Goal: Task Accomplishment & Management: Manage account settings

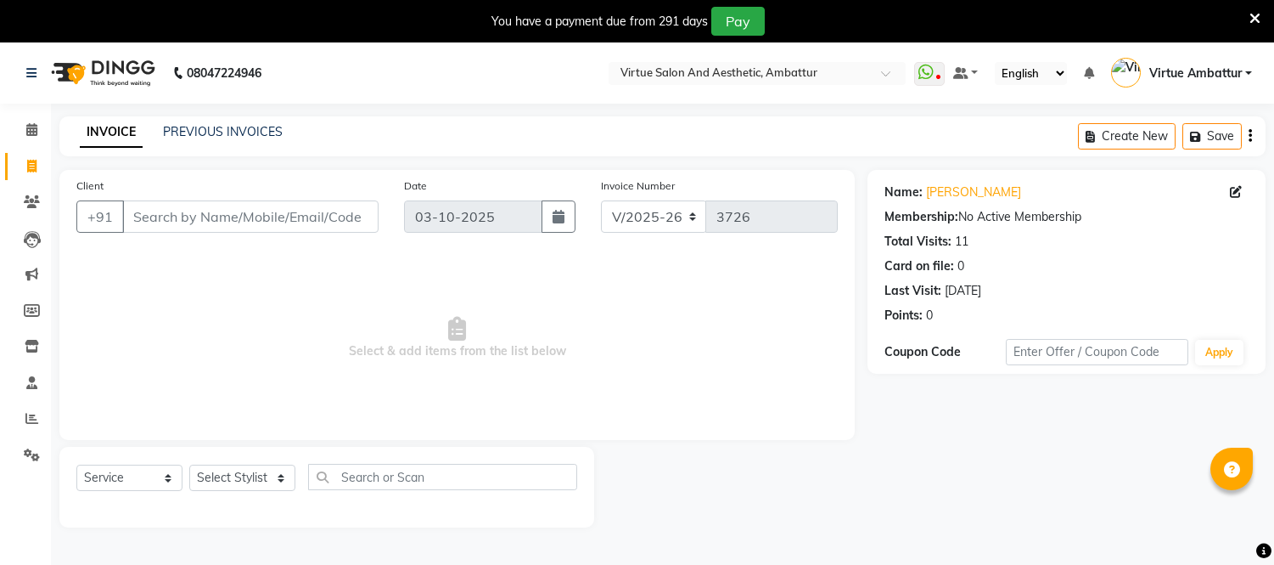
select select "5237"
select select "service"
drag, startPoint x: 207, startPoint y: 127, endPoint x: 700, endPoint y: 109, distance: 492.7
click at [207, 127] on link "PREVIOUS INVOICES" at bounding box center [223, 131] width 120 height 15
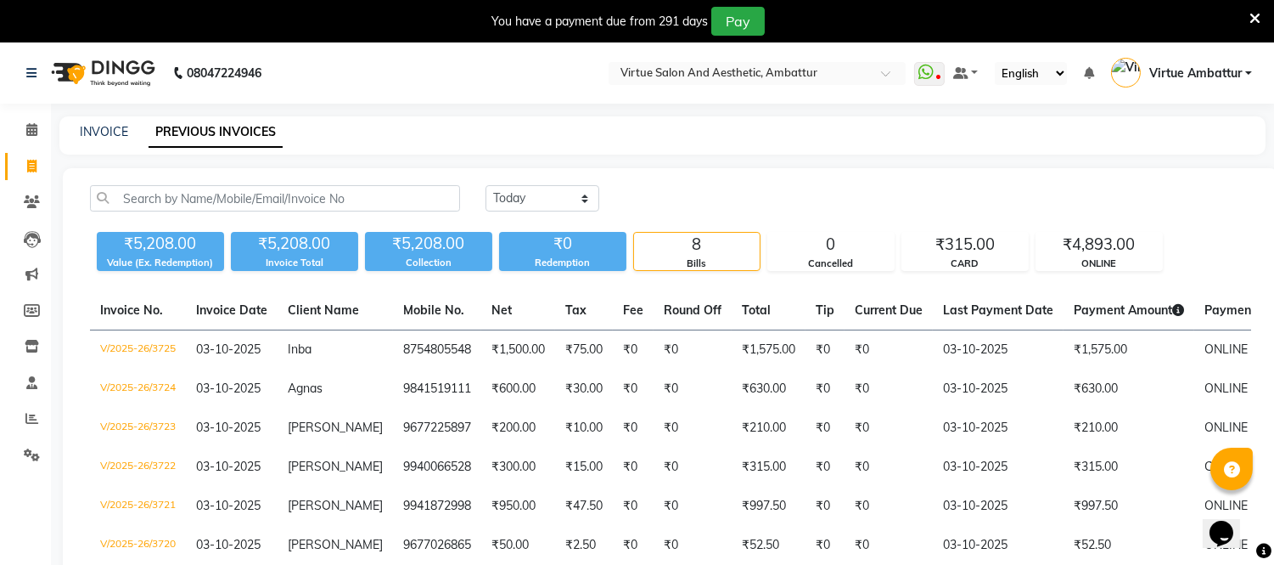
click at [121, 121] on div "INVOICE PREVIOUS INVOICES" at bounding box center [662, 135] width 1206 height 38
click at [126, 137] on link "INVOICE" at bounding box center [104, 131] width 48 height 15
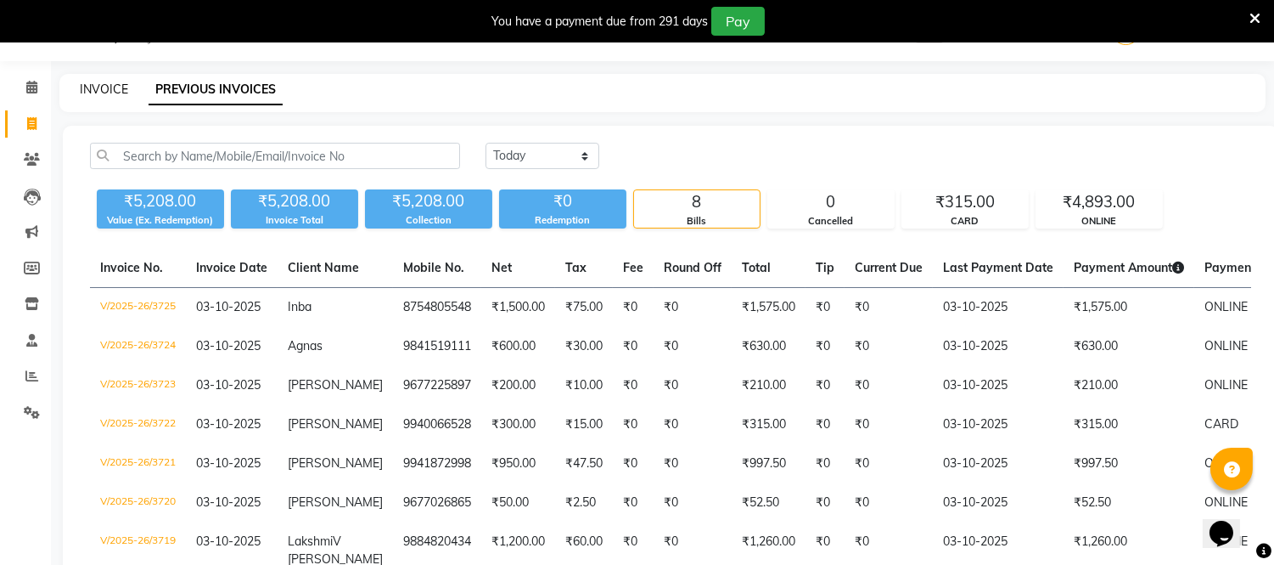
select select "service"
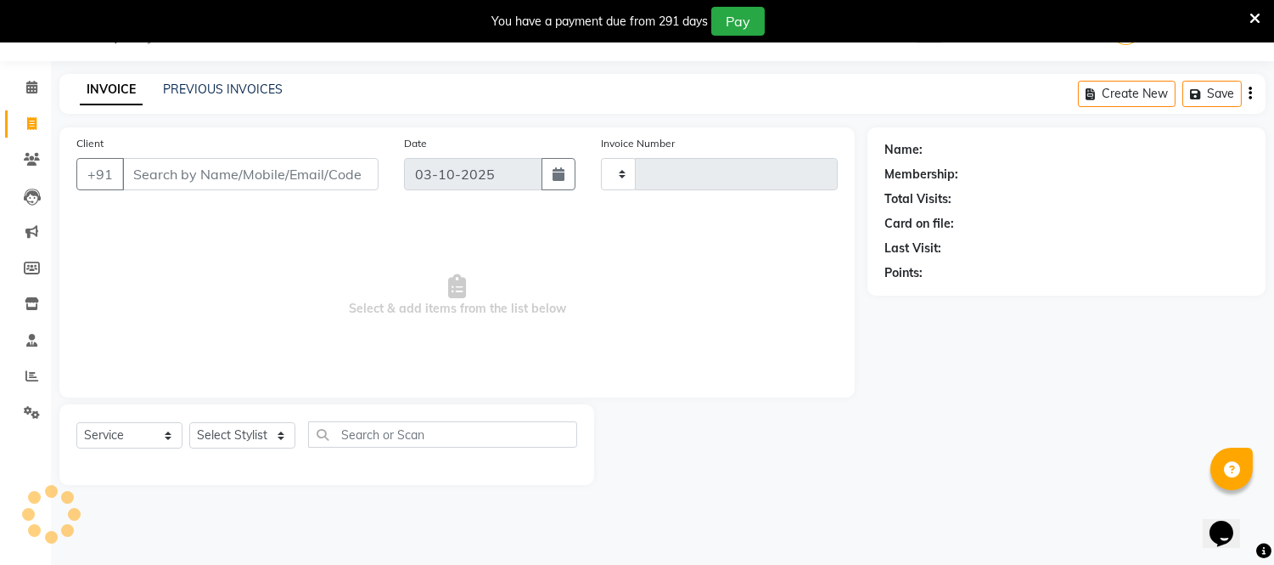
type input "3726"
select select "5237"
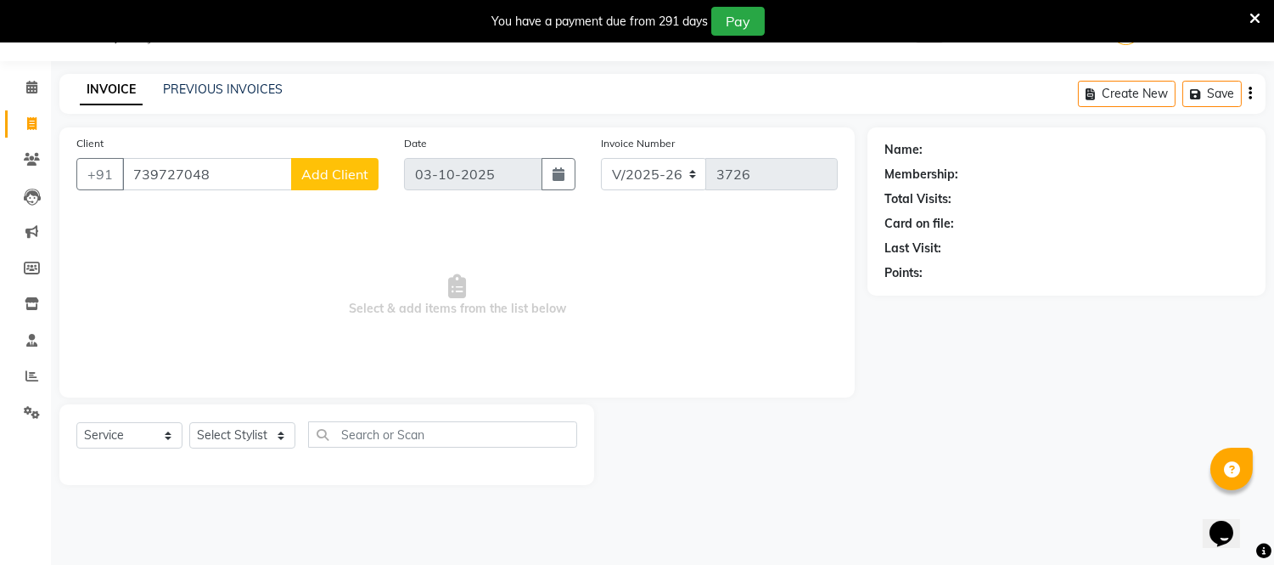
drag, startPoint x: 166, startPoint y: 173, endPoint x: 205, endPoint y: 205, distance: 50.0
click at [171, 177] on input "739727048" at bounding box center [207, 174] width 170 height 32
click at [163, 179] on input "739727048" at bounding box center [207, 174] width 170 height 32
type input "7397327048"
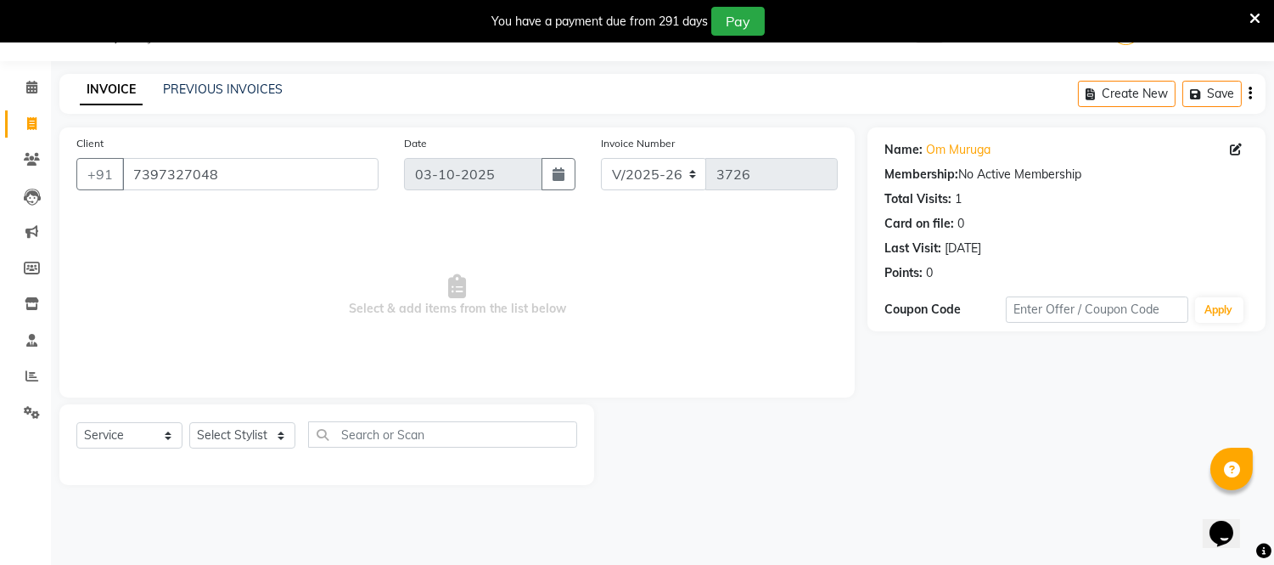
click at [287, 277] on span "Select & add items from the list below" at bounding box center [456, 296] width 761 height 170
click at [273, 435] on select "Select Stylist [PERSON_NAME] [PERSON_NAME] [PERSON_NAME] [PERSON_NAME] [PERSON_…" at bounding box center [242, 435] width 106 height 26
select select "83849"
click at [189, 423] on select "Select Stylist [PERSON_NAME] [PERSON_NAME] [PERSON_NAME] [PERSON_NAME] [PERSON_…" at bounding box center [242, 435] width 106 height 26
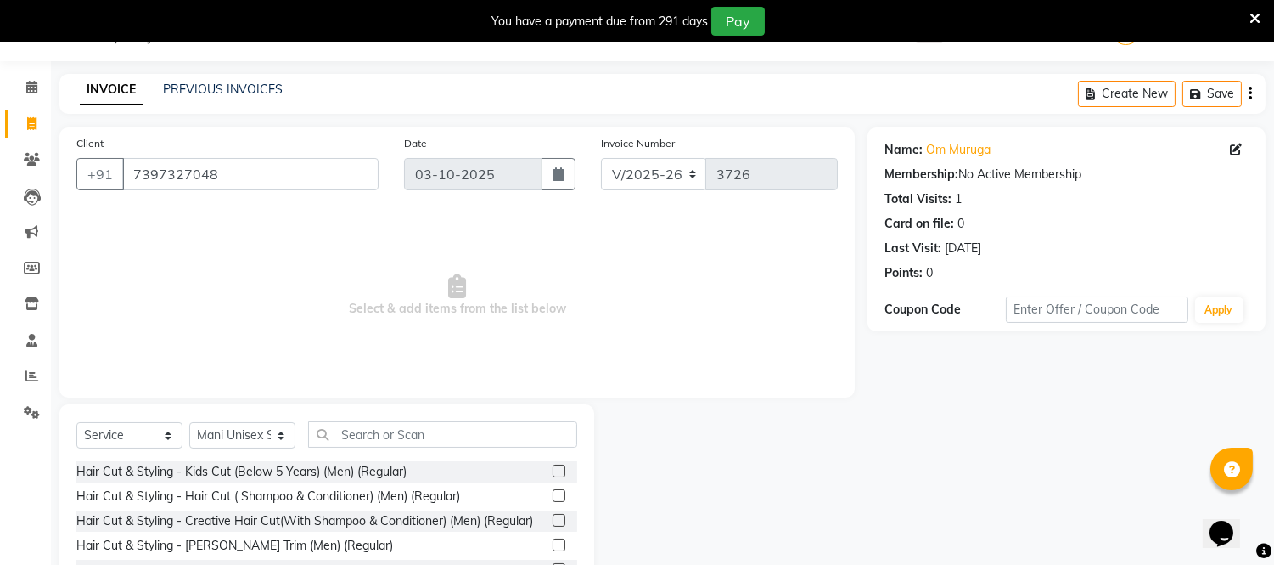
click at [553, 495] on label at bounding box center [559, 495] width 13 height 13
click at [553, 495] on input "checkbox" at bounding box center [558, 496] width 11 height 11
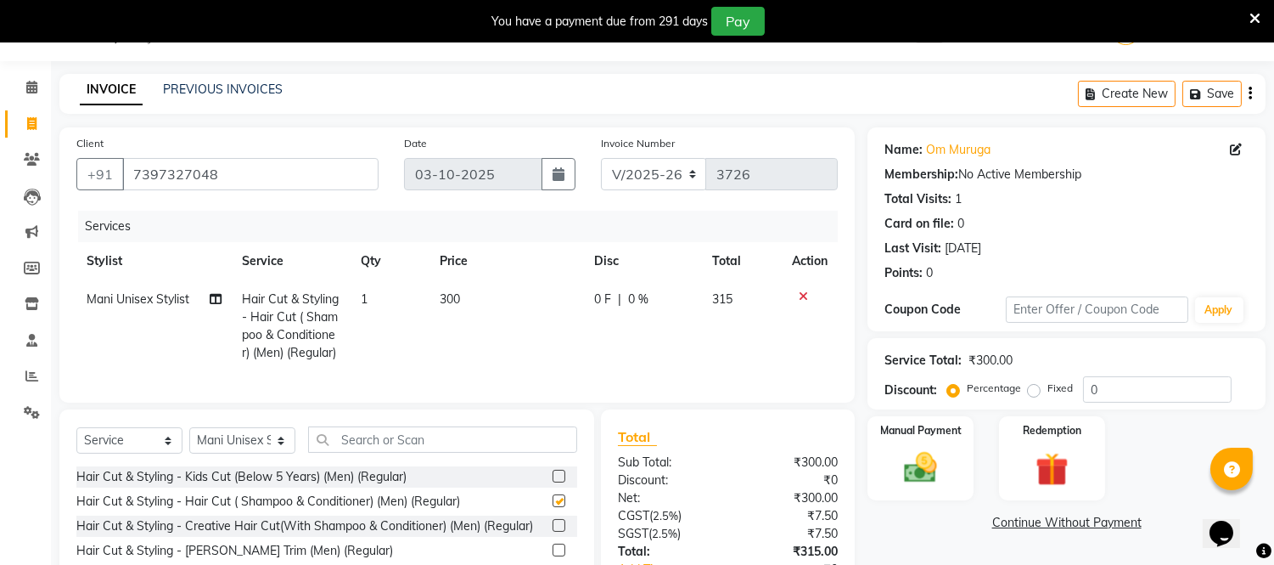
checkbox input "false"
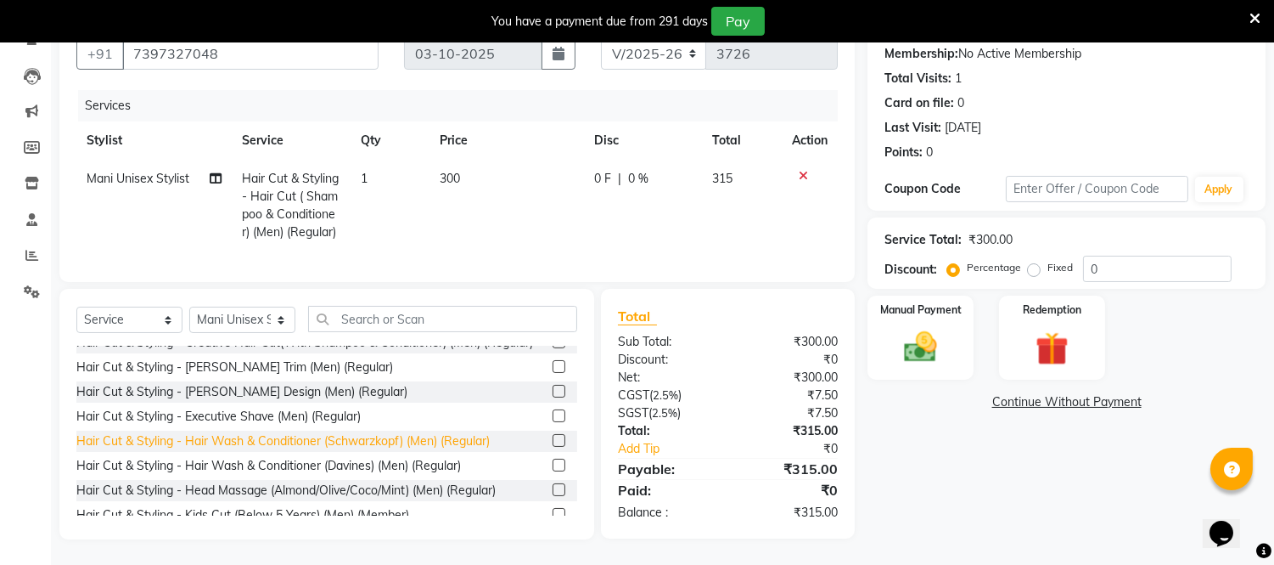
scroll to position [94, 0]
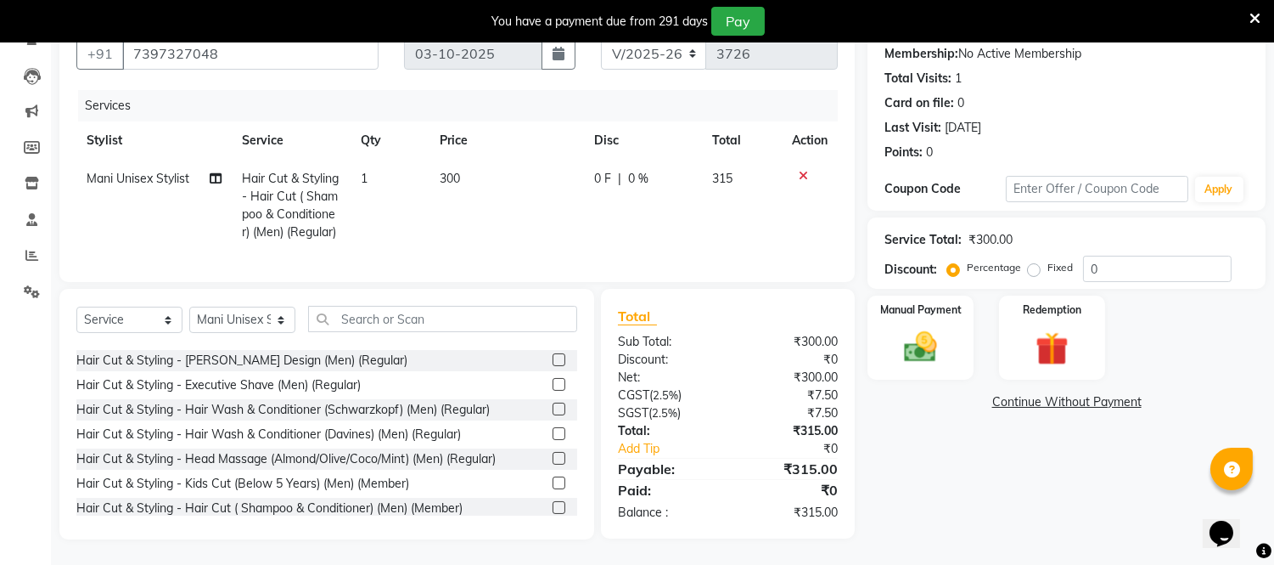
click at [553, 366] on label at bounding box center [559, 359] width 13 height 13
click at [553, 366] on input "checkbox" at bounding box center [558, 360] width 11 height 11
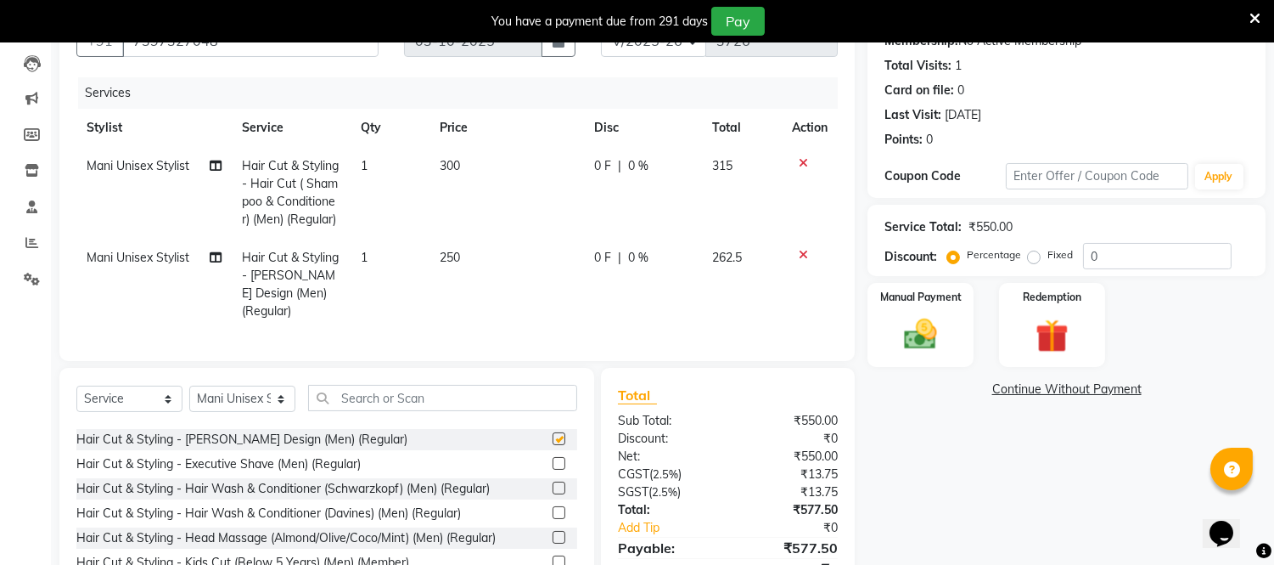
checkbox input "false"
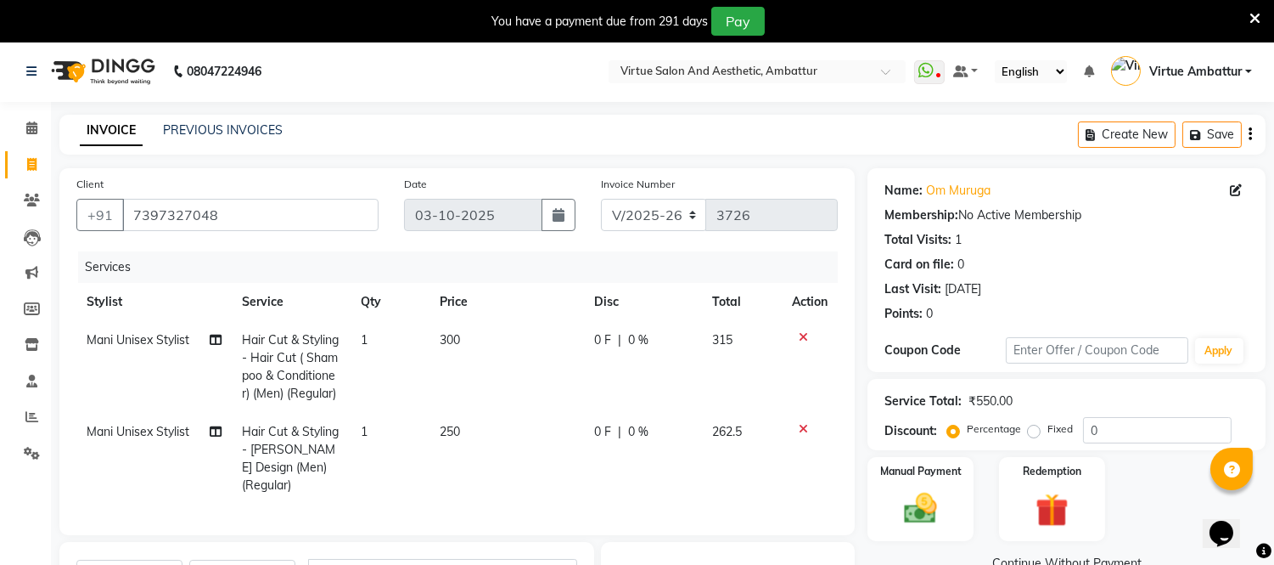
scroll to position [0, 0]
drag, startPoint x: 446, startPoint y: 340, endPoint x: 447, endPoint y: 355, distance: 14.5
click at [447, 344] on span "300" at bounding box center [450, 341] width 20 height 15
select select "83849"
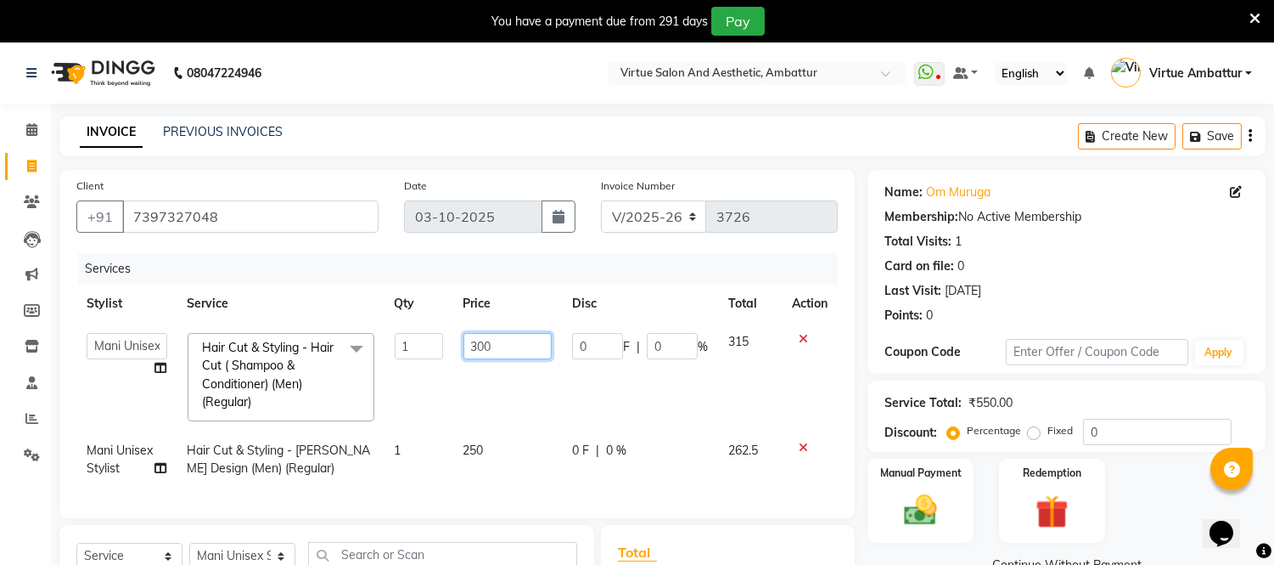
click at [474, 349] on input "300" at bounding box center [508, 346] width 89 height 26
type input "600"
drag, startPoint x: 516, startPoint y: 370, endPoint x: 518, endPoint y: 384, distance: 13.7
click at [516, 371] on td "600" at bounding box center [508, 377] width 110 height 109
select select "83849"
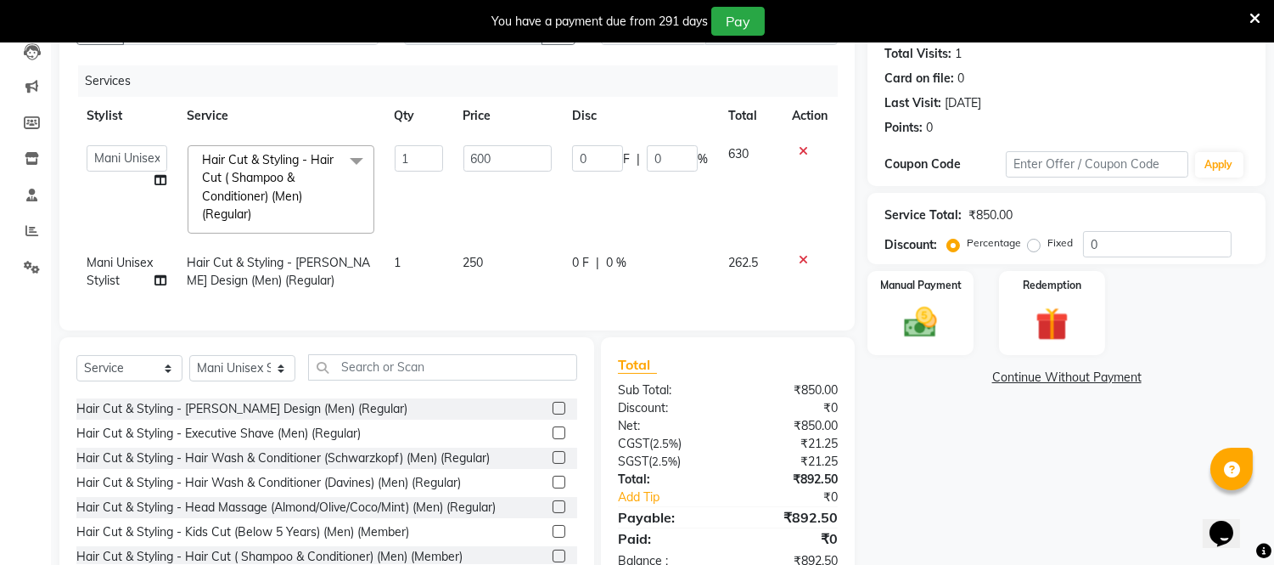
scroll to position [188, 0]
drag, startPoint x: 474, startPoint y: 264, endPoint x: 479, endPoint y: 281, distance: 17.7
click at [474, 267] on span "250" at bounding box center [474, 261] width 20 height 15
select select "83849"
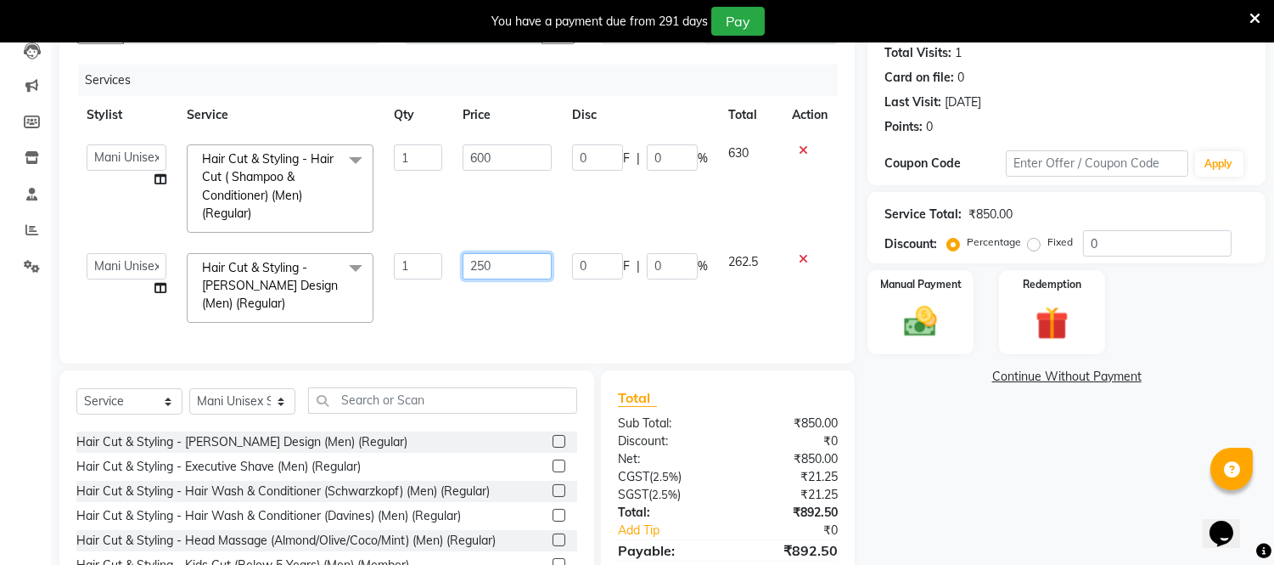
drag, startPoint x: 485, startPoint y: 267, endPoint x: 492, endPoint y: 291, distance: 25.8
click at [487, 277] on input "250" at bounding box center [507, 266] width 89 height 26
type input "200"
click at [528, 328] on div "Client +91 7397327048 Date 03-10-2025 Invoice Number V/2025 V/2025-26 3726 Serv…" at bounding box center [456, 172] width 795 height 382
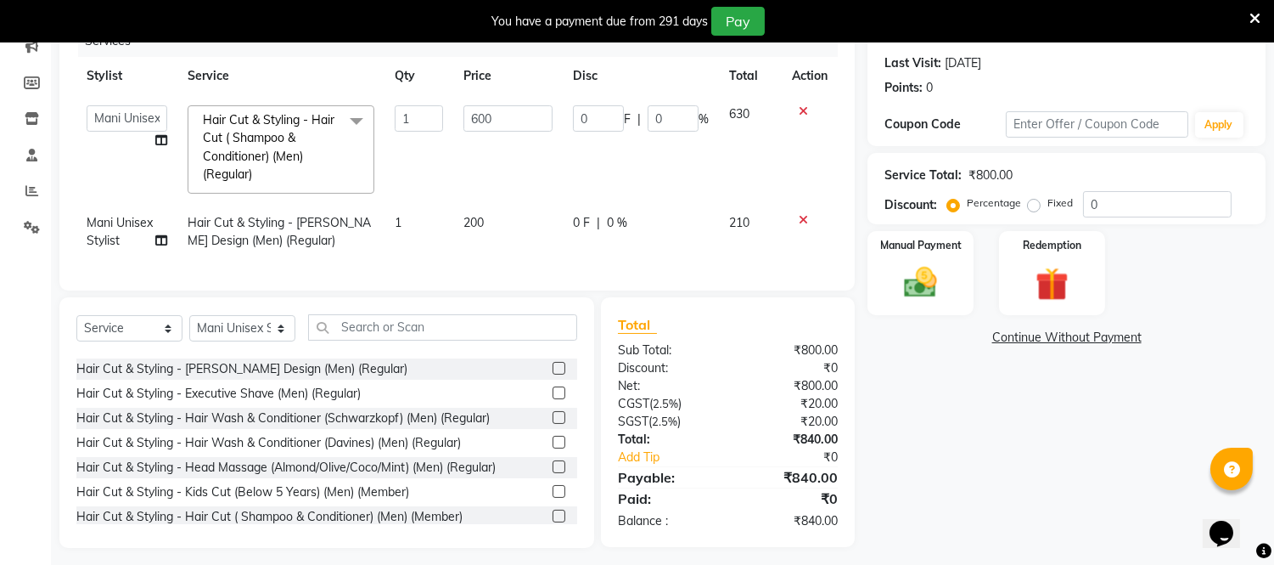
scroll to position [250, 0]
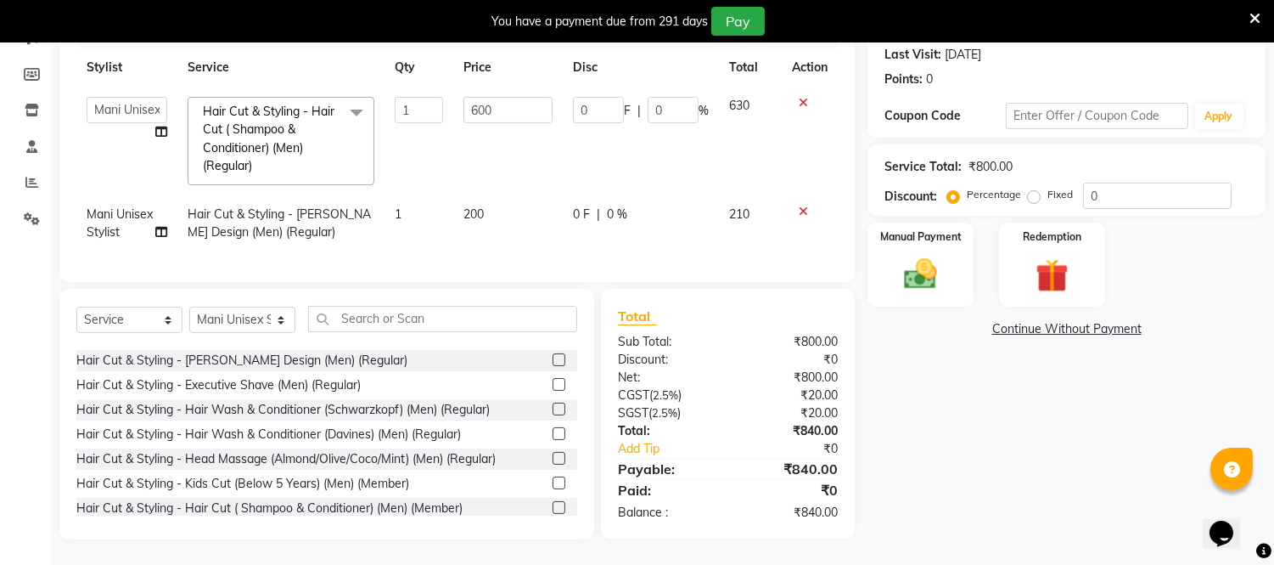
drag, startPoint x: 924, startPoint y: 257, endPoint x: 922, endPoint y: 297, distance: 39.9
click at [925, 257] on img at bounding box center [920, 274] width 53 height 38
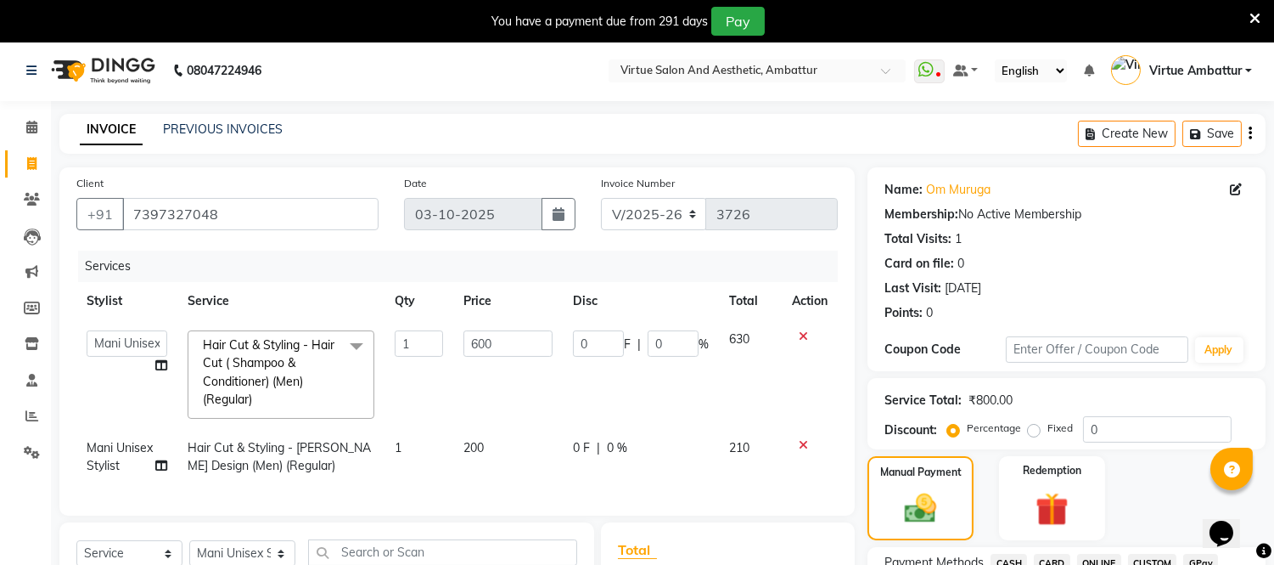
scroll to position [0, 0]
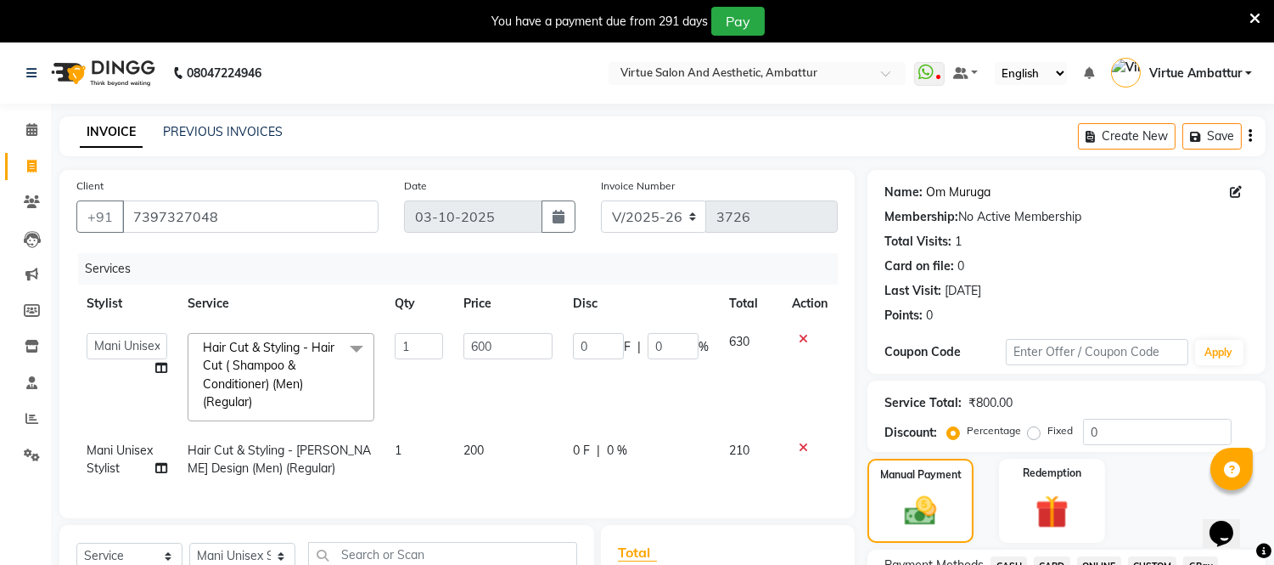
click at [966, 193] on link "Om Muruga" at bounding box center [958, 192] width 65 height 18
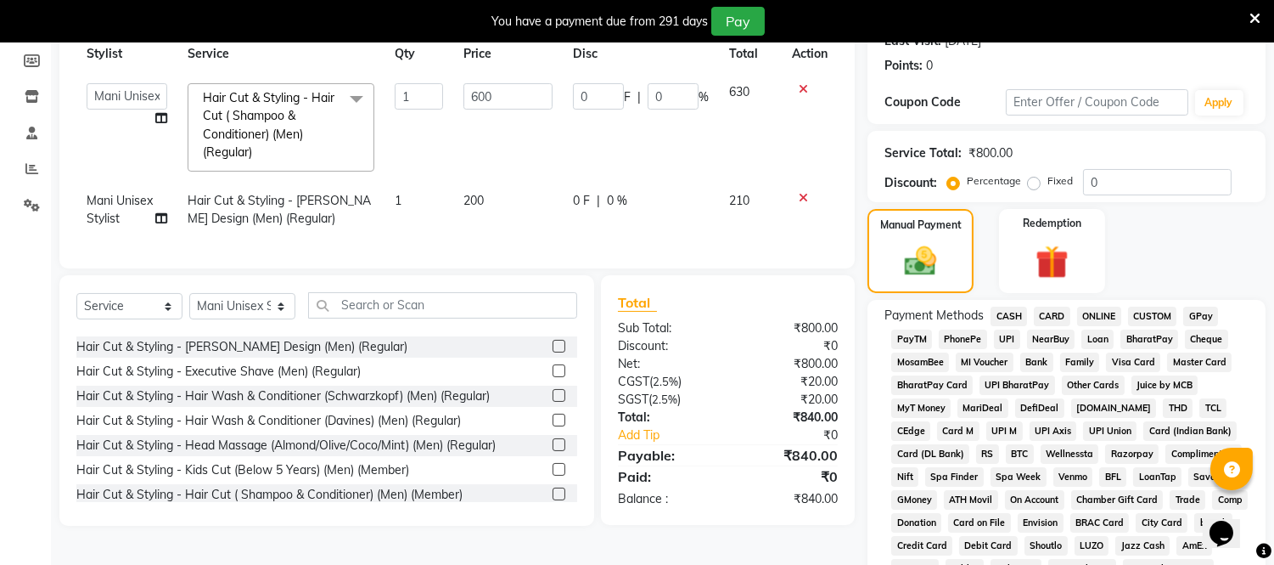
scroll to position [283, 0]
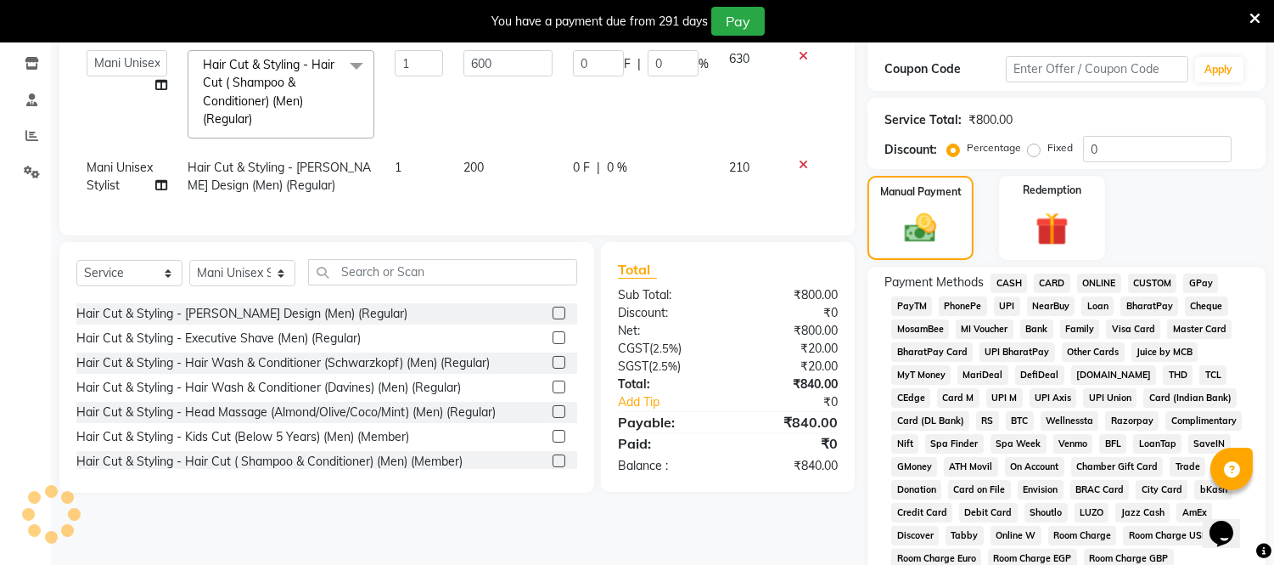
drag, startPoint x: 1092, startPoint y: 278, endPoint x: 1093, endPoint y: 354, distance: 75.6
click at [1090, 280] on span "ONLINE" at bounding box center [1099, 283] width 44 height 20
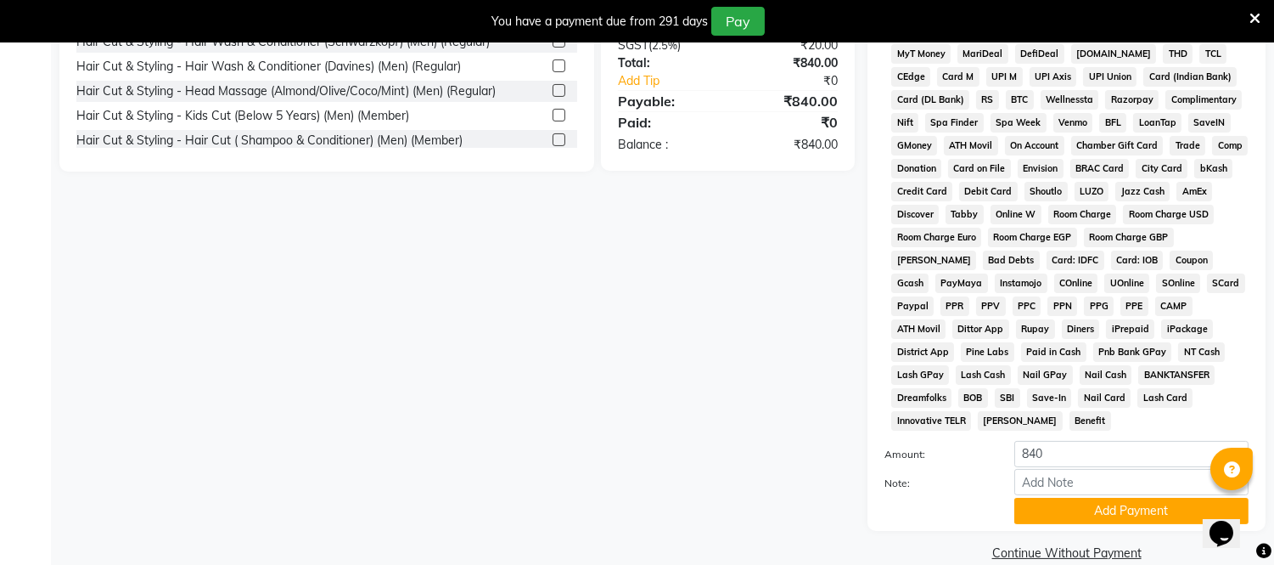
scroll to position [610, 0]
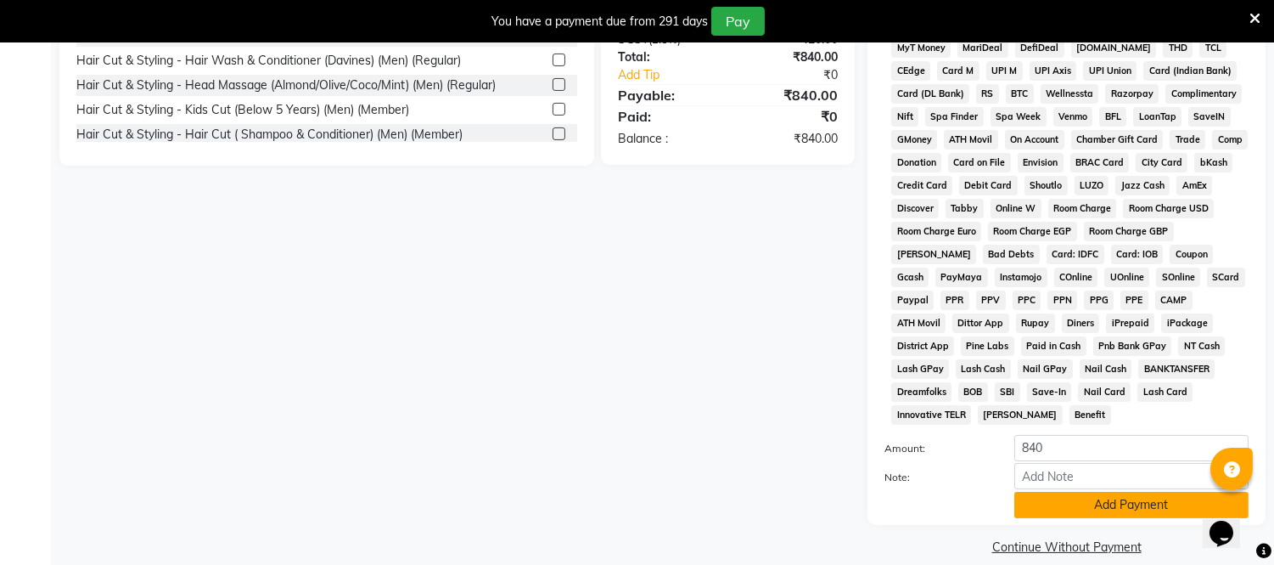
click at [1098, 492] on button "Add Payment" at bounding box center [1131, 505] width 234 height 26
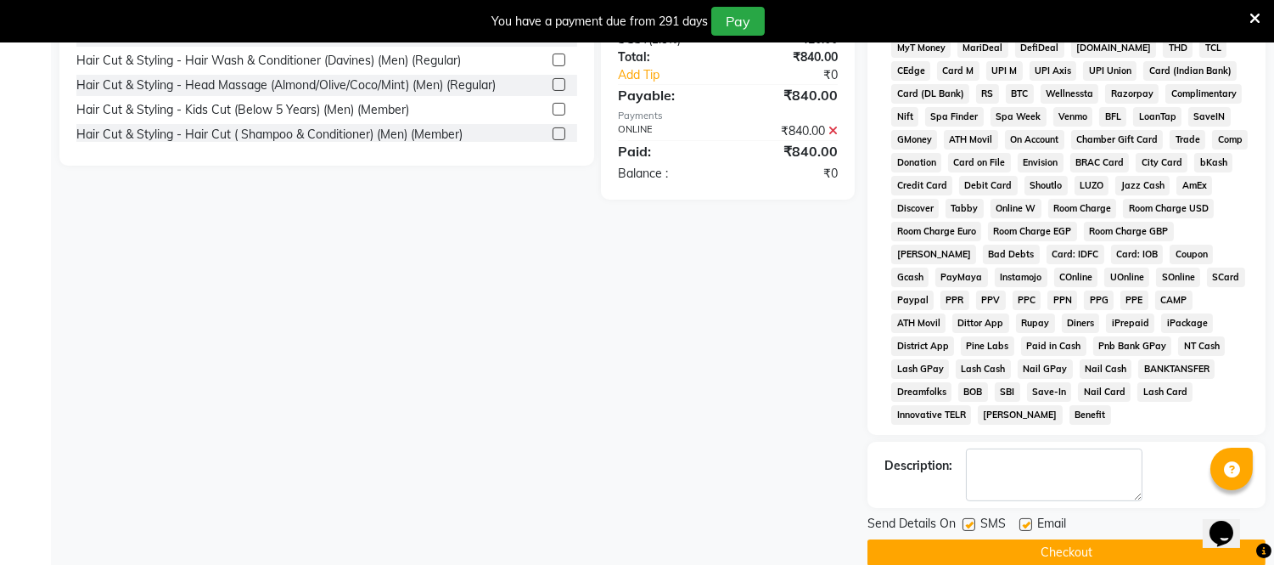
scroll to position [615, 0]
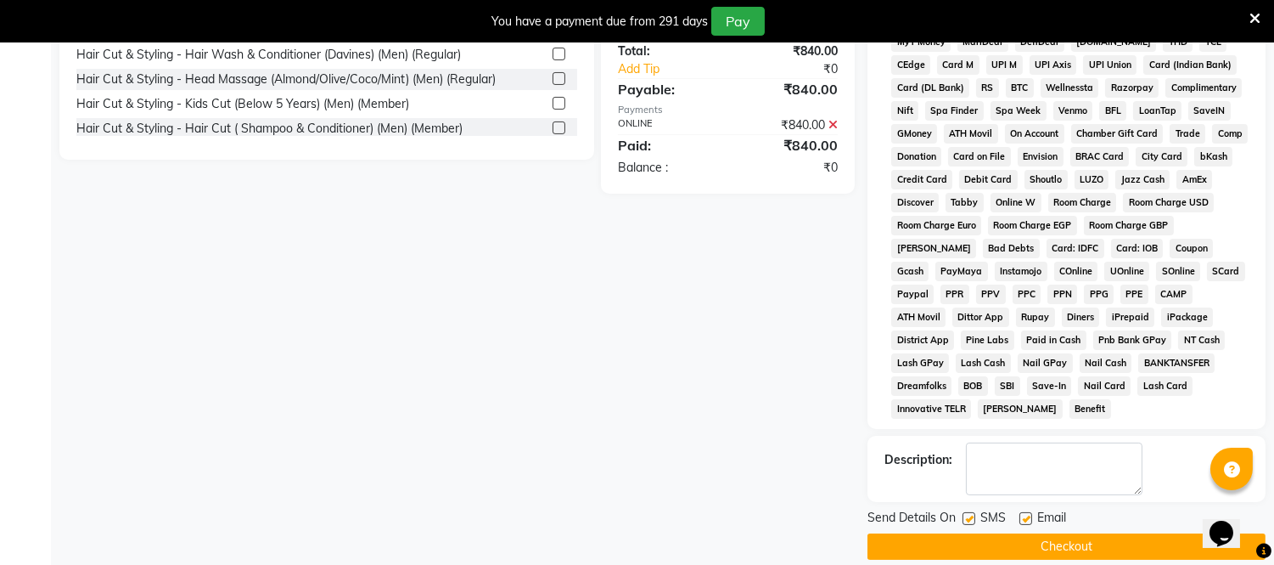
click at [1023, 533] on button "Checkout" at bounding box center [1067, 546] width 398 height 26
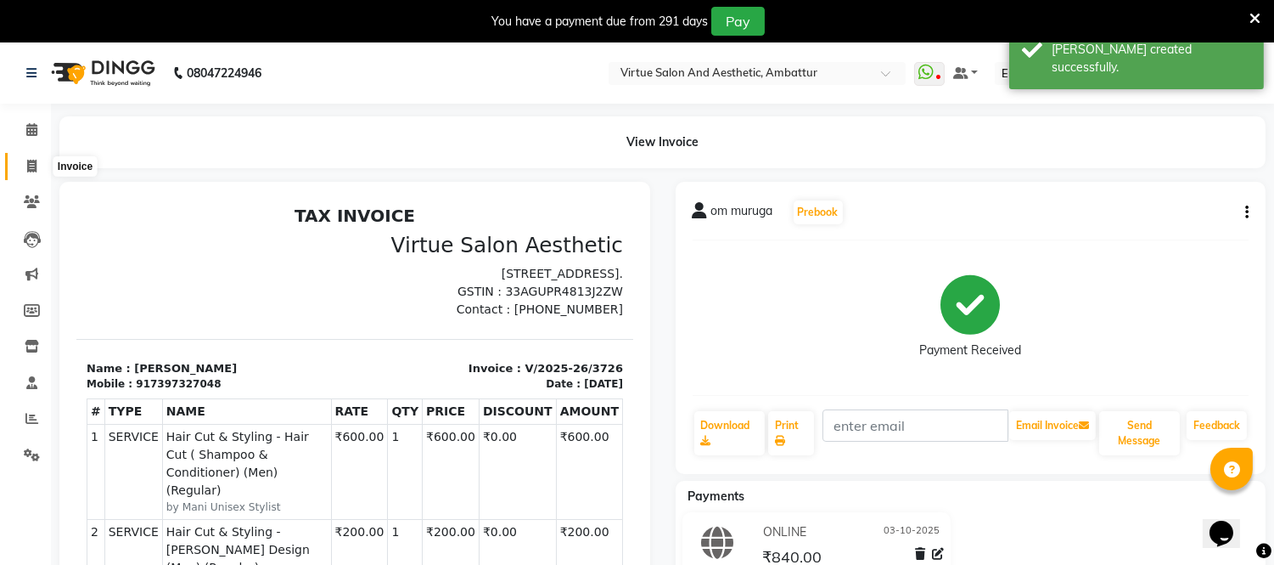
click at [37, 166] on span at bounding box center [32, 167] width 30 height 20
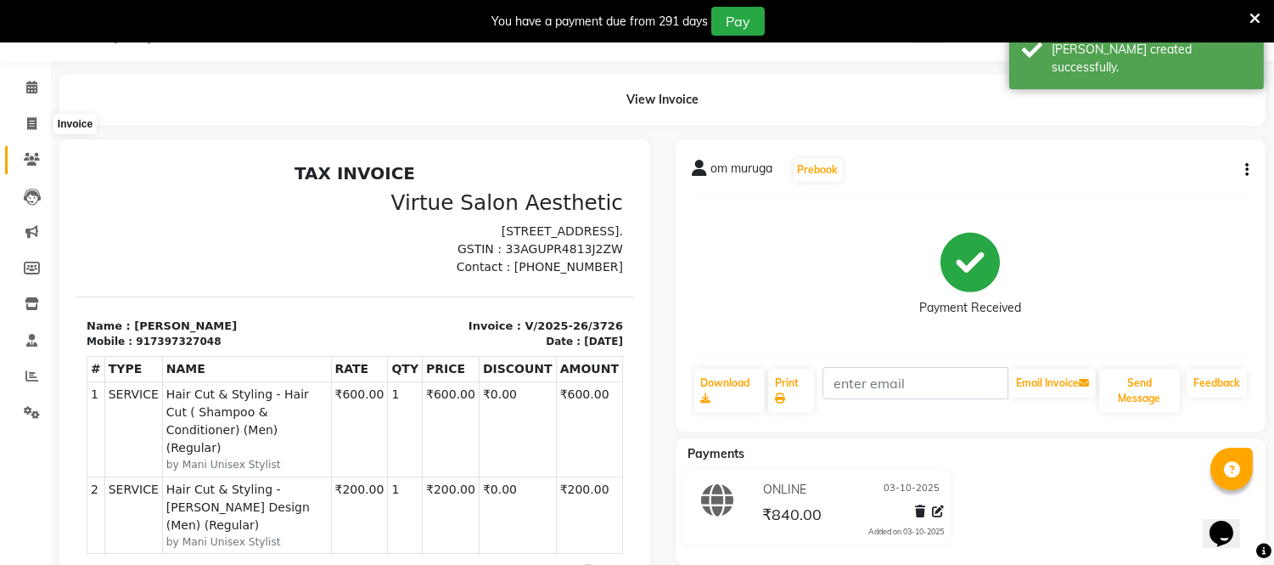
select select "5237"
select select "service"
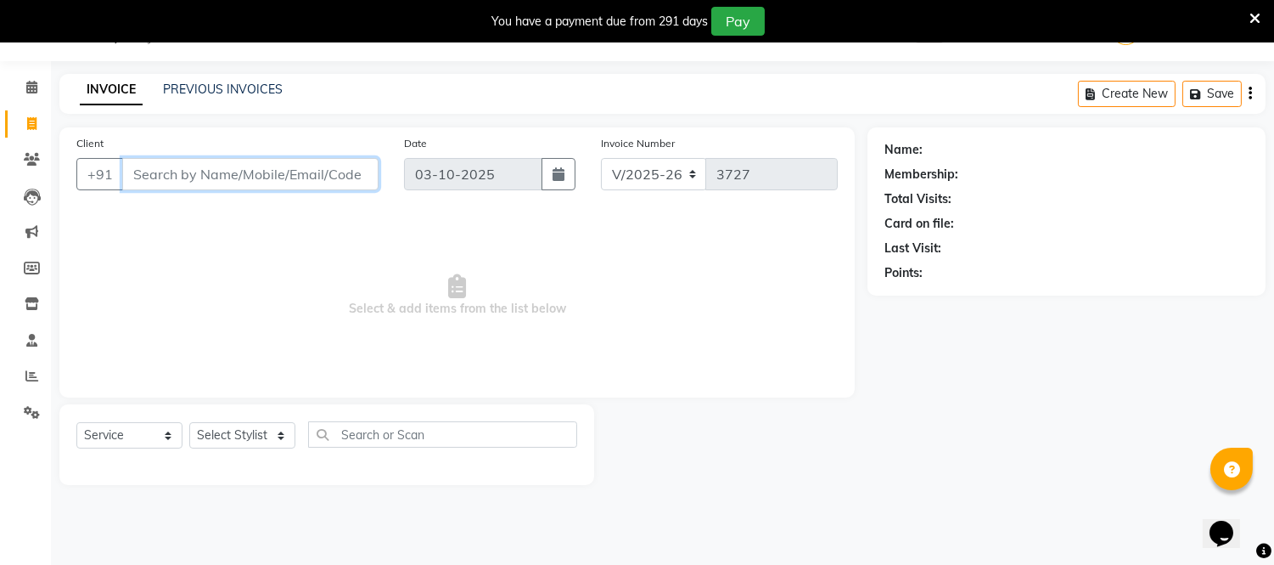
paste input "8148343398"
type input "8148343398"
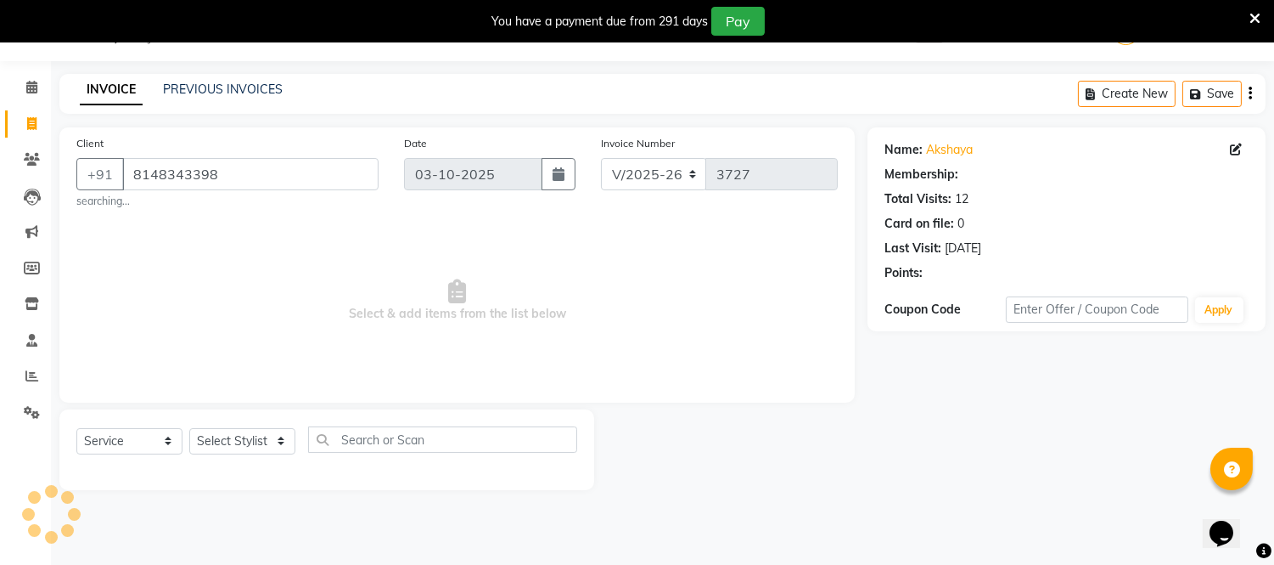
select select "1: Object"
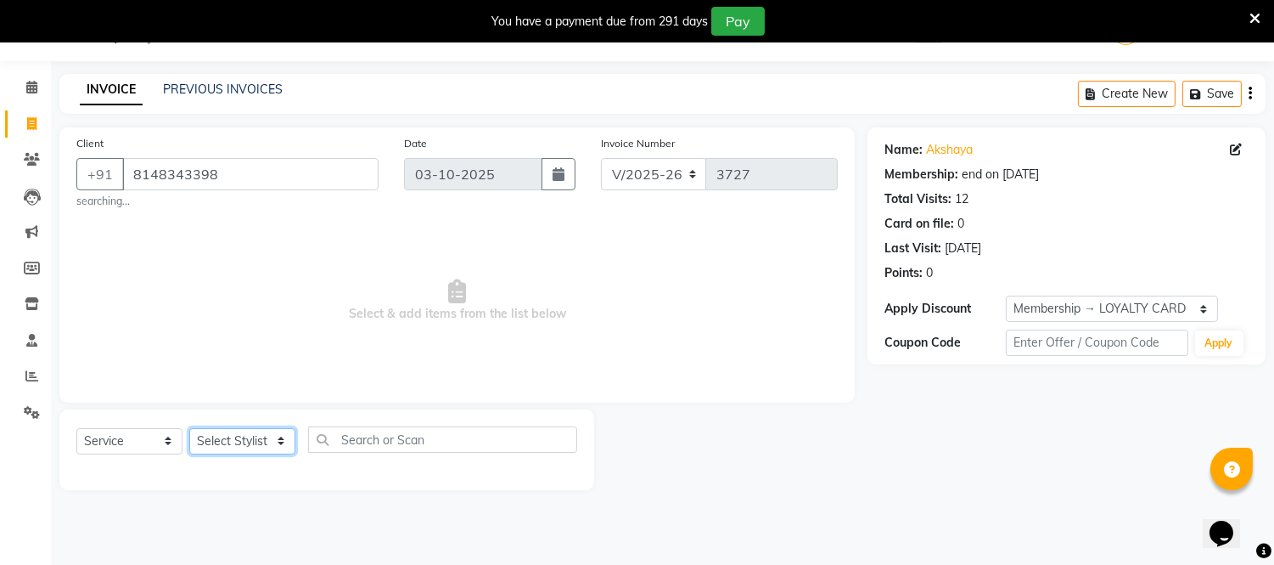
click at [277, 442] on select "Select Stylist Archana Bhagi Deepika Devi Dilip Divya Dolly Dr Prakash Faizan G…" at bounding box center [242, 441] width 106 height 26
select select "48223"
click at [189, 428] on select "Select Stylist Archana Bhagi Deepika Devi Dilip Divya Dolly Dr Prakash Faizan G…" at bounding box center [242, 441] width 106 height 26
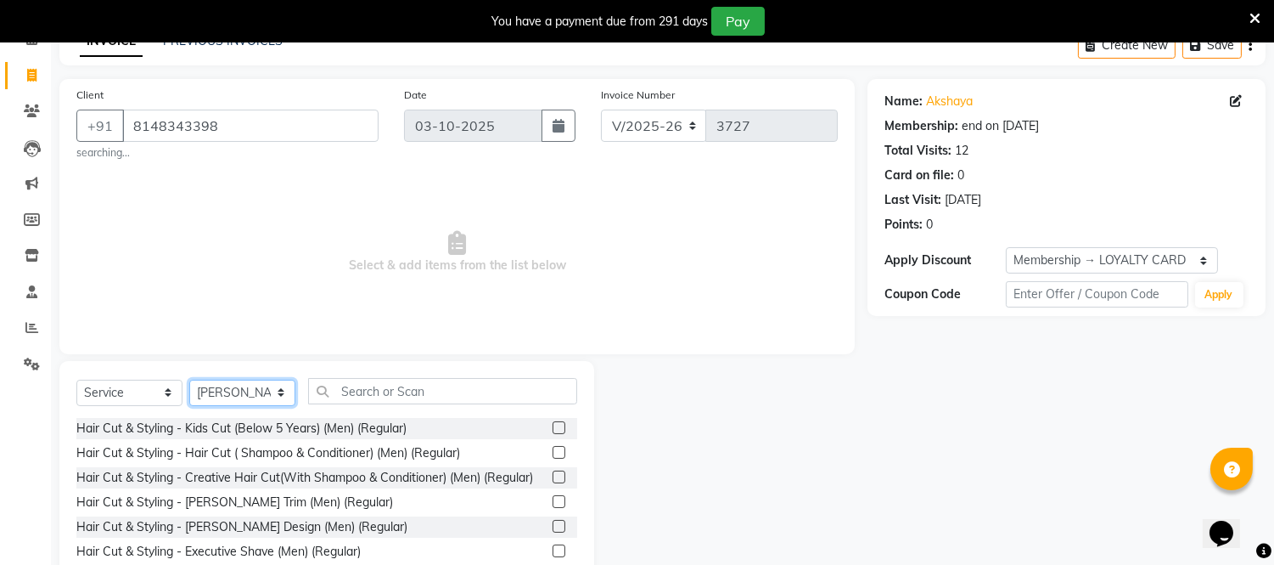
scroll to position [137, 0]
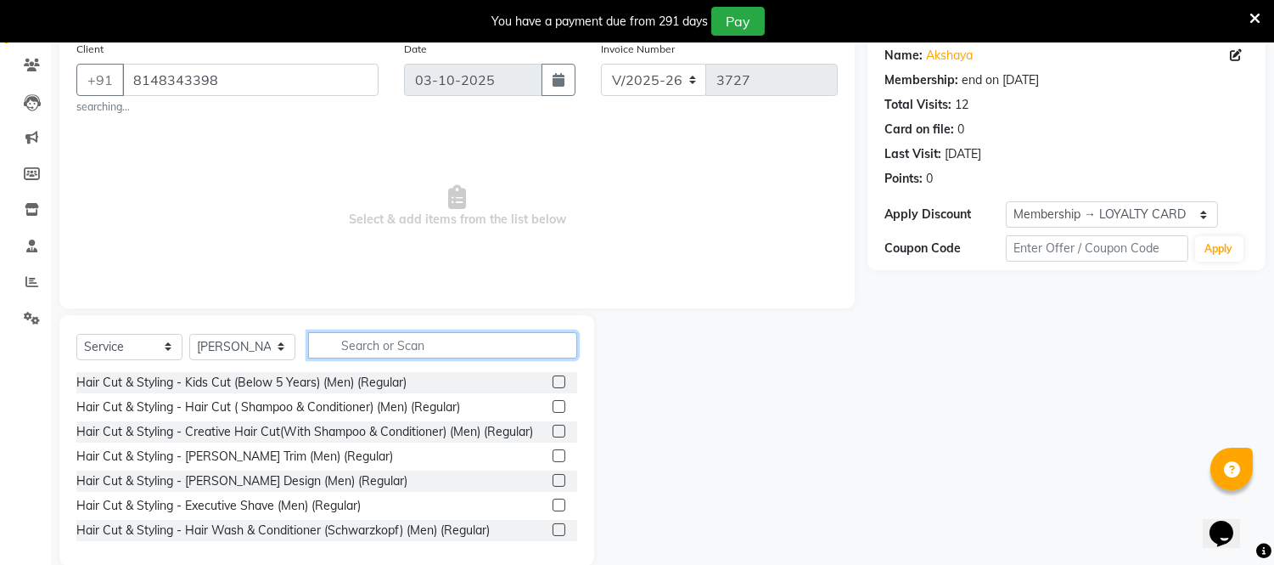
click at [396, 349] on input "text" at bounding box center [442, 345] width 269 height 26
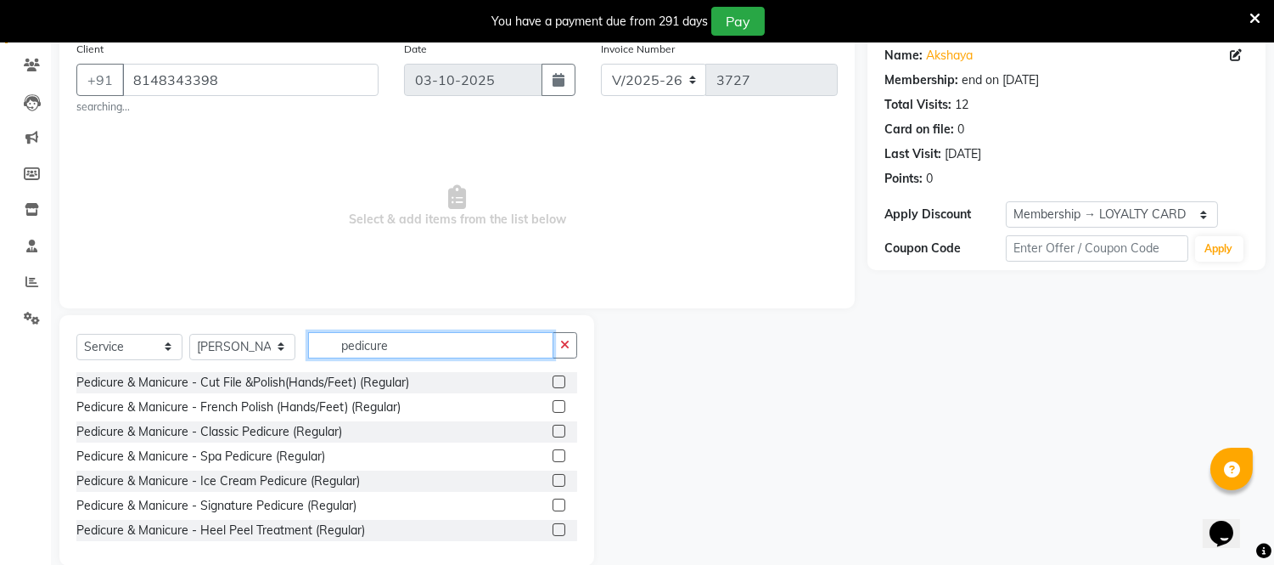
scroll to position [94, 0]
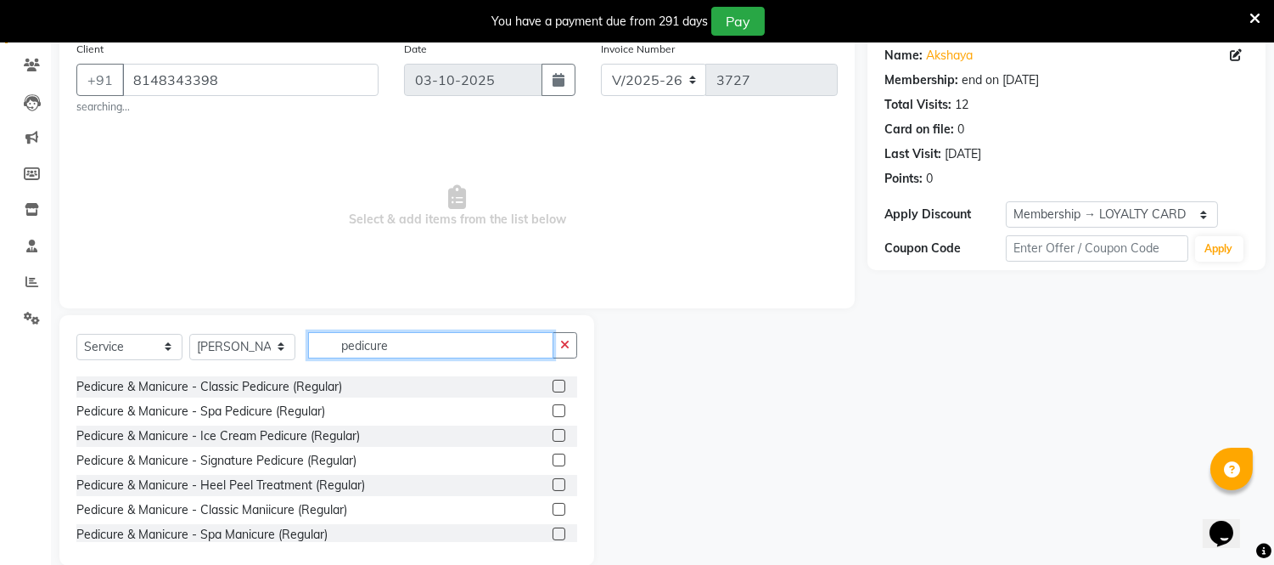
type input "pedicure"
click at [553, 460] on label at bounding box center [559, 459] width 13 height 13
click at [553, 460] on input "checkbox" at bounding box center [558, 460] width 11 height 11
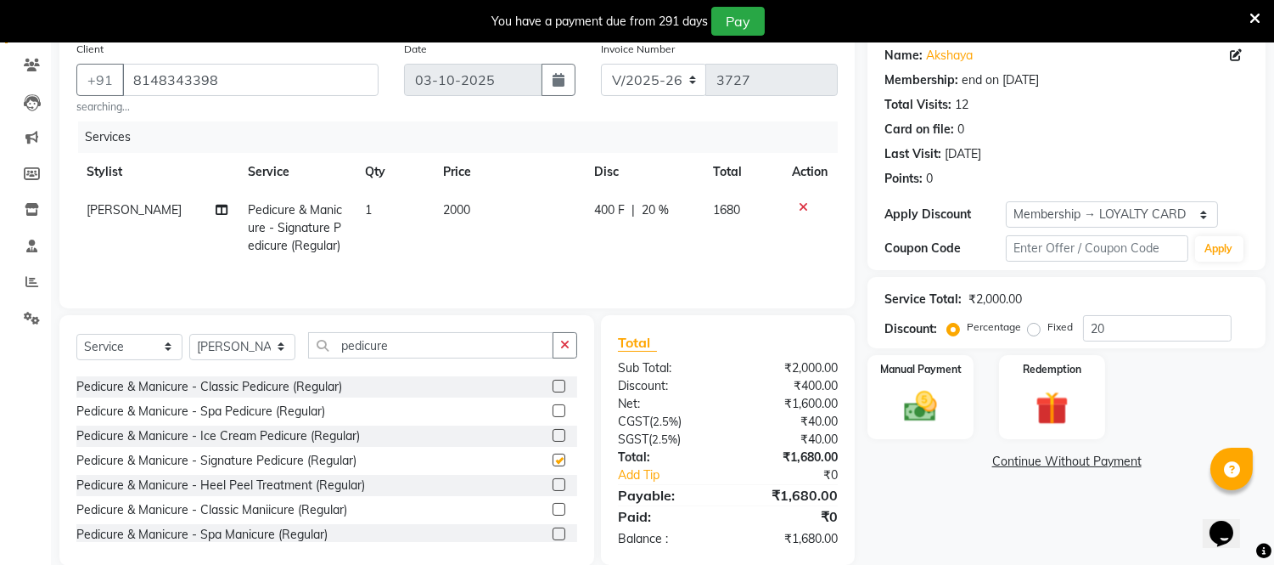
checkbox input "false"
drag, startPoint x: 455, startPoint y: 201, endPoint x: 467, endPoint y: 229, distance: 30.4
click at [455, 204] on span "2000" at bounding box center [456, 209] width 27 height 15
select select "48223"
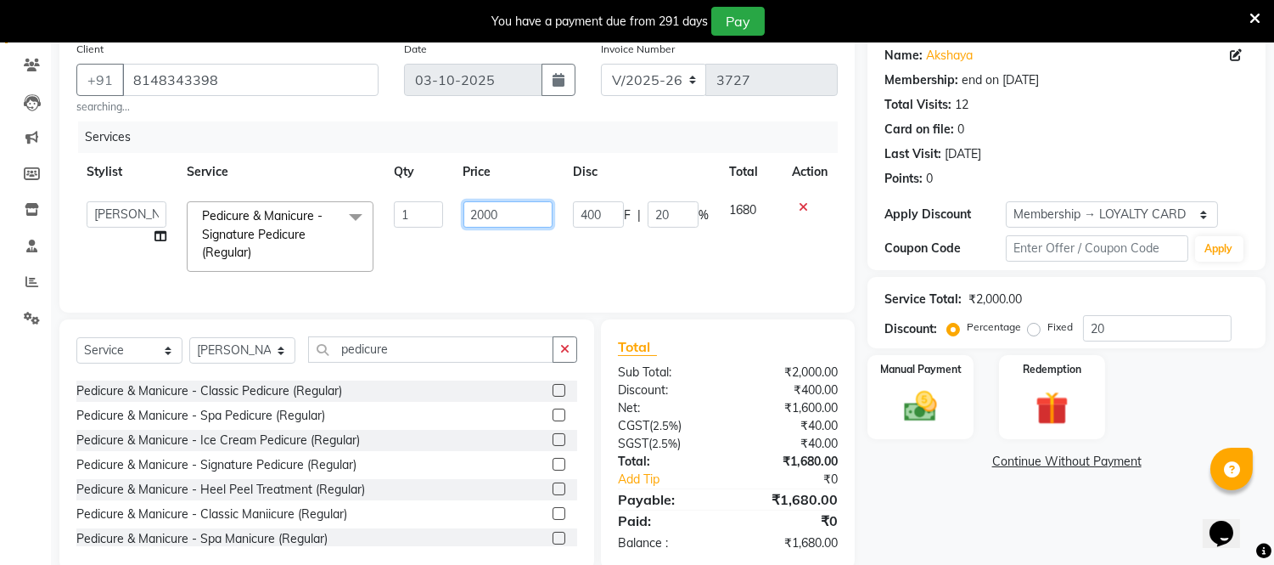
click at [495, 211] on input "2000" at bounding box center [508, 214] width 89 height 26
type input "950"
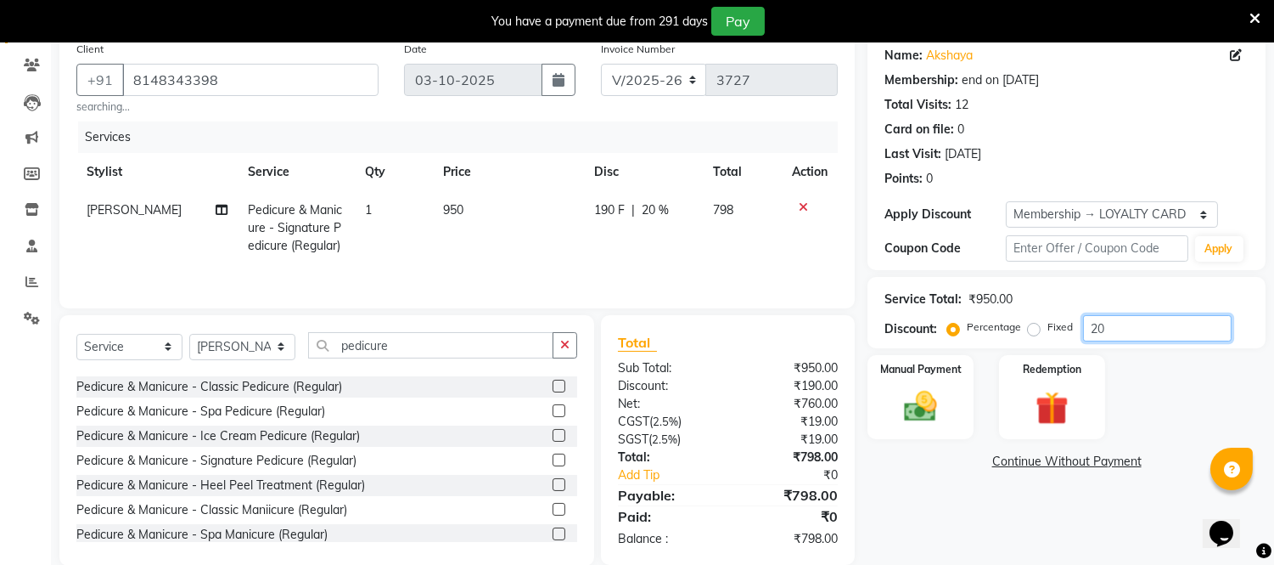
click at [1127, 329] on input "20" at bounding box center [1157, 328] width 149 height 26
type input "2"
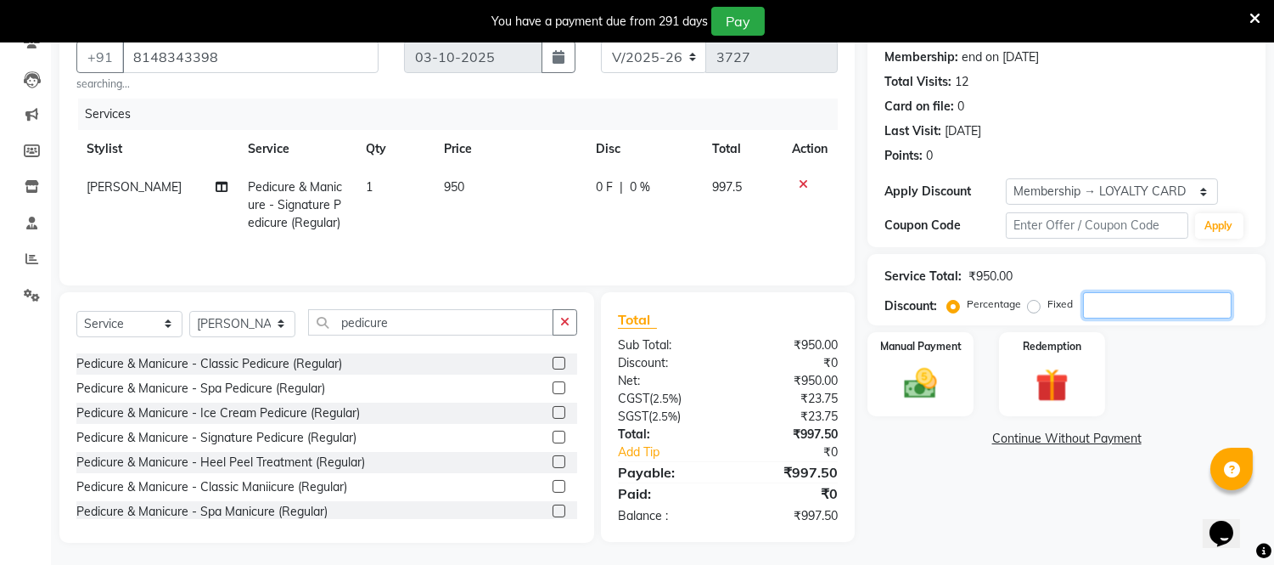
scroll to position [165, 0]
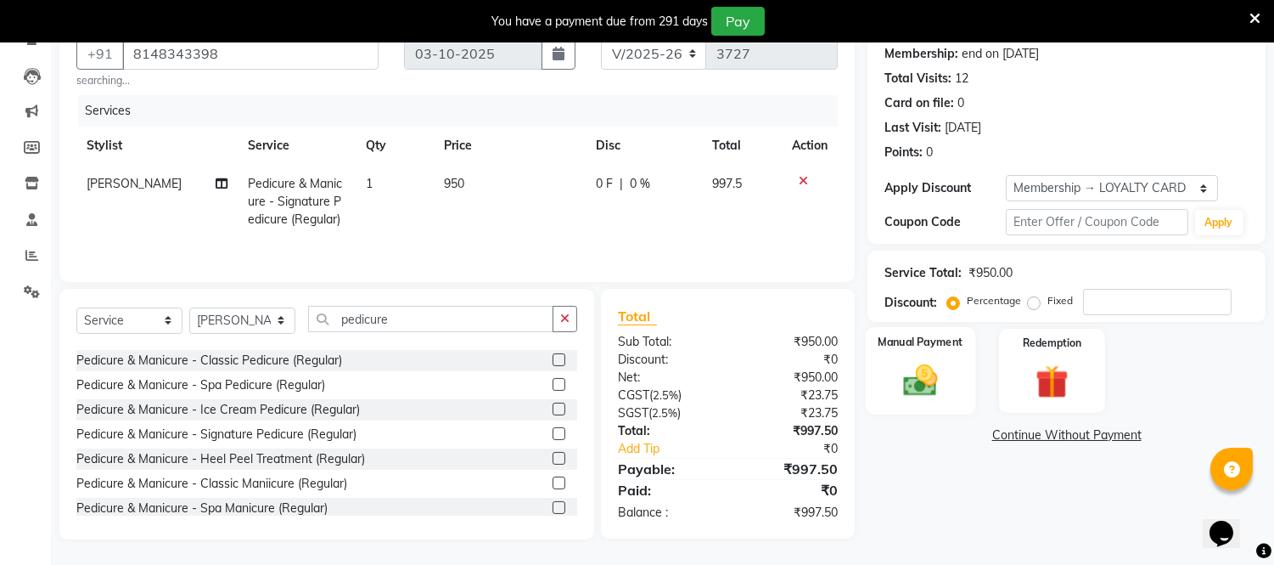
click at [917, 386] on img at bounding box center [921, 381] width 56 height 40
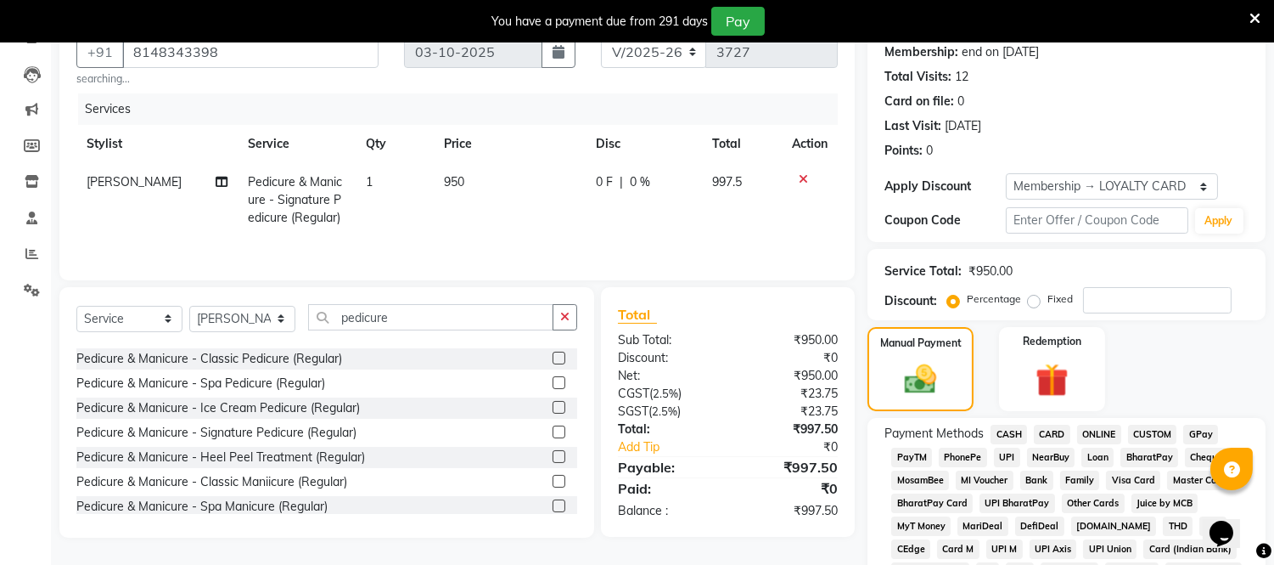
click at [1095, 429] on span "ONLINE" at bounding box center [1099, 434] width 44 height 20
click at [1044, 433] on span "CARD" at bounding box center [1052, 434] width 37 height 20
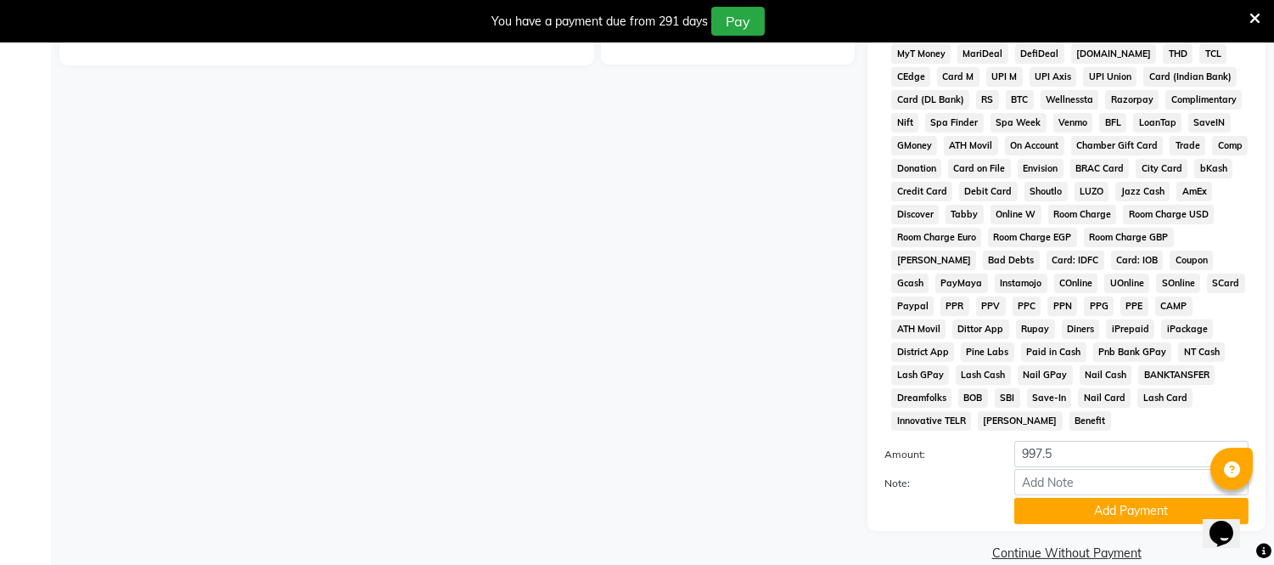
scroll to position [643, 0]
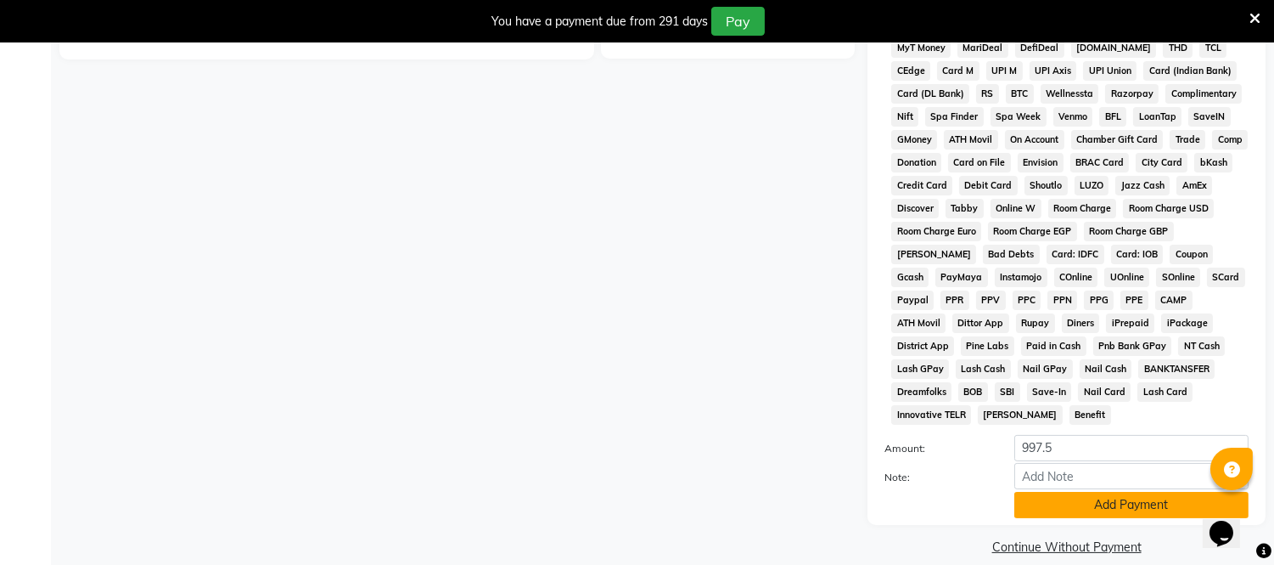
click at [1106, 492] on button "Add Payment" at bounding box center [1131, 505] width 234 height 26
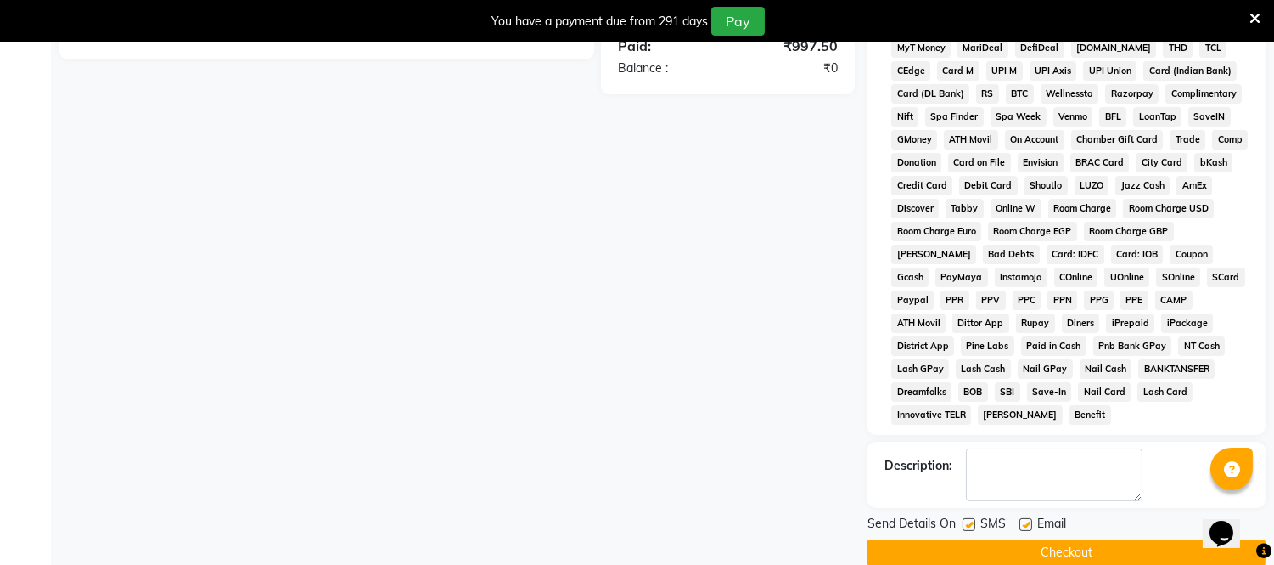
click at [1089, 539] on button "Checkout" at bounding box center [1067, 552] width 398 height 26
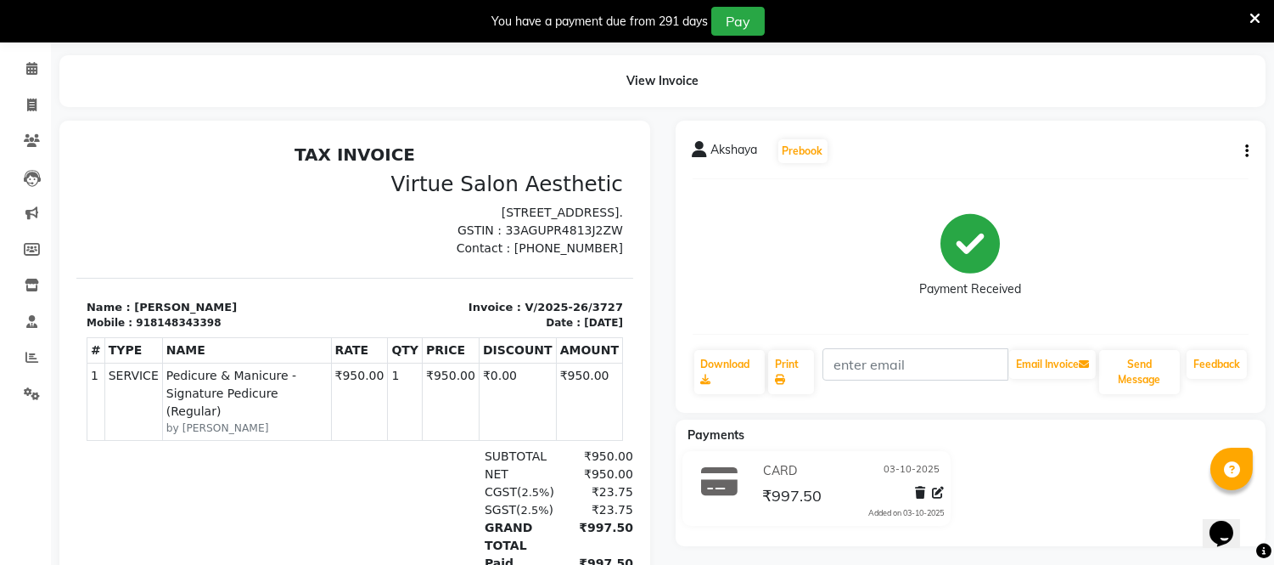
scroll to position [94, 0]
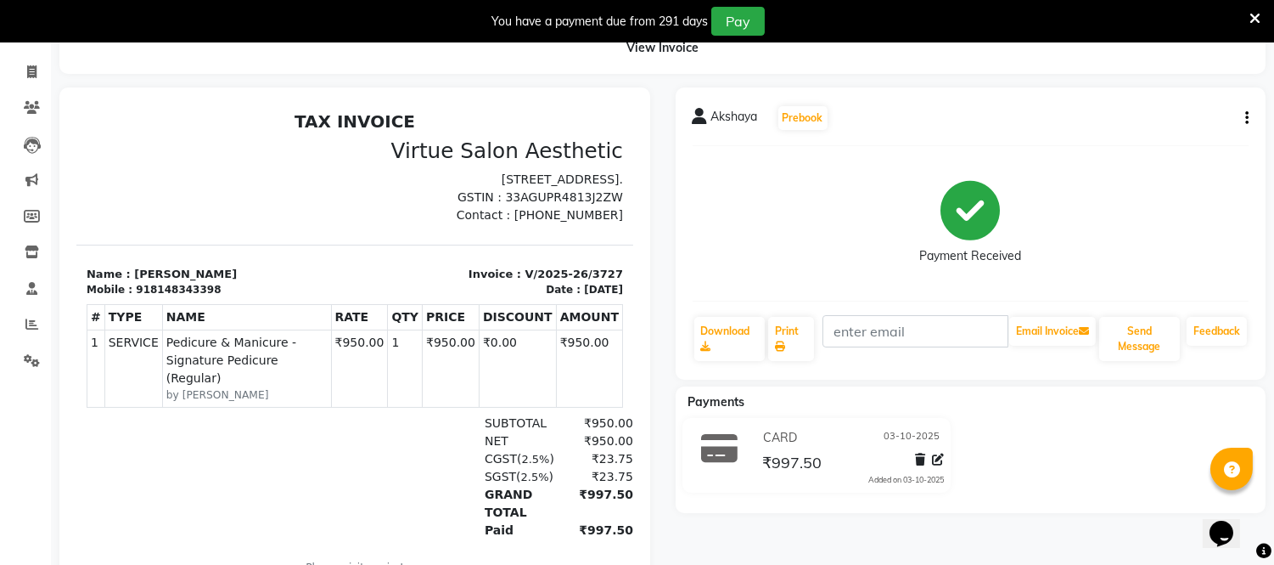
click at [1241, 121] on button "button" at bounding box center [1244, 119] width 10 height 18
click at [1147, 140] on div "Edit Invoice" at bounding box center [1162, 139] width 116 height 21
select select "service"
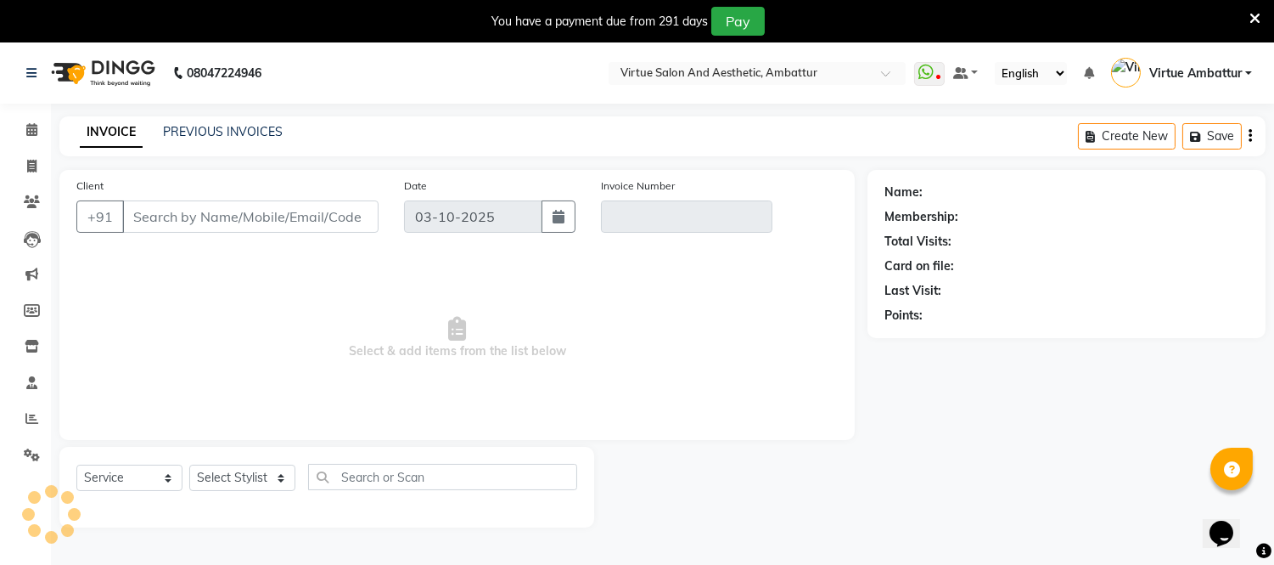
type input "8148343398"
type input "V/2025-26/3727"
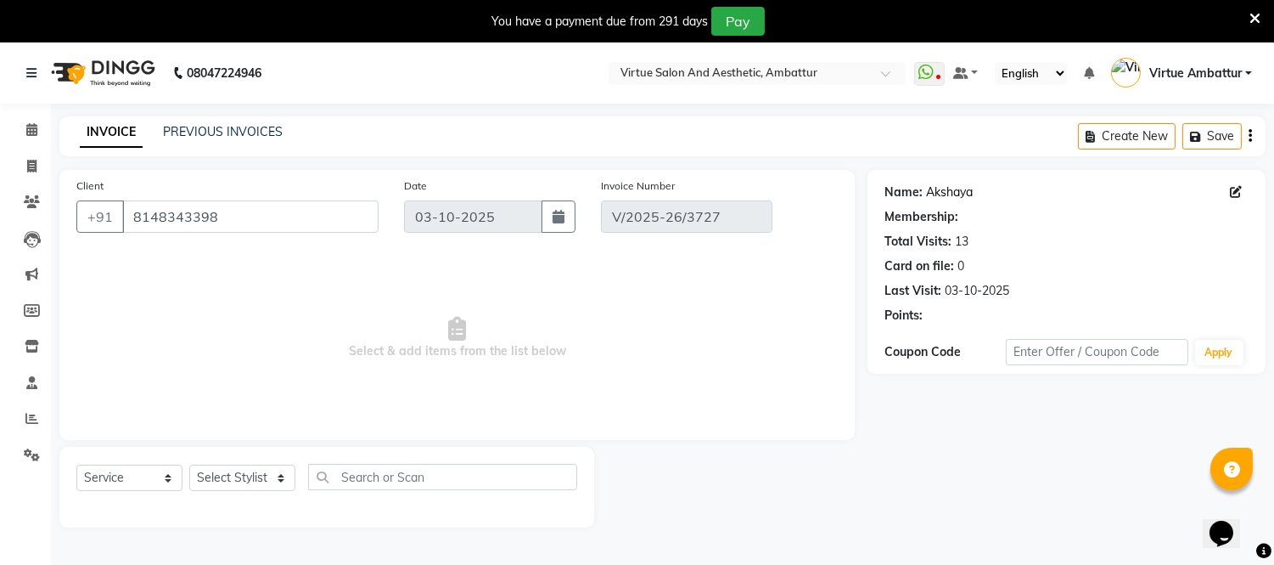
select select "1: Object"
click at [941, 197] on link "Akshaya" at bounding box center [949, 192] width 47 height 18
select select "select"
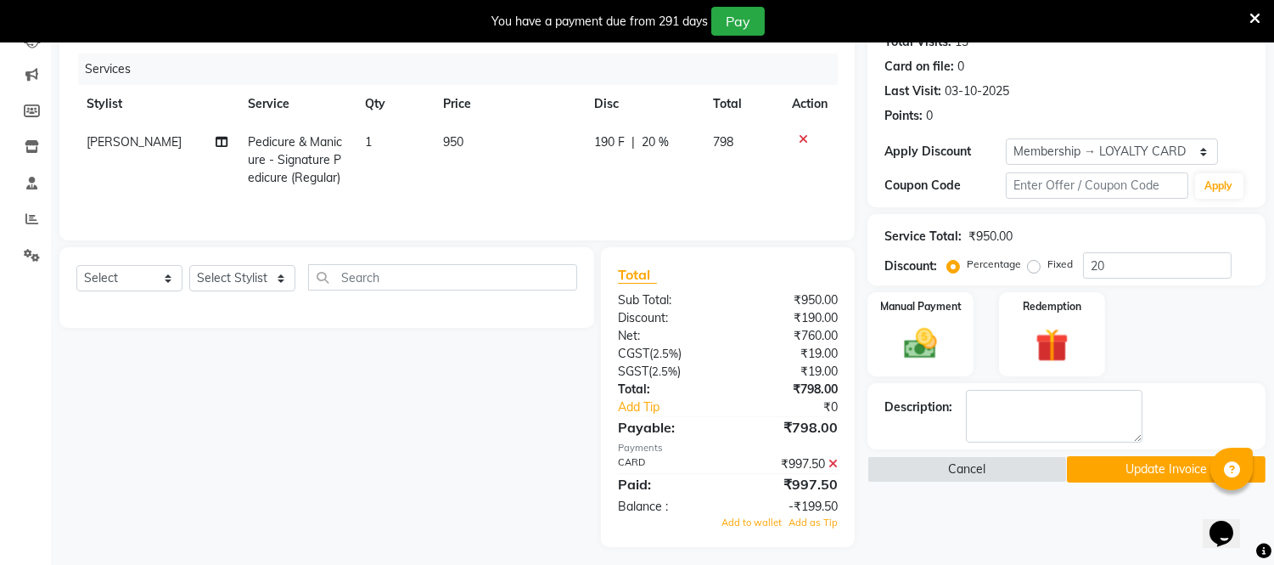
scroll to position [207, 0]
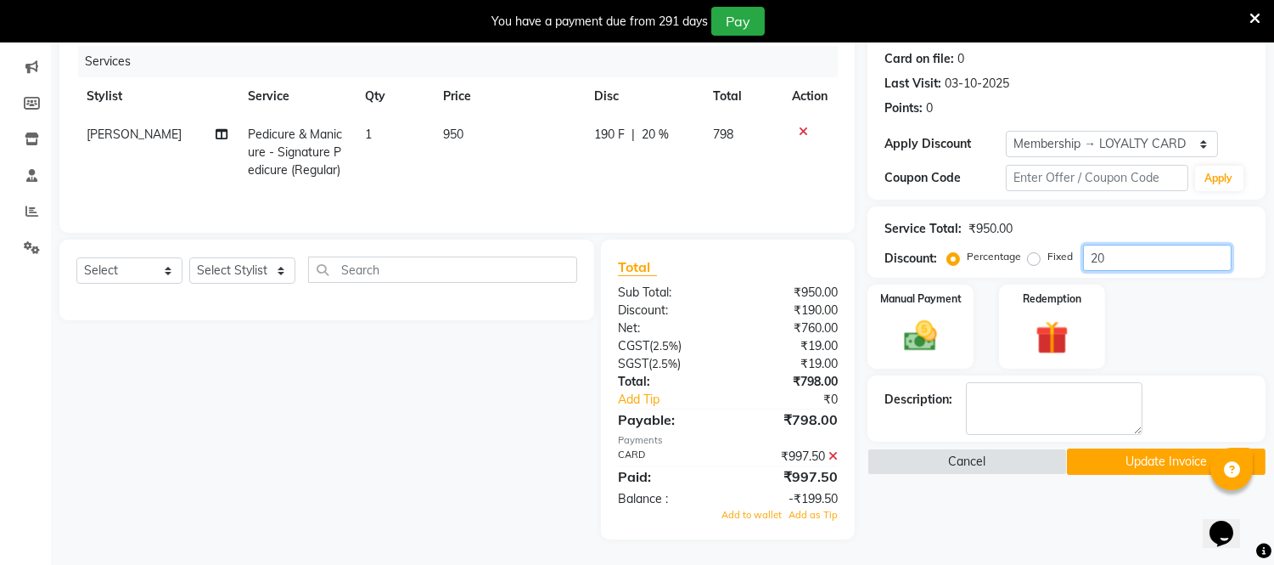
click at [1140, 256] on input "20" at bounding box center [1157, 257] width 149 height 26
type input "2"
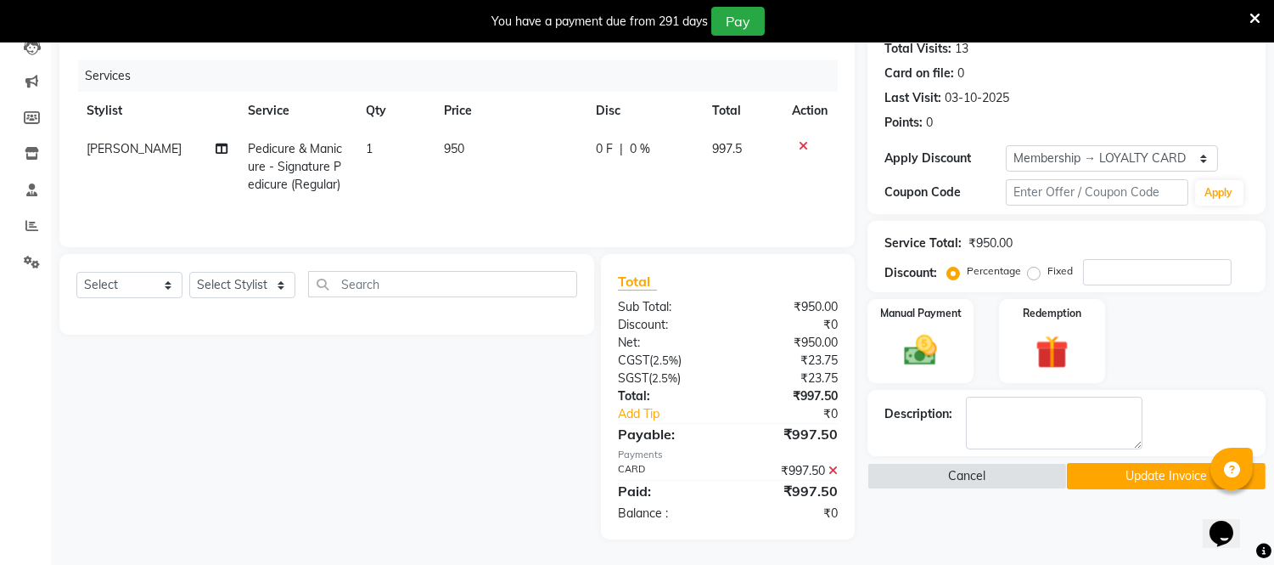
click at [249, 157] on span "Pedicure & Manicure - Signature Pedicure (Regular)" at bounding box center [296, 166] width 94 height 51
select select "48223"
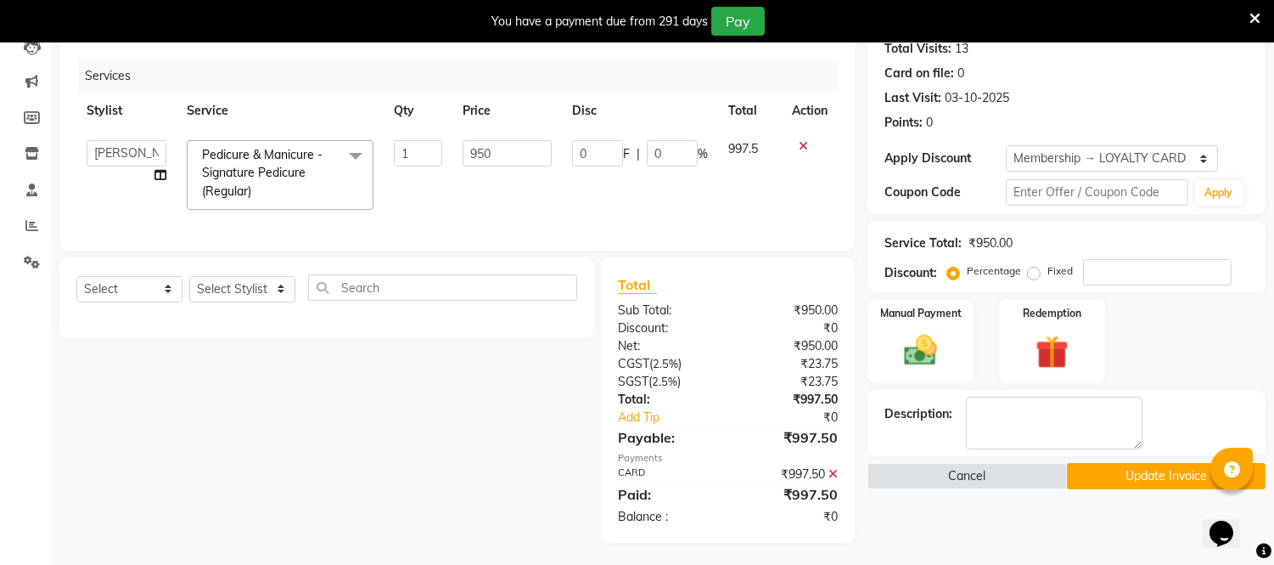
click at [361, 150] on span at bounding box center [356, 156] width 34 height 32
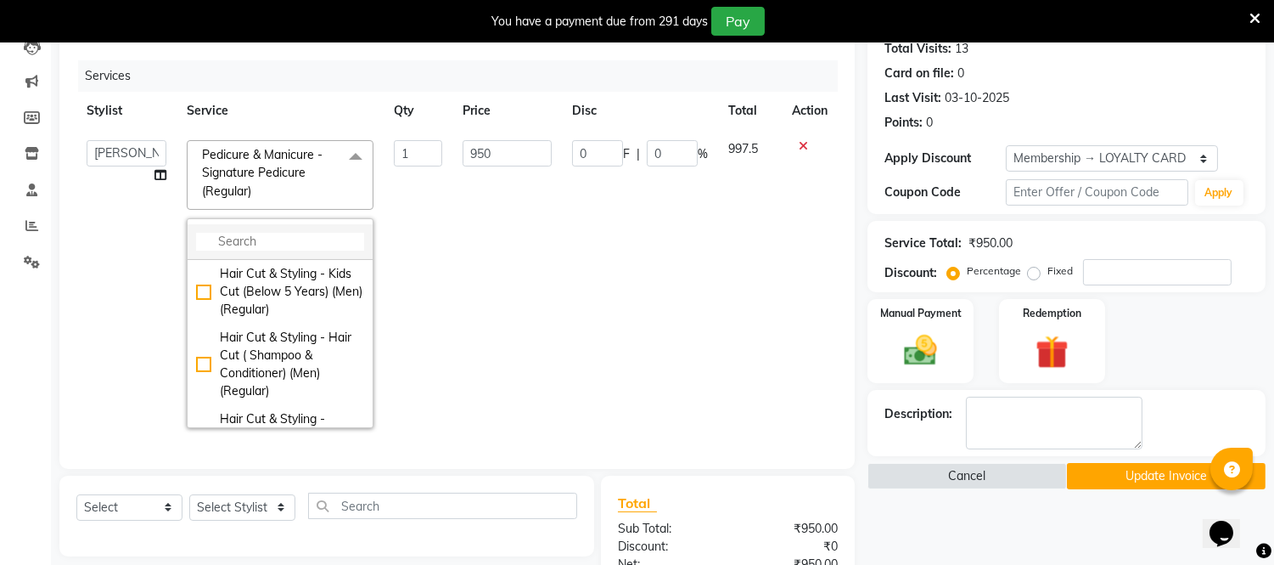
click at [236, 229] on li at bounding box center [280, 242] width 185 height 36
click at [235, 240] on input "multiselect-search" at bounding box center [280, 242] width 168 height 18
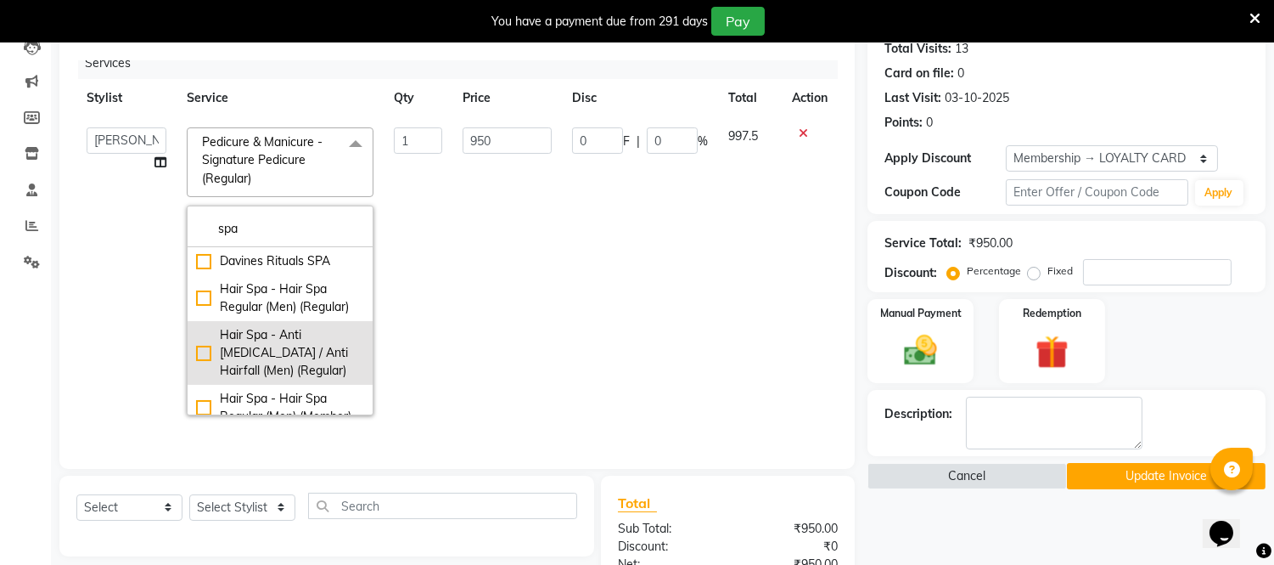
scroll to position [0, 0]
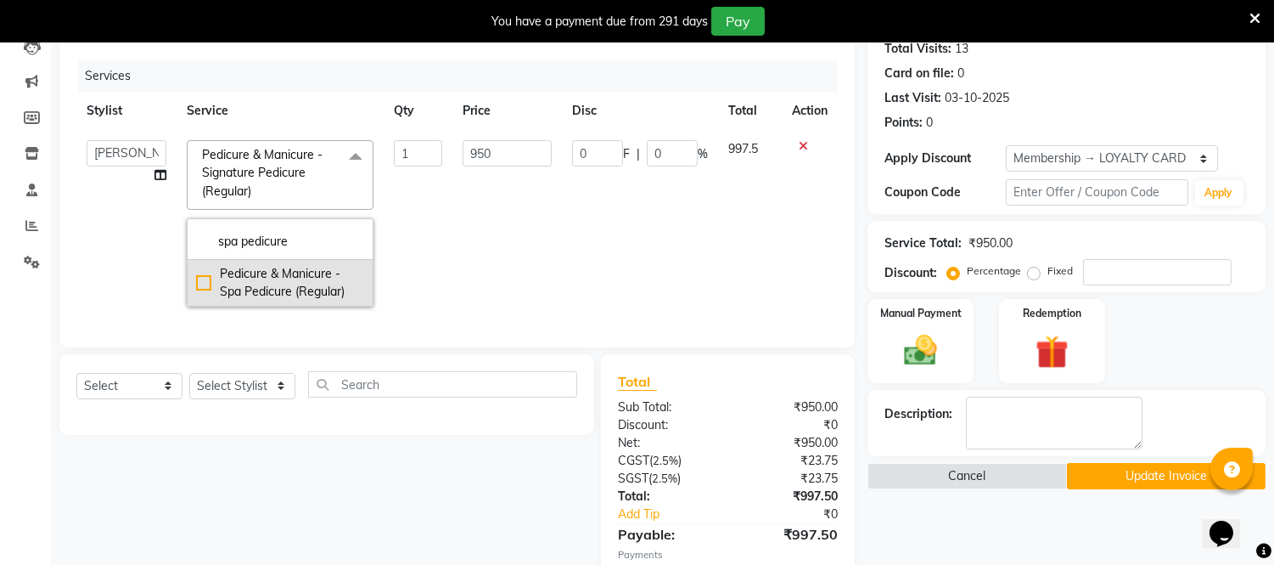
type input "spa pedicure"
click at [200, 281] on div "Pedicure & Manicure - Spa Pedicure (Regular)" at bounding box center [280, 283] width 168 height 36
checkbox input "true"
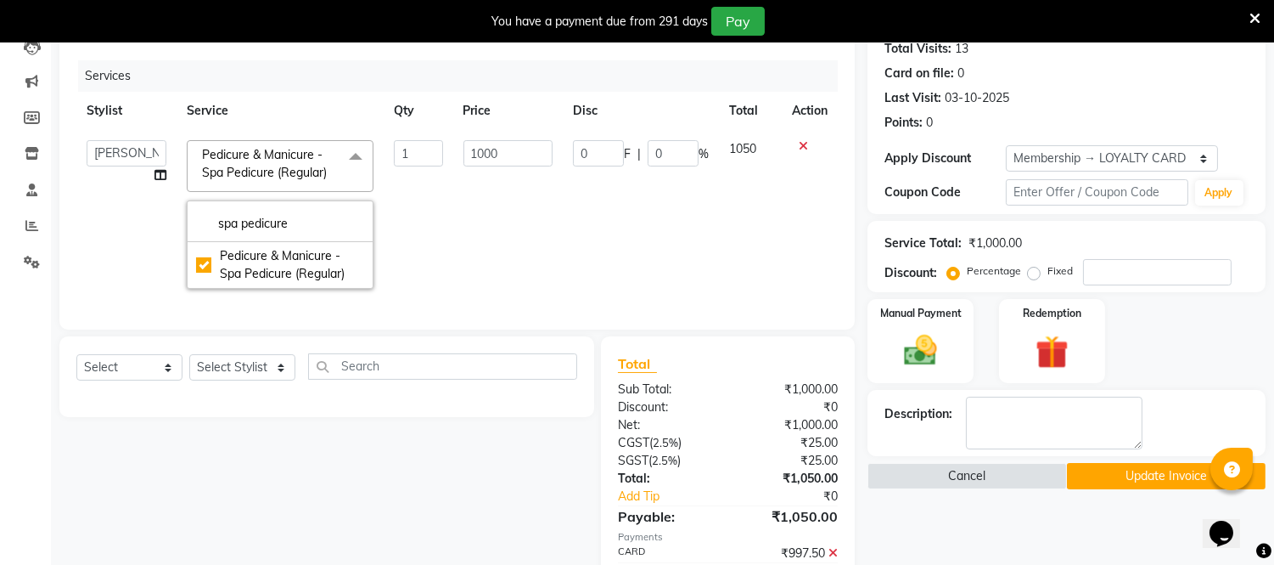
click at [459, 252] on td "1000" at bounding box center [508, 214] width 110 height 169
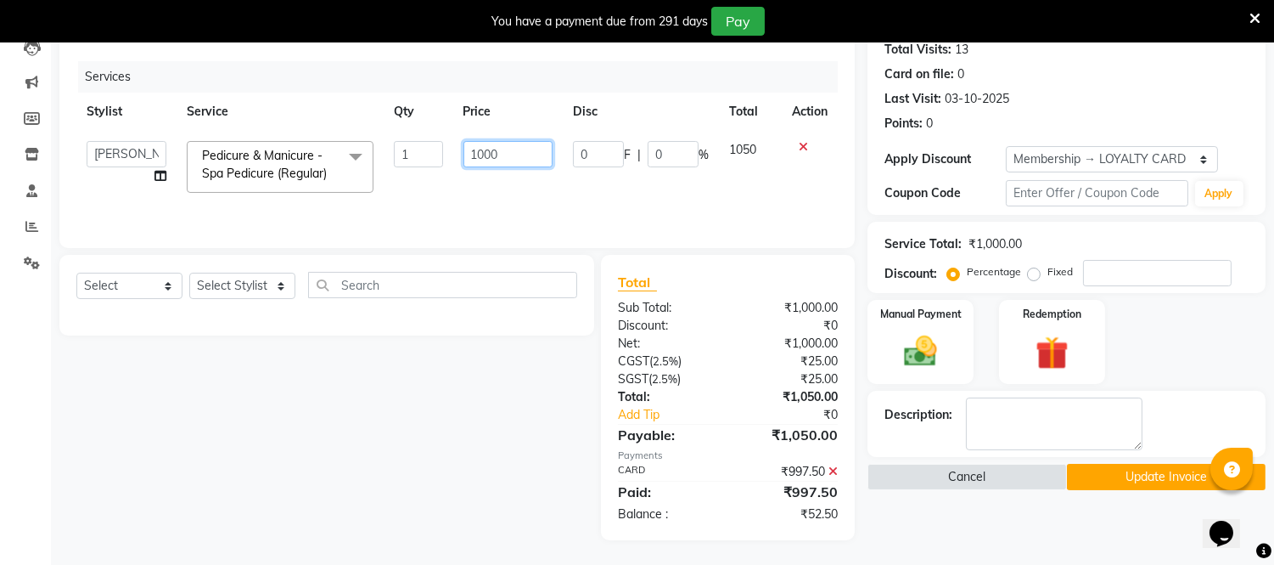
click at [492, 156] on input "1000" at bounding box center [508, 154] width 89 height 26
type input "950"
click at [543, 193] on td "950" at bounding box center [508, 167] width 110 height 72
select select "48223"
click at [948, 334] on div "Manual Payment" at bounding box center [921, 341] width 110 height 87
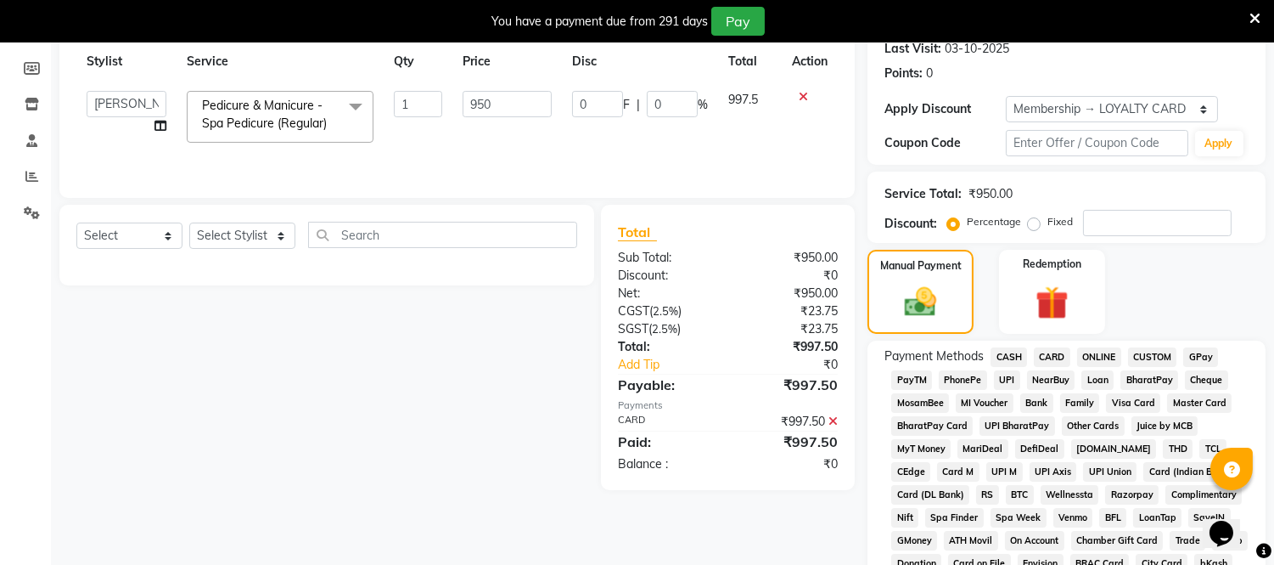
scroll to position [286, 0]
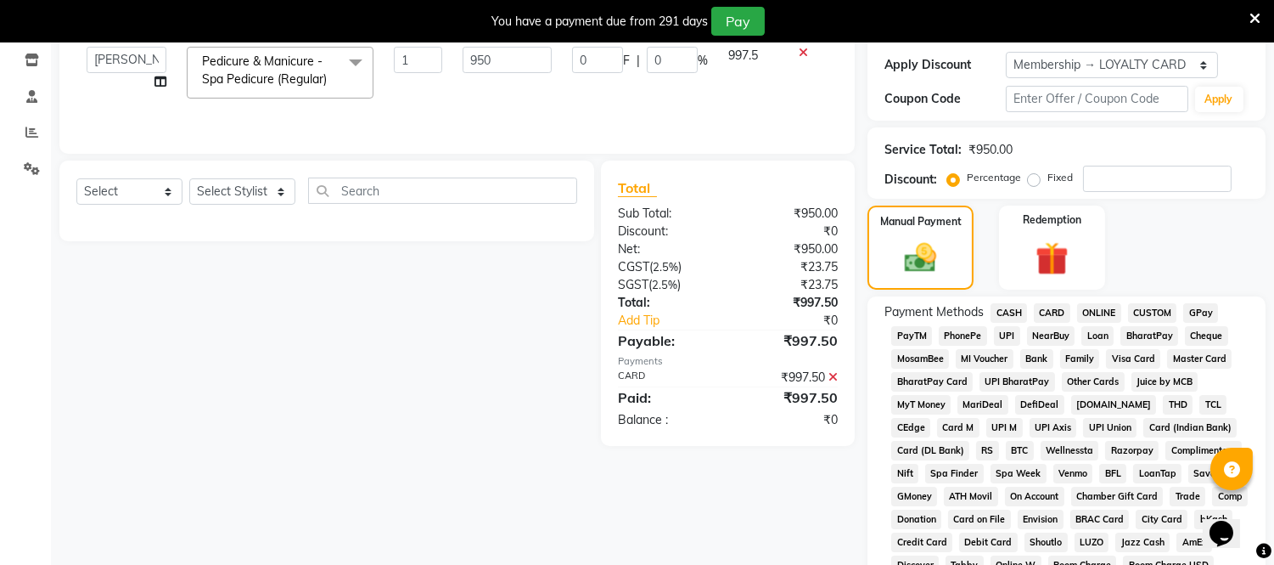
click at [1059, 309] on span "CARD" at bounding box center [1052, 313] width 37 height 20
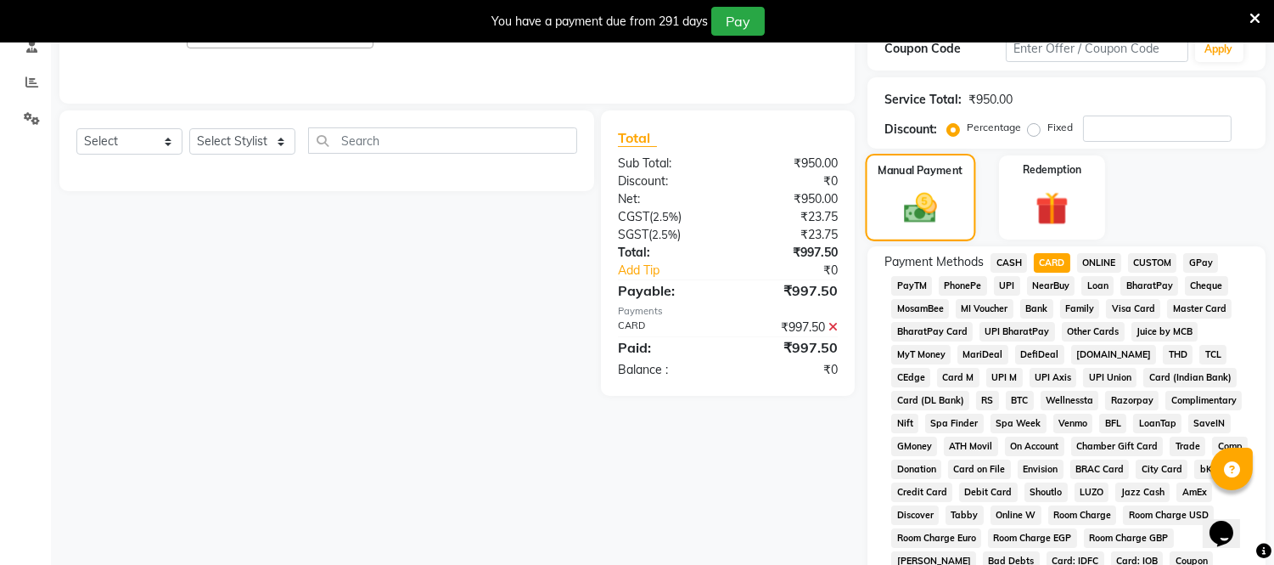
scroll to position [337, 0]
click at [1160, 199] on div "Manual Payment Redemption" at bounding box center [1067, 197] width 424 height 84
click at [1063, 256] on span "CARD" at bounding box center [1052, 262] width 37 height 20
click at [1058, 261] on span "CARD" at bounding box center [1052, 262] width 37 height 20
click at [834, 323] on icon at bounding box center [833, 326] width 9 height 12
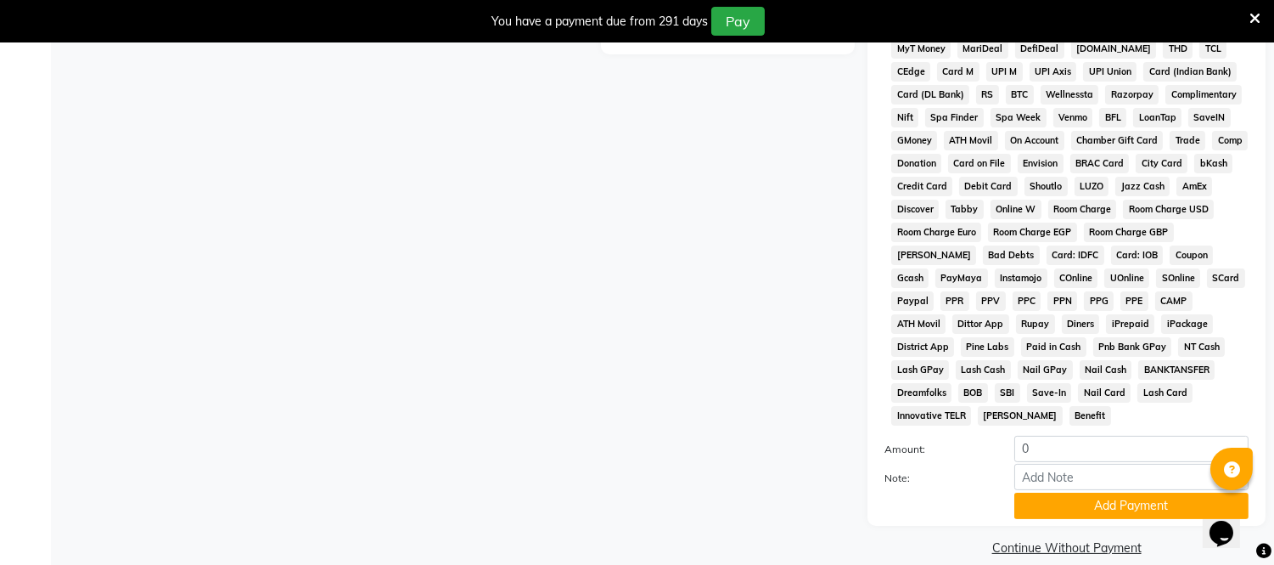
scroll to position [643, 0]
click at [1056, 435] on input "0" at bounding box center [1131, 448] width 234 height 26
type input "998"
click at [1084, 492] on button "Add Payment" at bounding box center [1131, 505] width 234 height 26
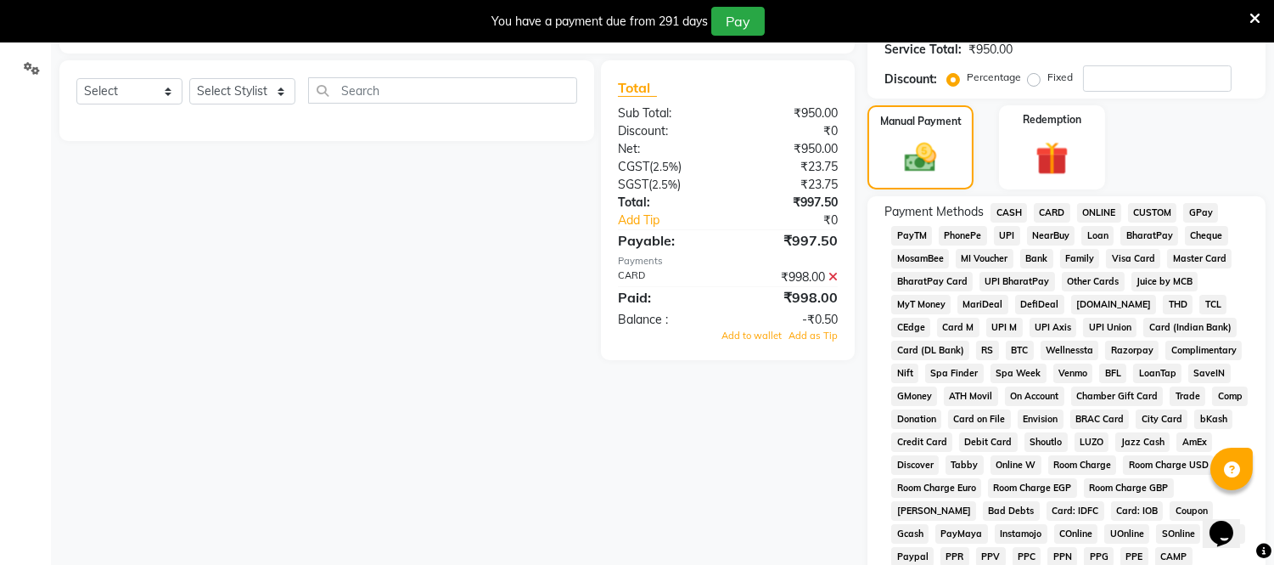
scroll to position [341, 0]
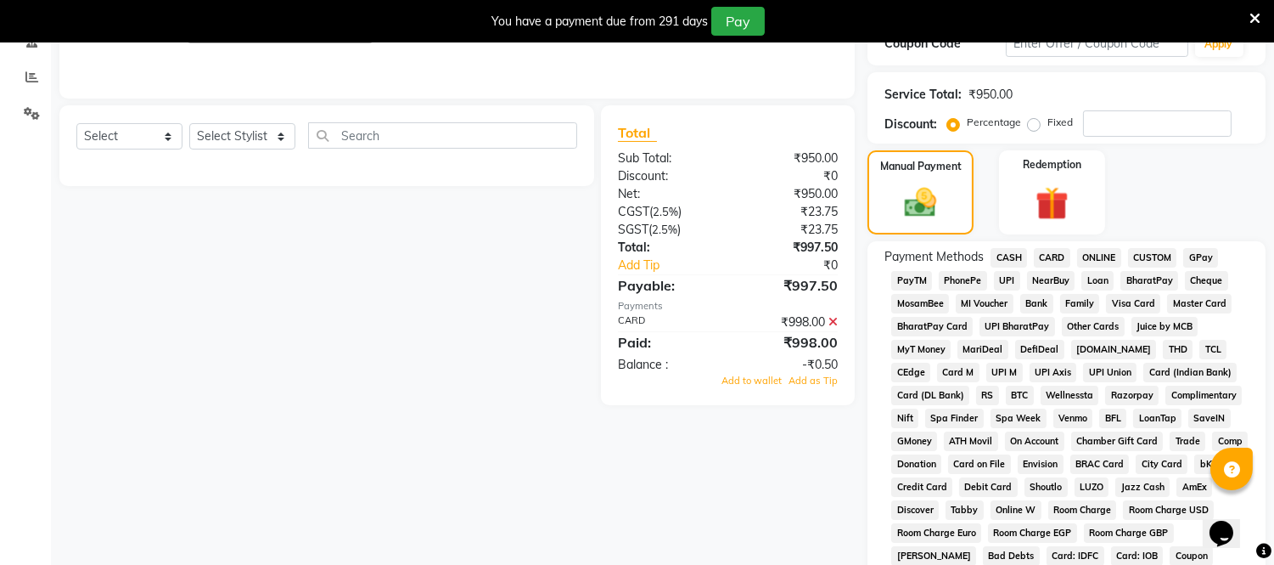
click at [834, 318] on icon at bounding box center [833, 322] width 9 height 12
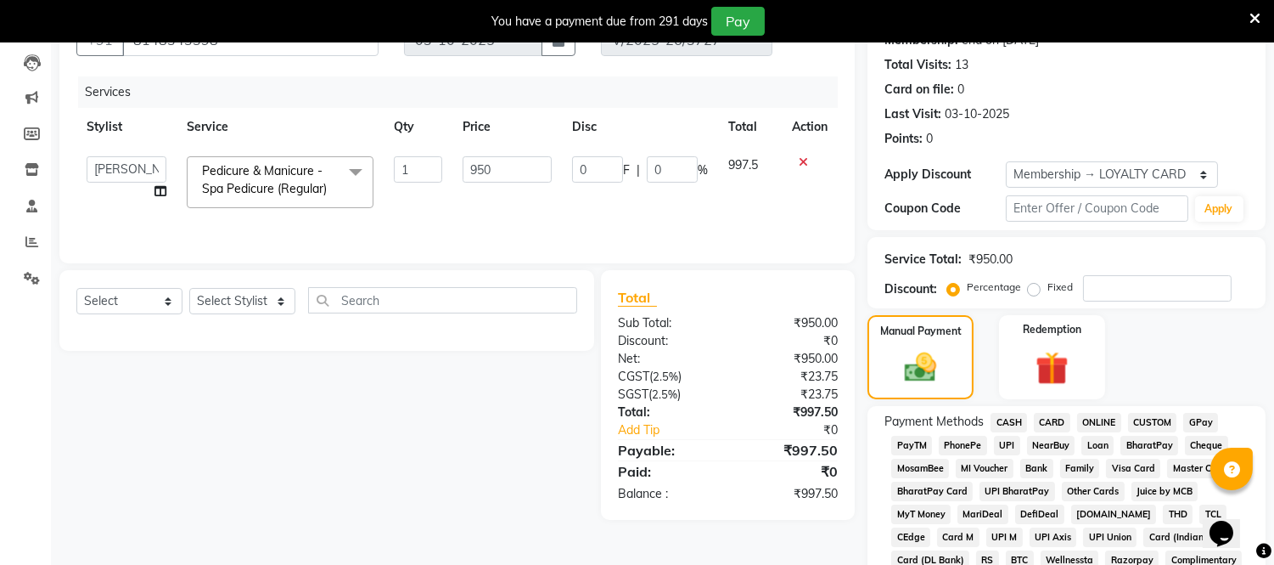
scroll to position [176, 0]
click at [1053, 418] on span "CARD" at bounding box center [1052, 423] width 37 height 20
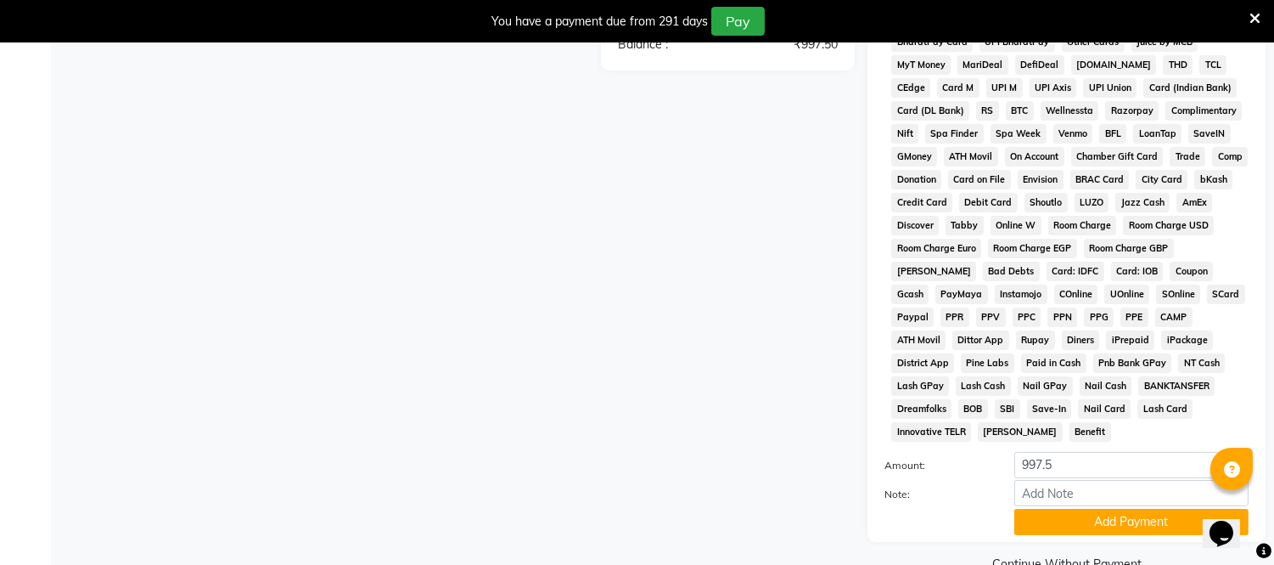
scroll to position [643, 0]
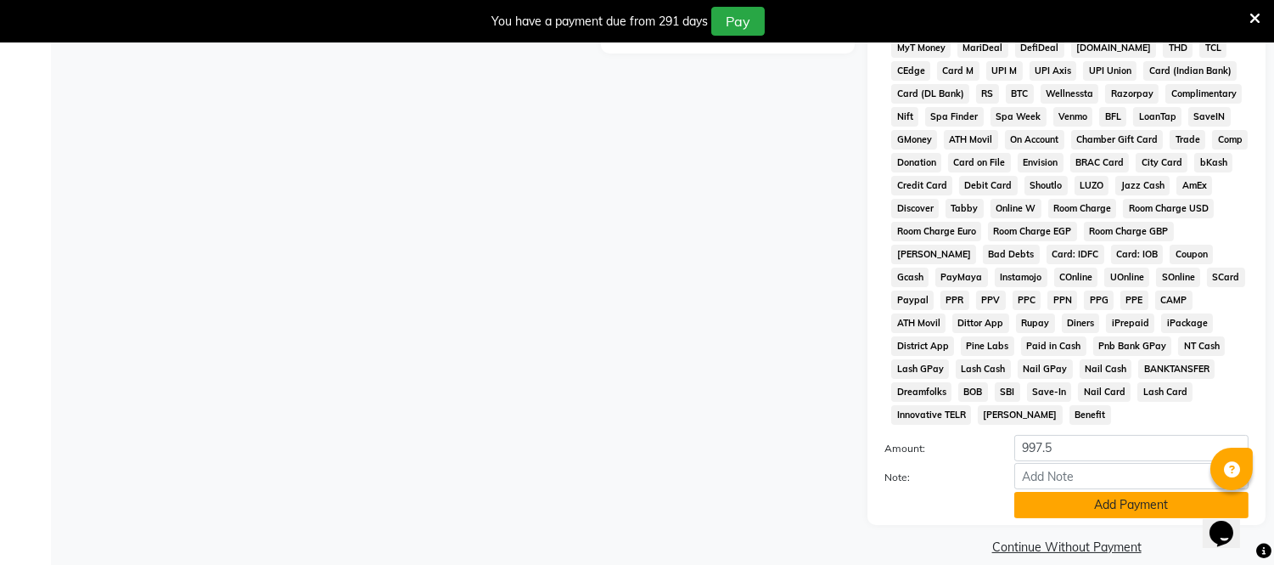
click at [1098, 492] on button "Add Payment" at bounding box center [1131, 505] width 234 height 26
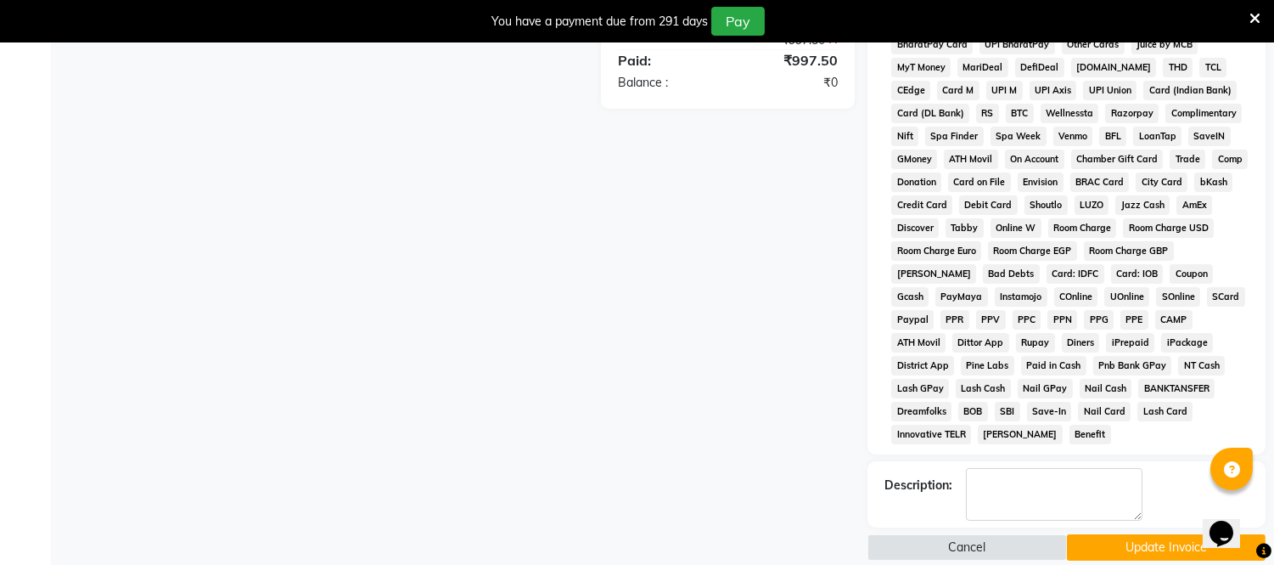
scroll to position [624, 0]
click at [1127, 533] on button "Update Invoice" at bounding box center [1166, 546] width 199 height 26
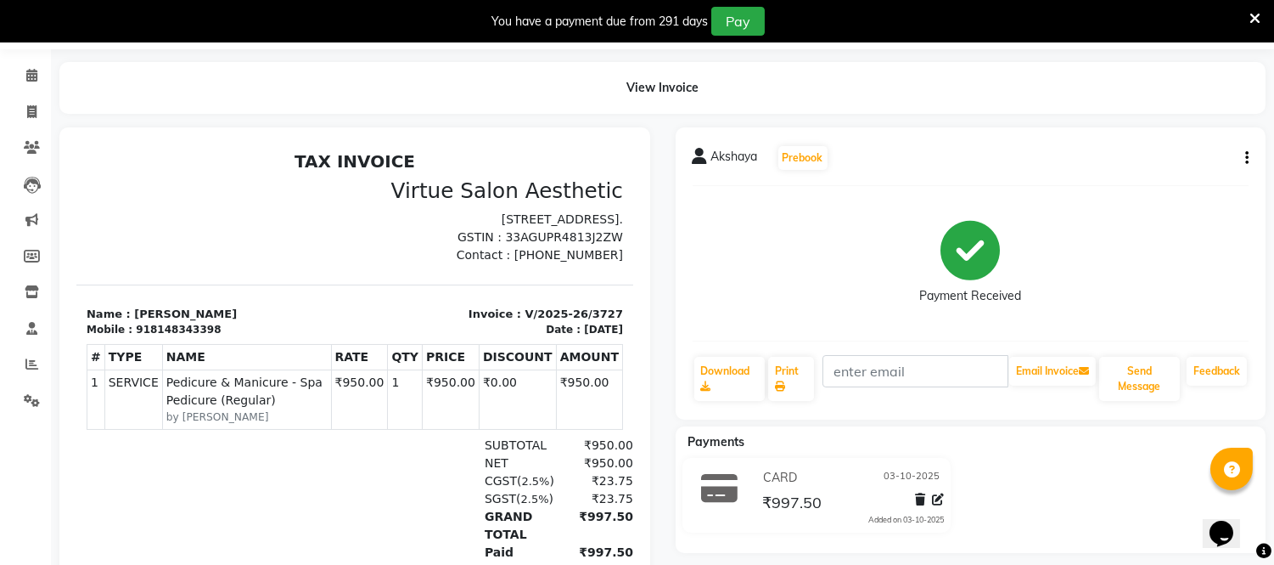
scroll to position [9, 0]
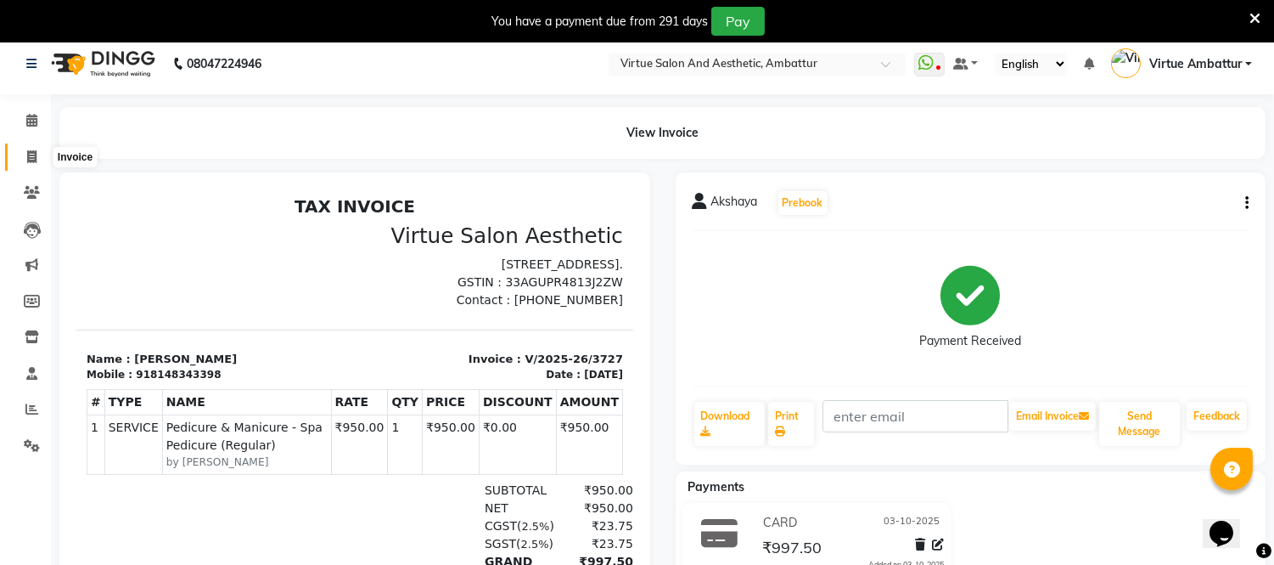
click at [37, 155] on span at bounding box center [32, 158] width 30 height 20
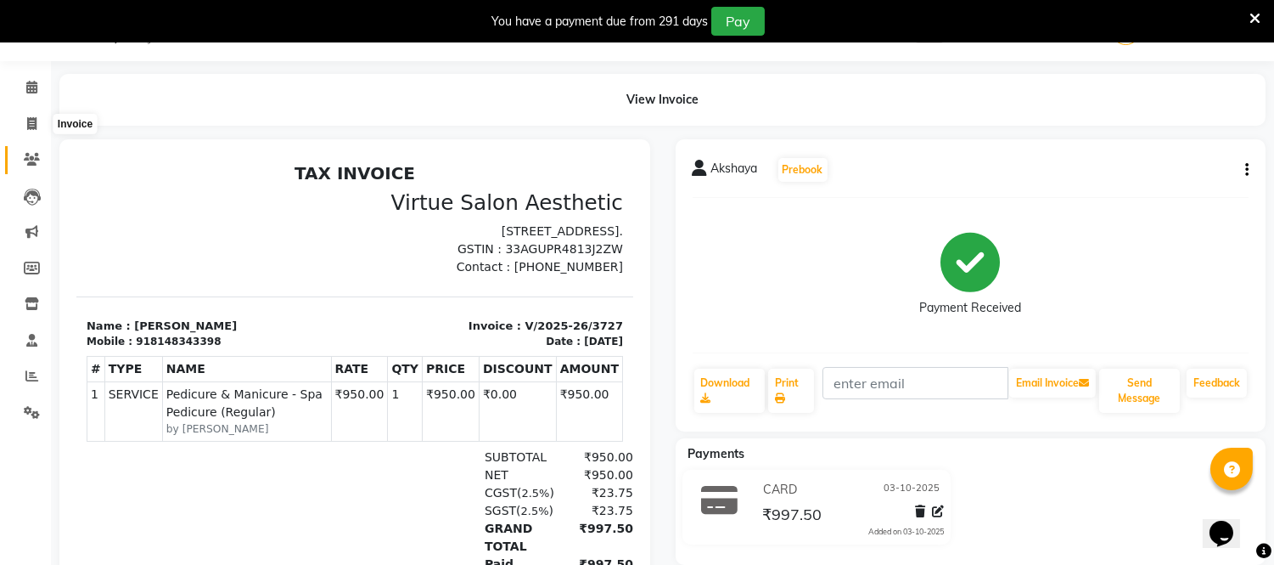
select select "service"
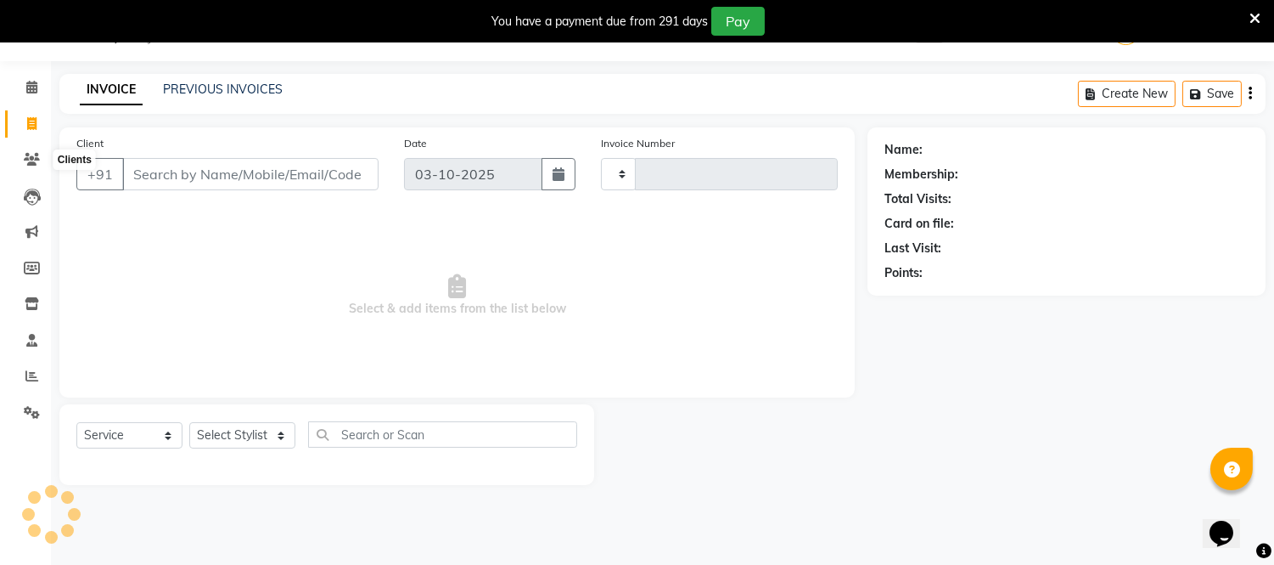
type input "3728"
select select "5237"
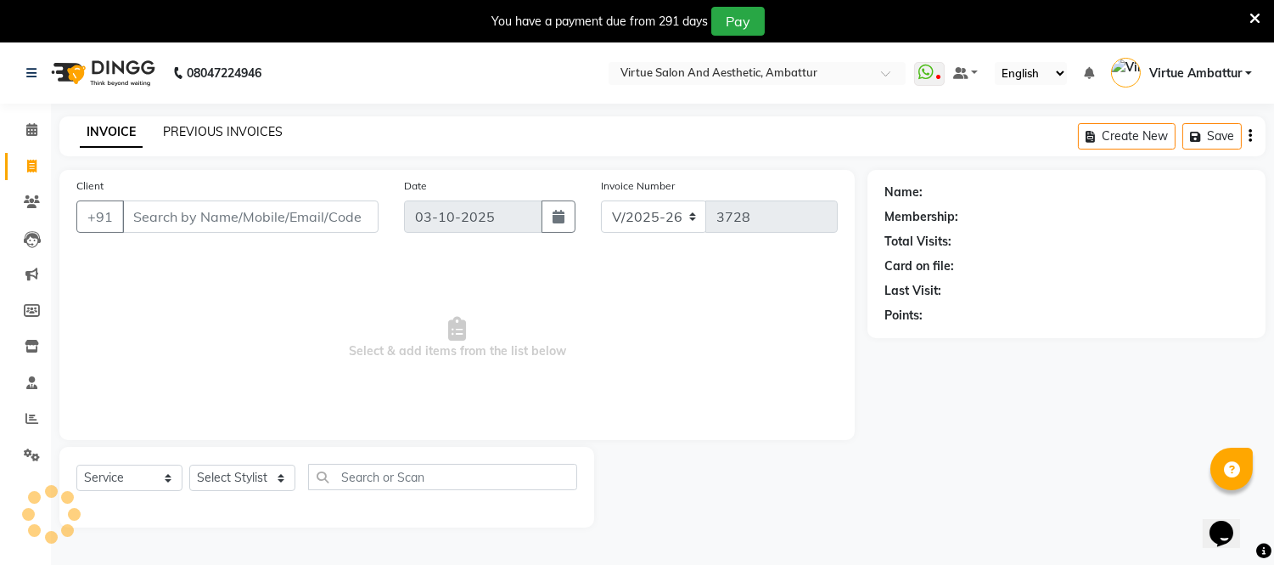
click at [231, 131] on link "PREVIOUS INVOICES" at bounding box center [223, 131] width 120 height 15
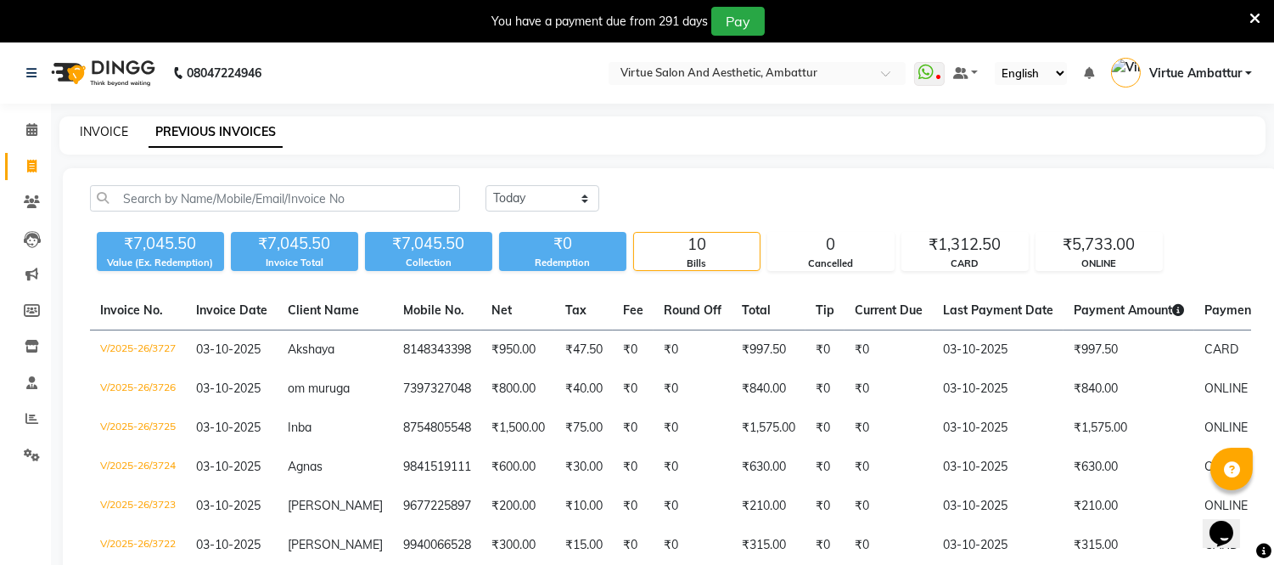
click at [103, 127] on link "INVOICE" at bounding box center [104, 131] width 48 height 15
select select "service"
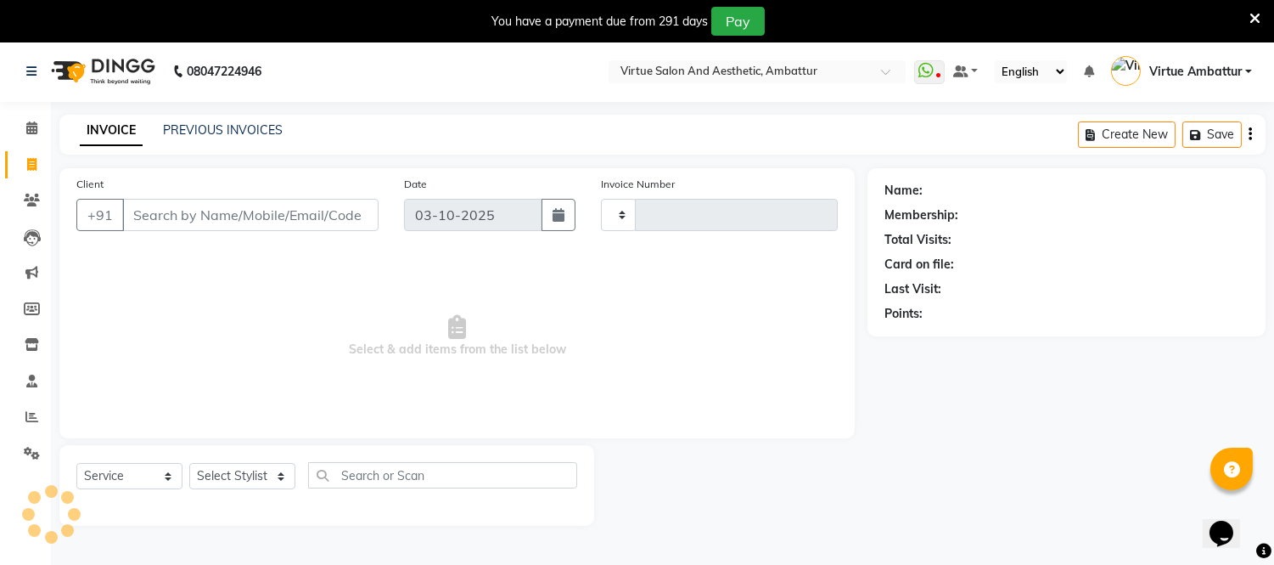
scroll to position [42, 0]
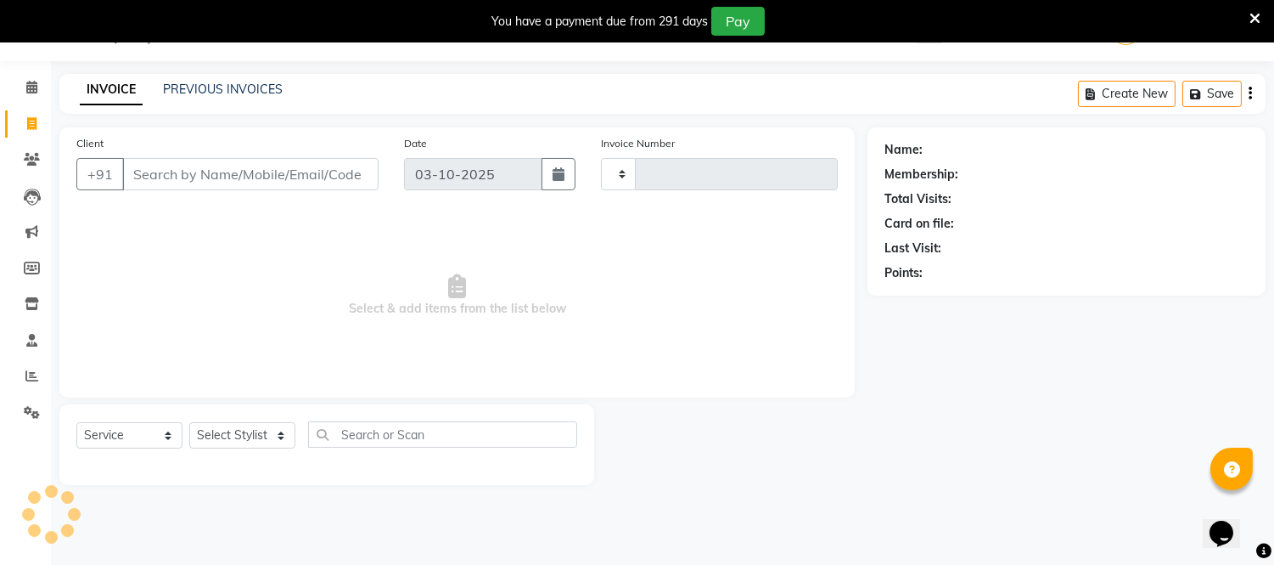
type input "3728"
select select "5237"
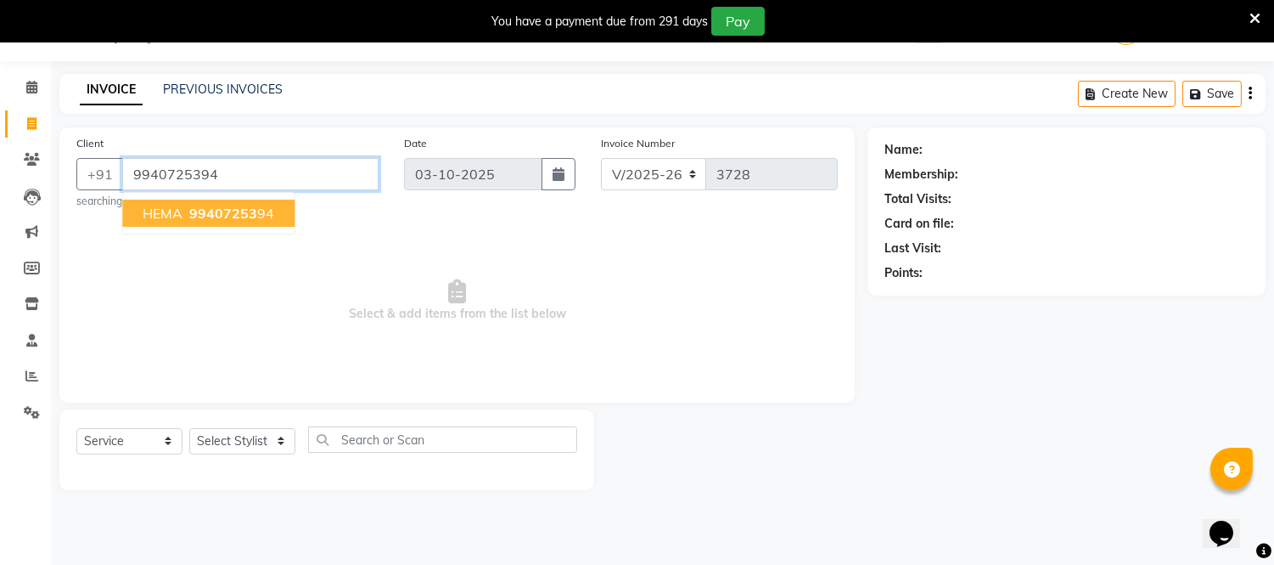
type input "9940725394"
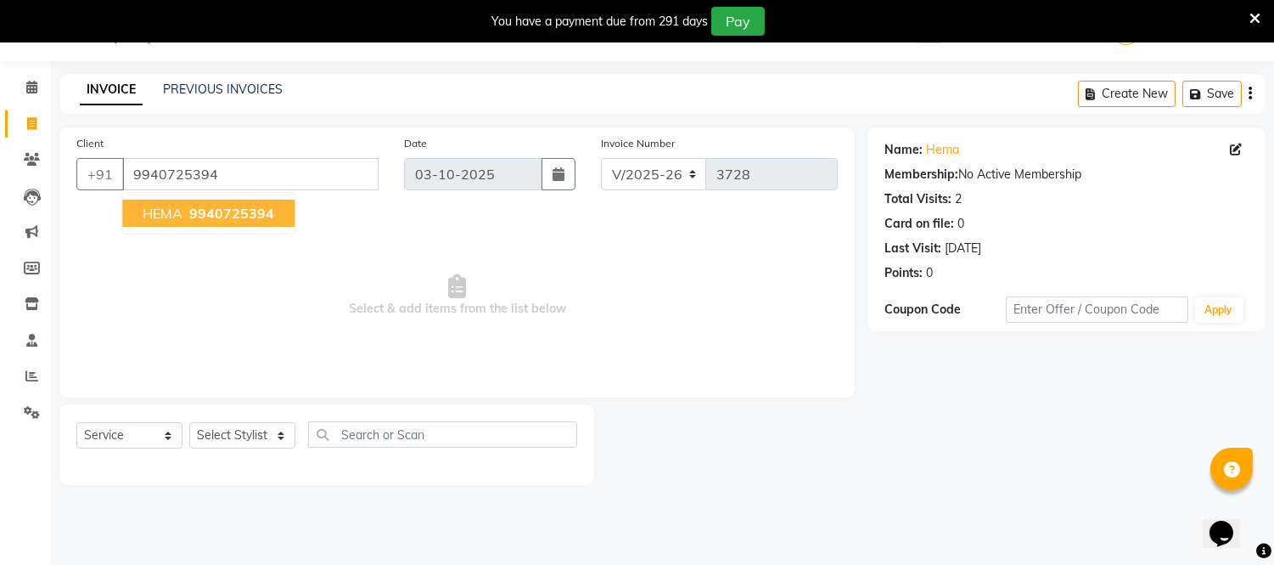
click at [183, 216] on button "HEMA 9940725394" at bounding box center [208, 212] width 172 height 27
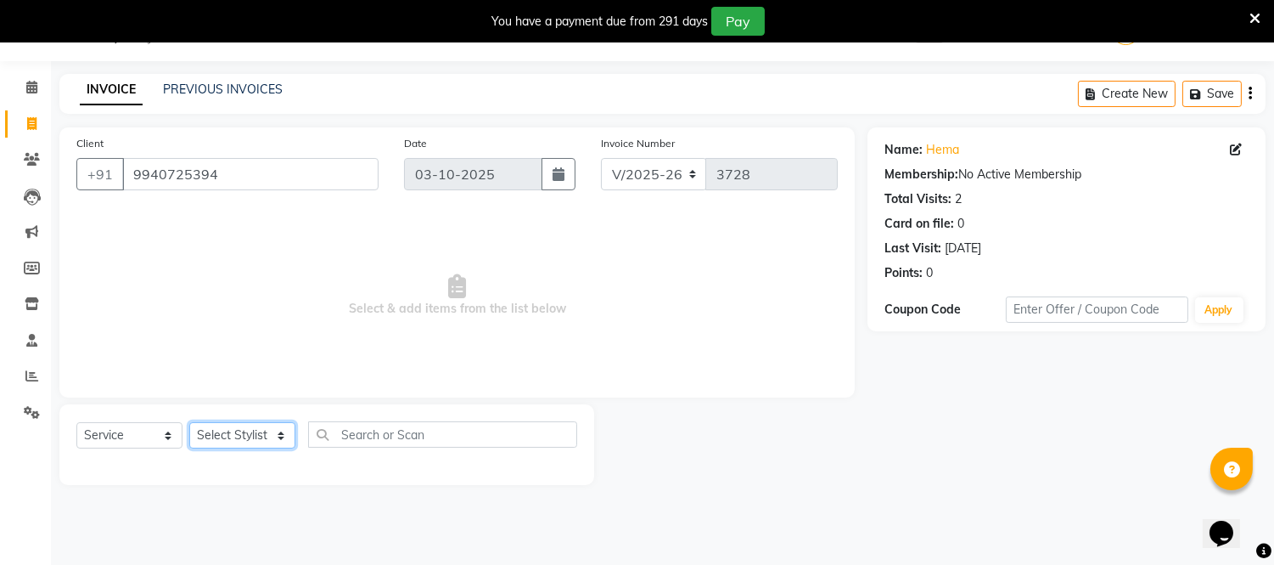
click at [261, 431] on select "Select Stylist Archana Bhagi Deepika Devi Dilip Divya Dolly Dr Prakash Faizan G…" at bounding box center [242, 435] width 106 height 26
click at [492, 278] on span "Select & add items from the list below" at bounding box center [456, 296] width 761 height 170
click at [274, 434] on select "Select Stylist Archana Bhagi Deepika Devi Dilip Divya Dolly Dr Prakash Faizan G…" at bounding box center [242, 435] width 106 height 26
click at [548, 299] on span "Select & add items from the list below" at bounding box center [456, 296] width 761 height 170
click at [263, 435] on select "Select Stylist Archana Bhagi Deepika Devi Dilip Divya Dolly Dr Prakash Faizan G…" at bounding box center [242, 435] width 106 height 26
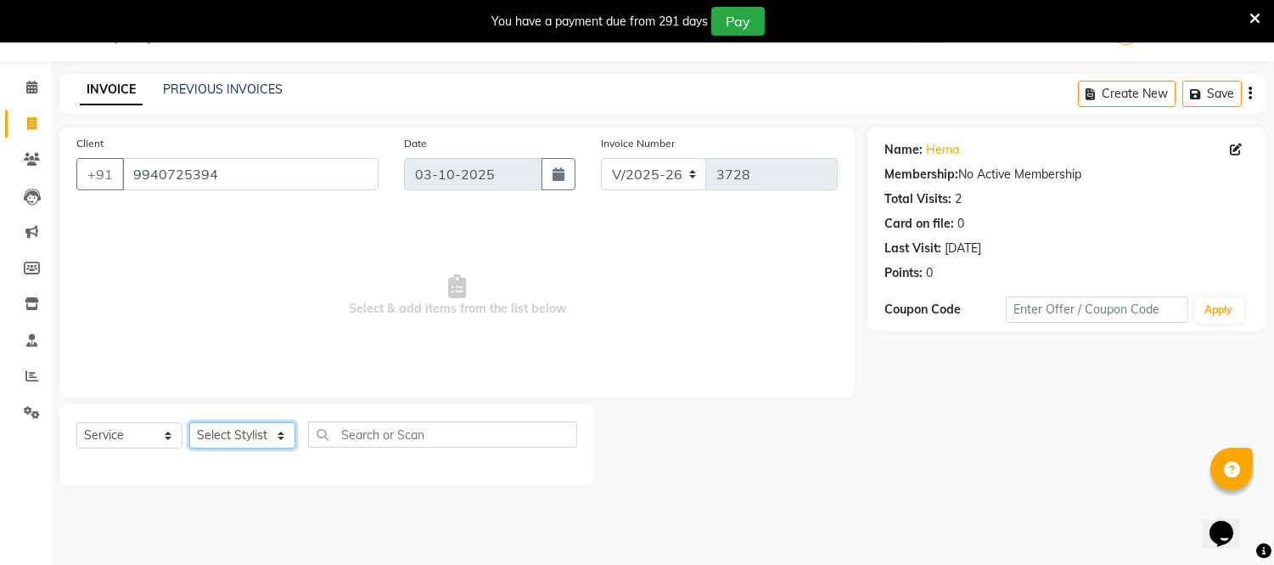
select select "39033"
click at [189, 423] on select "Select Stylist Archana Bhagi Deepika Devi Dilip Divya Dolly Dr Prakash Faizan G…" at bounding box center [242, 435] width 106 height 26
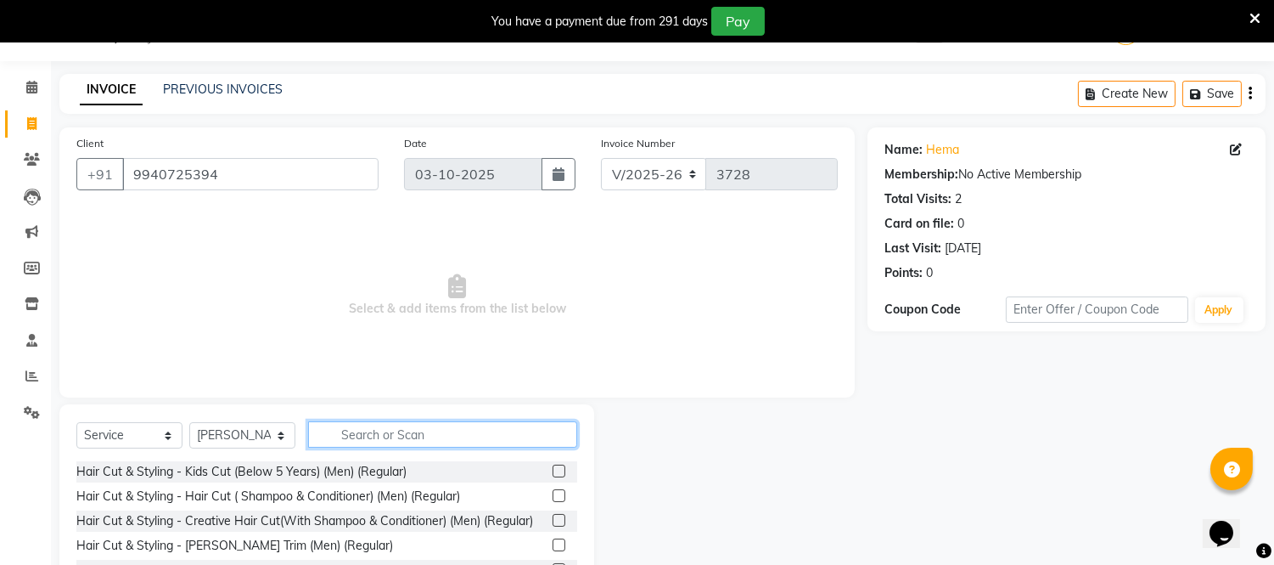
click at [372, 427] on input "text" at bounding box center [442, 434] width 269 height 26
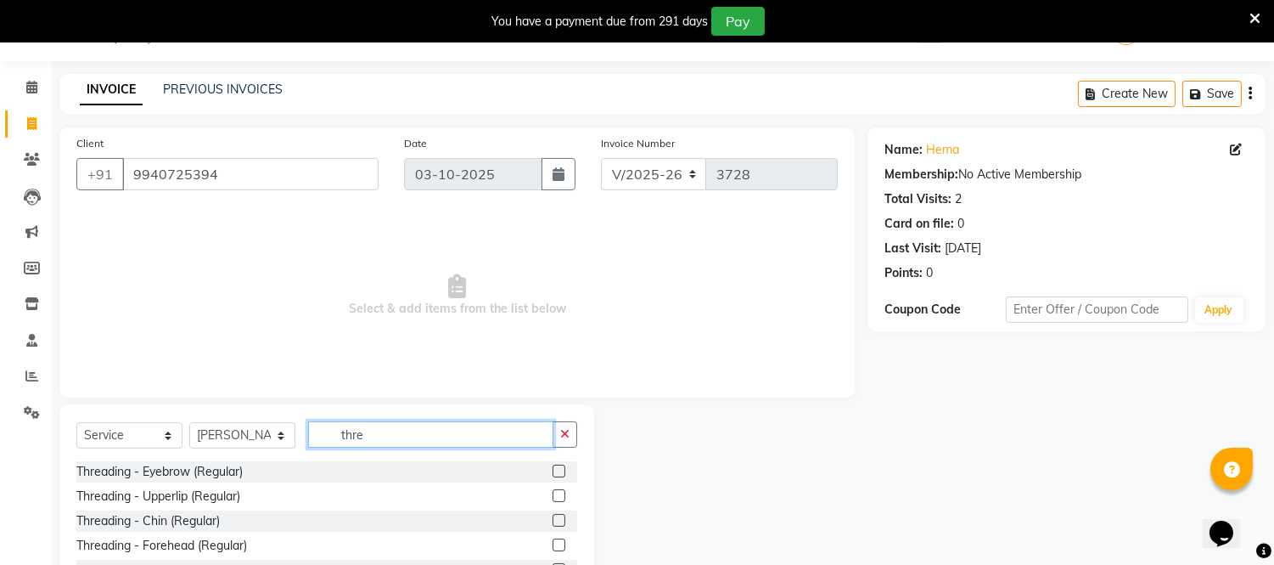
type input "thre"
click at [553, 475] on label at bounding box center [559, 470] width 13 height 13
click at [553, 475] on input "checkbox" at bounding box center [558, 471] width 11 height 11
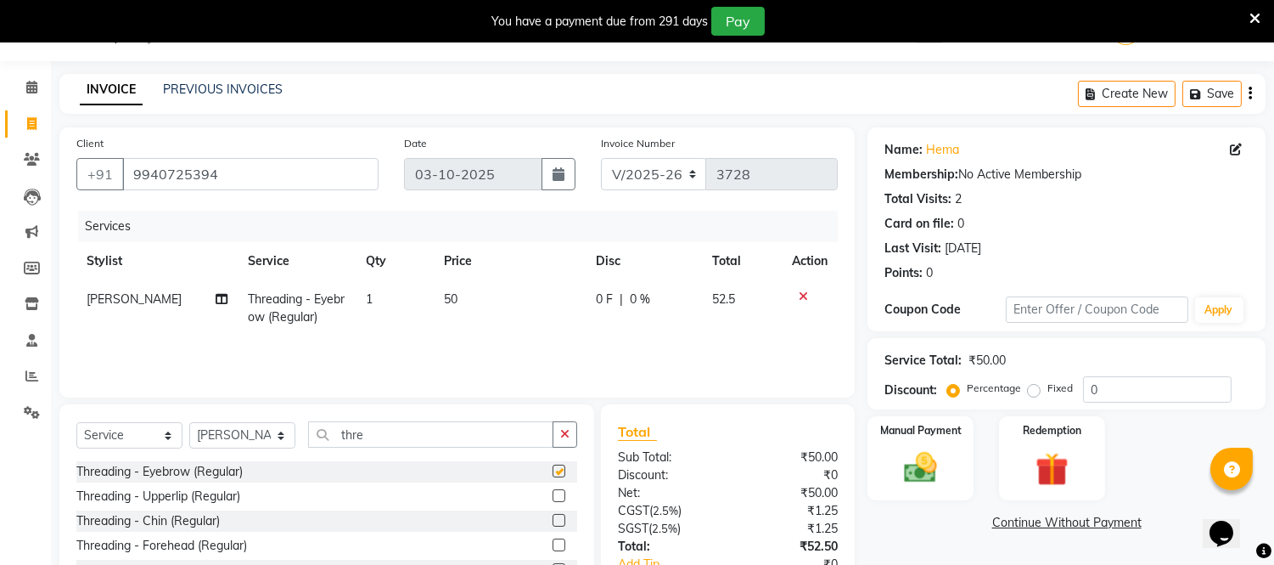
checkbox input "false"
click at [362, 290] on td "1" at bounding box center [395, 308] width 78 height 56
select select "39033"
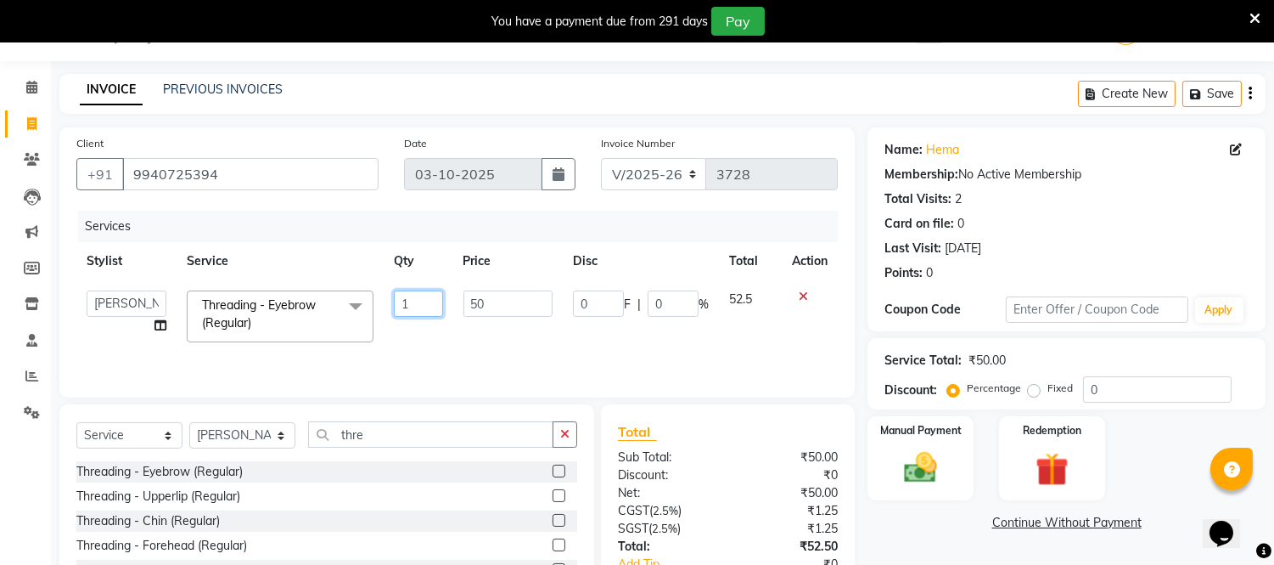
click at [423, 306] on input "1" at bounding box center [418, 303] width 48 height 26
type input "2"
click at [675, 335] on td "0 F | 0 %" at bounding box center [641, 316] width 156 height 72
select select "39033"
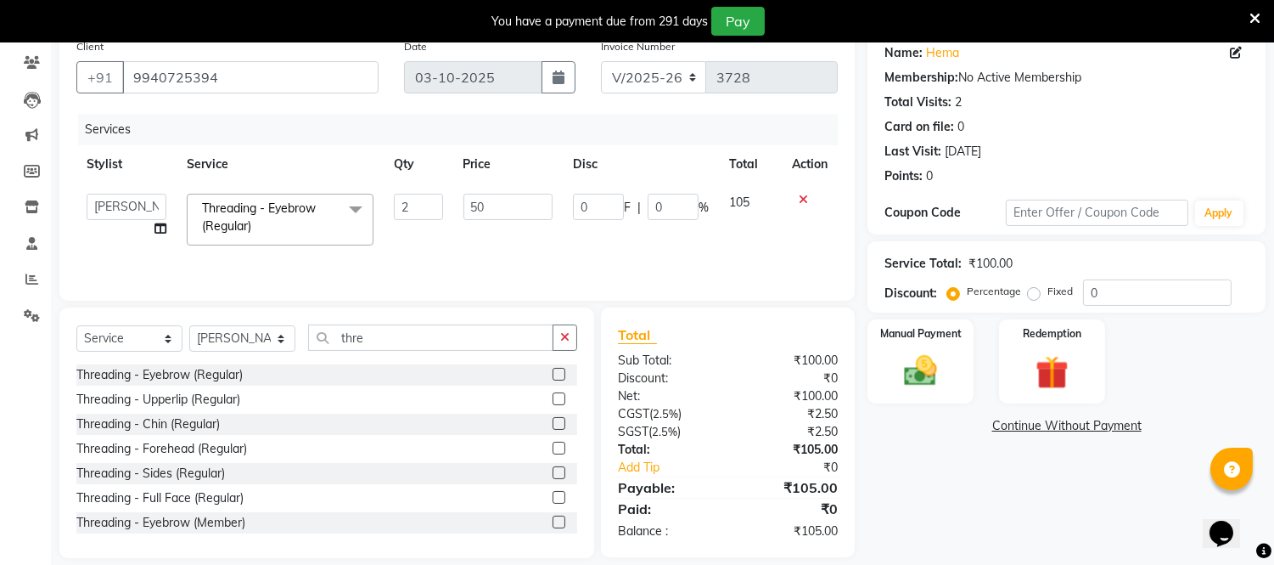
scroll to position [157, 0]
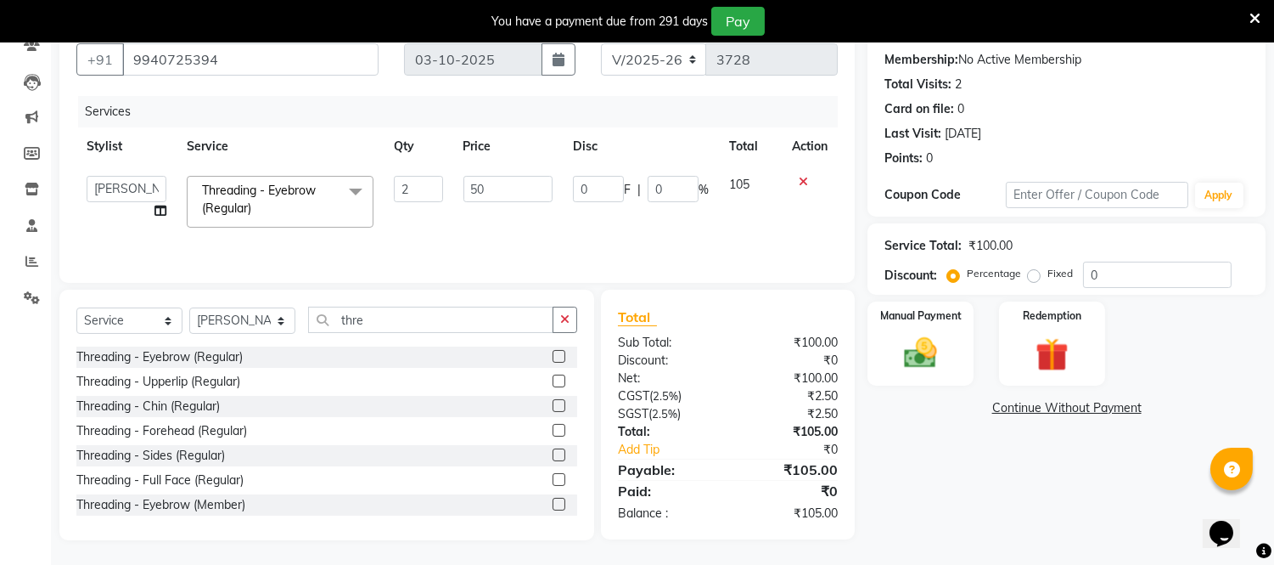
drag, startPoint x: 931, startPoint y: 321, endPoint x: 985, endPoint y: 357, distance: 64.8
click at [936, 323] on div "Manual Payment" at bounding box center [921, 343] width 106 height 84
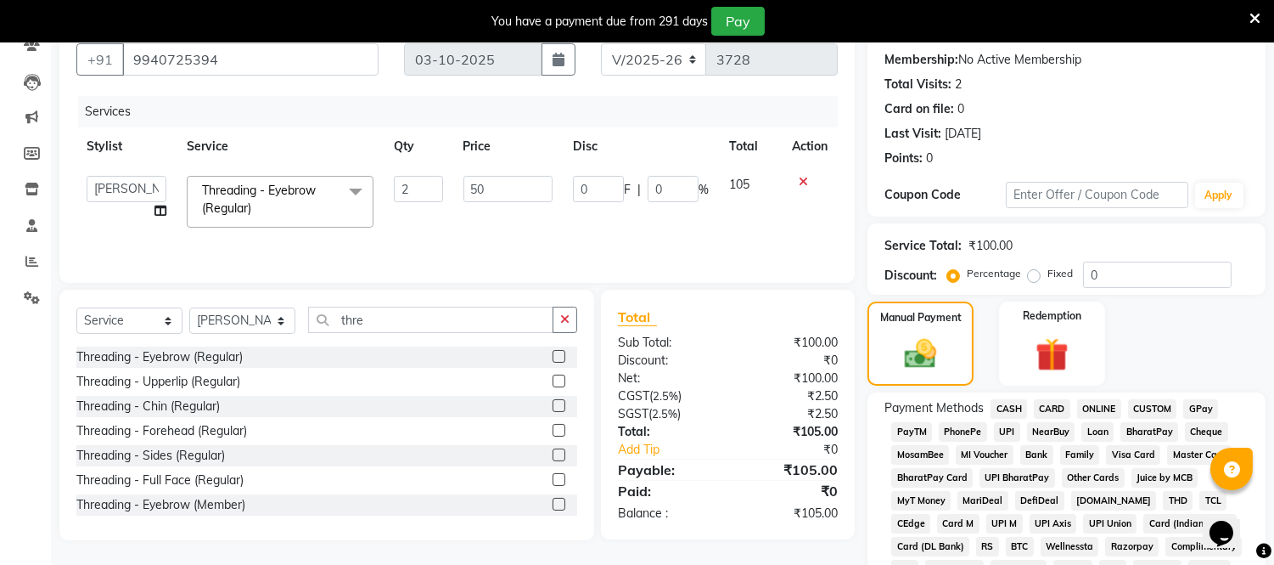
click at [1099, 402] on span "ONLINE" at bounding box center [1099, 409] width 44 height 20
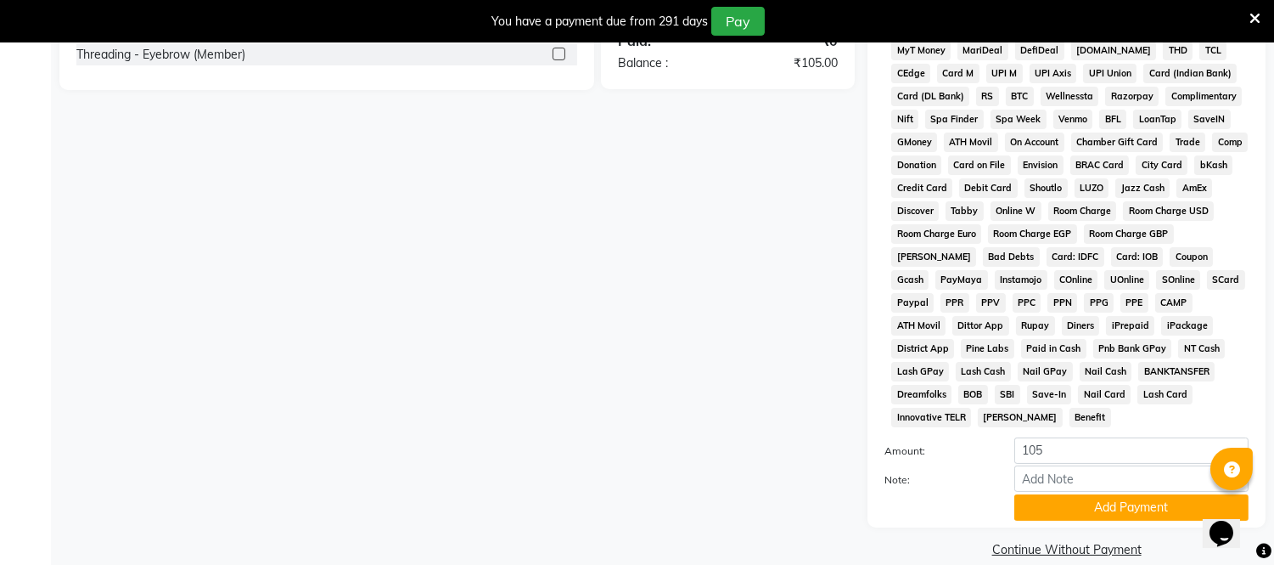
scroll to position [610, 0]
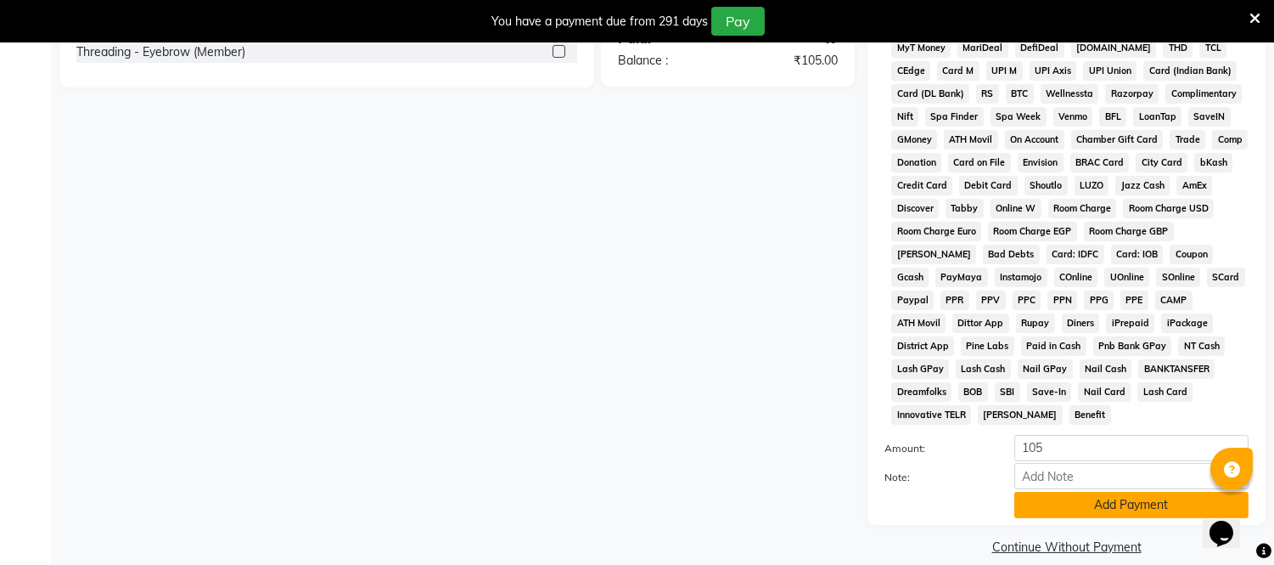
click at [1083, 492] on button "Add Payment" at bounding box center [1131, 505] width 234 height 26
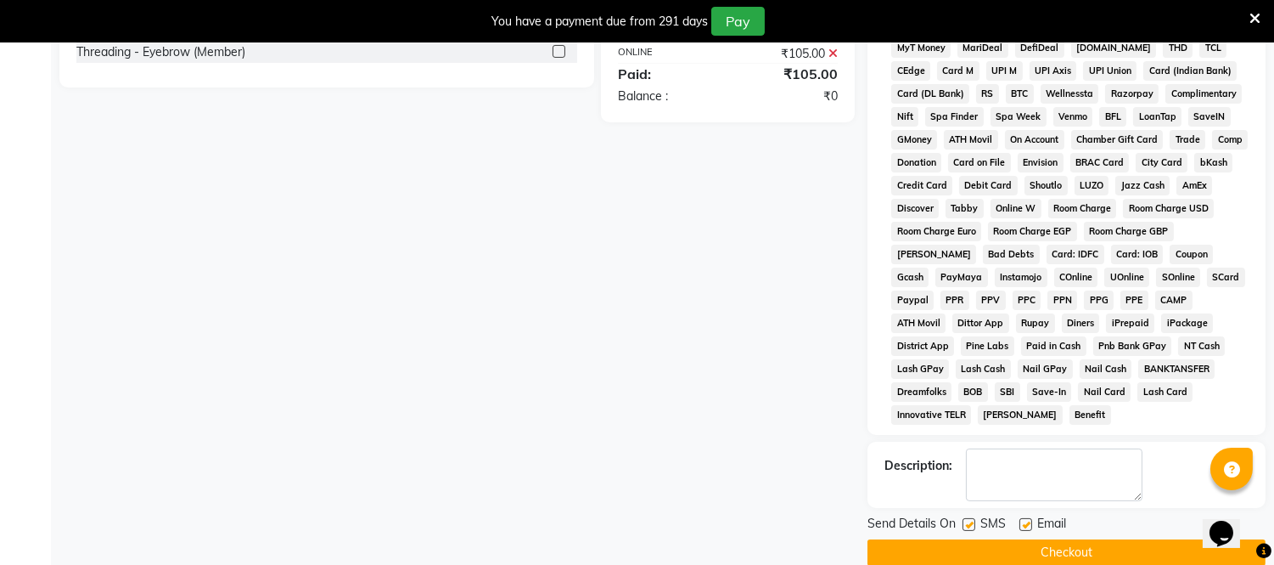
click at [1087, 539] on button "Checkout" at bounding box center [1067, 552] width 398 height 26
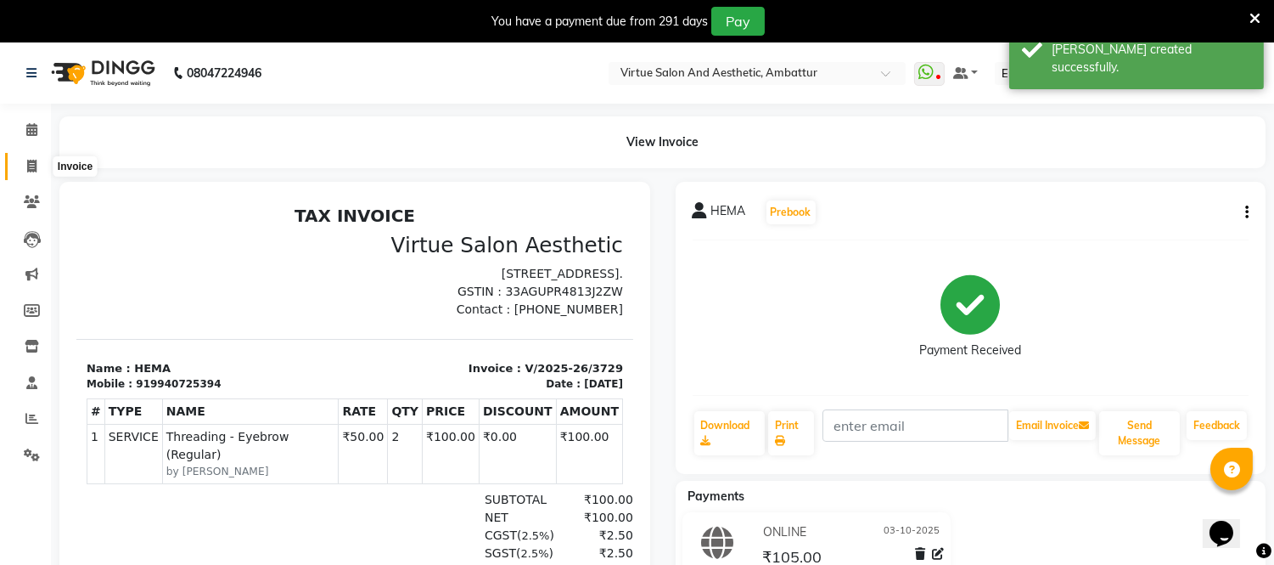
click at [32, 162] on icon at bounding box center [31, 166] width 9 height 13
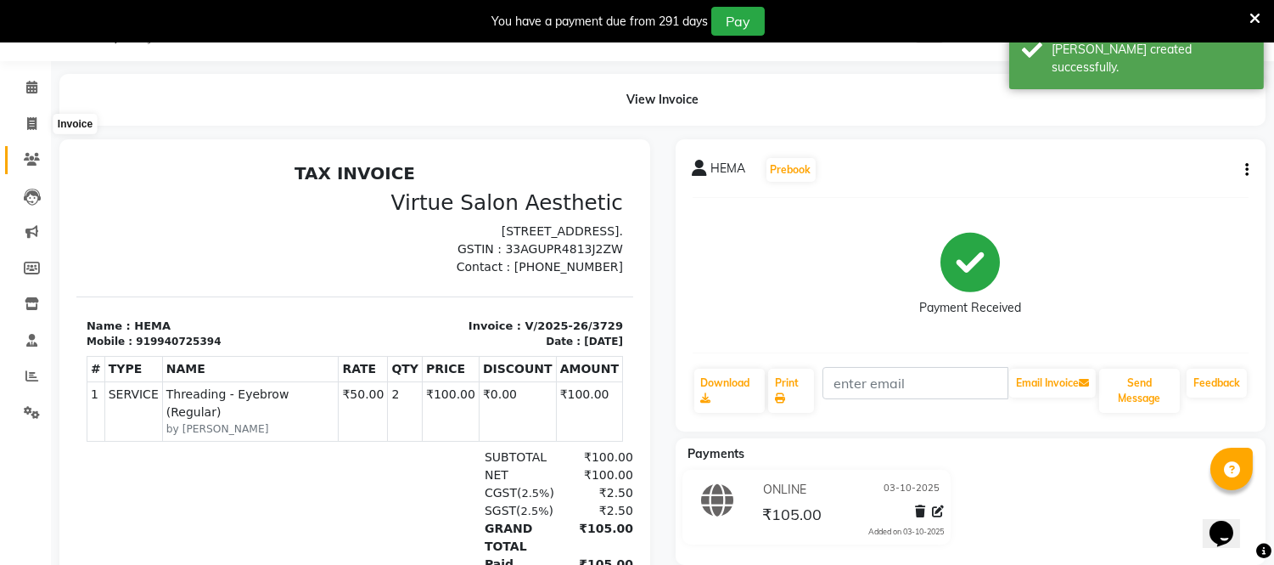
select select "service"
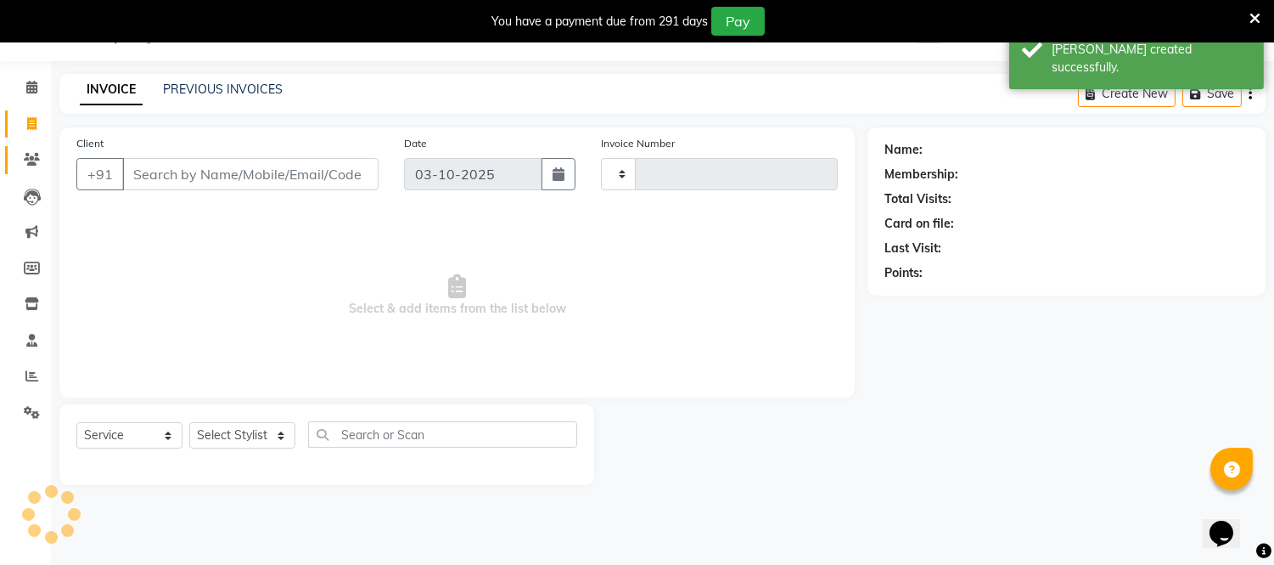
type input "3730"
select select "5237"
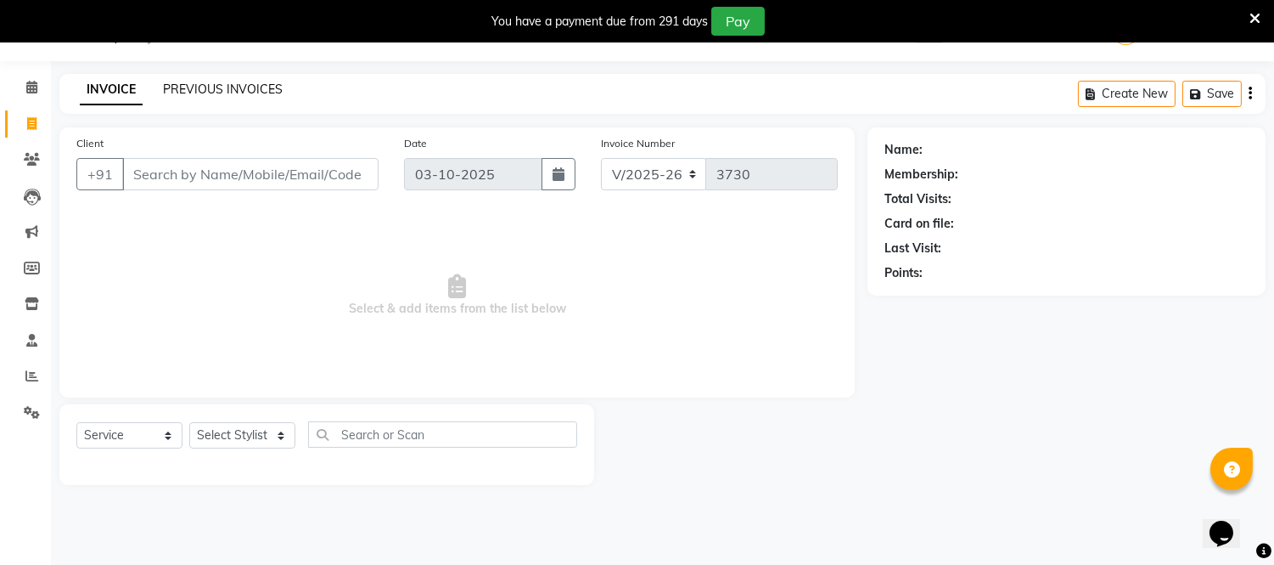
click at [242, 88] on link "PREVIOUS INVOICES" at bounding box center [223, 88] width 120 height 15
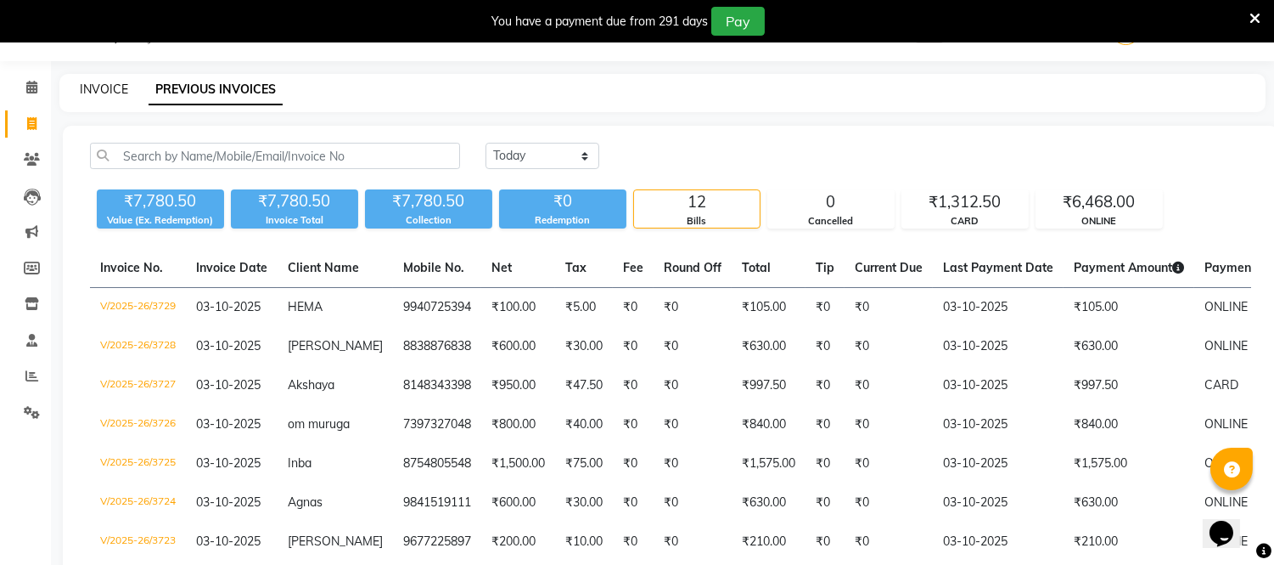
click at [116, 93] on link "INVOICE" at bounding box center [104, 88] width 48 height 15
select select "service"
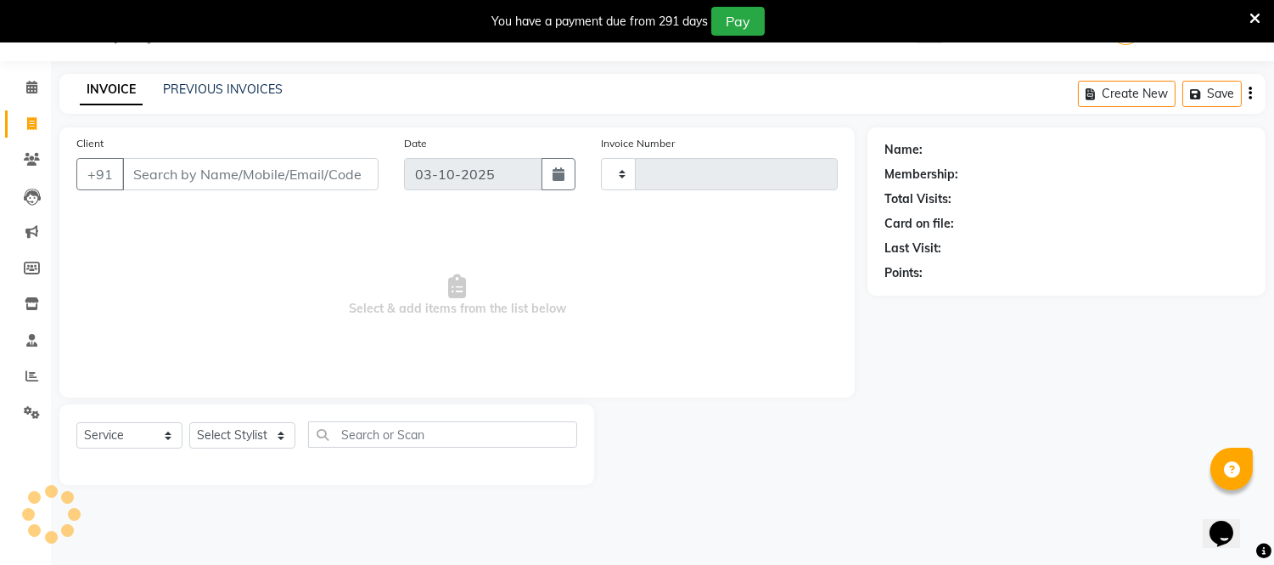
type input "3730"
select select "5237"
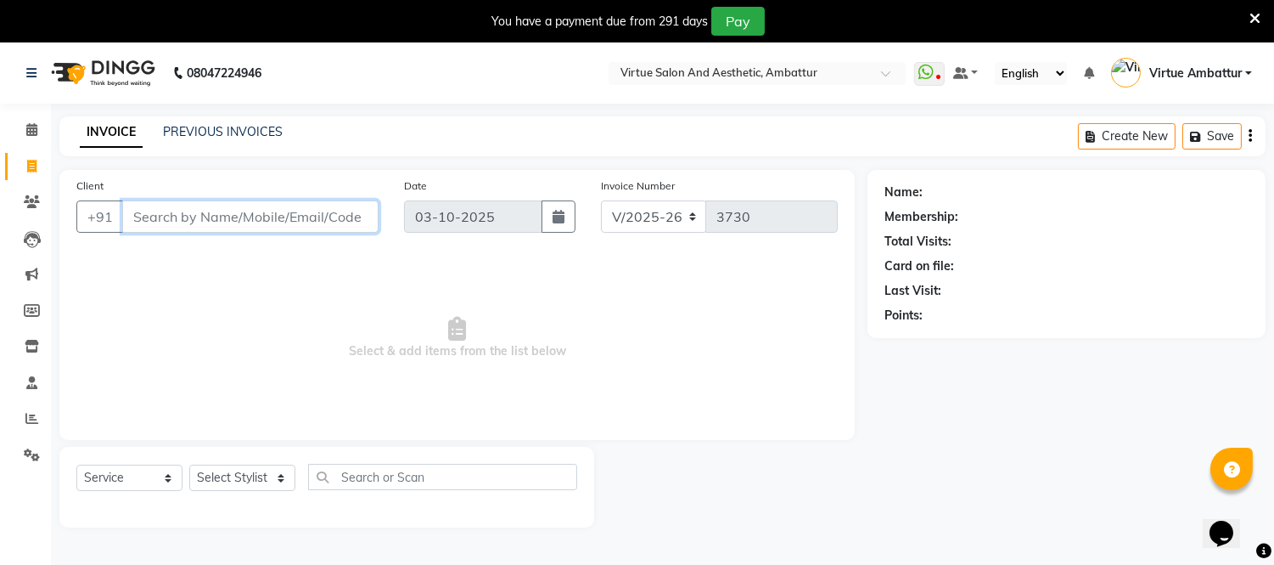
paste input "7010078501"
type input "7"
click at [166, 218] on input "978951058" at bounding box center [207, 216] width 170 height 32
click at [189, 217] on input "9789851058" at bounding box center [207, 216] width 170 height 32
type input "9789859058"
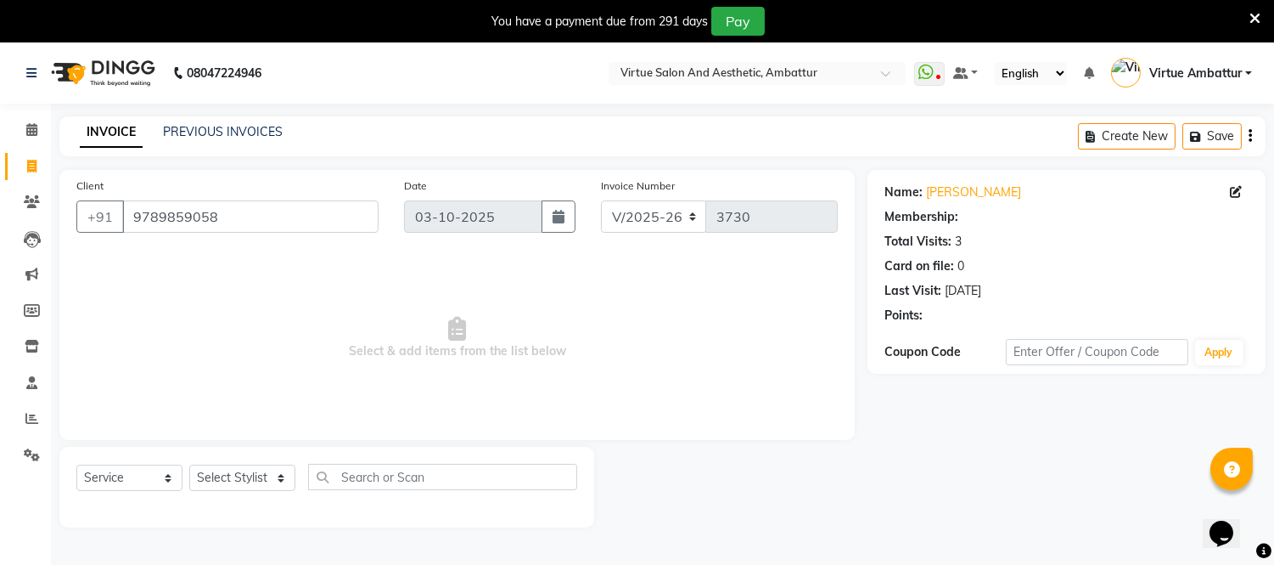
select select "1: Object"
click at [273, 468] on select "Select Stylist Archana Bhagi Deepika Devi Dilip Divya Dolly Dr Prakash Faizan G…" at bounding box center [242, 477] width 106 height 26
click at [448, 314] on span "Select & add items from the list below" at bounding box center [456, 338] width 761 height 170
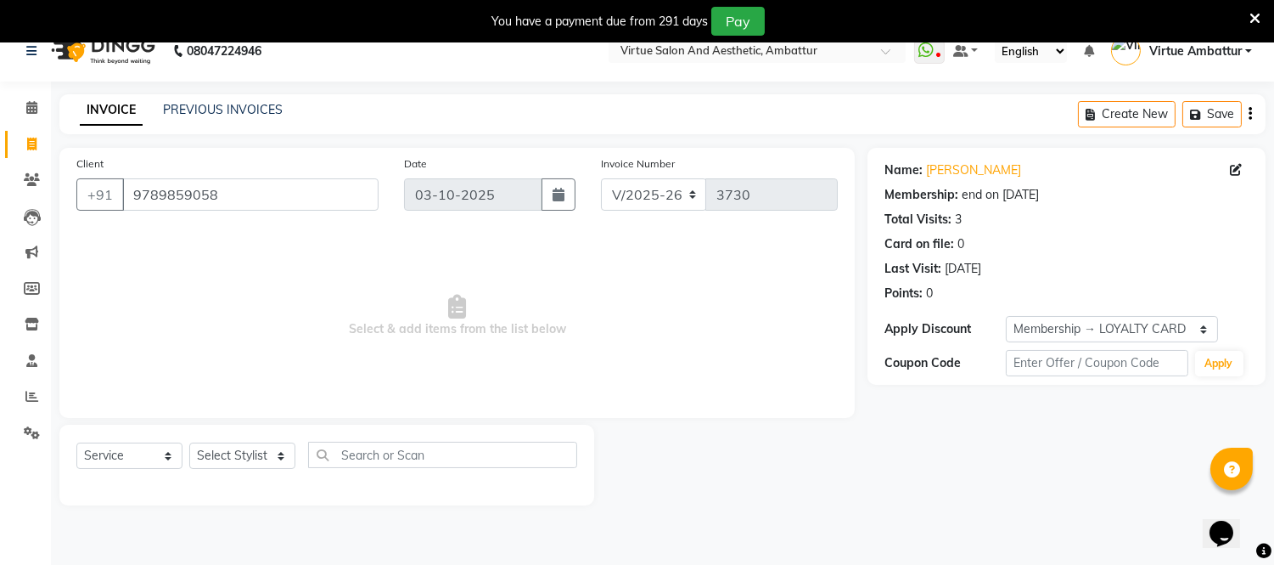
scroll to position [42, 0]
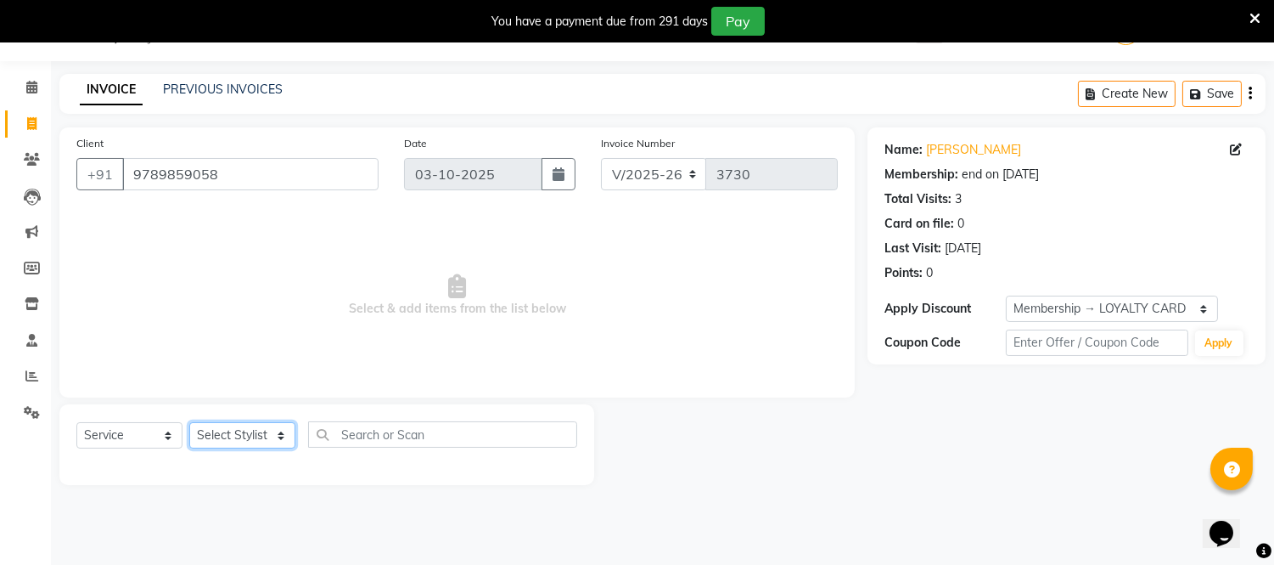
click at [282, 429] on select "Select Stylist Archana Bhagi Deepika Devi Dilip Divya Dolly Dr Prakash Faizan G…" at bounding box center [242, 435] width 106 height 26
select select "71592"
click at [189, 423] on select "Select Stylist Archana Bhagi Deepika Devi Dilip Divya Dolly Dr Prakash Faizan G…" at bounding box center [242, 435] width 106 height 26
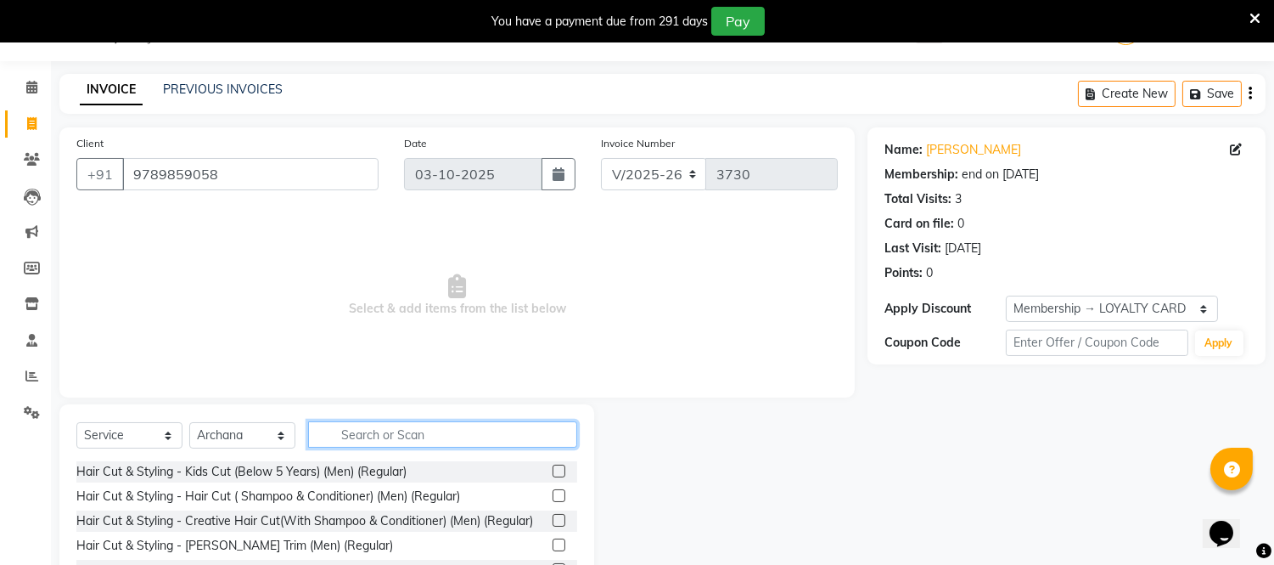
click at [368, 423] on input "text" at bounding box center [442, 434] width 269 height 26
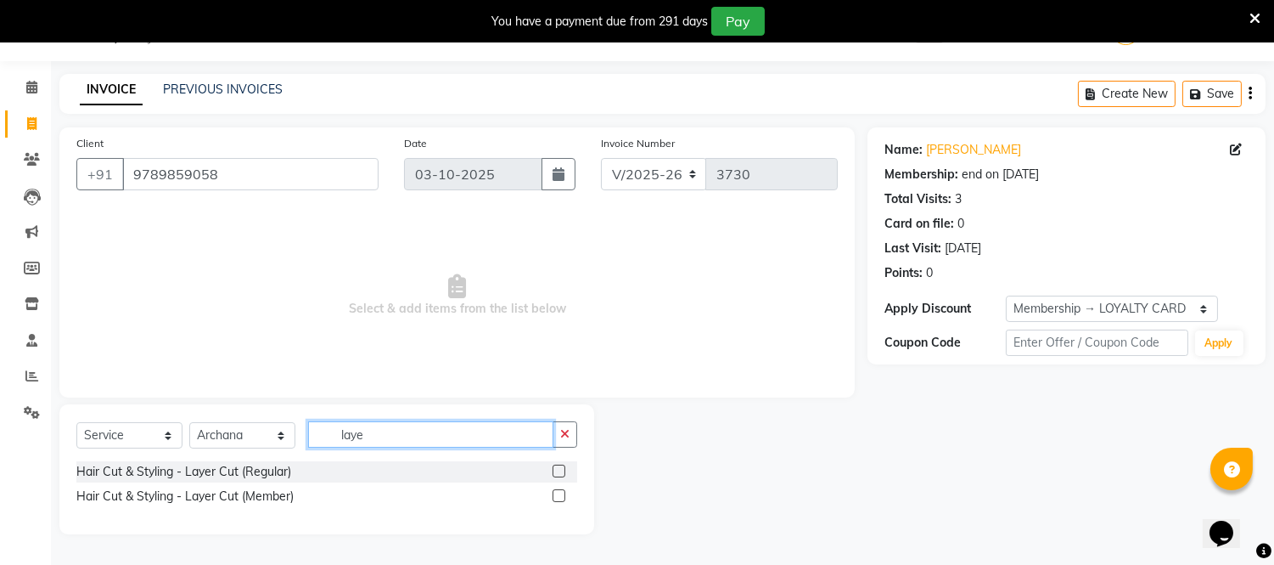
type input "laye"
click at [562, 495] on label at bounding box center [559, 495] width 13 height 13
click at [562, 495] on input "checkbox" at bounding box center [558, 496] width 11 height 11
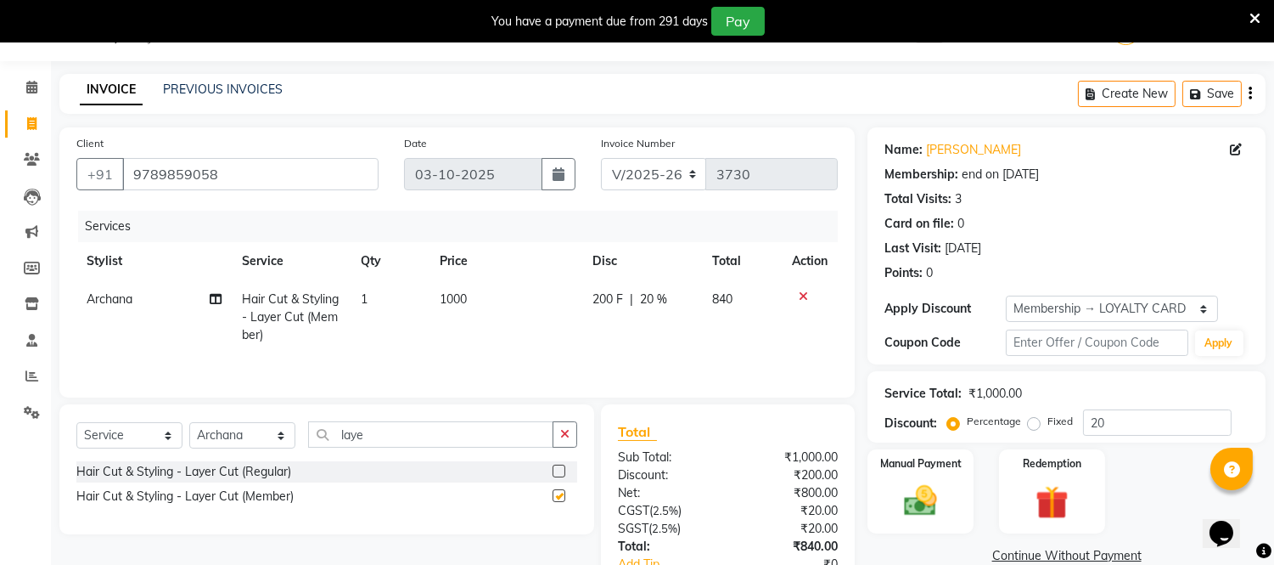
checkbox input "false"
click at [443, 302] on span "1000" at bounding box center [453, 298] width 27 height 15
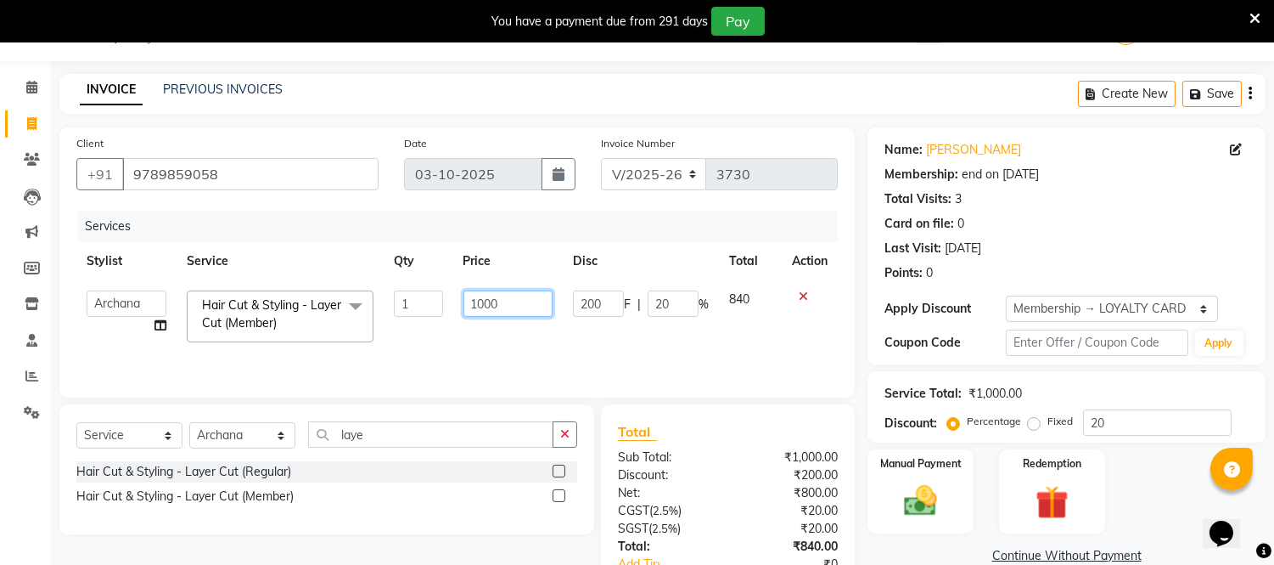
drag, startPoint x: 488, startPoint y: 301, endPoint x: 491, endPoint y: 311, distance: 10.5
click at [490, 303] on input "1000" at bounding box center [508, 303] width 89 height 26
type input "1500"
click at [520, 340] on td "1500" at bounding box center [508, 316] width 110 height 72
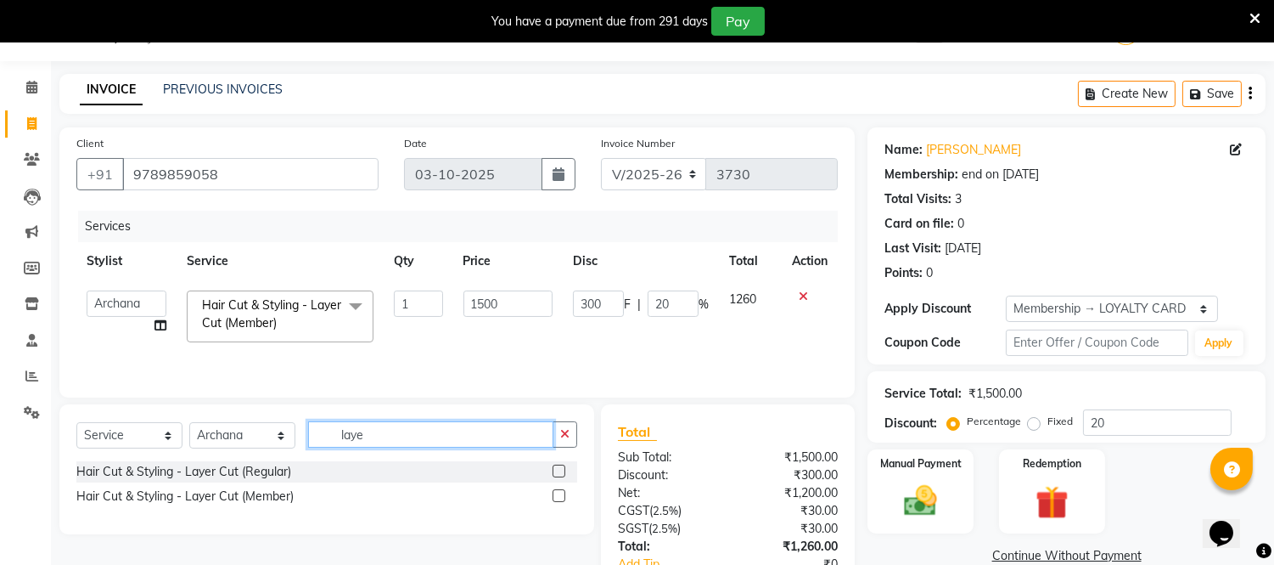
click at [395, 438] on input "laye" at bounding box center [430, 434] width 245 height 26
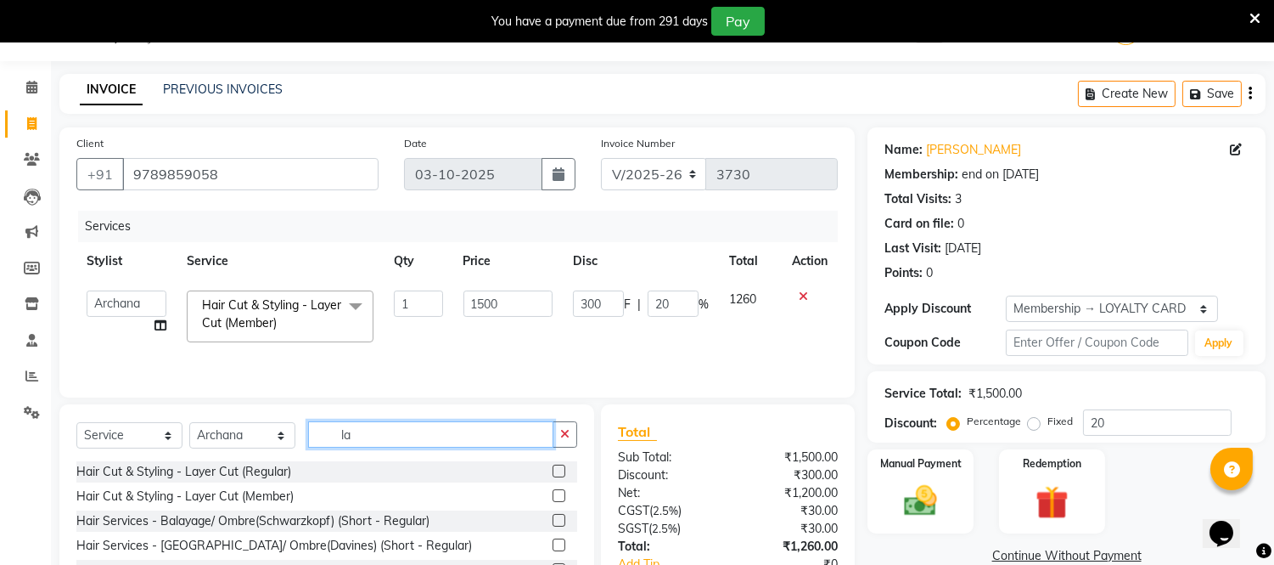
type input "l"
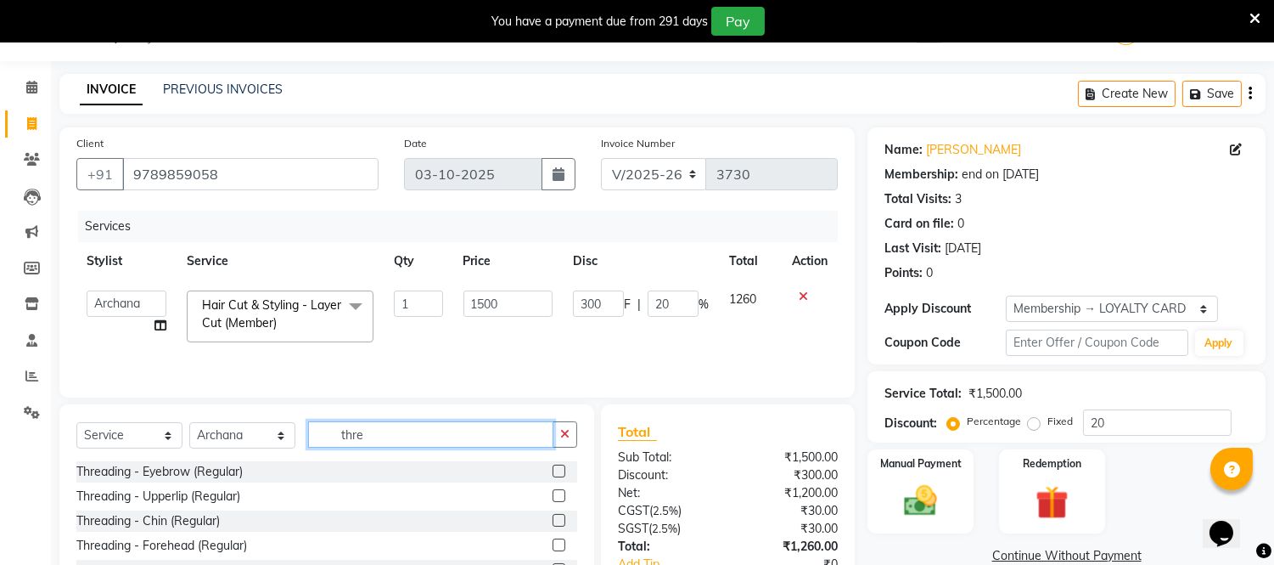
type input "thre"
click at [553, 473] on label at bounding box center [559, 470] width 13 height 13
click at [553, 473] on input "checkbox" at bounding box center [558, 471] width 11 height 11
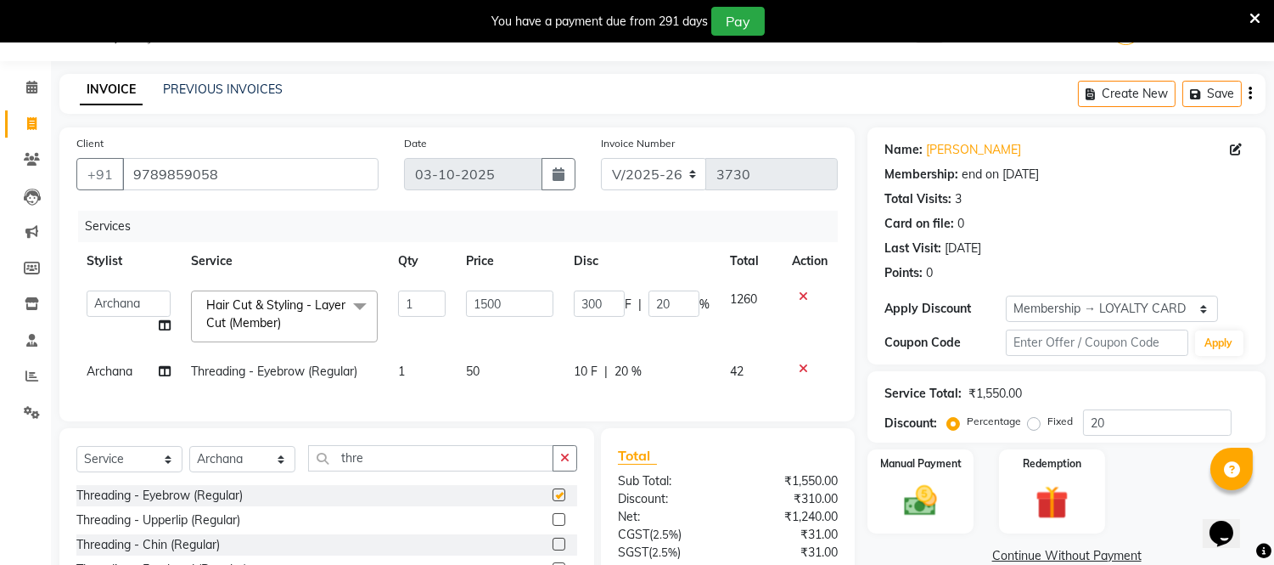
checkbox input "false"
click at [393, 471] on input "thre" at bounding box center [430, 458] width 245 height 26
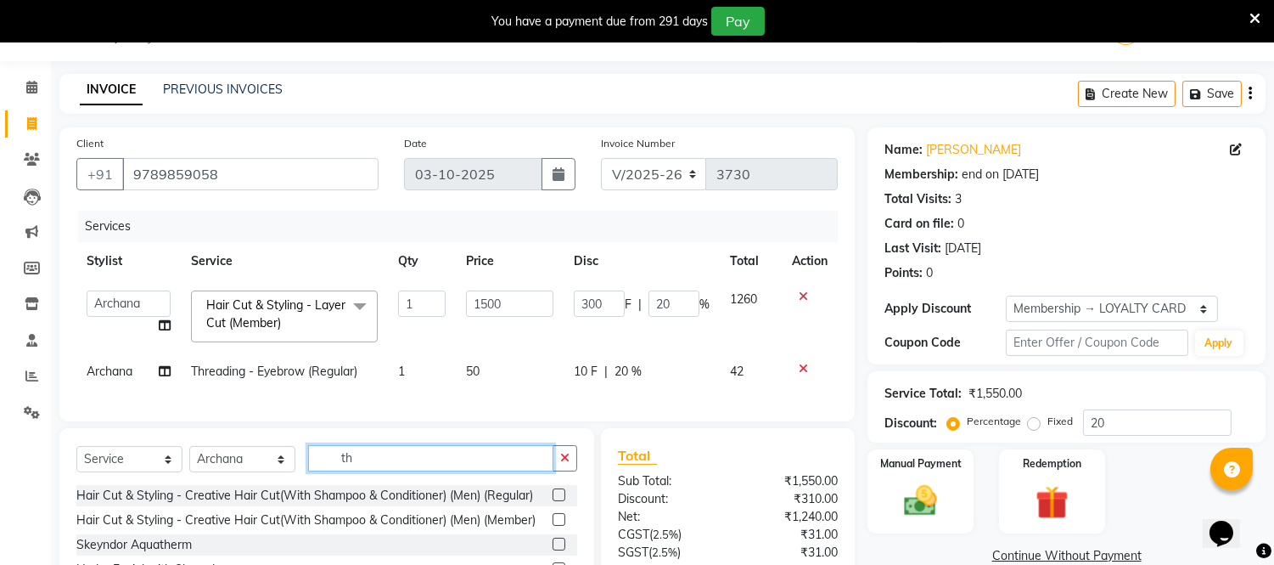
type input "t"
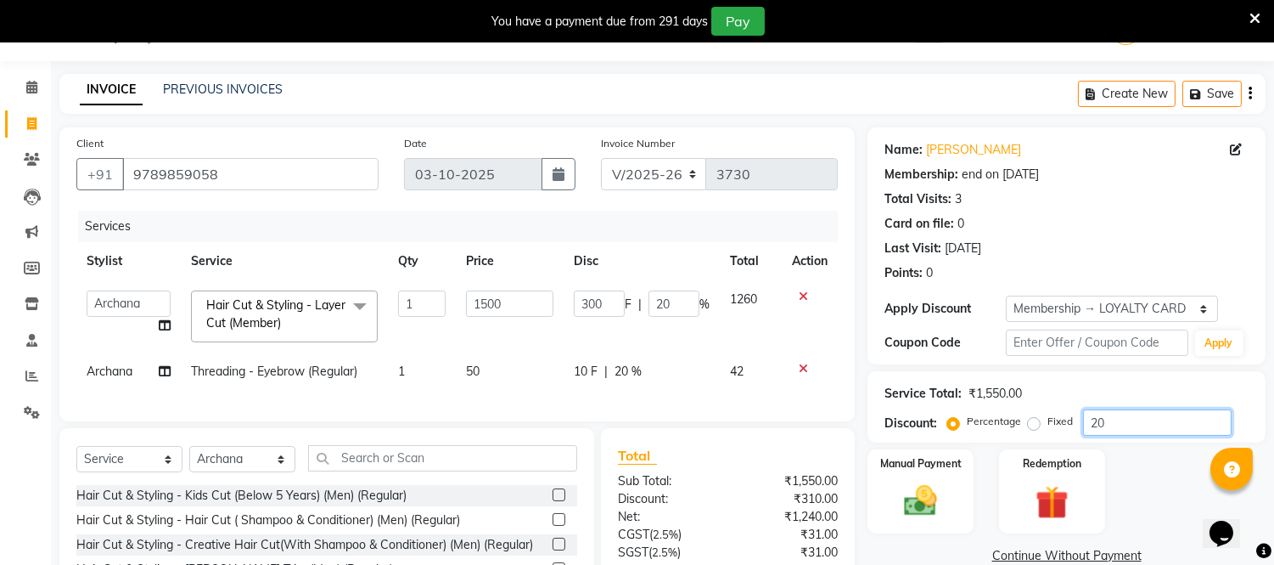
click at [1126, 418] on input "20" at bounding box center [1157, 422] width 149 height 26
type input "2"
type input "30"
type input "2"
type input "0"
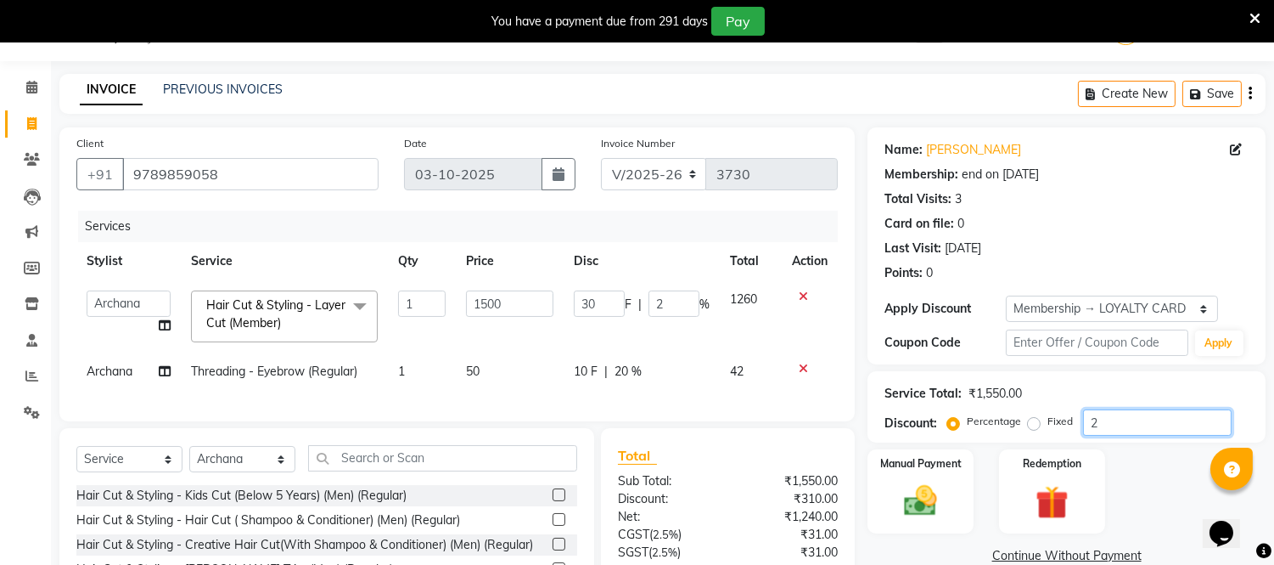
type input "0"
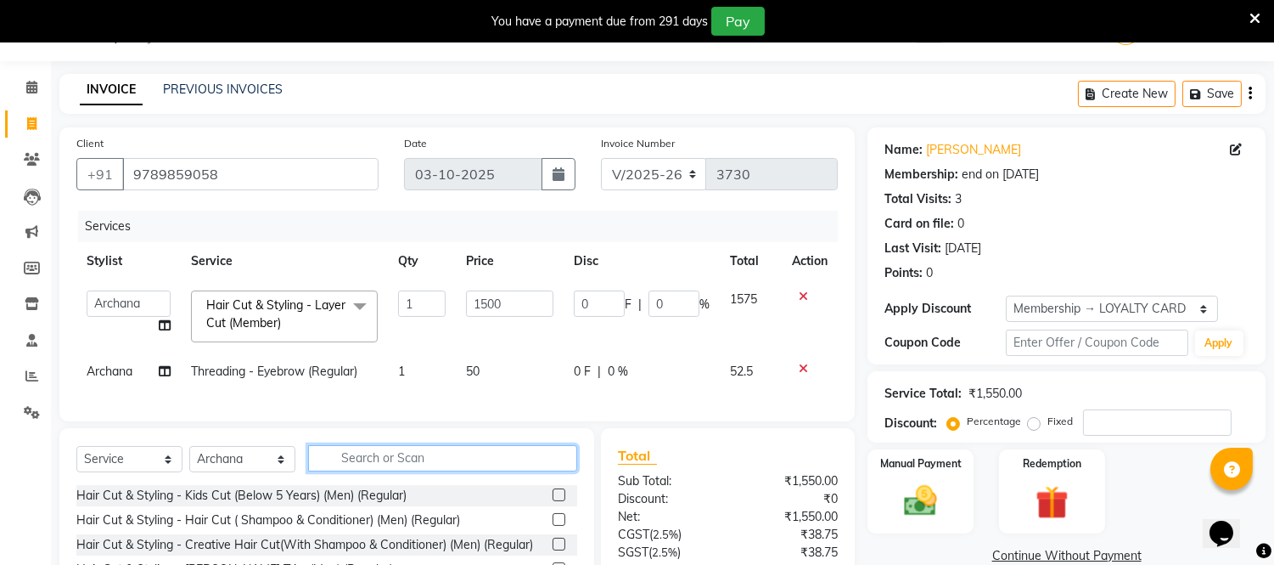
click at [363, 463] on input "text" at bounding box center [442, 458] width 269 height 26
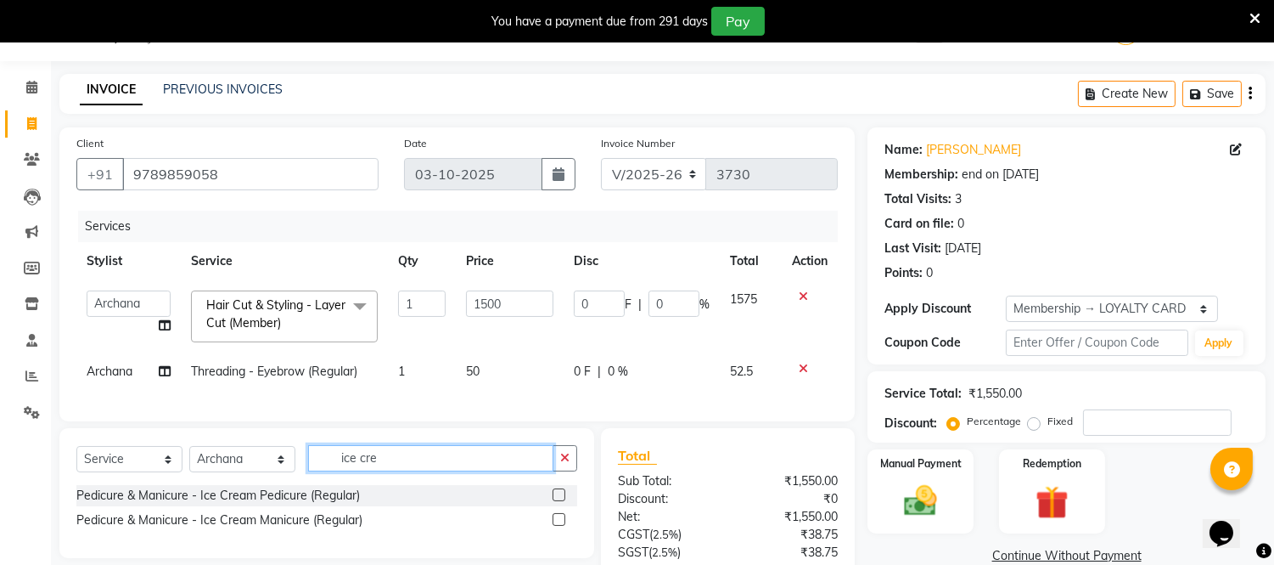
type input "ice cre"
click at [563, 501] on label at bounding box center [559, 494] width 13 height 13
click at [563, 501] on input "checkbox" at bounding box center [558, 495] width 11 height 11
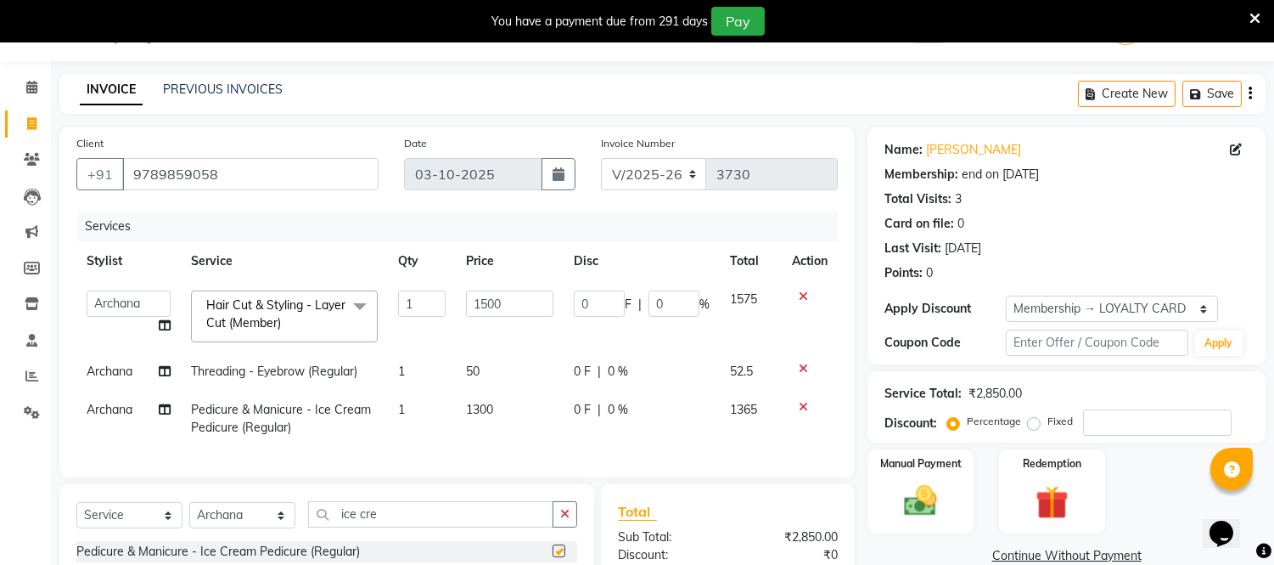
checkbox input "false"
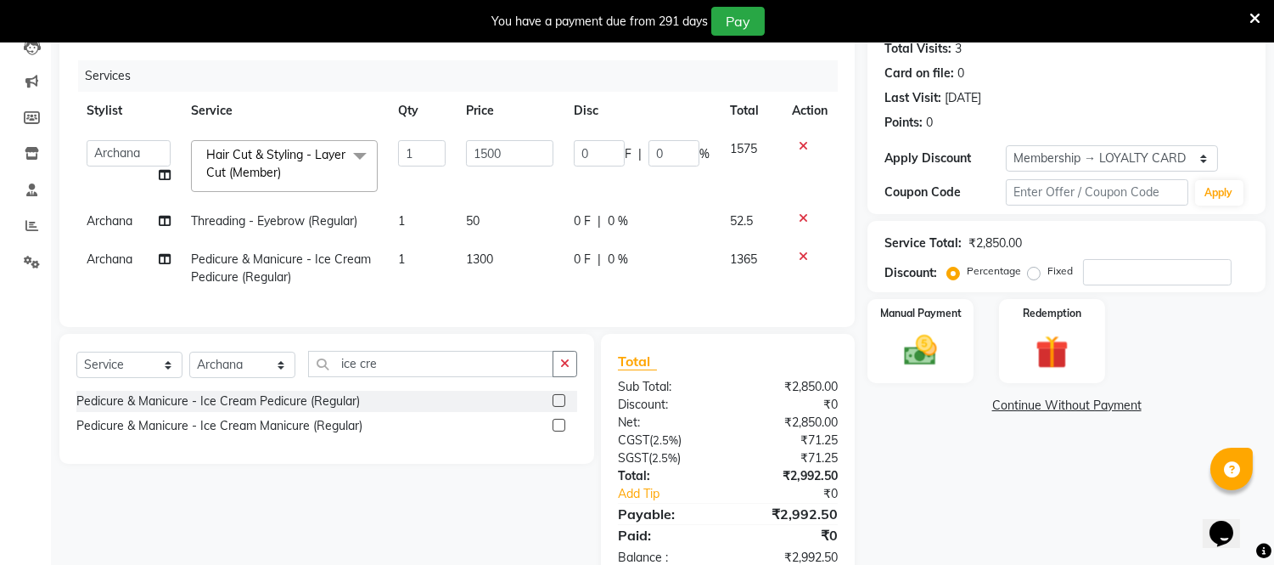
scroll to position [250, 0]
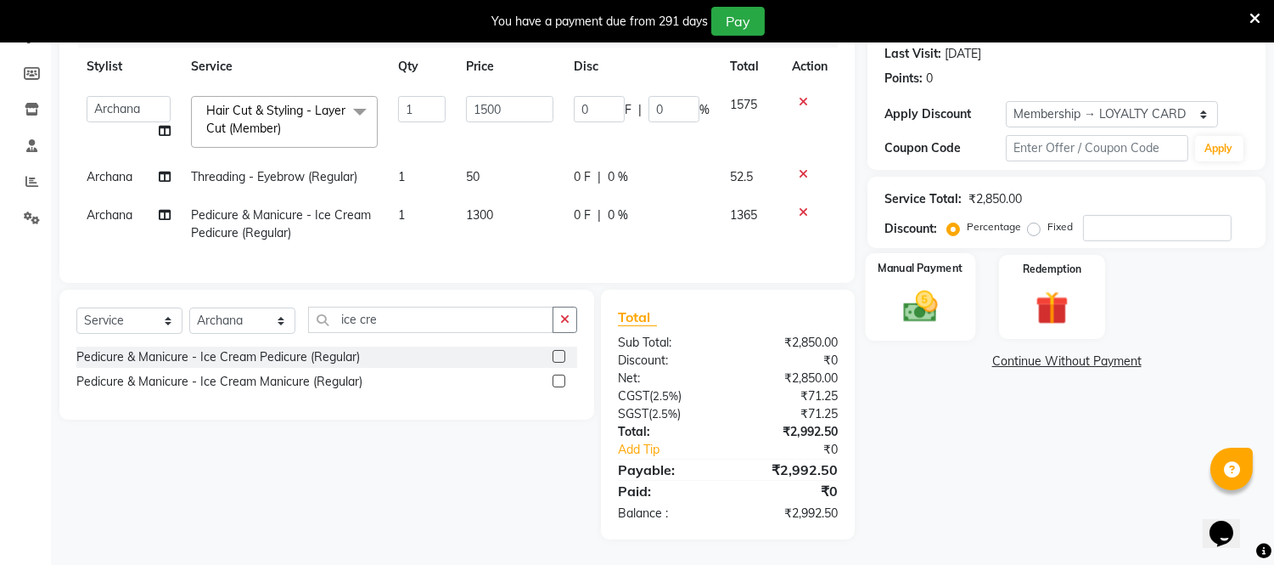
click at [926, 261] on div "Manual Payment" at bounding box center [921, 296] width 110 height 87
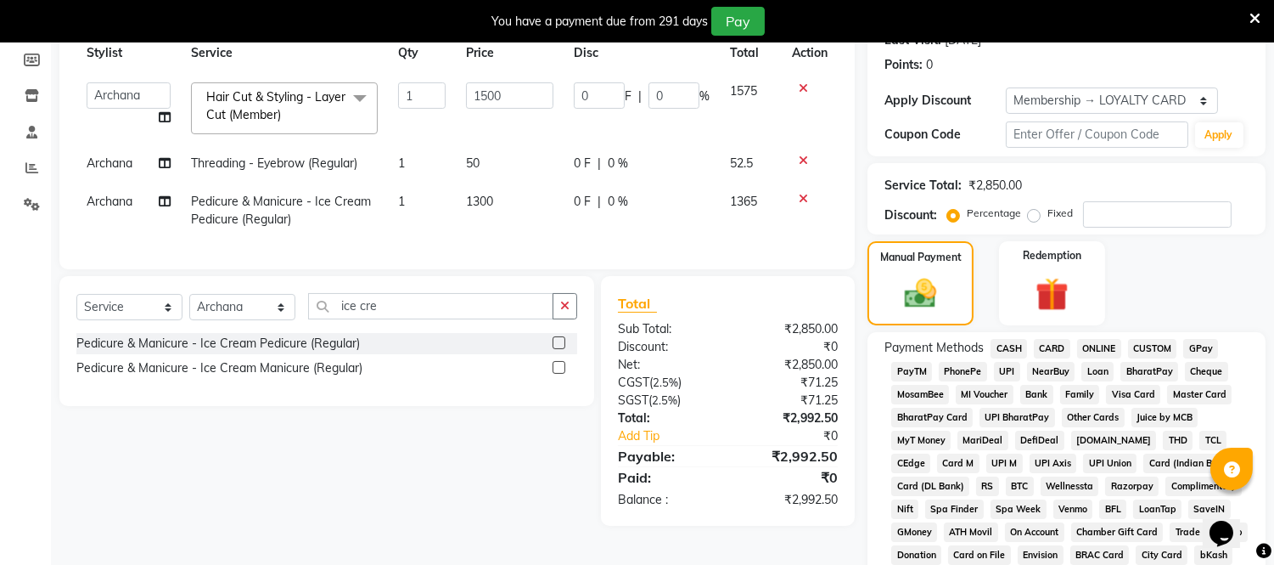
click at [1104, 346] on span "ONLINE" at bounding box center [1099, 349] width 44 height 20
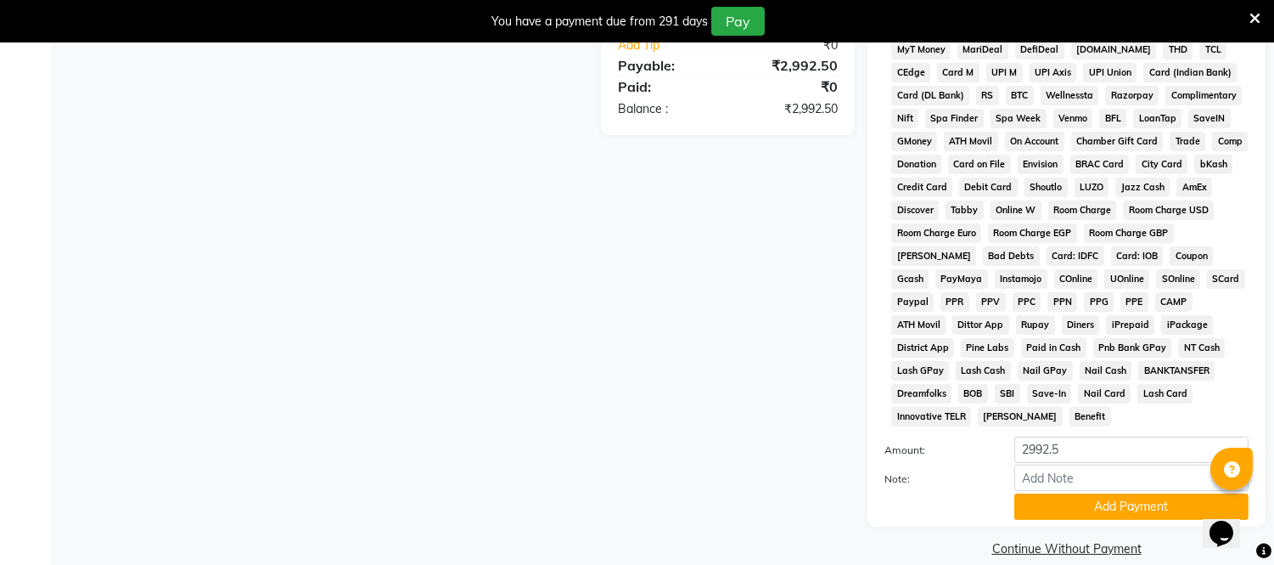
scroll to position [643, 0]
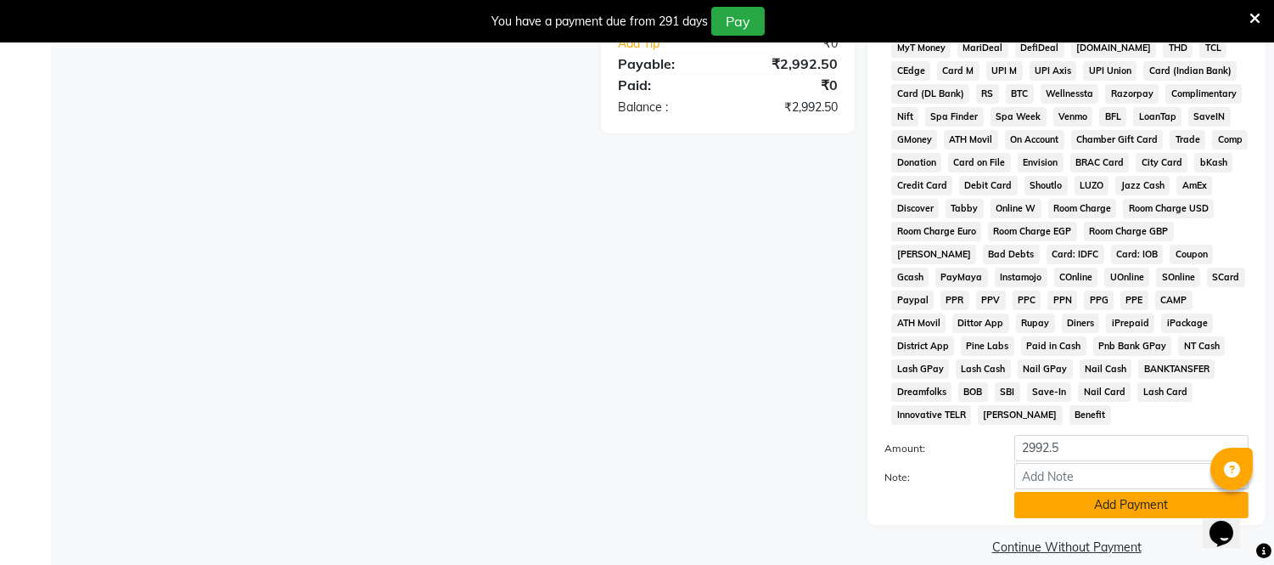
click at [1129, 492] on button "Add Payment" at bounding box center [1131, 505] width 234 height 26
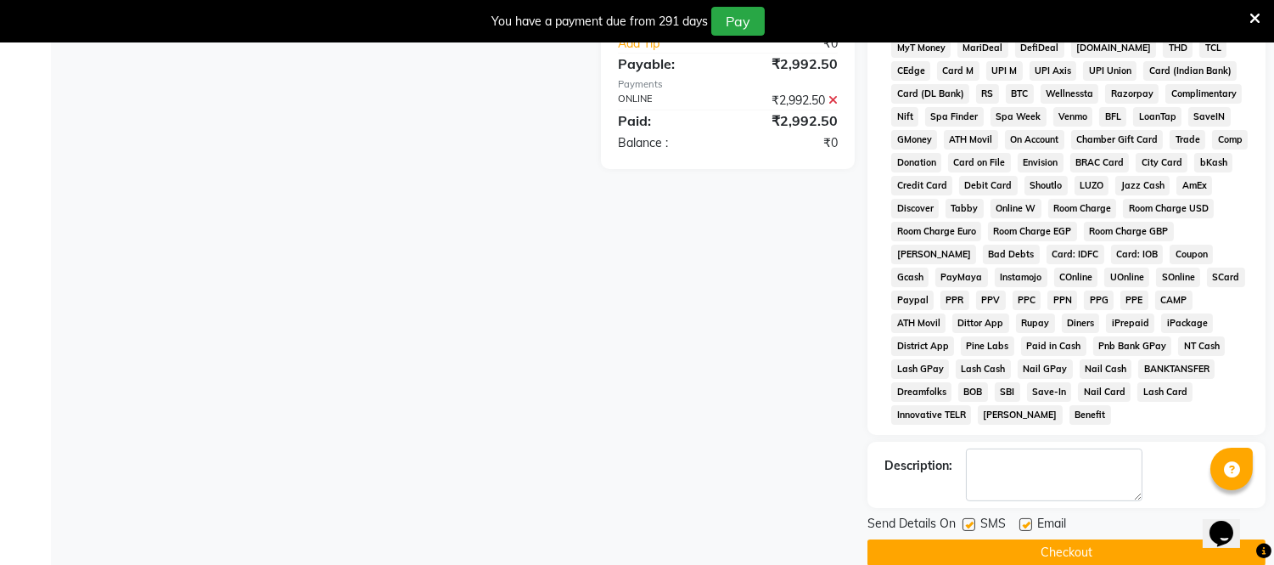
click at [1110, 539] on button "Checkout" at bounding box center [1067, 552] width 398 height 26
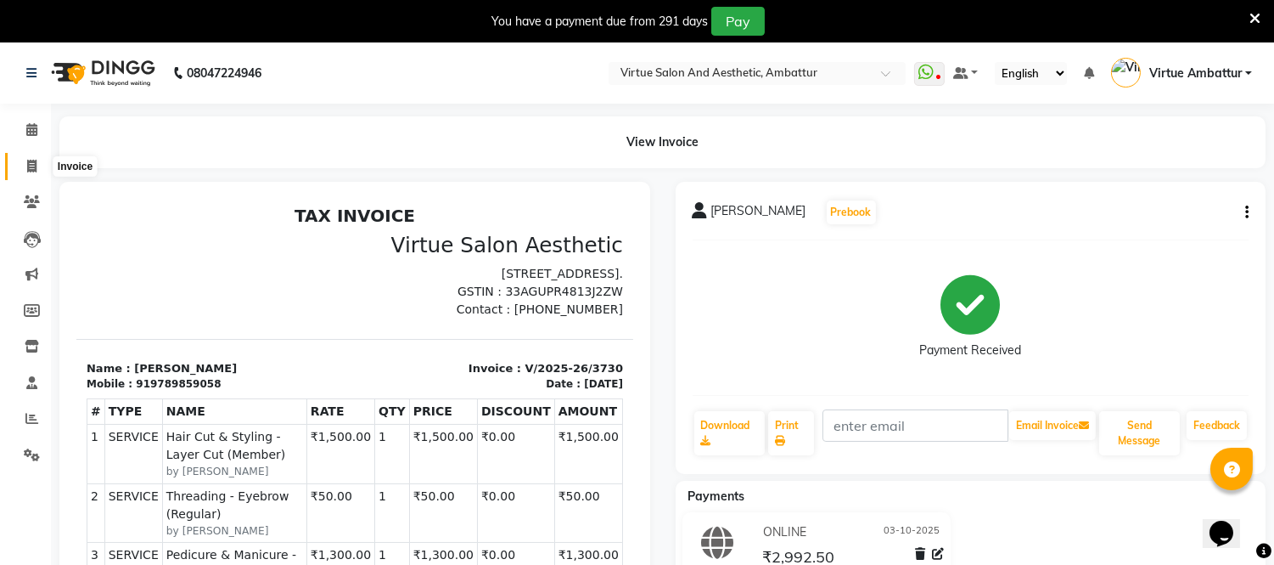
click at [28, 163] on icon at bounding box center [31, 166] width 9 height 13
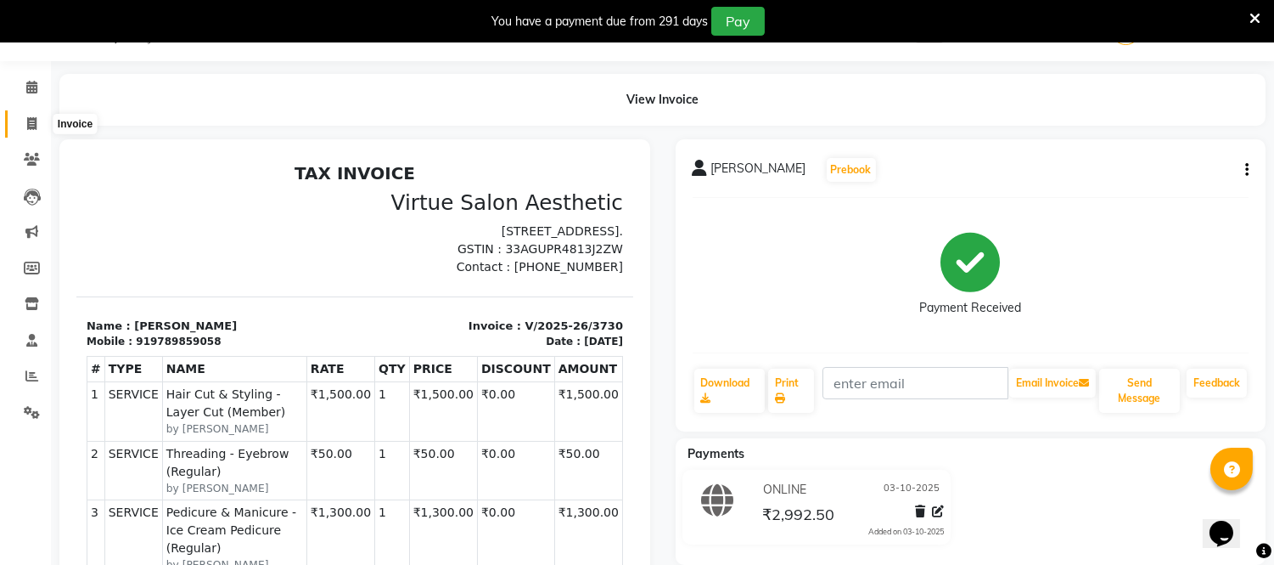
select select "service"
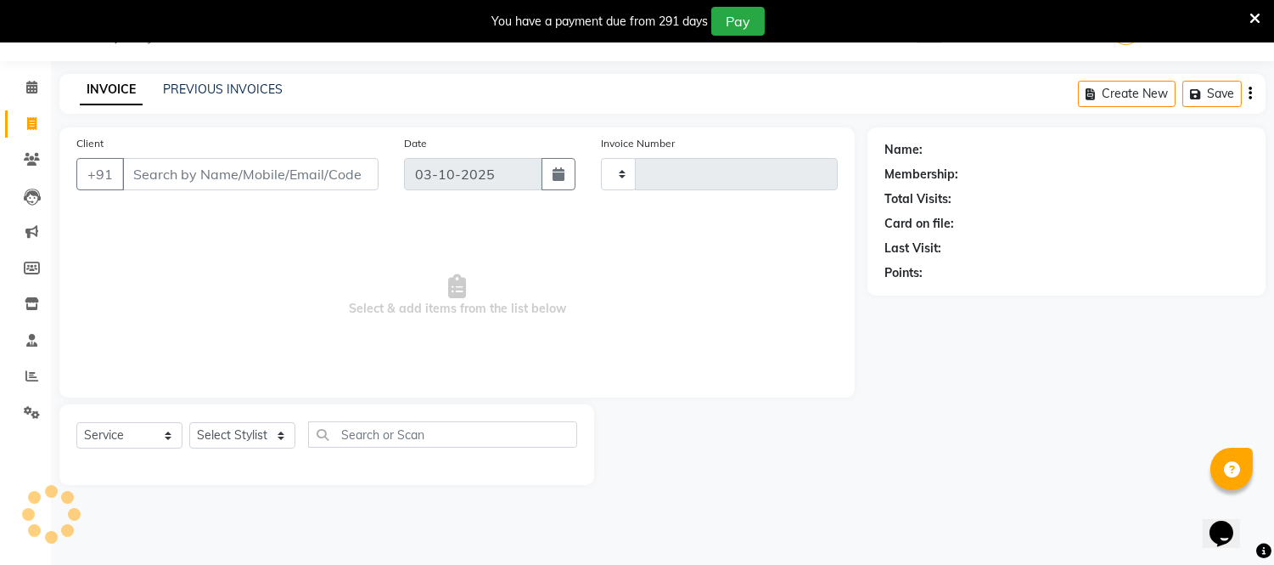
type input "3731"
select select "5237"
click at [222, 90] on link "PREVIOUS INVOICES" at bounding box center [223, 88] width 120 height 15
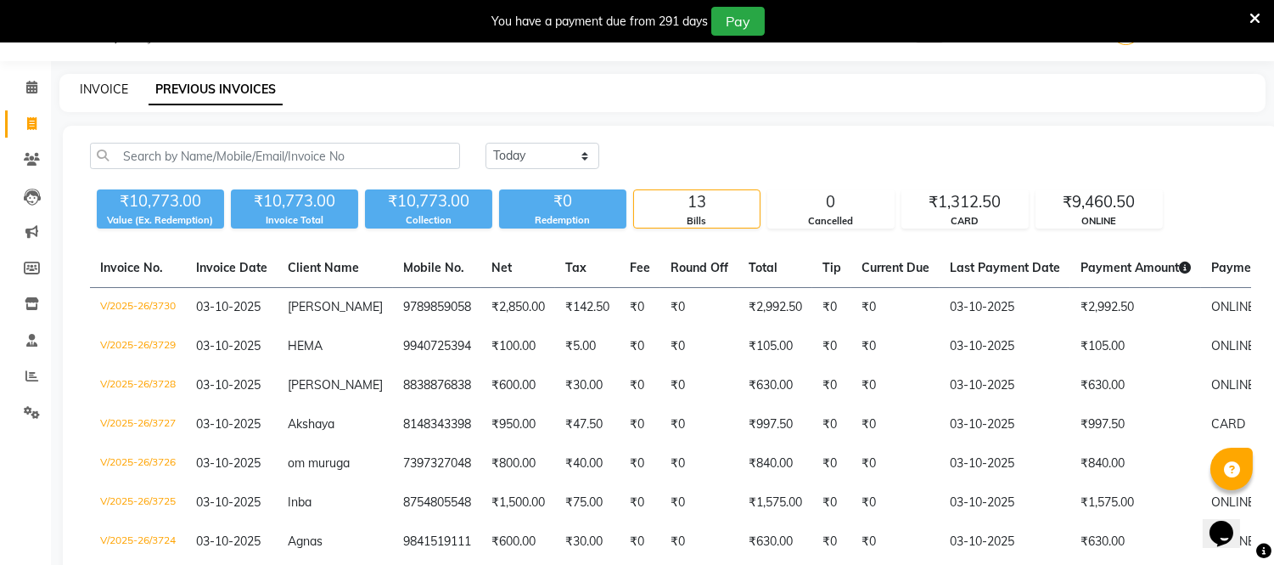
click at [104, 85] on link "INVOICE" at bounding box center [104, 88] width 48 height 15
select select "5237"
select select "service"
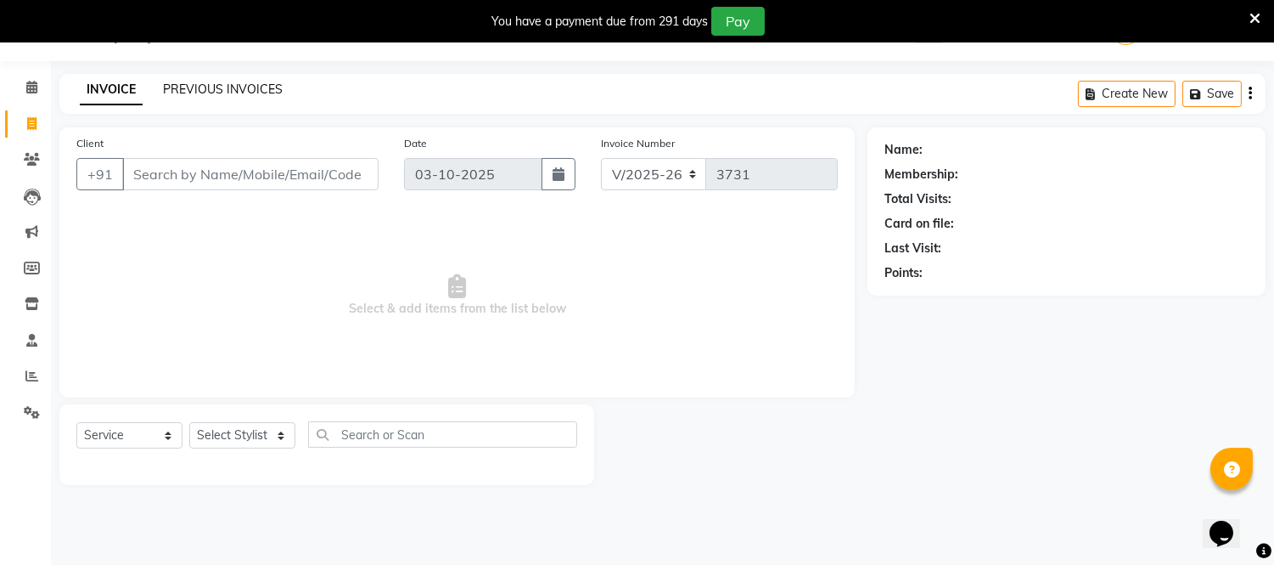
click at [257, 88] on link "PREVIOUS INVOICES" at bounding box center [223, 88] width 120 height 15
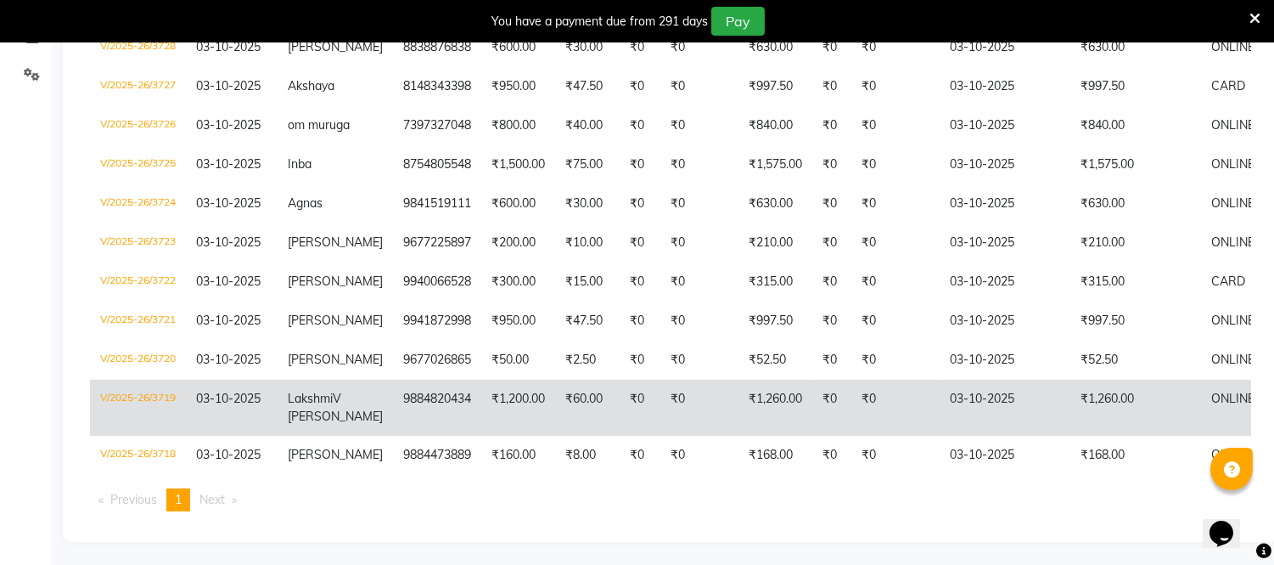
scroll to position [393, 0]
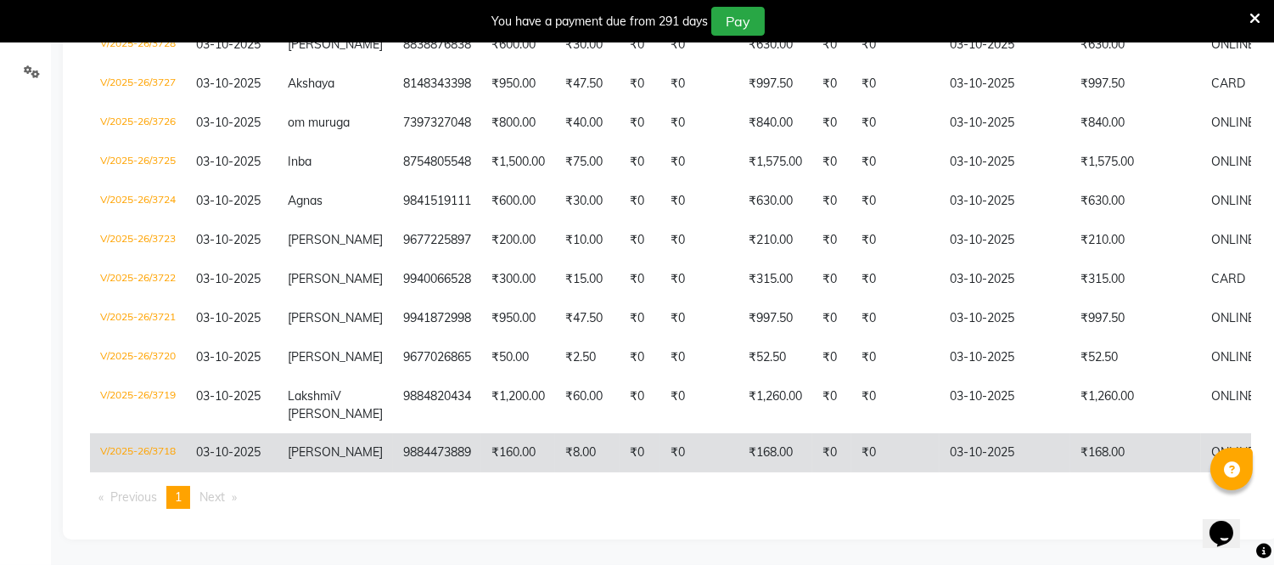
click at [340, 444] on span "[PERSON_NAME]" at bounding box center [335, 451] width 95 height 15
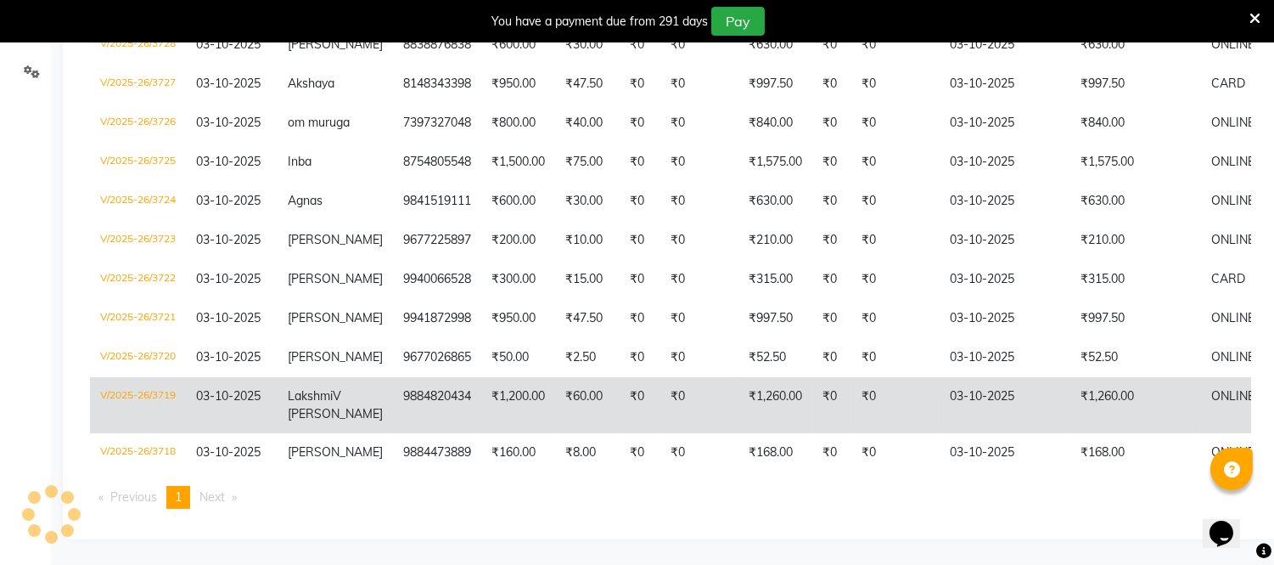
click at [319, 388] on span "Lakshmi" at bounding box center [310, 395] width 45 height 15
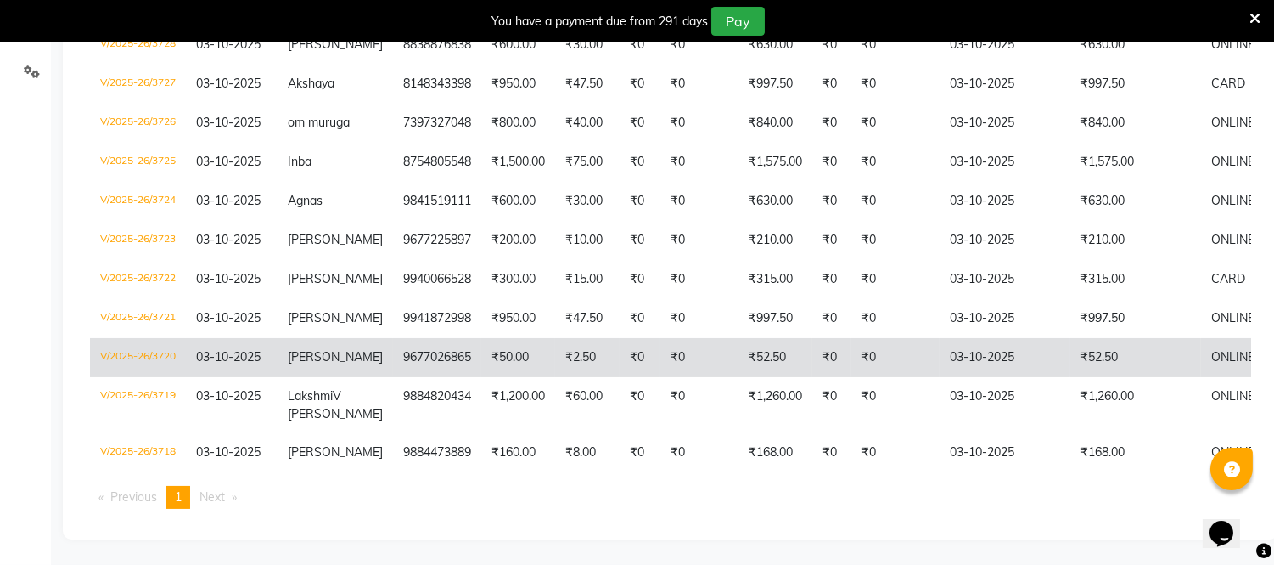
click at [312, 349] on span "[PERSON_NAME]" at bounding box center [335, 356] width 95 height 15
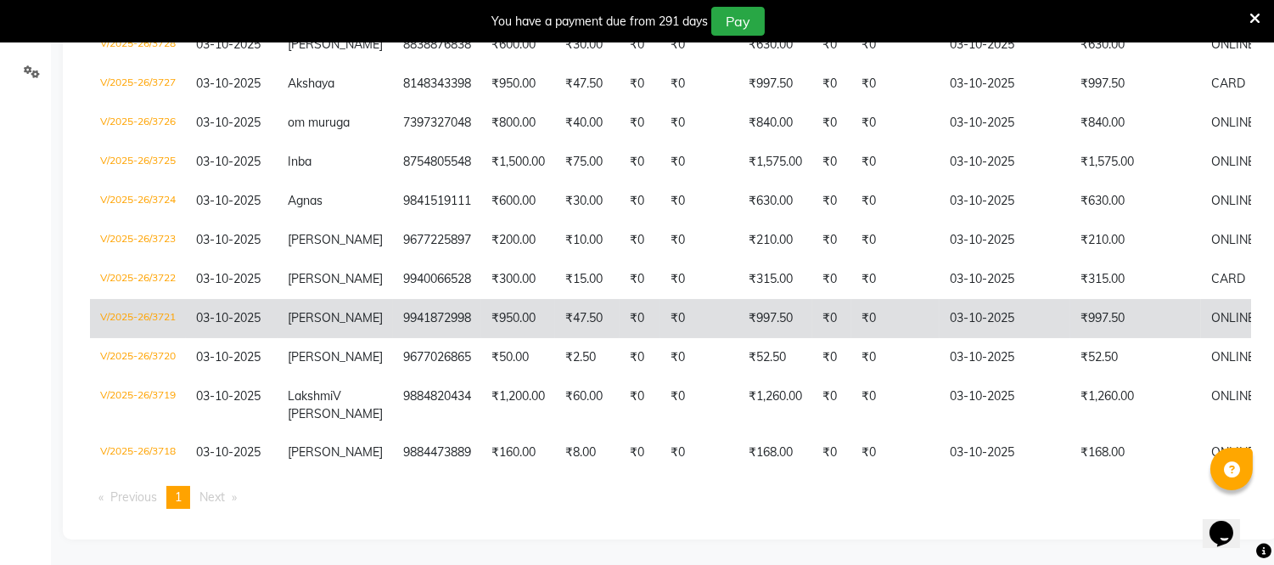
click at [317, 310] on span "[PERSON_NAME]" at bounding box center [335, 317] width 95 height 15
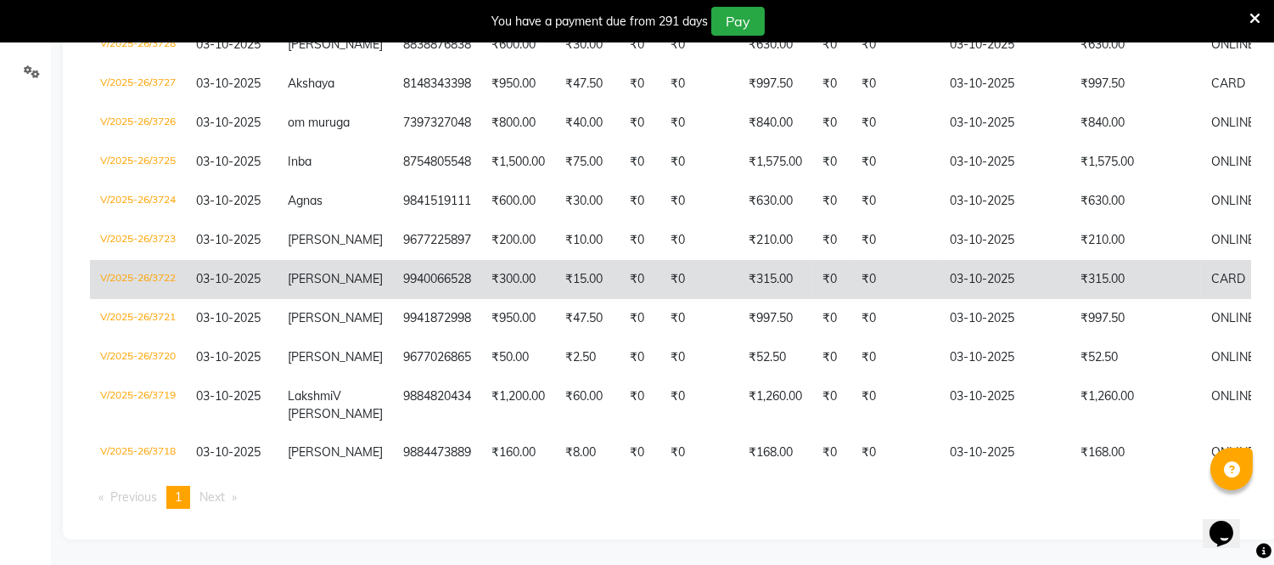
click at [337, 271] on span "[PERSON_NAME]" at bounding box center [335, 278] width 95 height 15
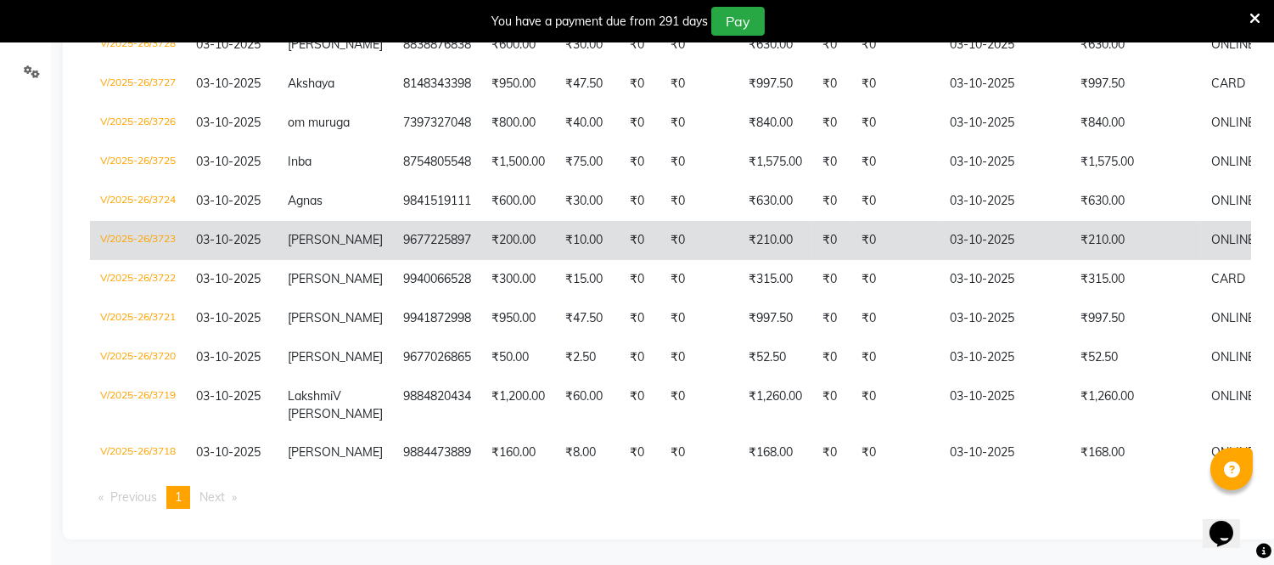
click at [329, 232] on span "[PERSON_NAME]" at bounding box center [335, 239] width 95 height 15
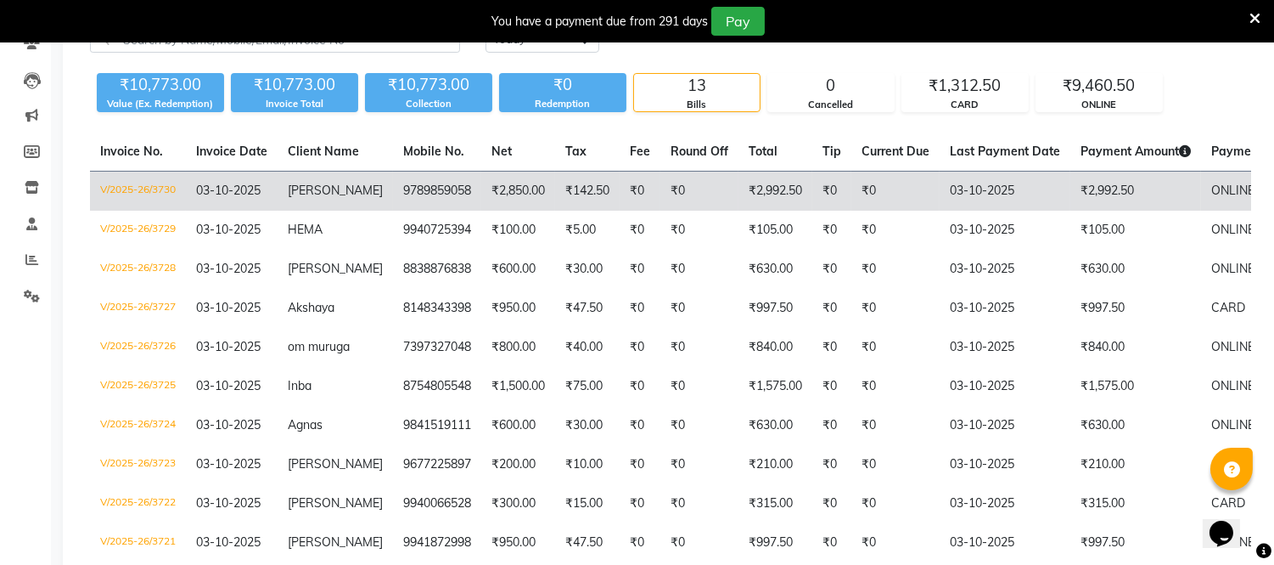
scroll to position [205, 0]
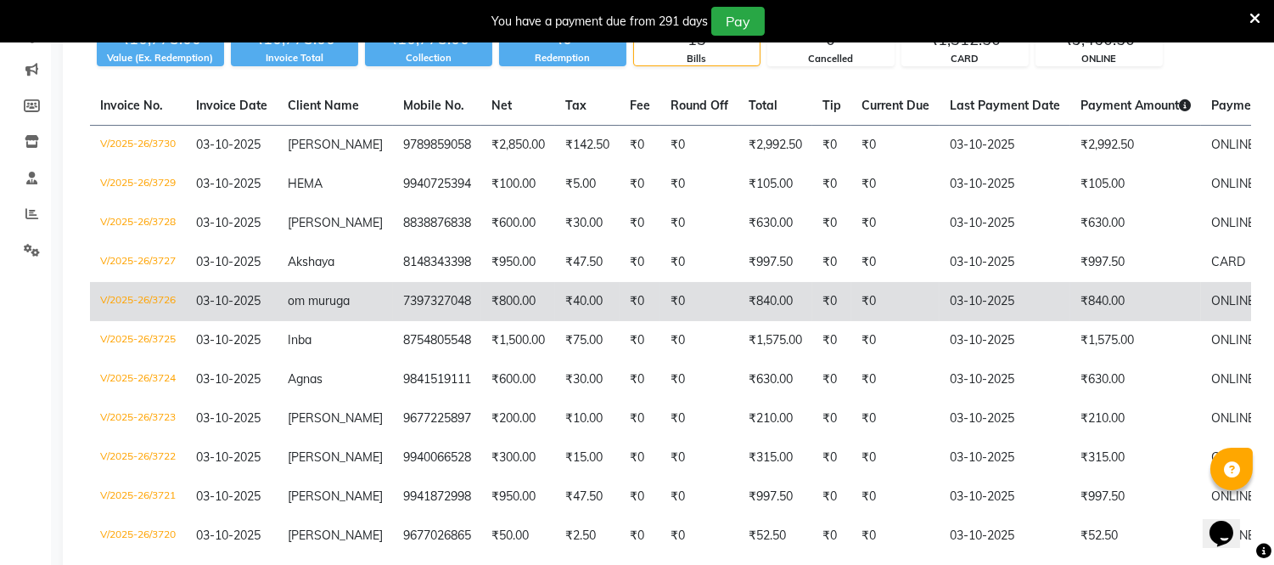
click at [362, 303] on td "om muruga" at bounding box center [335, 301] width 115 height 39
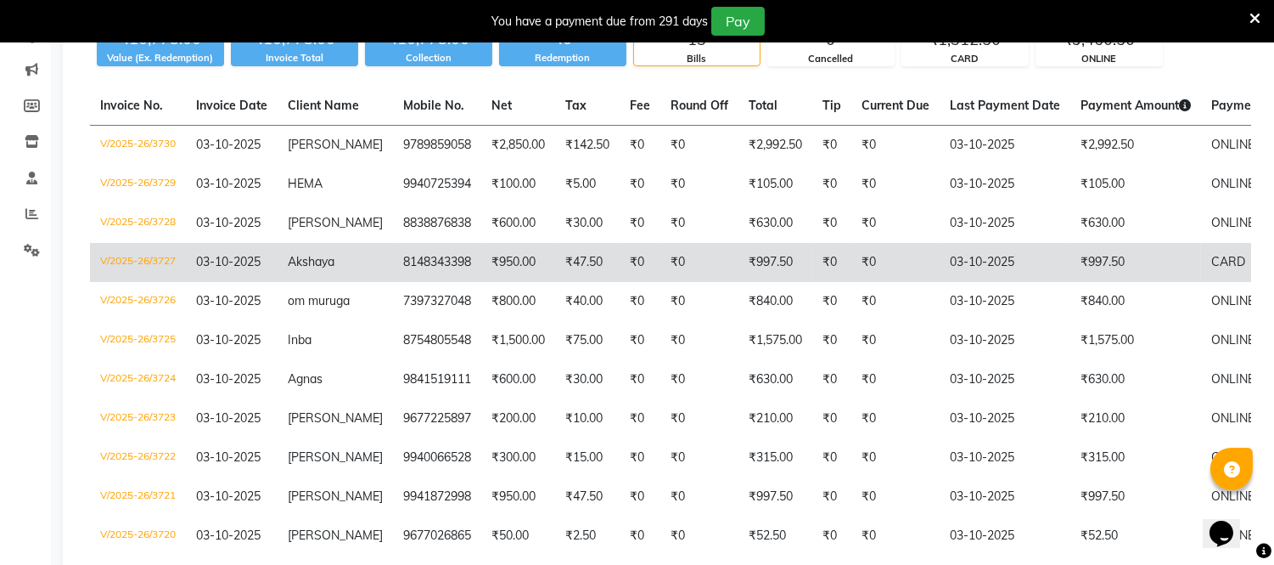
click at [315, 260] on span "Akshaya" at bounding box center [311, 261] width 47 height 15
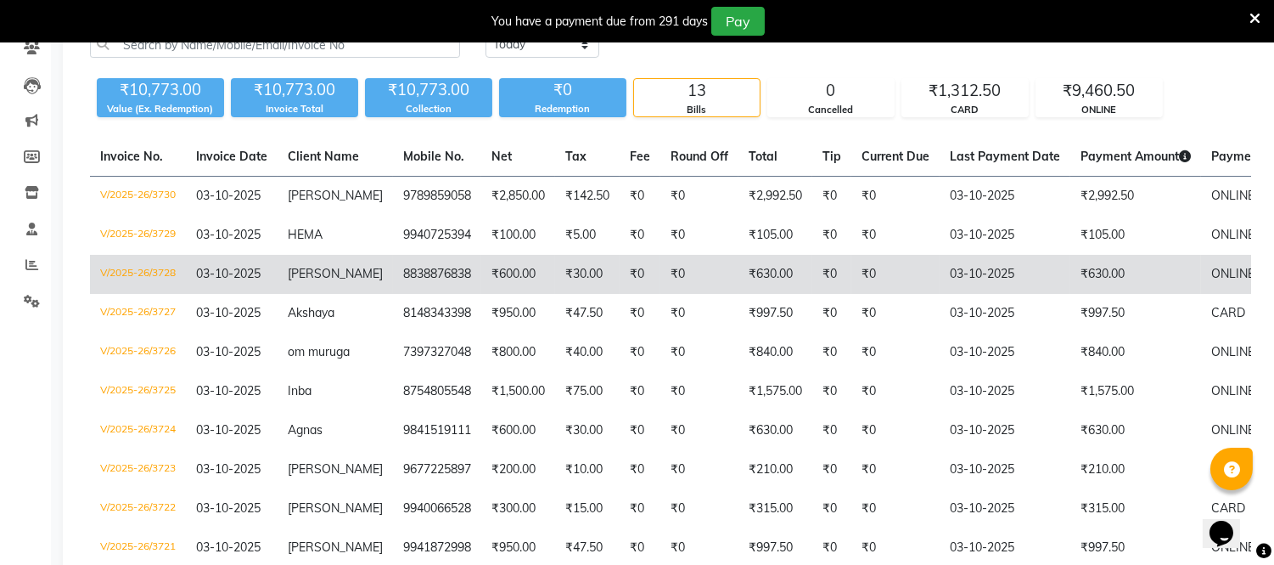
scroll to position [110, 0]
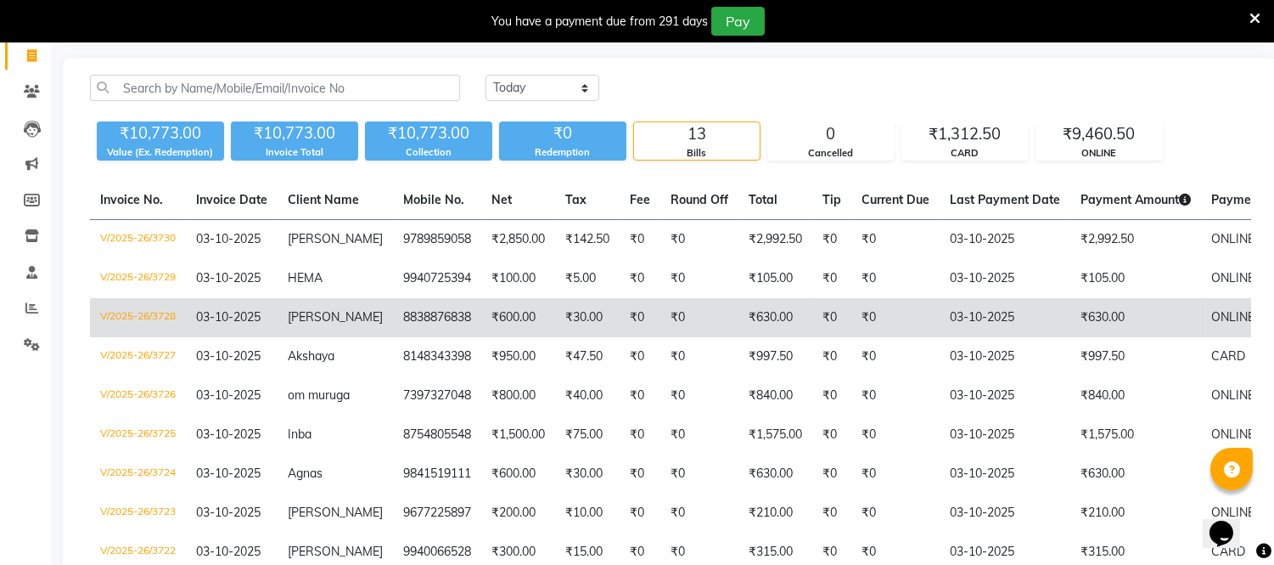
click at [452, 315] on td "8838876838" at bounding box center [437, 317] width 88 height 39
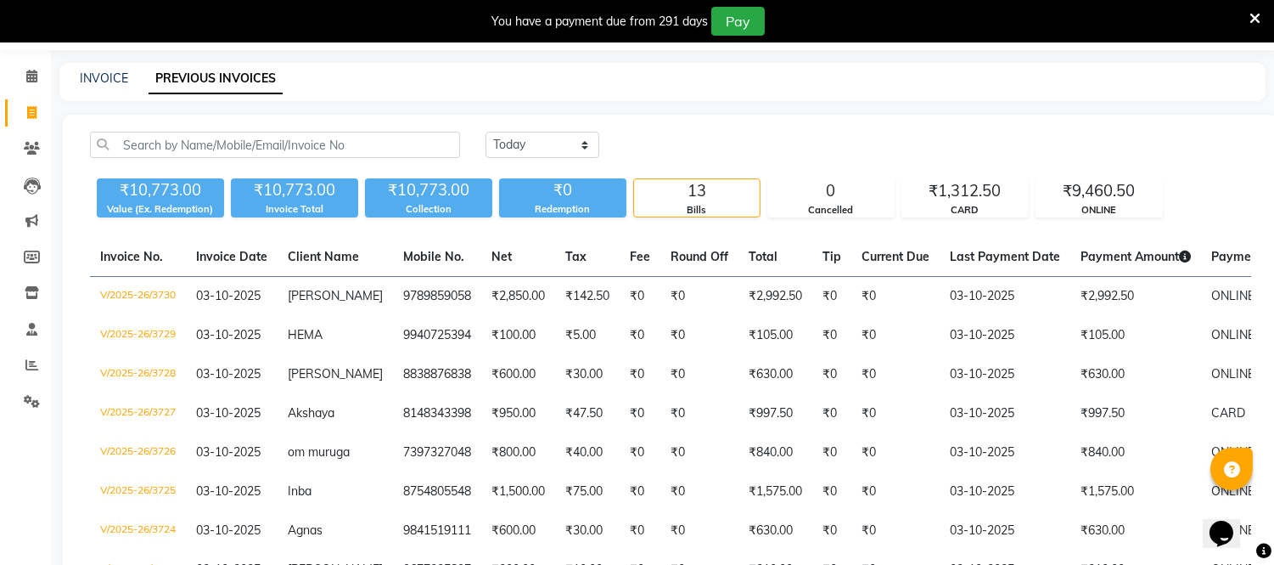
scroll to position [0, 0]
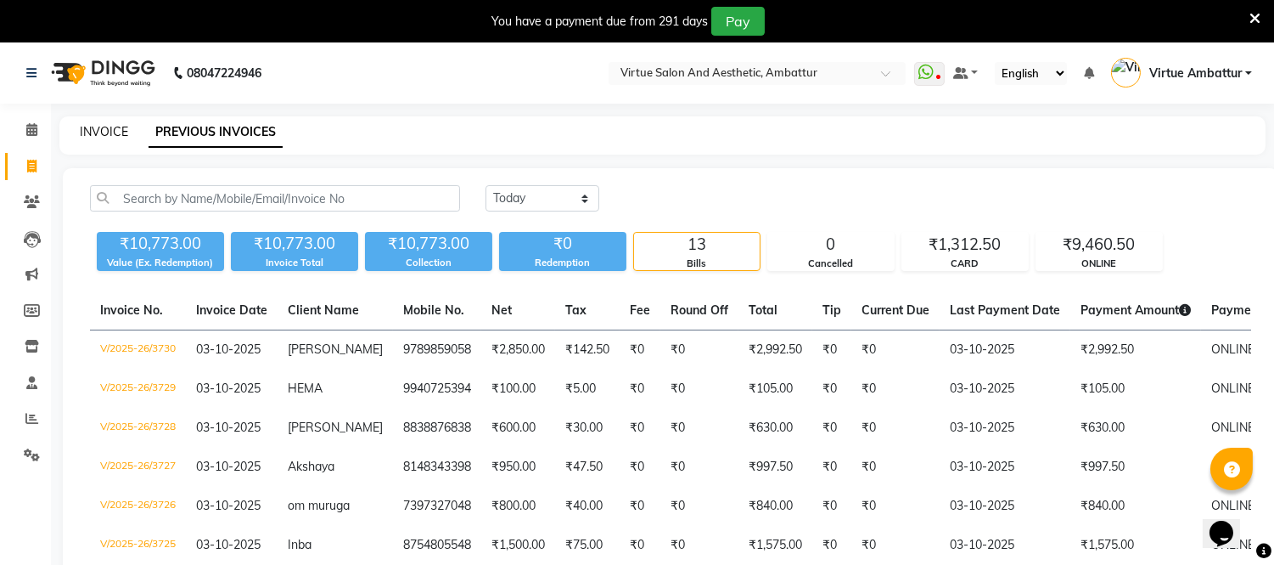
click at [89, 125] on link "INVOICE" at bounding box center [104, 131] width 48 height 15
select select "service"
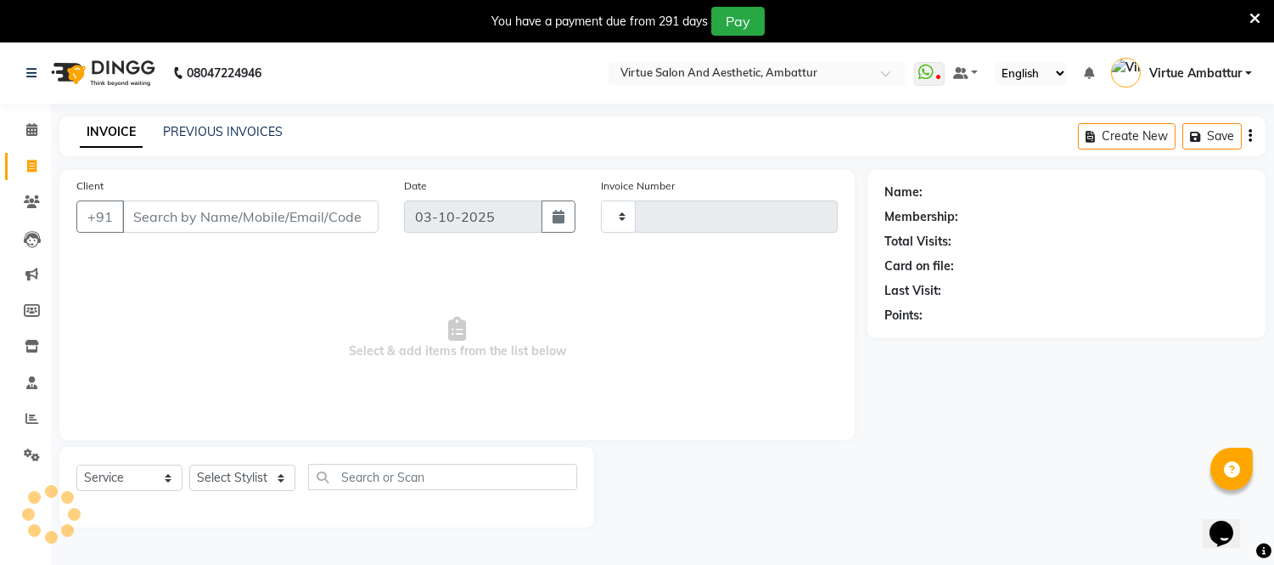
scroll to position [42, 0]
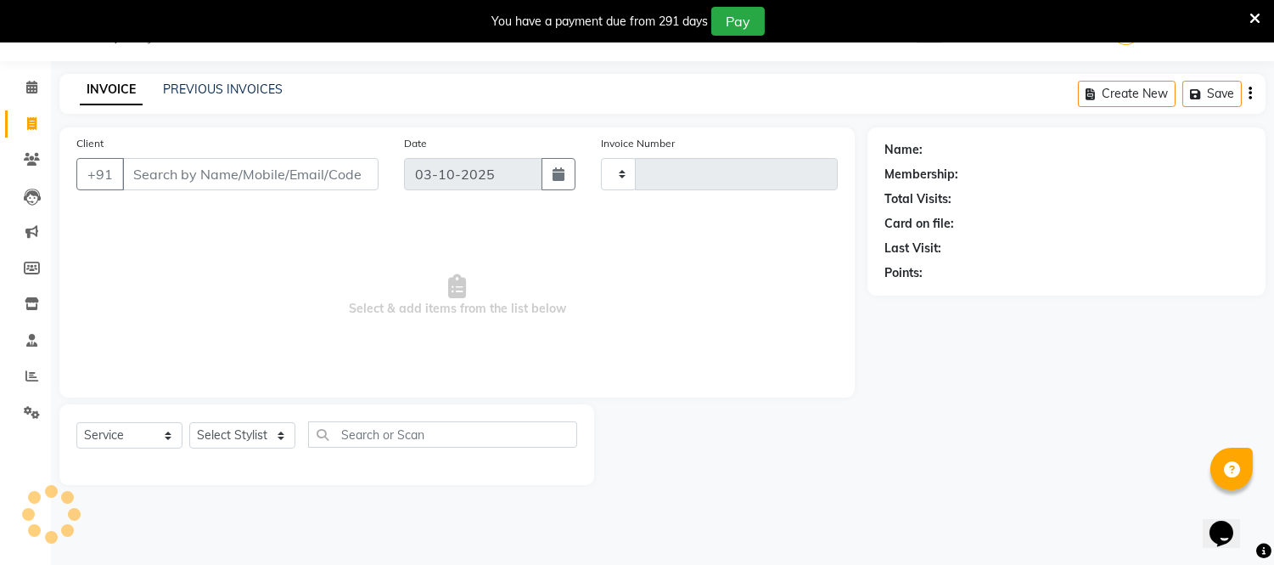
type input "3731"
select select "5237"
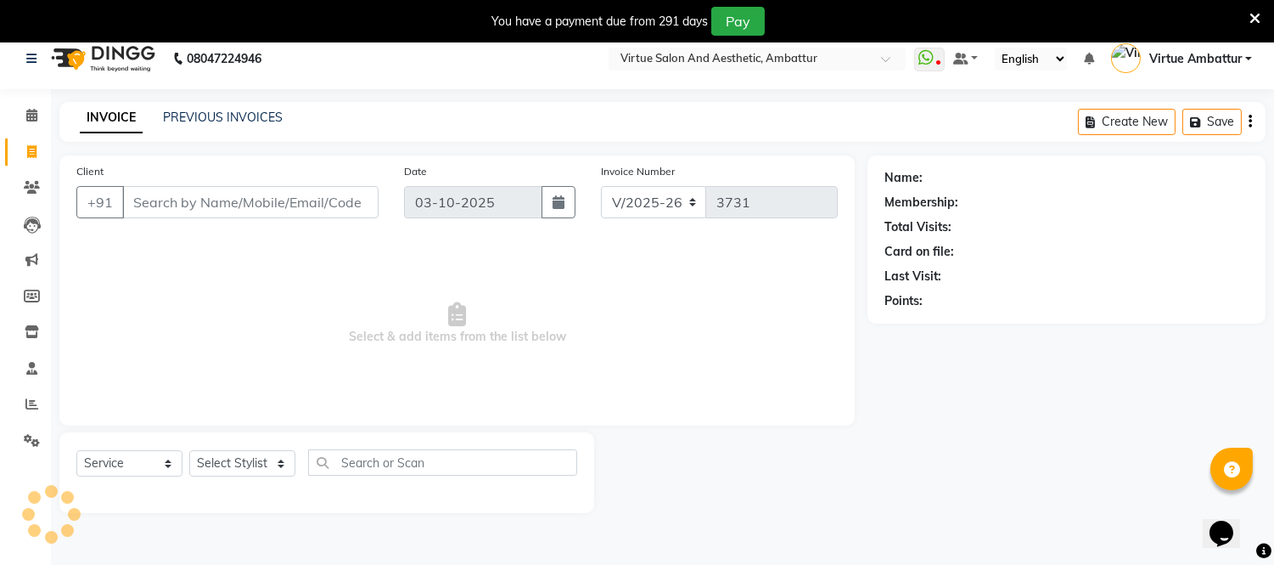
scroll to position [0, 0]
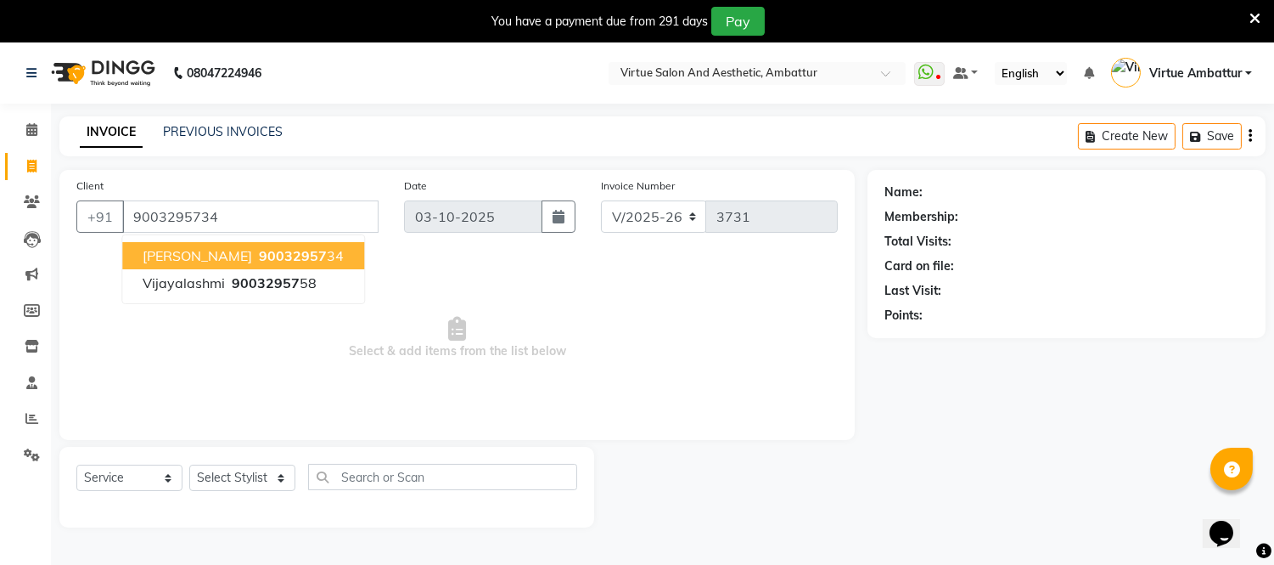
type input "9003295734"
select select "1: Object"
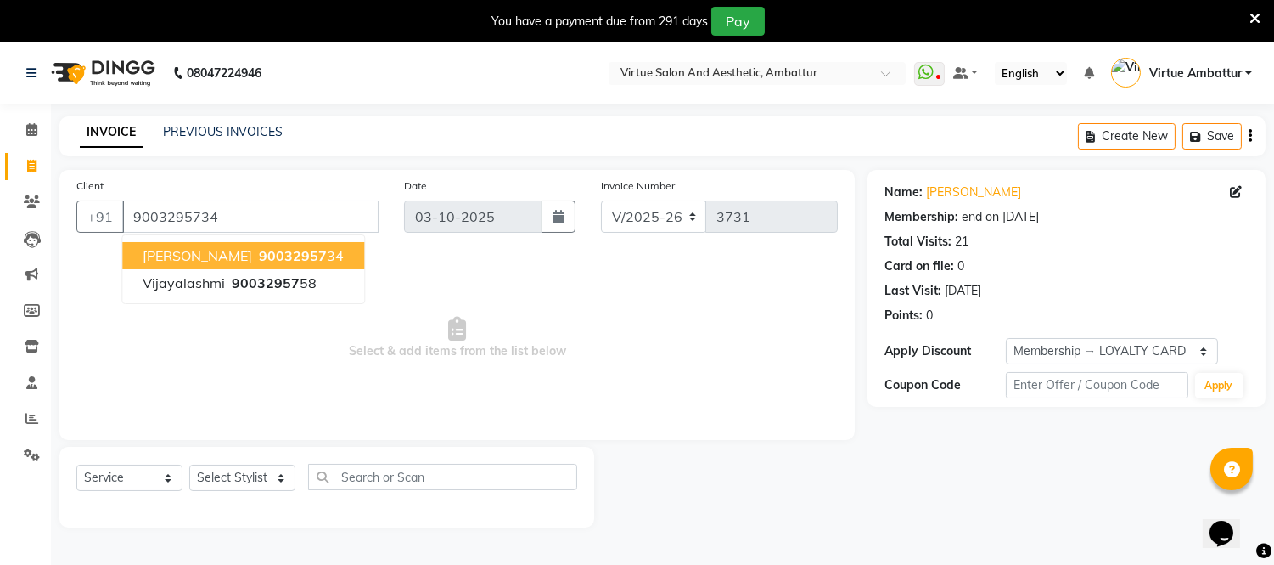
click at [282, 248] on ngb-highlight "90032957 34" at bounding box center [300, 255] width 88 height 17
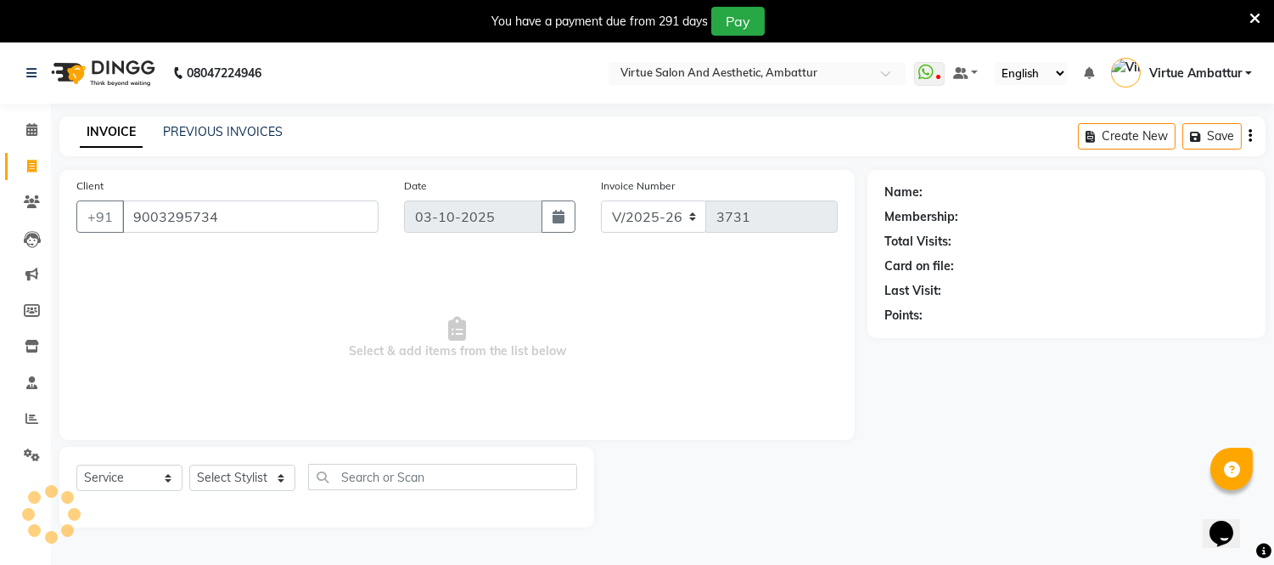
select select "1: Object"
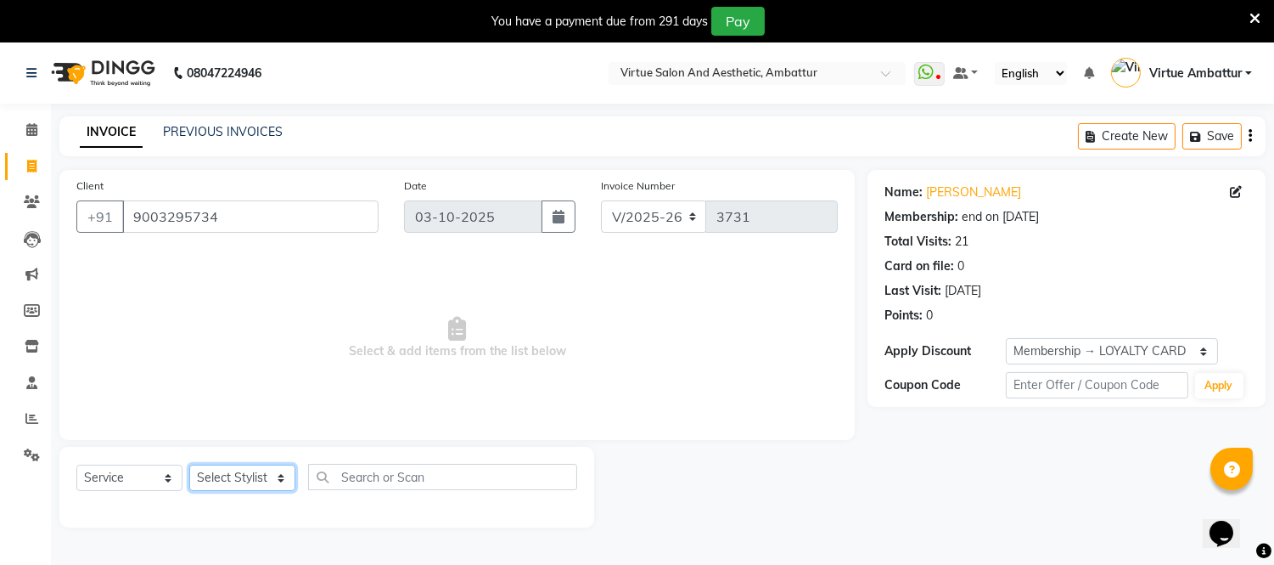
click at [274, 480] on select "Select Stylist Archana Bhagi Deepika Devi Dilip Divya Dolly Dr Prakash Faizan G…" at bounding box center [242, 477] width 106 height 26
select select "48009"
click at [189, 465] on select "Select Stylist Archana Bhagi Deepika Devi Dilip Divya Dolly Dr Prakash Faizan G…" at bounding box center [242, 477] width 106 height 26
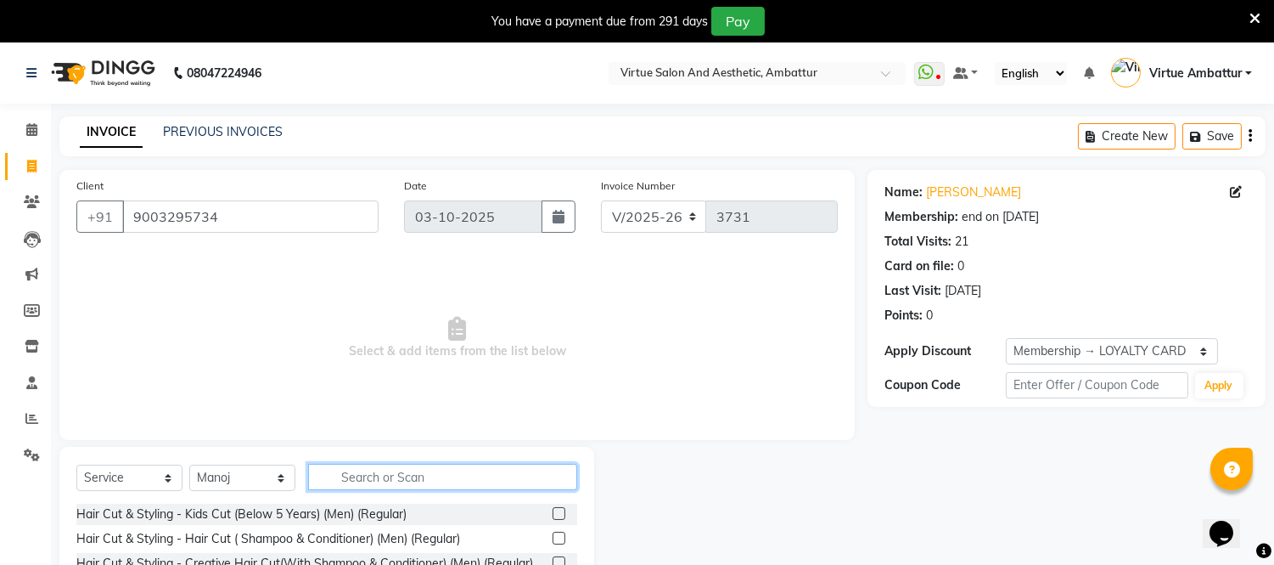
click at [405, 472] on input "text" at bounding box center [442, 477] width 269 height 26
click at [553, 537] on label at bounding box center [559, 537] width 13 height 13
click at [553, 537] on input "checkbox" at bounding box center [558, 538] width 11 height 11
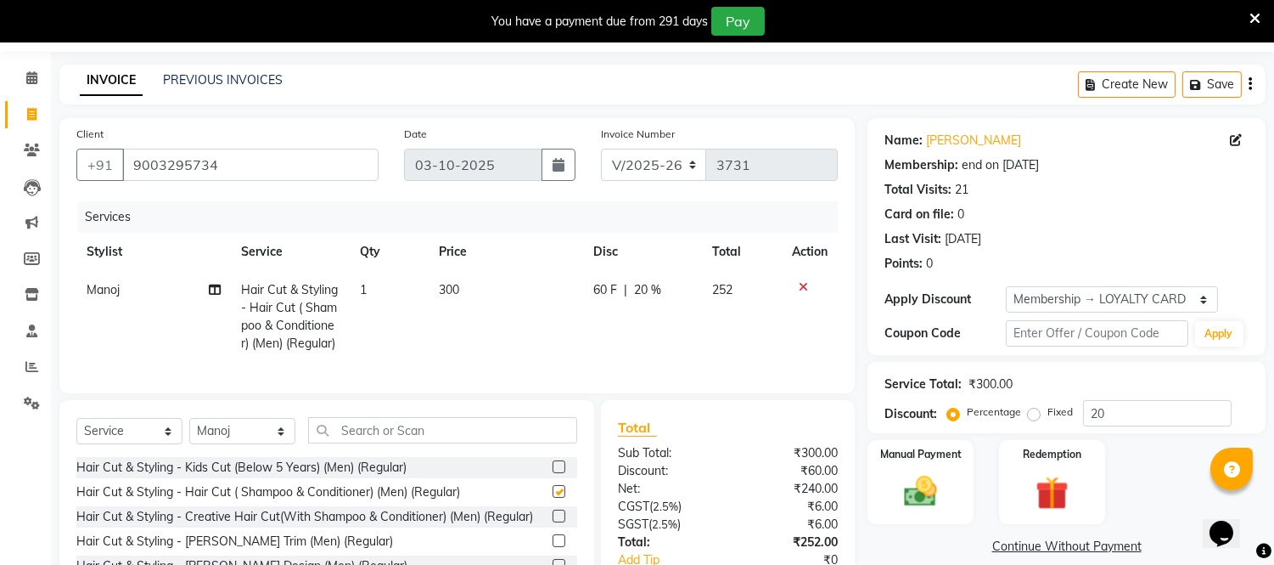
checkbox input "false"
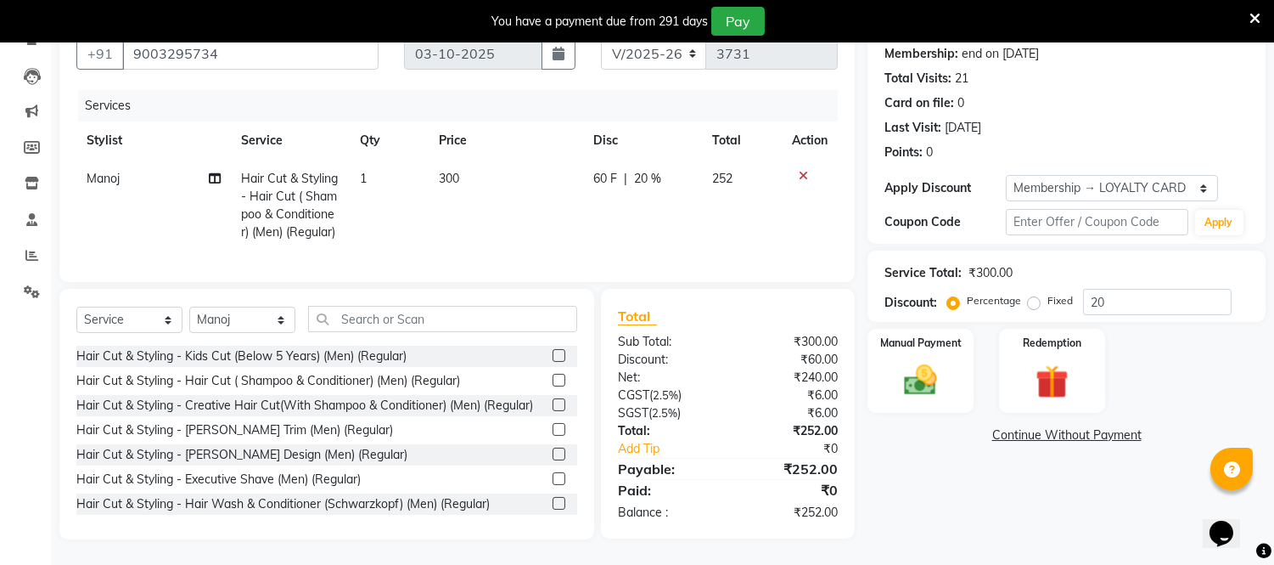
scroll to position [176, 0]
drag, startPoint x: 544, startPoint y: 444, endPoint x: 535, endPoint y: 436, distance: 12.1
click at [553, 435] on label at bounding box center [559, 429] width 13 height 13
click at [553, 435] on input "checkbox" at bounding box center [558, 429] width 11 height 11
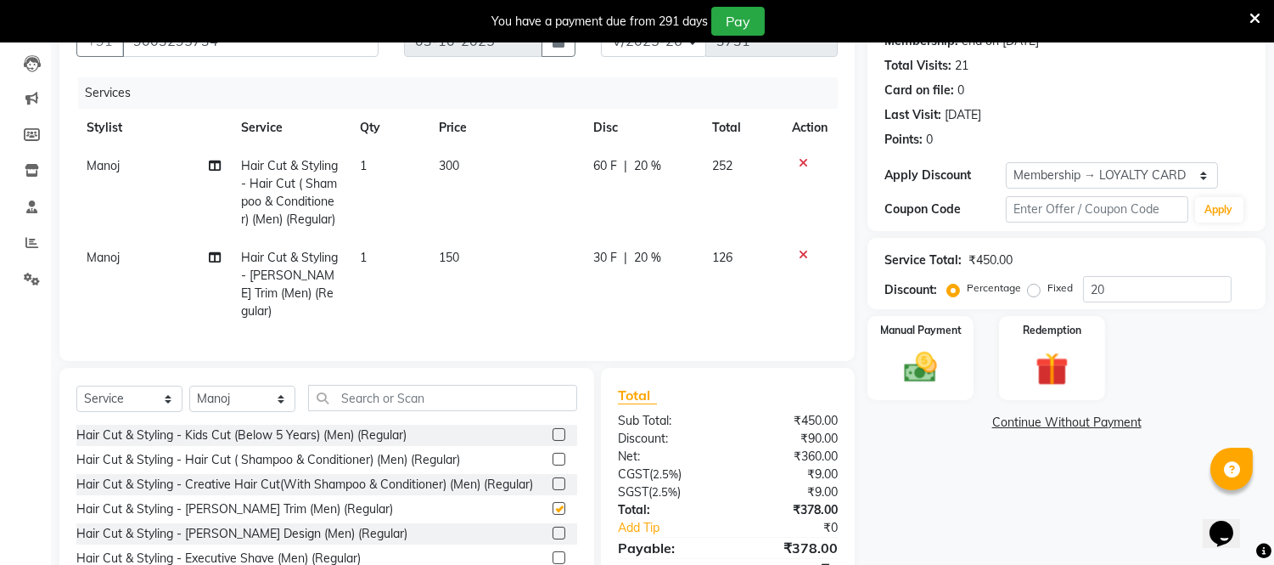
checkbox input "false"
click at [448, 256] on span "150" at bounding box center [449, 257] width 20 height 15
select select "48009"
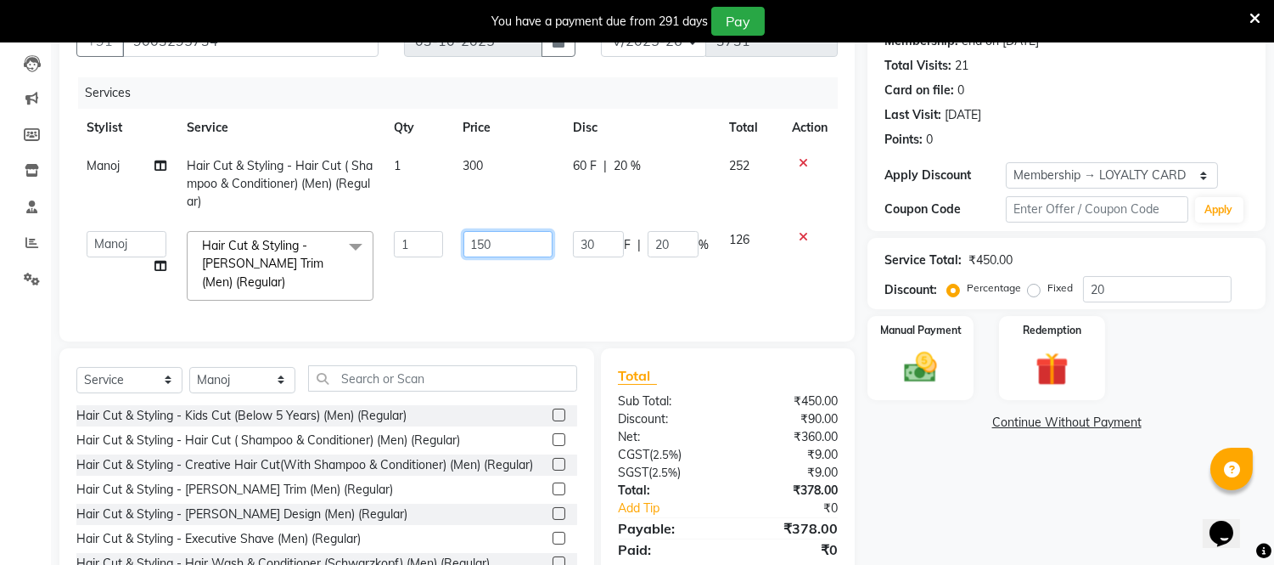
click at [482, 250] on input "150" at bounding box center [508, 244] width 89 height 26
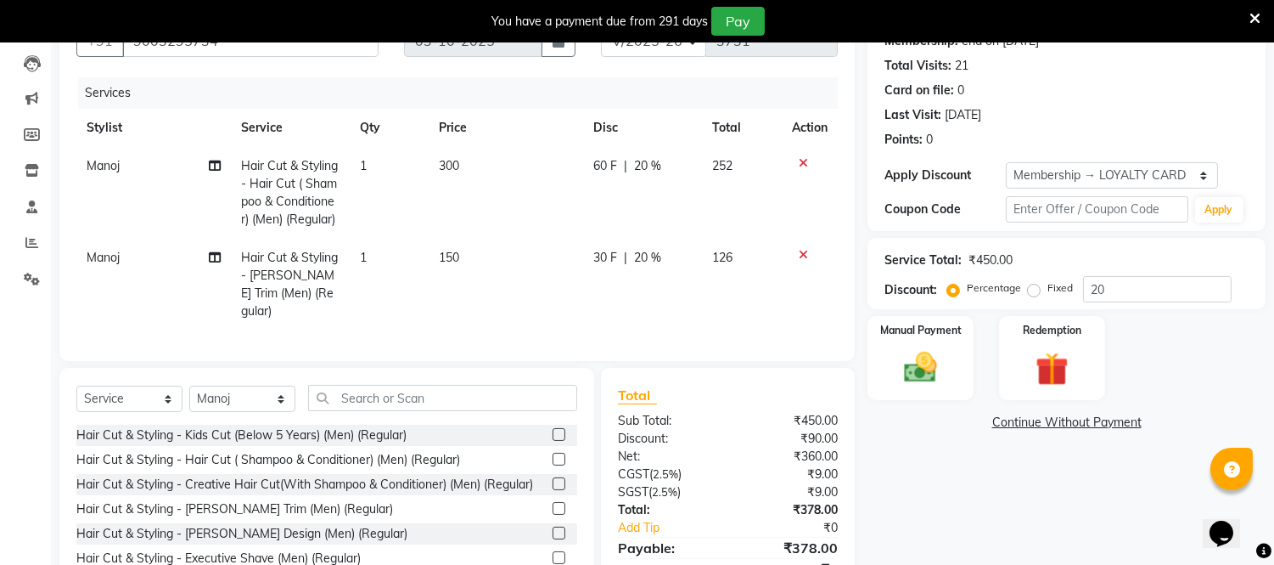
drag, startPoint x: 473, startPoint y: 163, endPoint x: 485, endPoint y: 188, distance: 27.3
click at [475, 170] on td "300" at bounding box center [506, 193] width 154 height 92
select select "48009"
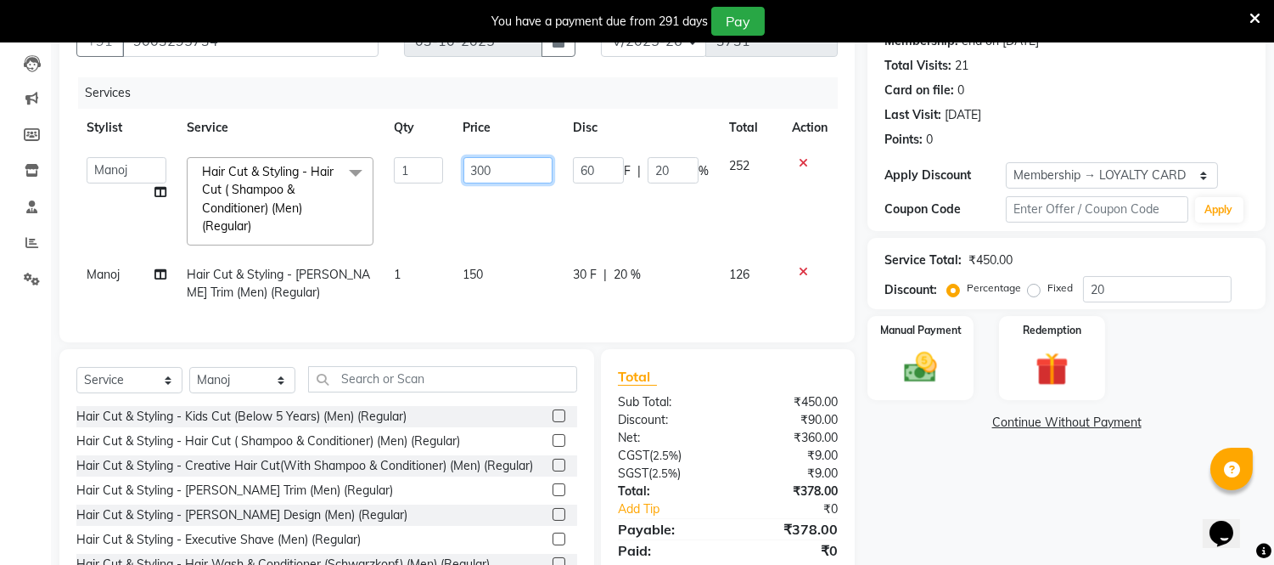
click at [476, 175] on input "300" at bounding box center [508, 170] width 89 height 26
click at [486, 175] on input "300" at bounding box center [508, 170] width 89 height 26
type input "250"
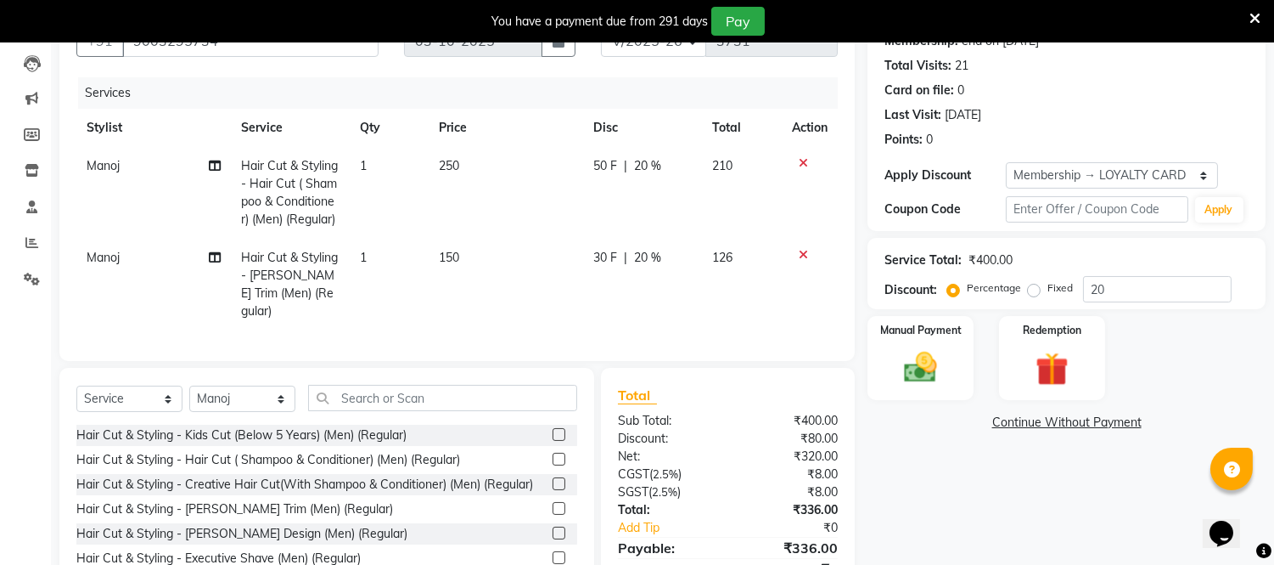
click at [488, 192] on td "250" at bounding box center [506, 193] width 154 height 92
select select "48009"
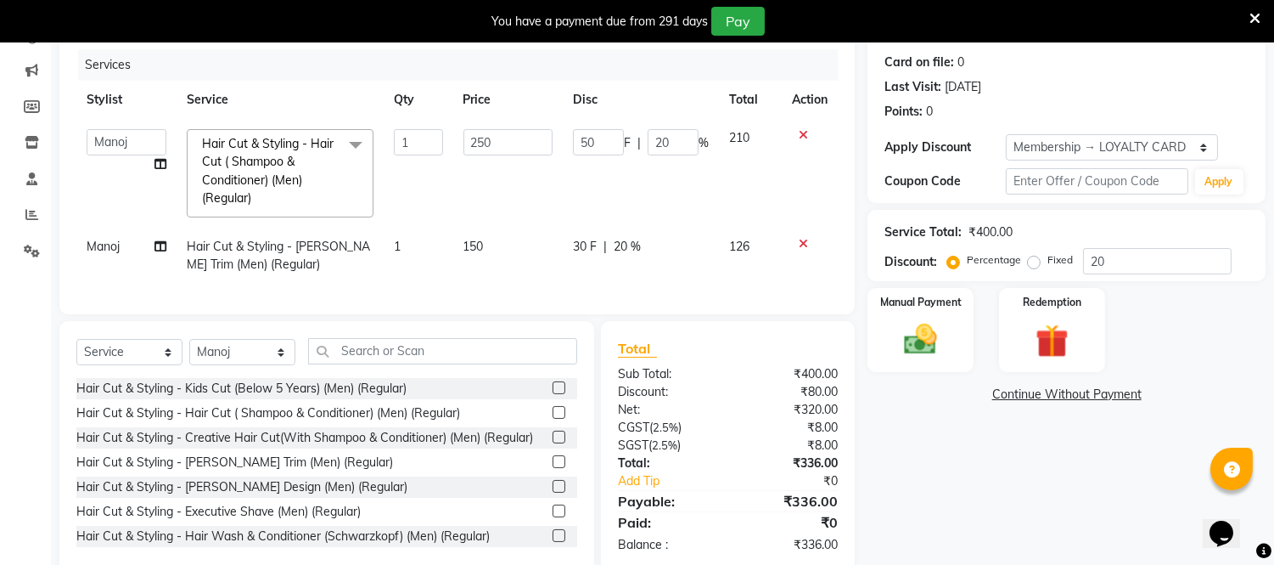
scroll to position [250, 0]
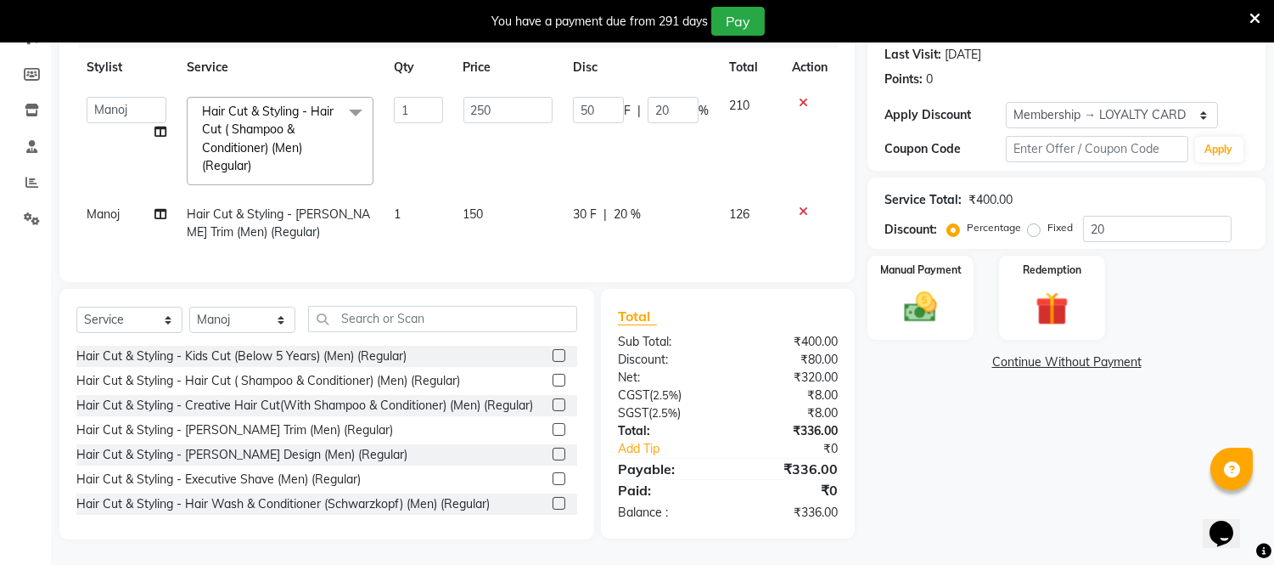
click at [480, 206] on span "150" at bounding box center [474, 213] width 20 height 15
select select "48009"
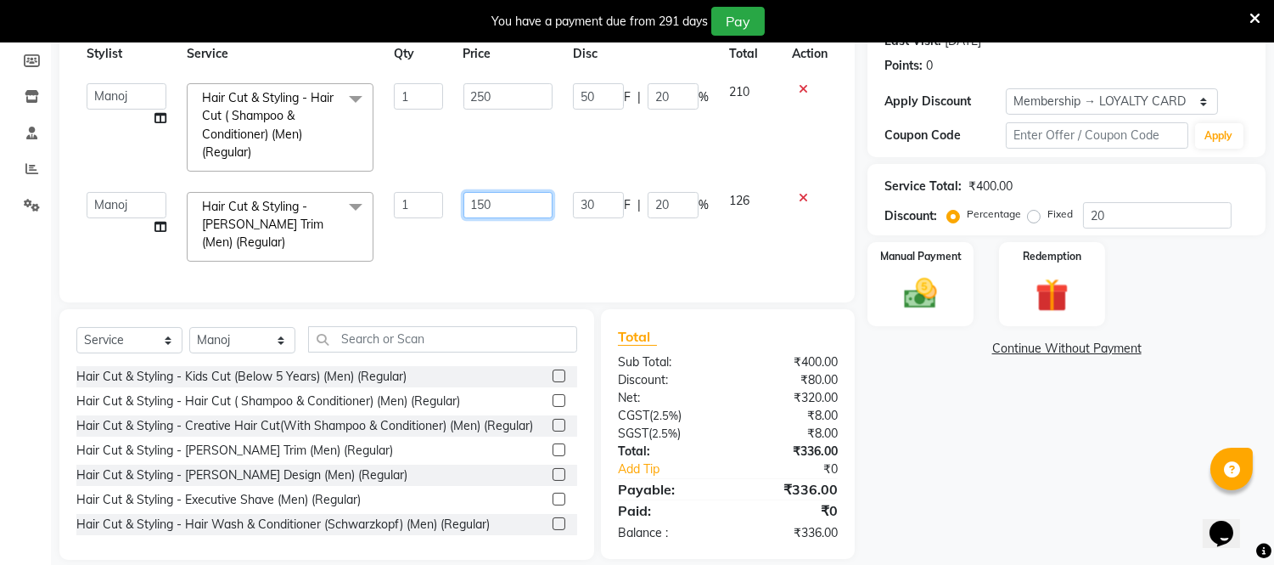
drag, startPoint x: 487, startPoint y: 214, endPoint x: 490, endPoint y: 231, distance: 17.2
click at [488, 214] on input "150" at bounding box center [508, 205] width 89 height 26
type input "1"
type input "200"
drag, startPoint x: 931, startPoint y: 413, endPoint x: 995, endPoint y: 357, distance: 84.3
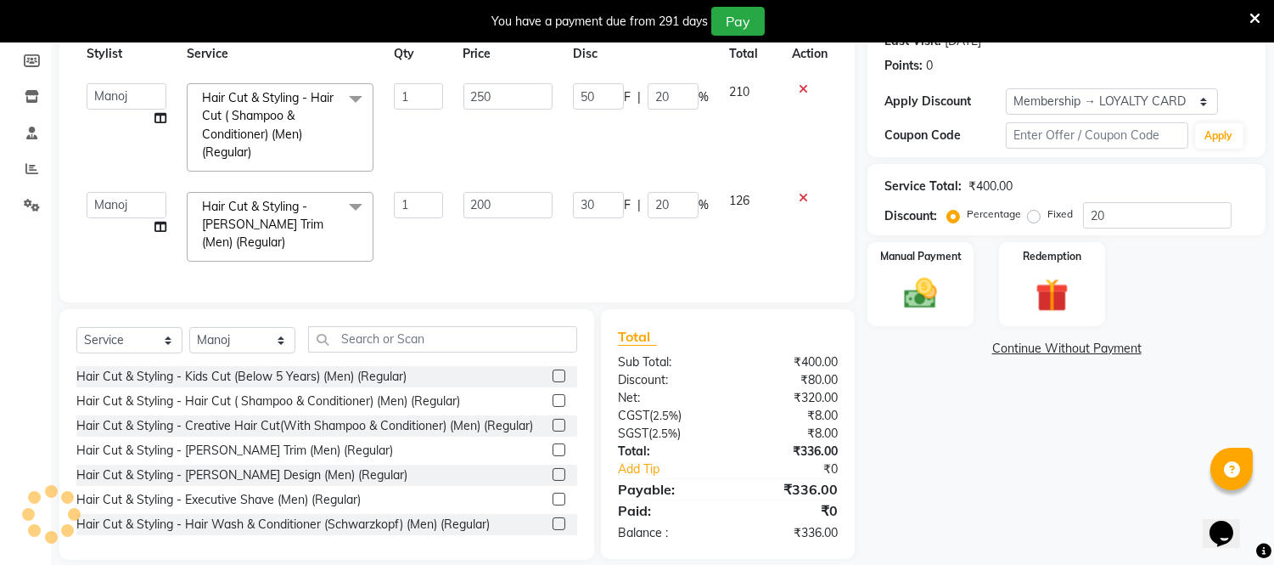
click at [935, 411] on div "Name: Sathish Membership: end on 15-05-2026 Total Visits: 21 Card on file: 0 La…" at bounding box center [1073, 239] width 411 height 639
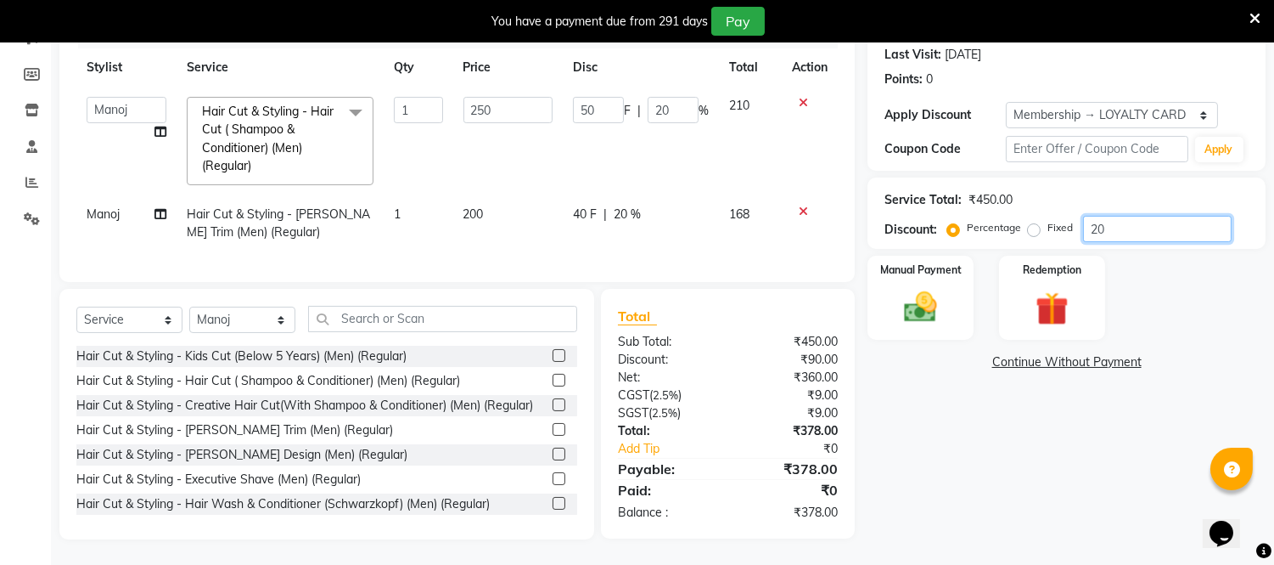
click at [1115, 216] on input "20" at bounding box center [1157, 229] width 149 height 26
type input "2"
type input "5"
type input "2"
type input "0"
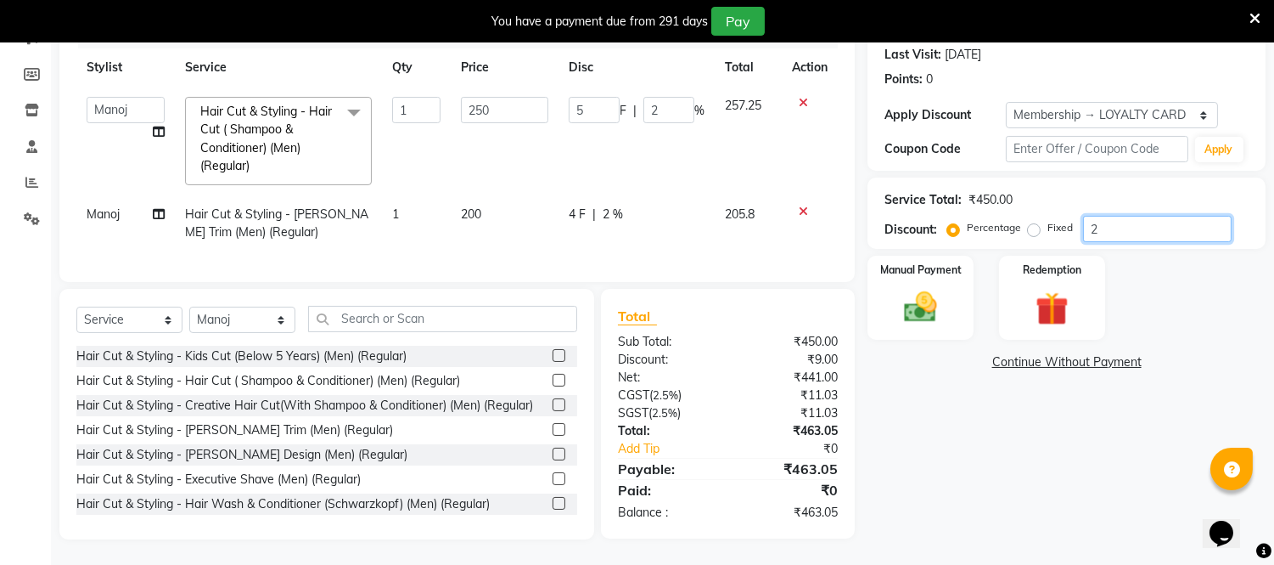
type input "0"
click at [927, 288] on img at bounding box center [921, 308] width 56 height 40
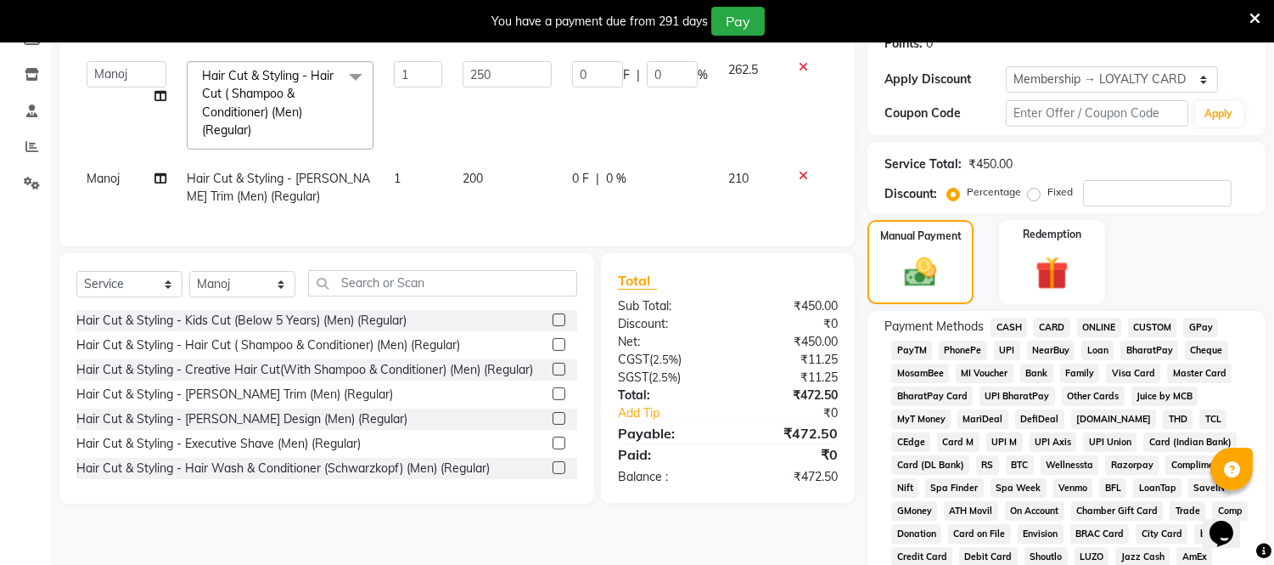
scroll to position [283, 0]
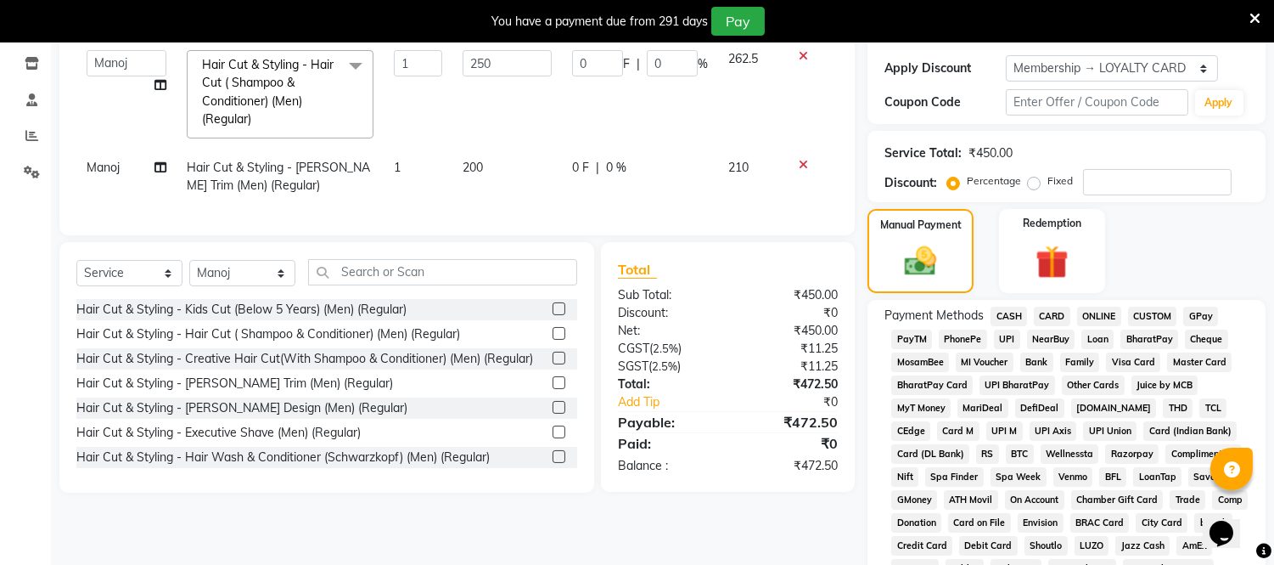
click at [1095, 315] on span "ONLINE" at bounding box center [1099, 316] width 44 height 20
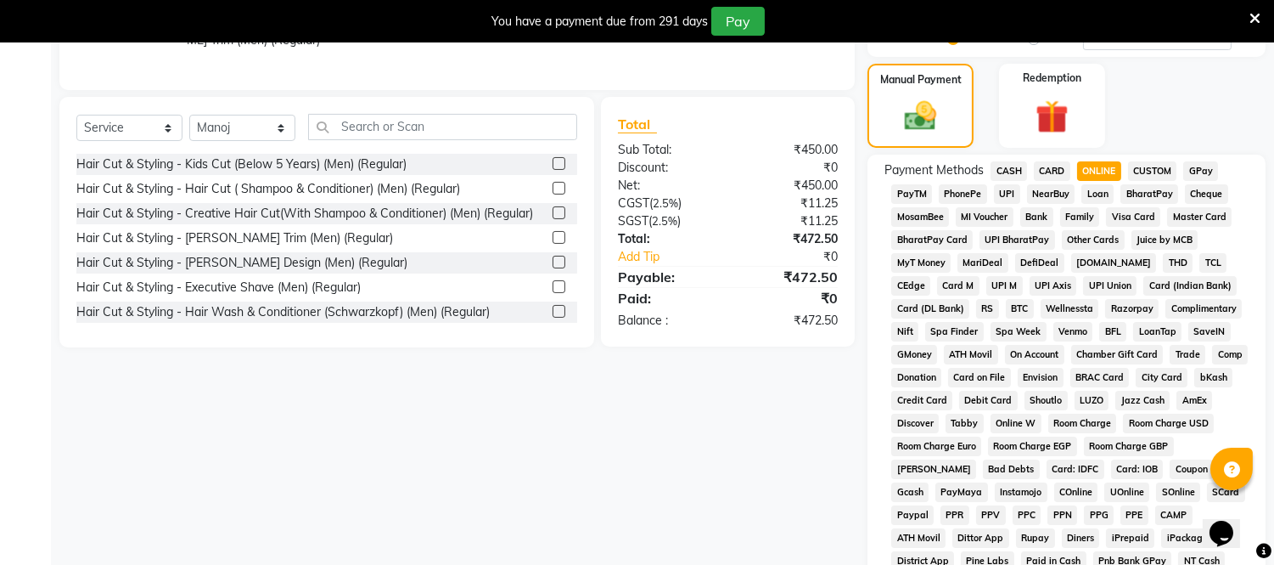
scroll to position [643, 0]
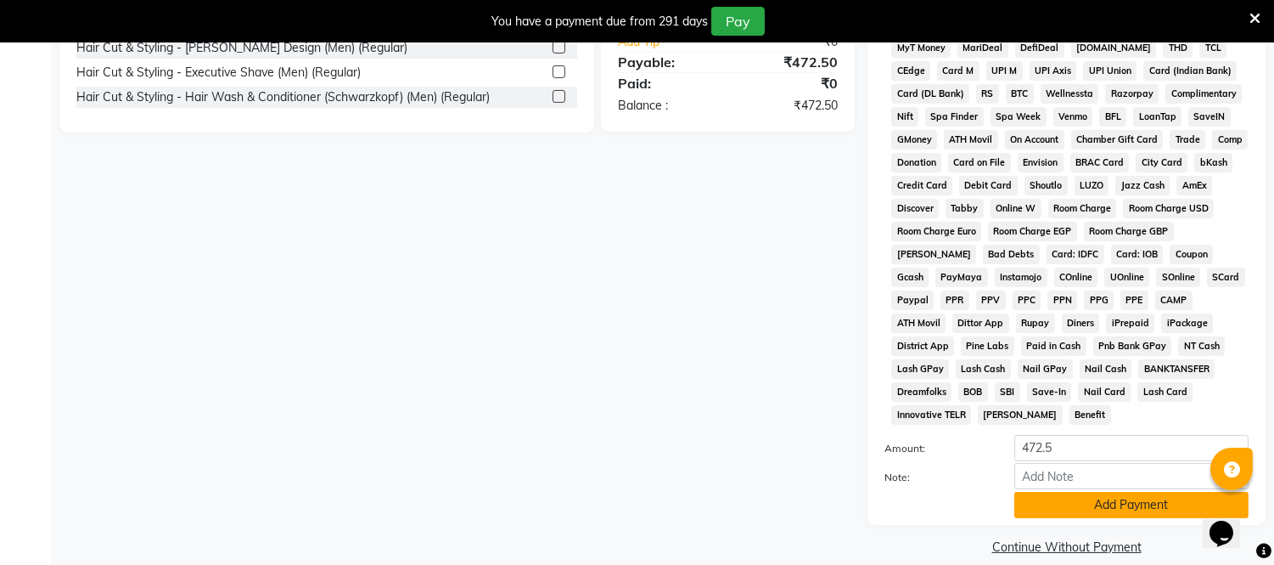
click at [1101, 492] on button "Add Payment" at bounding box center [1131, 505] width 234 height 26
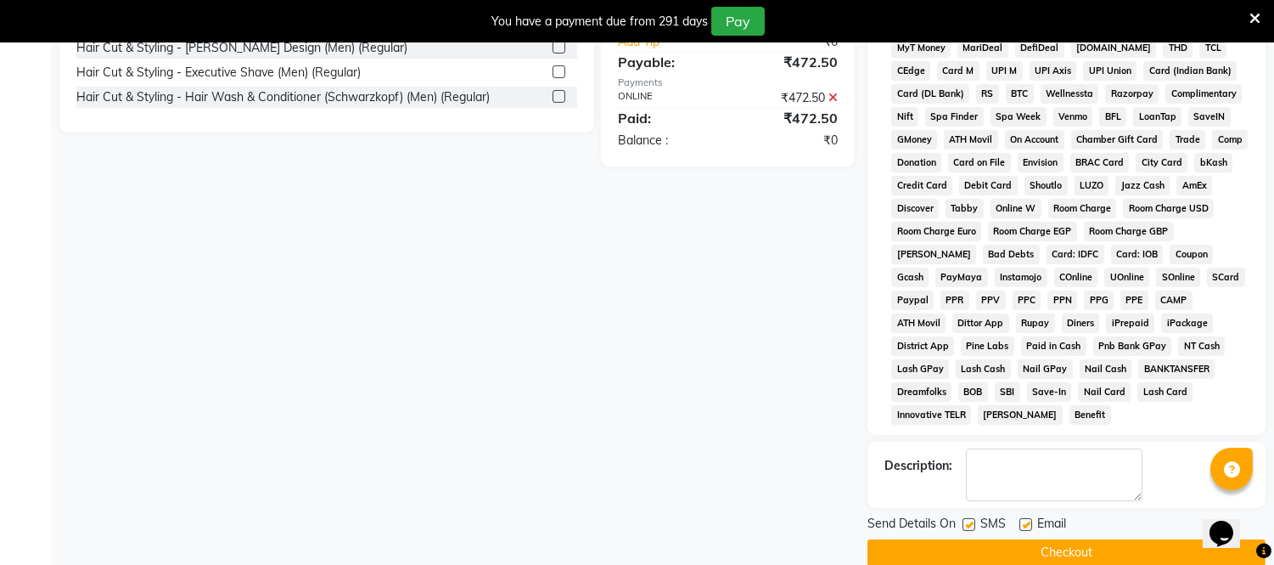
click at [1082, 539] on button "Checkout" at bounding box center [1067, 552] width 398 height 26
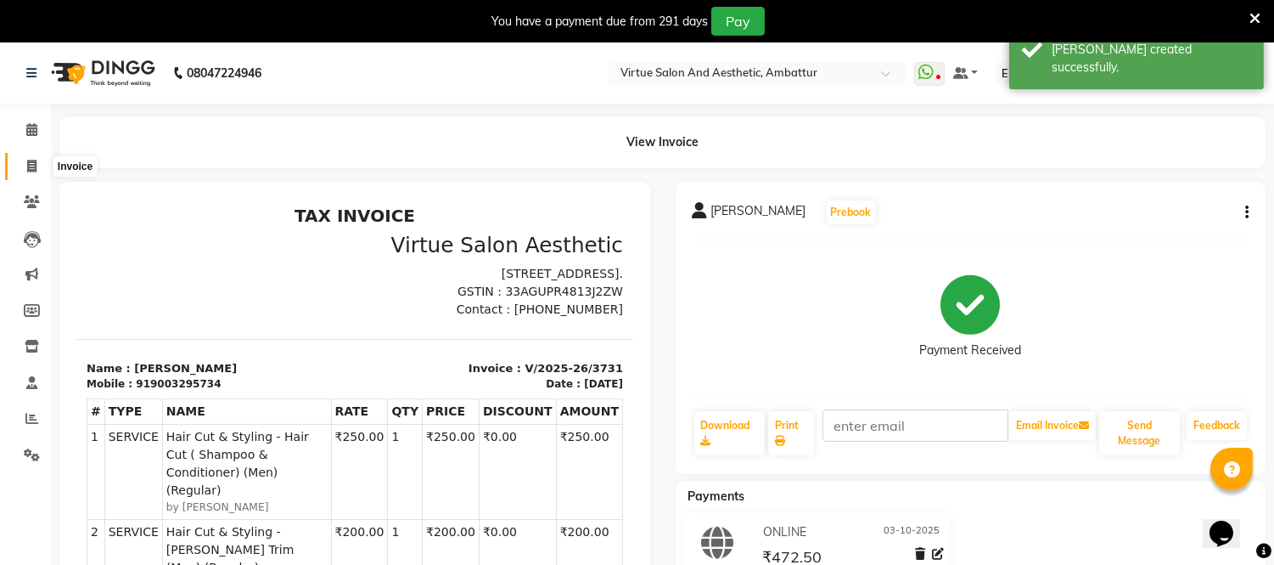
click at [35, 170] on icon at bounding box center [31, 166] width 9 height 13
select select "service"
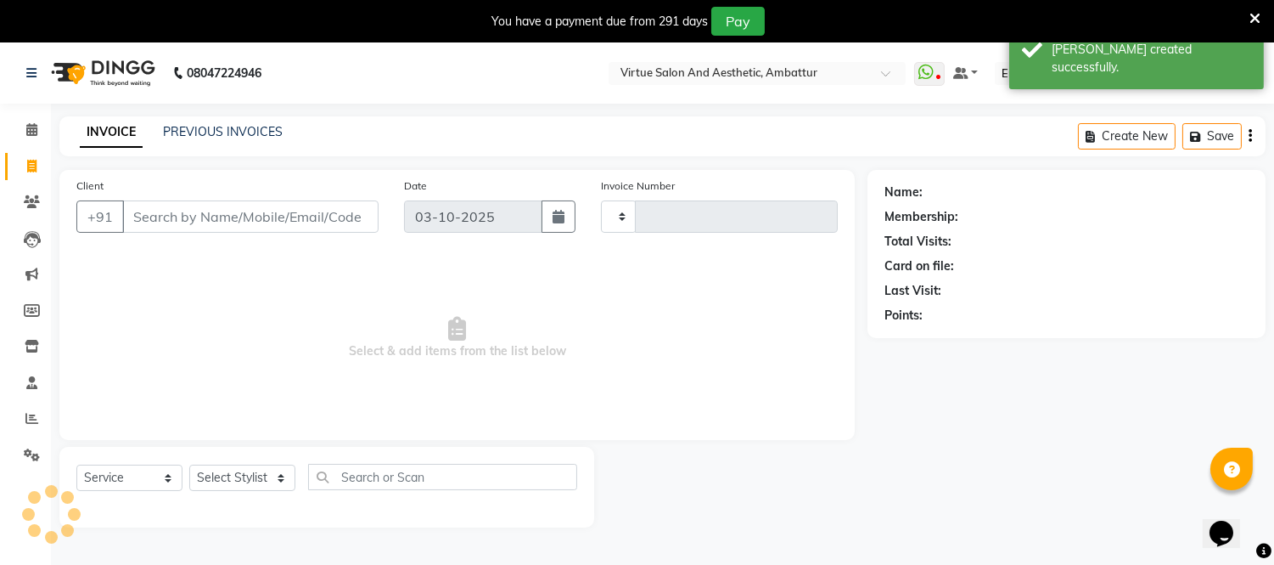
scroll to position [42, 0]
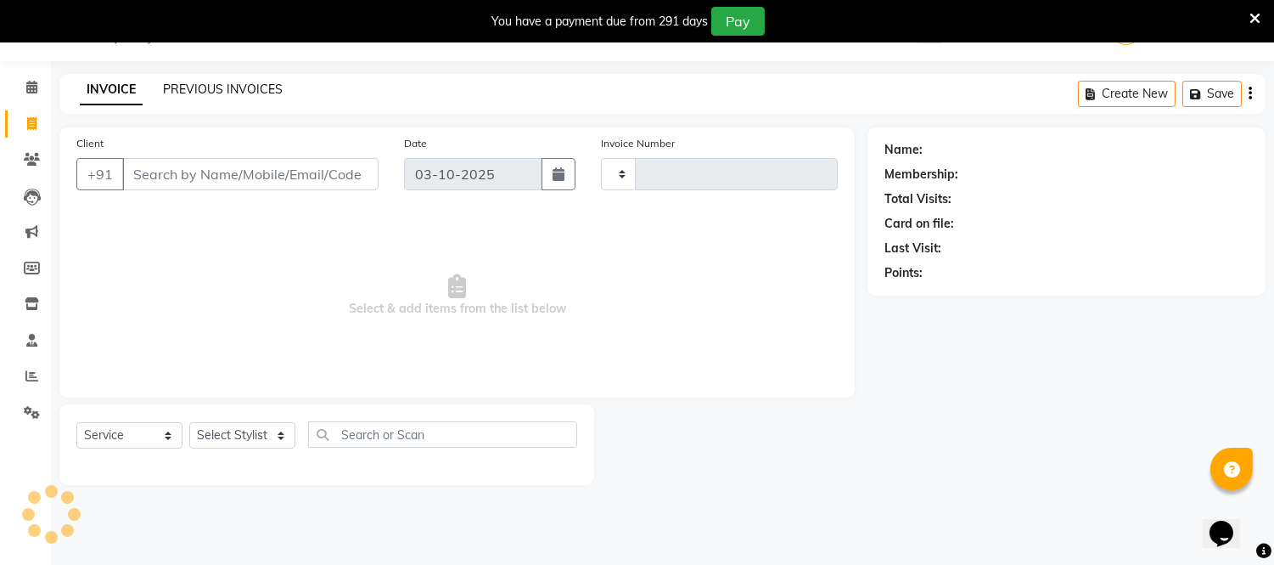
click at [204, 87] on link "PREVIOUS INVOICES" at bounding box center [223, 88] width 120 height 15
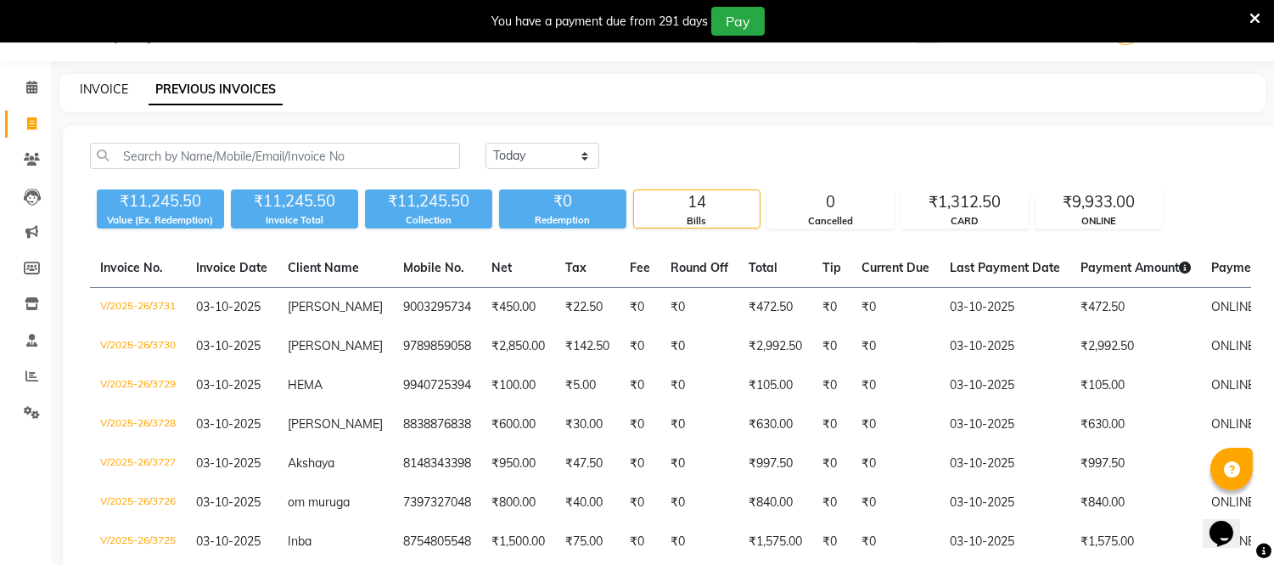
click at [107, 95] on link "INVOICE" at bounding box center [104, 88] width 48 height 15
select select "service"
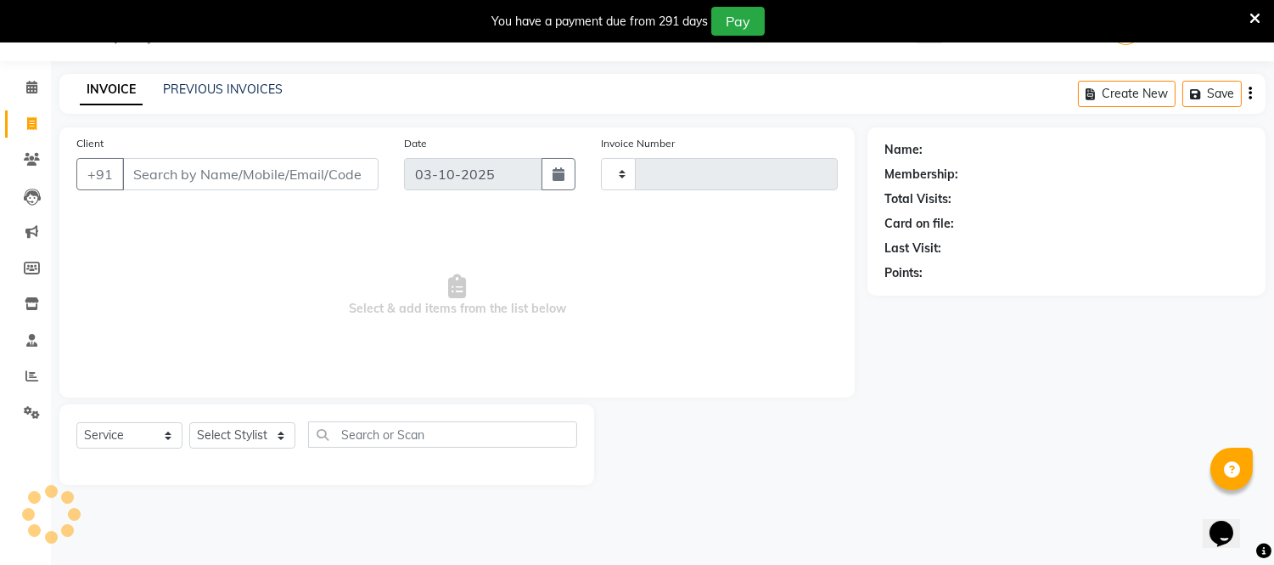
type input "3732"
select select "5237"
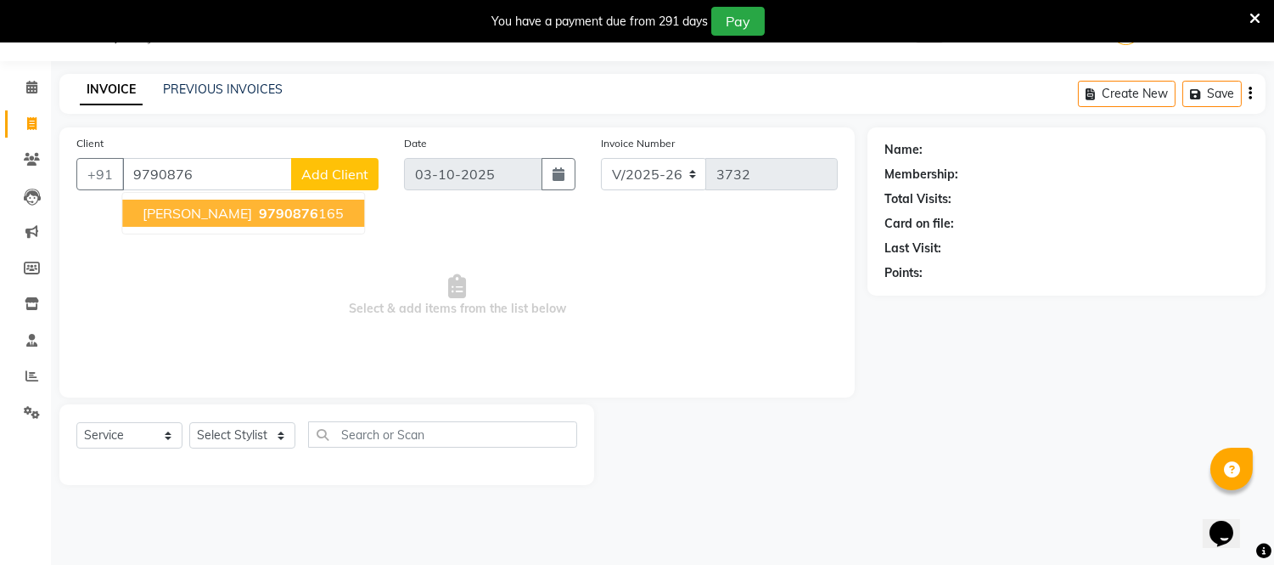
click at [217, 216] on span "Chandra hasan" at bounding box center [198, 213] width 110 height 17
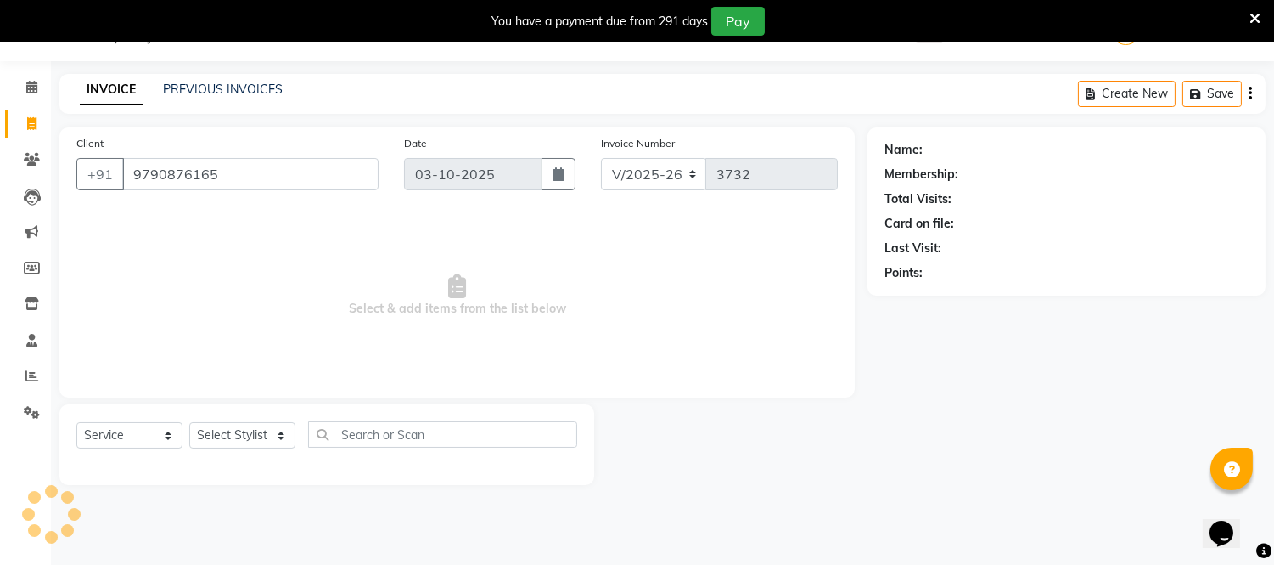
type input "9790876165"
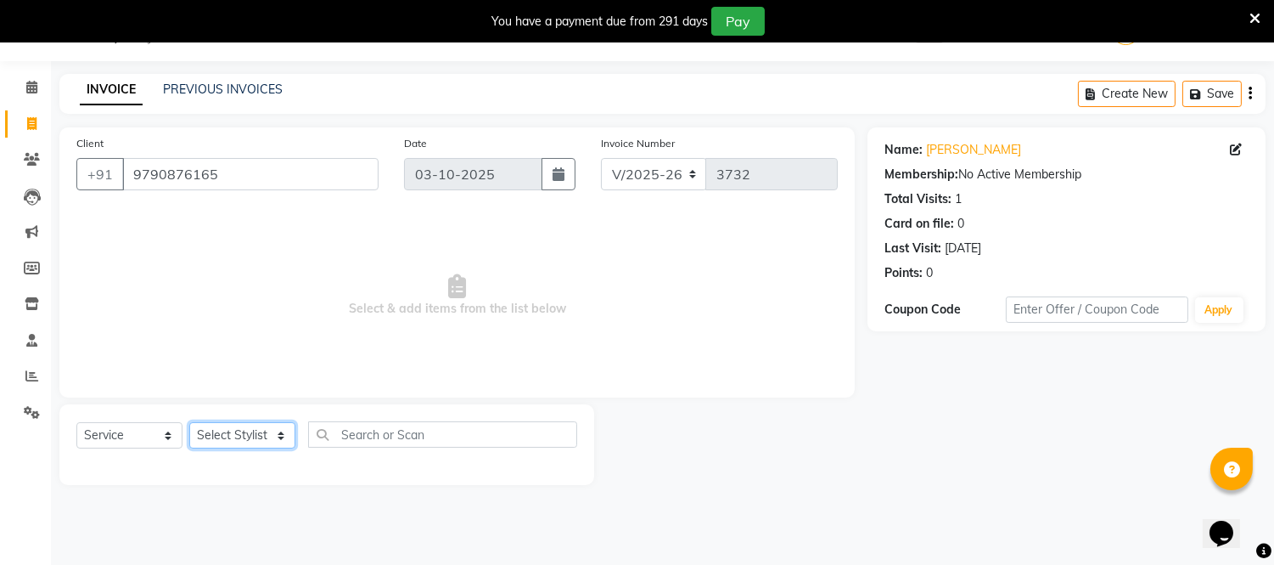
click at [267, 437] on select "Select Stylist Archana Bhagi Deepika Devi Dilip Divya Dolly Dr Prakash Faizan G…" at bounding box center [242, 435] width 106 height 26
select select "67162"
click at [189, 423] on select "Select Stylist Archana Bhagi Deepika Devi Dilip Divya Dolly Dr Prakash Faizan G…" at bounding box center [242, 435] width 106 height 26
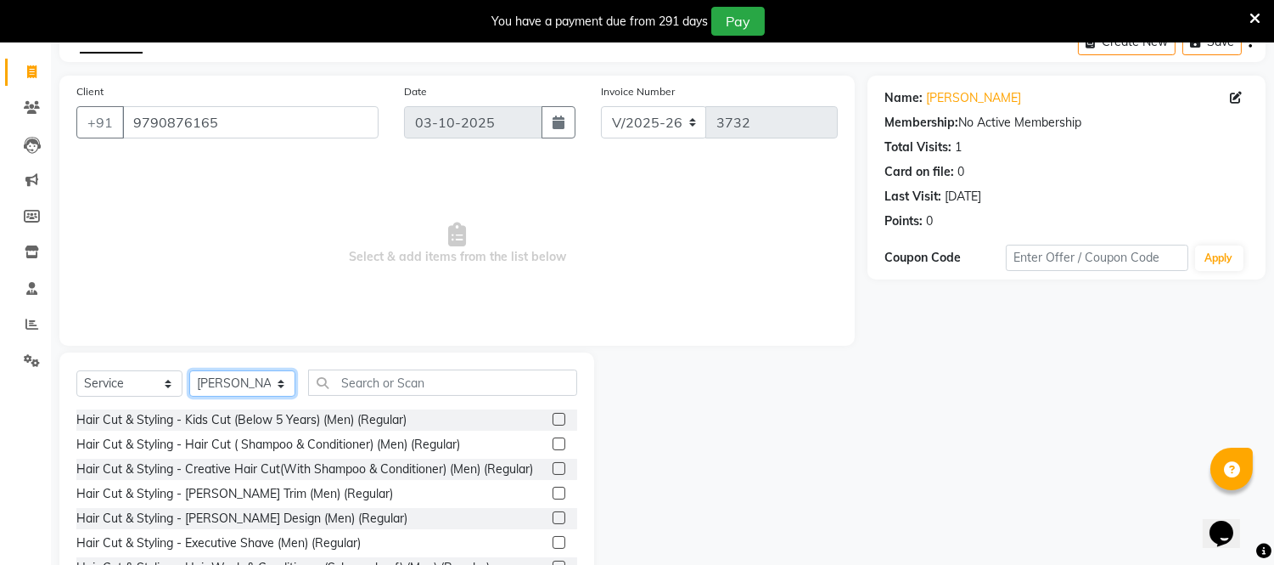
scroll to position [137, 0]
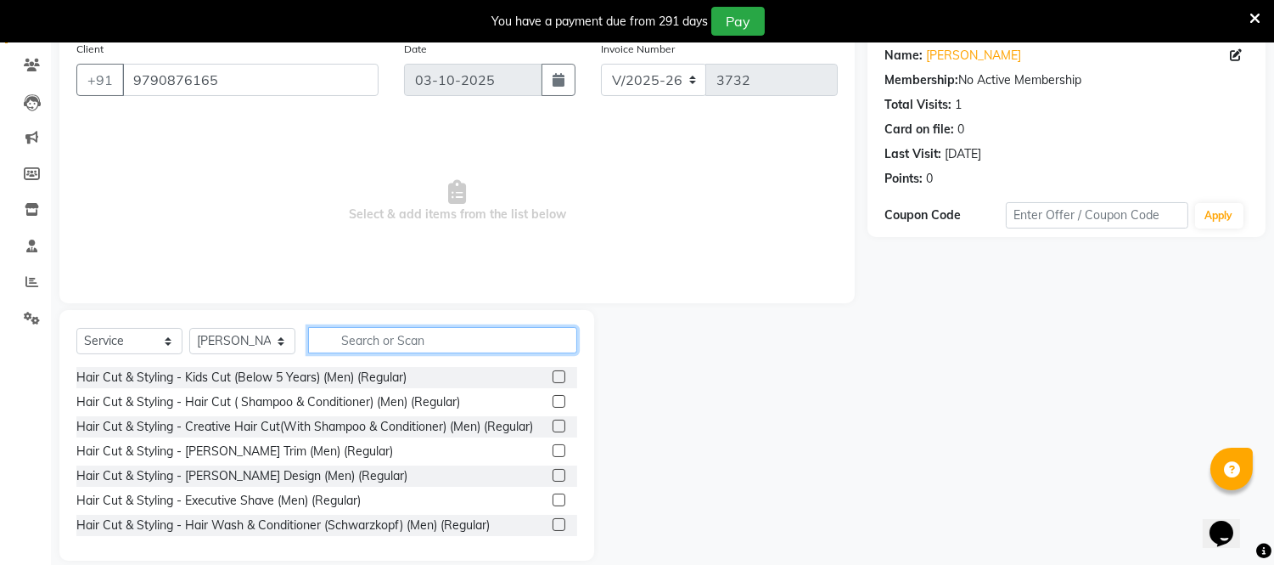
click at [365, 340] on input "text" at bounding box center [442, 340] width 269 height 26
click at [553, 375] on label at bounding box center [559, 376] width 13 height 13
click at [553, 375] on input "checkbox" at bounding box center [558, 377] width 11 height 11
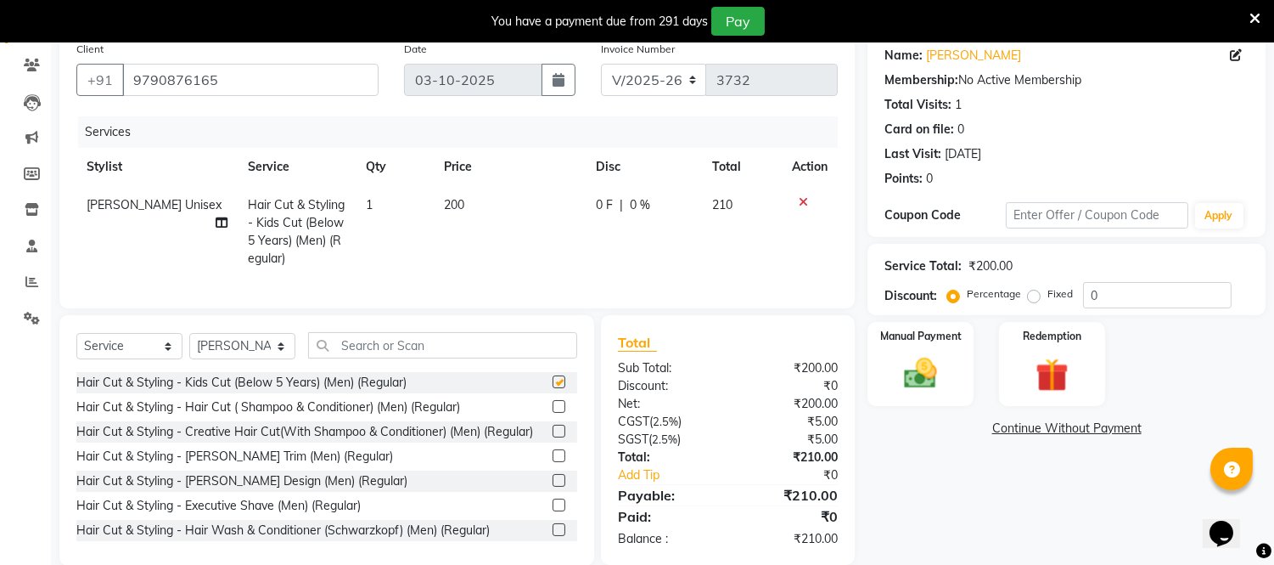
checkbox input "false"
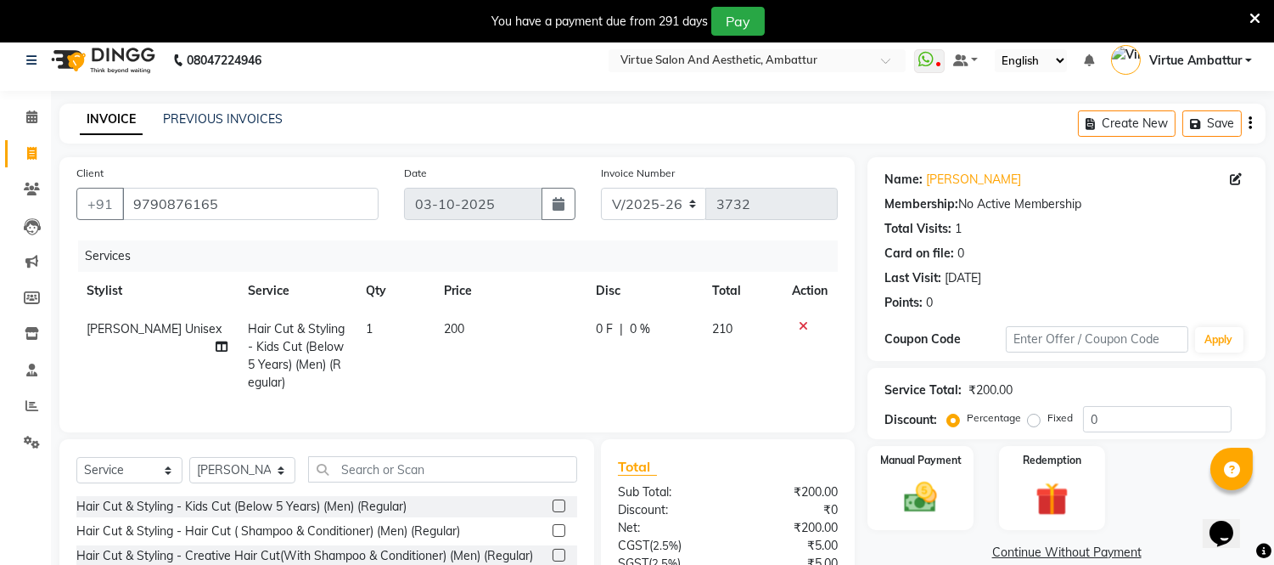
scroll to position [0, 0]
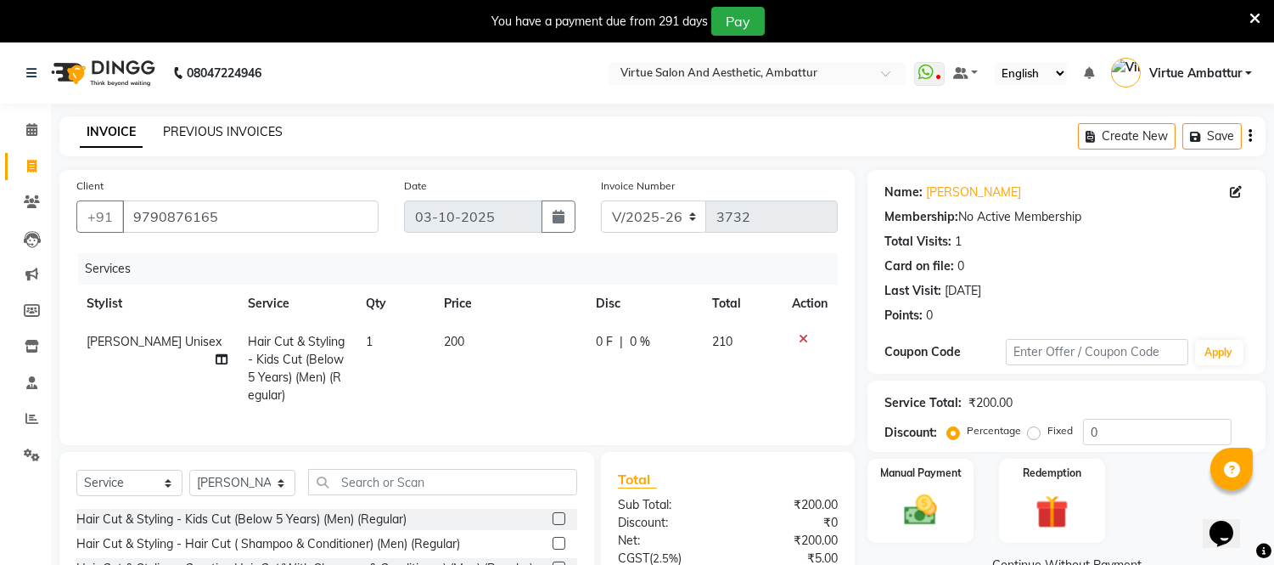
click at [198, 133] on link "PREVIOUS INVOICES" at bounding box center [223, 131] width 120 height 15
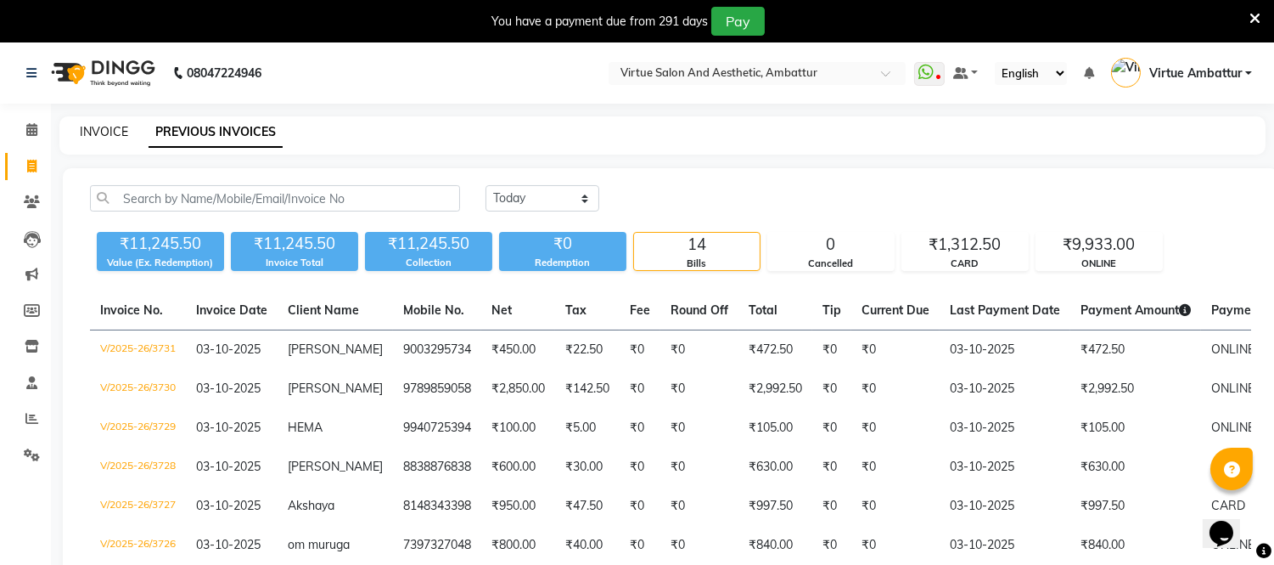
click at [122, 127] on link "INVOICE" at bounding box center [104, 131] width 48 height 15
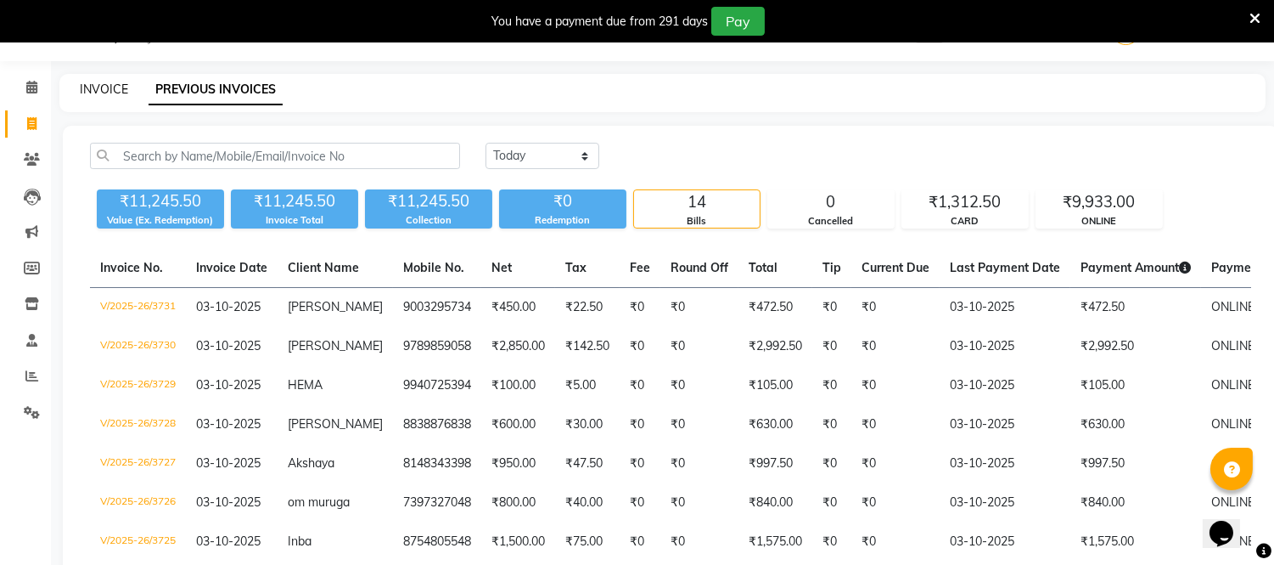
select select "service"
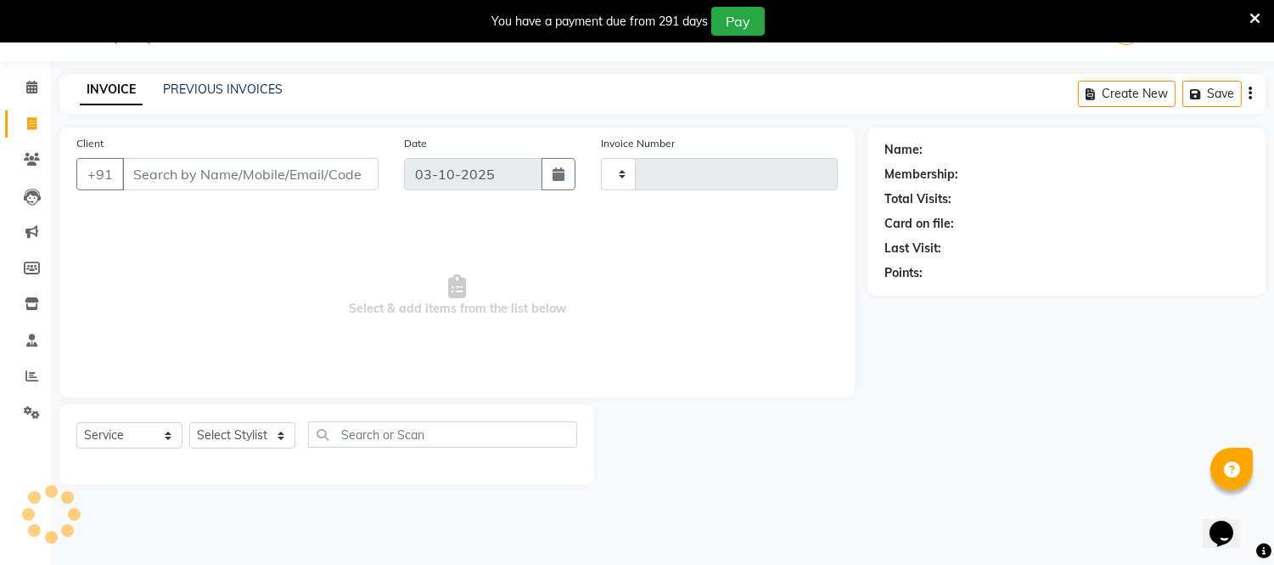
type input "3732"
select select "5237"
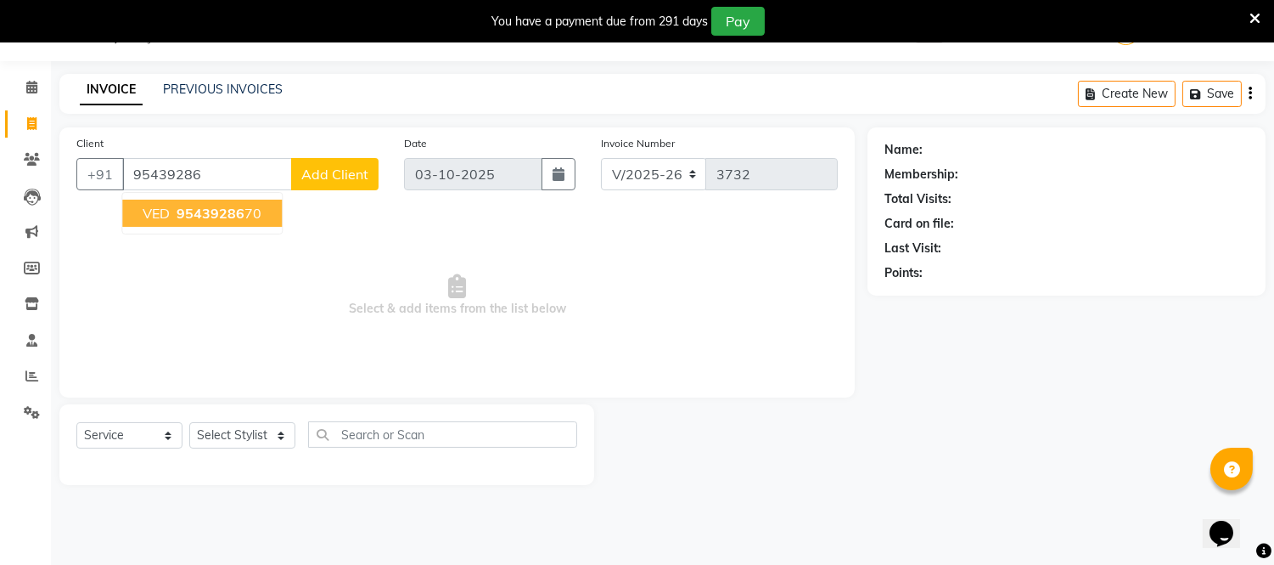
click at [211, 216] on span "95439286" at bounding box center [211, 213] width 68 height 17
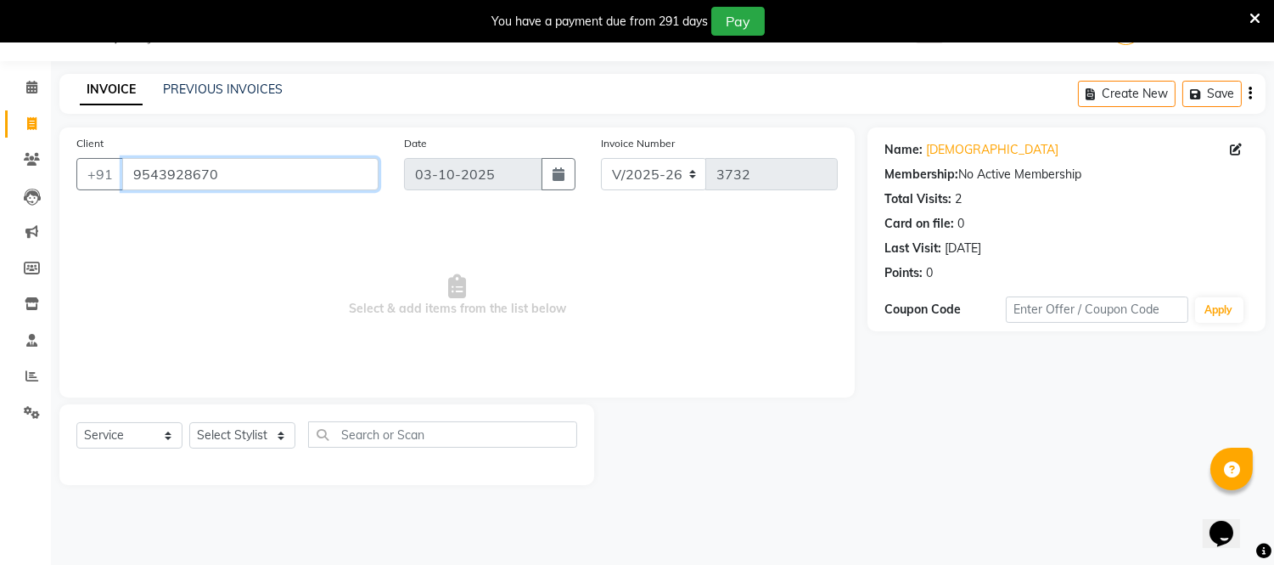
click at [248, 170] on input "9543928670" at bounding box center [250, 174] width 256 height 32
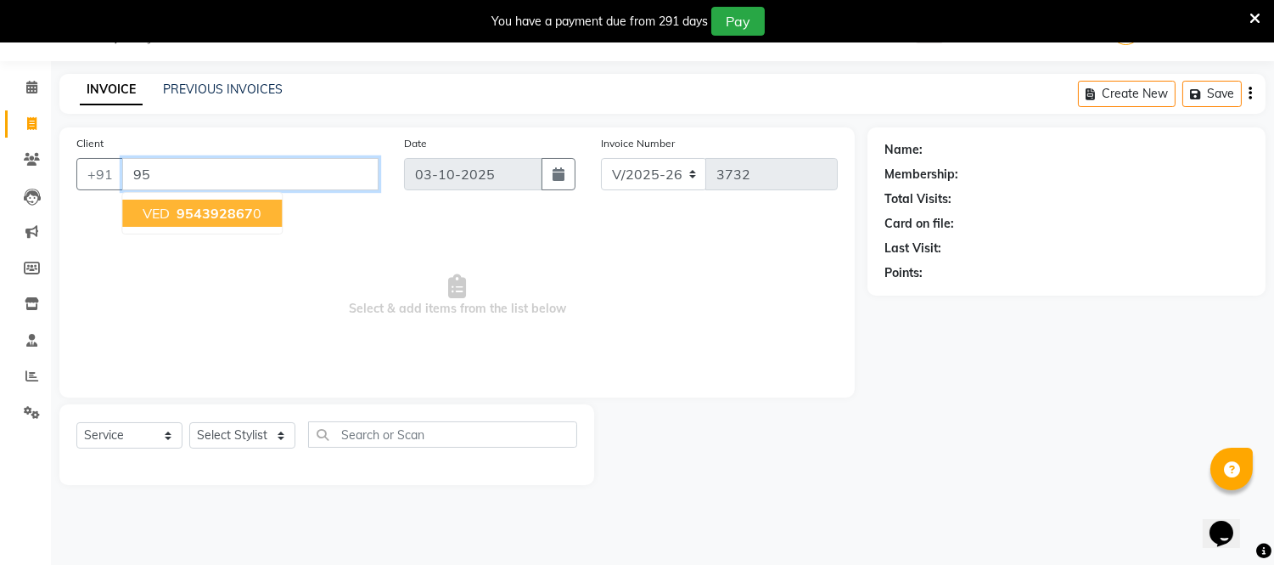
type input "9"
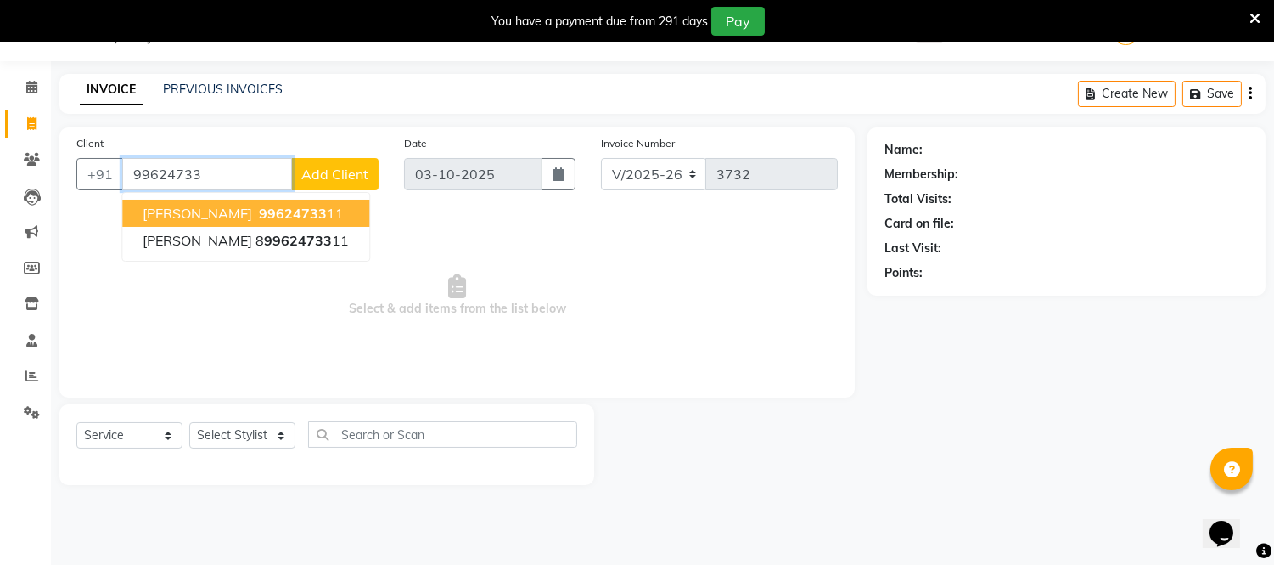
click at [259, 214] on span "99624733" at bounding box center [293, 213] width 68 height 17
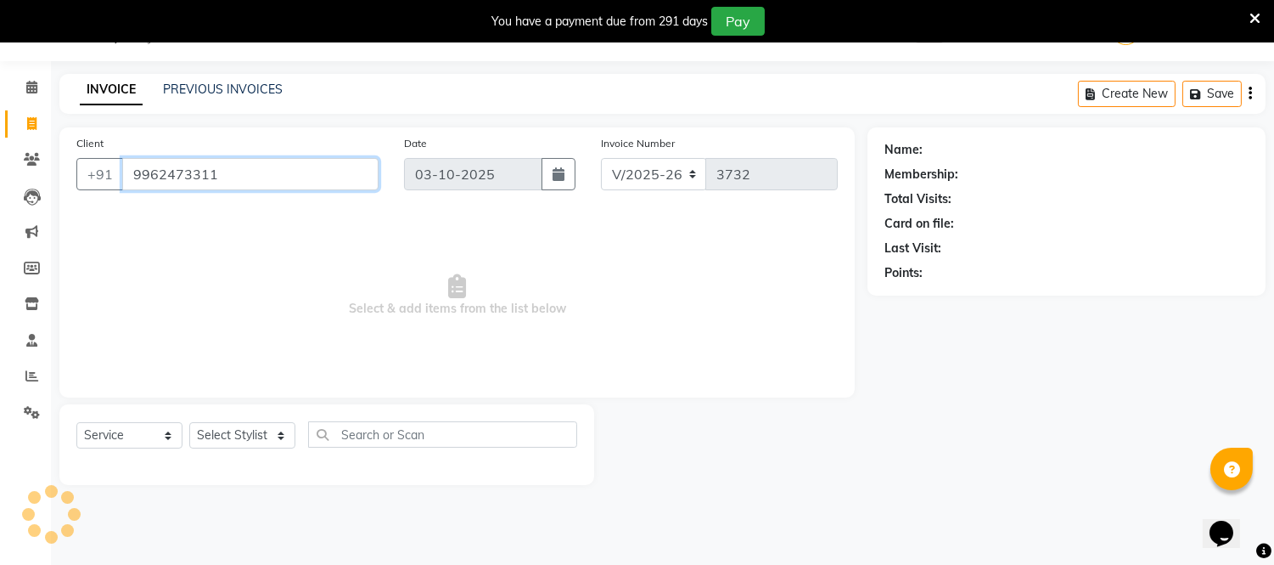
type input "9962473311"
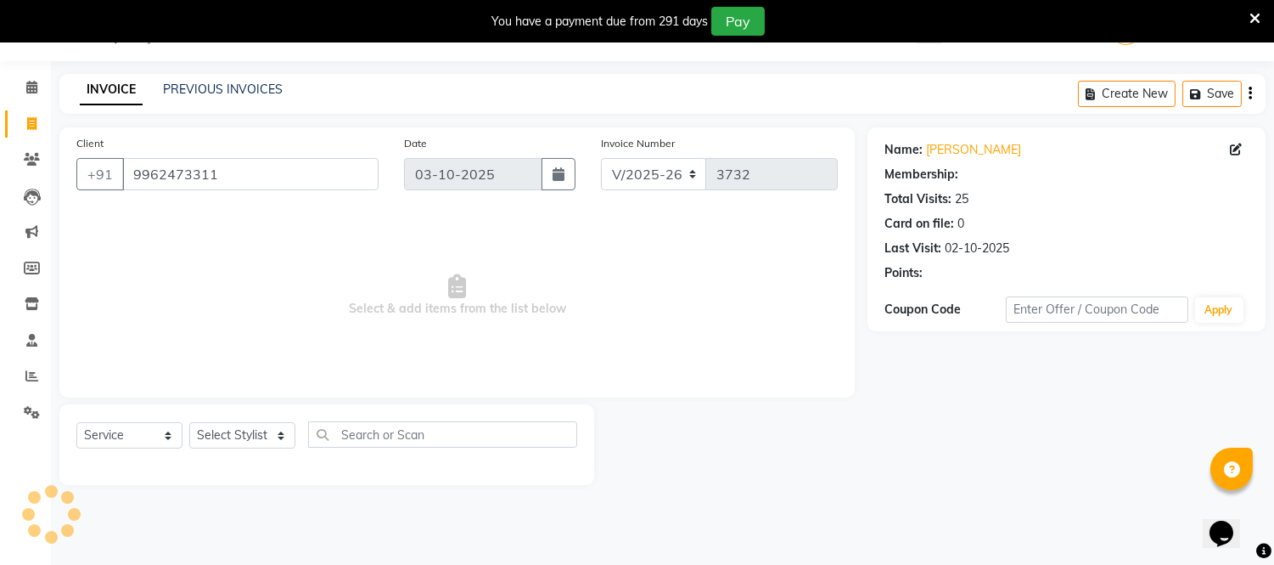
select select "1: Object"
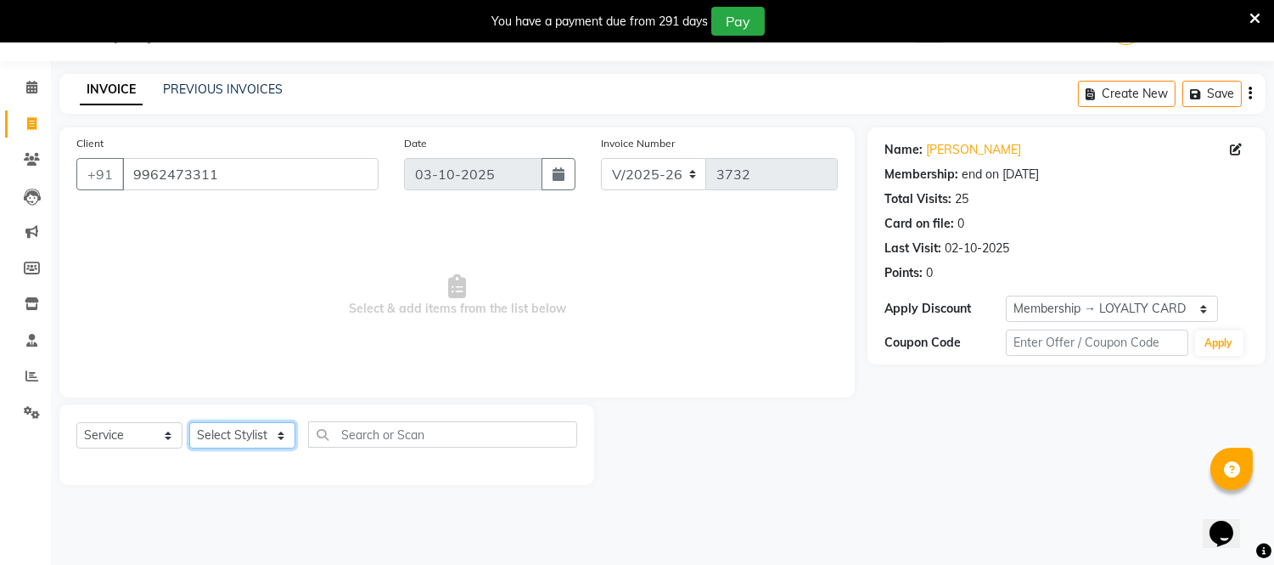
click at [273, 440] on select "Select Stylist Archana Bhagi Deepika Devi Dilip Divya Dolly Dr Prakash Faizan G…" at bounding box center [242, 435] width 106 height 26
select select "67162"
click at [189, 423] on select "Select Stylist Archana Bhagi Deepika Devi Dilip Divya Dolly Dr Prakash Faizan G…" at bounding box center [242, 435] width 106 height 26
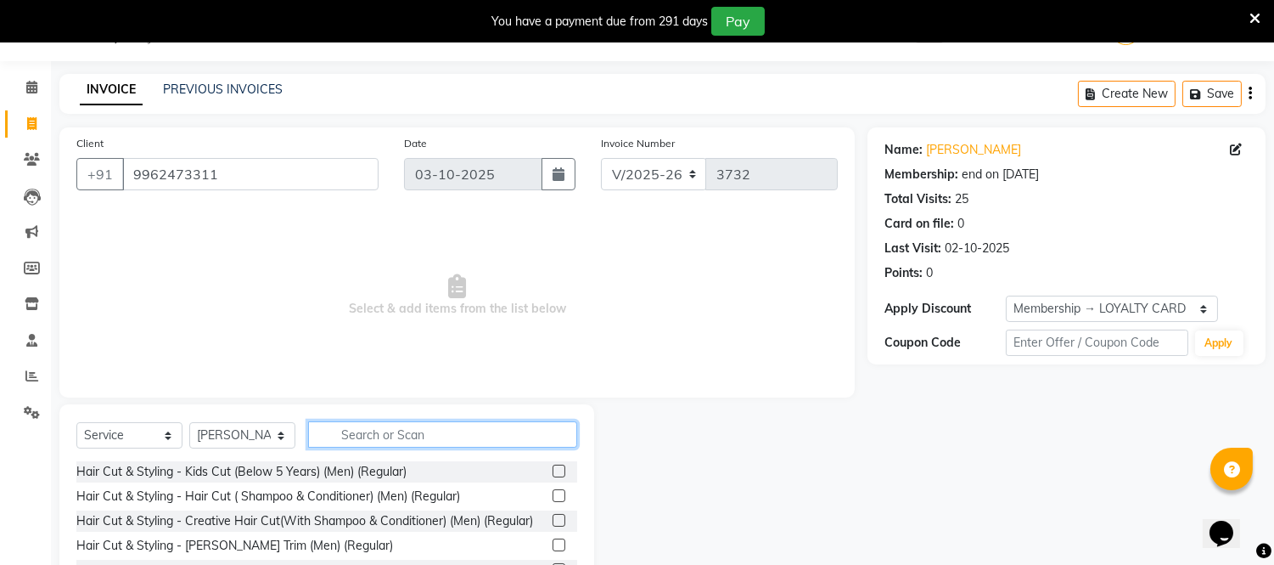
click at [383, 428] on input "text" at bounding box center [442, 434] width 269 height 26
click at [553, 471] on label at bounding box center [559, 470] width 13 height 13
click at [553, 471] on input "checkbox" at bounding box center [558, 471] width 11 height 11
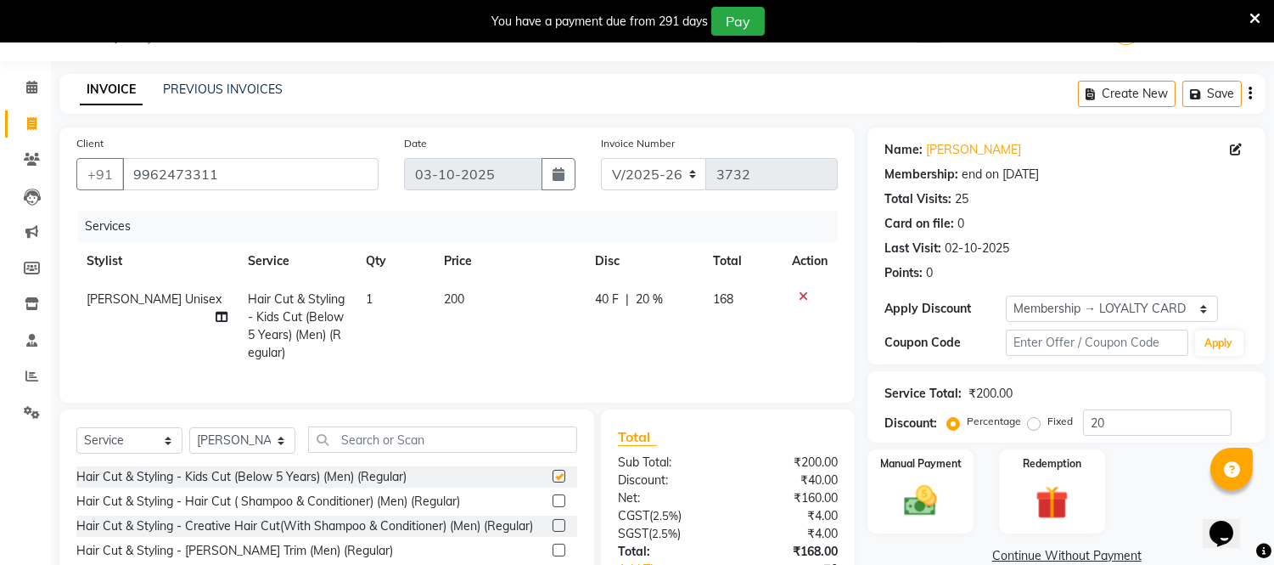
checkbox input "false"
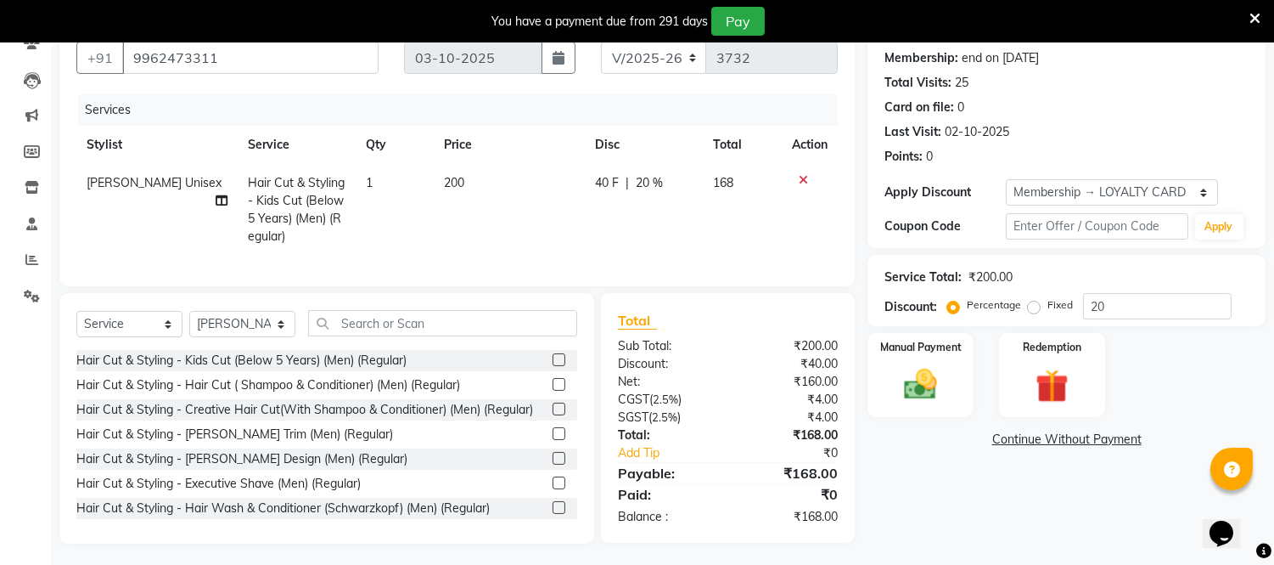
scroll to position [176, 0]
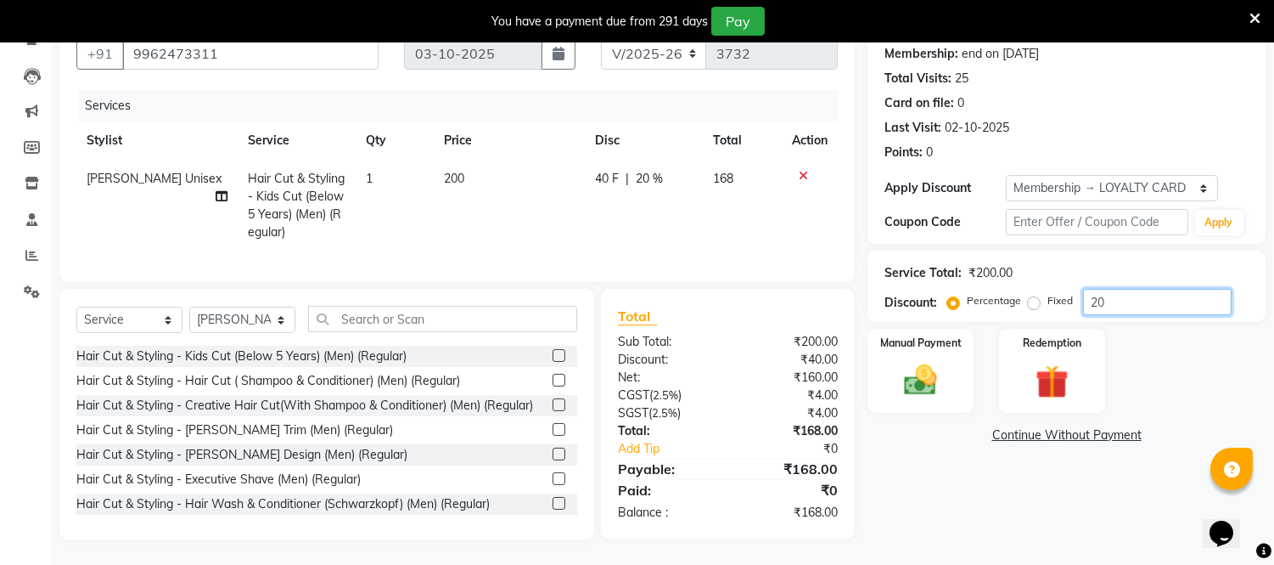
click at [1115, 293] on input "20" at bounding box center [1157, 302] width 149 height 26
type input "2"
click at [919, 376] on img at bounding box center [921, 381] width 56 height 40
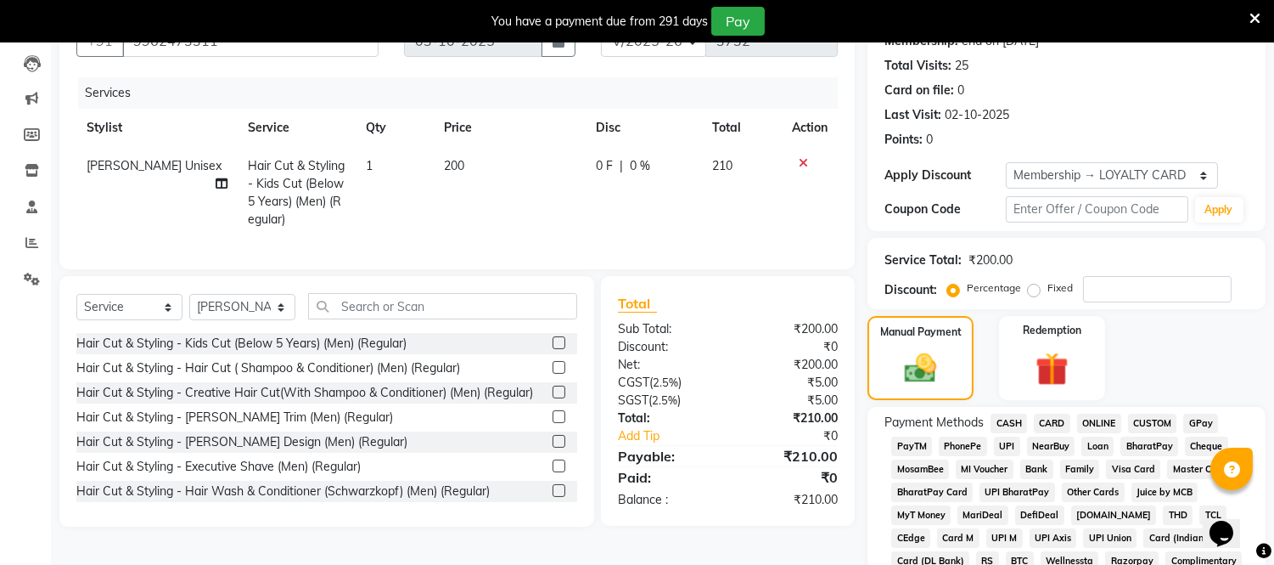
click at [1087, 421] on span "ONLINE" at bounding box center [1099, 423] width 44 height 20
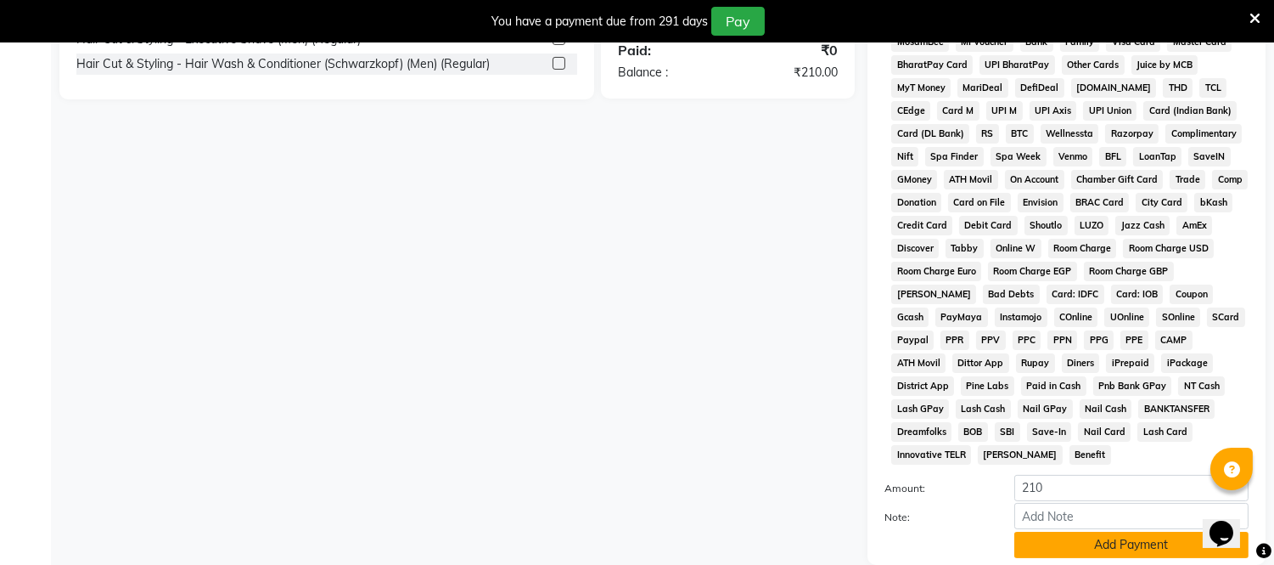
scroll to position [643, 0]
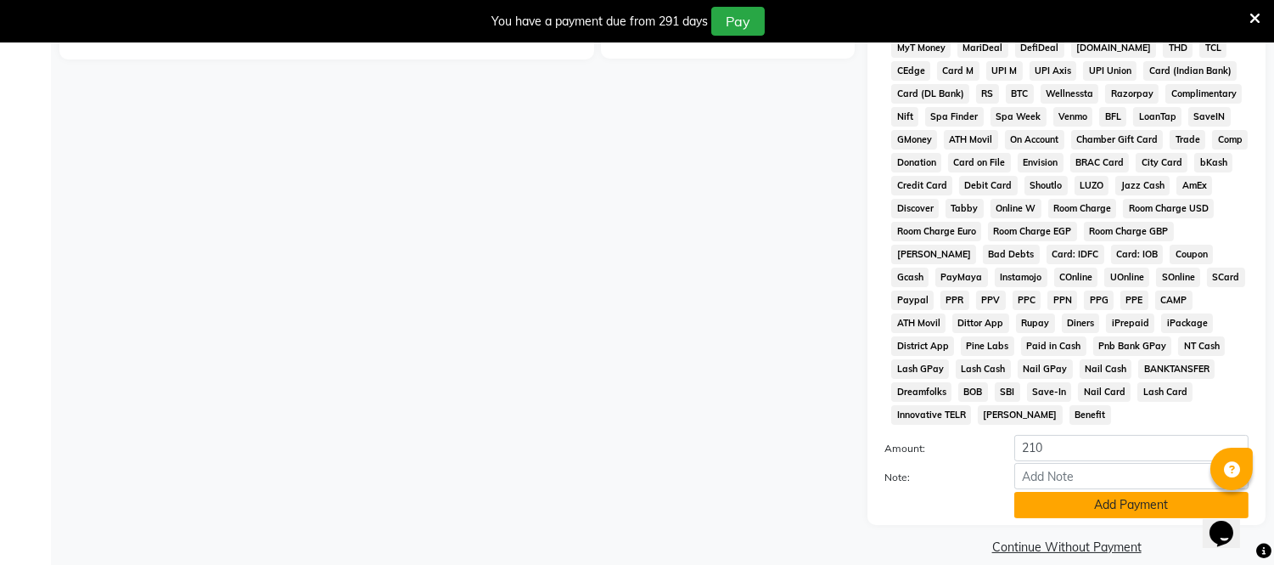
click at [1093, 492] on button "Add Payment" at bounding box center [1131, 505] width 234 height 26
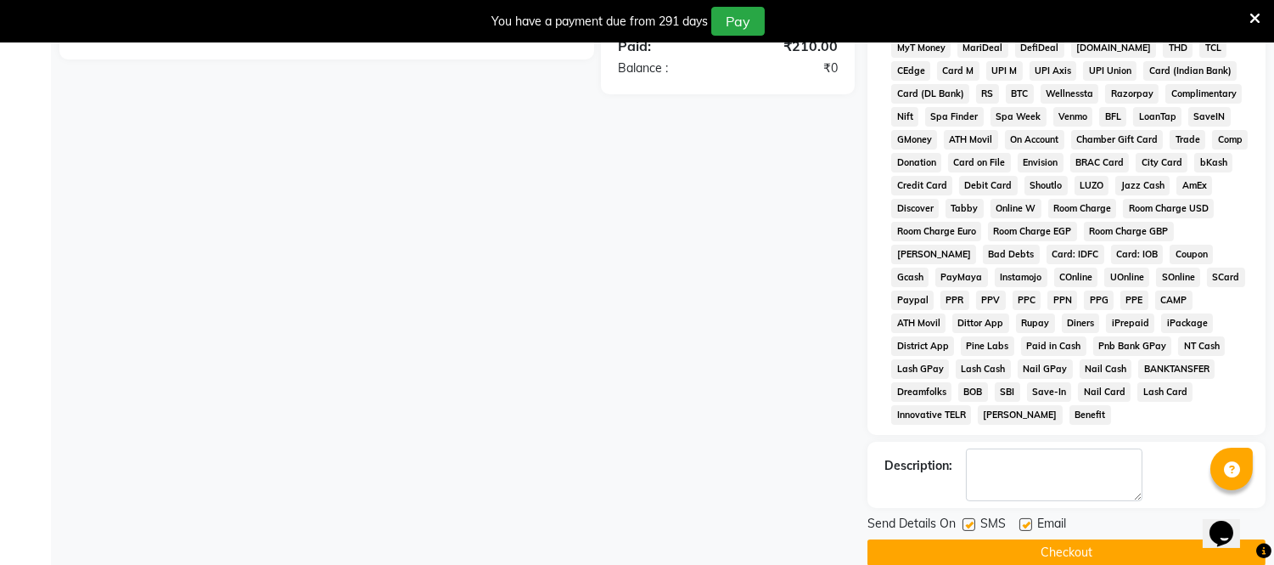
click at [1087, 539] on button "Checkout" at bounding box center [1067, 552] width 398 height 26
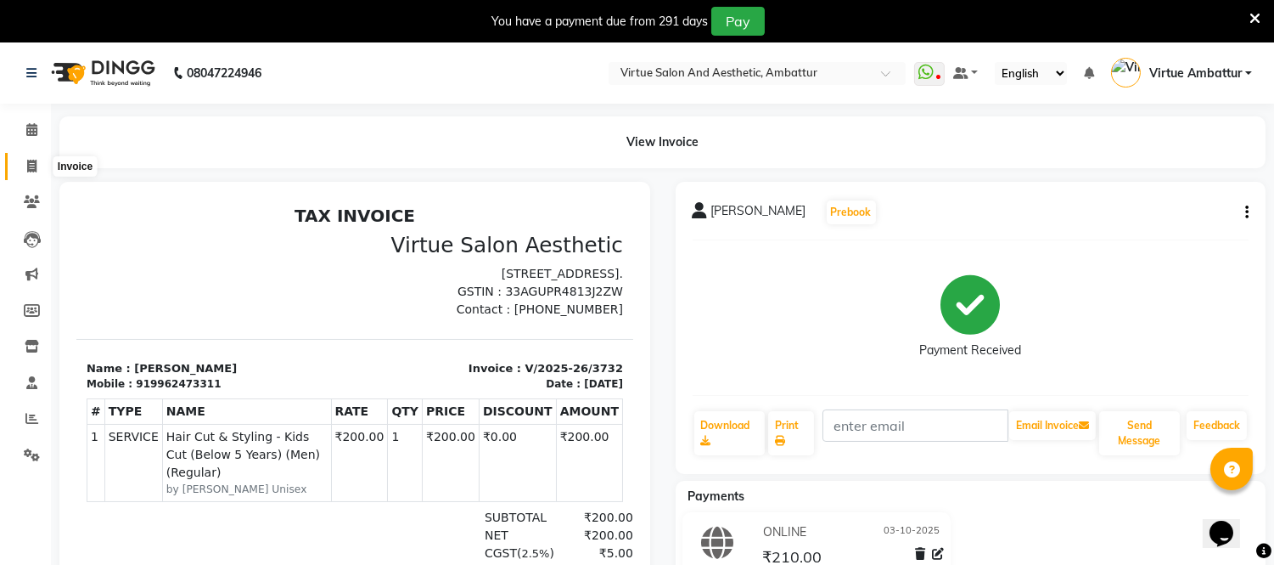
click at [40, 161] on span at bounding box center [32, 167] width 30 height 20
select select "service"
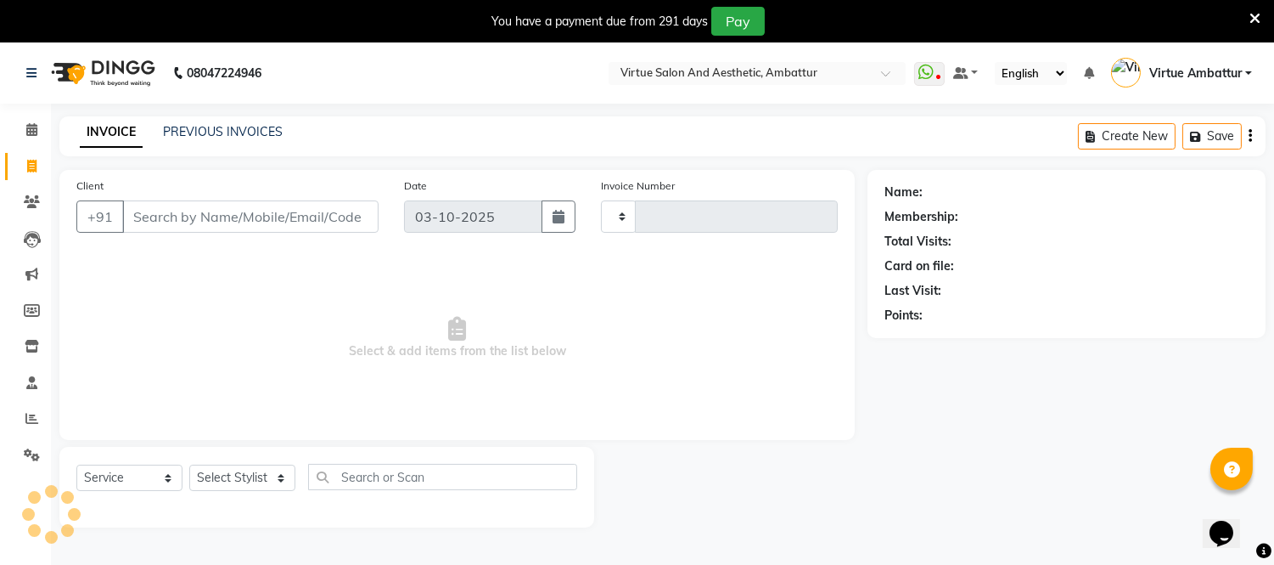
scroll to position [42, 0]
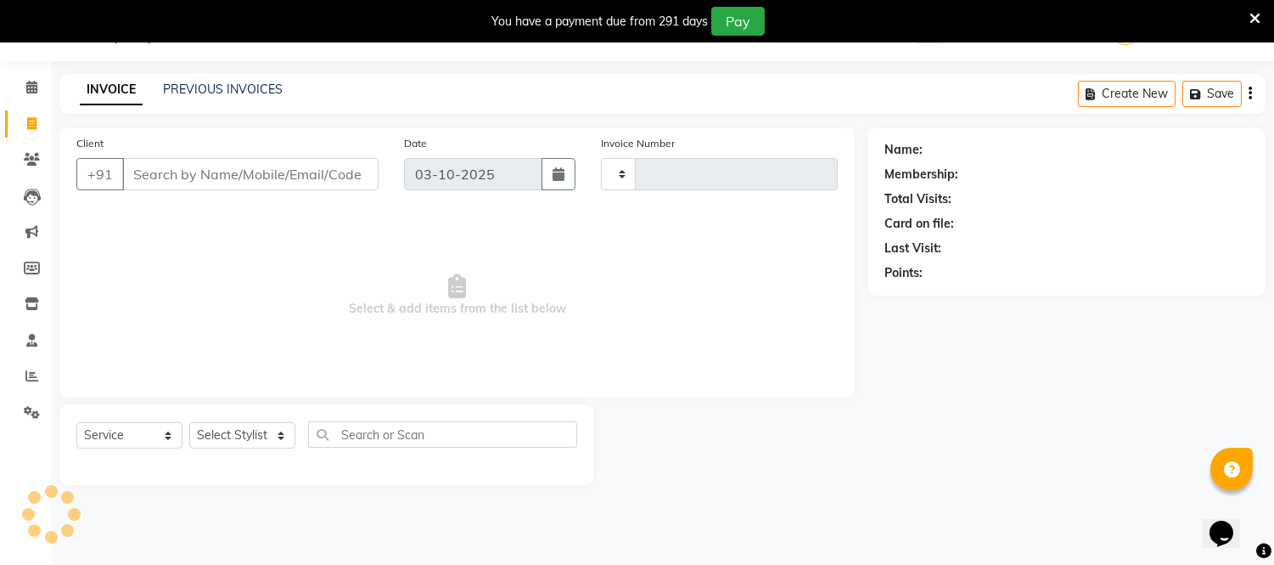
type input "3733"
select select "5237"
click at [251, 82] on link "PREVIOUS INVOICES" at bounding box center [223, 88] width 120 height 15
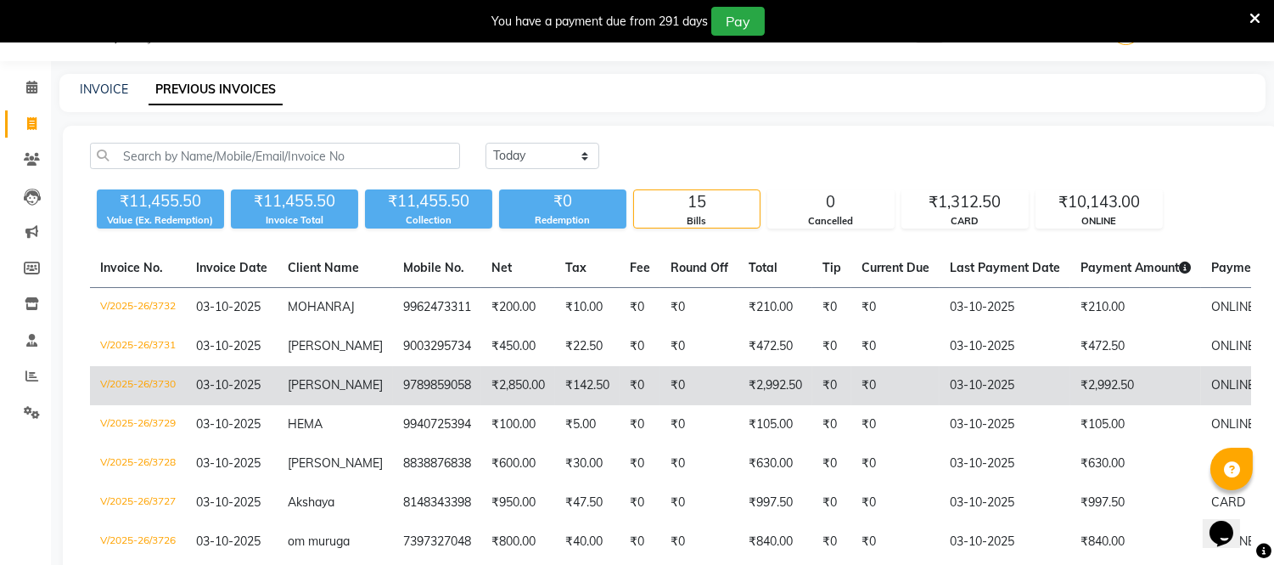
scroll to position [137, 0]
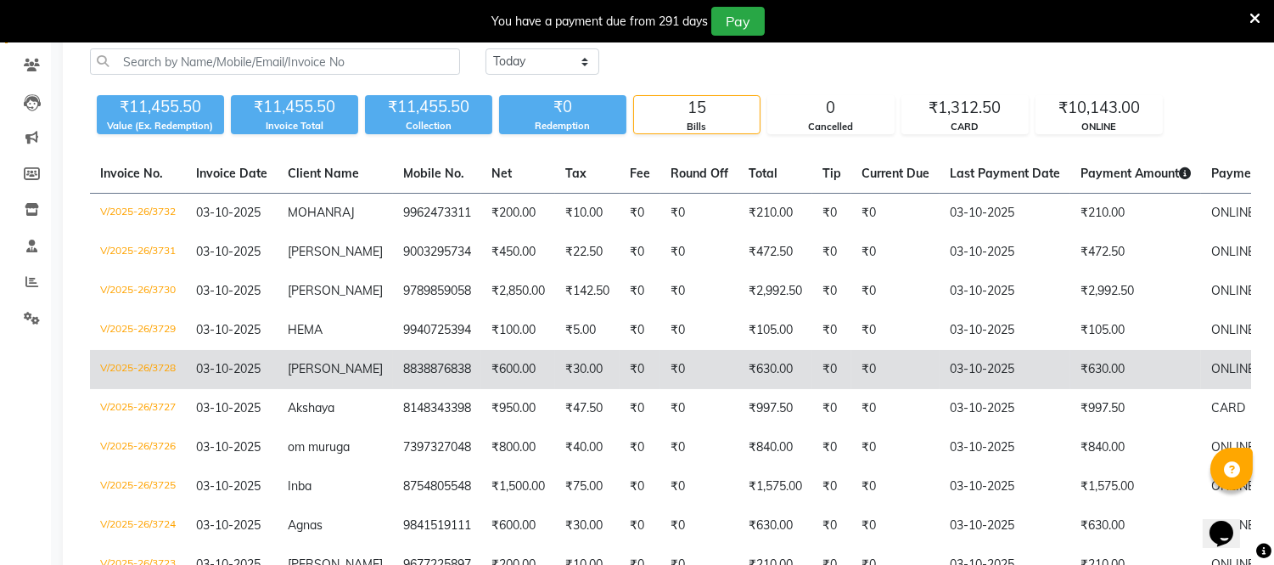
click at [300, 363] on span "[PERSON_NAME]" at bounding box center [335, 368] width 95 height 15
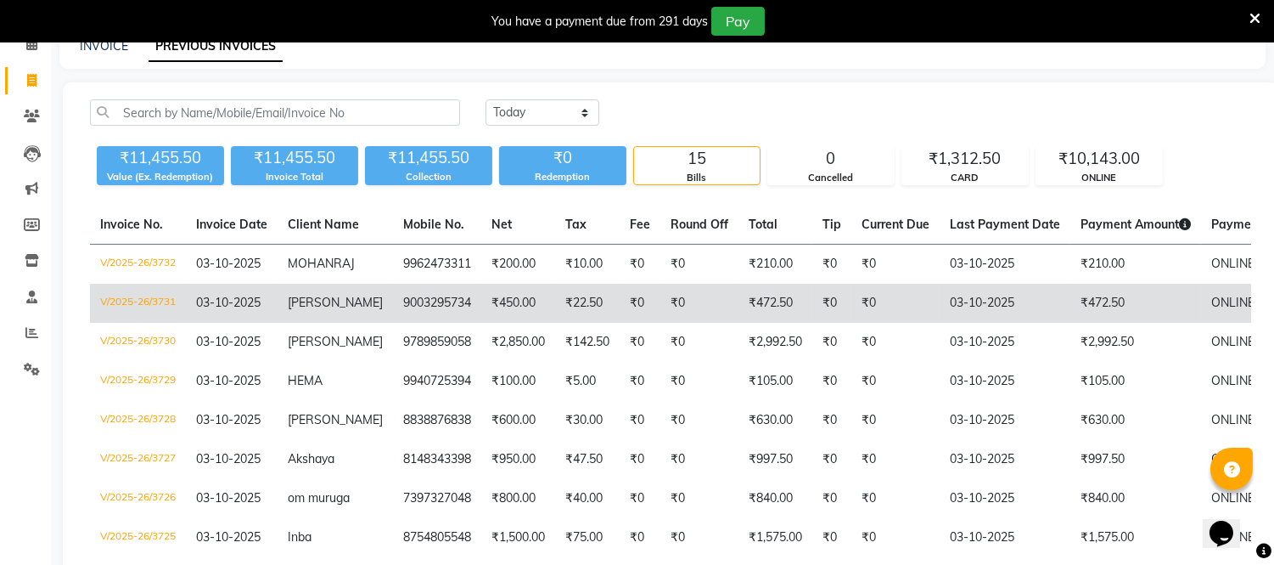
scroll to position [42, 0]
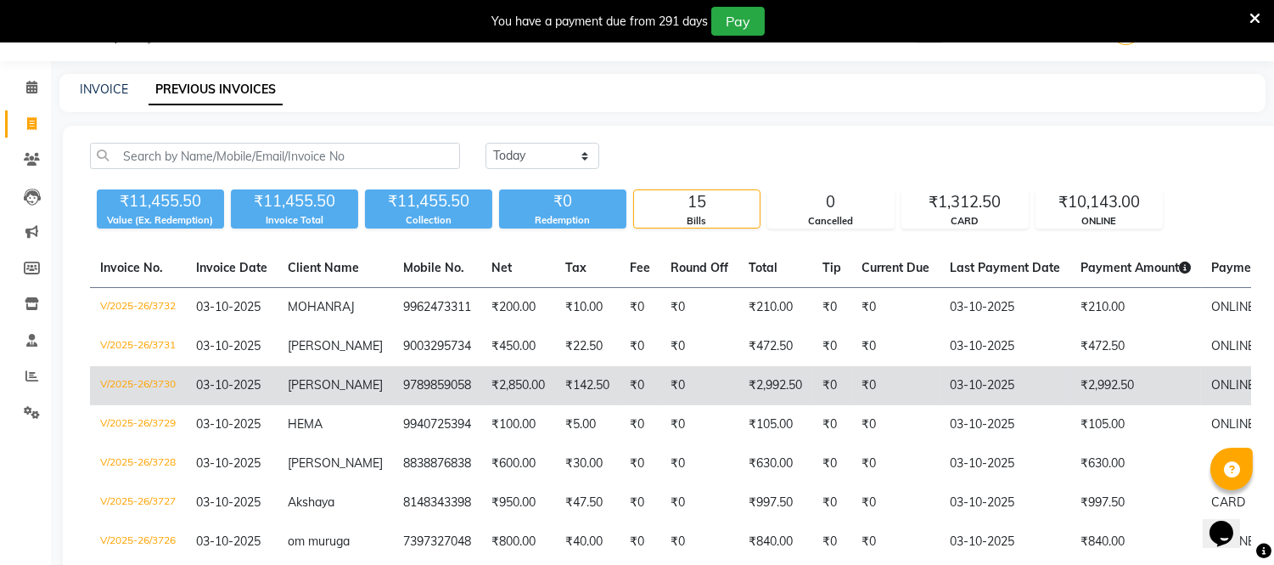
click at [320, 382] on span "[PERSON_NAME]" at bounding box center [335, 384] width 95 height 15
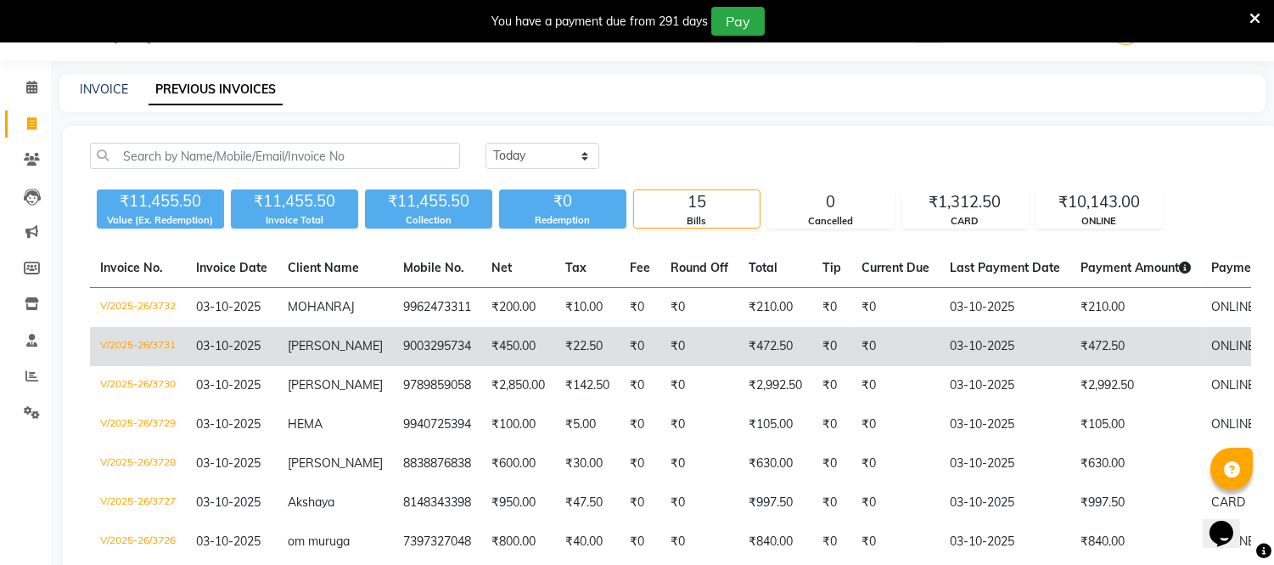
click at [325, 351] on span "[PERSON_NAME]" at bounding box center [335, 345] width 95 height 15
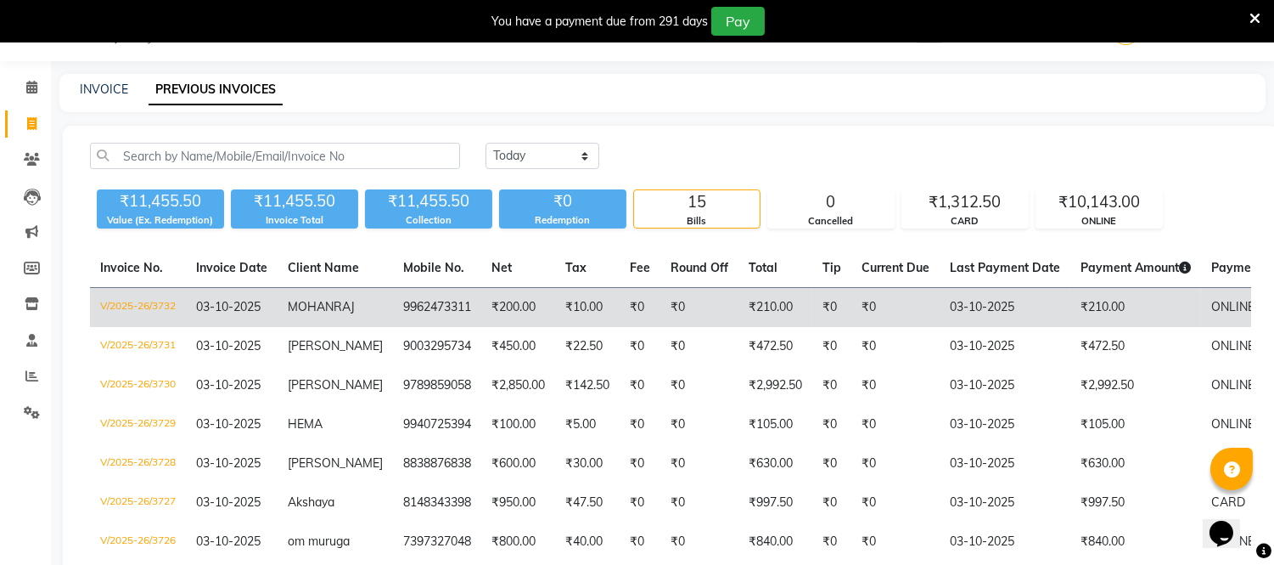
click at [402, 300] on td "9962473311" at bounding box center [437, 308] width 88 height 40
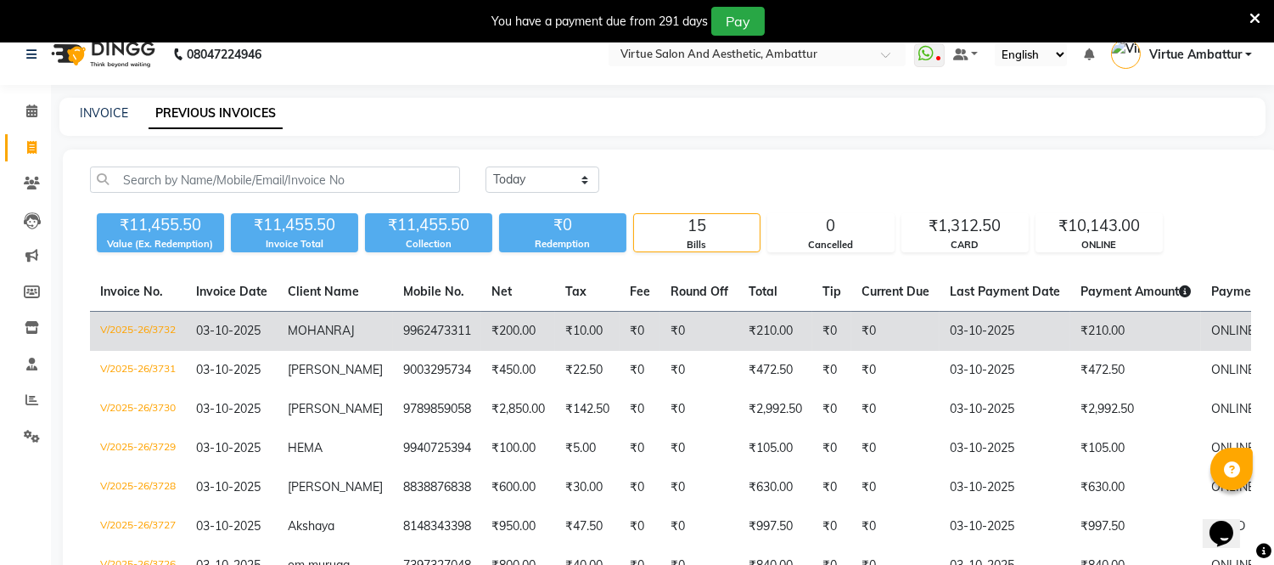
scroll to position [0, 0]
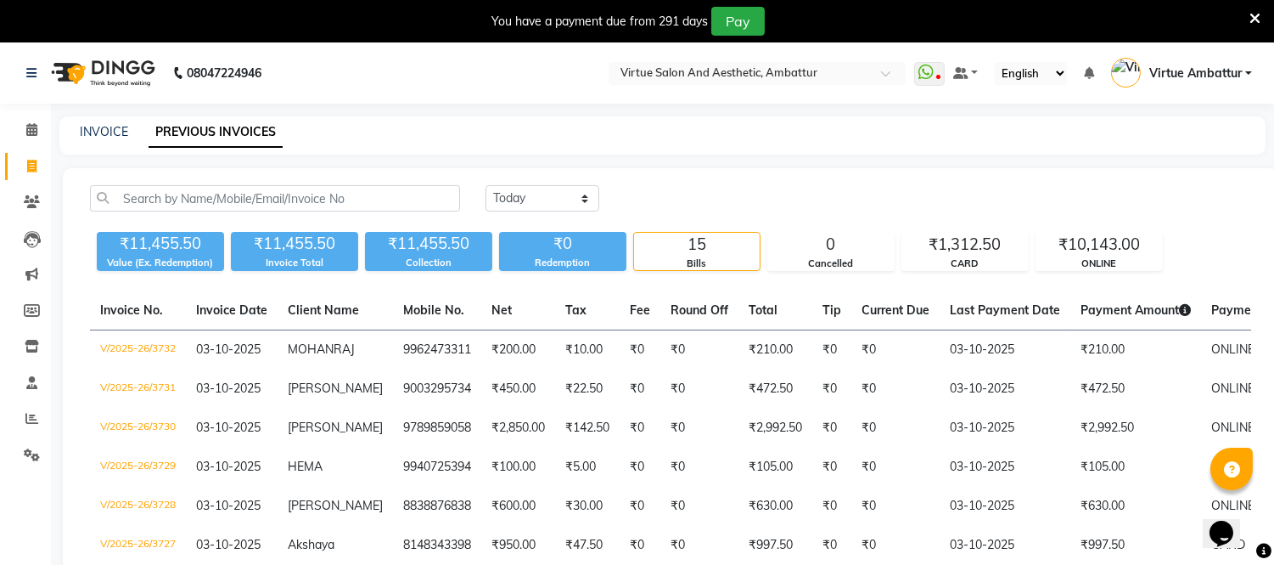
click at [109, 123] on div "INVOICE" at bounding box center [104, 132] width 48 height 18
click at [115, 137] on link "INVOICE" at bounding box center [104, 131] width 48 height 15
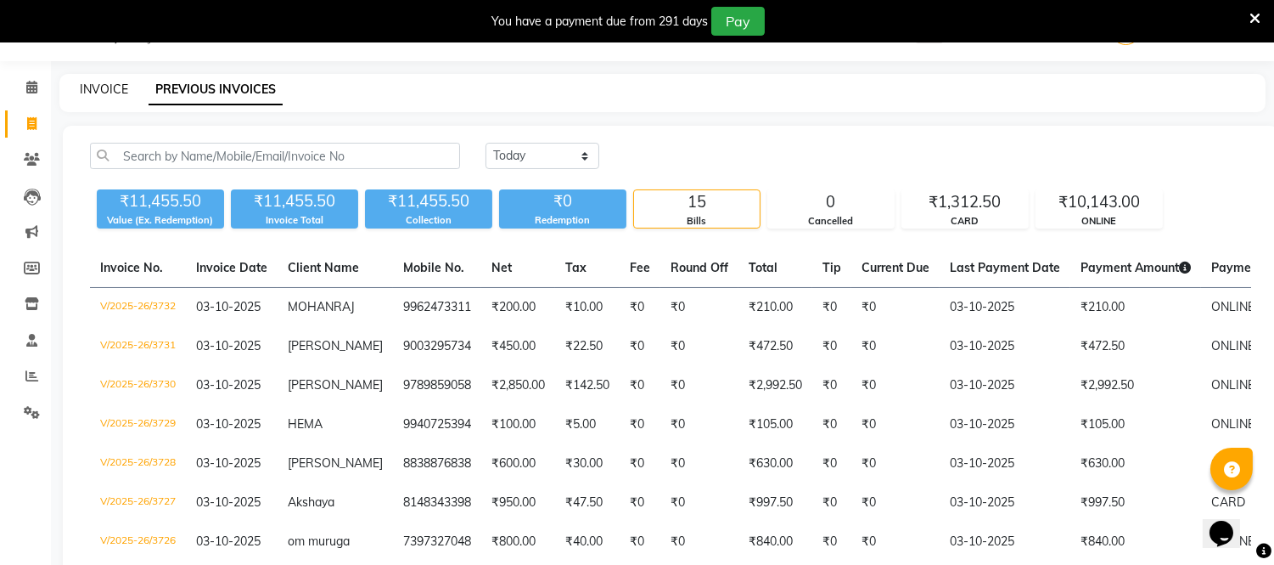
select select "service"
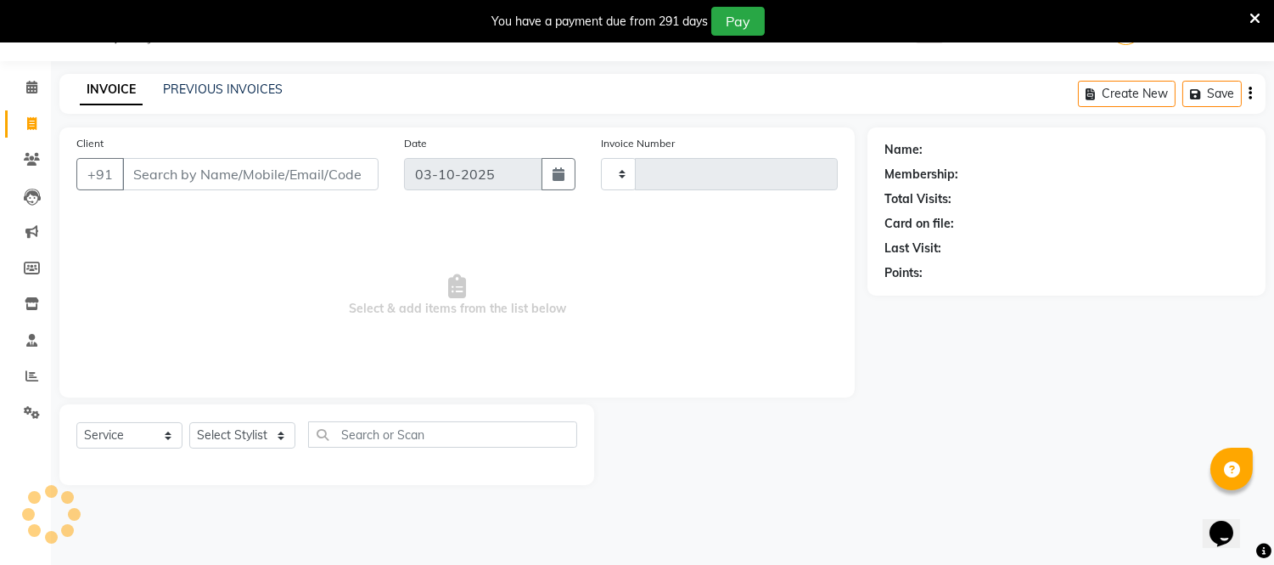
type input "3733"
select select "5237"
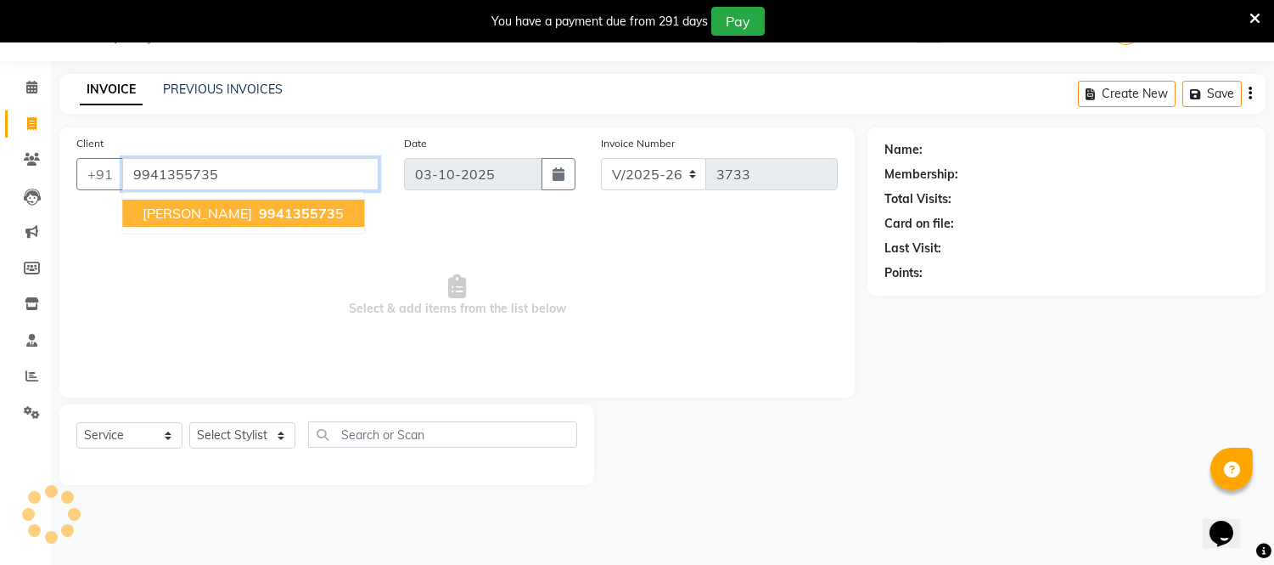
type input "9941355735"
select select "1: Object"
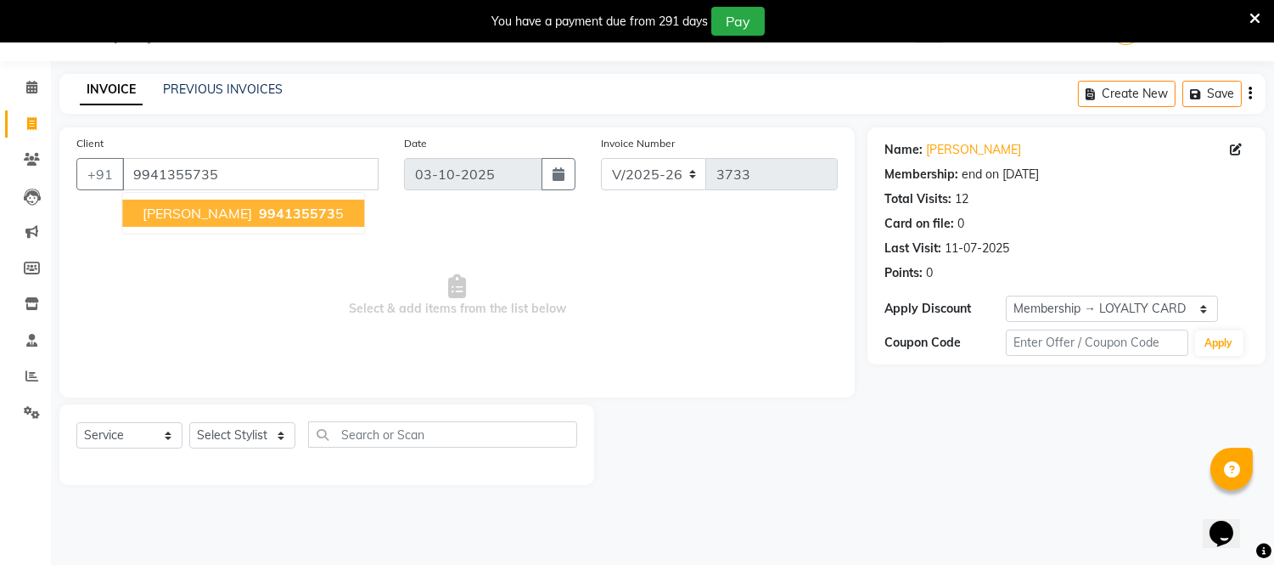
click at [209, 205] on button "Prashanth 994135573 5" at bounding box center [243, 212] width 242 height 27
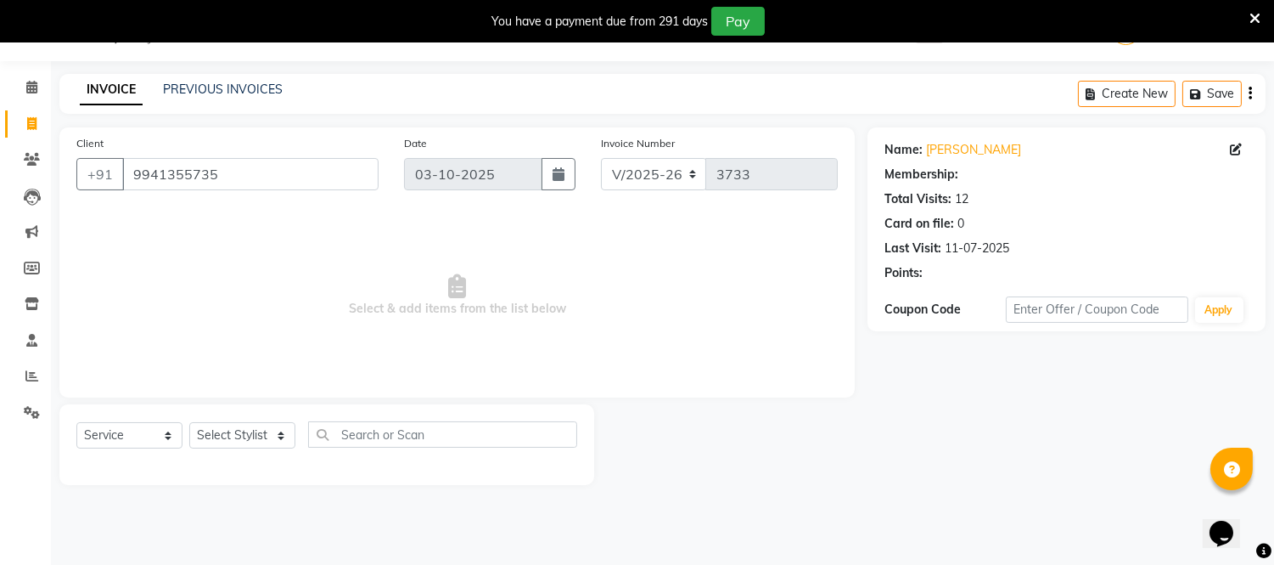
select select "1: Object"
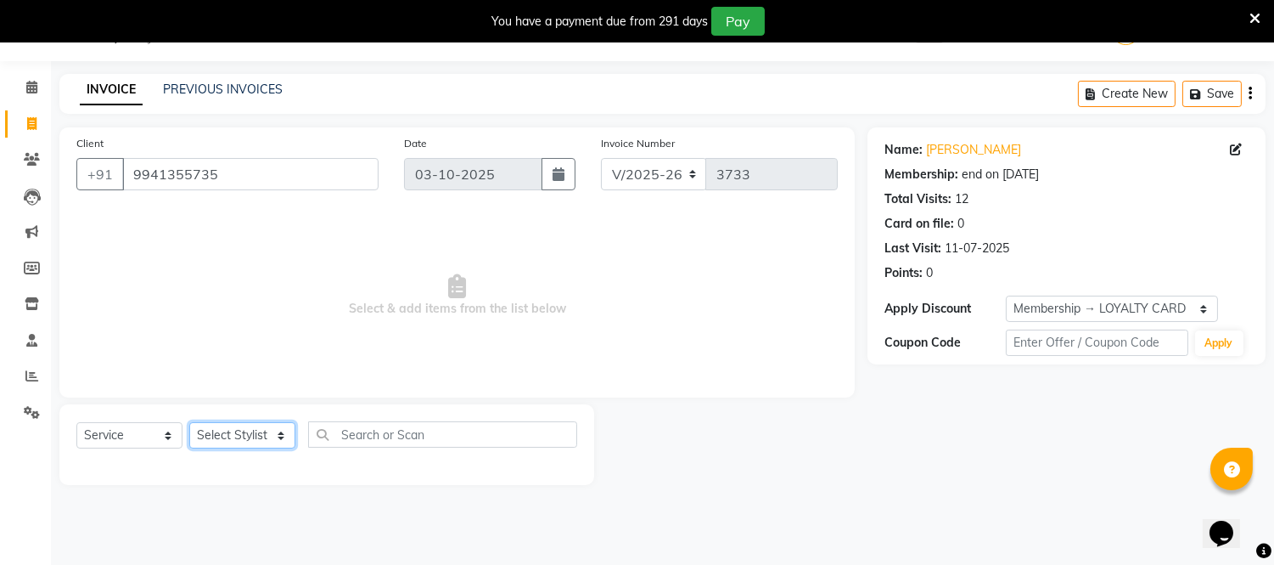
click at [282, 435] on select "Select Stylist Archana Bhagi Deepika Devi Dilip Divya Dolly Dr Prakash Faizan G…" at bounding box center [242, 435] width 106 height 26
select select "67162"
click at [189, 423] on select "Select Stylist Archana Bhagi Deepika Devi Dilip Divya Dolly Dr Prakash Faizan G…" at bounding box center [242, 435] width 106 height 26
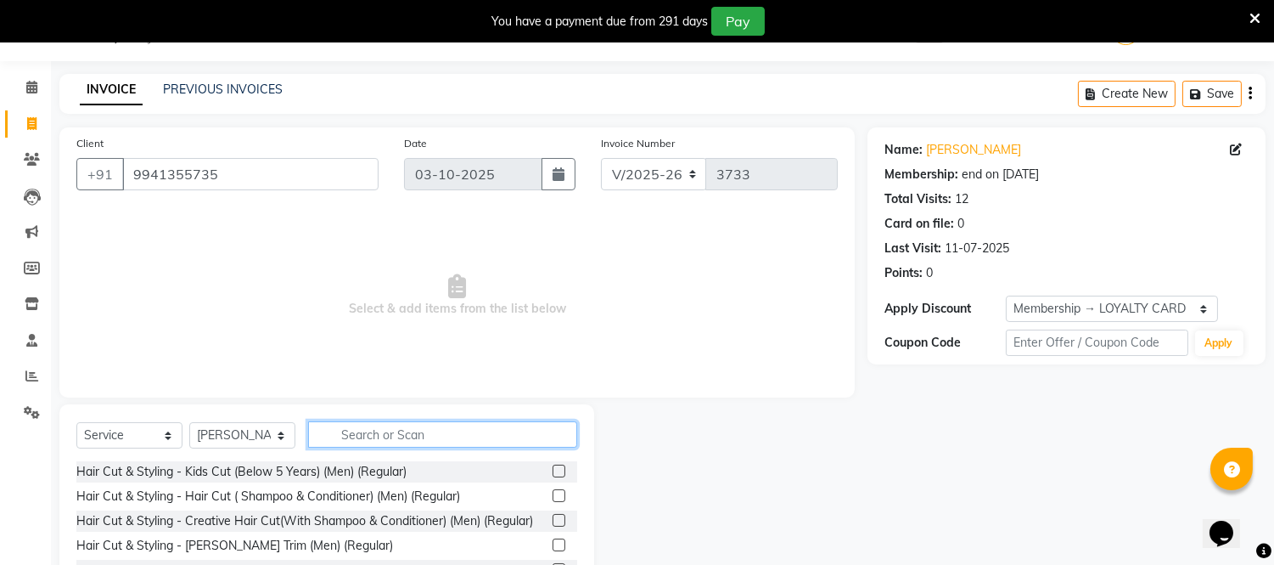
click at [368, 430] on input "text" at bounding box center [442, 434] width 269 height 26
click at [553, 498] on label at bounding box center [559, 495] width 13 height 13
click at [553, 498] on input "checkbox" at bounding box center [558, 496] width 11 height 11
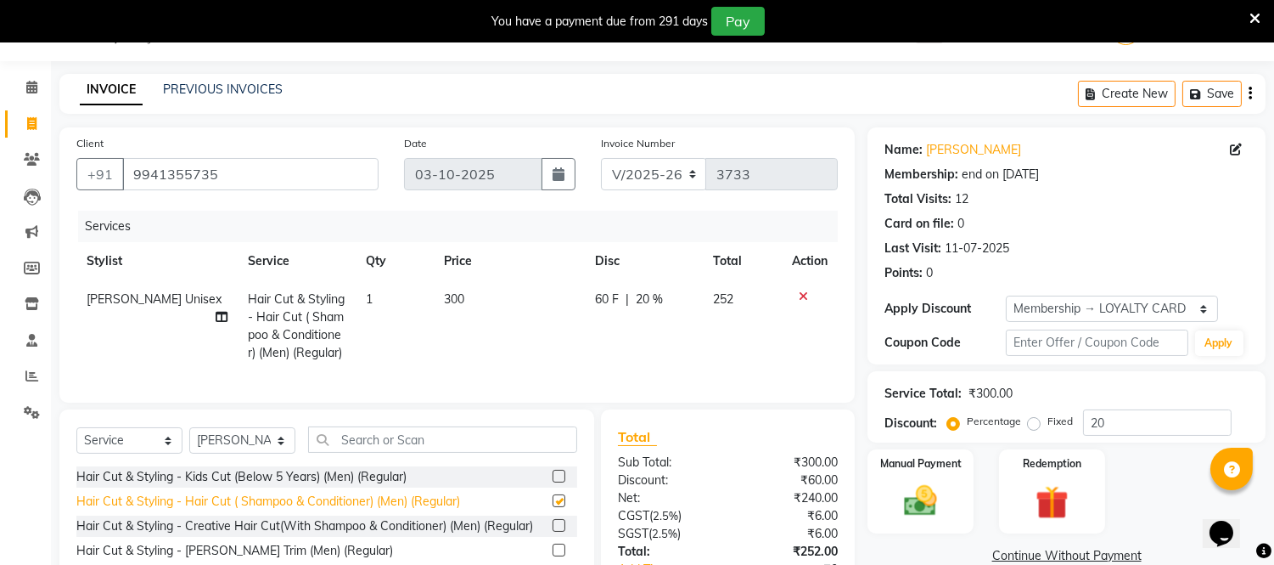
checkbox input "false"
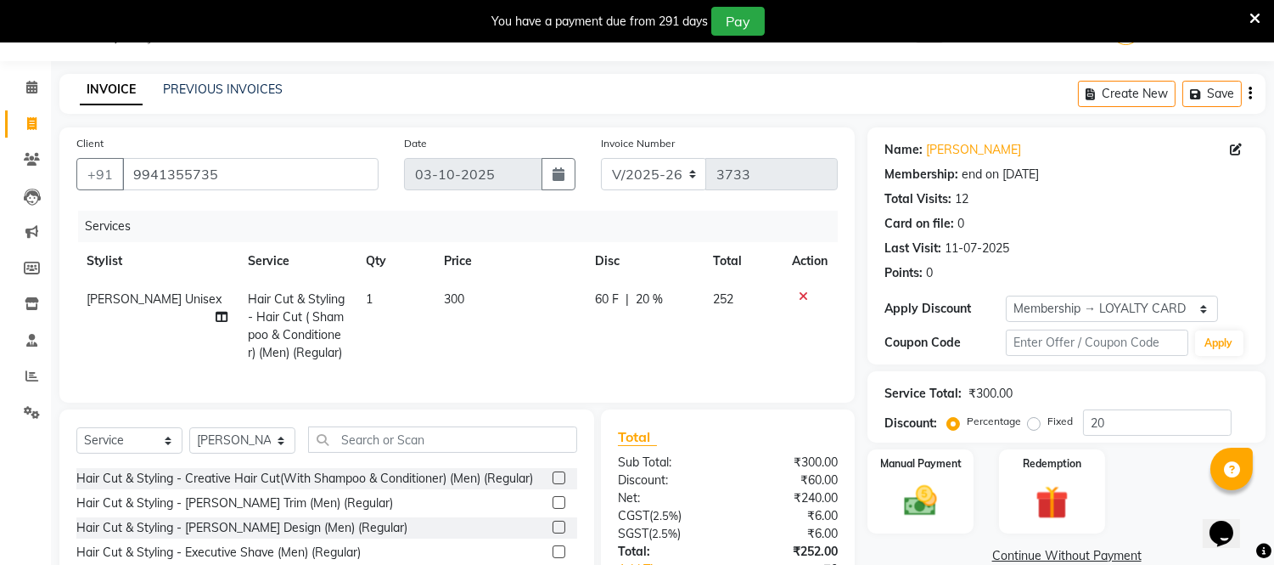
scroll to position [94, 0]
click at [553, 462] on label at bounding box center [559, 455] width 13 height 13
click at [553, 462] on input "checkbox" at bounding box center [558, 456] width 11 height 11
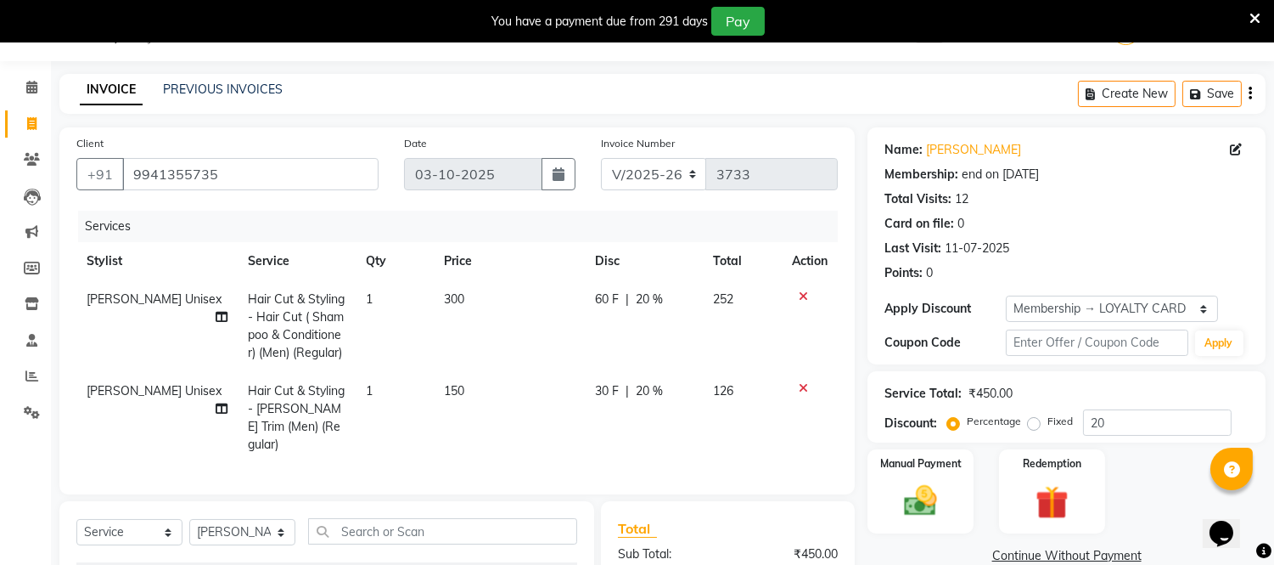
checkbox input "false"
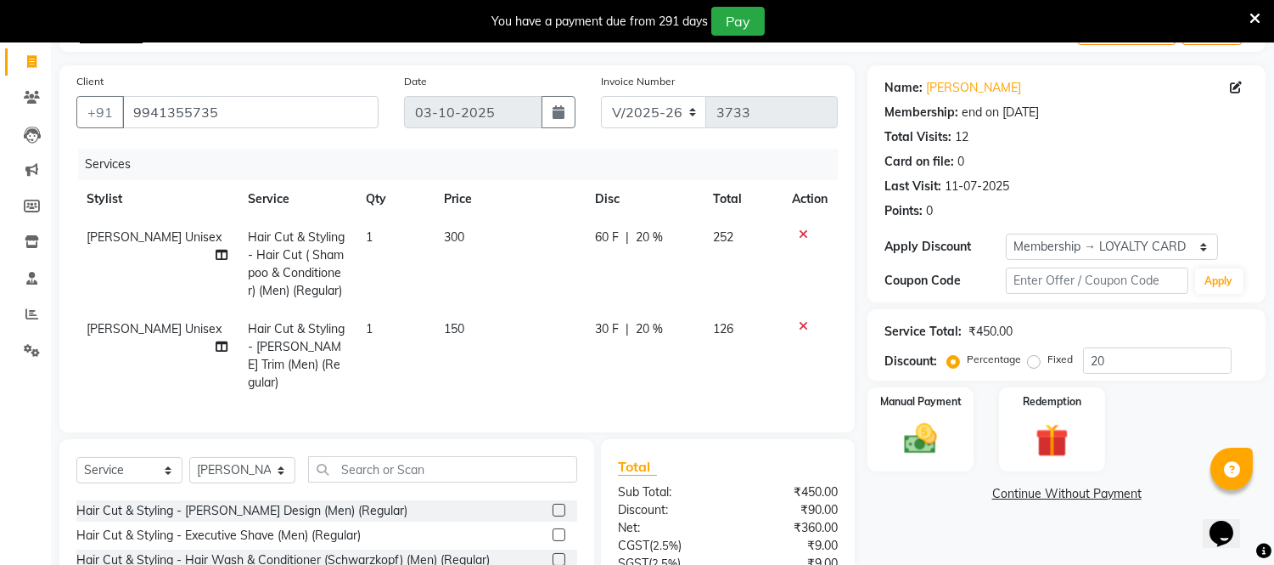
scroll to position [137, 0]
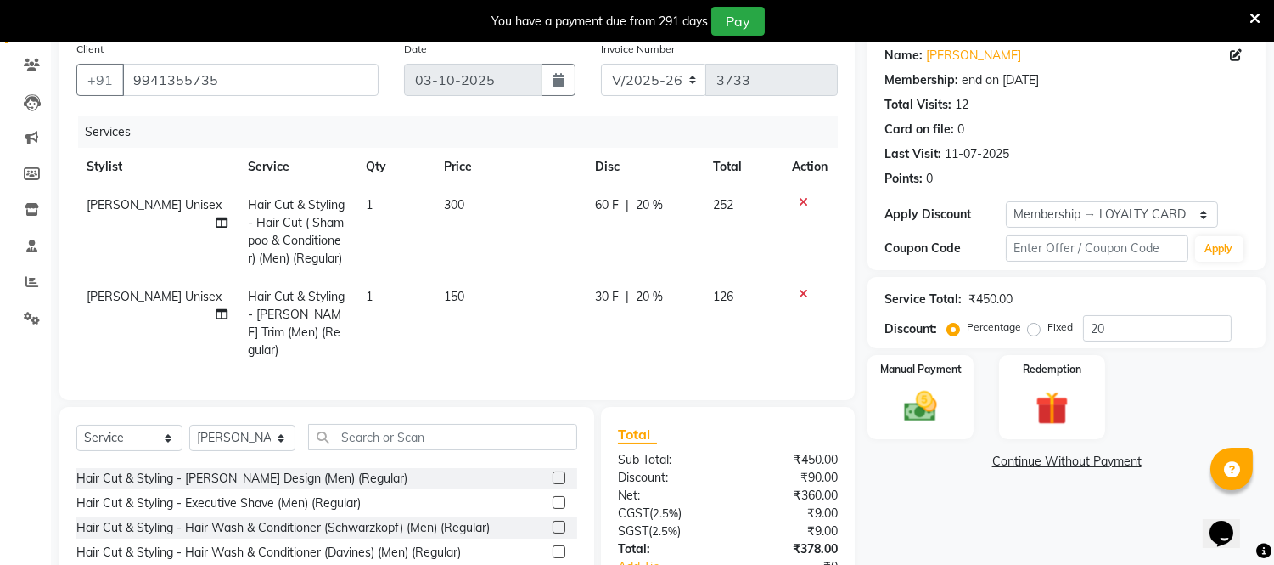
click at [444, 206] on span "300" at bounding box center [454, 204] width 20 height 15
select select "67162"
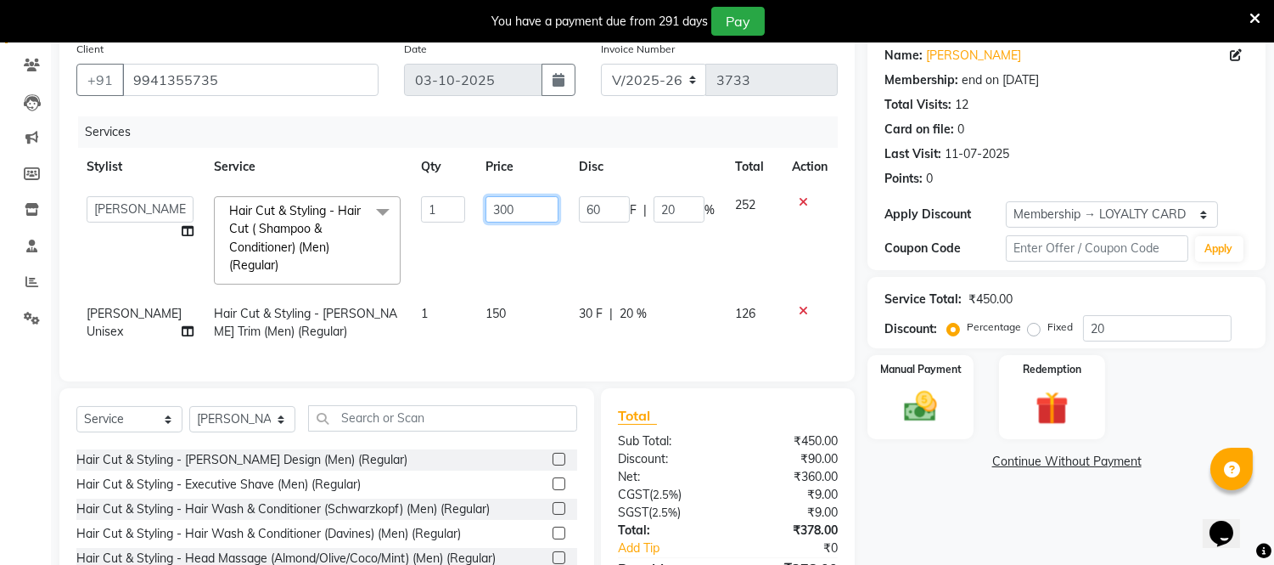
drag, startPoint x: 470, startPoint y: 210, endPoint x: 479, endPoint y: 219, distance: 12.6
click at [486, 216] on input "300" at bounding box center [522, 209] width 73 height 26
type input "200"
click at [595, 273] on td "60 F | 20 %" at bounding box center [647, 240] width 156 height 109
select select "67162"
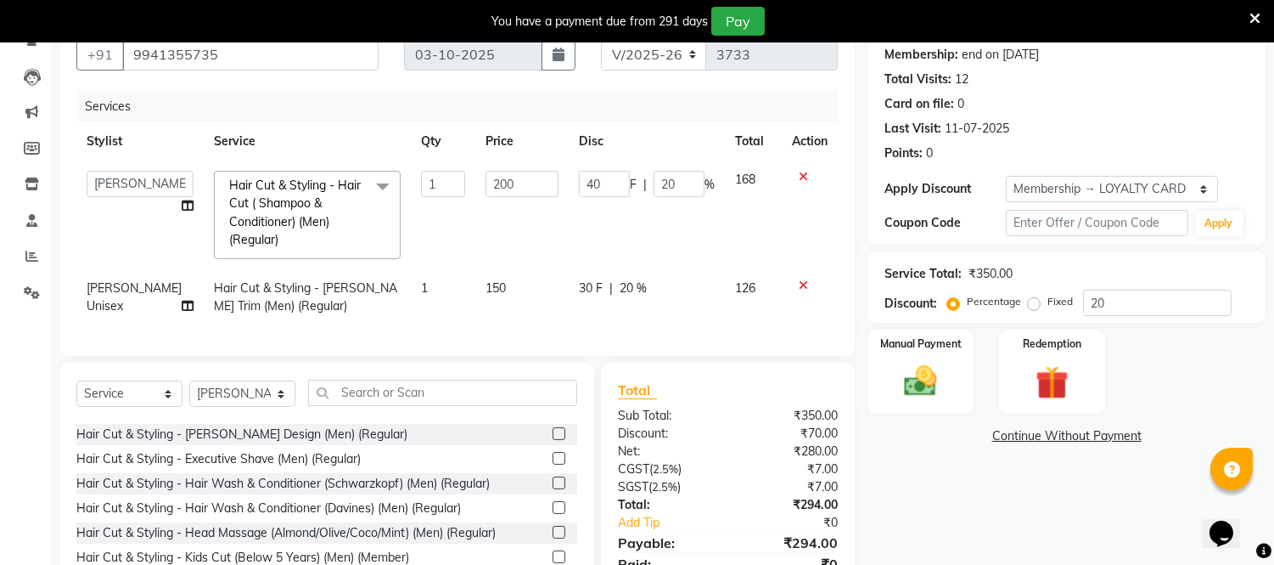
scroll to position [231, 0]
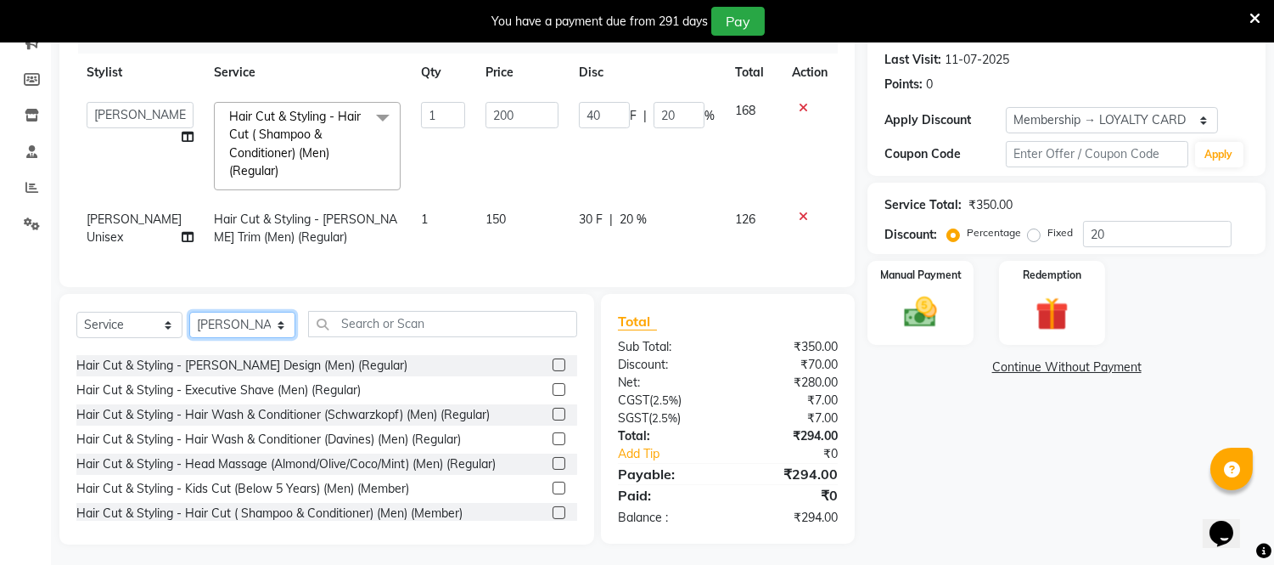
click at [277, 338] on select "Select Stylist Archana Bhagi Deepika Devi Dilip Divya Dolly Dr Prakash Faizan G…" at bounding box center [242, 325] width 106 height 26
select select "48009"
click at [189, 326] on select "Select Stylist Archana Bhagi Deepika Devi Dilip Divya Dolly Dr Prakash Faizan G…" at bounding box center [242, 325] width 106 height 26
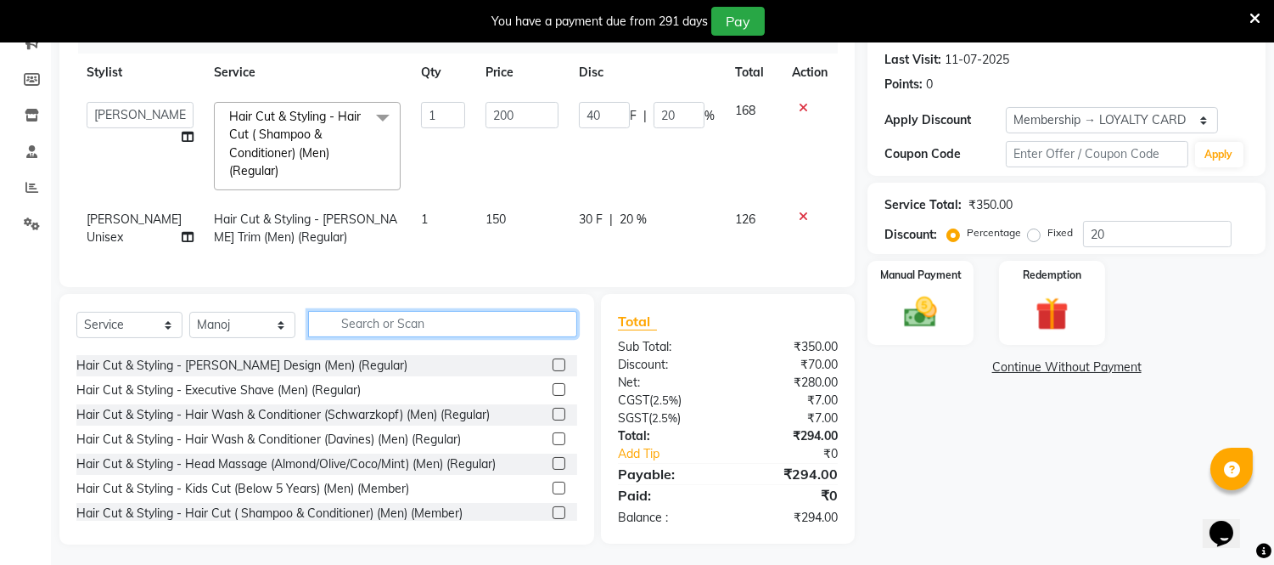
click at [379, 334] on input "text" at bounding box center [442, 324] width 269 height 26
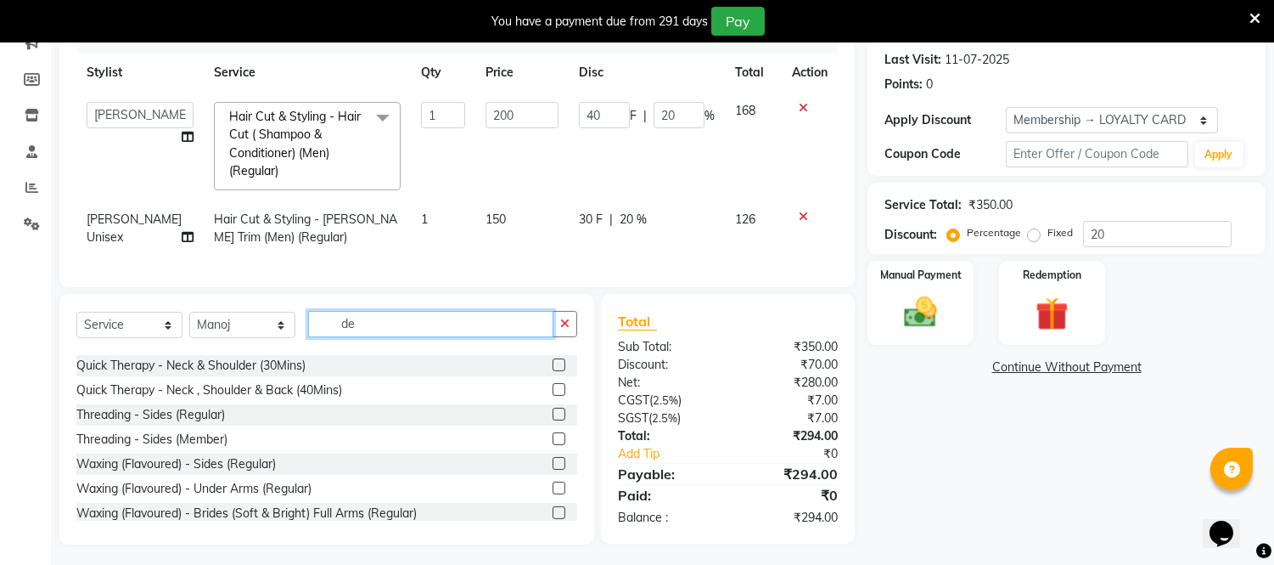
scroll to position [0, 0]
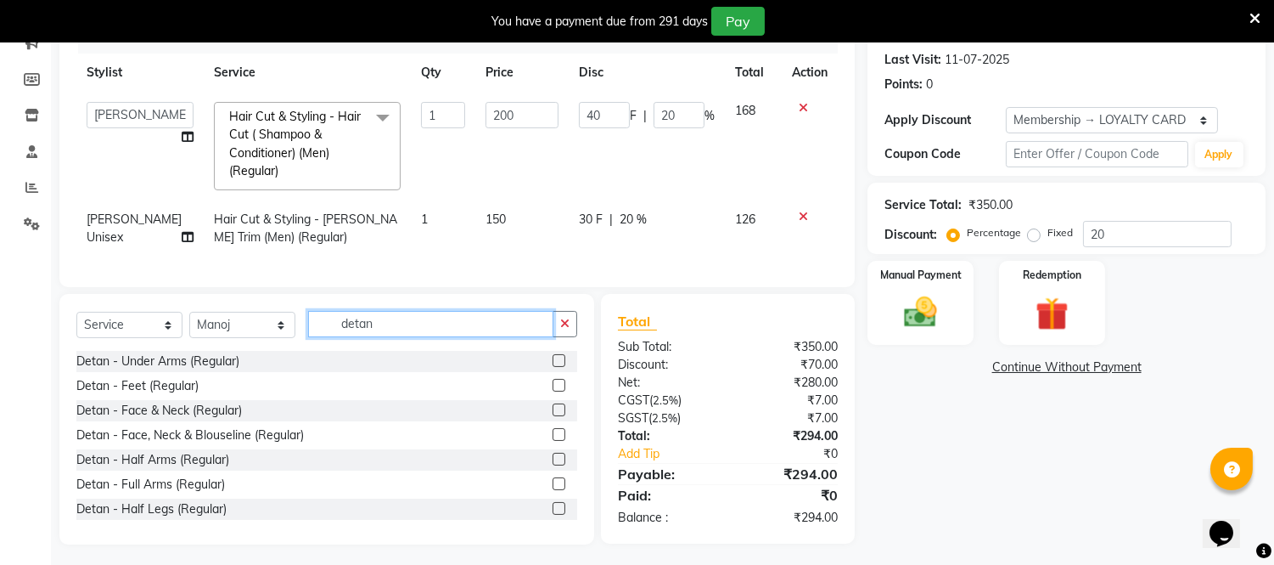
type input "detan"
click at [553, 416] on label at bounding box center [559, 409] width 13 height 13
click at [553, 416] on input "checkbox" at bounding box center [558, 410] width 11 height 11
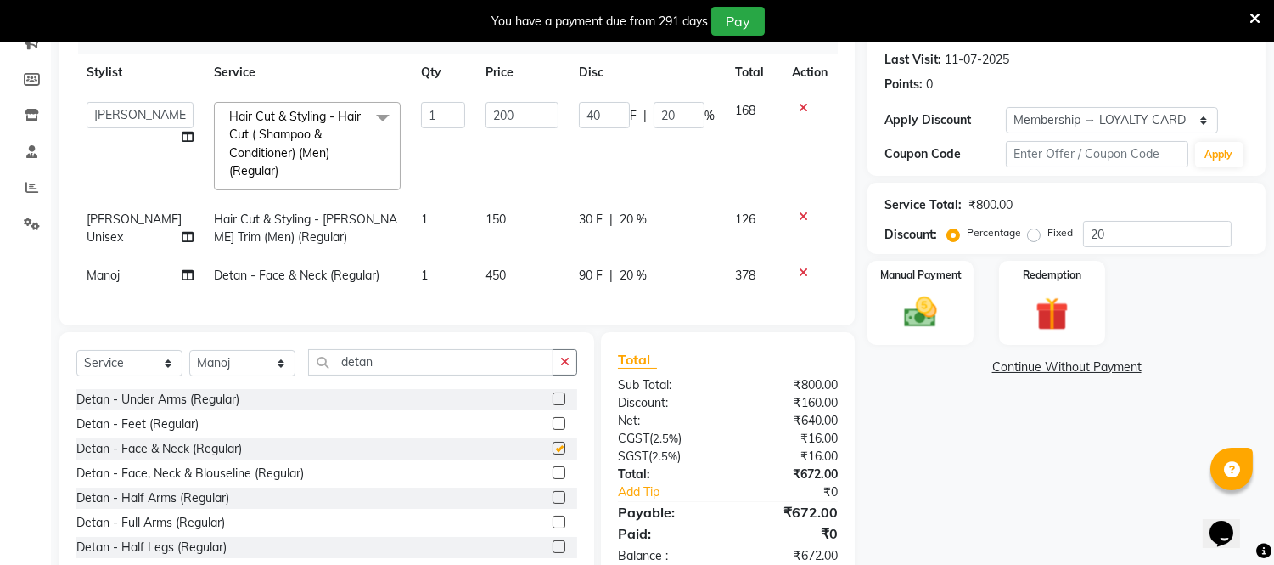
checkbox input "false"
click at [399, 372] on input "detan" at bounding box center [430, 362] width 245 height 26
type input "d"
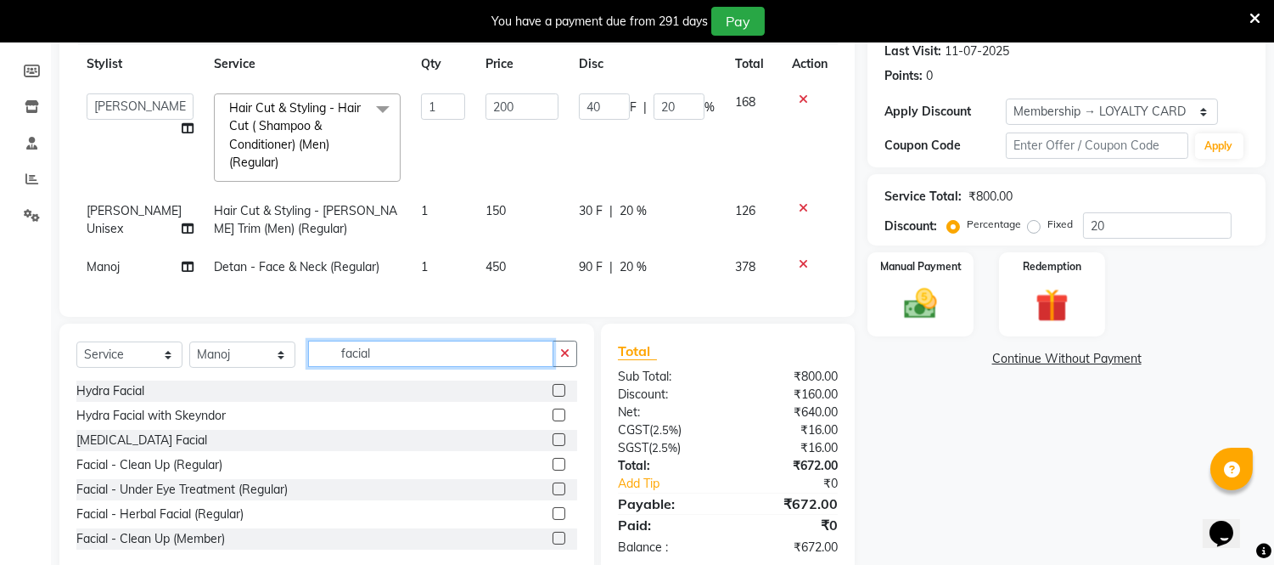
scroll to position [193, 0]
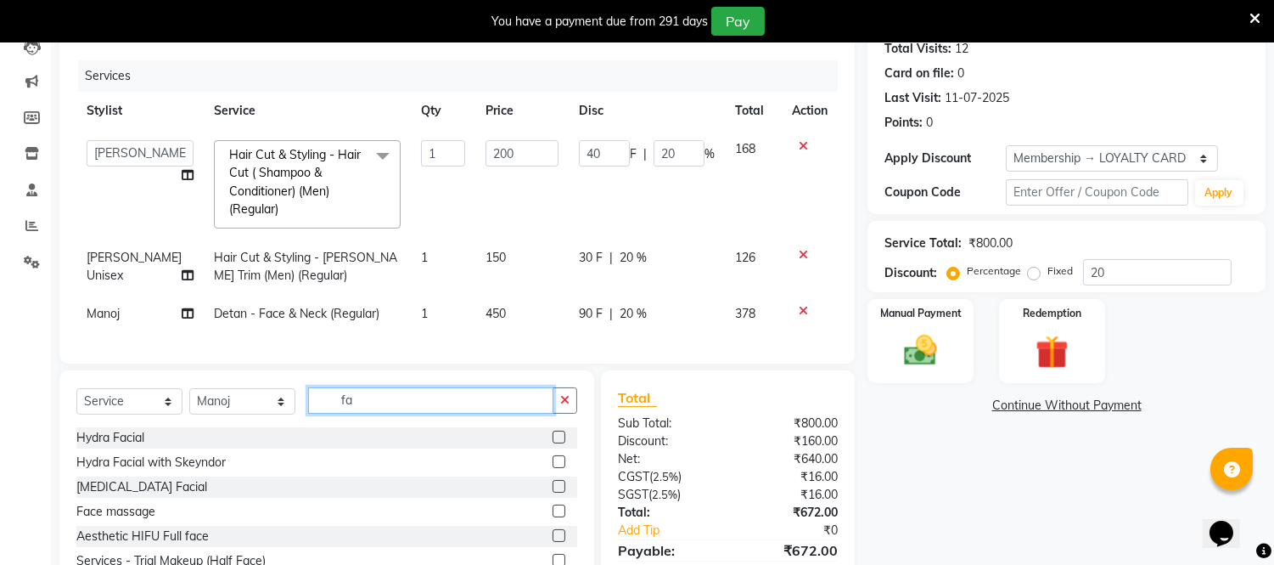
type input "f"
type input "skey"
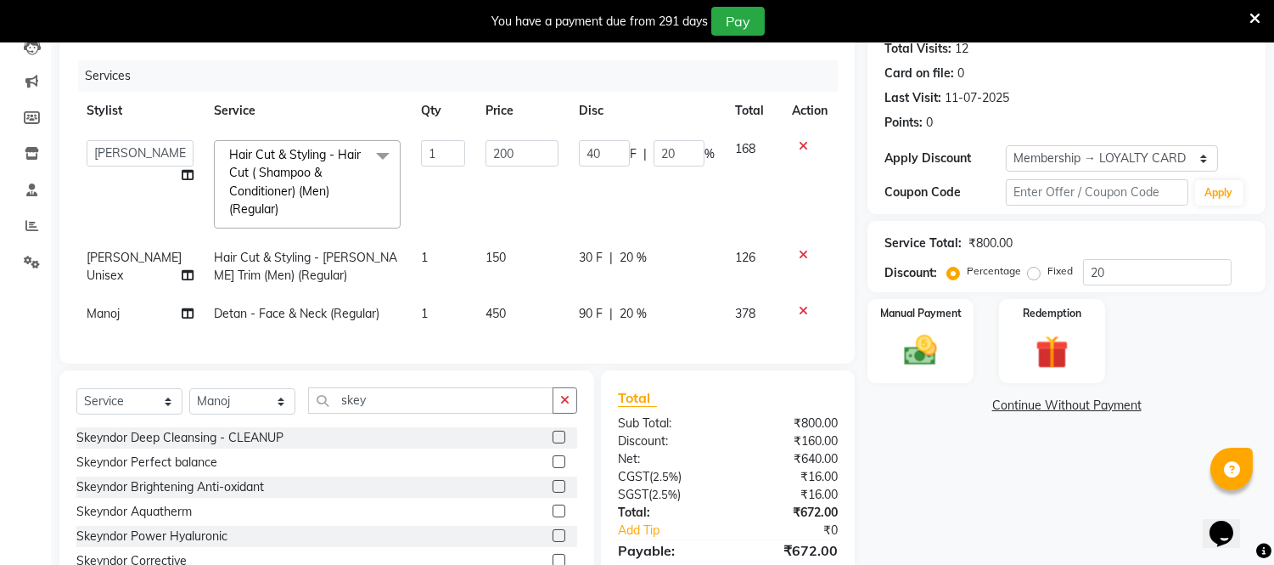
click at [553, 468] on label at bounding box center [559, 461] width 13 height 13
click at [553, 468] on input "checkbox" at bounding box center [558, 462] width 11 height 11
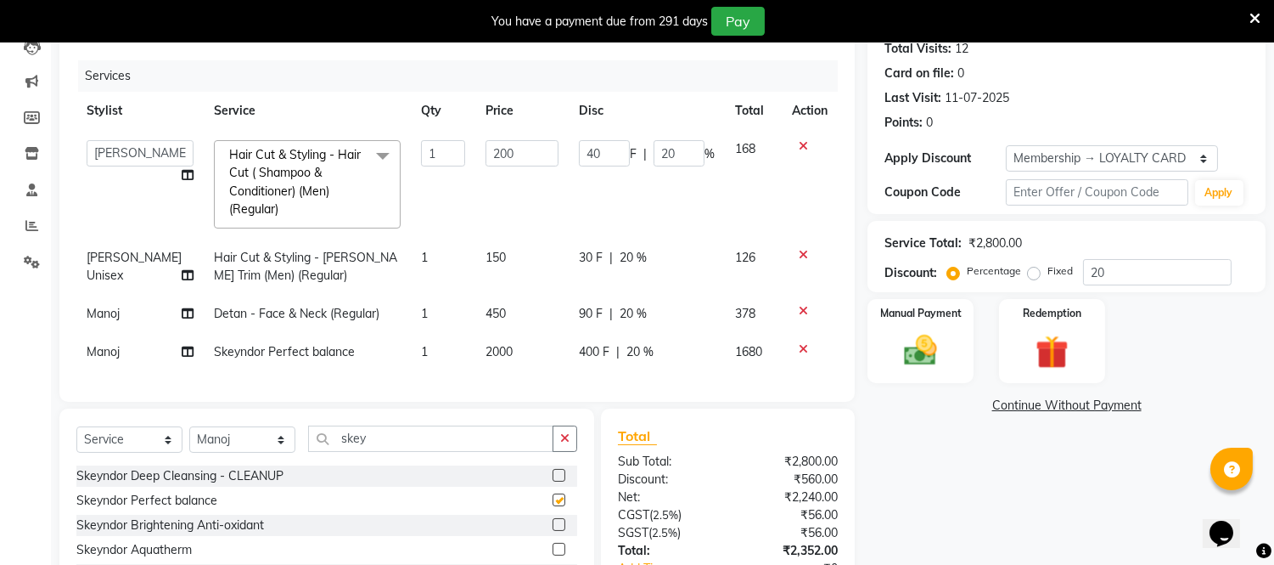
checkbox input "false"
click at [278, 452] on select "Select Stylist Archana Bhagi Deepika Devi Dilip Divya Dolly Dr Prakash Faizan G…" at bounding box center [242, 439] width 106 height 26
select select "39033"
click at [189, 440] on select "Select Stylist Archana Bhagi Deepika Devi Dilip Divya Dolly Dr Prakash Faizan G…" at bounding box center [242, 439] width 106 height 26
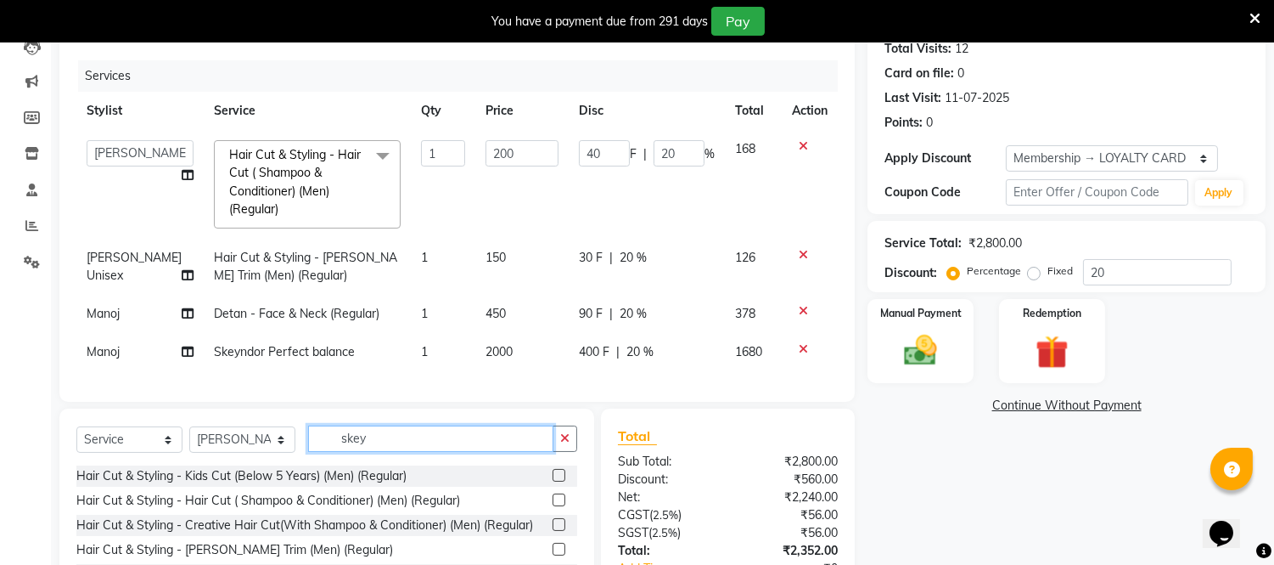
click at [382, 443] on input "skey" at bounding box center [430, 438] width 245 height 26
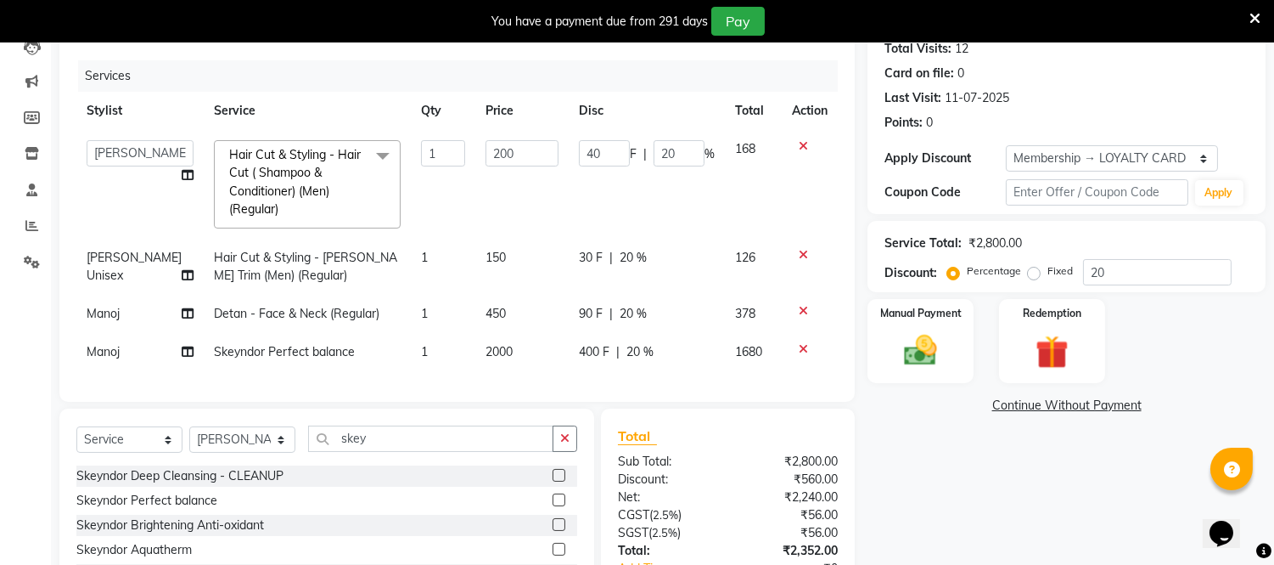
drag, startPoint x: 545, startPoint y: 518, endPoint x: 524, endPoint y: 514, distance: 21.6
click at [553, 506] on label at bounding box center [559, 499] width 13 height 13
click at [553, 506] on input "checkbox" at bounding box center [558, 500] width 11 height 11
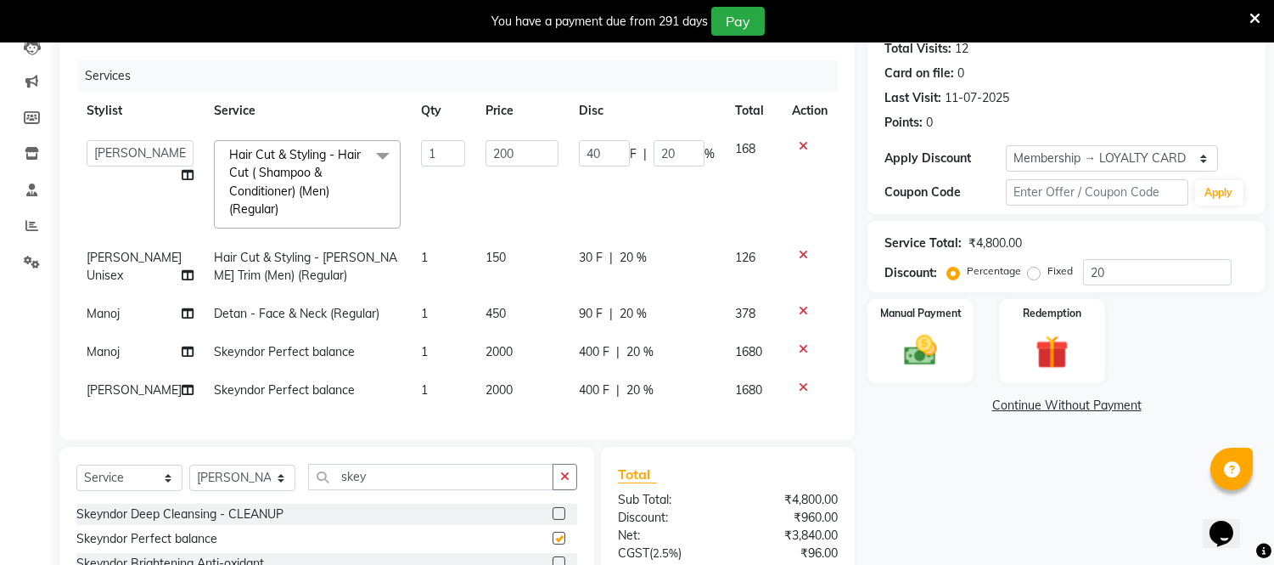
checkbox input "false"
click at [393, 485] on input "skey" at bounding box center [430, 477] width 245 height 26
type input "s"
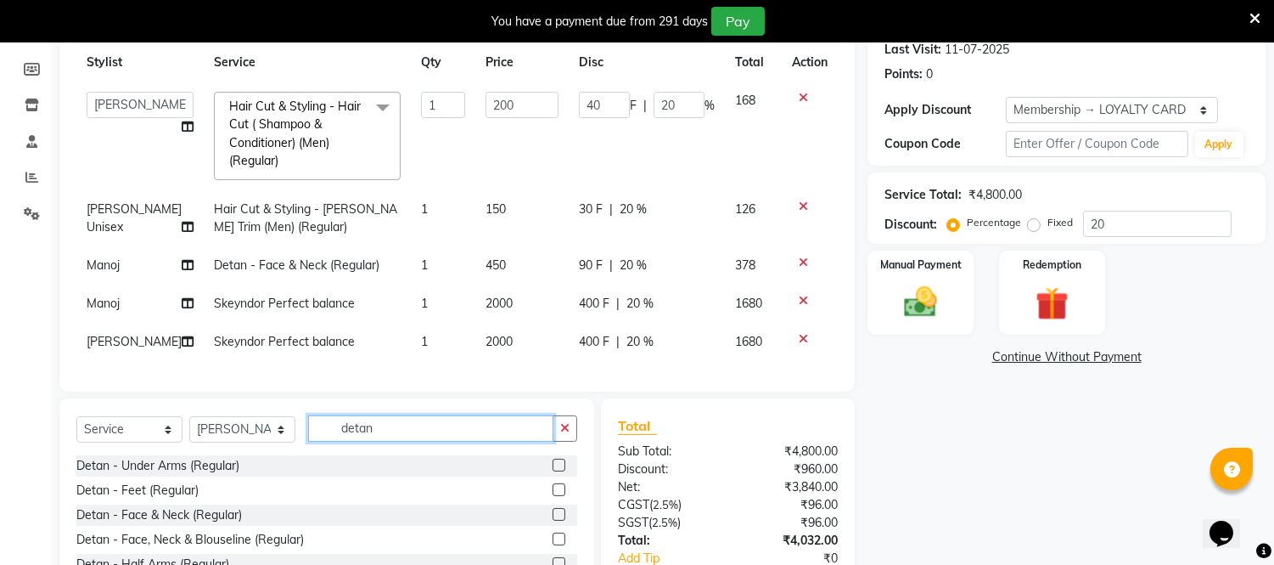
scroll to position [287, 0]
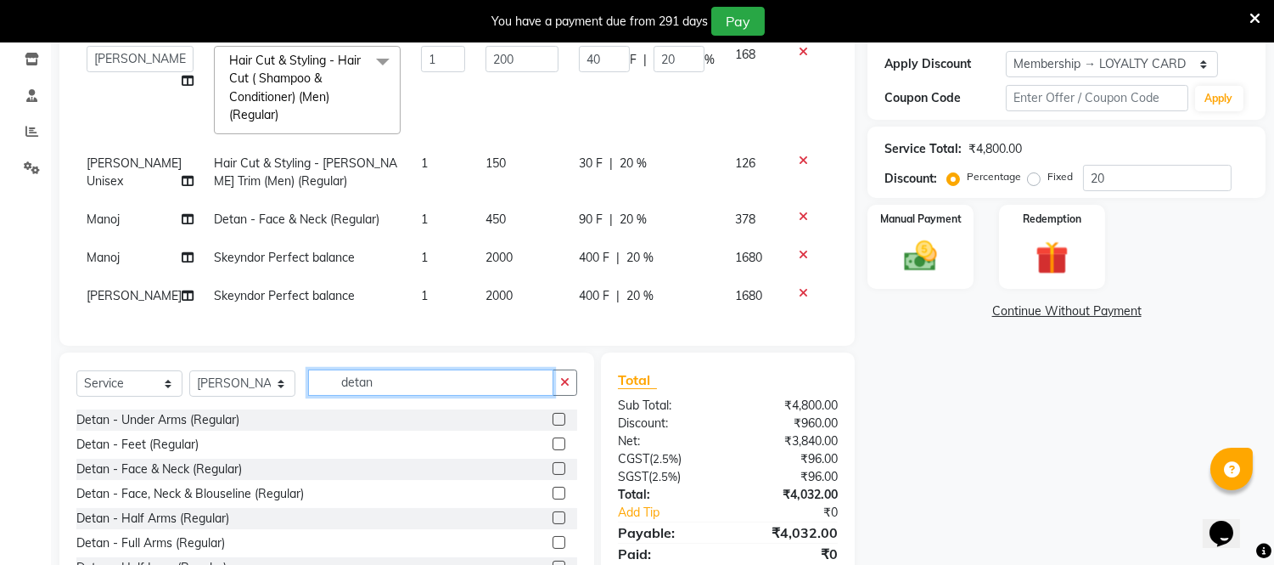
type input "detan"
click at [553, 475] on label at bounding box center [559, 468] width 13 height 13
click at [553, 475] on input "checkbox" at bounding box center [558, 469] width 11 height 11
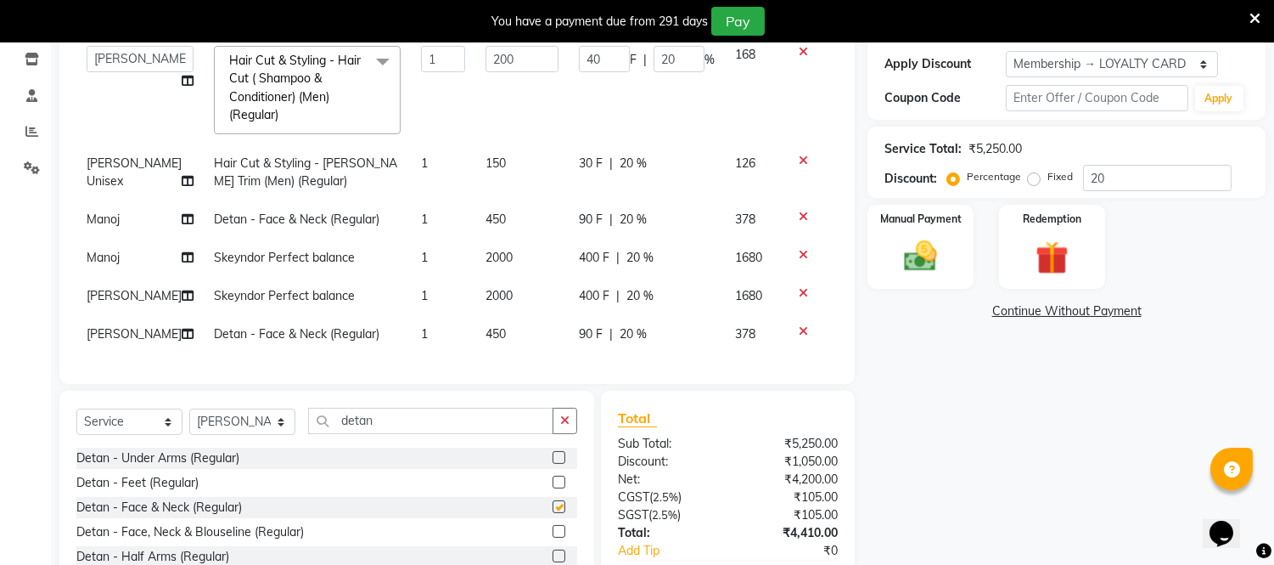
checkbox input "false"
click at [475, 230] on td "450" at bounding box center [521, 219] width 93 height 38
select select "48009"
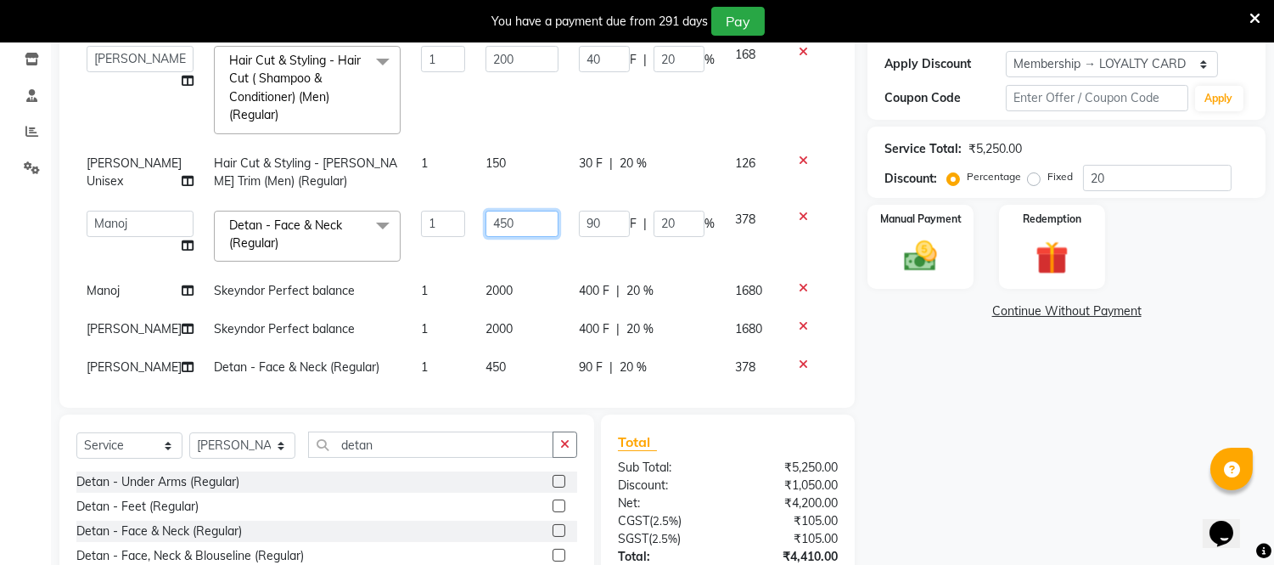
click at [486, 221] on input "450" at bounding box center [522, 224] width 73 height 26
click at [486, 225] on input "450" at bounding box center [522, 224] width 73 height 26
type input "530"
click at [468, 357] on div "Services Stylist Service Qty Price Disc Total Action Archana Bhagi Deepika Devi…" at bounding box center [456, 178] width 761 height 424
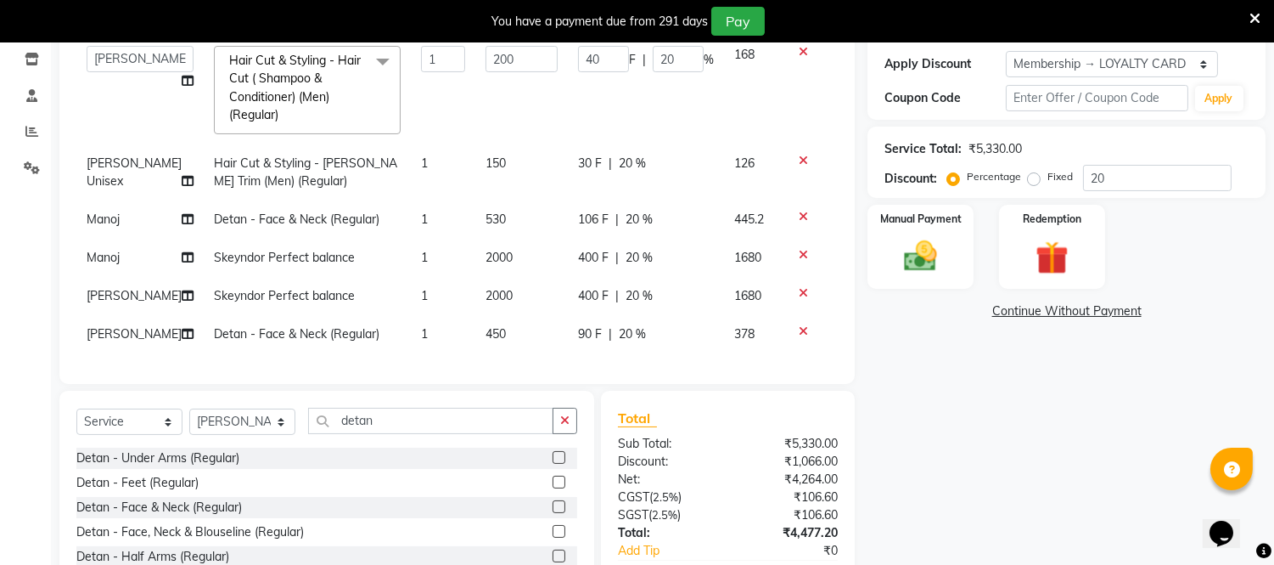
click at [486, 332] on span "450" at bounding box center [496, 333] width 20 height 15
select select "39033"
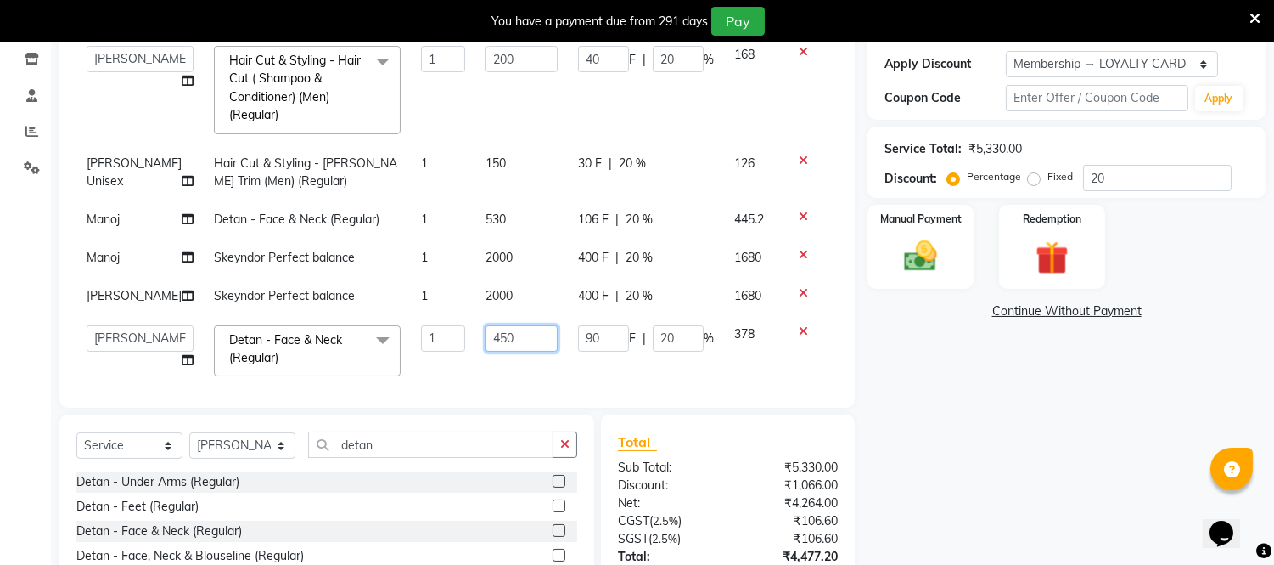
drag, startPoint x: 480, startPoint y: 337, endPoint x: 482, endPoint y: 367, distance: 29.8
click at [486, 338] on input "450" at bounding box center [522, 338] width 72 height 26
type input "4"
type input "530"
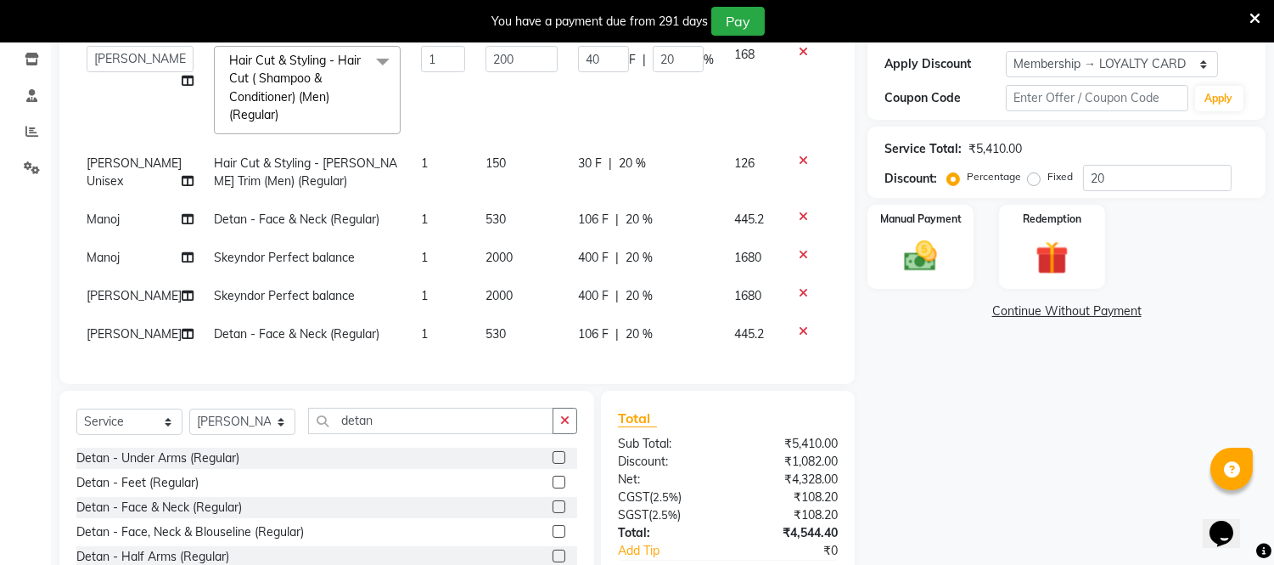
click at [1046, 460] on div "Name: Prashanth Membership: end on 26-05-2026 Total Visits: 12 Card on file: 0 …" at bounding box center [1073, 262] width 411 height 758
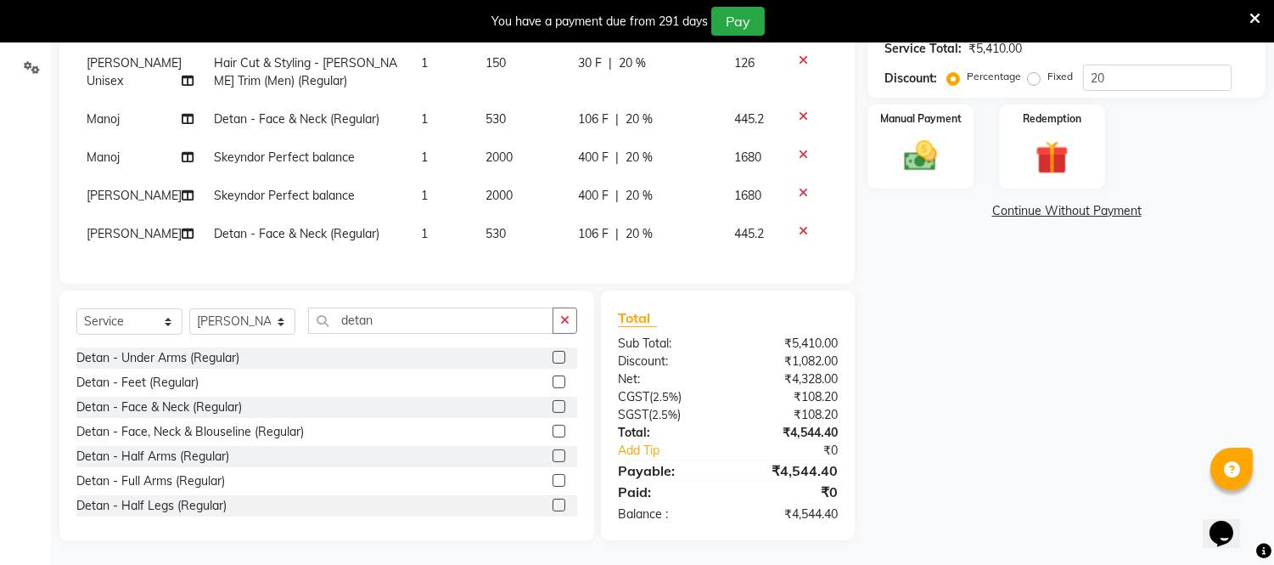
scroll to position [388, 0]
click at [1138, 86] on input "20" at bounding box center [1157, 77] width 149 height 26
type input "2"
type input "4"
type input "2"
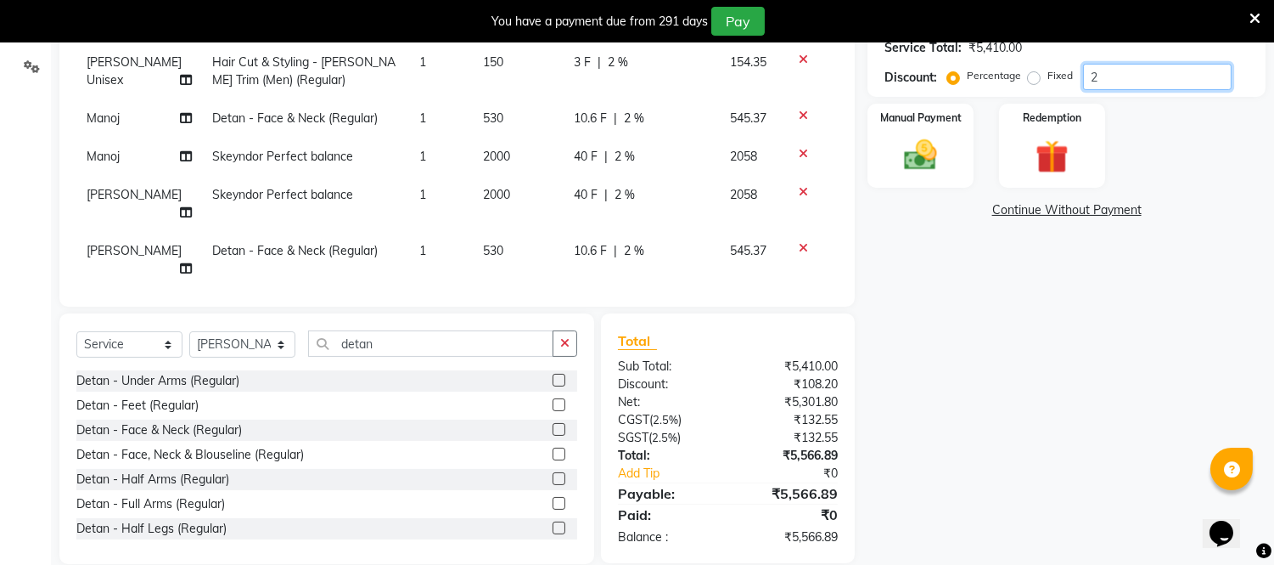
type input "0"
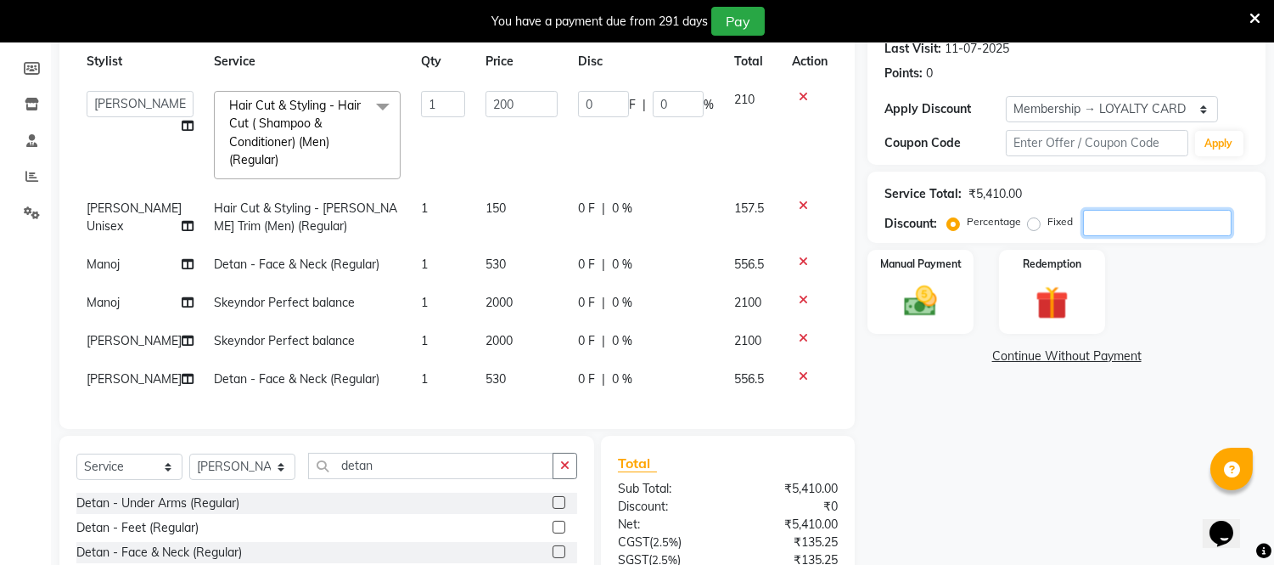
scroll to position [199, 0]
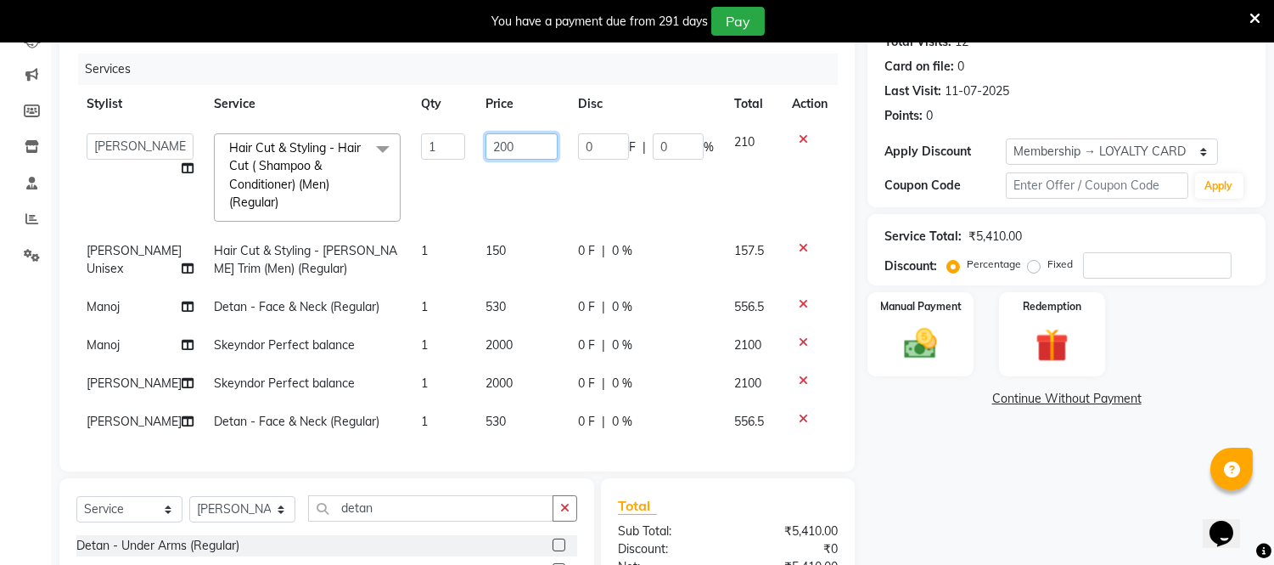
drag, startPoint x: 488, startPoint y: 138, endPoint x: 498, endPoint y: 183, distance: 46.1
click at [487, 142] on input "200" at bounding box center [522, 146] width 72 height 26
type input "250"
click at [998, 464] on div "Name: Prashanth Membership: end on 26-05-2026 Total Visits: 12 Card on file: 0 …" at bounding box center [1073, 349] width 411 height 758
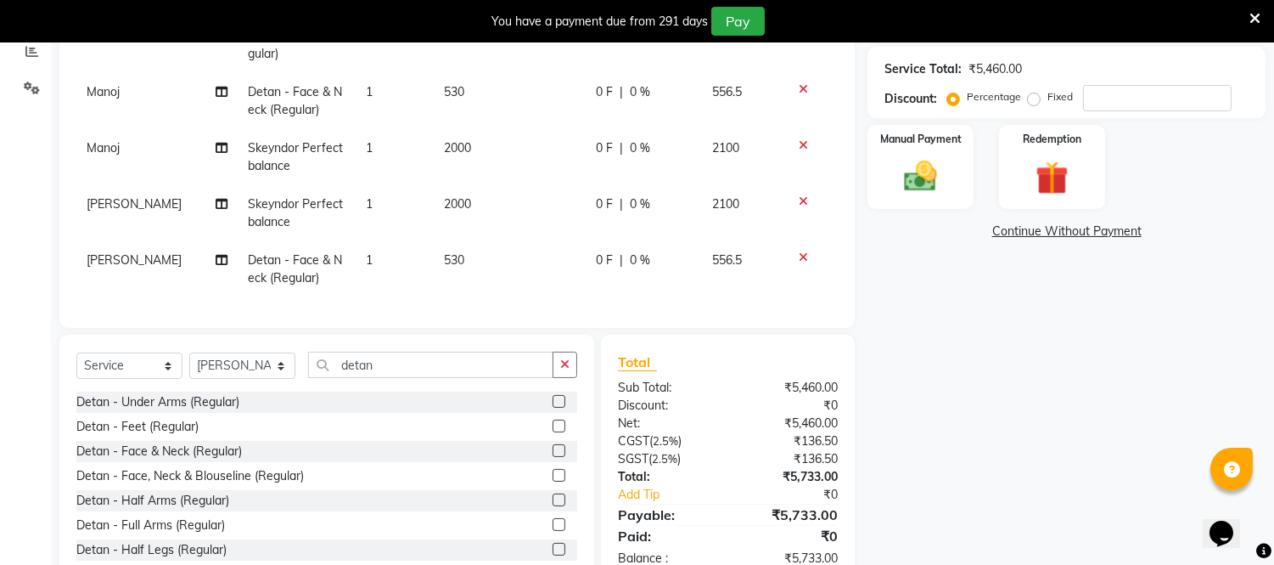
scroll to position [412, 0]
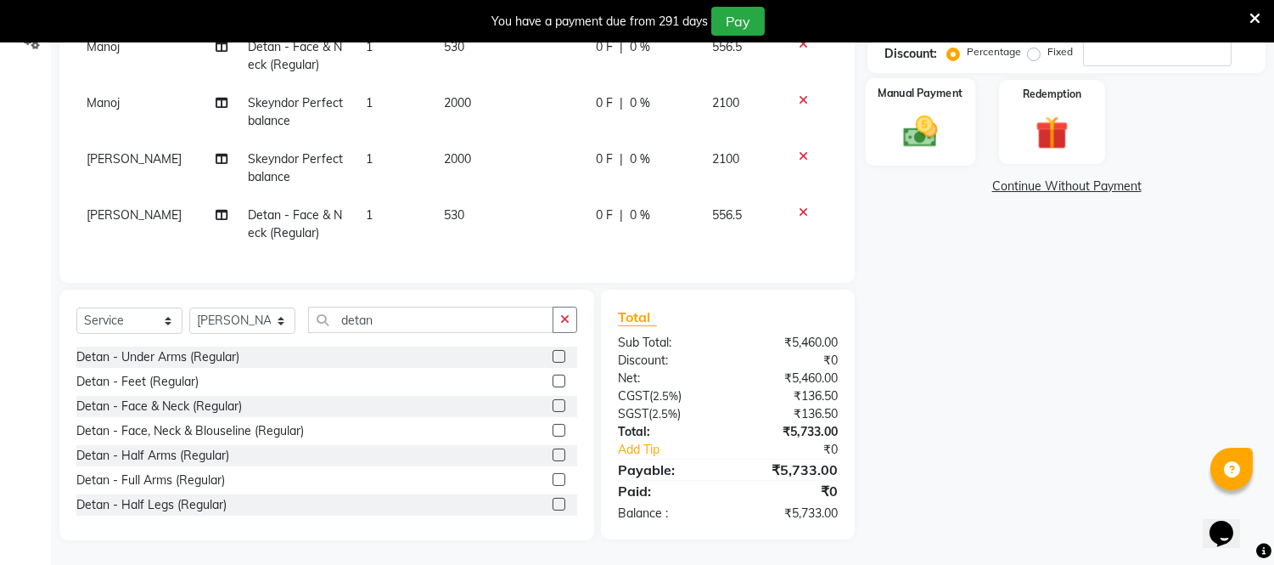
click at [906, 125] on img at bounding box center [921, 132] width 56 height 40
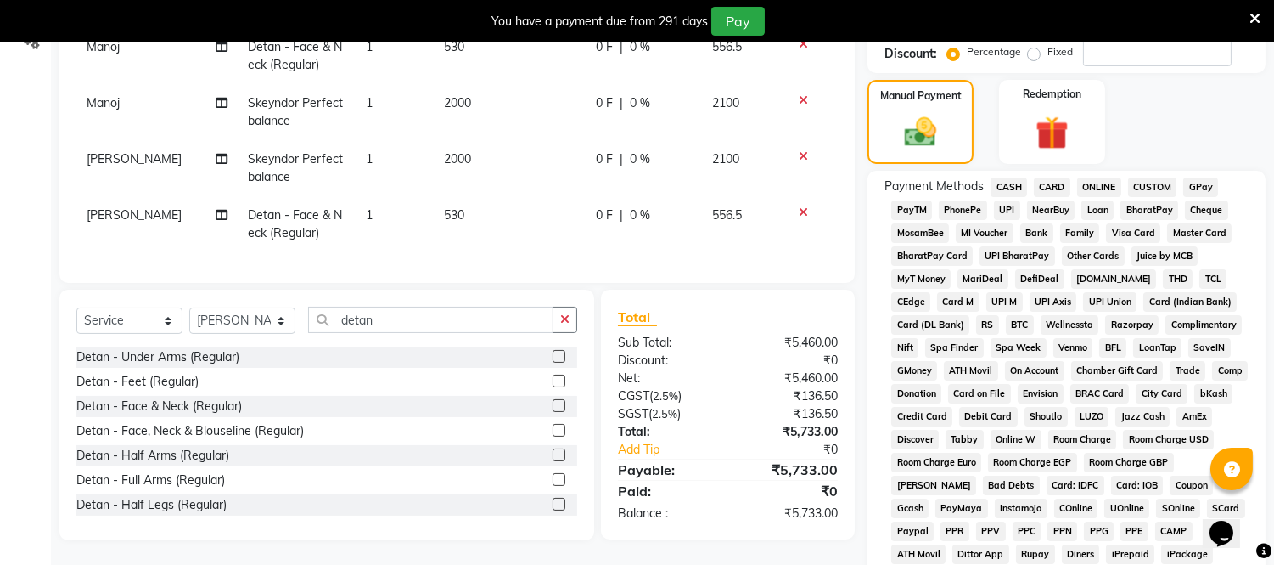
click at [1112, 185] on span "ONLINE" at bounding box center [1099, 187] width 44 height 20
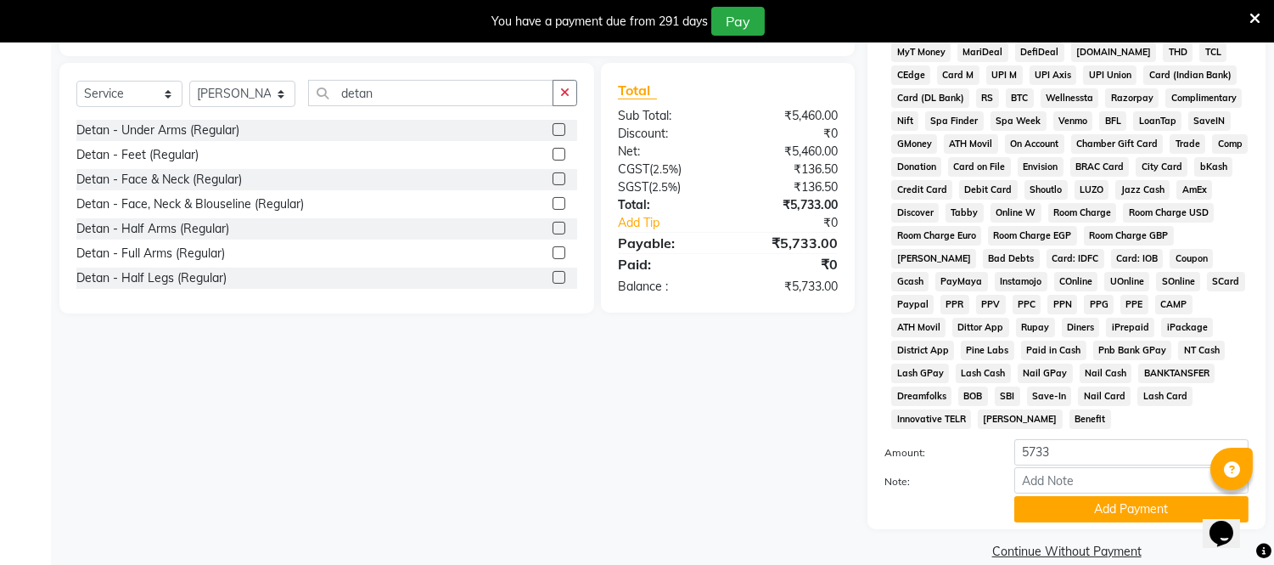
scroll to position [643, 0]
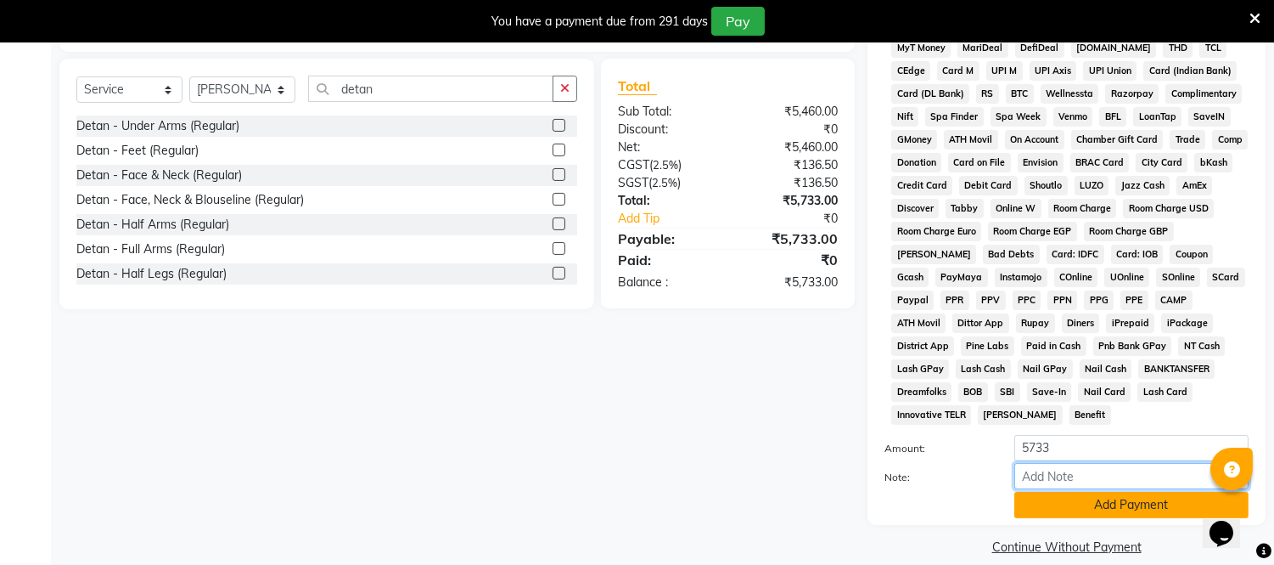
click at [1110, 467] on input "Note:" at bounding box center [1131, 476] width 234 height 26
click at [681, 447] on div "Client +91 9941355735 Date 03-10-2025 Invoice Number V/2025 V/2025-26 3733 Serv…" at bounding box center [457, 43] width 821 height 1032
click at [1099, 492] on button "Add Payment" at bounding box center [1131, 505] width 234 height 26
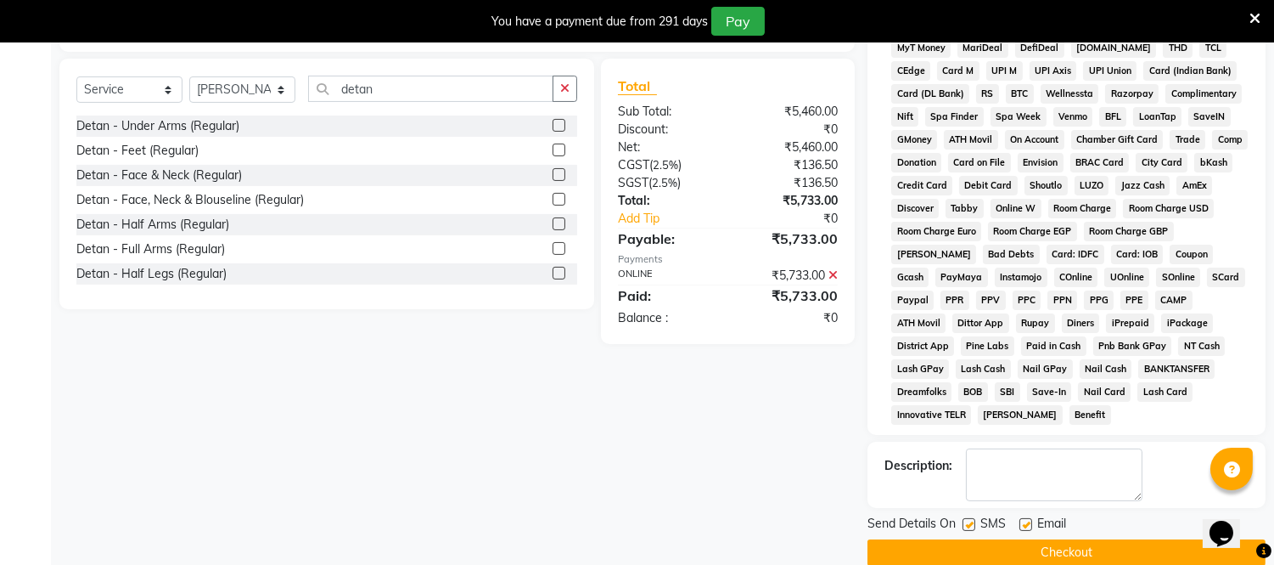
click at [1065, 539] on button "Checkout" at bounding box center [1067, 552] width 398 height 26
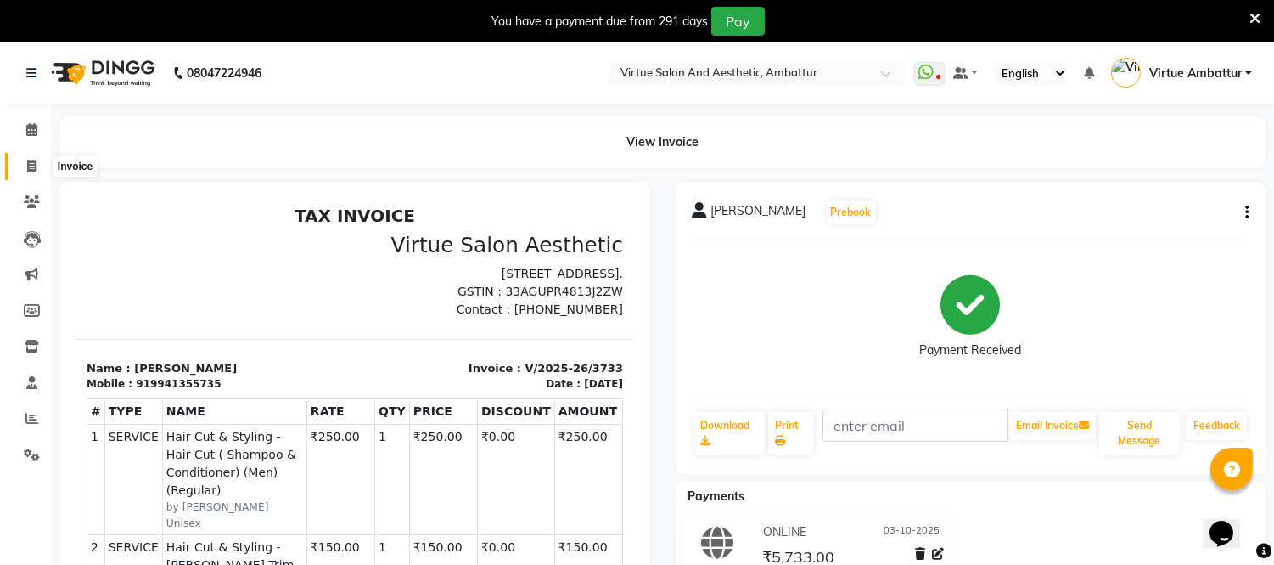
drag, startPoint x: 24, startPoint y: 158, endPoint x: 35, endPoint y: 175, distance: 20.3
click at [23, 158] on span at bounding box center [32, 167] width 30 height 20
select select "service"
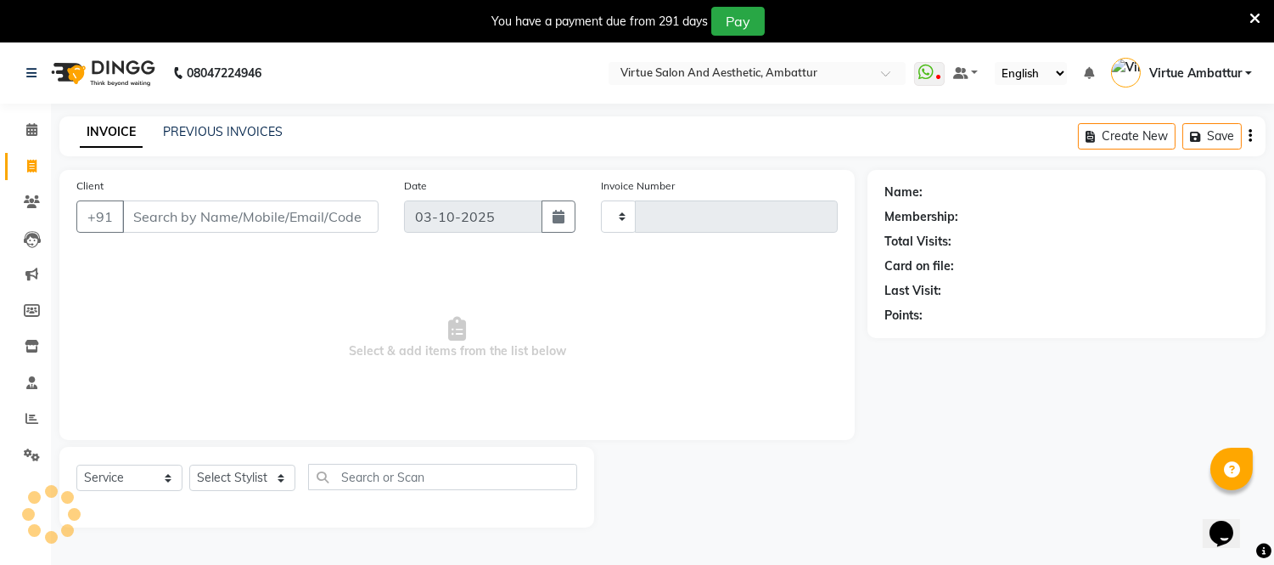
scroll to position [42, 0]
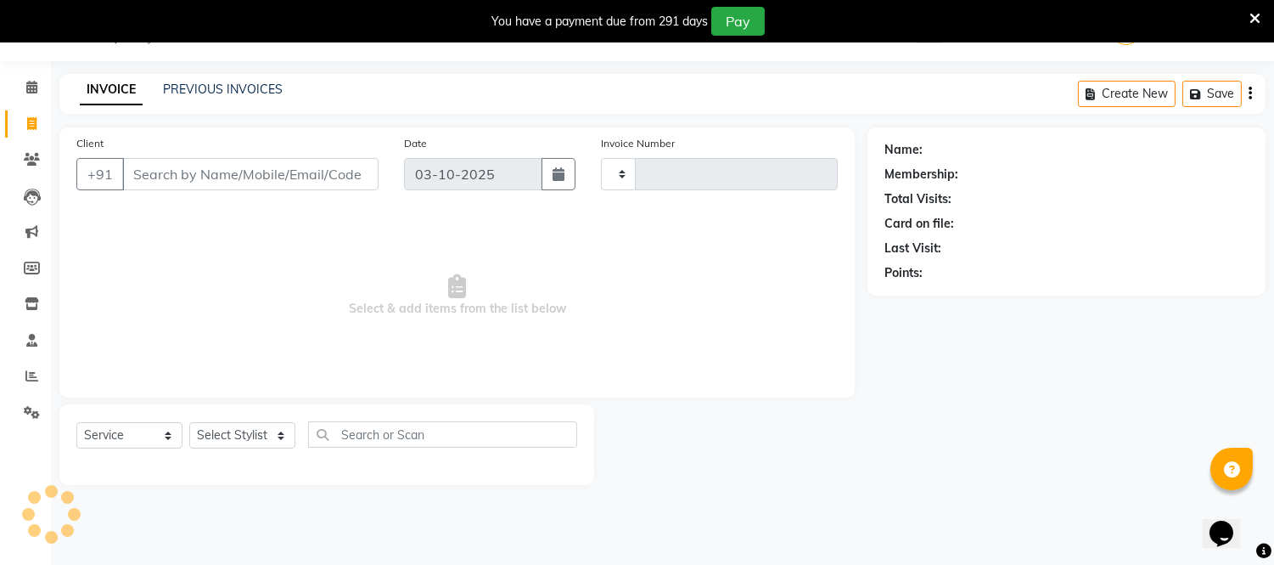
type input "3734"
select select "5237"
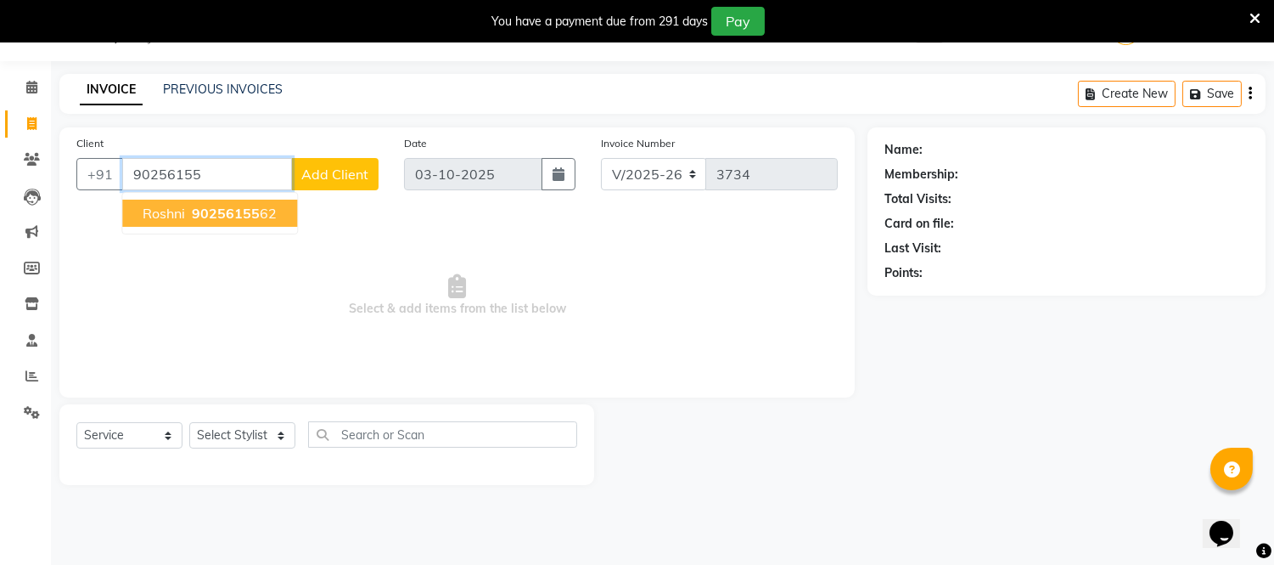
click at [253, 215] on span "90256155" at bounding box center [226, 213] width 68 height 17
type input "9025615562"
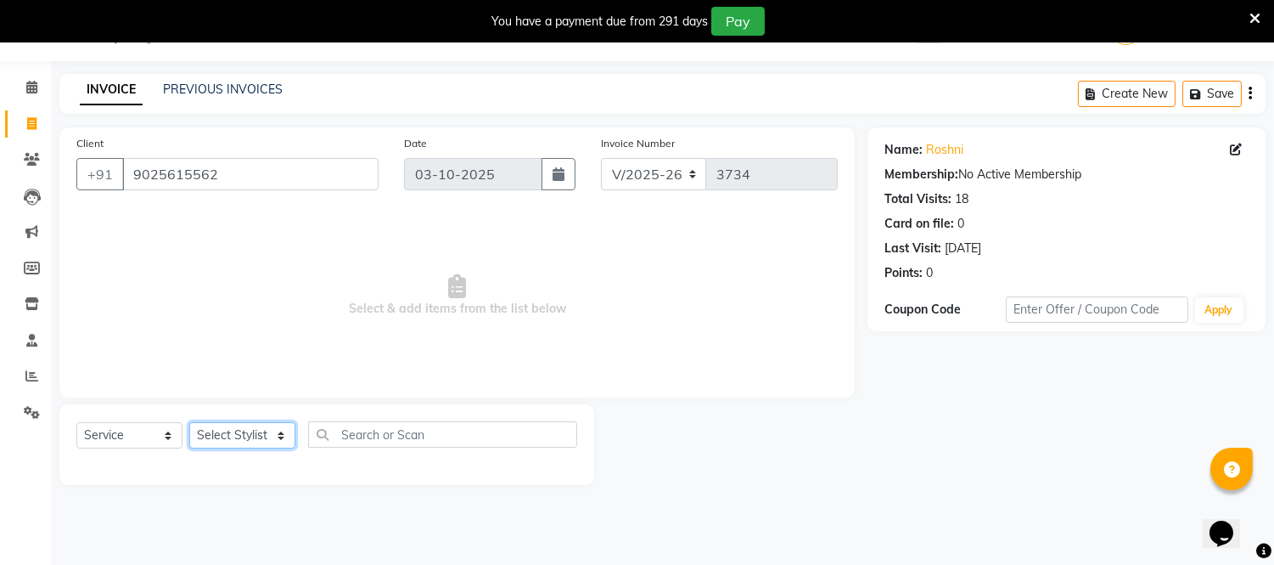
click at [266, 430] on select "Select Stylist Archana Bhagi Deepika Devi Dilip Divya Dolly Dr Prakash Faizan G…" at bounding box center [242, 435] width 106 height 26
select select "71592"
click at [189, 423] on select "Select Stylist Archana Bhagi Deepika Devi Dilip Divya Dolly Dr Prakash Faizan G…" at bounding box center [242, 435] width 106 height 26
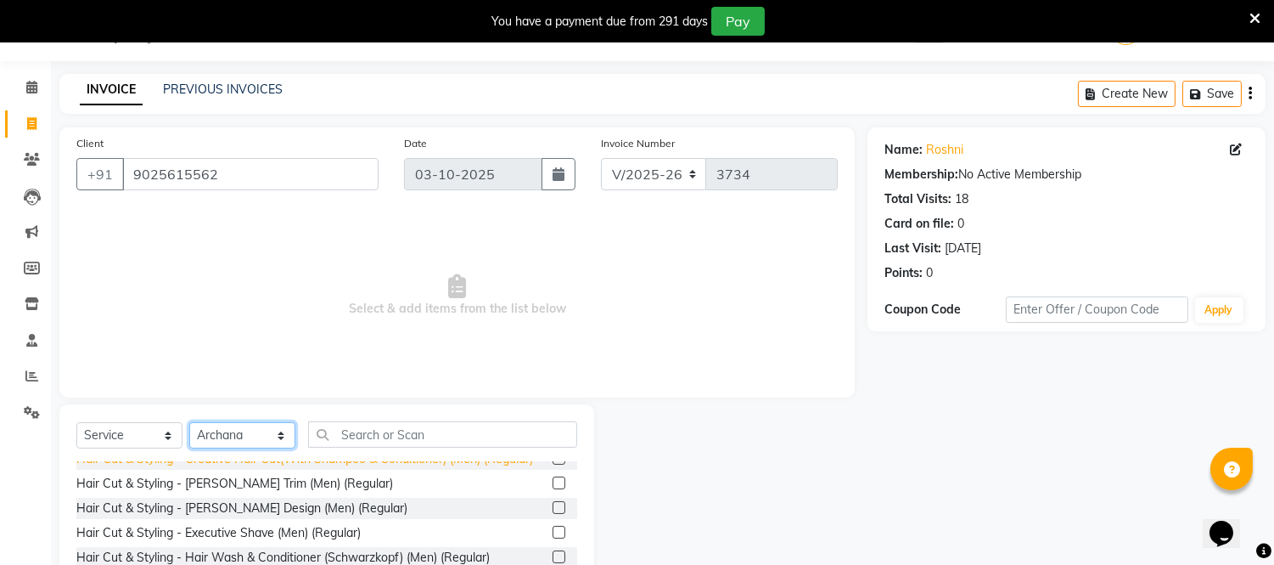
scroll to position [94, 0]
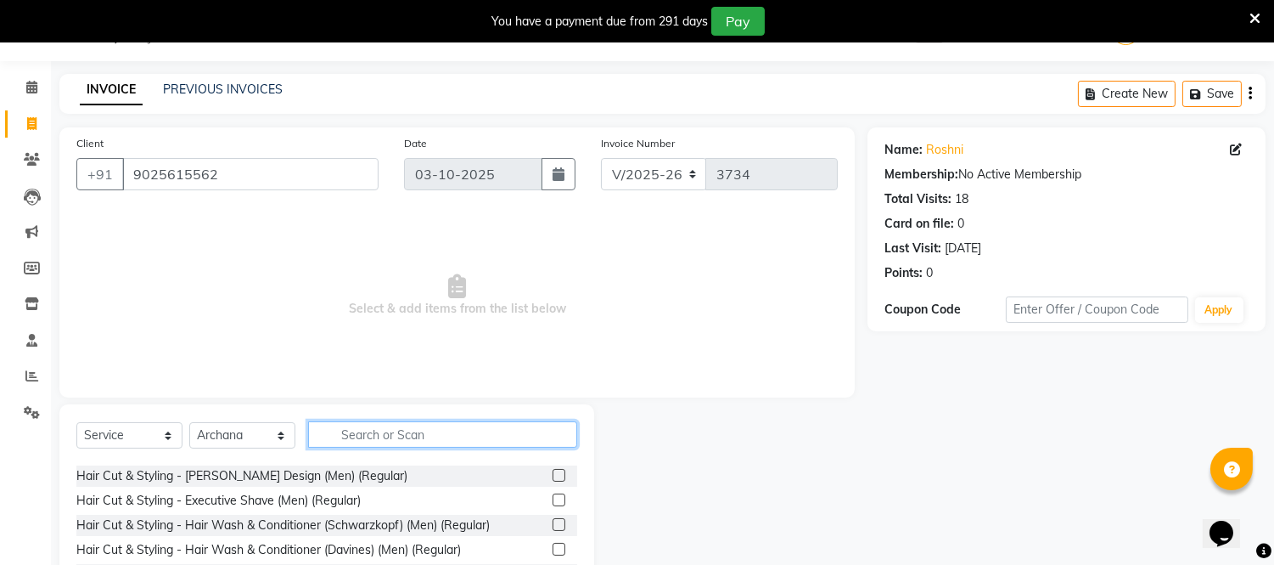
click at [379, 438] on input "text" at bounding box center [442, 434] width 269 height 26
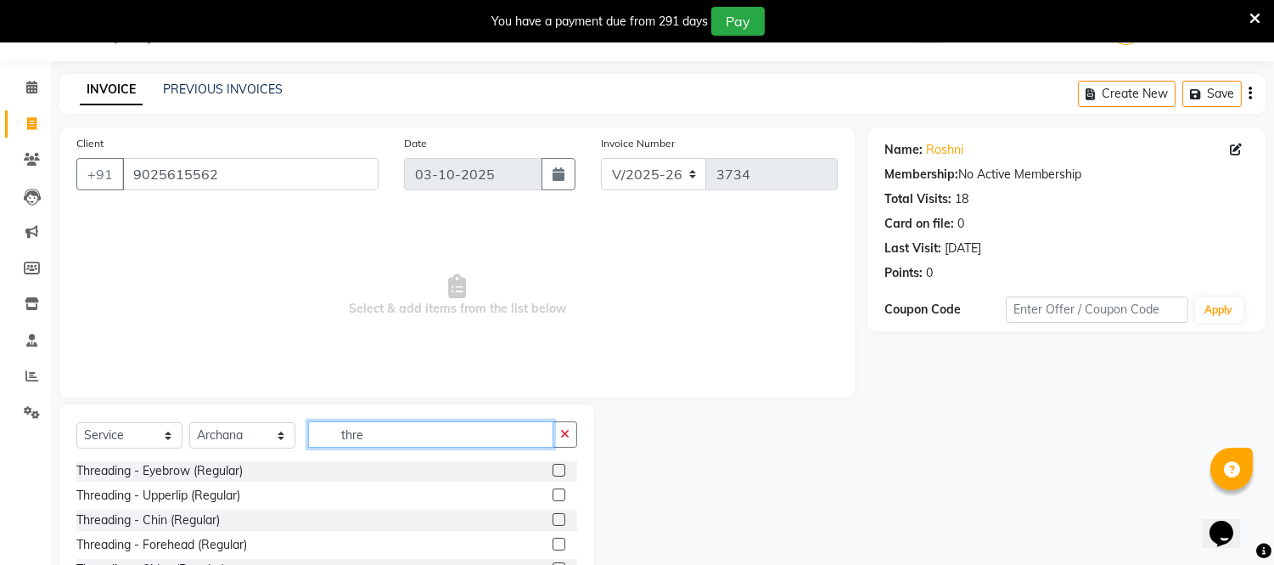
scroll to position [0, 0]
type input "thre"
click at [553, 468] on label at bounding box center [559, 470] width 13 height 13
click at [553, 468] on input "checkbox" at bounding box center [558, 471] width 11 height 11
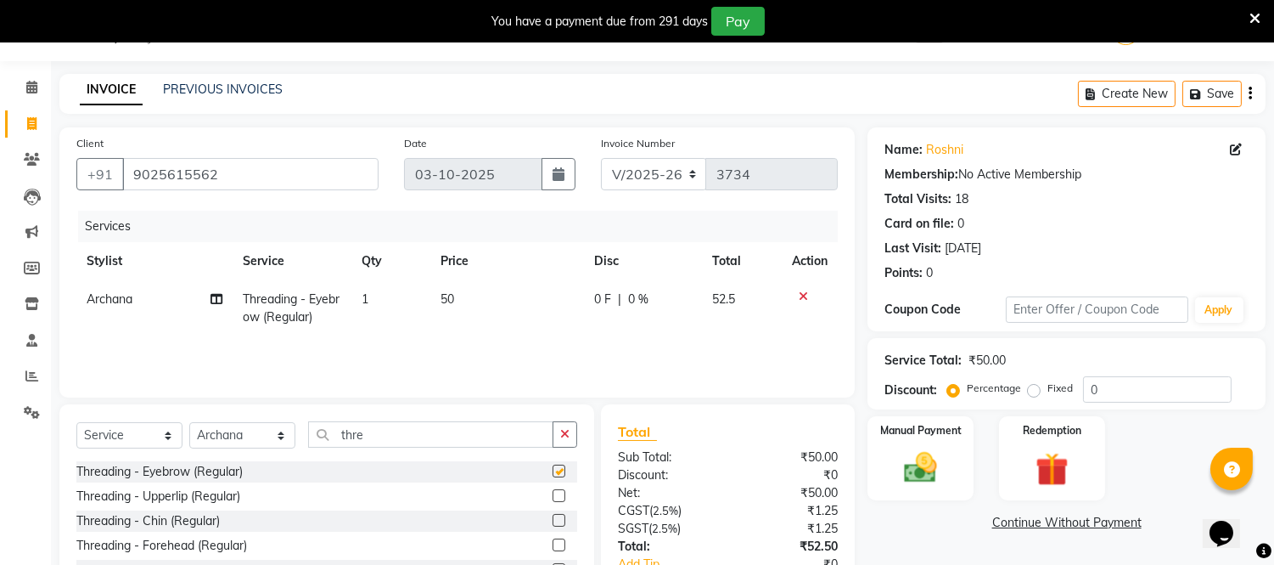
checkbox input "false"
drag, startPoint x: 363, startPoint y: 293, endPoint x: 387, endPoint y: 315, distance: 32.4
click at [363, 294] on span "1" at bounding box center [365, 298] width 7 height 15
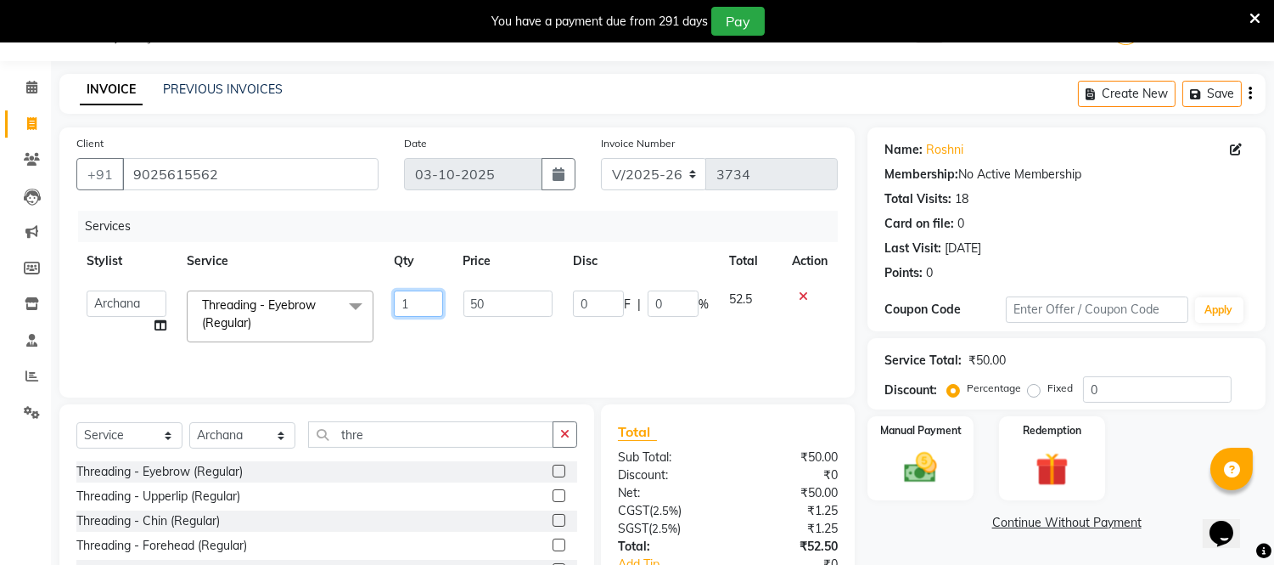
click at [407, 307] on input "1" at bounding box center [418, 303] width 48 height 26
type input "2"
click at [457, 348] on div "Services Stylist Service Qty Price Disc Total Action Archana Bhagi Deepika Devi…" at bounding box center [456, 296] width 761 height 170
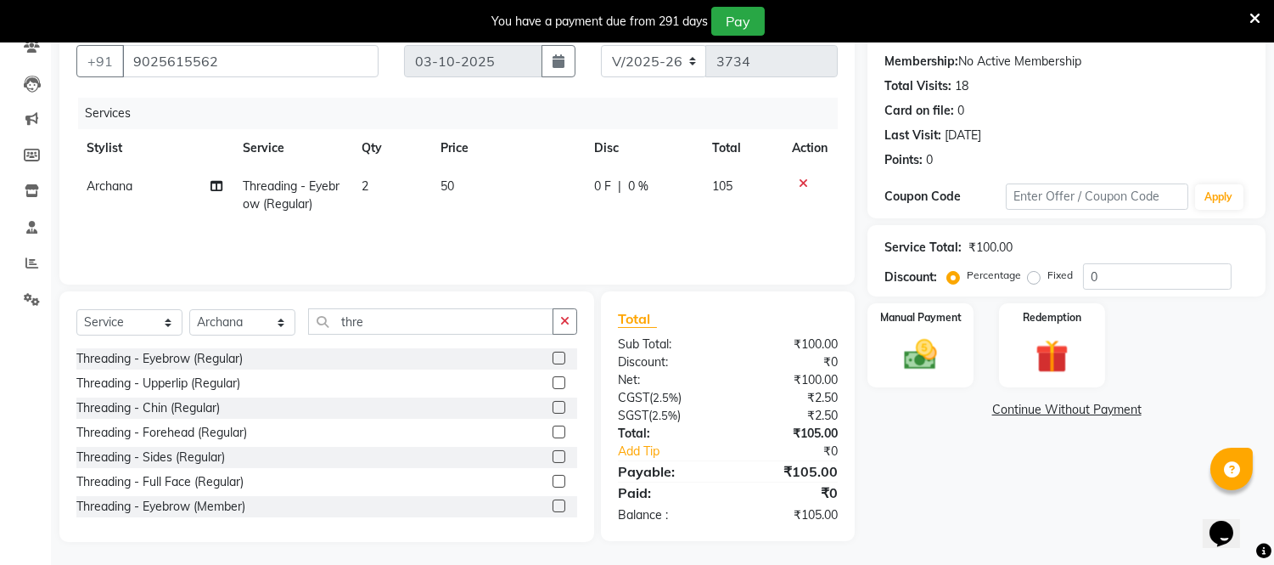
scroll to position [157, 0]
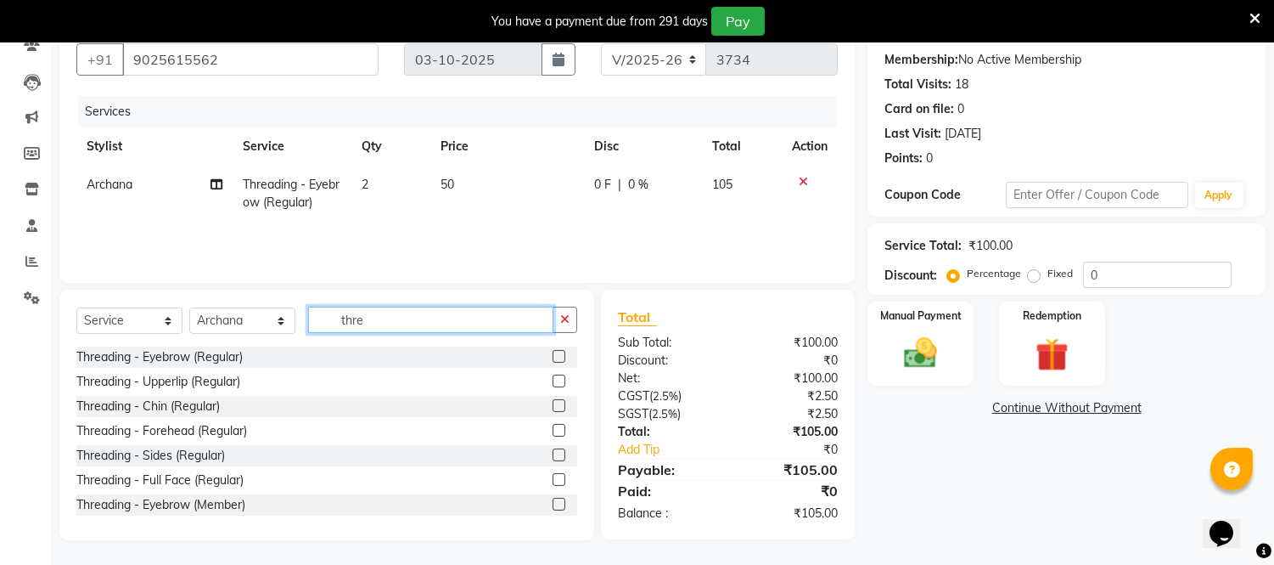
click at [394, 324] on input "thre" at bounding box center [430, 319] width 245 height 26
type input "t"
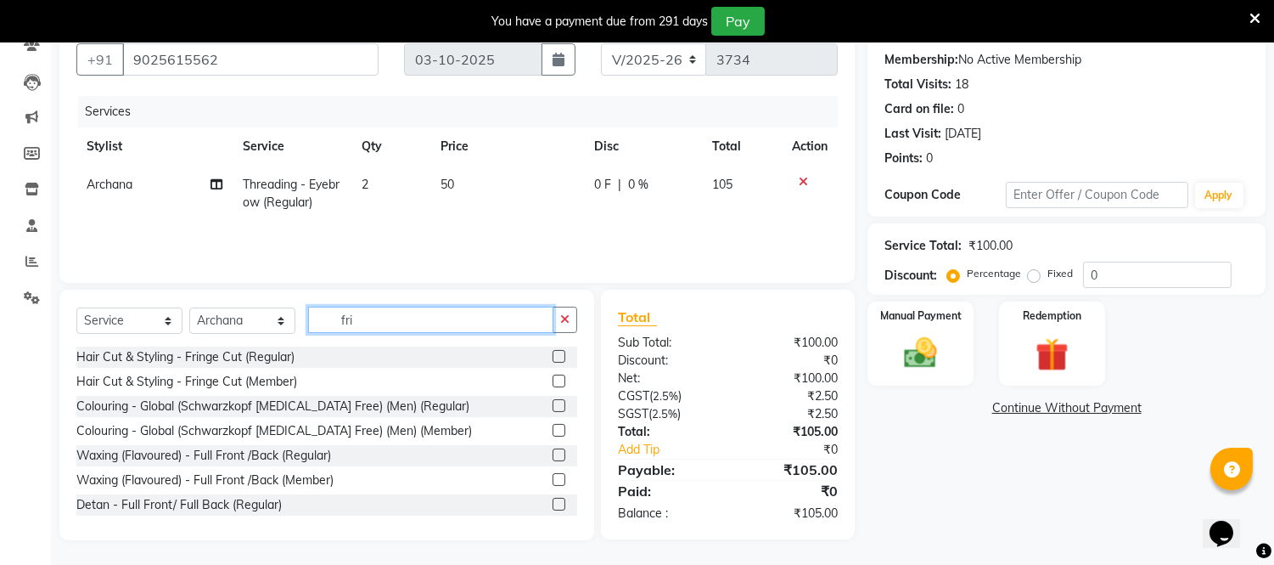
scroll to position [156, 0]
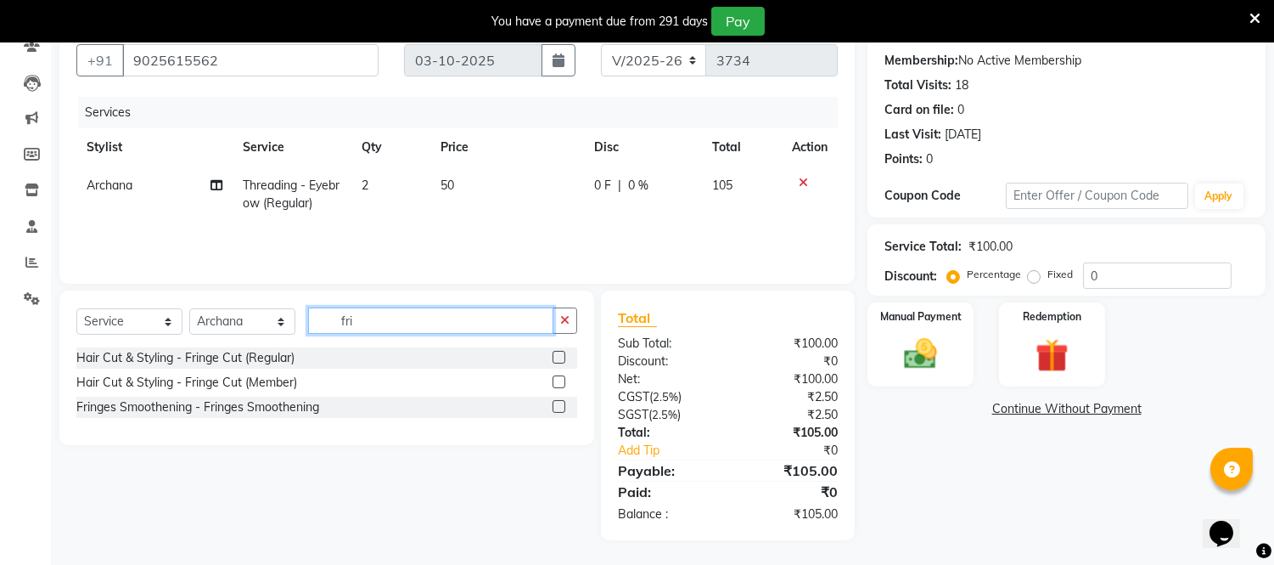
type input "fri"
click at [562, 358] on label at bounding box center [559, 357] width 13 height 13
click at [562, 358] on input "checkbox" at bounding box center [558, 357] width 11 height 11
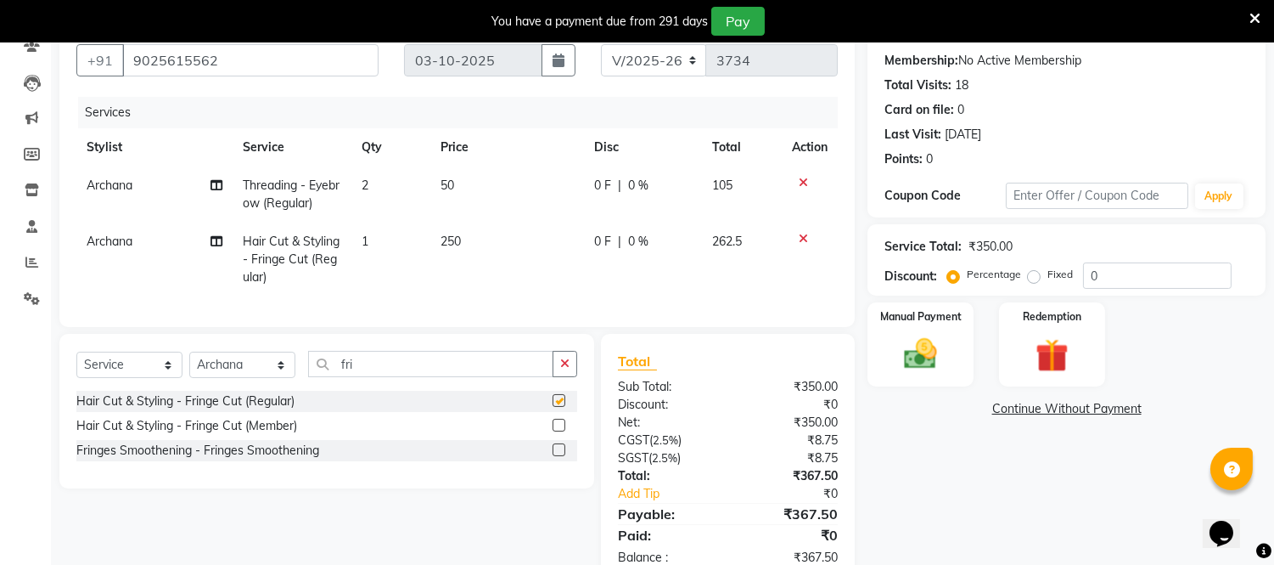
checkbox input "false"
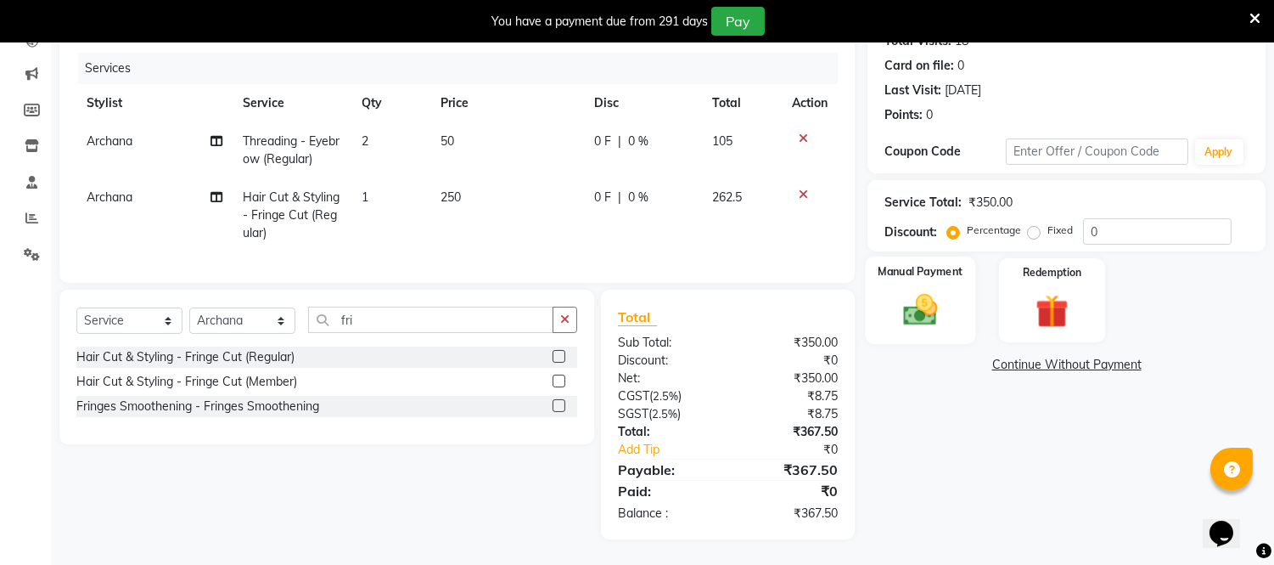
click at [921, 308] on img at bounding box center [921, 310] width 56 height 40
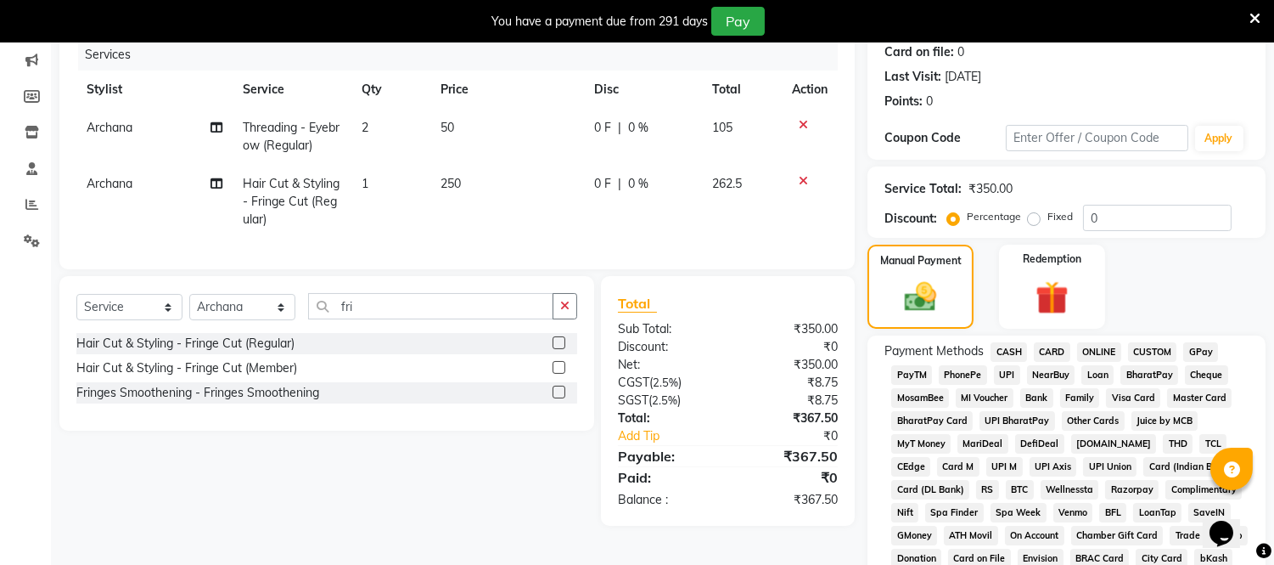
click at [1085, 348] on span "ONLINE" at bounding box center [1099, 352] width 44 height 20
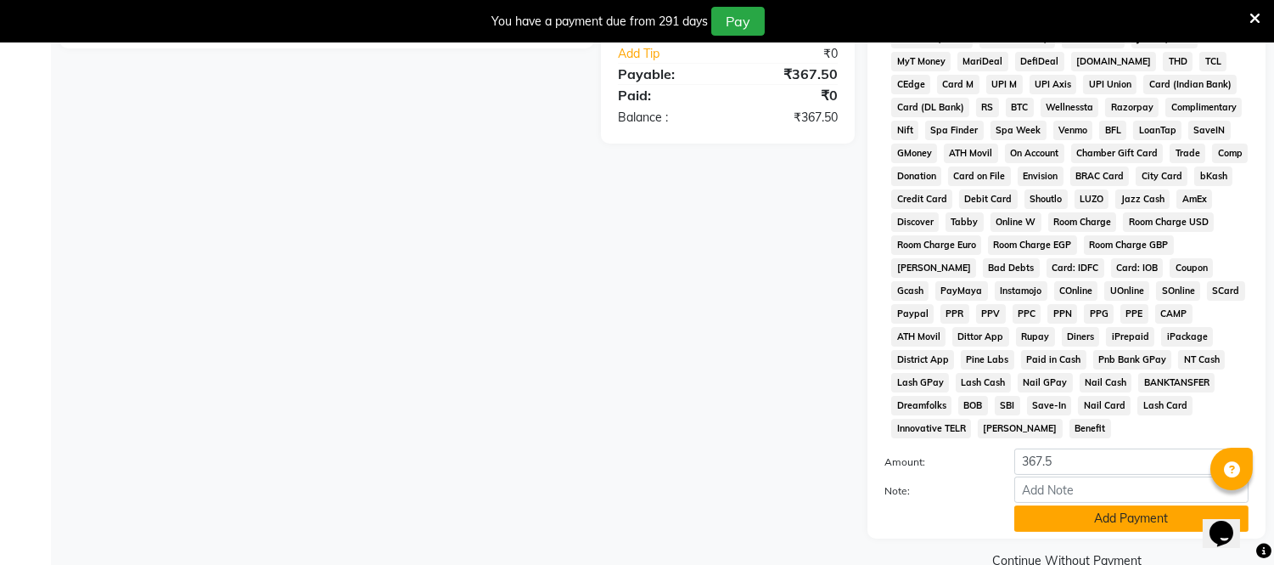
scroll to position [610, 0]
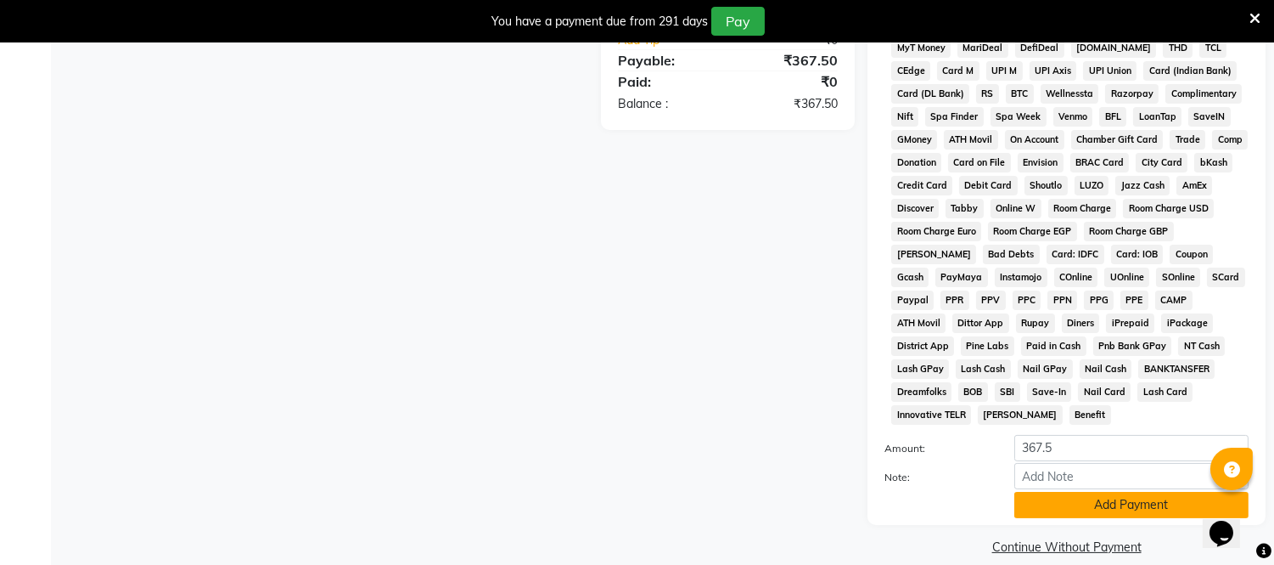
click at [1076, 492] on button "Add Payment" at bounding box center [1131, 505] width 234 height 26
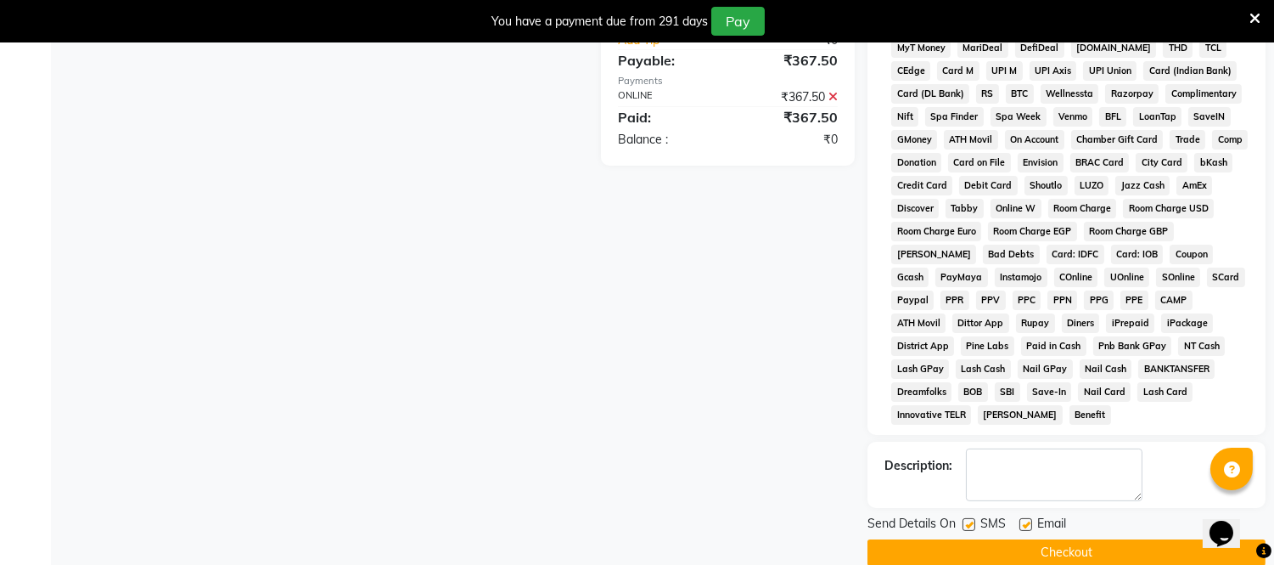
click at [1026, 539] on button "Checkout" at bounding box center [1067, 552] width 398 height 26
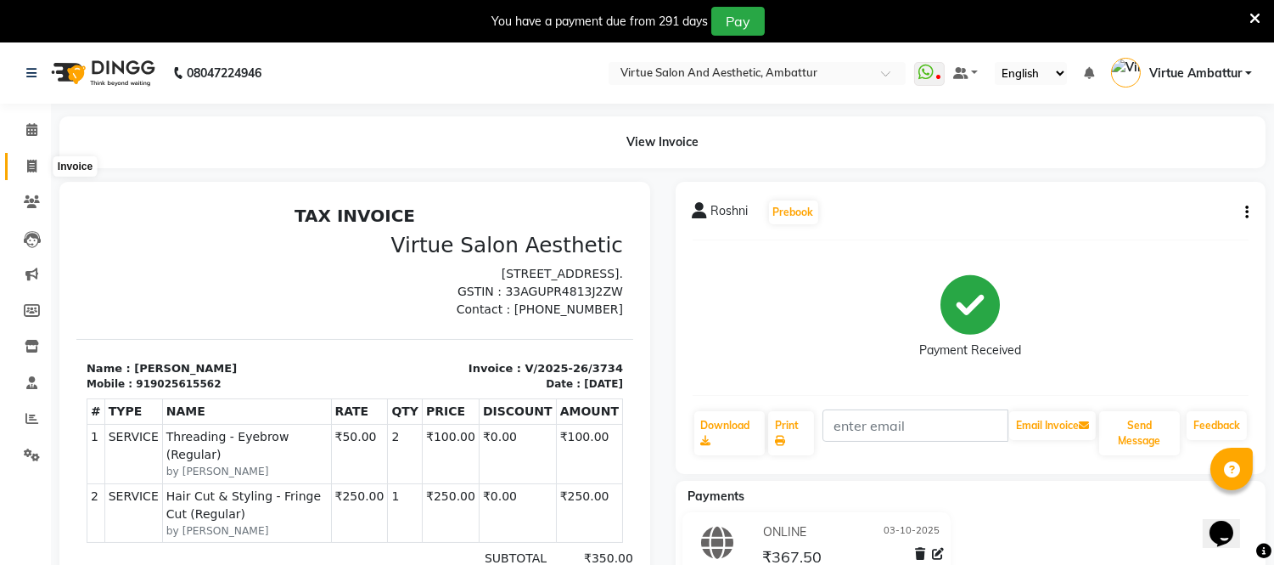
click at [40, 171] on span at bounding box center [32, 167] width 30 height 20
select select "service"
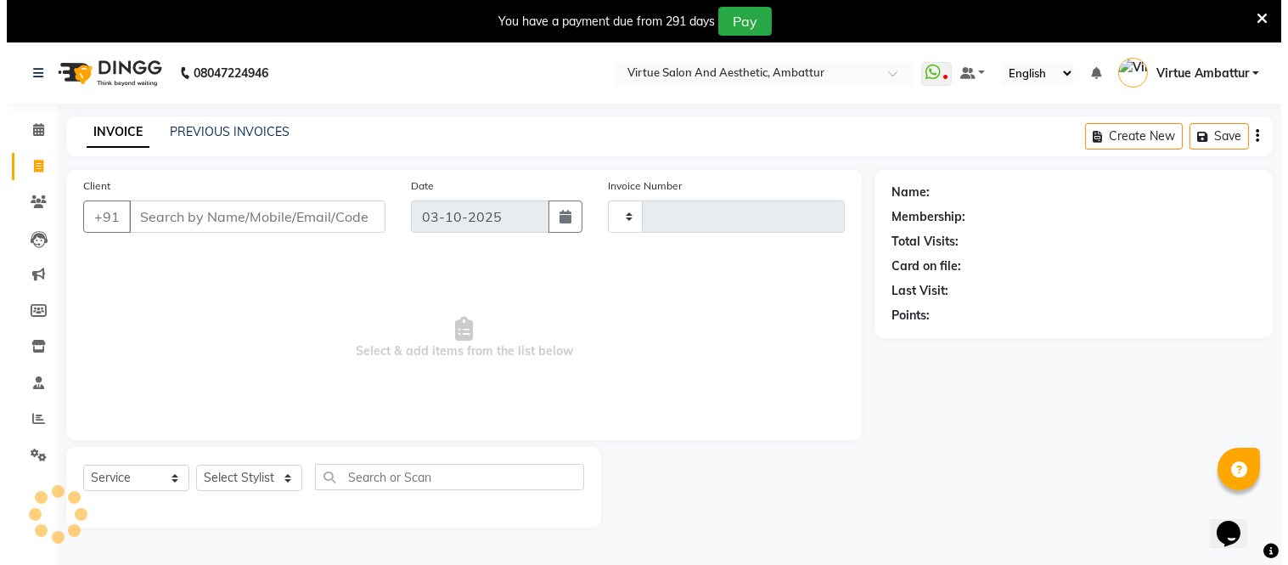
scroll to position [42, 0]
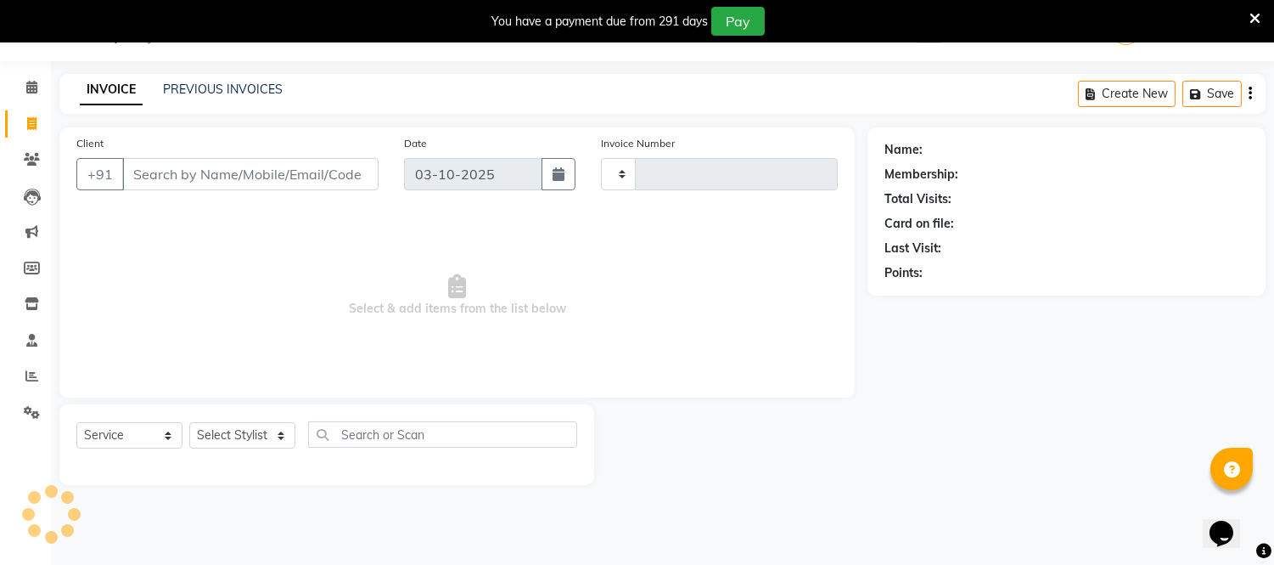
type input "3735"
select select "5237"
click at [199, 93] on link "PREVIOUS INVOICES" at bounding box center [223, 88] width 120 height 15
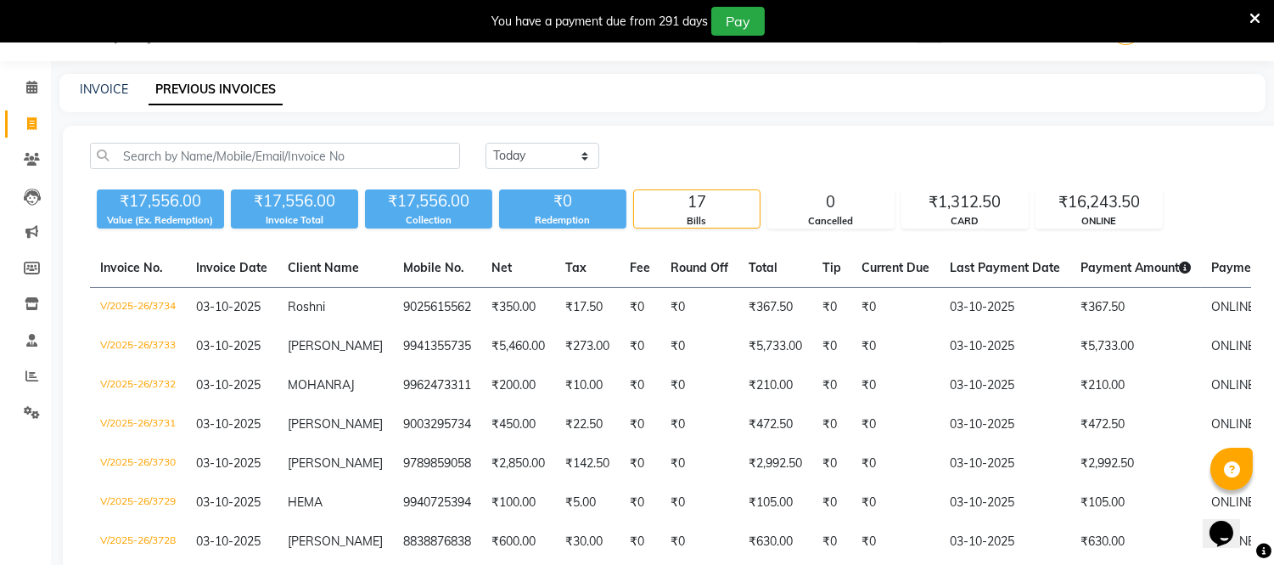
click at [115, 97] on div "INVOICE" at bounding box center [104, 90] width 48 height 18
click at [117, 92] on link "INVOICE" at bounding box center [104, 88] width 48 height 15
select select "service"
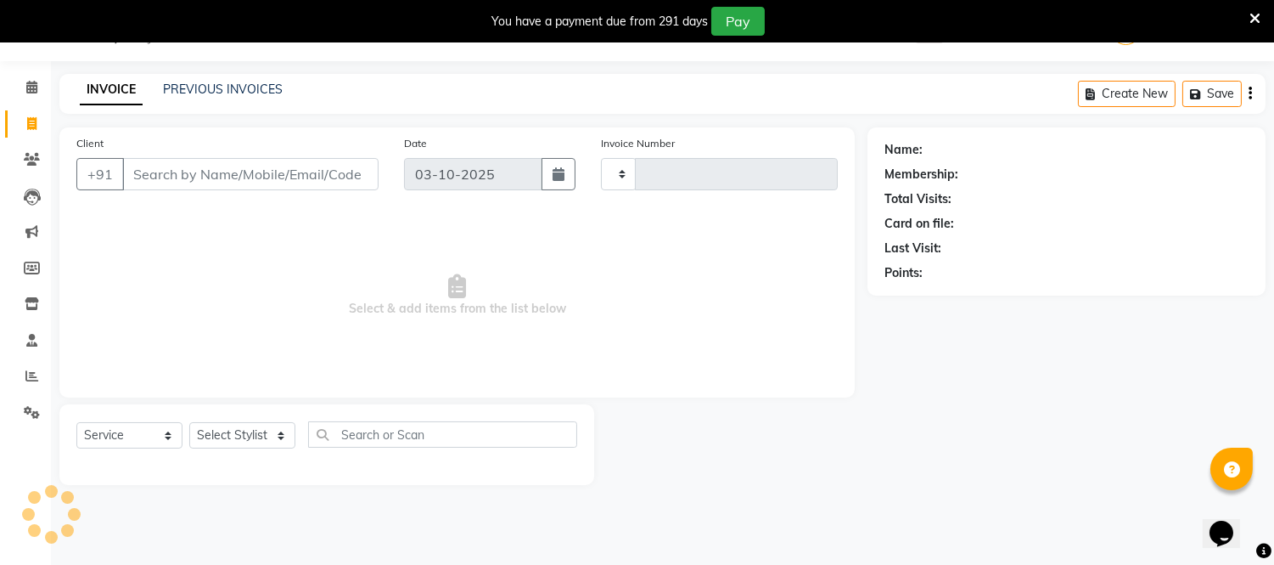
type input "3735"
select select "5237"
click at [215, 83] on link "PREVIOUS INVOICES" at bounding box center [223, 88] width 120 height 15
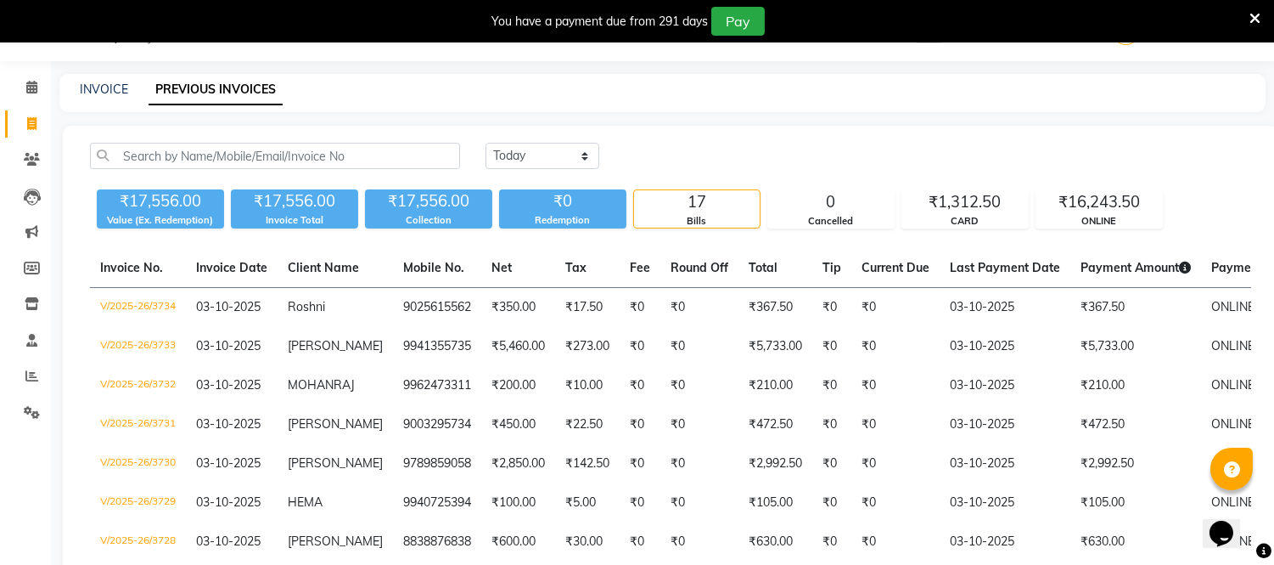
click at [119, 77] on div "INVOICE PREVIOUS INVOICES" at bounding box center [662, 93] width 1206 height 38
click at [112, 87] on link "INVOICE" at bounding box center [104, 88] width 48 height 15
select select "service"
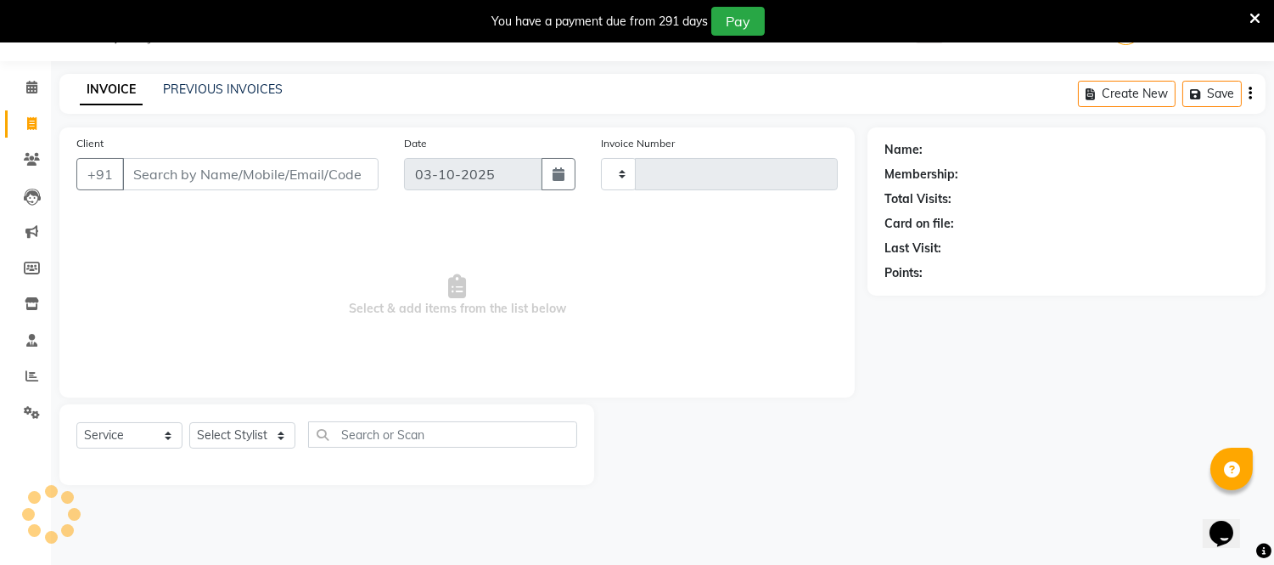
type input "3735"
select select "5237"
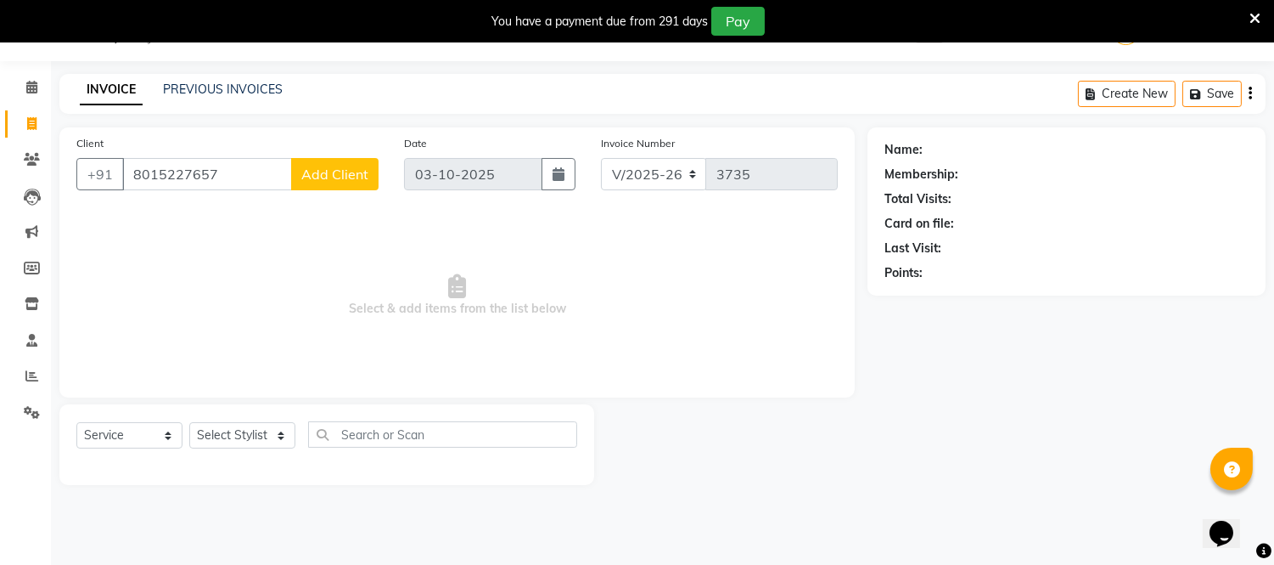
type input "8015227657"
click at [321, 173] on span "Add Client" at bounding box center [334, 174] width 67 height 17
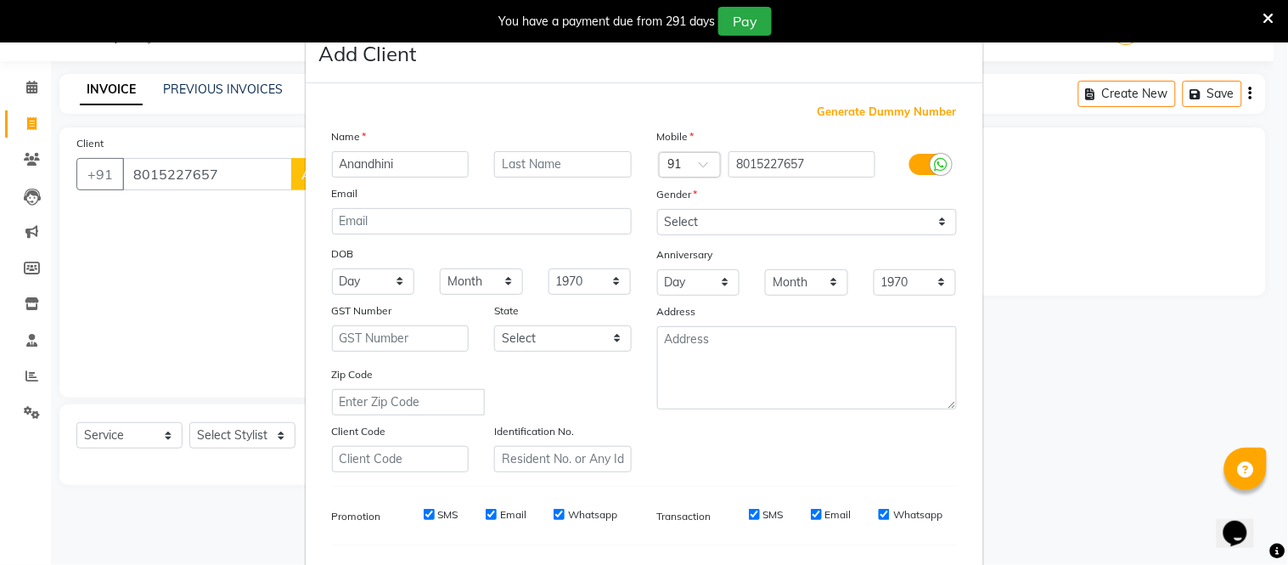
type input "Anandhini"
click at [739, 211] on select "Select Male Female Other Prefer Not To Say" at bounding box center [807, 222] width 300 height 26
click at [657, 209] on select "Select Male Female Other Prefer Not To Say" at bounding box center [807, 222] width 300 height 26
drag, startPoint x: 718, startPoint y: 222, endPoint x: 719, endPoint y: 233, distance: 11.1
click at [719, 222] on select "Select Male Female Other Prefer Not To Say" at bounding box center [807, 222] width 300 height 26
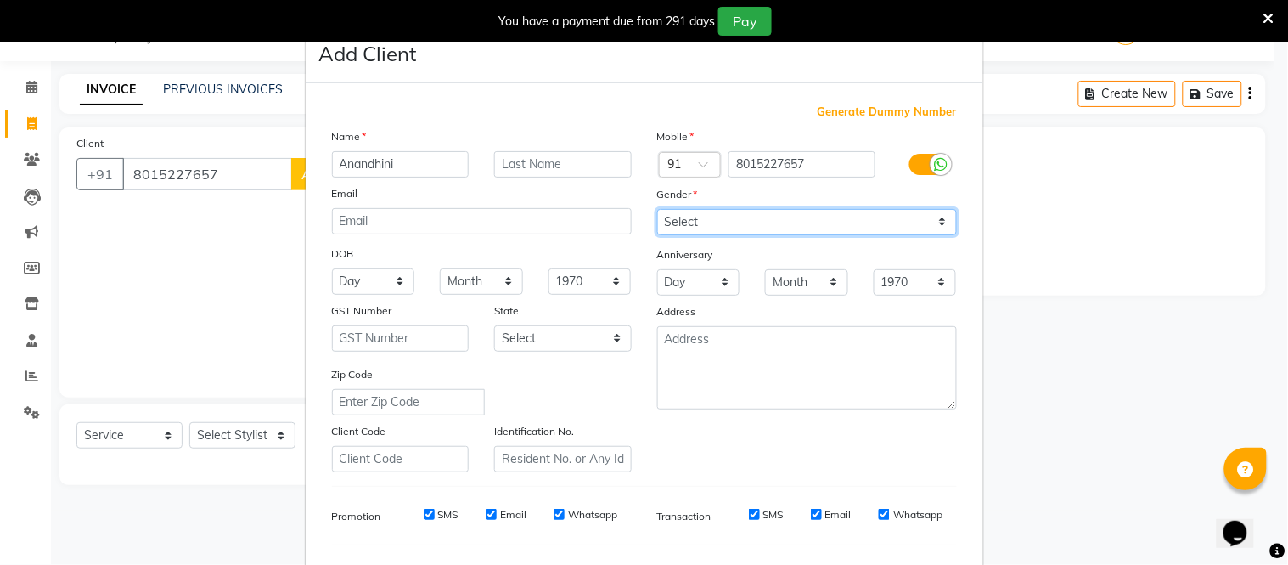
click at [657, 209] on select "Select Male Female Other Prefer Not To Say" at bounding box center [807, 222] width 300 height 26
click at [730, 215] on select "Select Male Female Other Prefer Not To Say" at bounding box center [807, 222] width 300 height 26
click at [657, 209] on select "Select Male Female Other Prefer Not To Say" at bounding box center [807, 222] width 300 height 26
click at [716, 225] on select "Select Male Female Other Prefer Not To Say" at bounding box center [807, 222] width 300 height 26
select select "female"
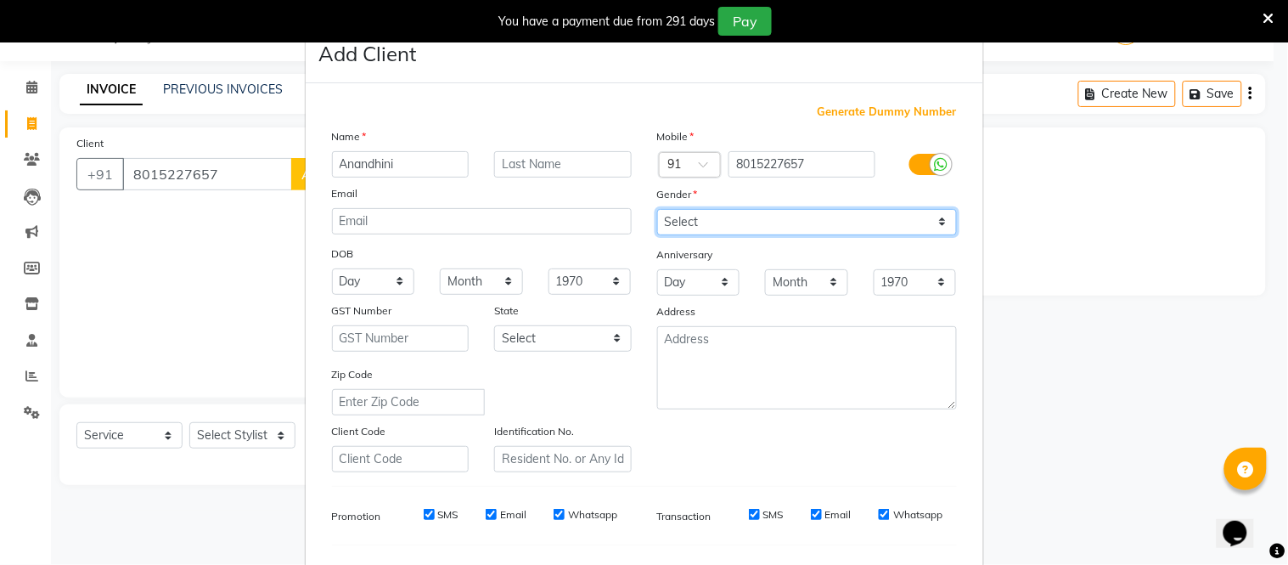
click at [657, 209] on select "Select Male Female Other Prefer Not To Say" at bounding box center [807, 222] width 300 height 26
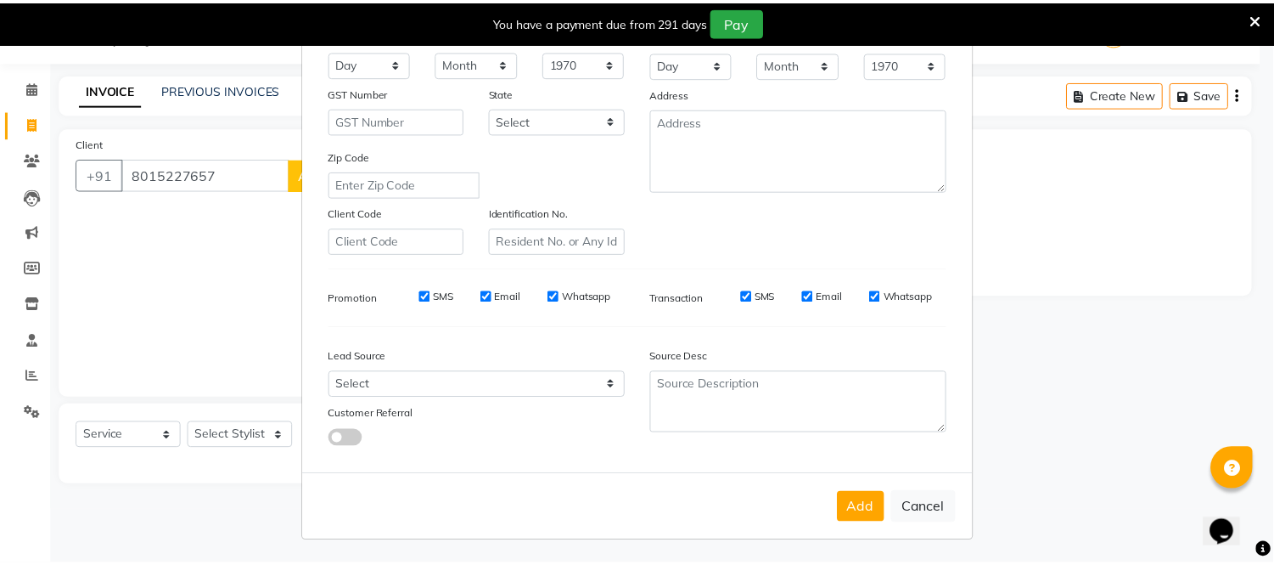
scroll to position [219, 0]
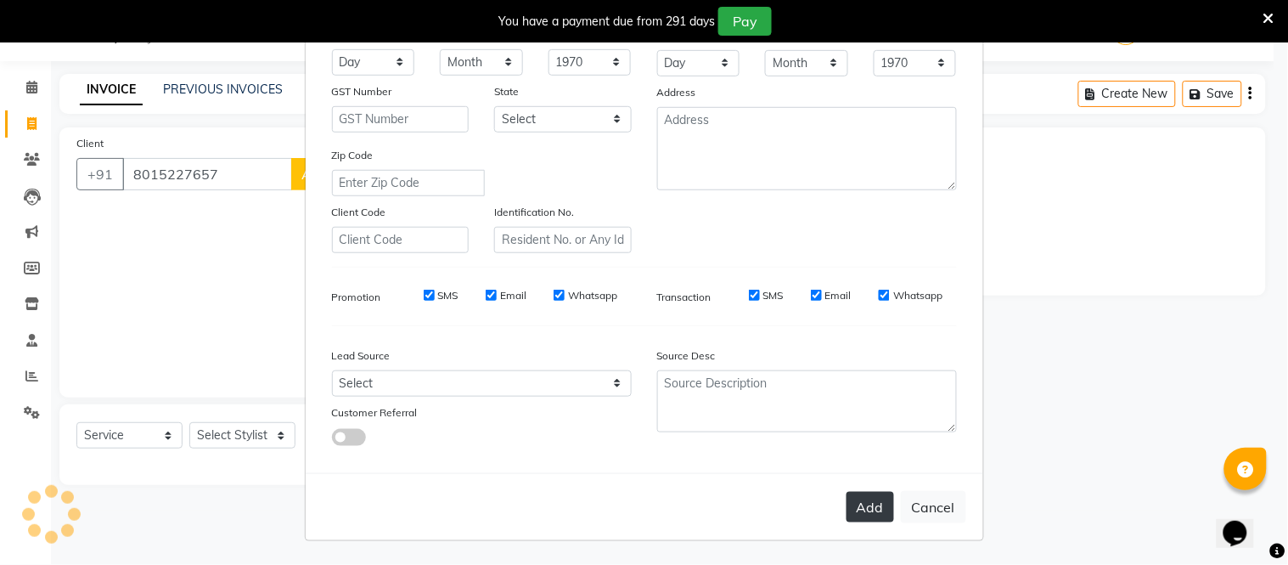
click at [864, 515] on button "Add" at bounding box center [870, 507] width 48 height 31
select select
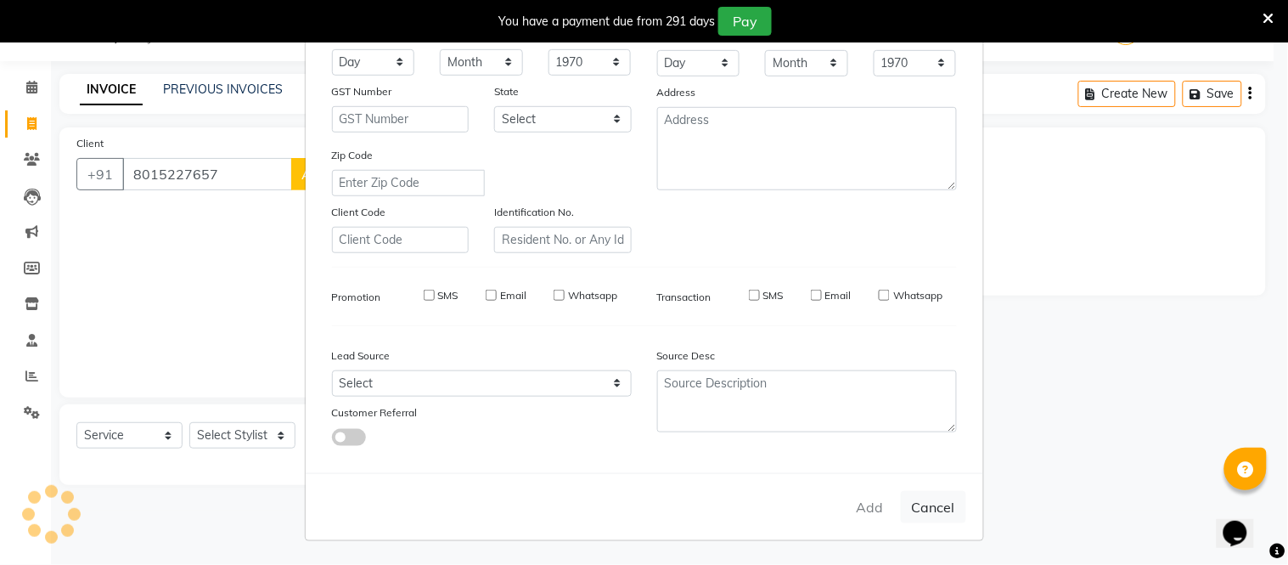
select select
checkbox input "false"
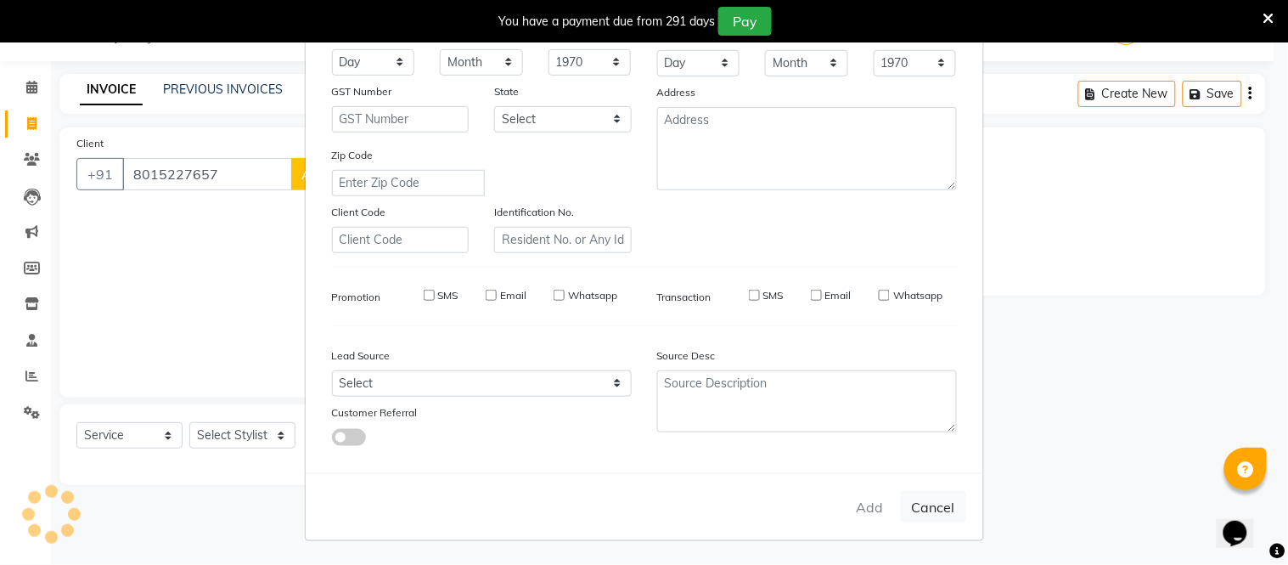
checkbox input "false"
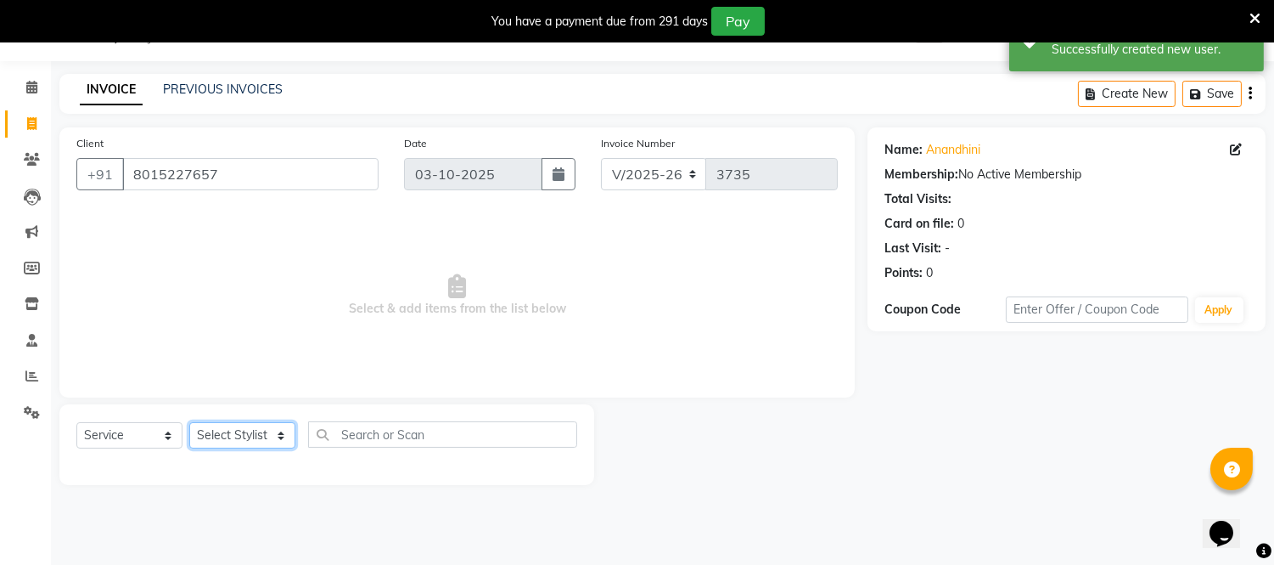
click at [282, 436] on select "Select Stylist Archana Bhagi Deepika Devi Dilip Divya Dolly Dr Prakash Faizan G…" at bounding box center [242, 435] width 106 height 26
select select "71592"
click at [189, 423] on select "Select Stylist Archana Bhagi Deepika Devi Dilip Divya Dolly Dr Prakash Faizan G…" at bounding box center [242, 435] width 106 height 26
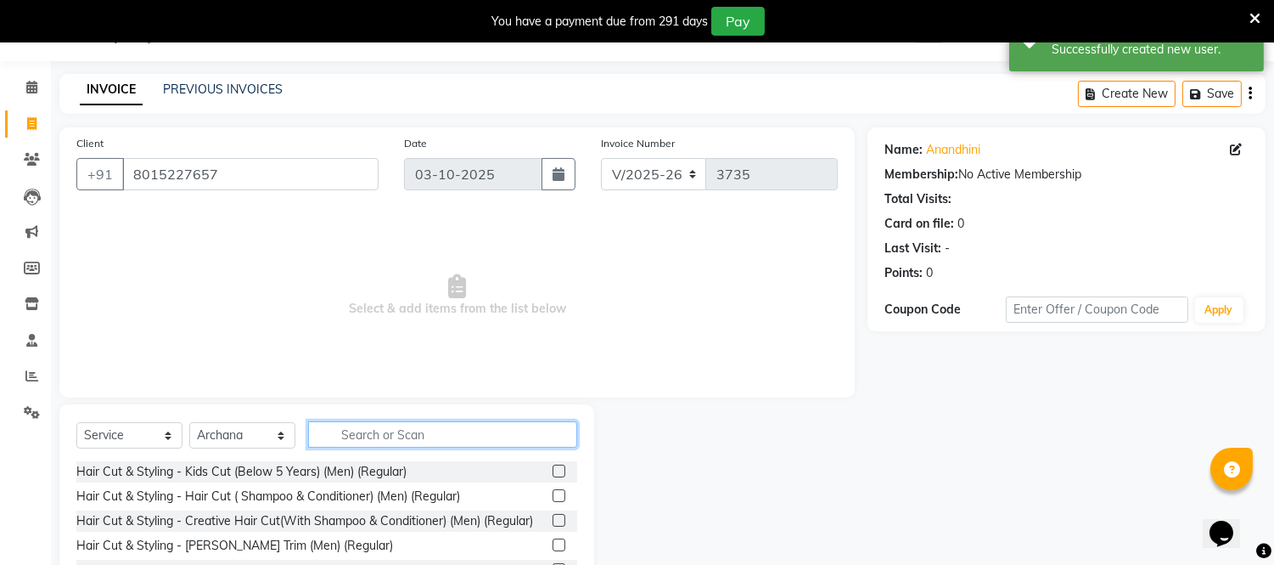
click at [362, 430] on input "text" at bounding box center [442, 434] width 269 height 26
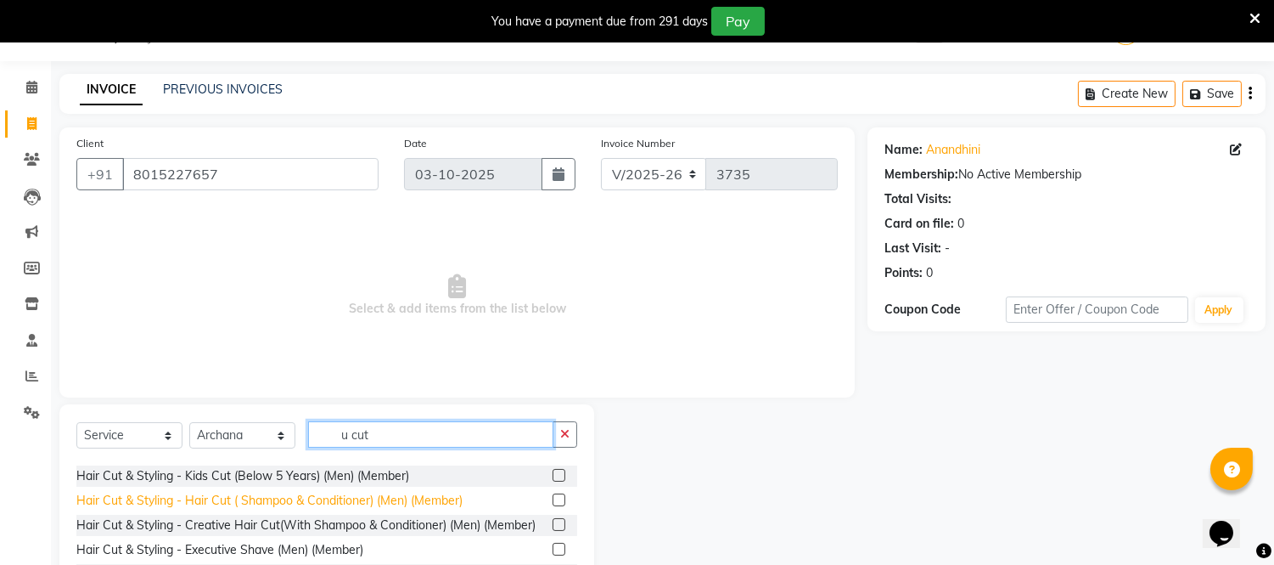
scroll to position [0, 0]
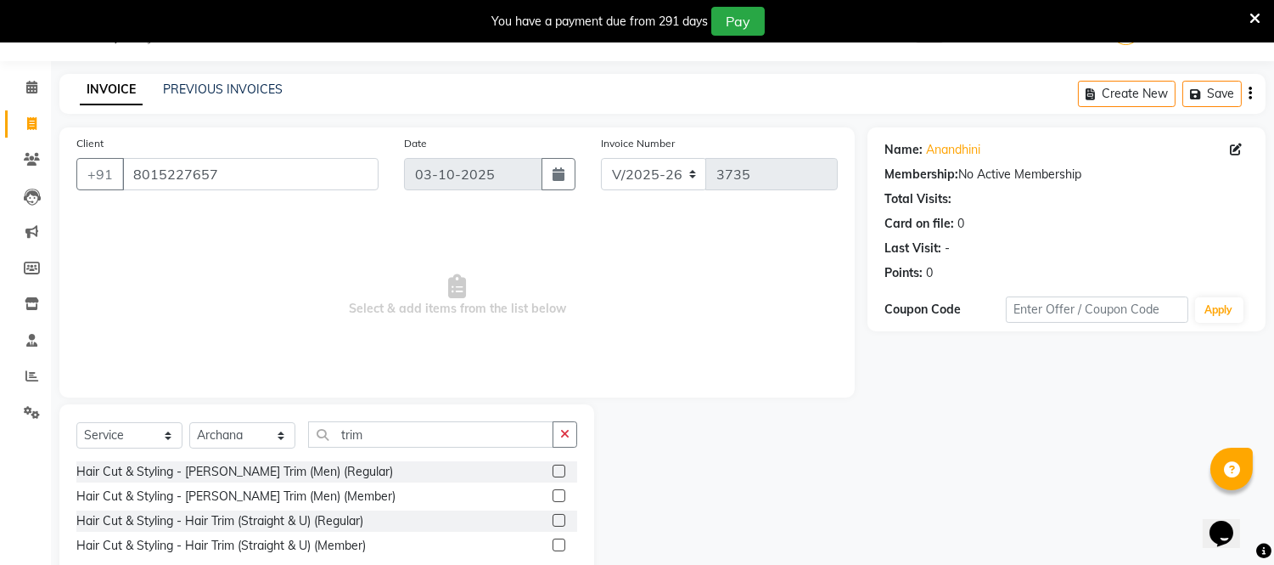
drag, startPoint x: 556, startPoint y: 520, endPoint x: 546, endPoint y: 519, distance: 10.2
click at [556, 519] on label at bounding box center [559, 520] width 13 height 13
click at [556, 519] on input "checkbox" at bounding box center [558, 520] width 11 height 11
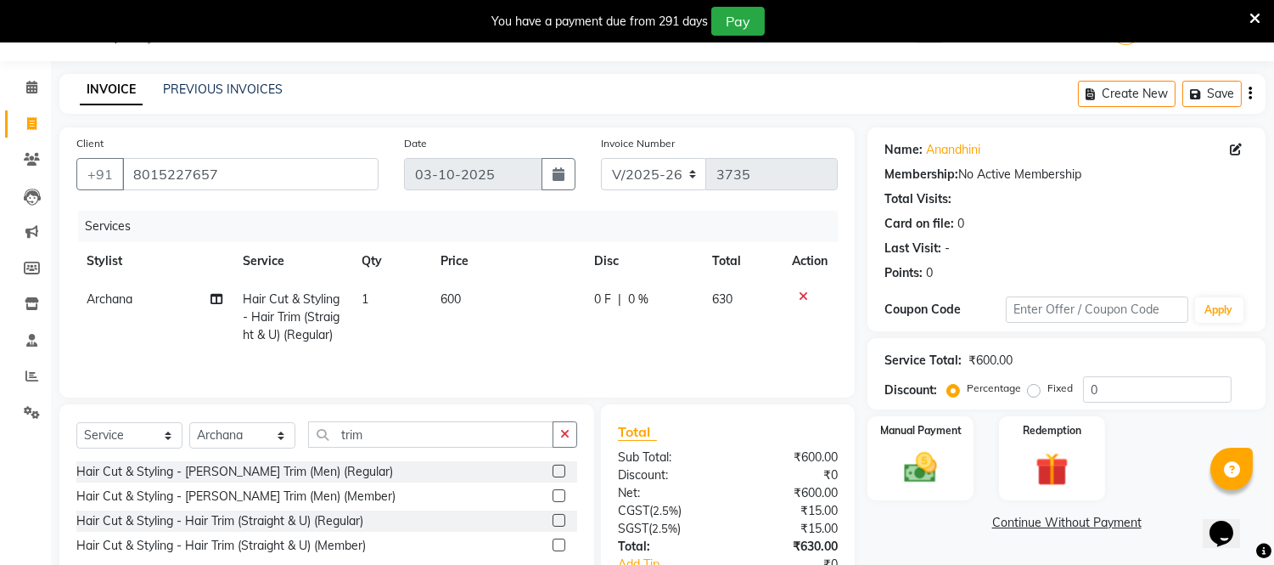
click at [447, 295] on span "600" at bounding box center [451, 298] width 20 height 15
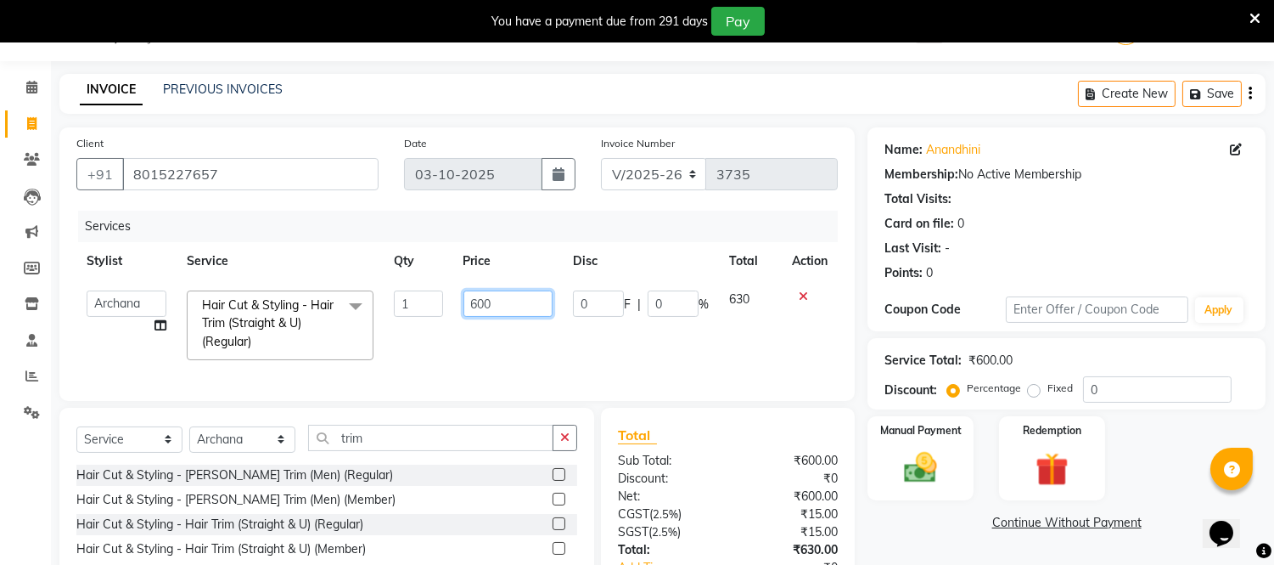
drag, startPoint x: 478, startPoint y: 306, endPoint x: 494, endPoint y: 362, distance: 58.3
click at [478, 307] on input "600" at bounding box center [508, 303] width 89 height 26
click at [537, 350] on td "500" at bounding box center [508, 325] width 110 height 90
click at [440, 464] on div "Select Service Product Membership Package Voucher Prepaid Gift Card Select Styl…" at bounding box center [326, 444] width 501 height 40
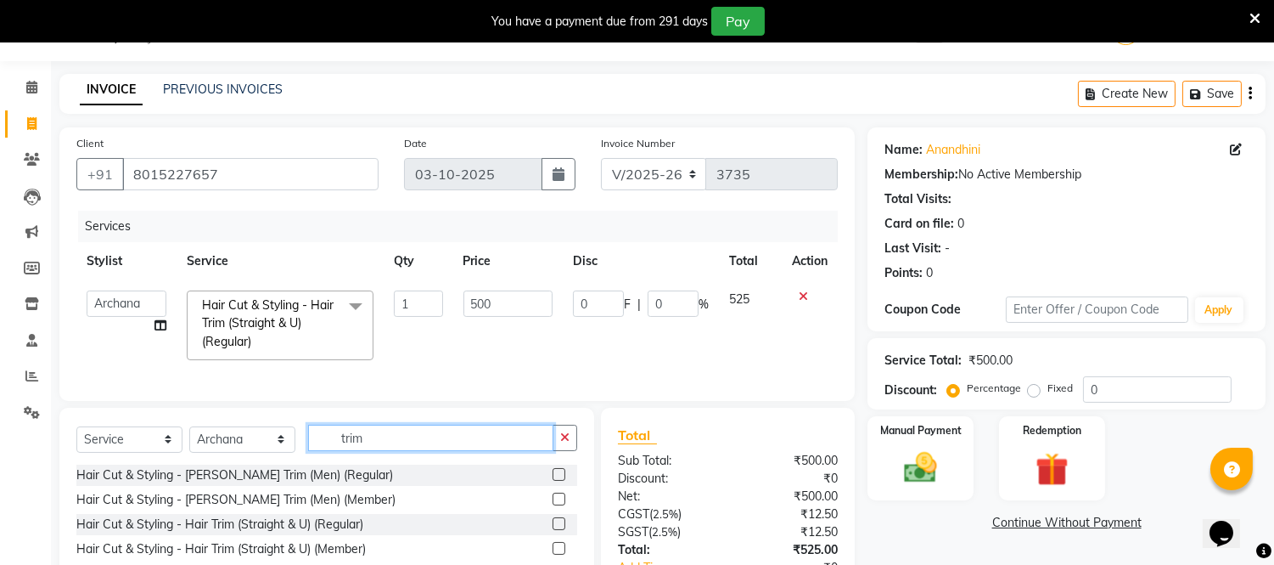
click at [435, 451] on input "trim" at bounding box center [430, 437] width 245 height 26
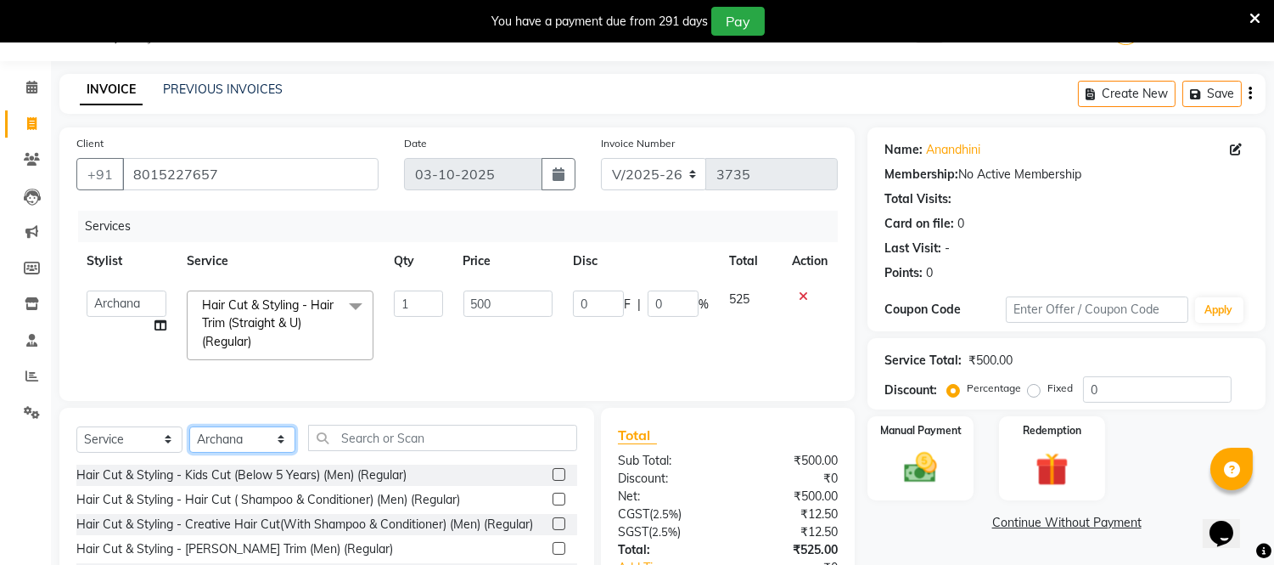
click at [273, 452] on select "Select Stylist Archana Bhagi Deepika Devi Dilip Divya Dolly Dr Prakash Faizan G…" at bounding box center [242, 439] width 106 height 26
click at [189, 441] on select "Select Stylist Archana Bhagi Deepika Devi Dilip Divya Dolly Dr Prakash Faizan G…" at bounding box center [242, 439] width 106 height 26
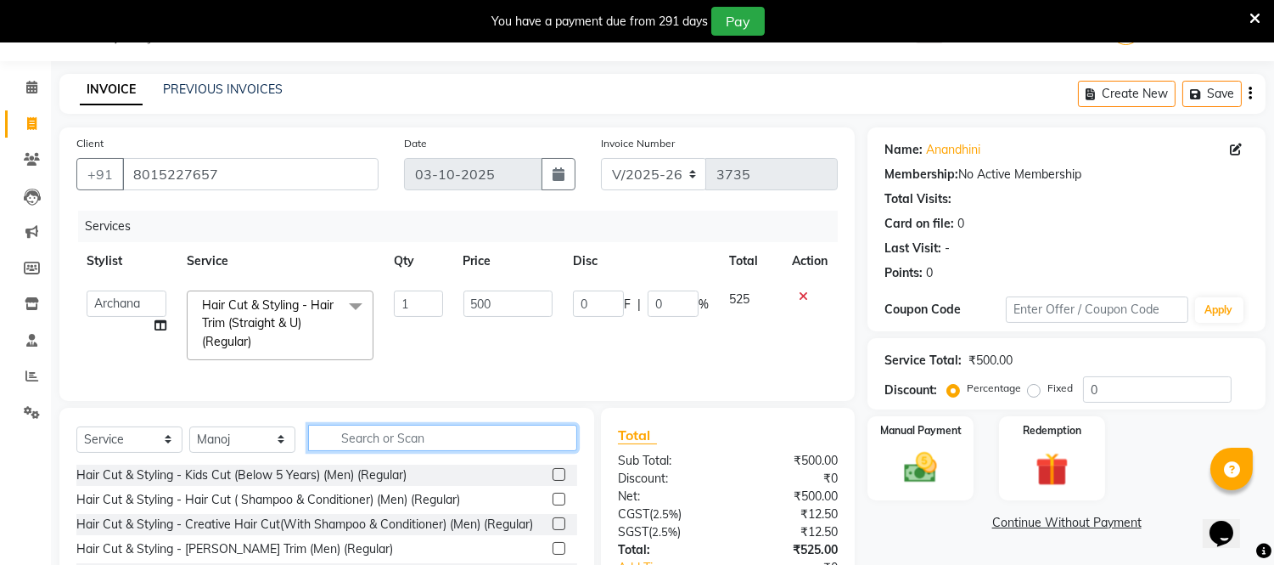
click at [385, 451] on input "text" at bounding box center [442, 437] width 269 height 26
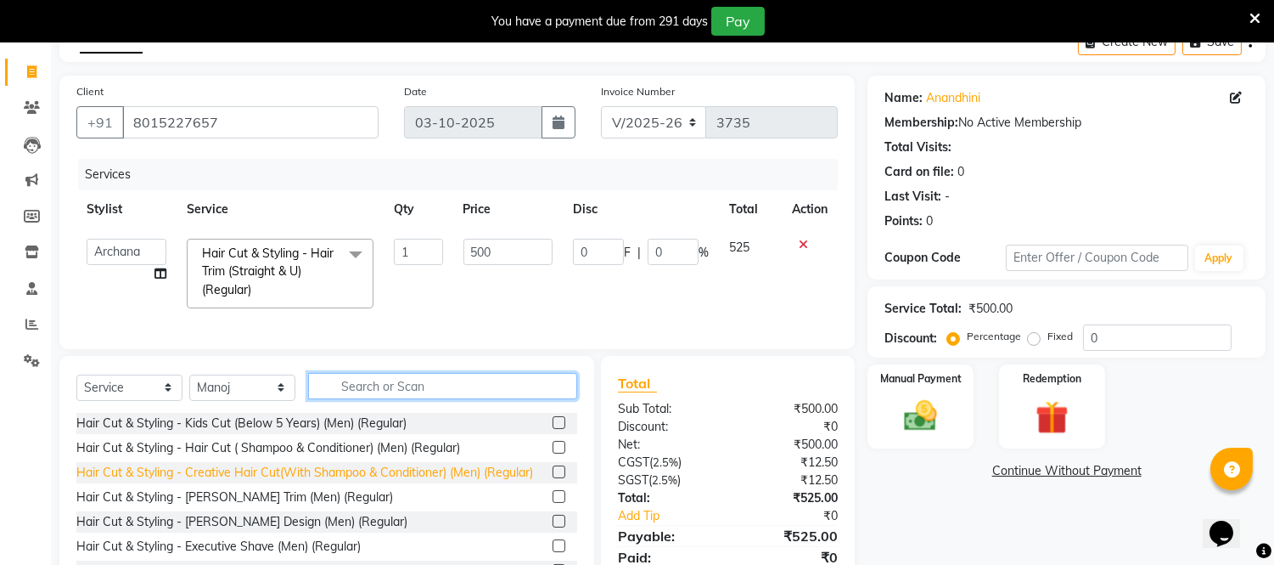
scroll to position [137, 0]
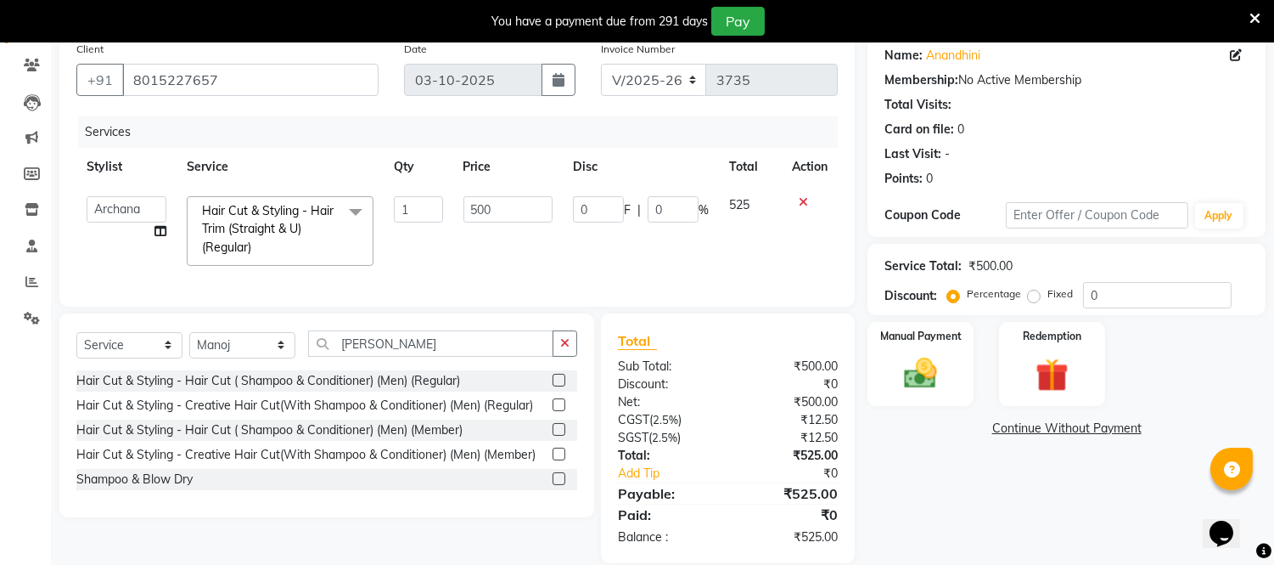
click at [558, 485] on label at bounding box center [559, 478] width 13 height 13
click at [558, 485] on input "checkbox" at bounding box center [558, 479] width 11 height 11
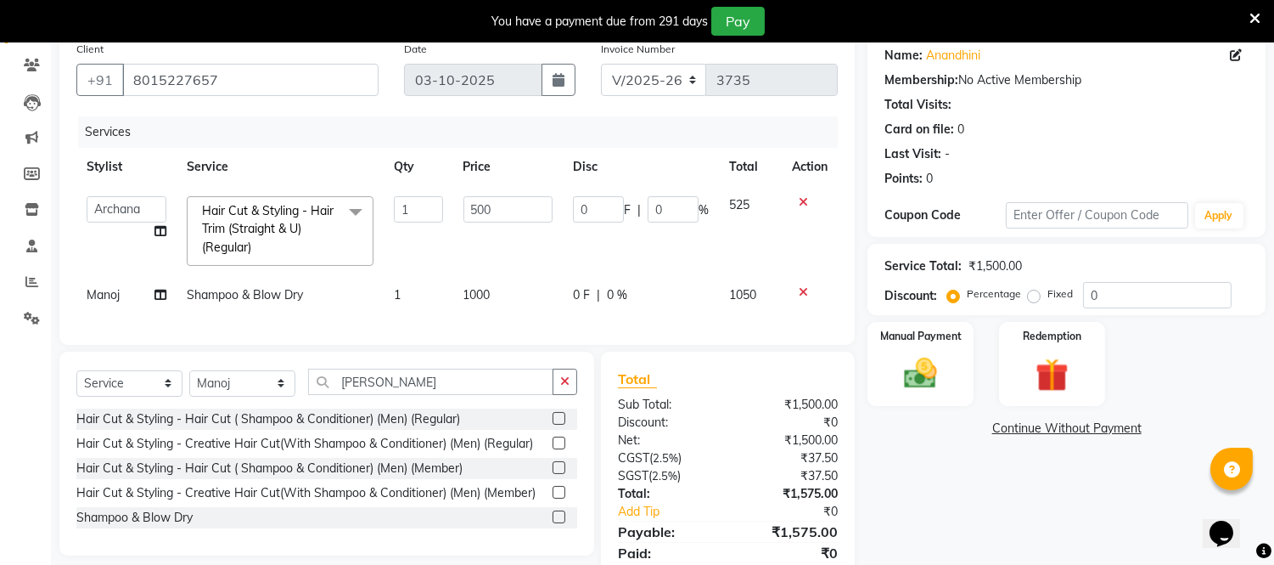
drag, startPoint x: 969, startPoint y: 528, endPoint x: 964, endPoint y: 518, distance: 11.4
click at [970, 525] on div "Name: Anandhini Membership: No Active Membership Total Visits: Card on file: 0 …" at bounding box center [1073, 317] width 411 height 568
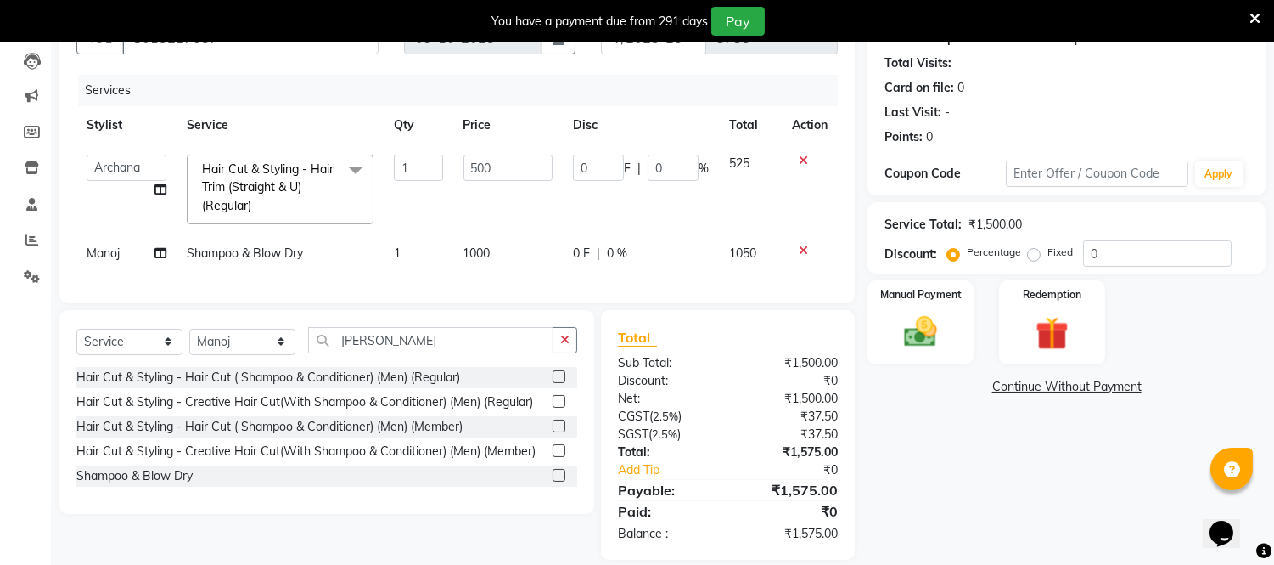
scroll to position [213, 0]
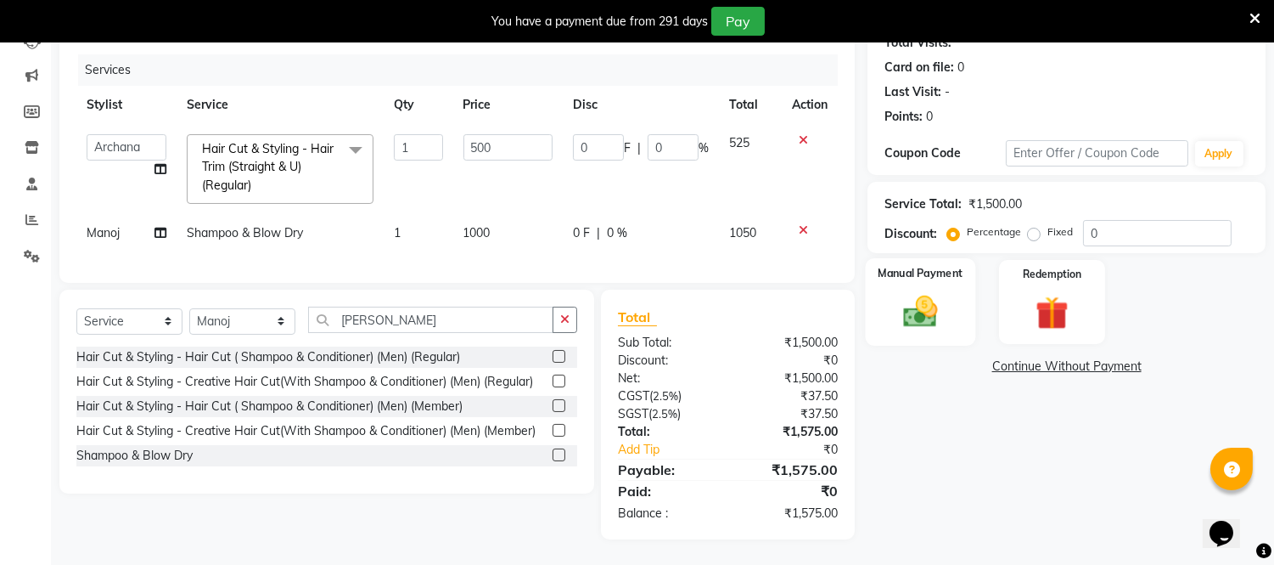
click at [927, 295] on img at bounding box center [921, 312] width 56 height 40
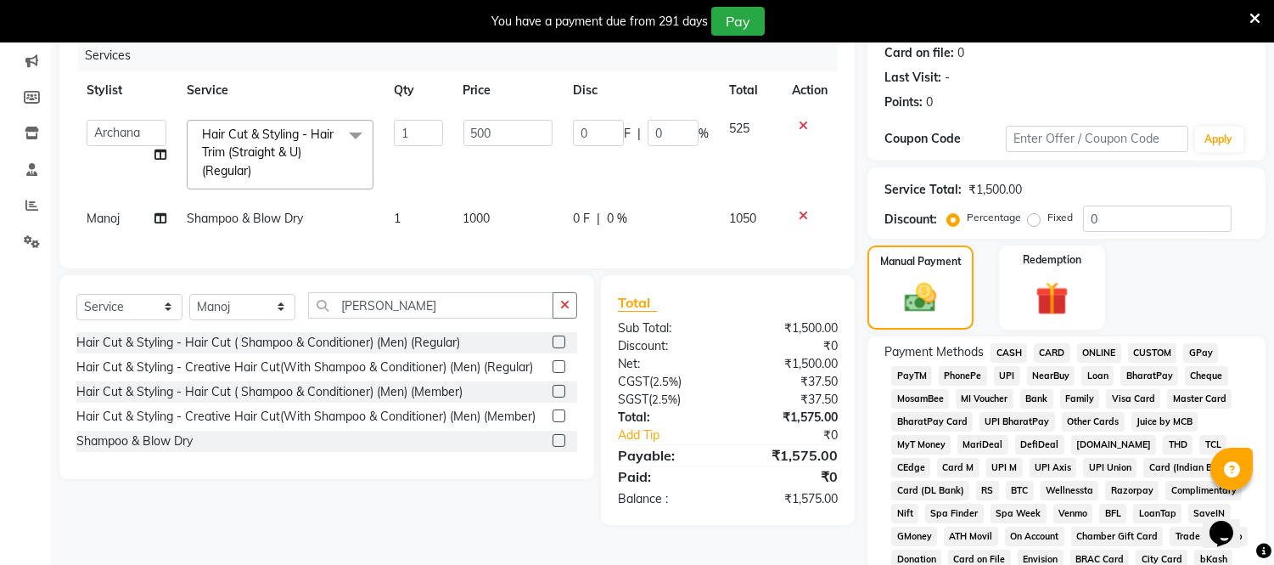
click at [1109, 349] on span "ONLINE" at bounding box center [1099, 353] width 44 height 20
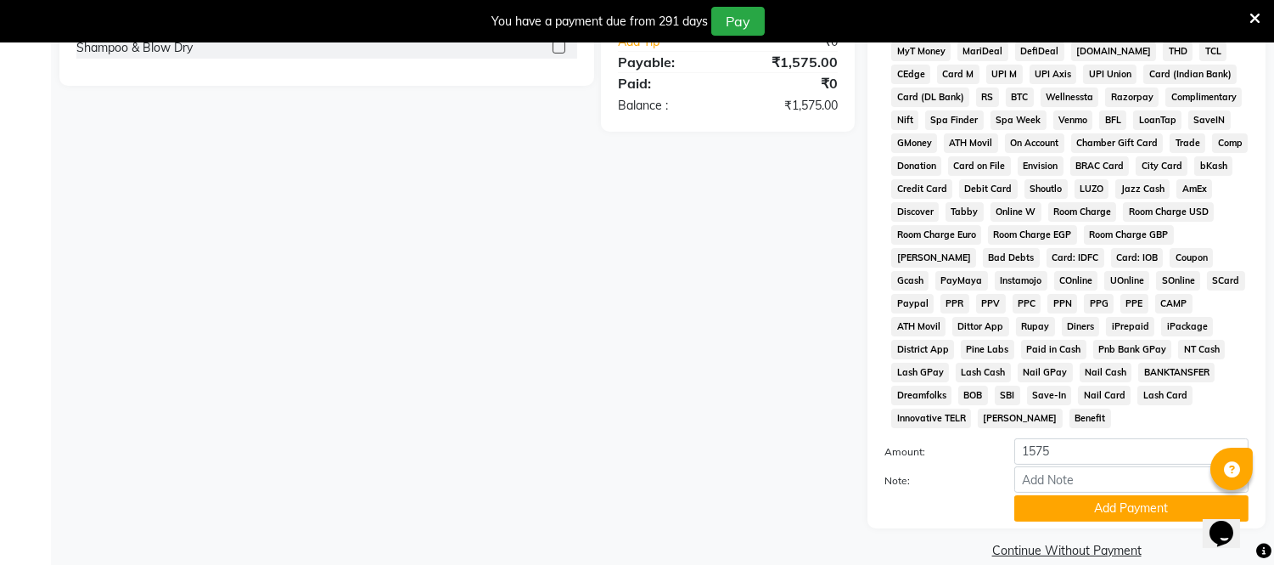
scroll to position [610, 0]
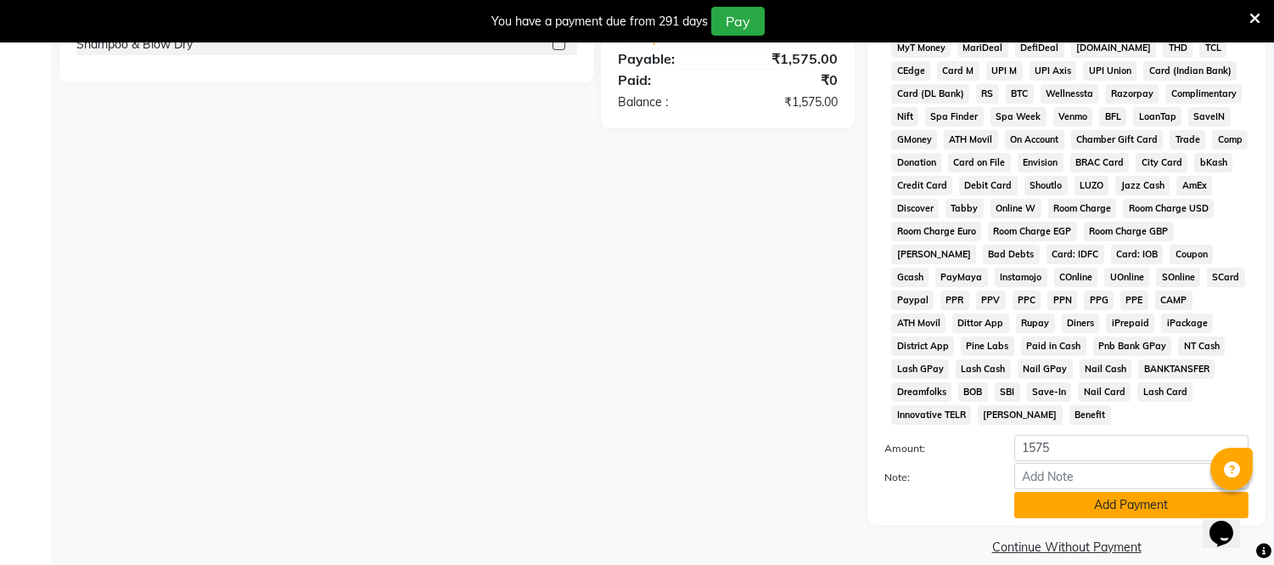
click at [1108, 492] on button "Add Payment" at bounding box center [1131, 505] width 234 height 26
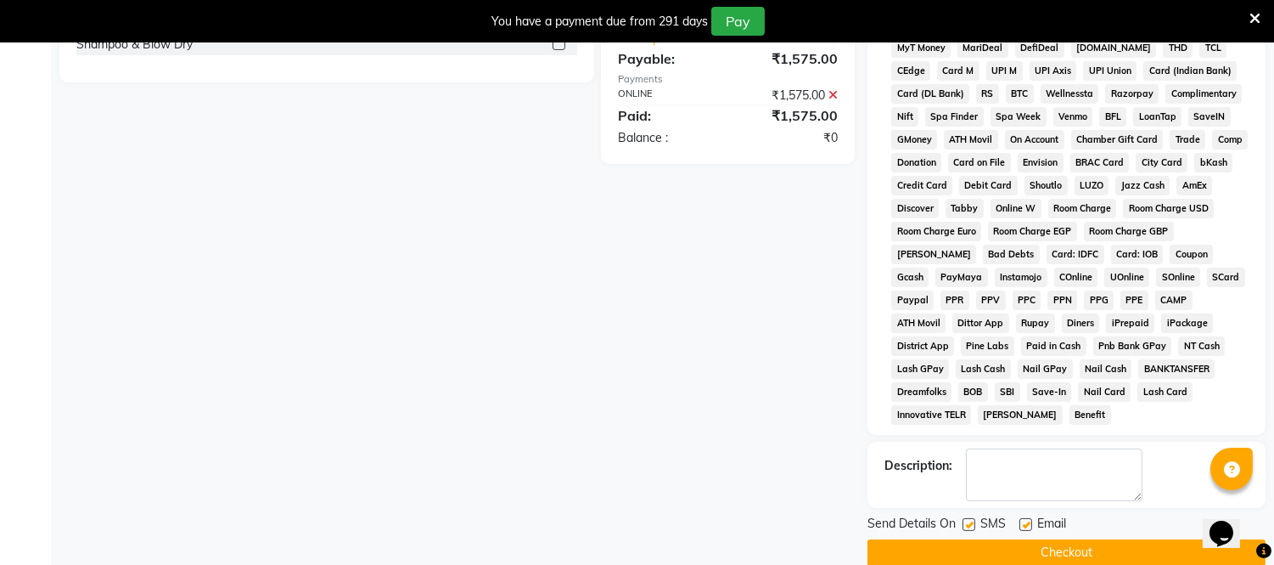
click at [1088, 539] on button "Checkout" at bounding box center [1067, 552] width 398 height 26
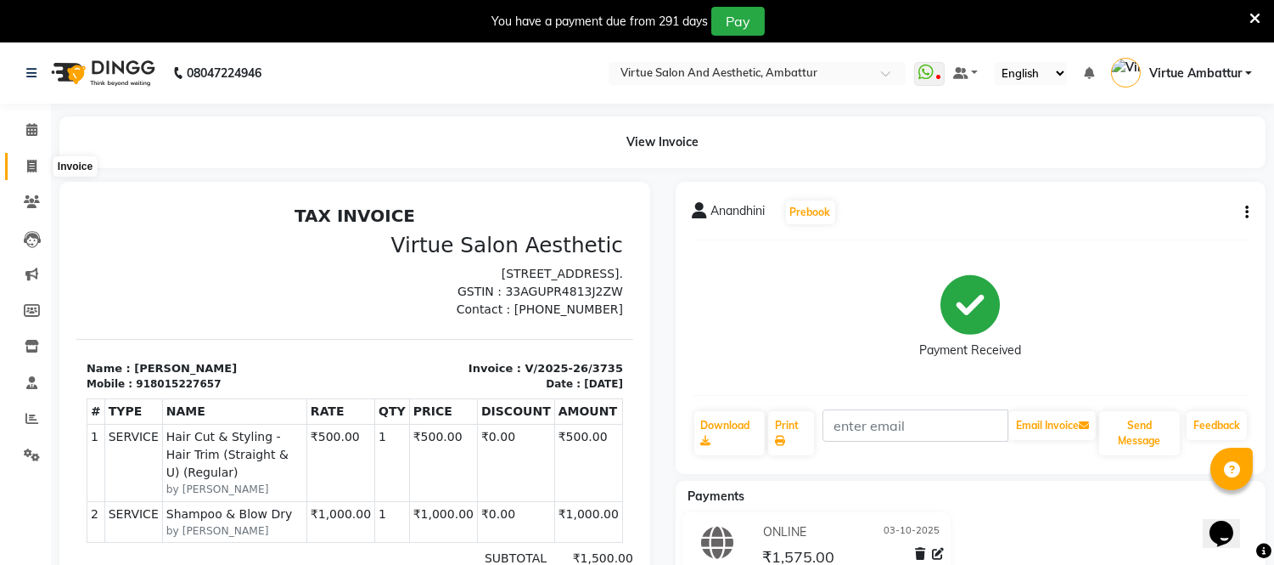
click at [36, 167] on icon at bounding box center [31, 166] width 9 height 13
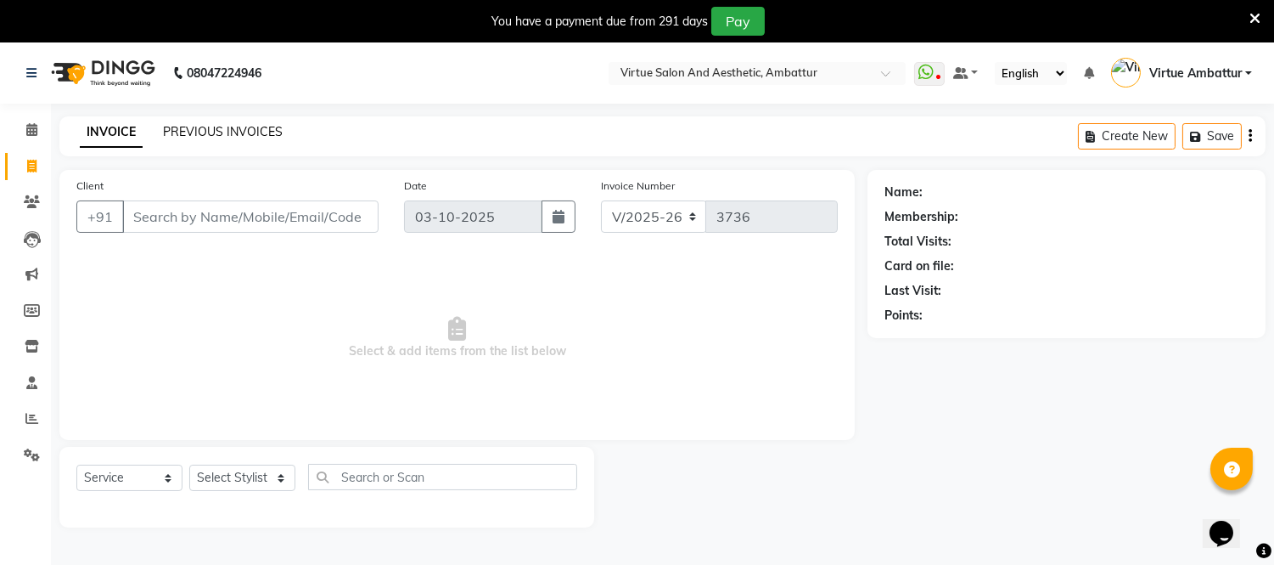
click at [206, 134] on link "PREVIOUS INVOICES" at bounding box center [223, 131] width 120 height 15
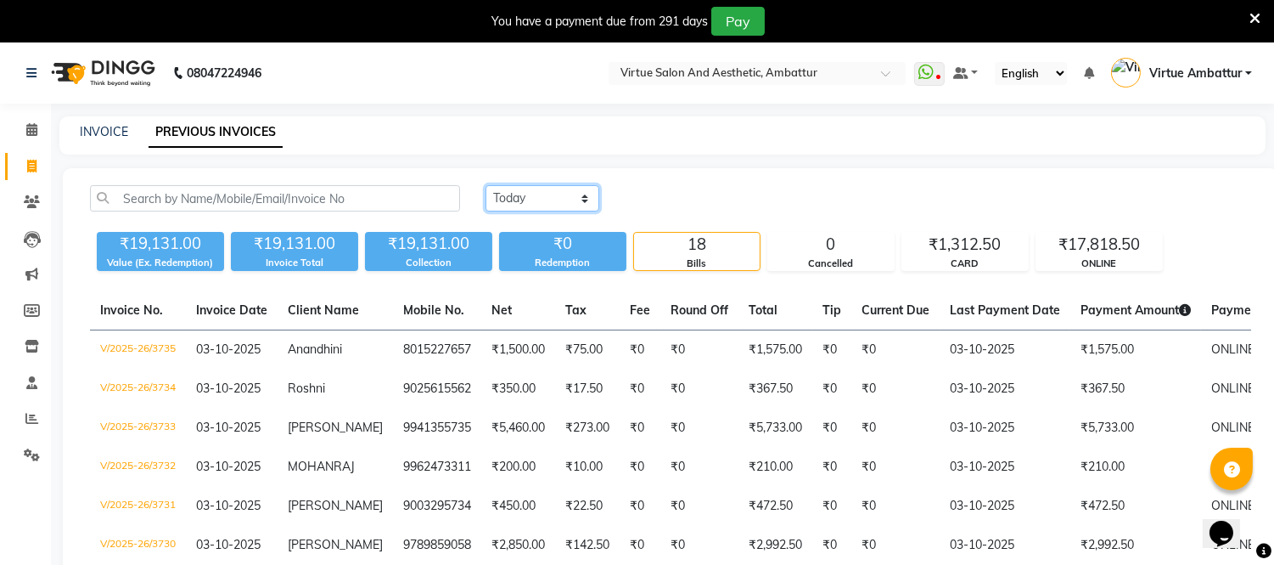
click at [531, 199] on select "Today Yesterday Custom Range" at bounding box center [543, 198] width 114 height 26
click at [486, 185] on select "Today Yesterday Custom Range" at bounding box center [543, 198] width 114 height 26
click at [679, 210] on input "03-10-2025" at bounding box center [680, 199] width 119 height 24
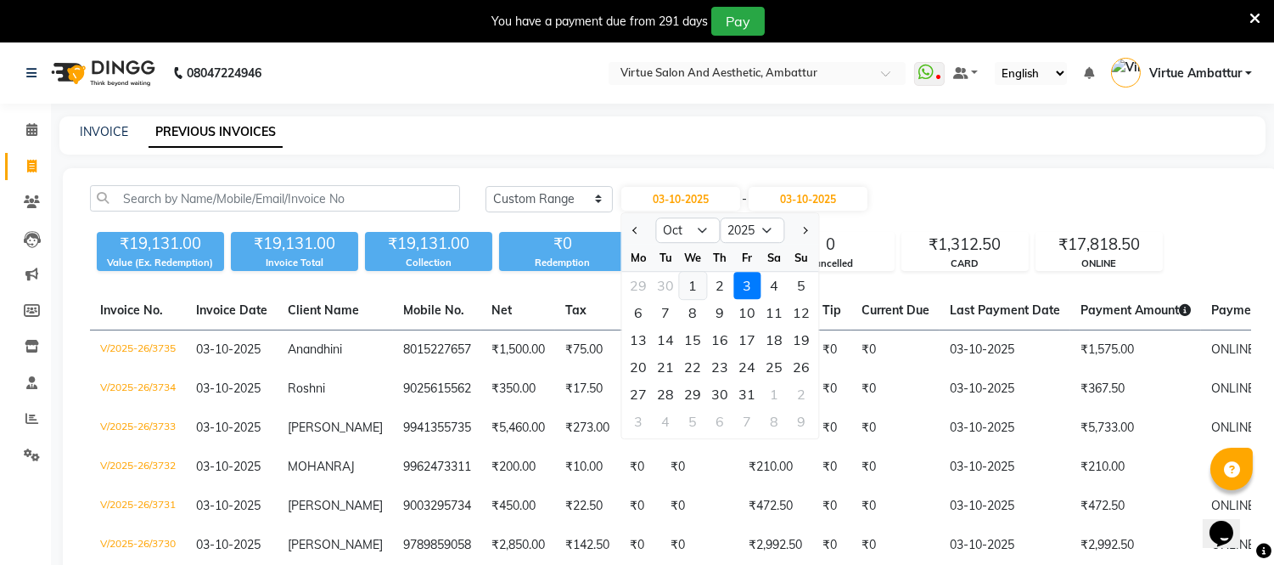
click at [693, 284] on div "1" at bounding box center [692, 285] width 27 height 27
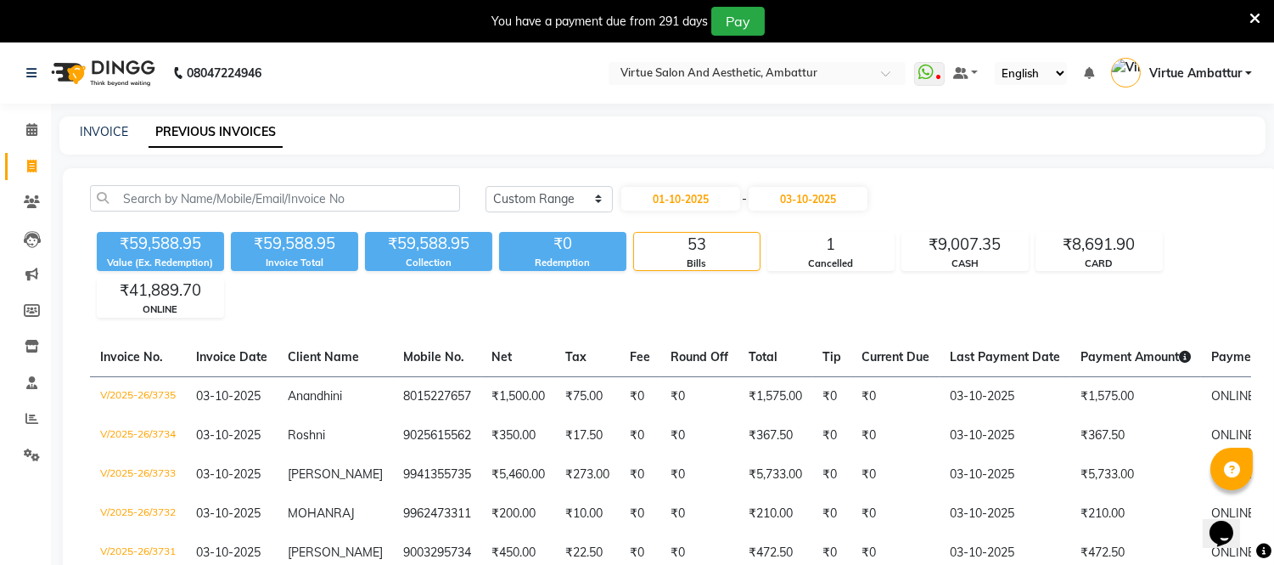
click at [566, 191] on select "Today Yesterday Custom Range" at bounding box center [549, 199] width 127 height 26
click at [486, 186] on select "Today Yesterday Custom Range" at bounding box center [549, 199] width 127 height 26
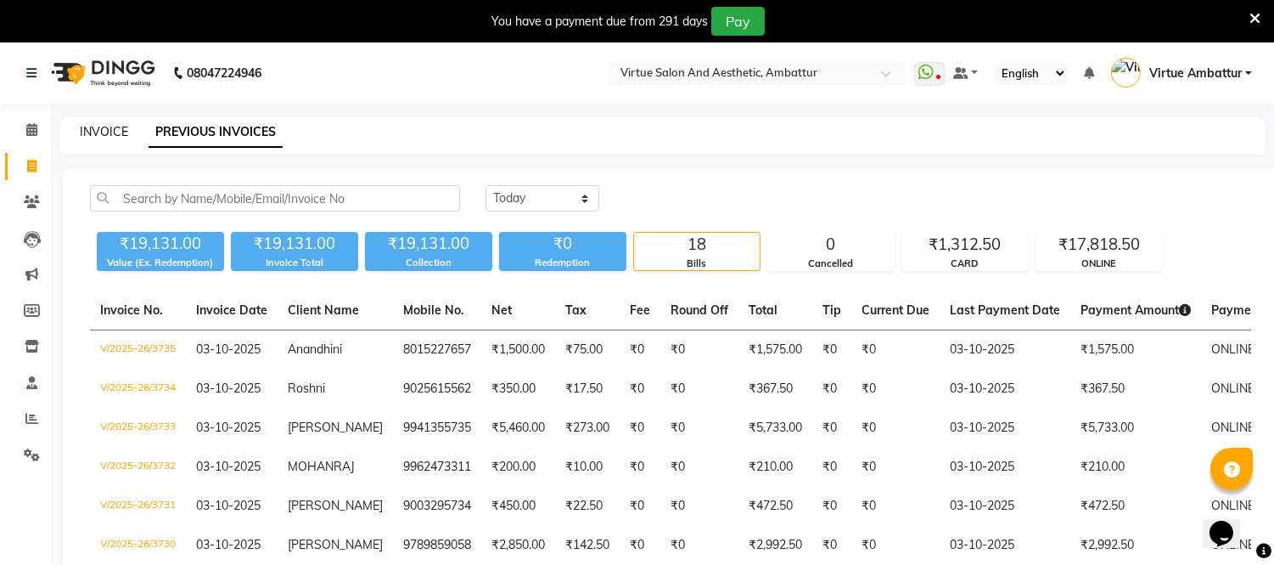
click at [92, 132] on link "INVOICE" at bounding box center [104, 131] width 48 height 15
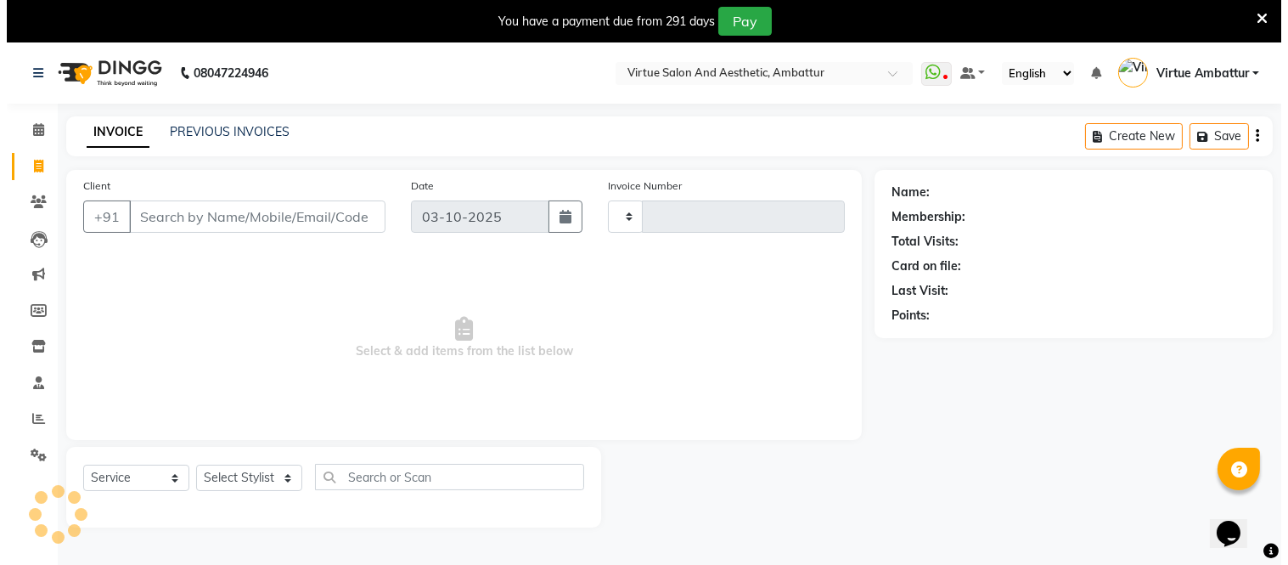
scroll to position [42, 0]
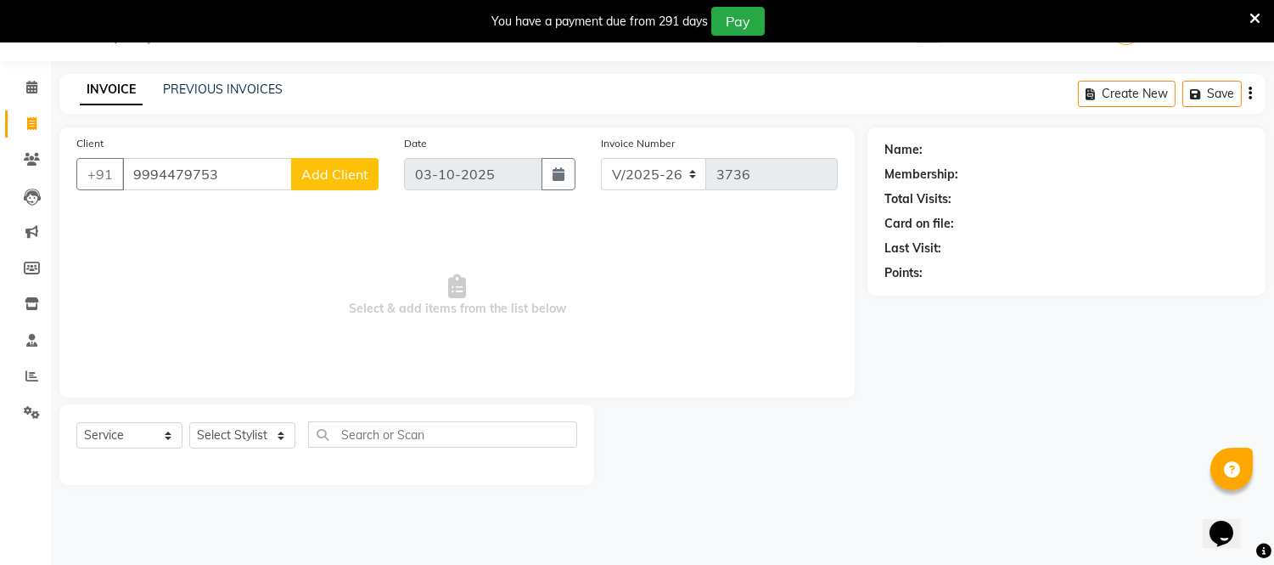
click at [338, 163] on button "Add Client" at bounding box center [334, 174] width 87 height 32
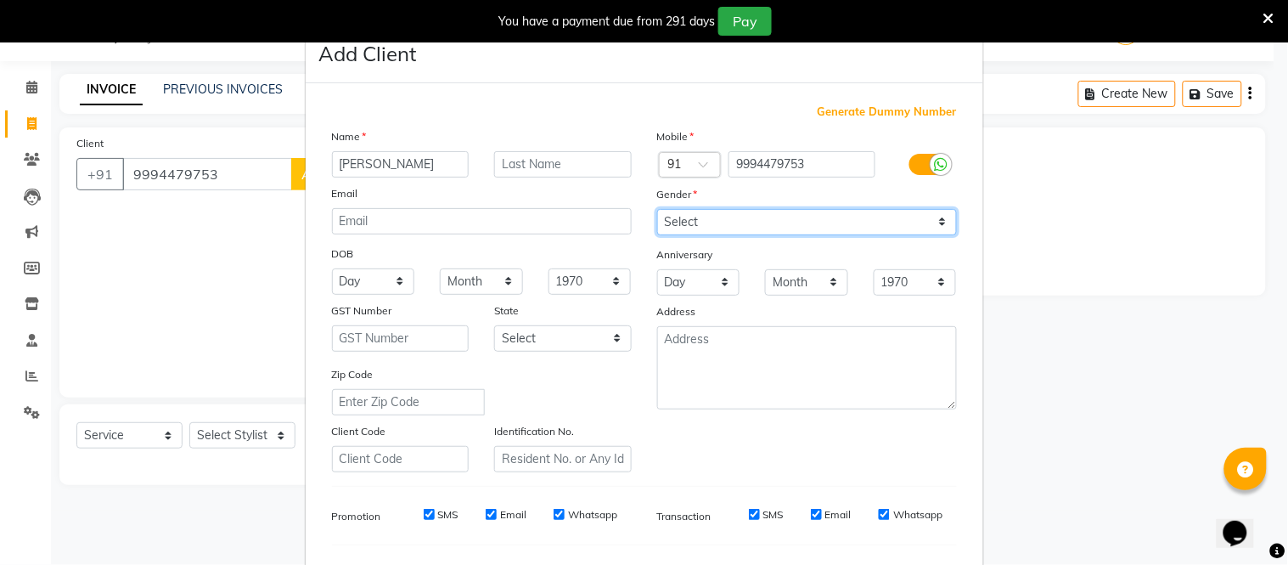
click at [732, 225] on select "Select Male Female Other Prefer Not To Say" at bounding box center [807, 222] width 300 height 26
click at [657, 209] on select "Select Male Female Other Prefer Not To Say" at bounding box center [807, 222] width 300 height 26
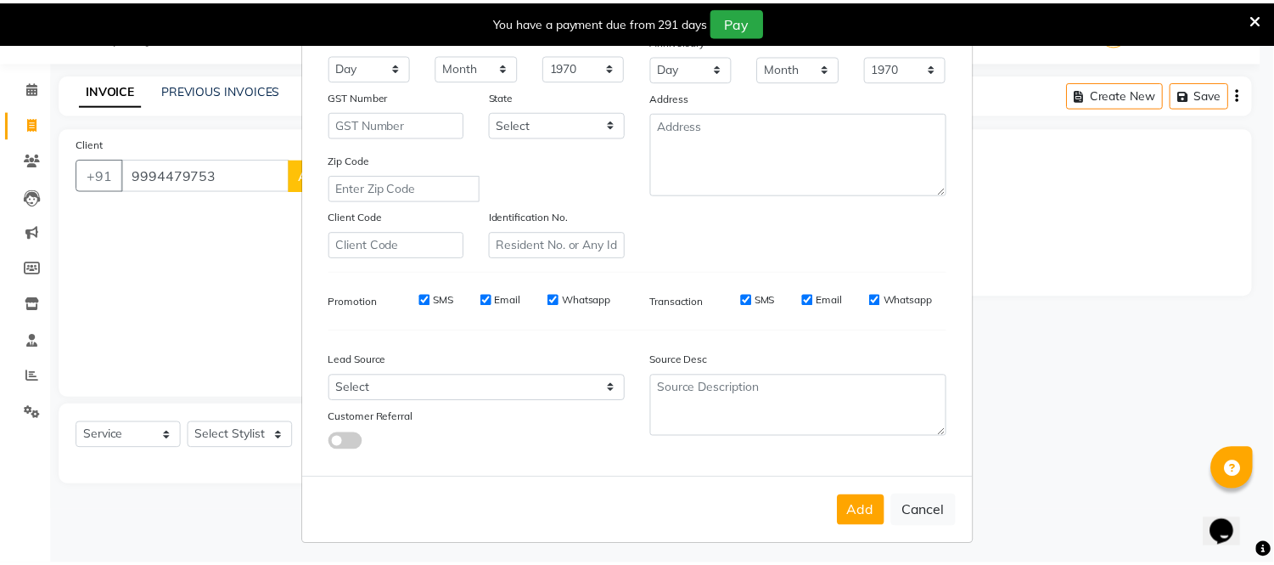
scroll to position [219, 0]
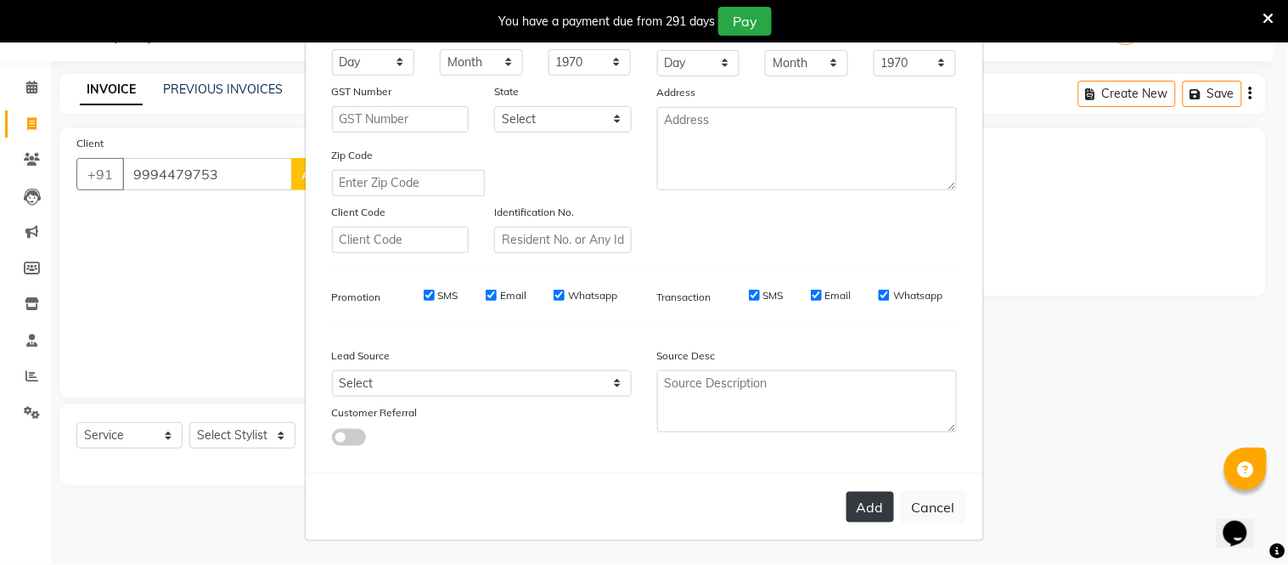
drag, startPoint x: 867, startPoint y: 510, endPoint x: 846, endPoint y: 510, distance: 21.2
click at [863, 509] on button "Add" at bounding box center [870, 507] width 48 height 31
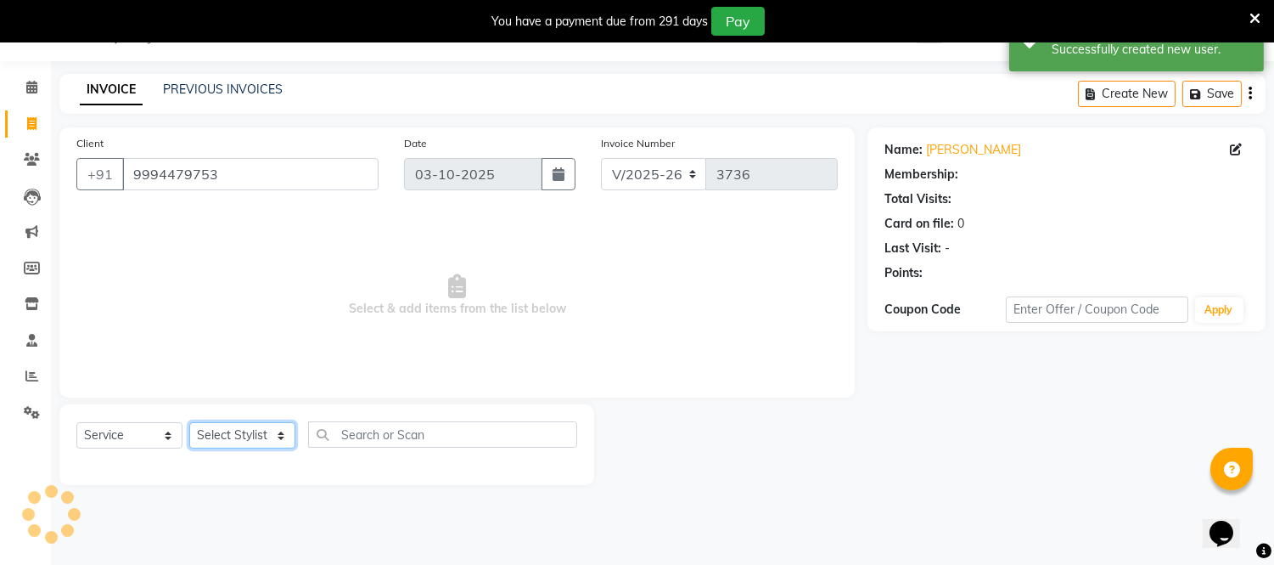
click at [255, 441] on select "Select Stylist Archana Bhagi Deepika Devi Dilip Divya Dolly Dr Prakash Faizan G…" at bounding box center [242, 435] width 106 height 26
click at [189, 423] on select "Select Stylist Archana Bhagi Deepika Devi Dilip Divya Dolly Dr Prakash Faizan G…" at bounding box center [242, 435] width 106 height 26
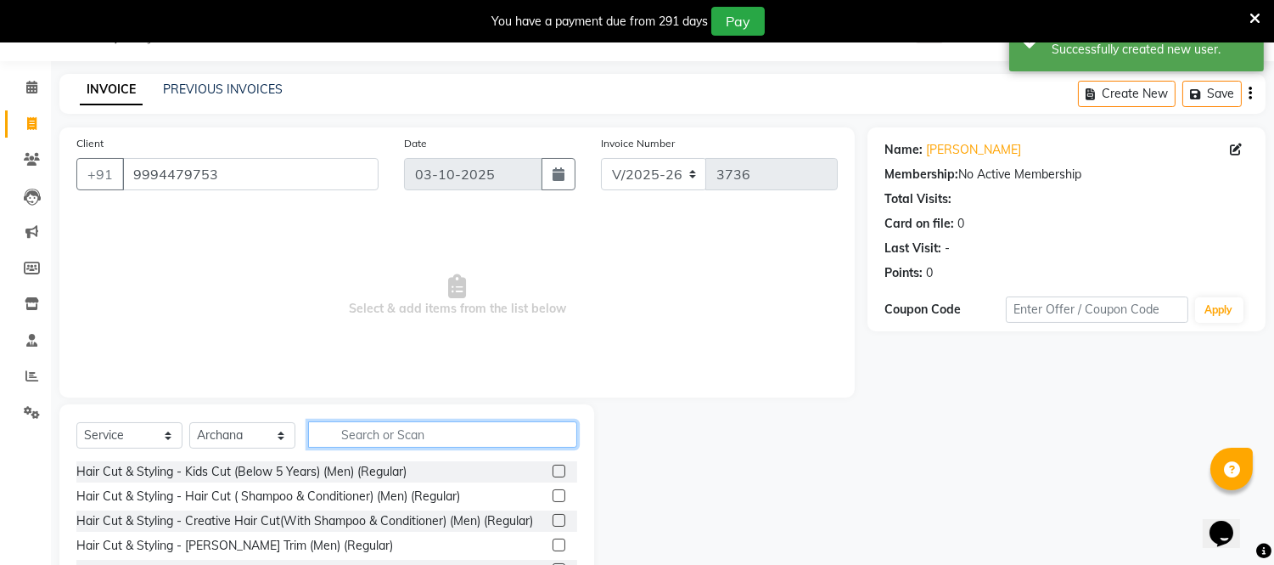
click at [387, 425] on input "text" at bounding box center [442, 434] width 269 height 26
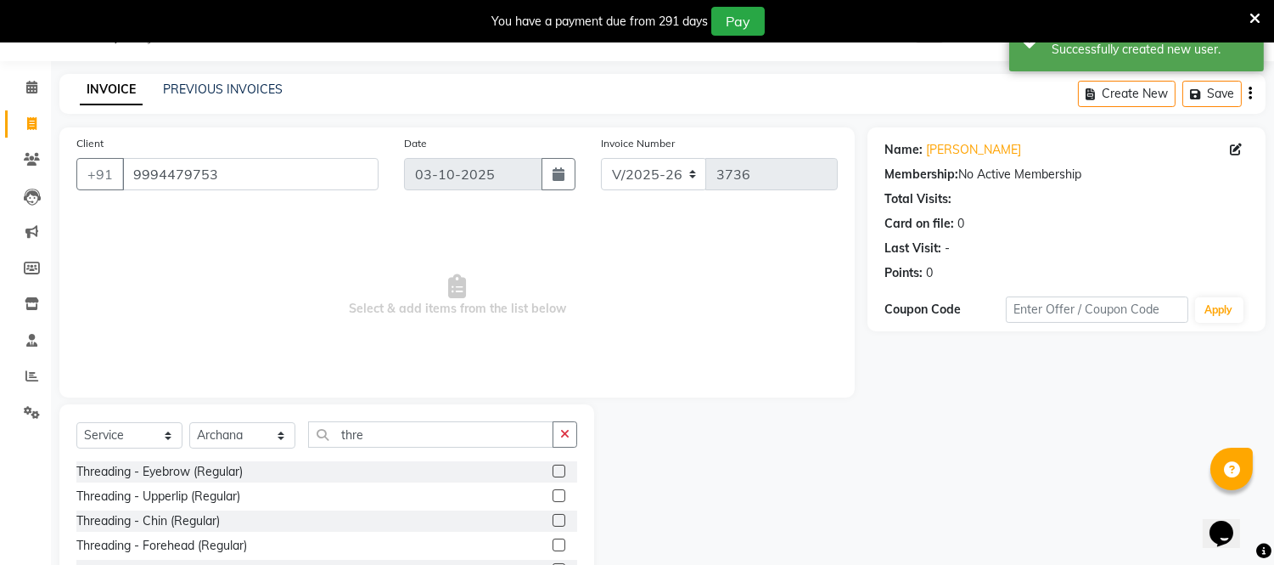
click at [553, 470] on label at bounding box center [559, 470] width 13 height 13
click at [553, 470] on input "checkbox" at bounding box center [558, 471] width 11 height 11
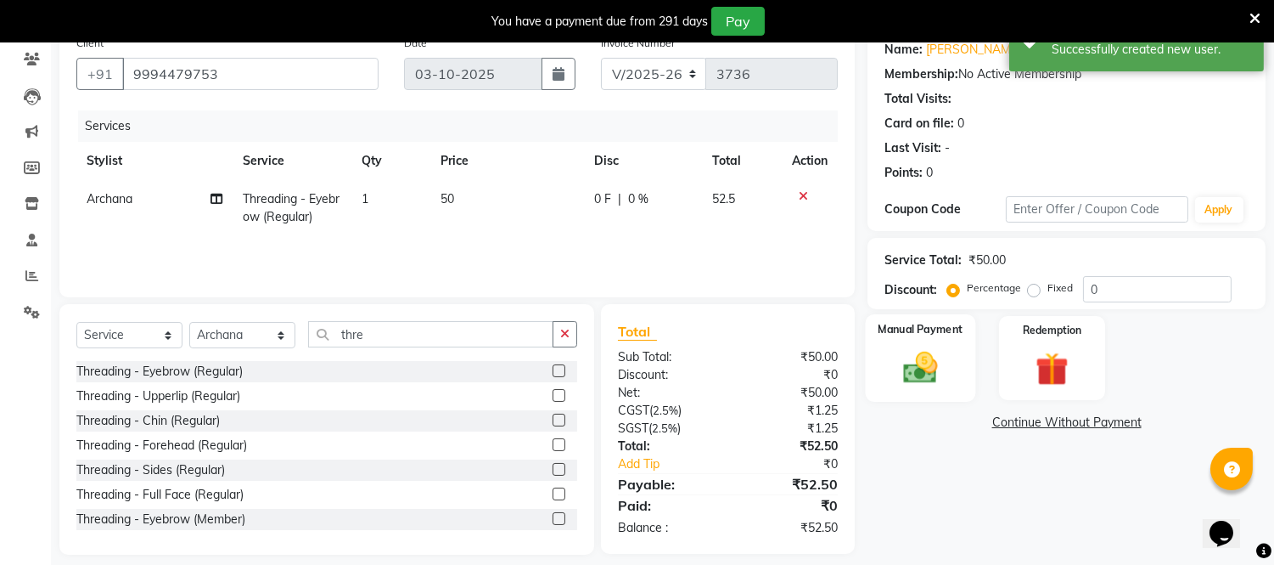
scroll to position [157, 0]
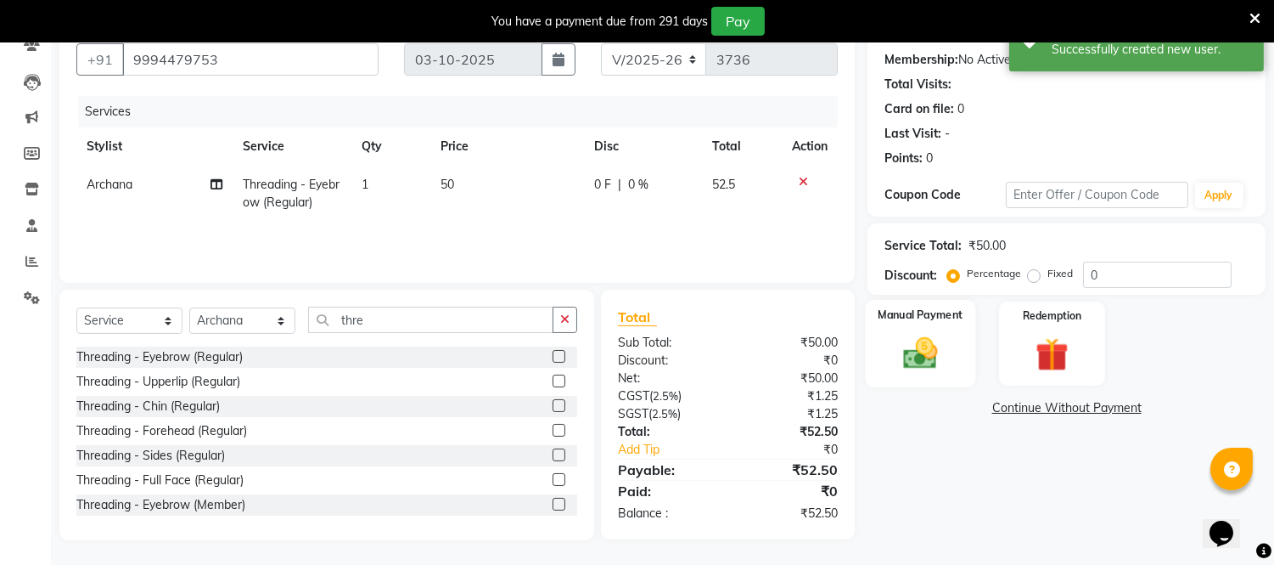
click at [957, 353] on div "Manual Payment" at bounding box center [921, 343] width 110 height 87
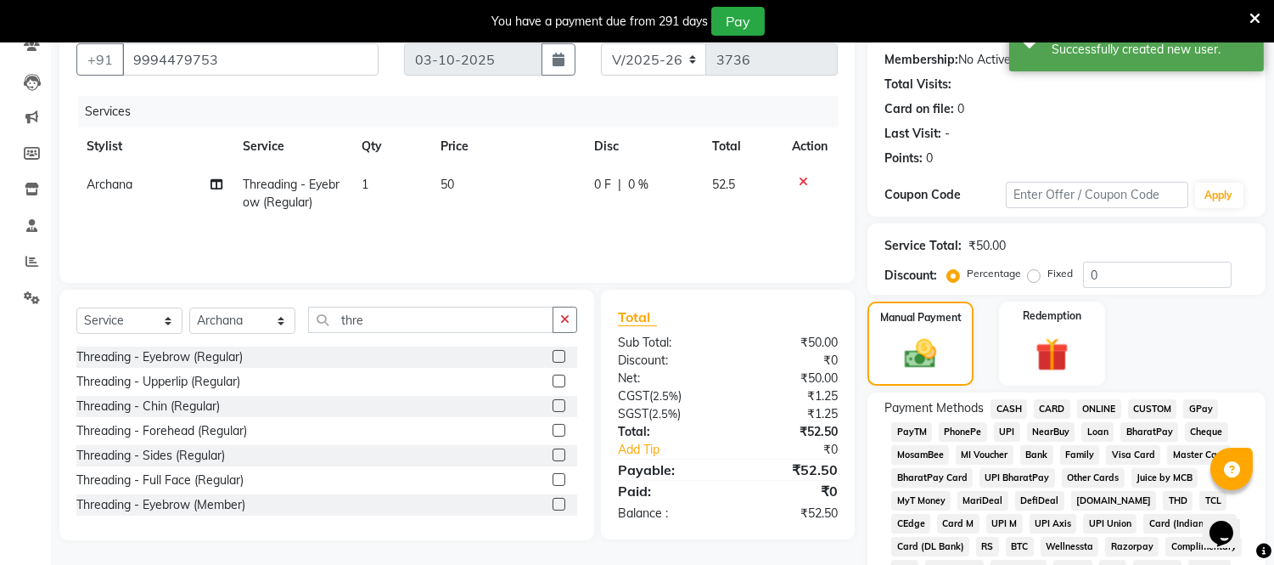
click at [1093, 405] on span "ONLINE" at bounding box center [1099, 409] width 44 height 20
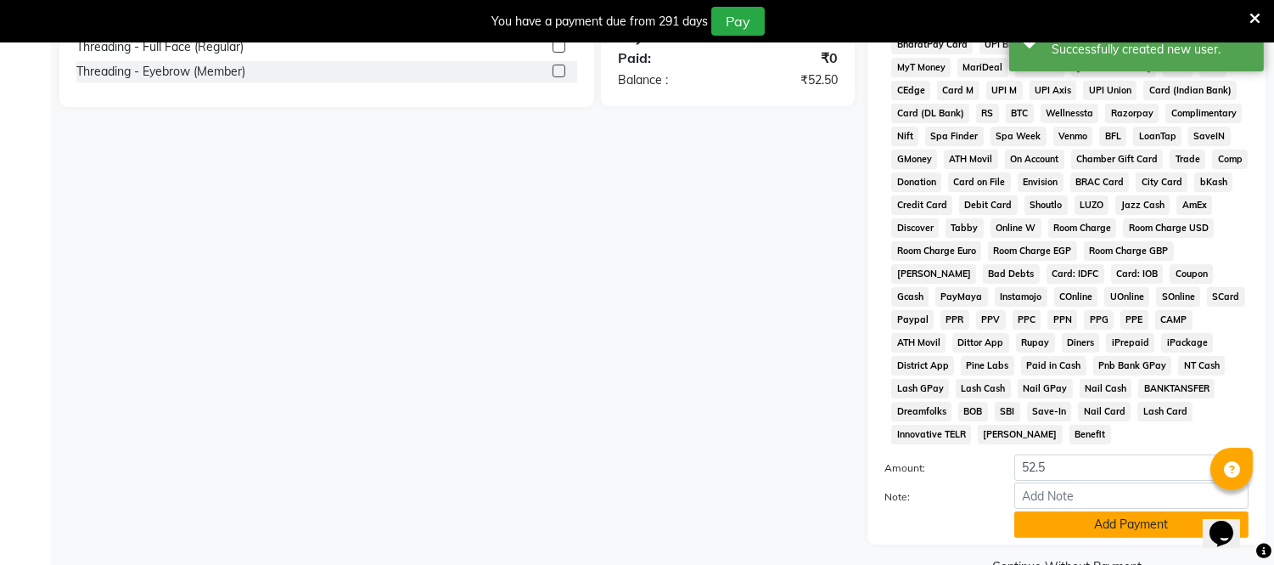
scroll to position [610, 0]
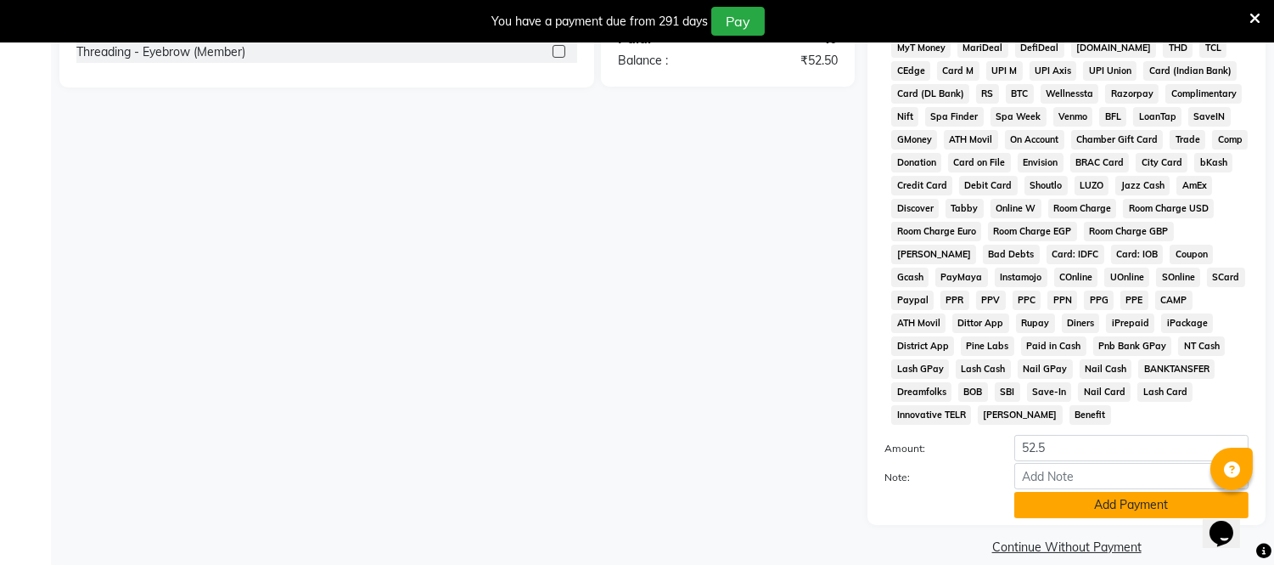
click at [1121, 492] on button "Add Payment" at bounding box center [1131, 505] width 234 height 26
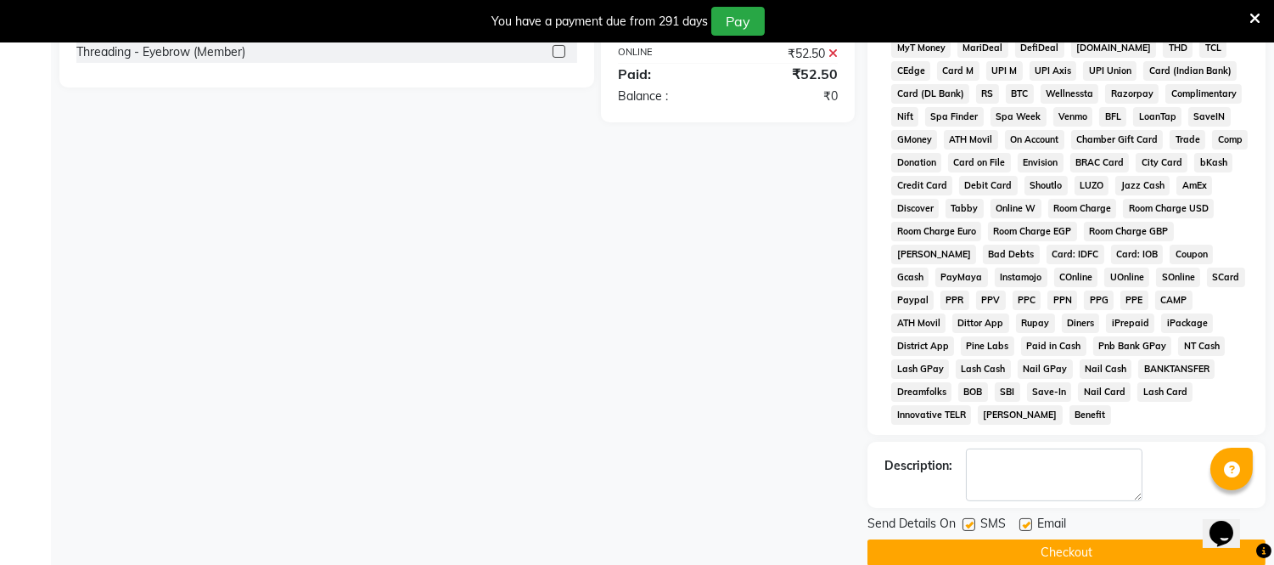
drag, startPoint x: 1082, startPoint y: 528, endPoint x: 1070, endPoint y: 531, distance: 13.0
click at [1082, 539] on button "Checkout" at bounding box center [1067, 552] width 398 height 26
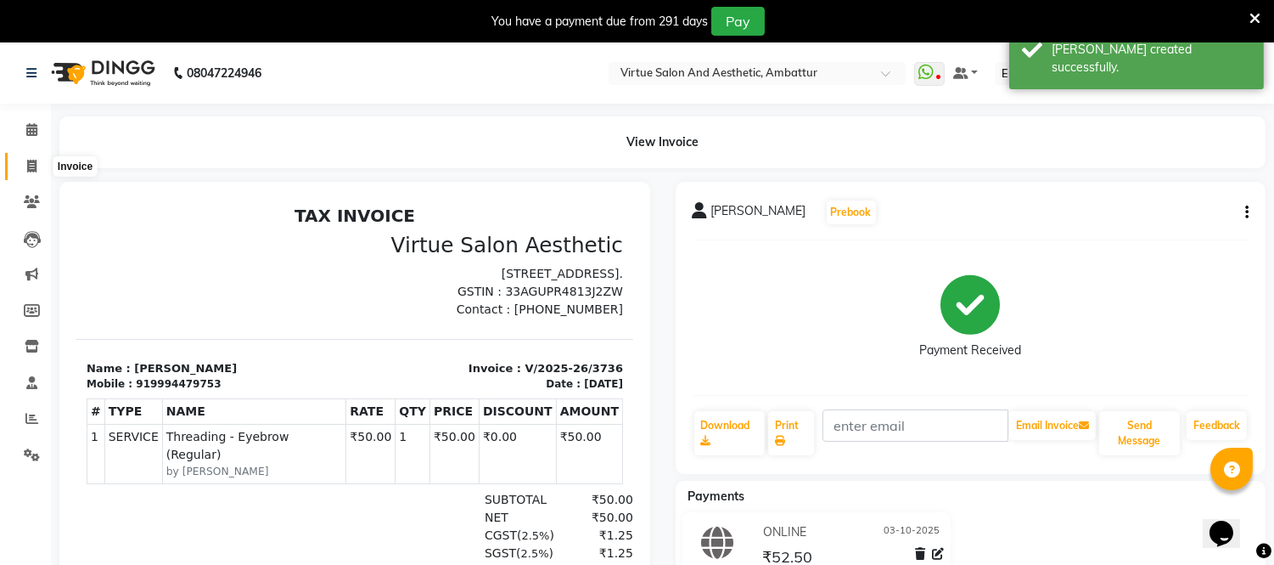
click at [27, 165] on icon at bounding box center [31, 166] width 9 height 13
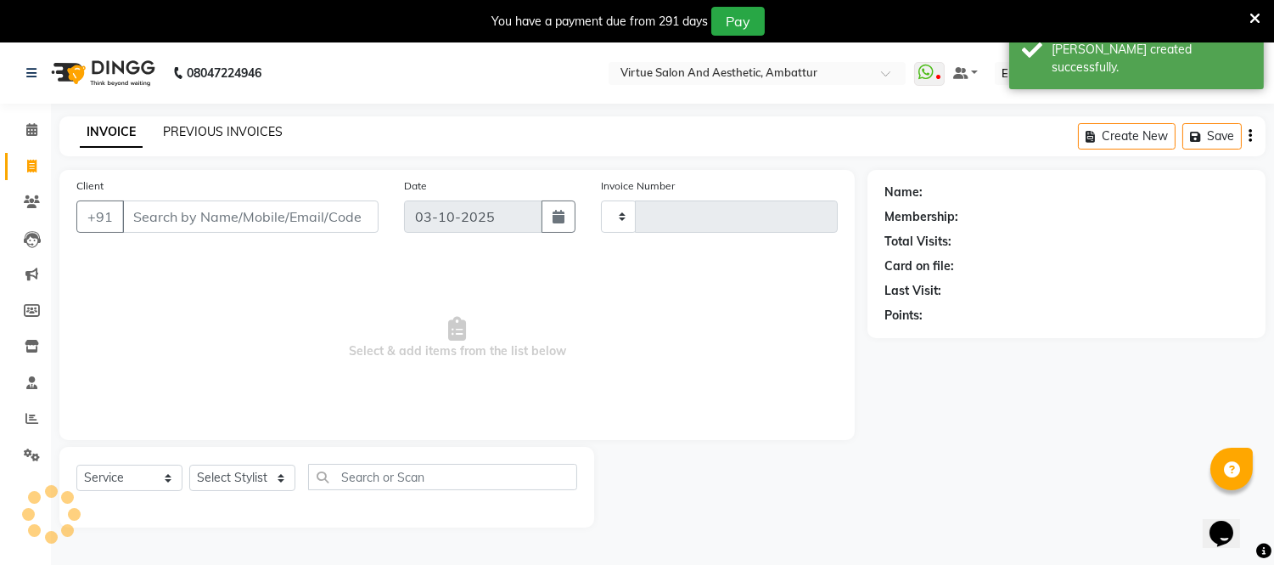
click at [222, 133] on link "PREVIOUS INVOICES" at bounding box center [223, 131] width 120 height 15
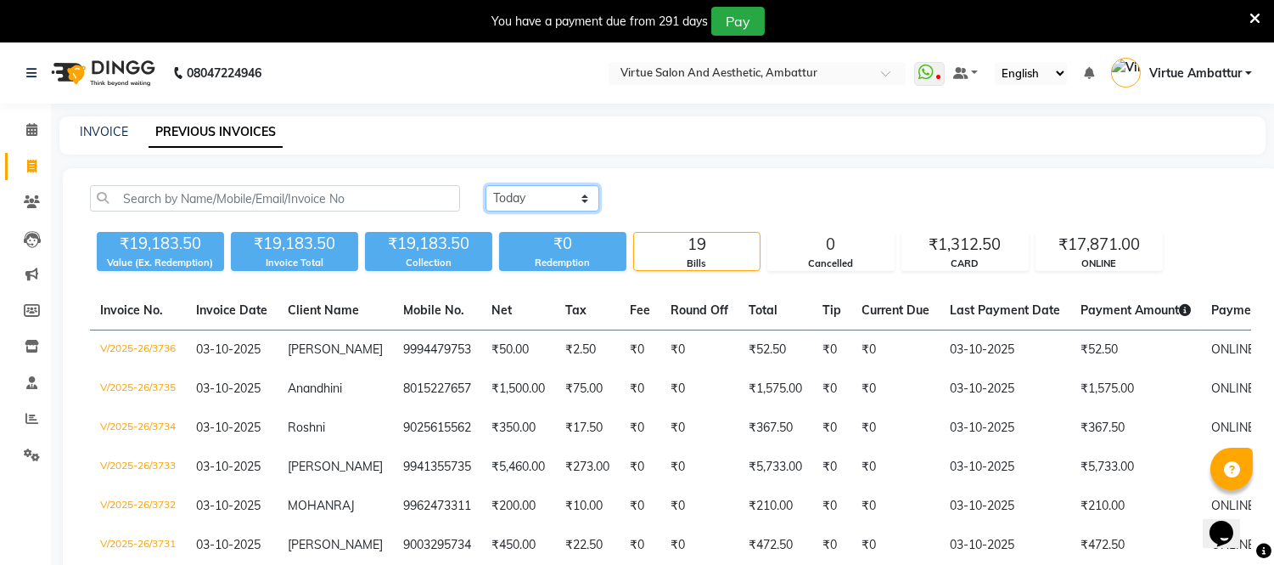
click at [509, 198] on select "Today Yesterday Custom Range" at bounding box center [543, 198] width 114 height 26
click at [486, 185] on select "Today Yesterday Custom Range" at bounding box center [543, 198] width 114 height 26
click at [667, 199] on input "03-10-2025" at bounding box center [680, 199] width 119 height 24
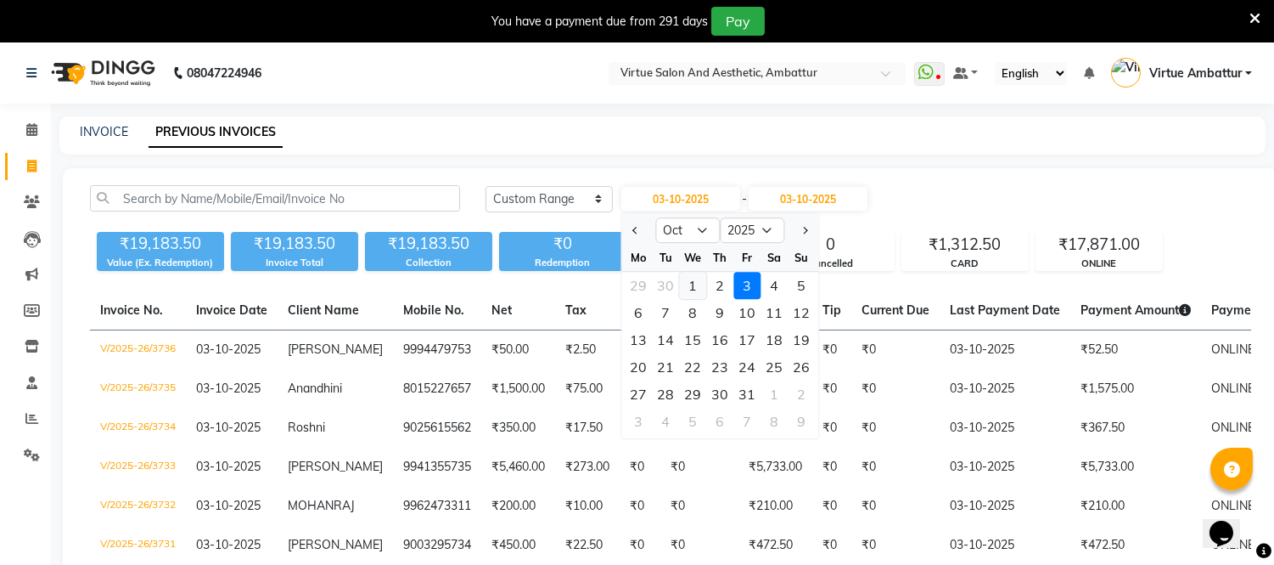
click at [683, 284] on div "1" at bounding box center [692, 285] width 27 height 27
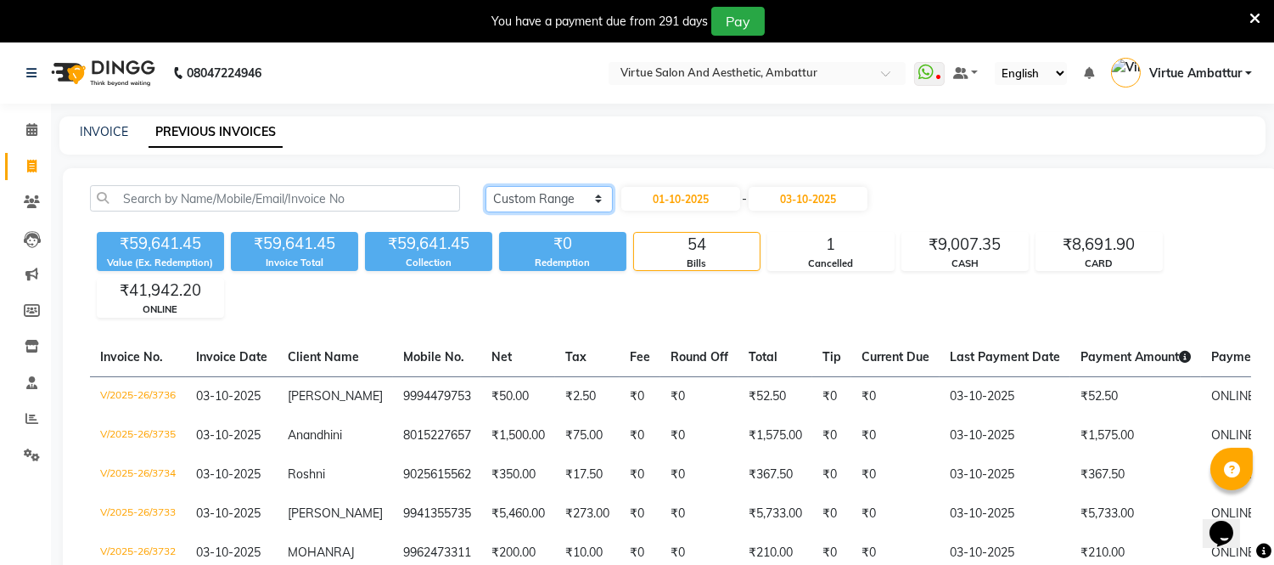
click at [592, 196] on select "Today Yesterday Custom Range" at bounding box center [549, 199] width 127 height 26
click at [486, 186] on select "Today Yesterday Custom Range" at bounding box center [549, 199] width 127 height 26
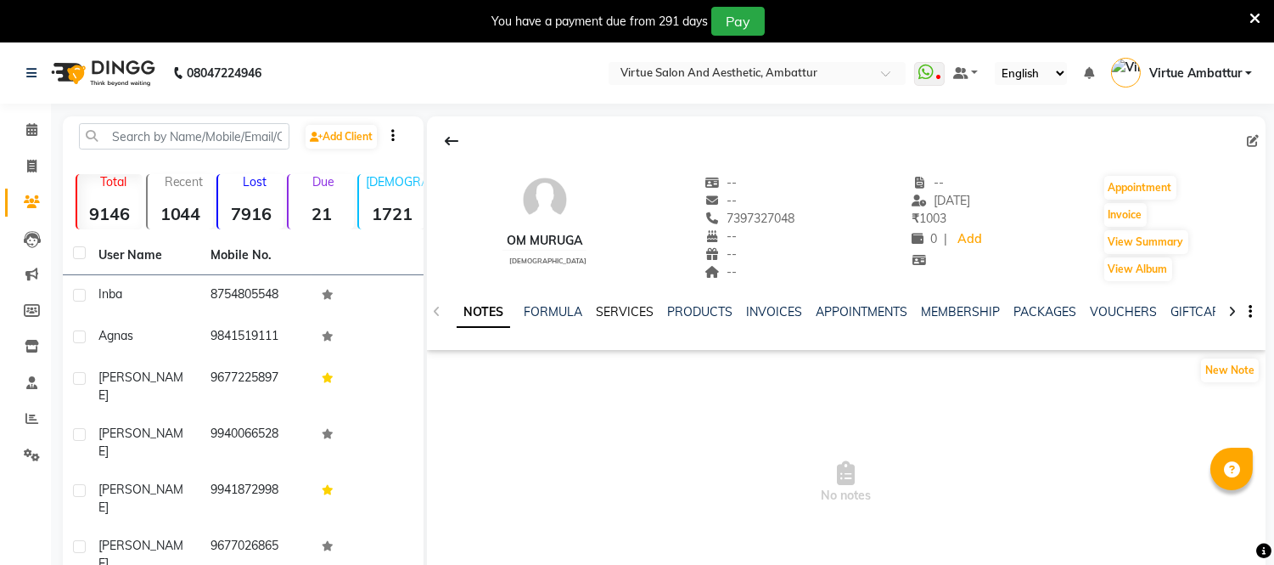
click at [630, 314] on link "SERVICES" at bounding box center [625, 311] width 58 height 15
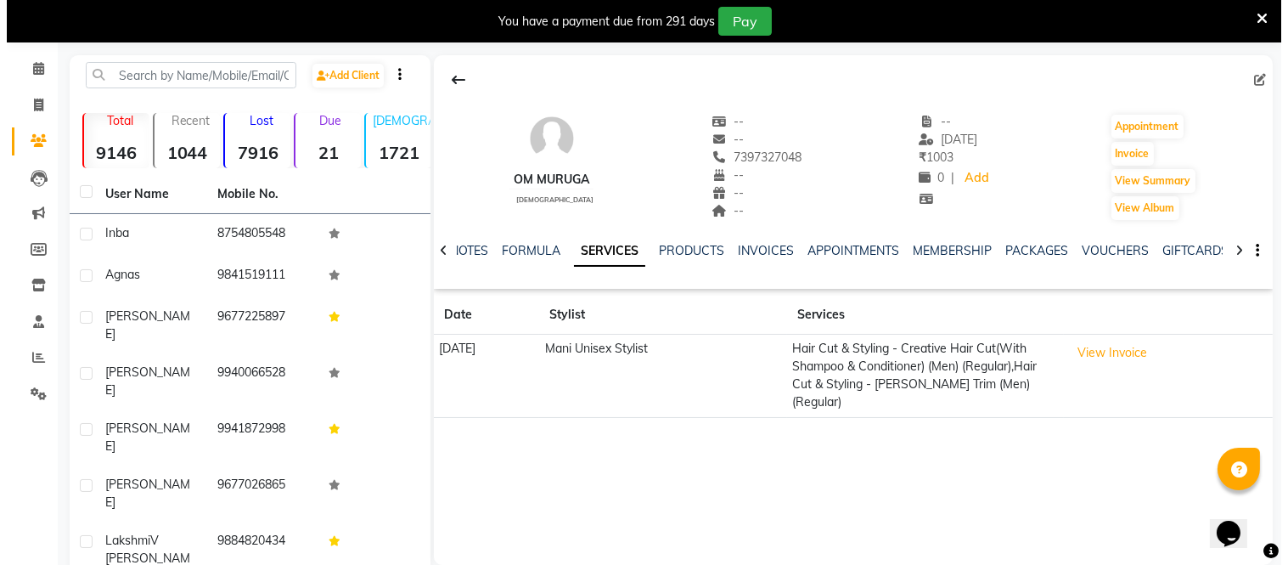
scroll to position [94, 0]
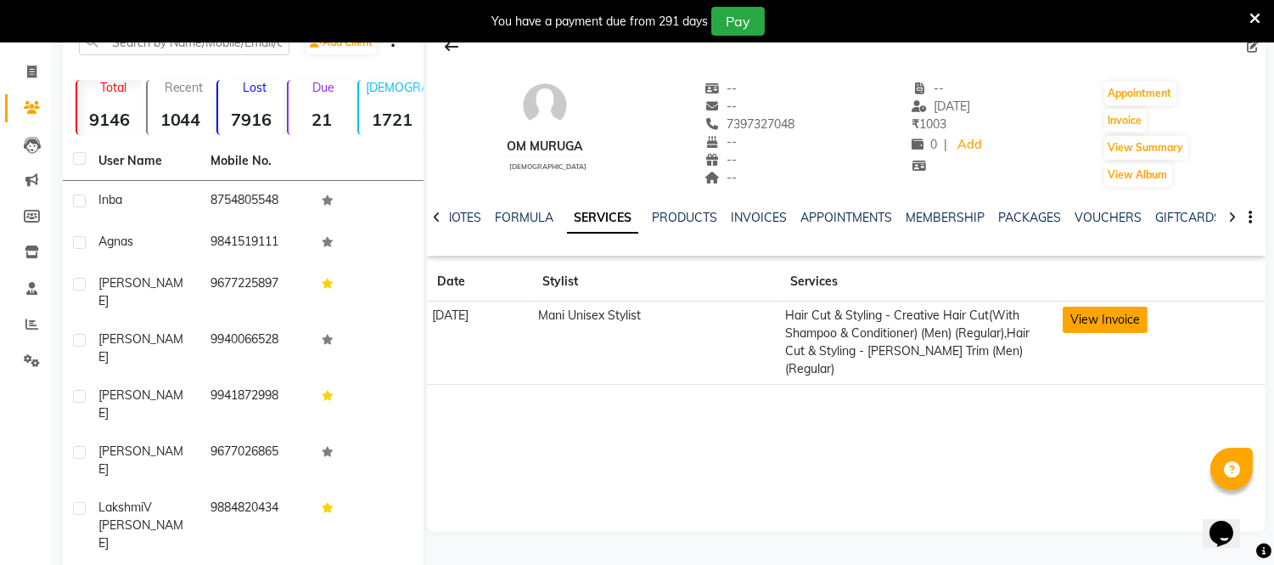
click at [1133, 319] on button "View Invoice" at bounding box center [1105, 319] width 85 height 26
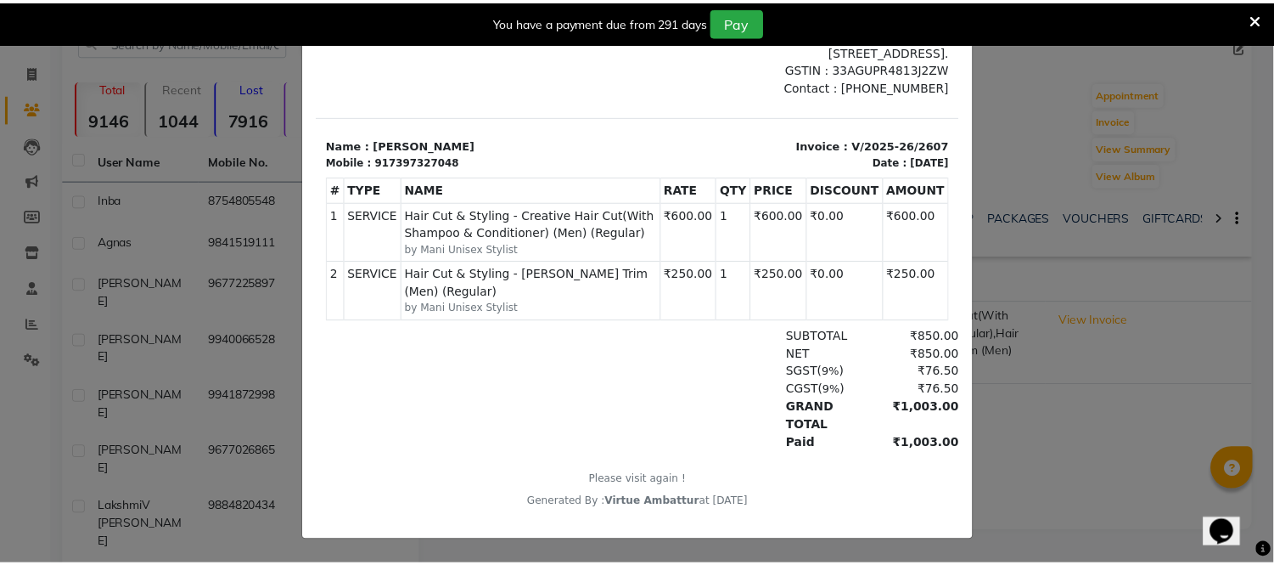
scroll to position [0, 0]
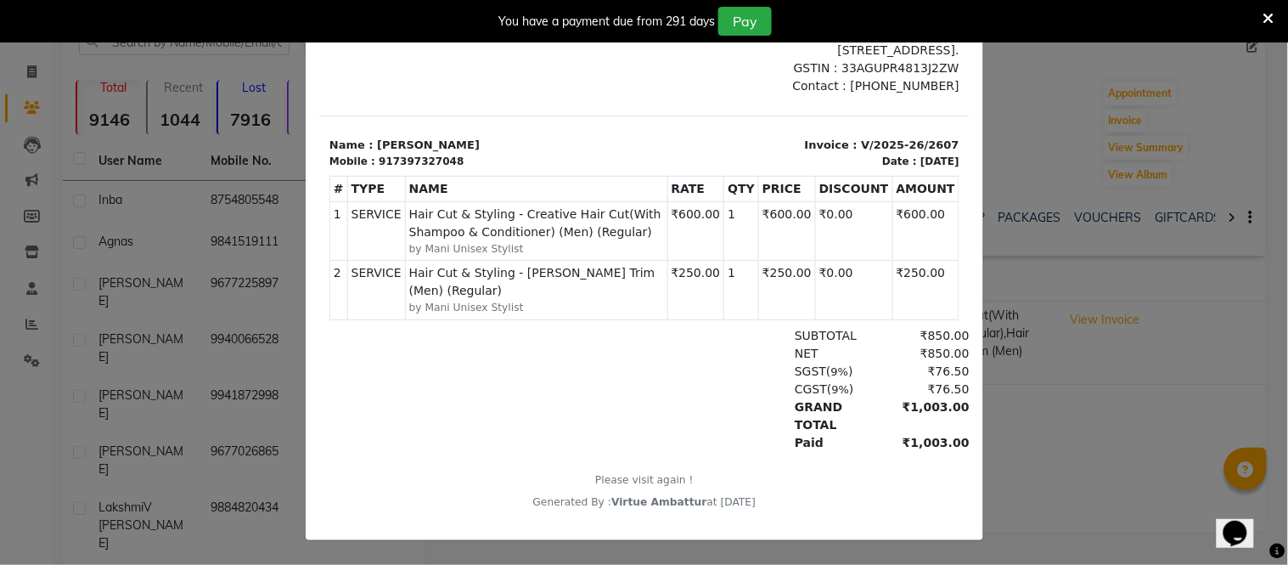
click at [1087, 139] on ngb-modal-window "INVOICE View Invoice Close" at bounding box center [644, 282] width 1288 height 565
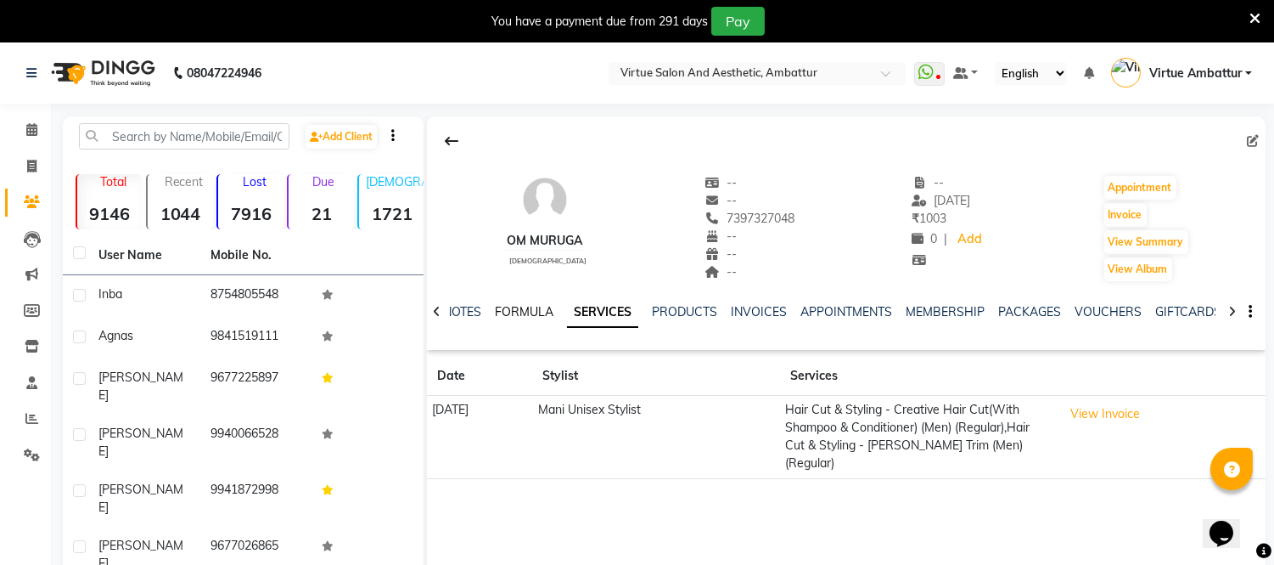
click at [524, 312] on link "FORMULA" at bounding box center [524, 311] width 59 height 15
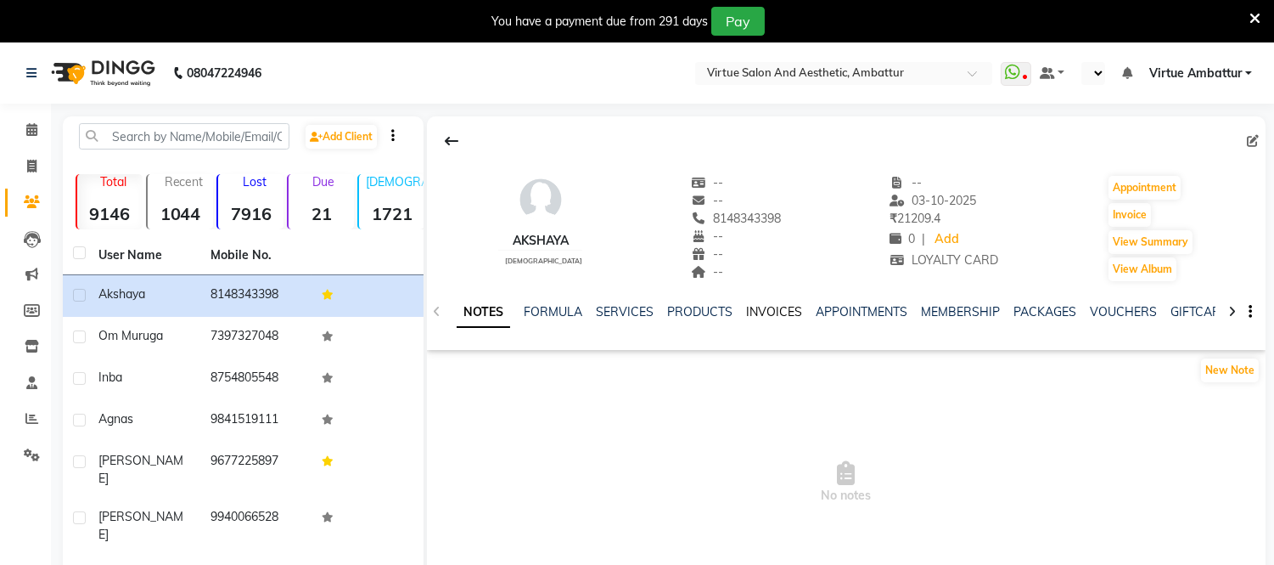
select select "en"
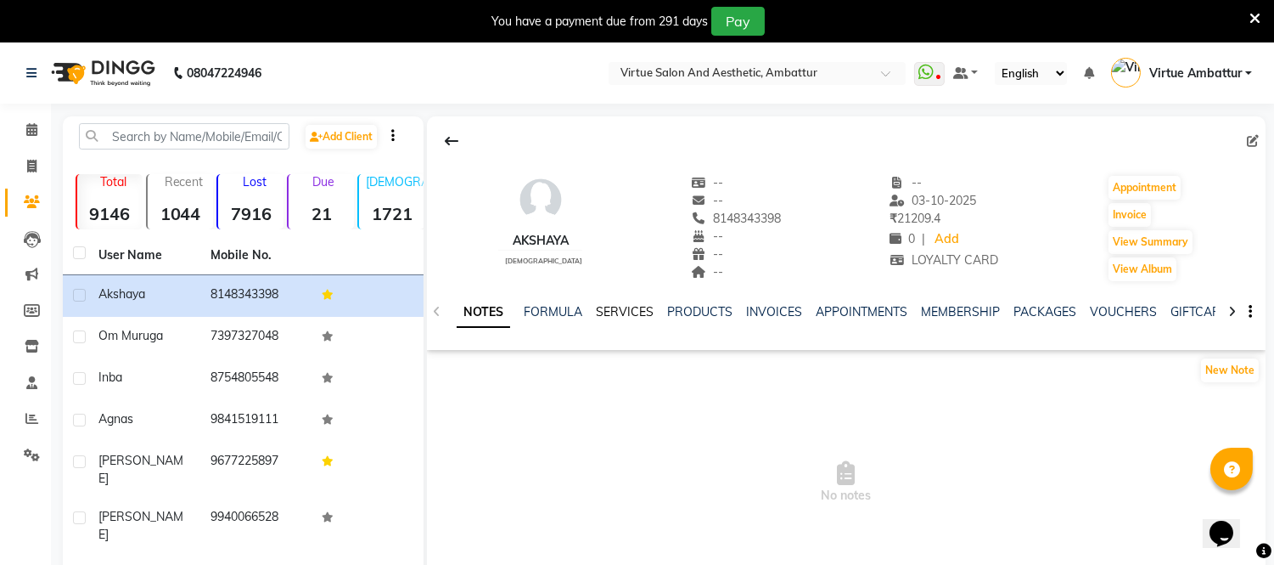
click at [603, 308] on link "SERVICES" at bounding box center [625, 311] width 58 height 15
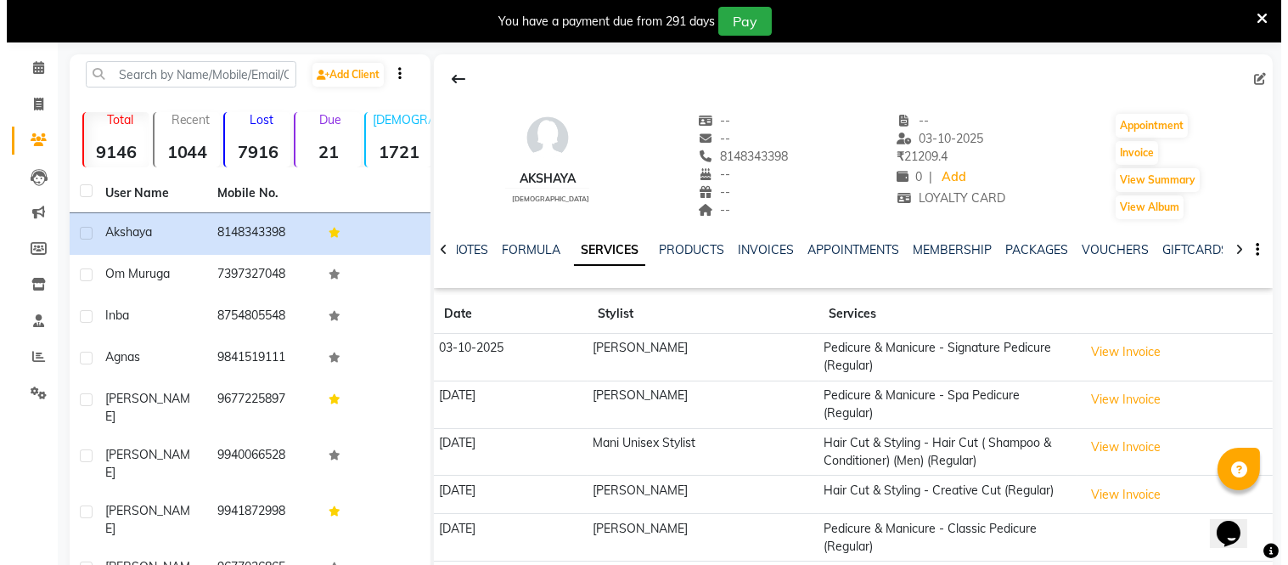
scroll to position [188, 0]
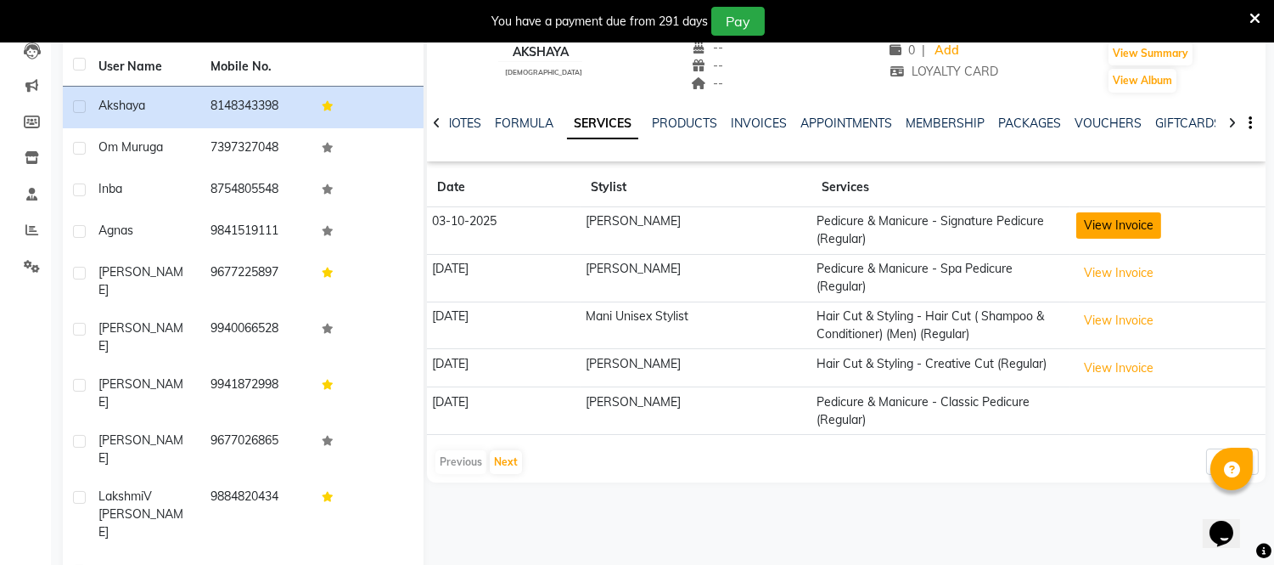
click at [1117, 222] on button "View Invoice" at bounding box center [1118, 225] width 85 height 26
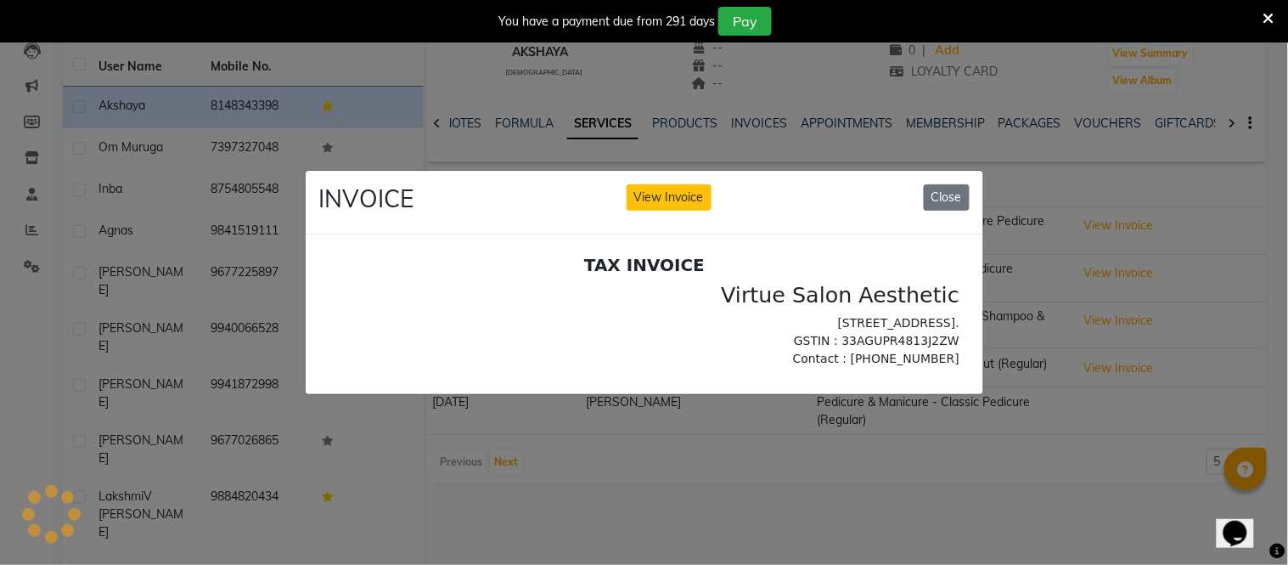
scroll to position [0, 0]
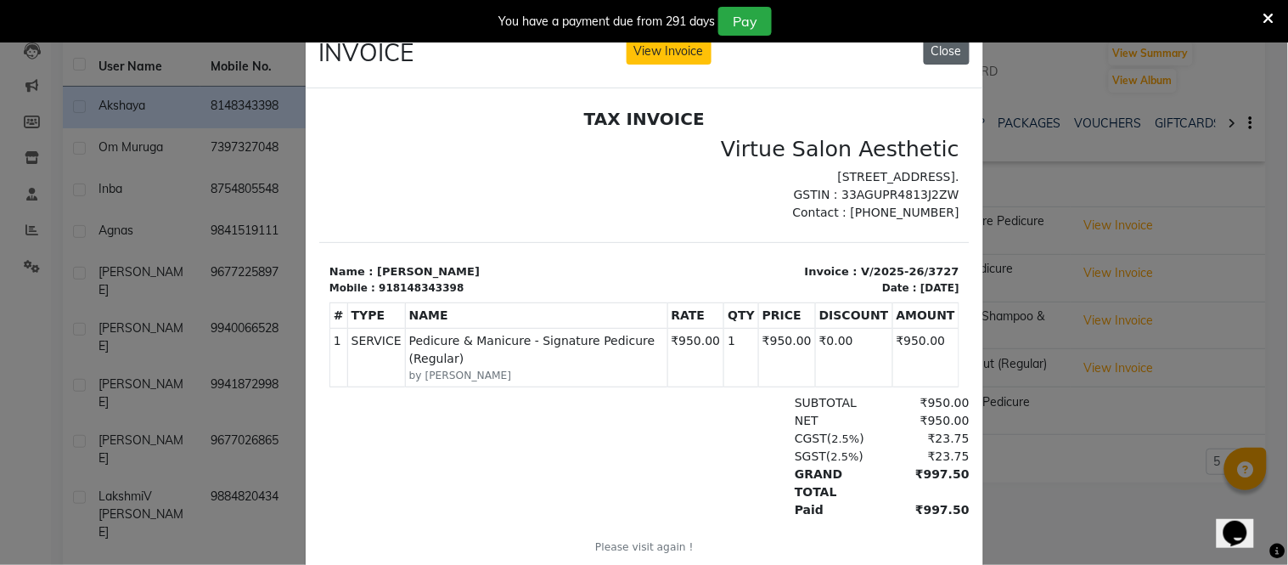
click at [940, 54] on button "Close" at bounding box center [947, 51] width 46 height 26
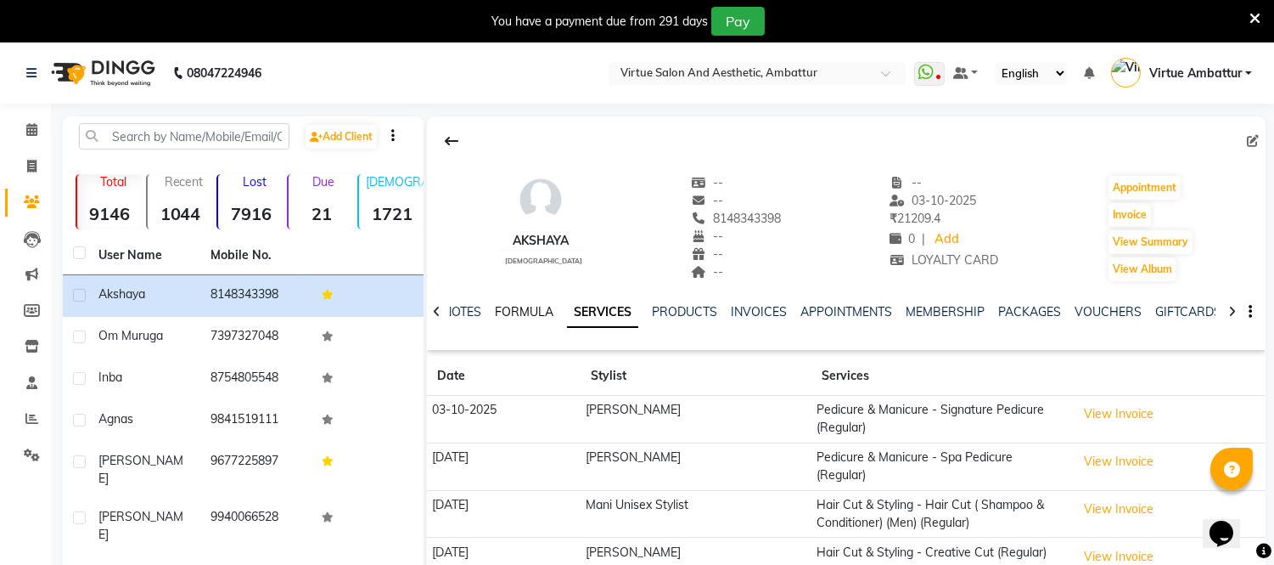
click at [512, 311] on link "FORMULA" at bounding box center [524, 311] width 59 height 15
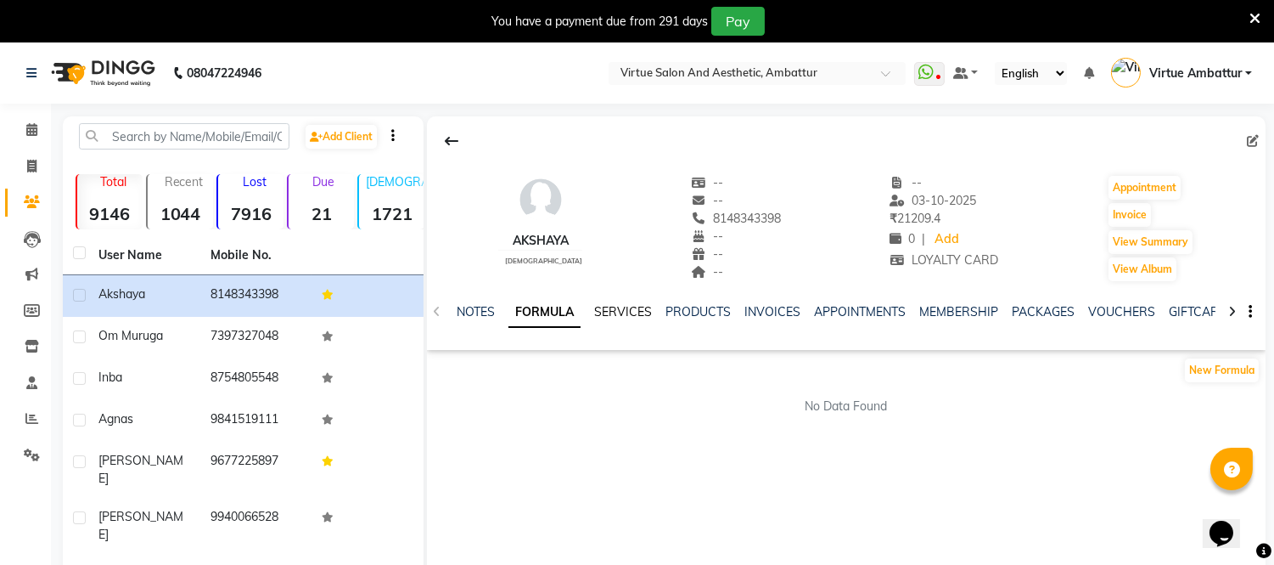
click at [631, 312] on link "SERVICES" at bounding box center [623, 311] width 58 height 15
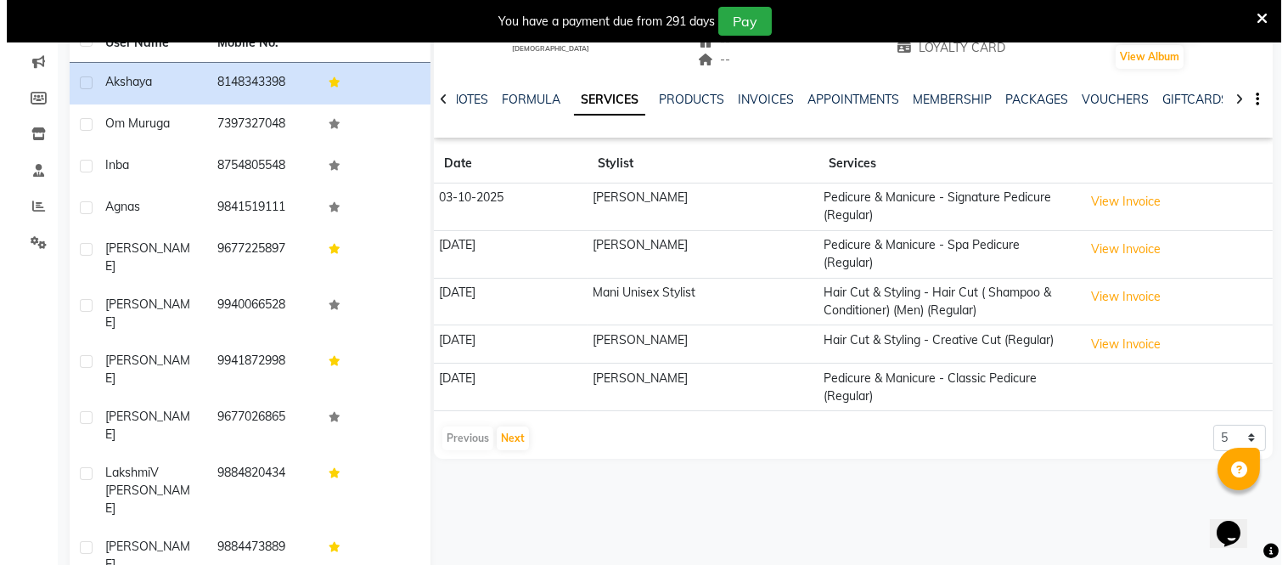
scroll to position [213, 0]
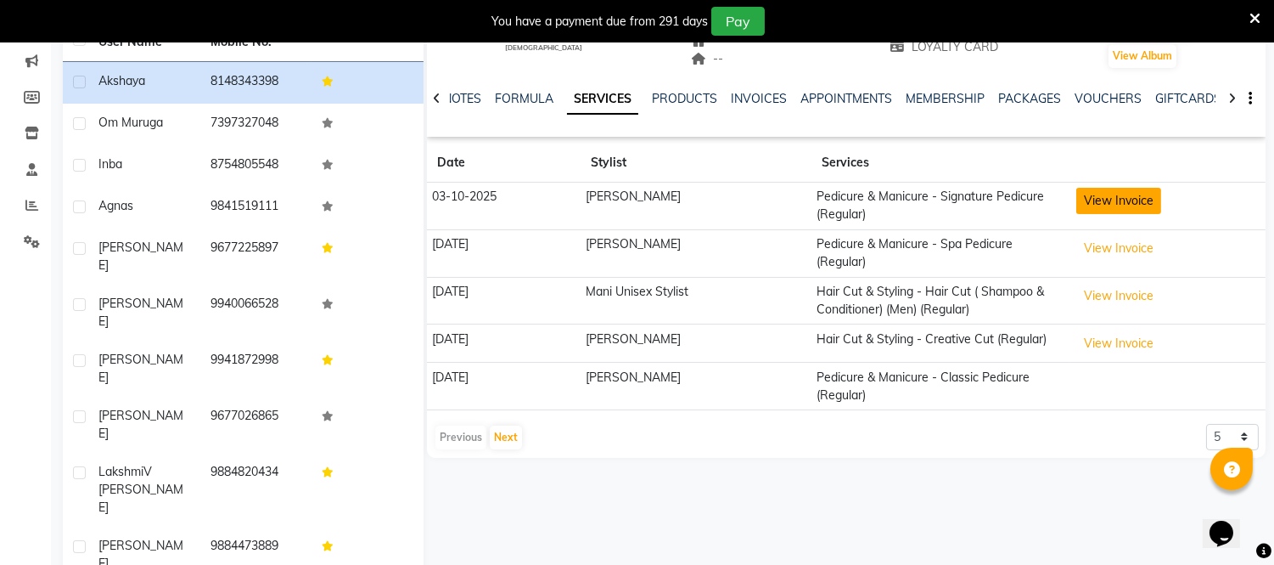
click at [1124, 206] on button "View Invoice" at bounding box center [1118, 201] width 85 height 26
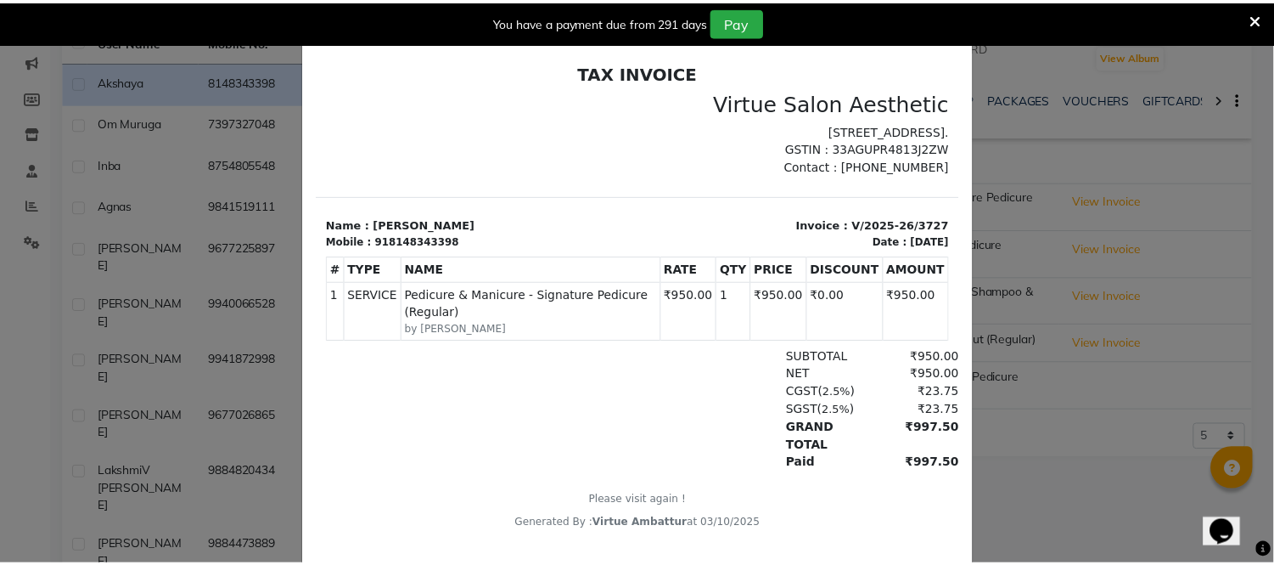
scroll to position [0, 0]
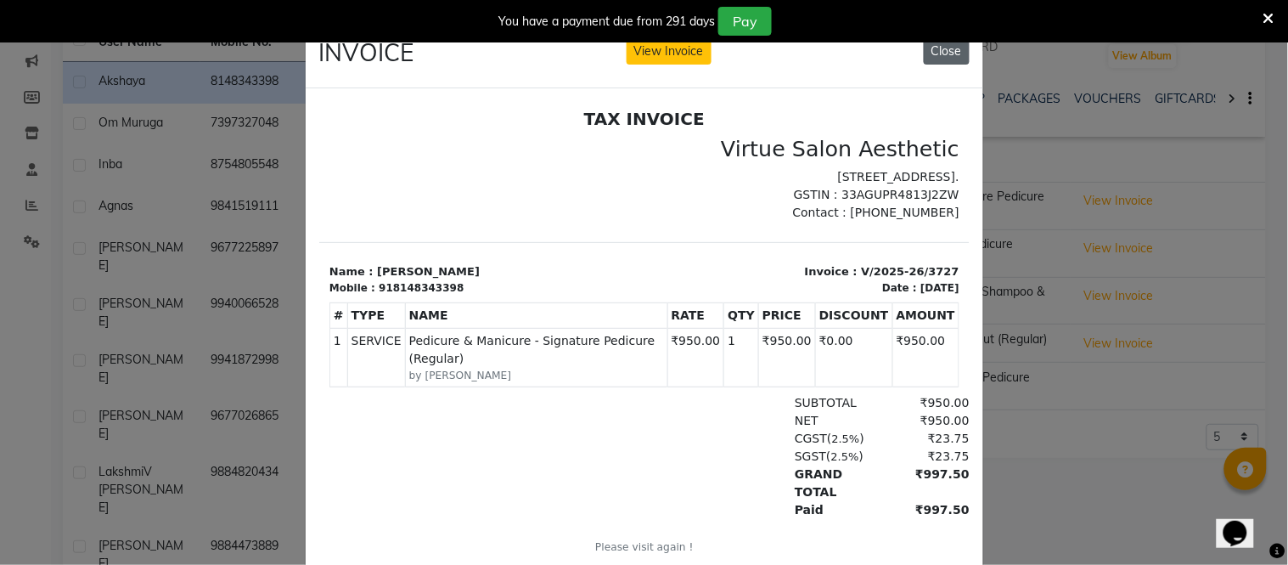
click at [932, 60] on button "Close" at bounding box center [947, 51] width 46 height 26
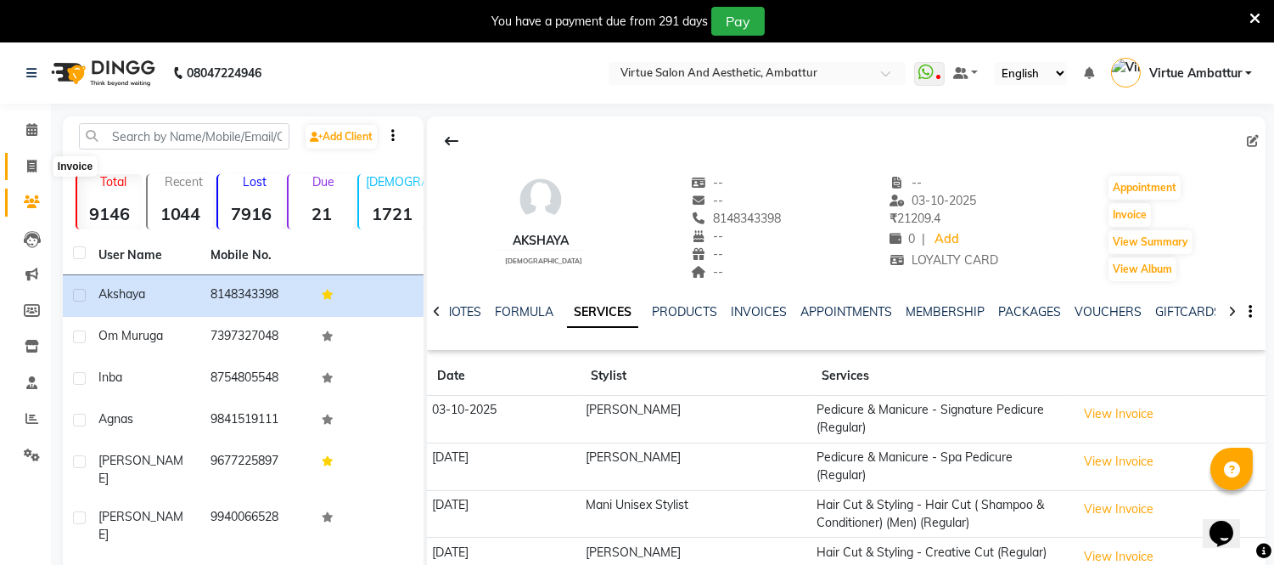
click at [31, 167] on icon at bounding box center [31, 166] width 9 height 13
select select "service"
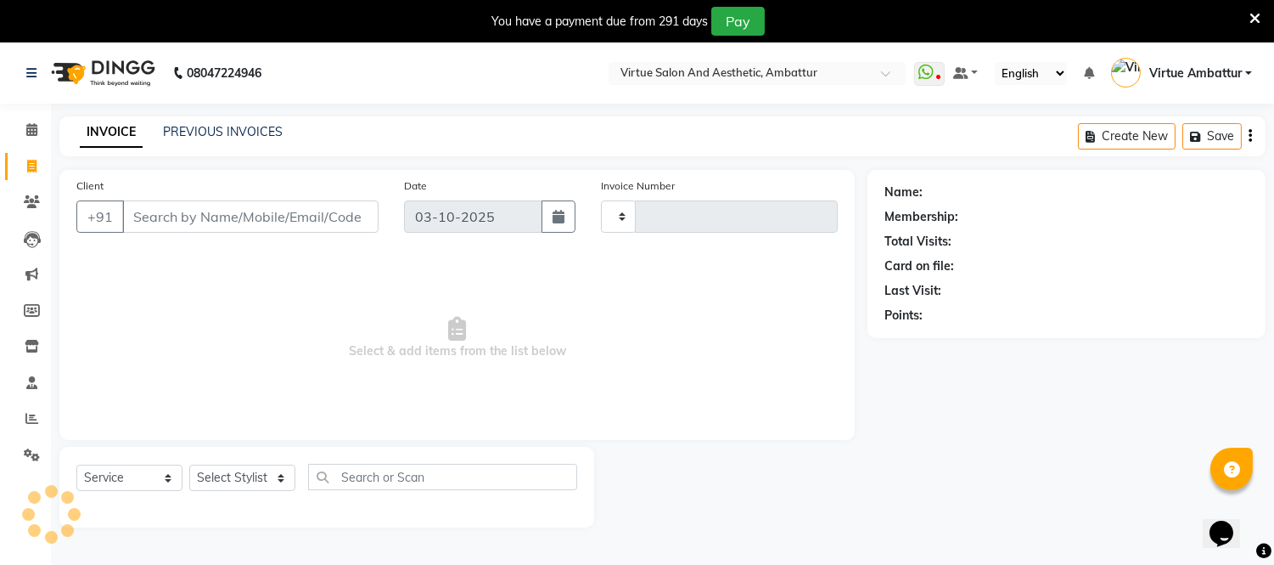
scroll to position [42, 0]
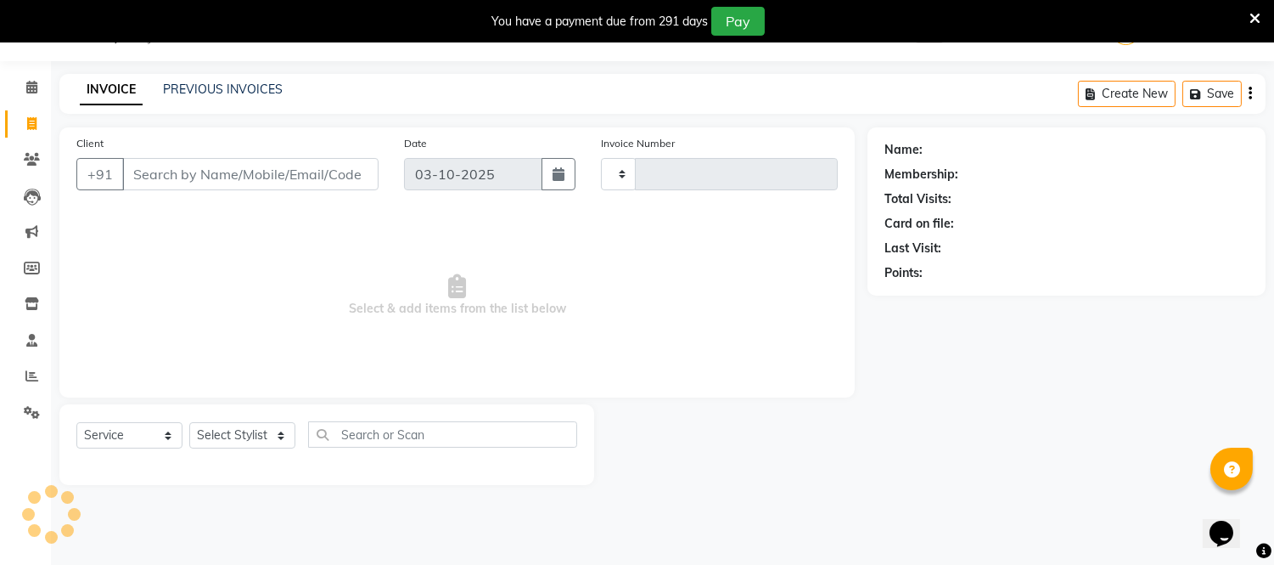
type input "3728"
select select "5237"
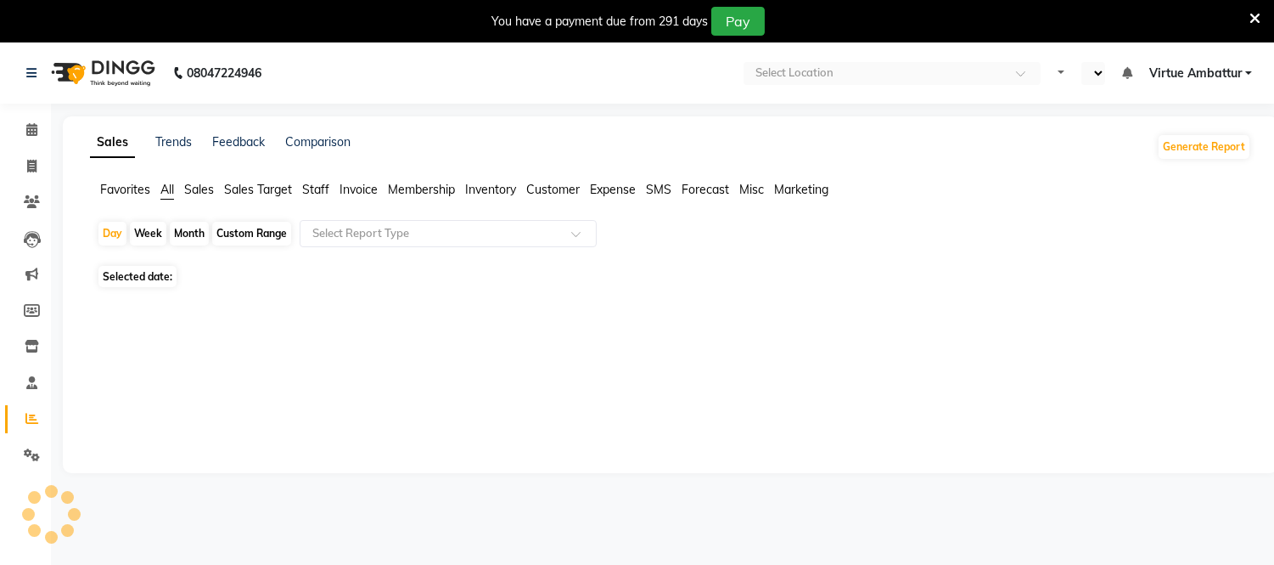
select select "en"
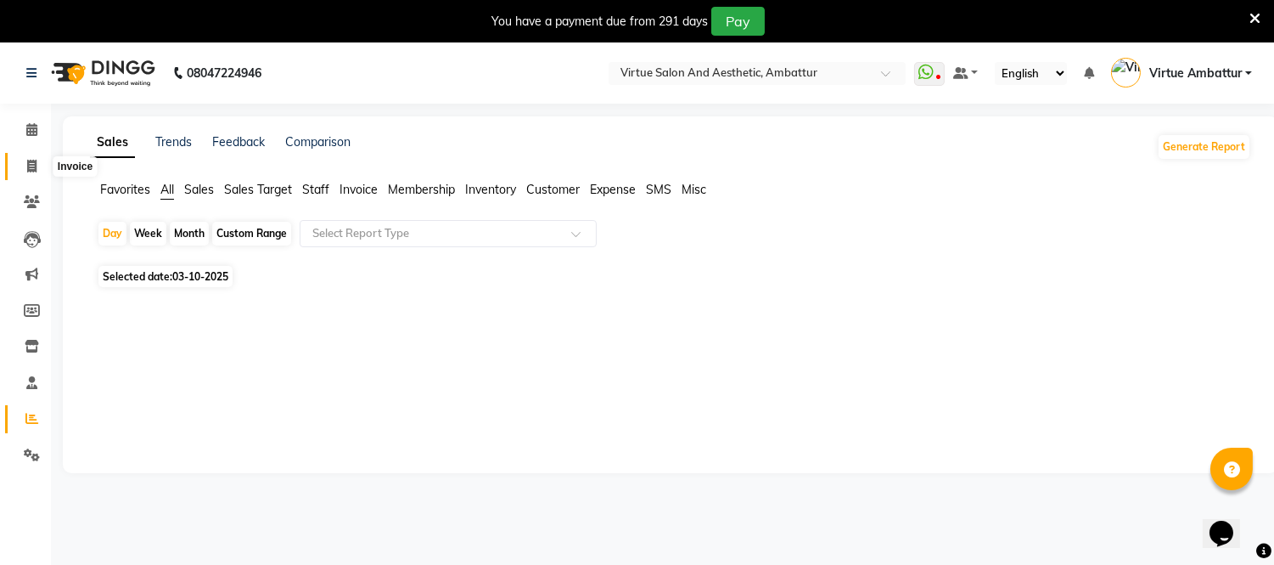
click at [31, 160] on icon at bounding box center [31, 166] width 9 height 13
select select "service"
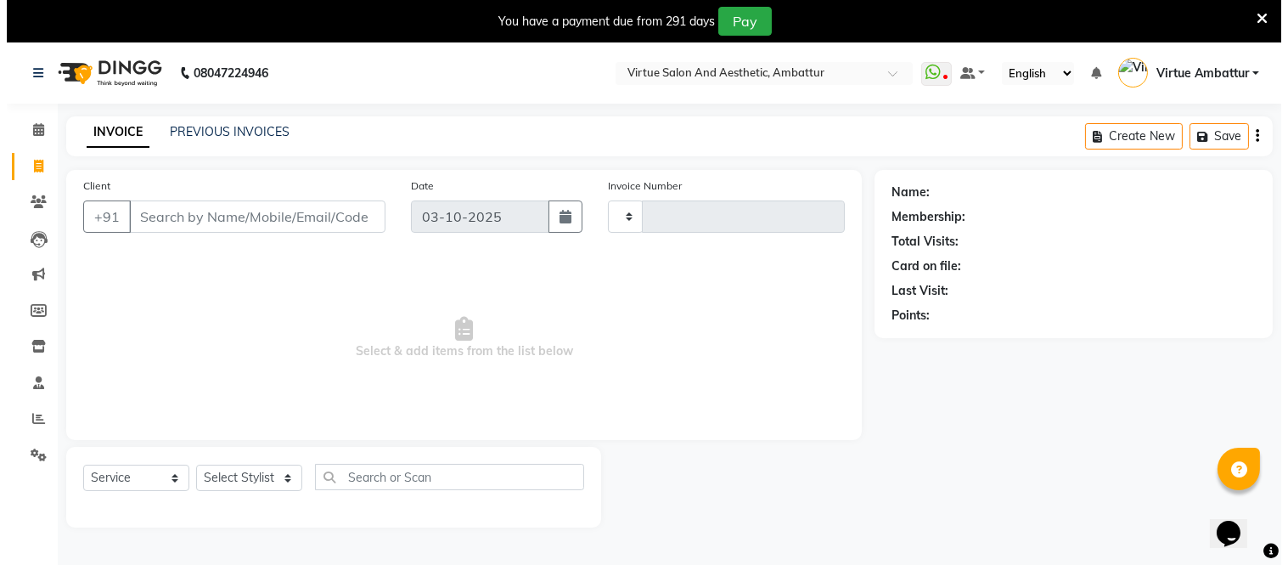
scroll to position [42, 0]
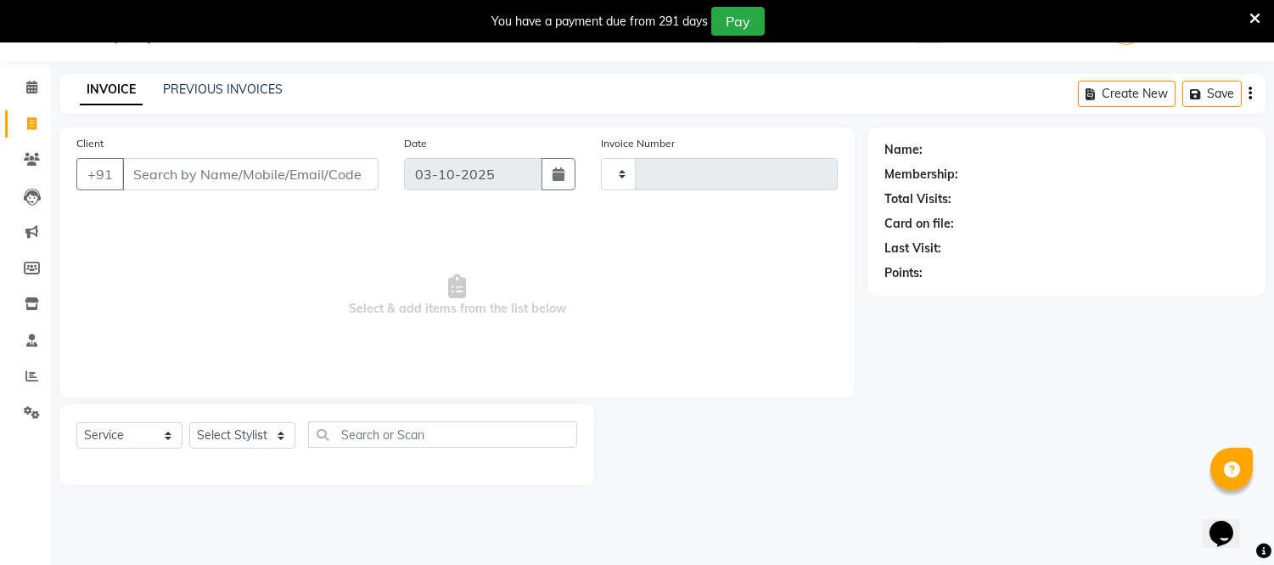
type input "3728"
select select "5237"
type input "8838876838"
click at [361, 179] on span "Add Client" at bounding box center [334, 174] width 67 height 17
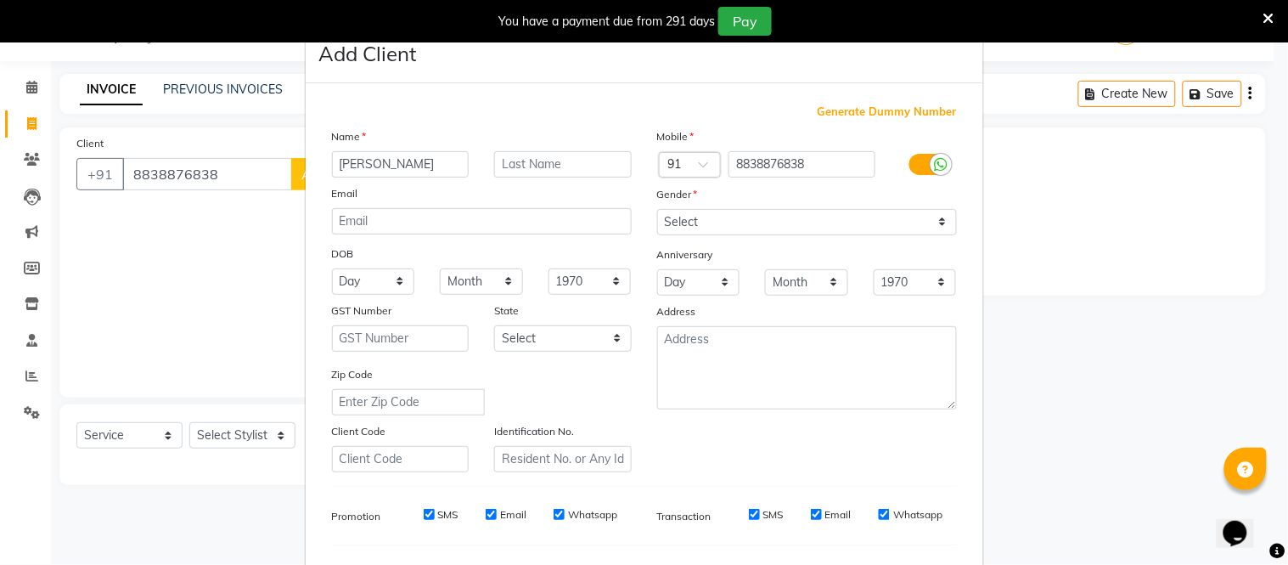
type input "[PERSON_NAME]"
click at [720, 232] on select "Select Male Female Other Prefer Not To Say" at bounding box center [807, 222] width 300 height 26
select select "female"
click at [657, 209] on select "Select Male Female Other Prefer Not To Say" at bounding box center [807, 222] width 300 height 26
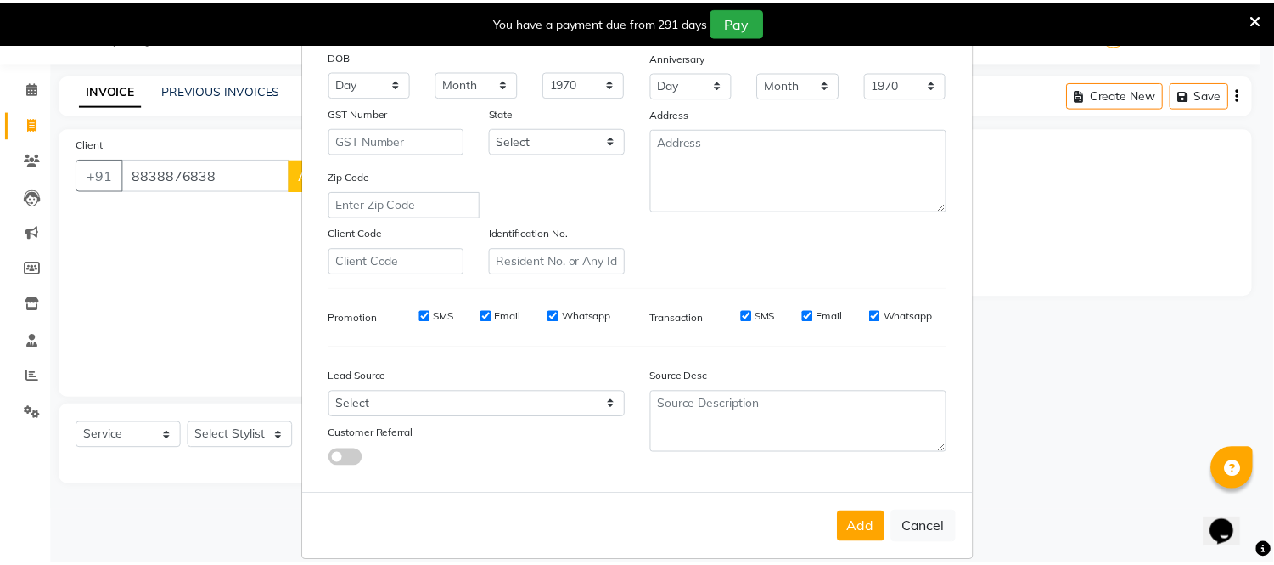
scroll to position [219, 0]
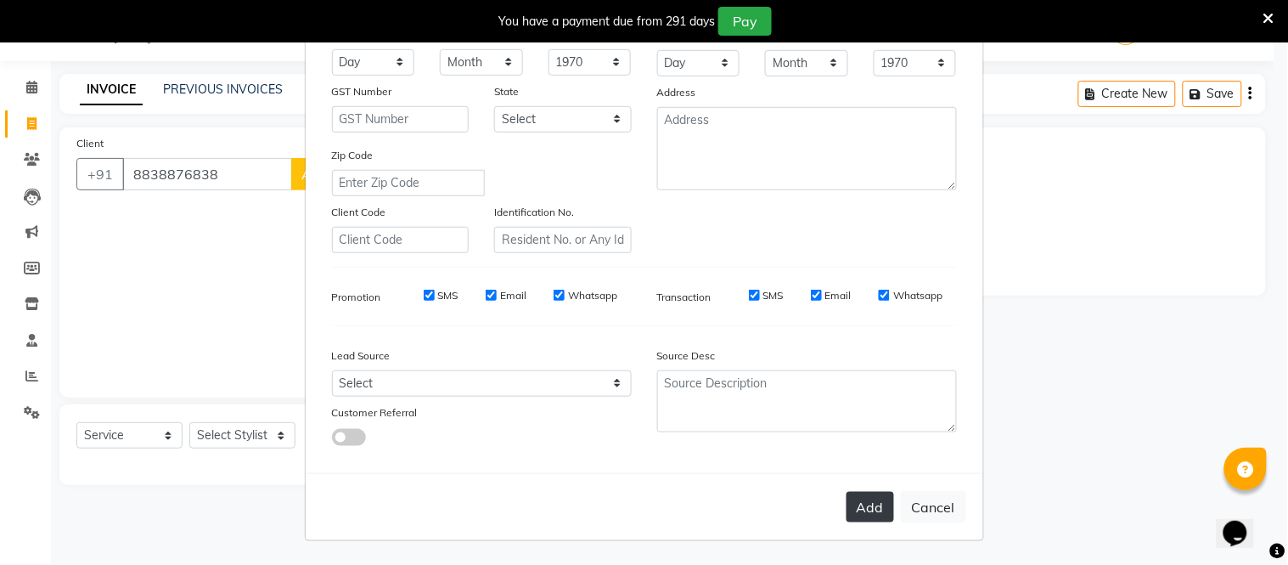
click at [859, 503] on button "Add" at bounding box center [870, 507] width 48 height 31
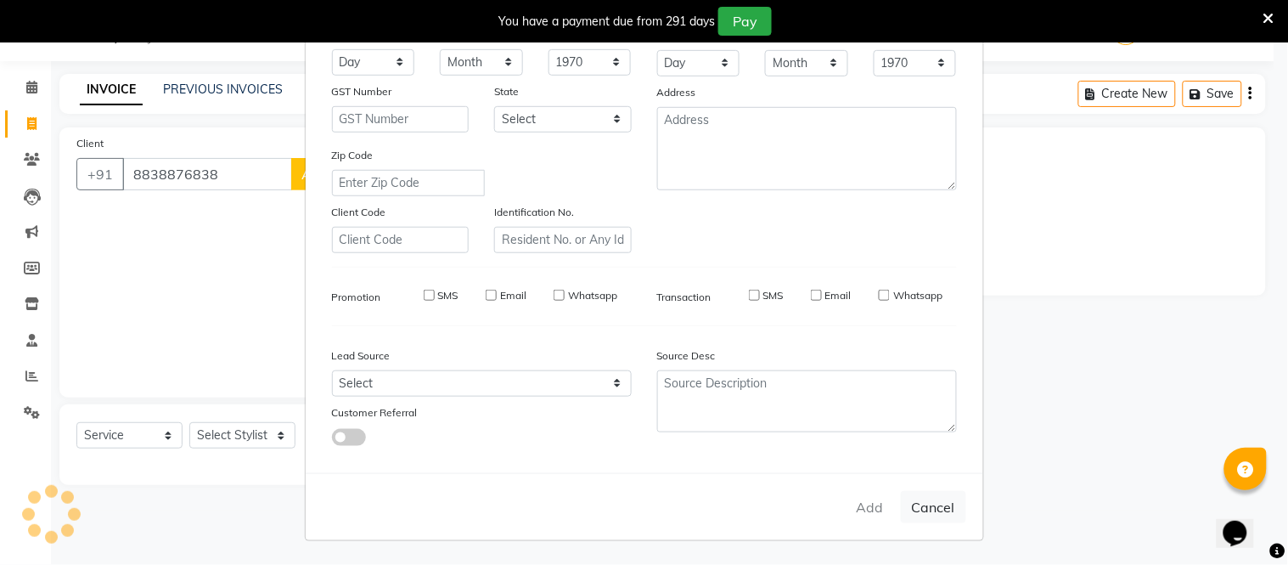
select select
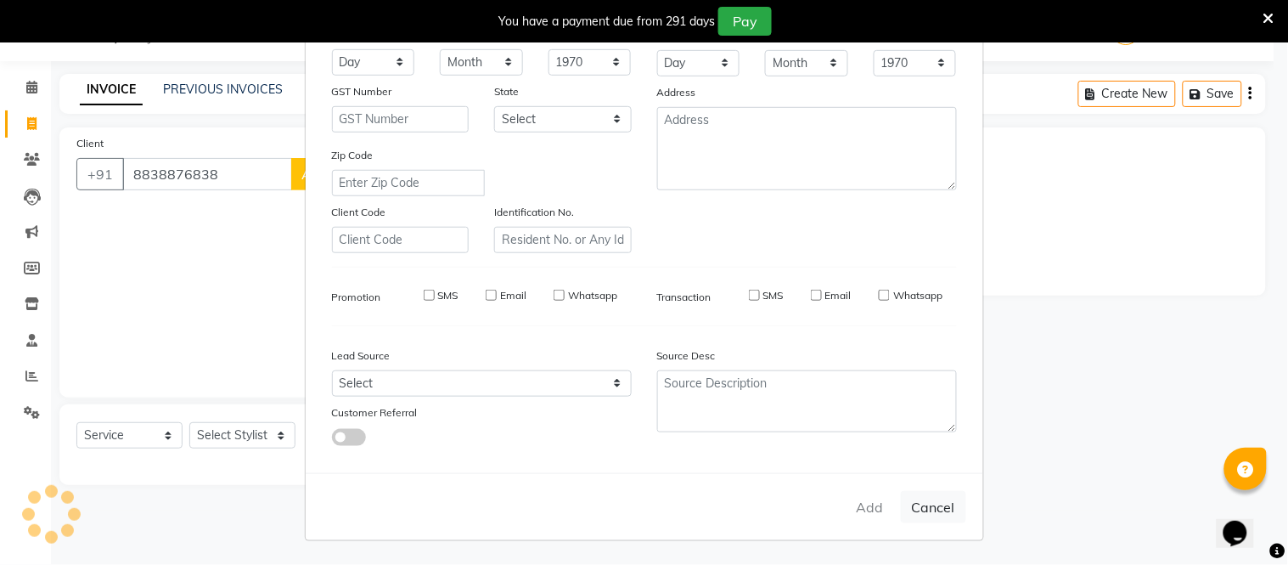
select select
checkbox input "false"
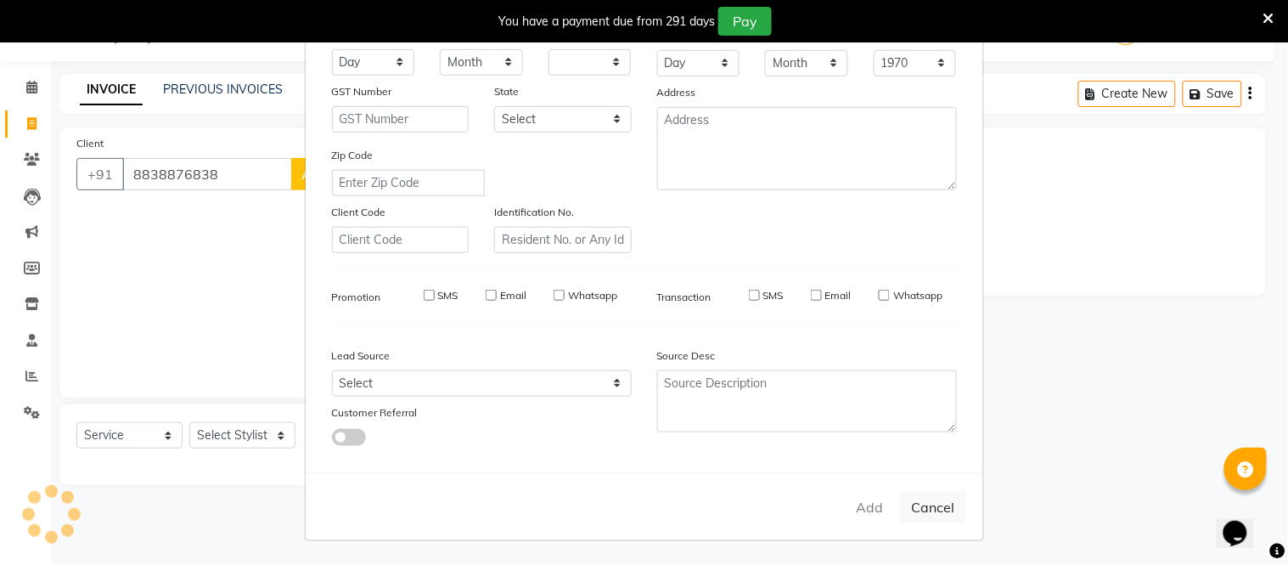
checkbox input "false"
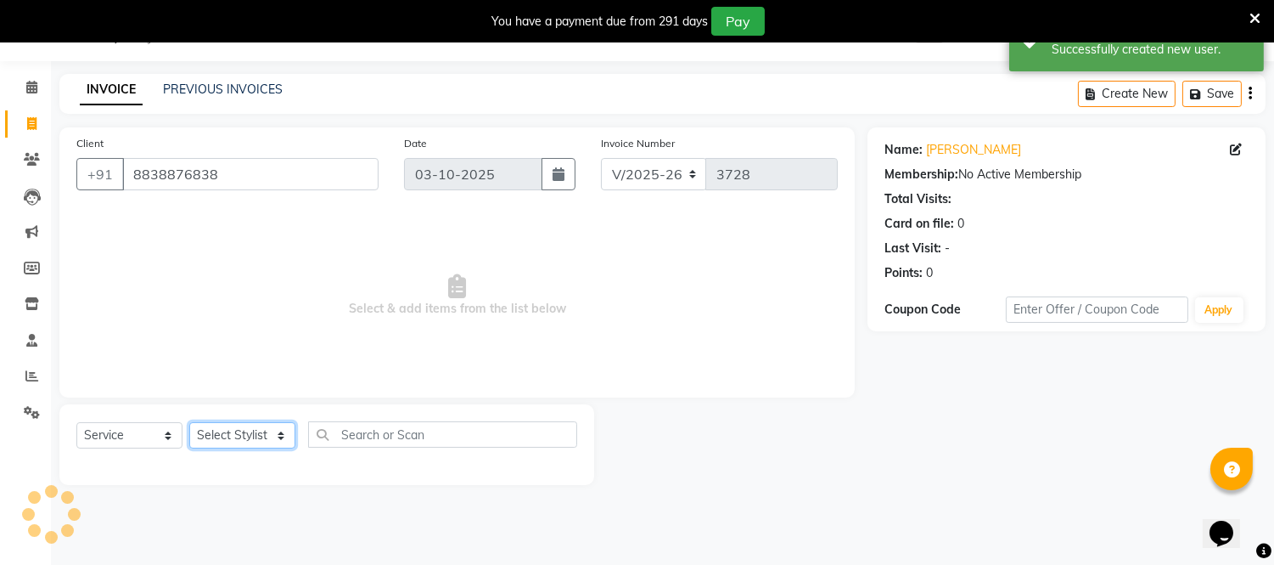
click at [265, 441] on select "Select Stylist Archana Bhagi Deepika Devi Dilip Divya Dolly Dr Prakash Faizan G…" at bounding box center [242, 435] width 106 height 26
select select "67162"
click at [189, 423] on select "Select Stylist Archana Bhagi Deepika Devi Dilip Divya Dolly Dr Prakash Faizan G…" at bounding box center [242, 435] width 106 height 26
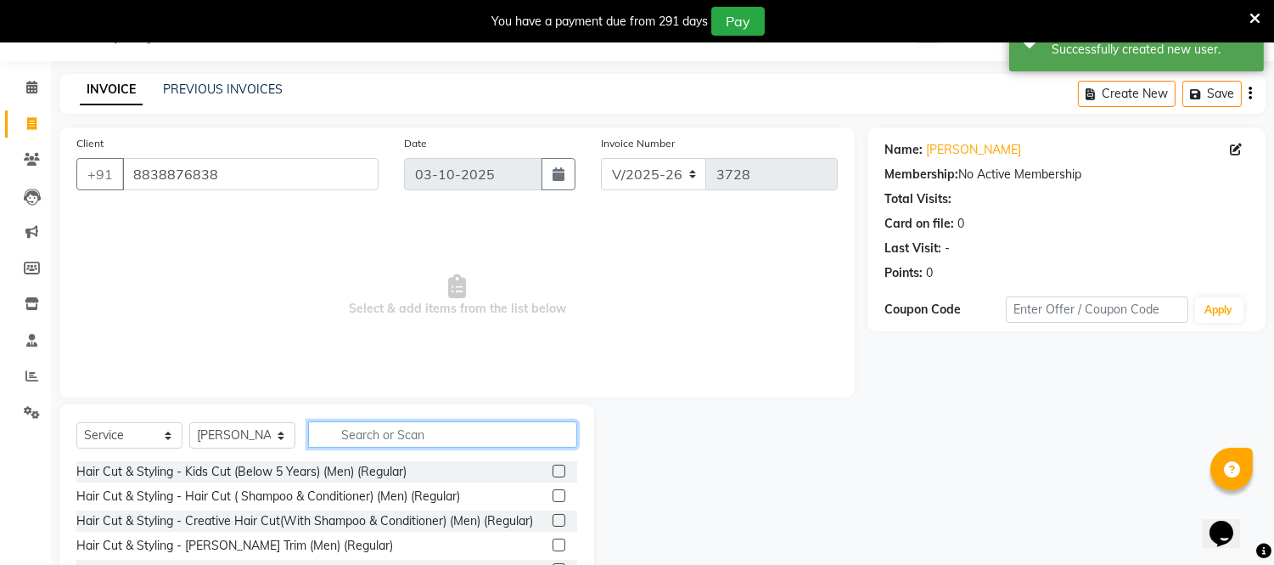
click at [377, 437] on input "text" at bounding box center [442, 434] width 269 height 26
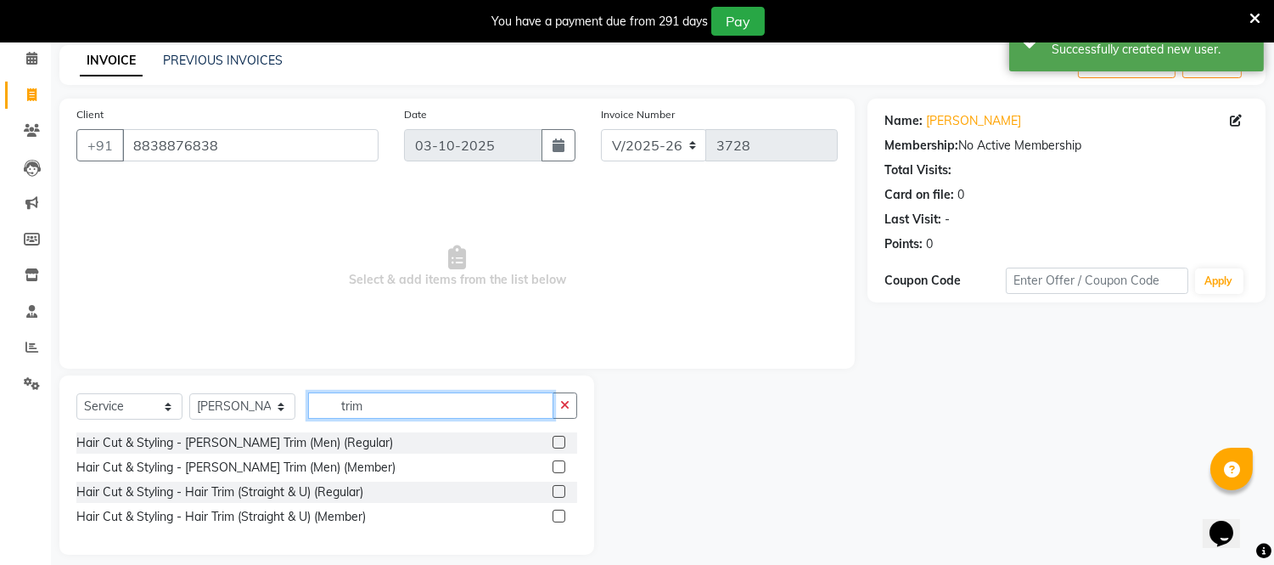
scroll to position [87, 0]
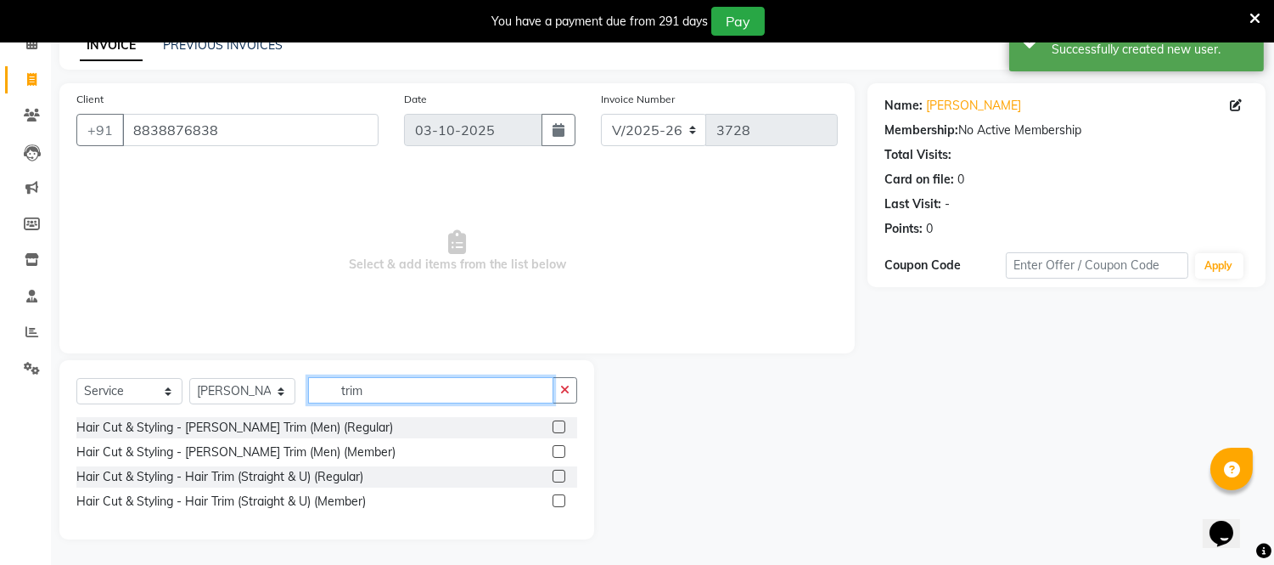
type input "trim"
click at [562, 476] on label at bounding box center [559, 475] width 13 height 13
click at [562, 476] on input "checkbox" at bounding box center [558, 476] width 11 height 11
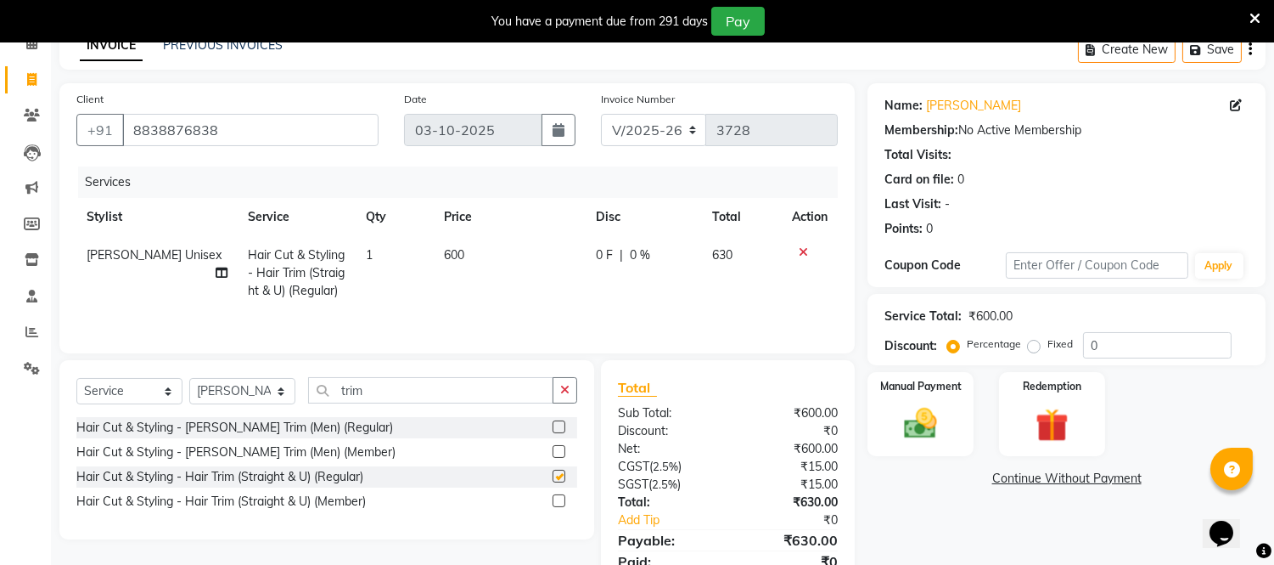
checkbox input "false"
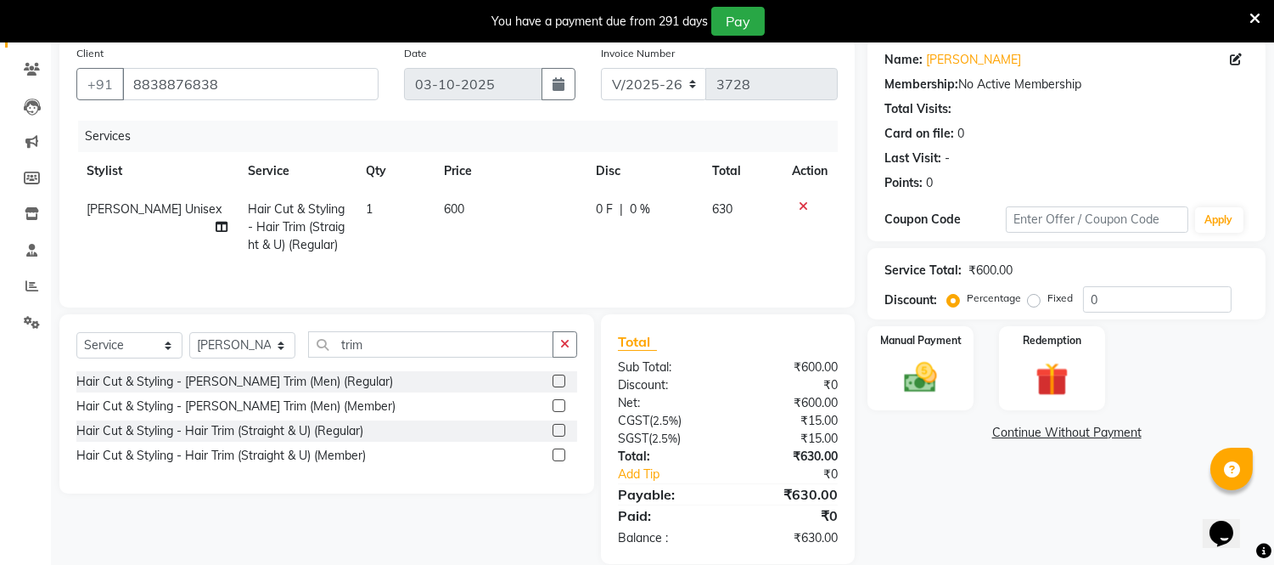
scroll to position [158, 0]
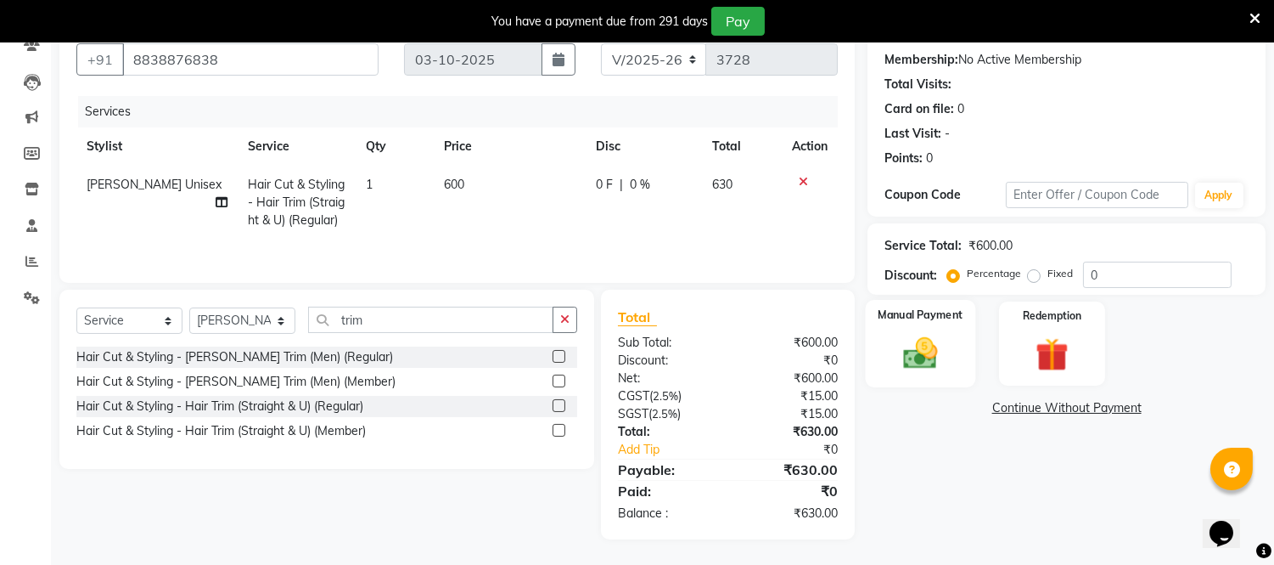
click at [896, 327] on div "Manual Payment" at bounding box center [921, 343] width 110 height 87
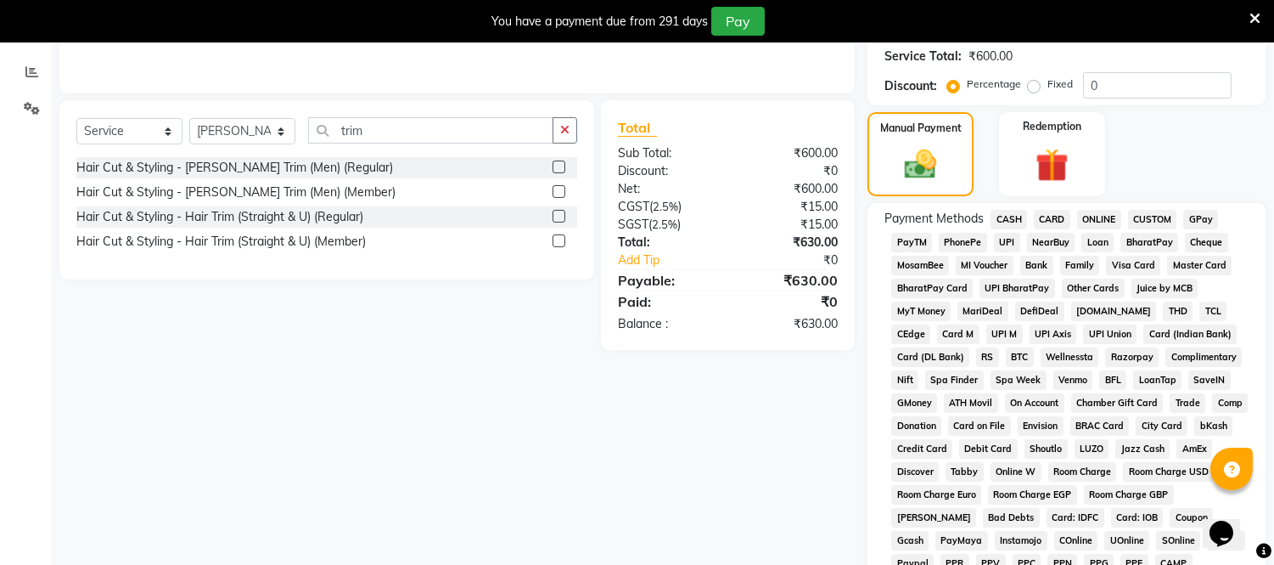
click at [1114, 215] on span "ONLINE" at bounding box center [1099, 220] width 44 height 20
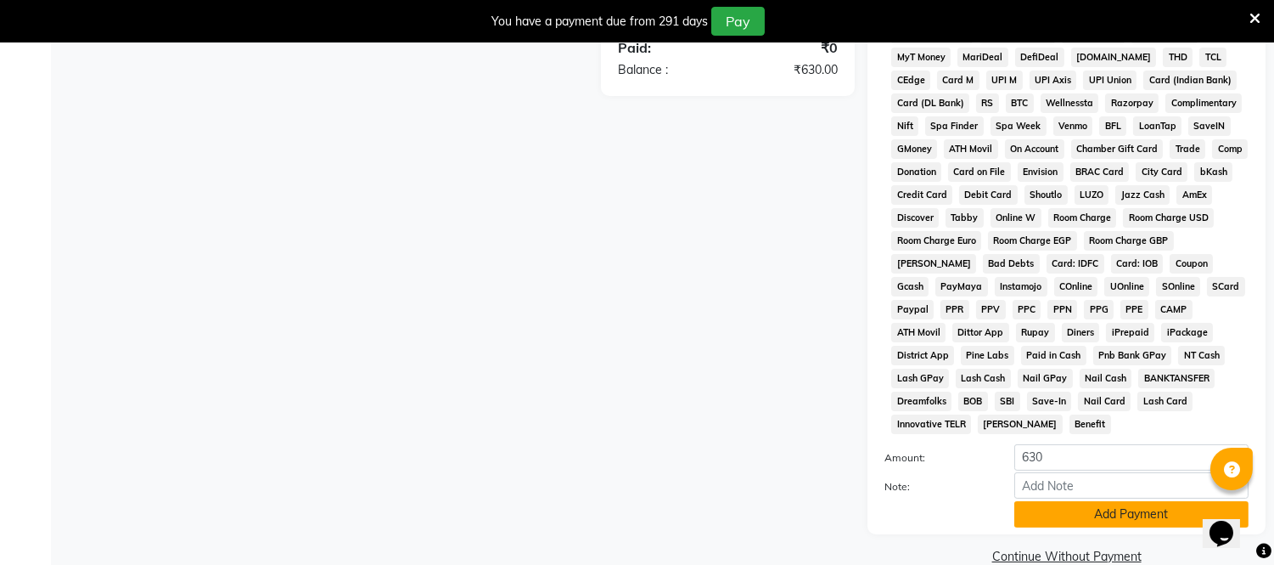
scroll to position [610, 0]
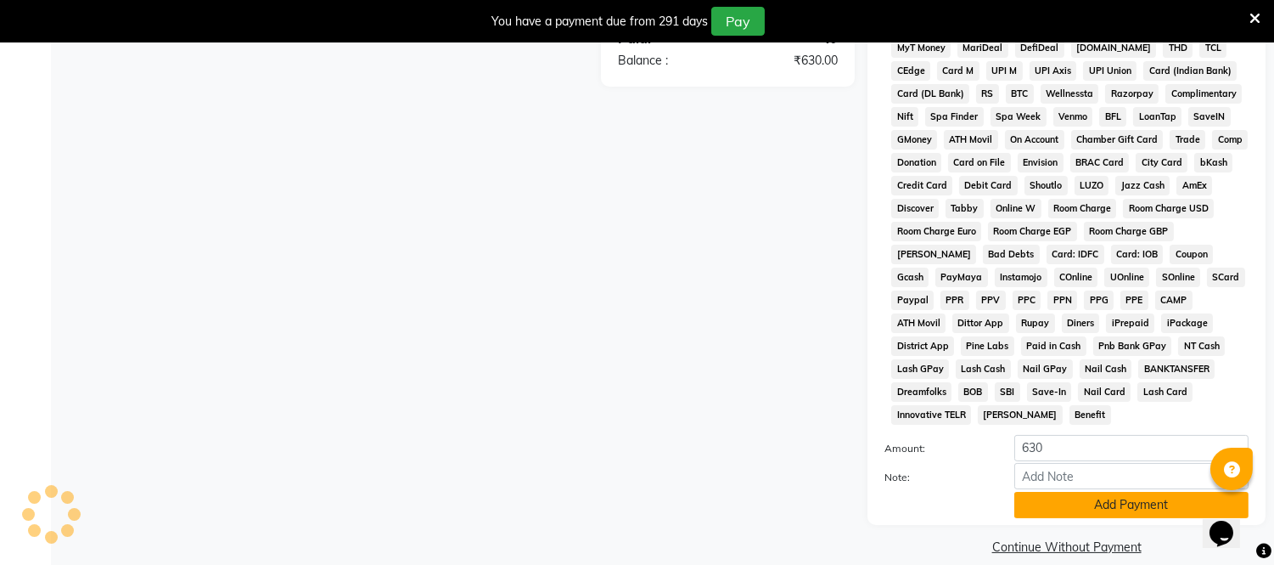
click at [1084, 492] on button "Add Payment" at bounding box center [1131, 505] width 234 height 26
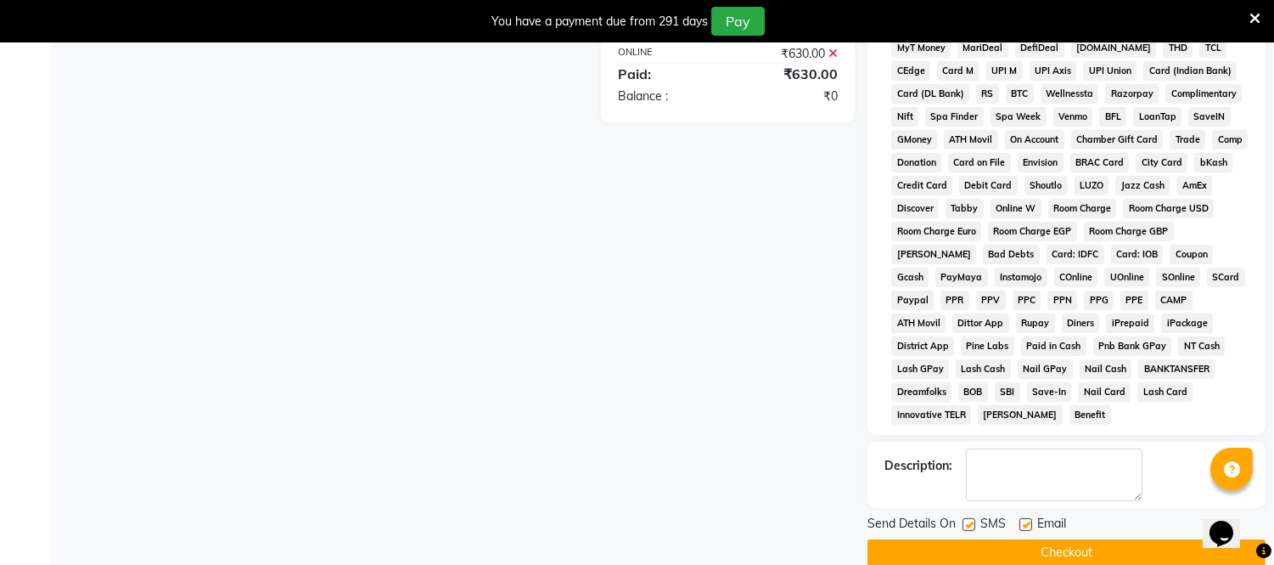
click at [1065, 539] on button "Checkout" at bounding box center [1067, 552] width 398 height 26
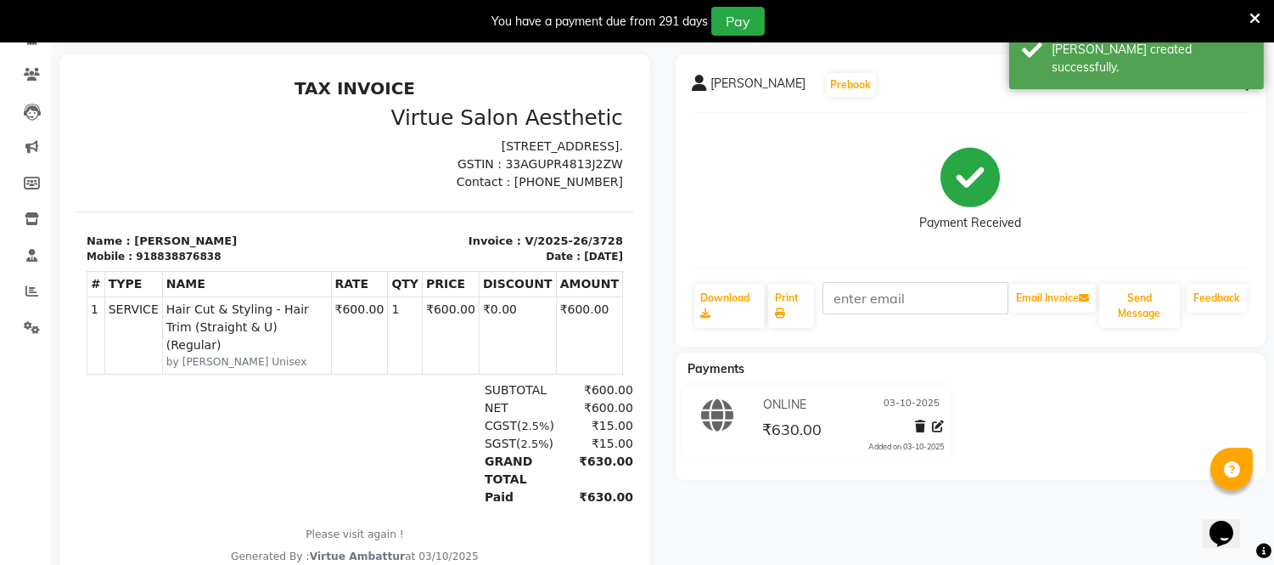
scroll to position [9, 0]
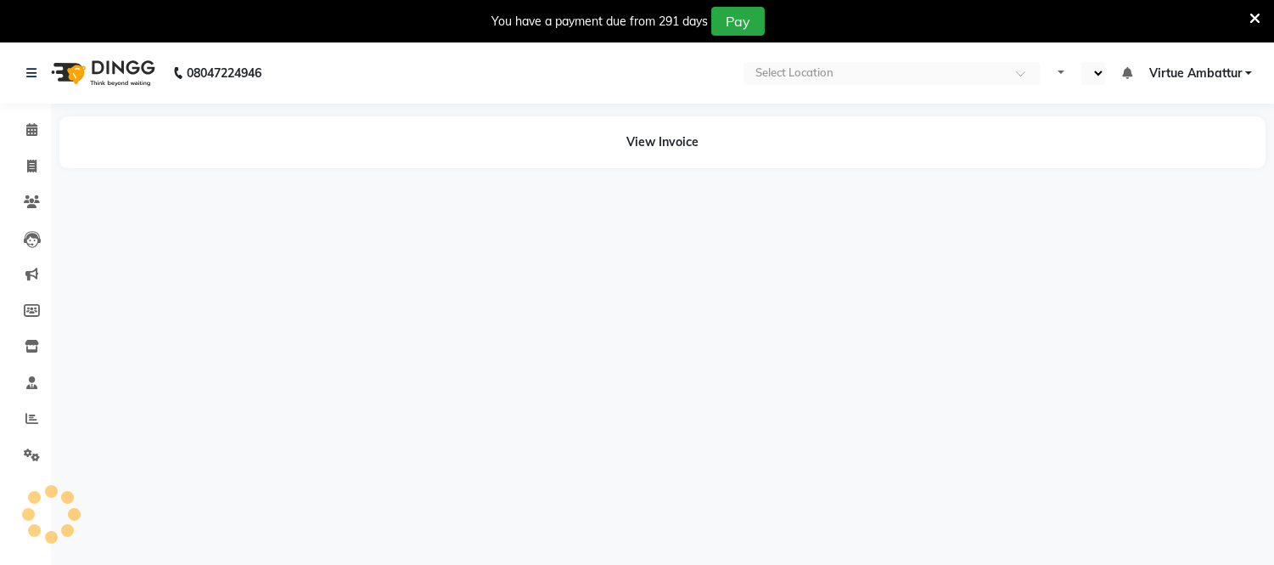
select select "en"
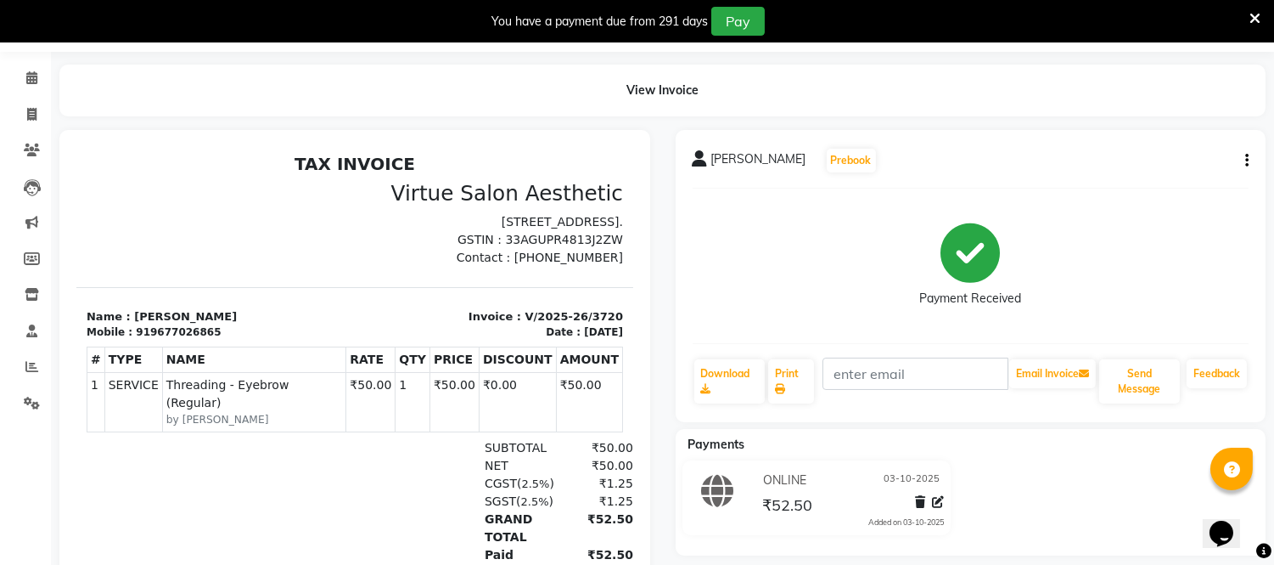
scroll to position [94, 0]
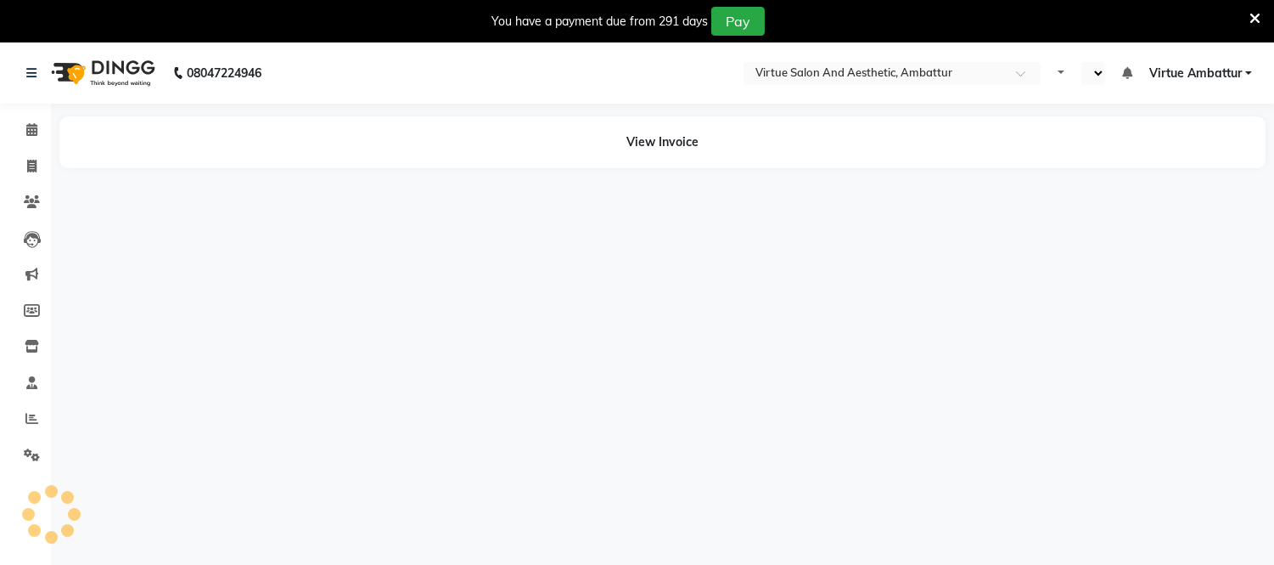
select select "en"
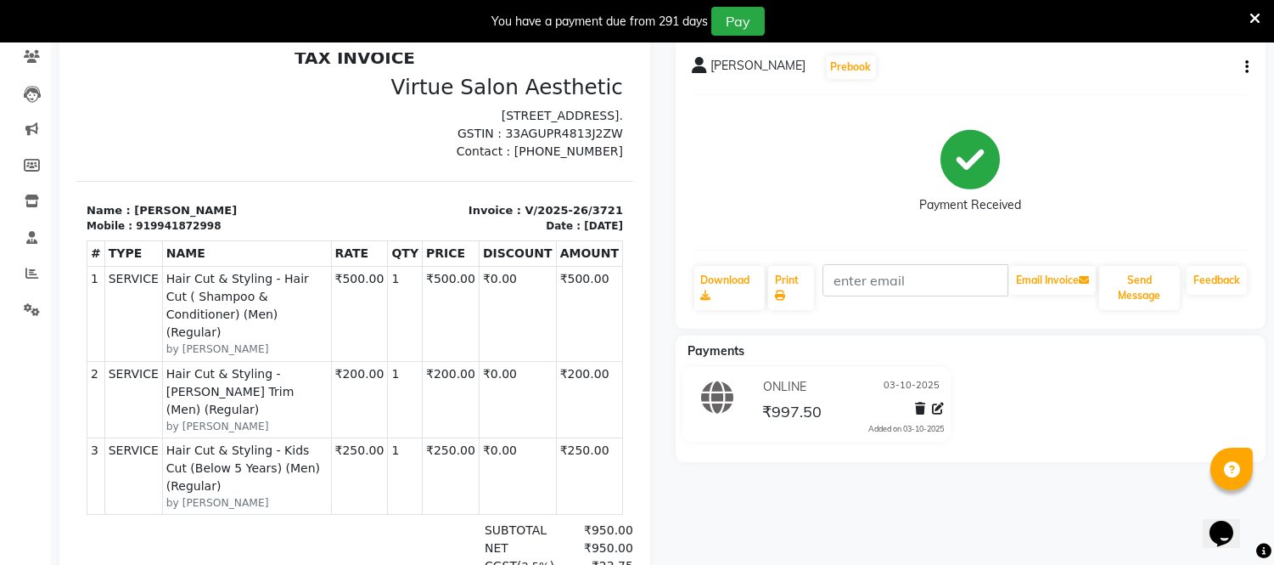
scroll to position [188, 0]
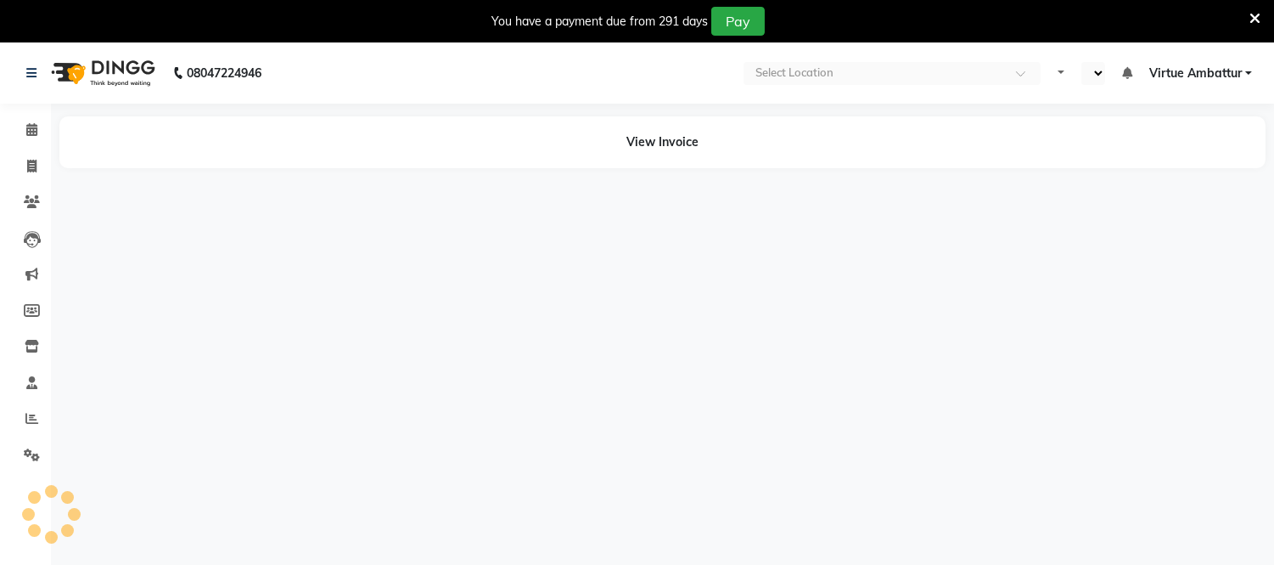
select select "en"
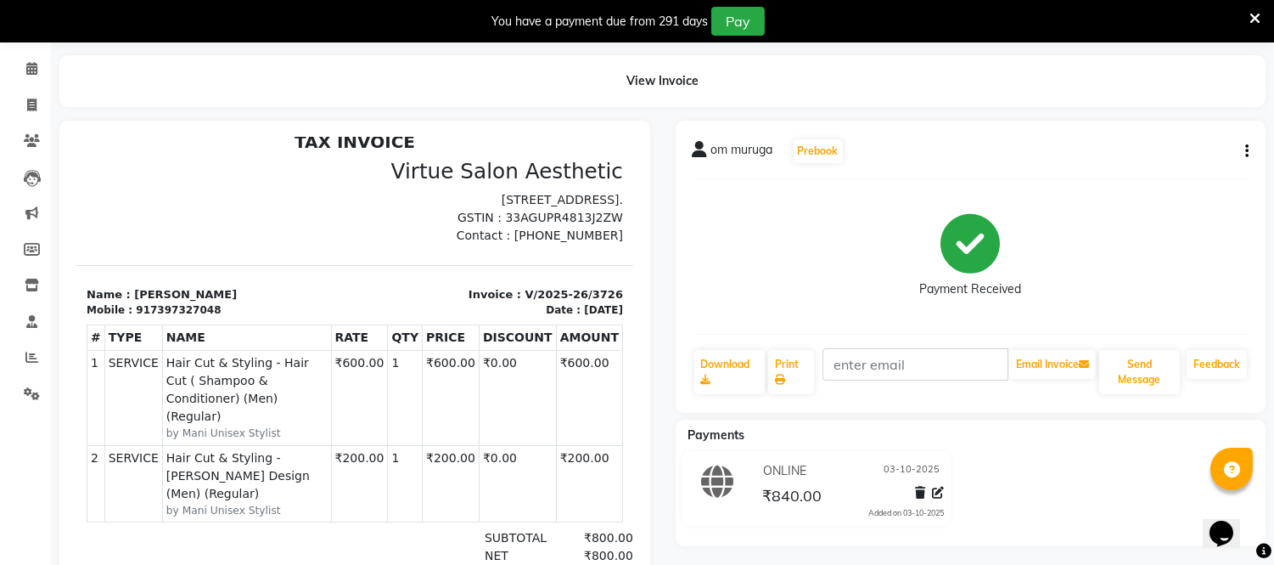
scroll to position [94, 0]
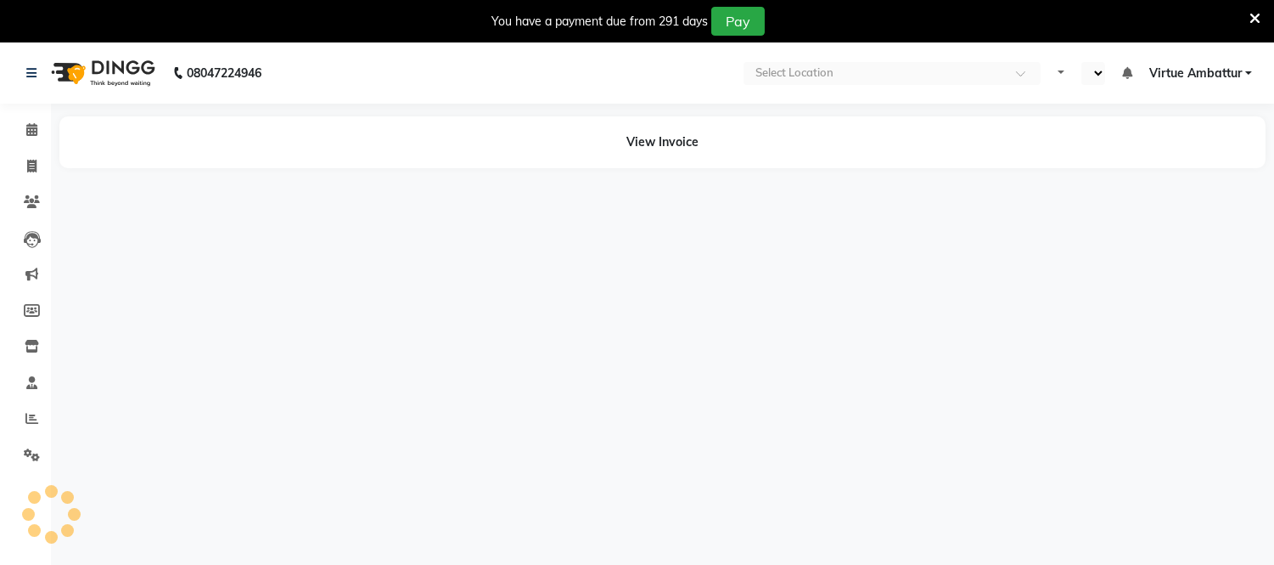
select select "en"
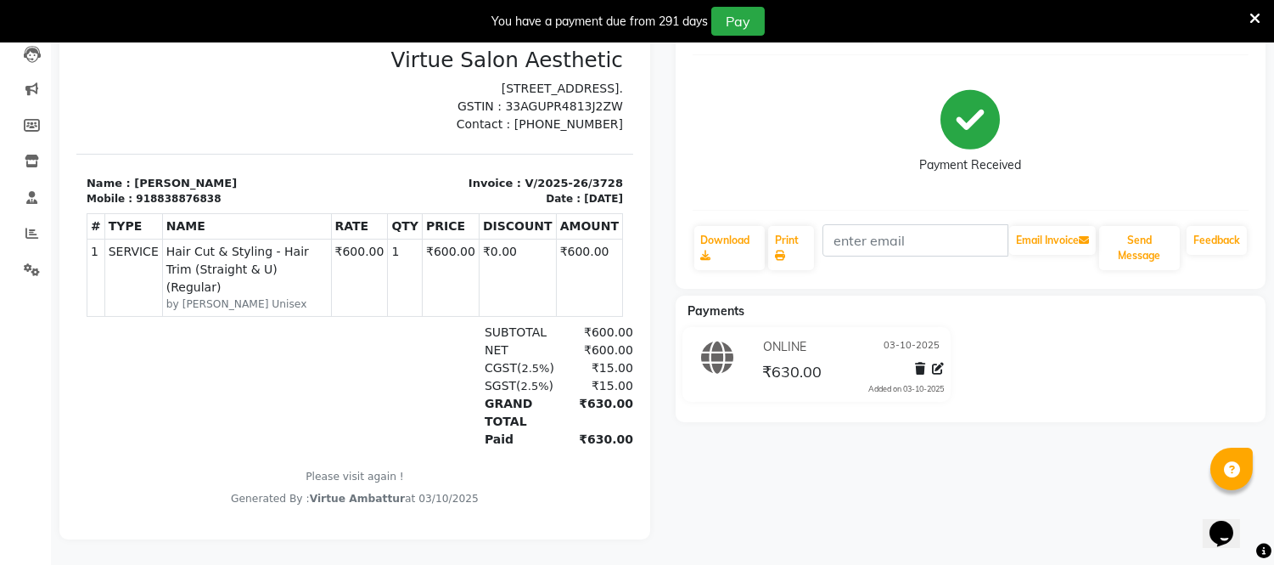
scroll to position [198, 0]
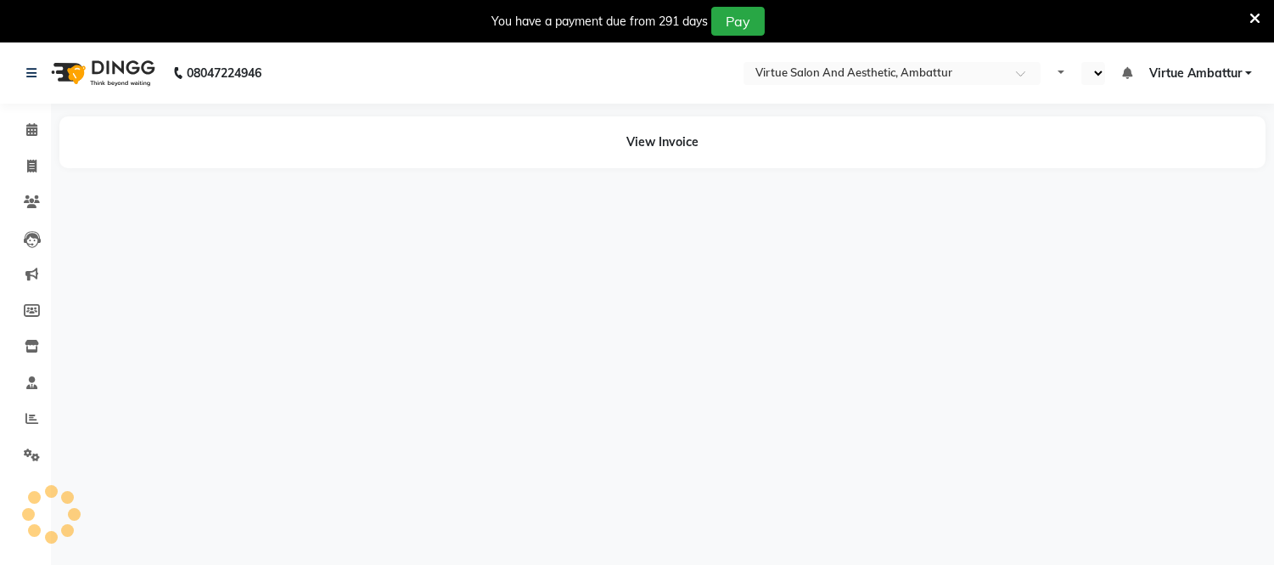
select select "en"
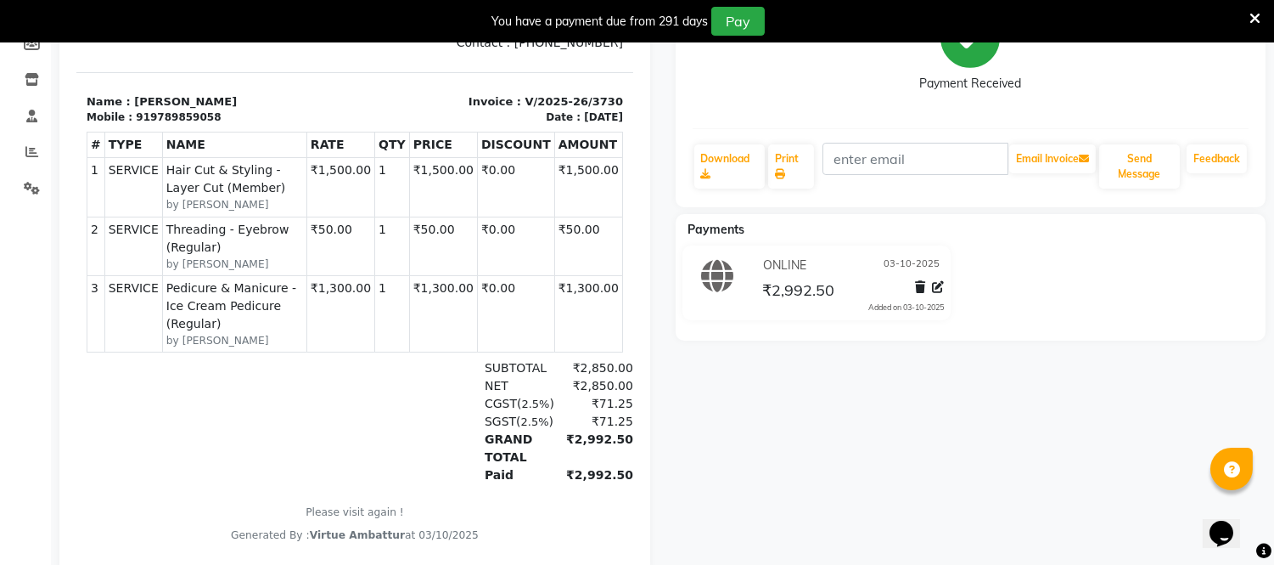
scroll to position [283, 0]
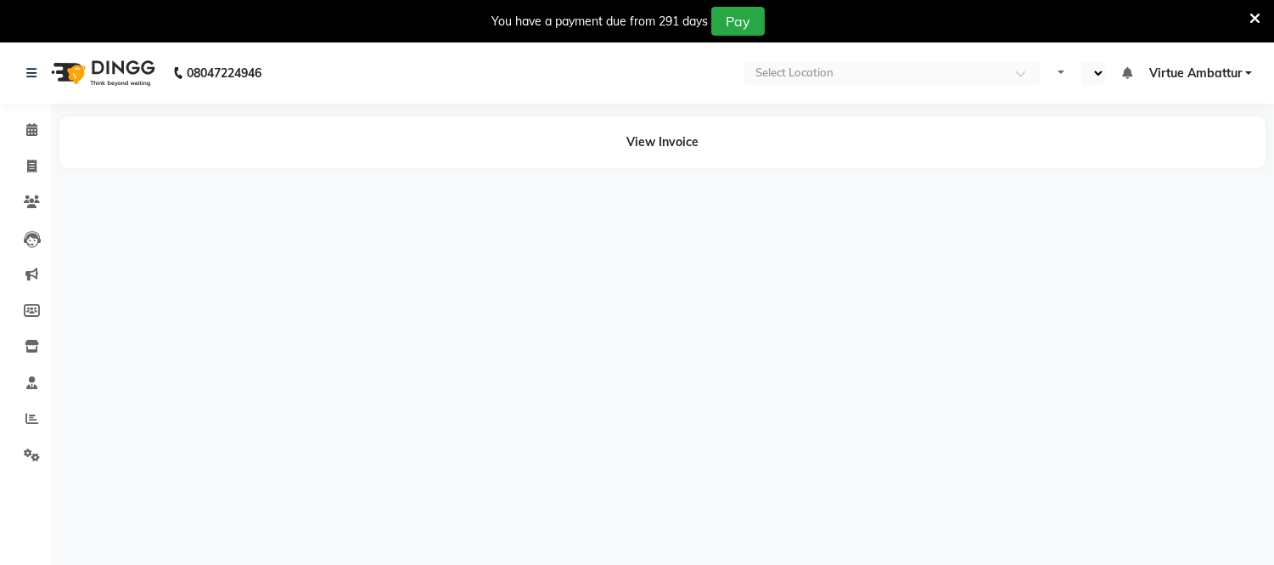
select select "en"
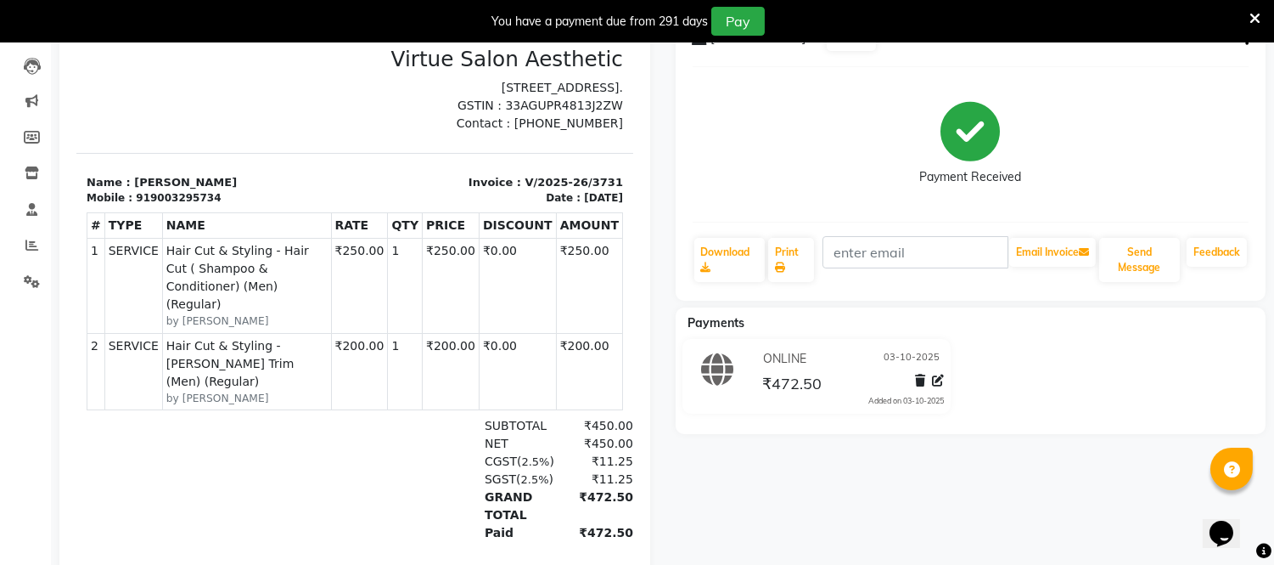
scroll to position [188, 0]
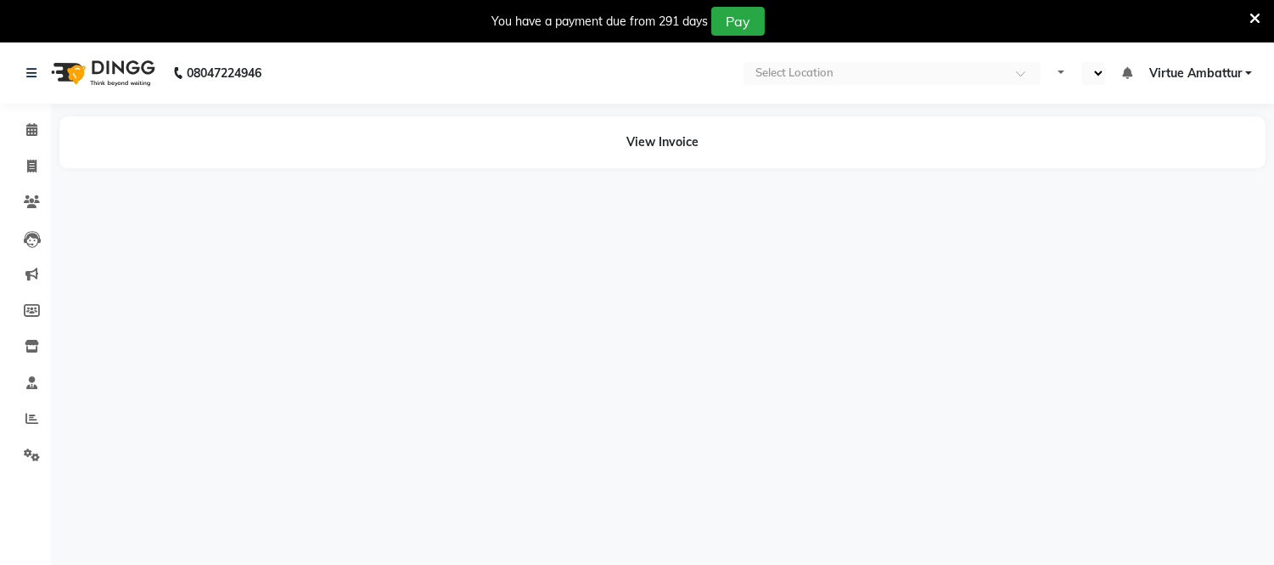
select select "en"
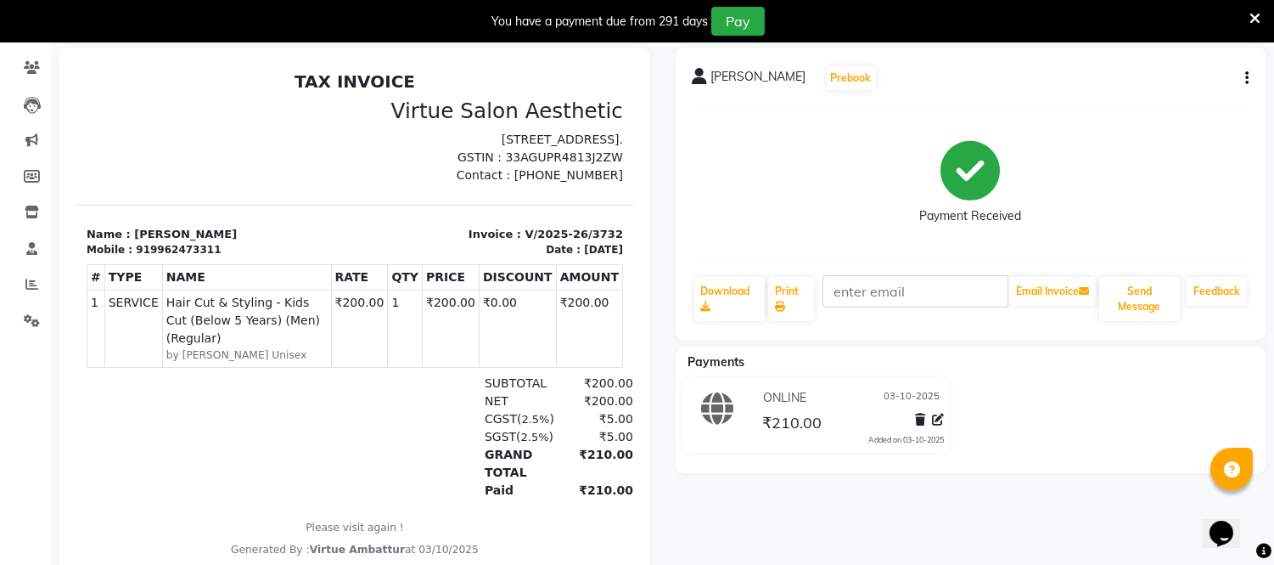
scroll to position [188, 0]
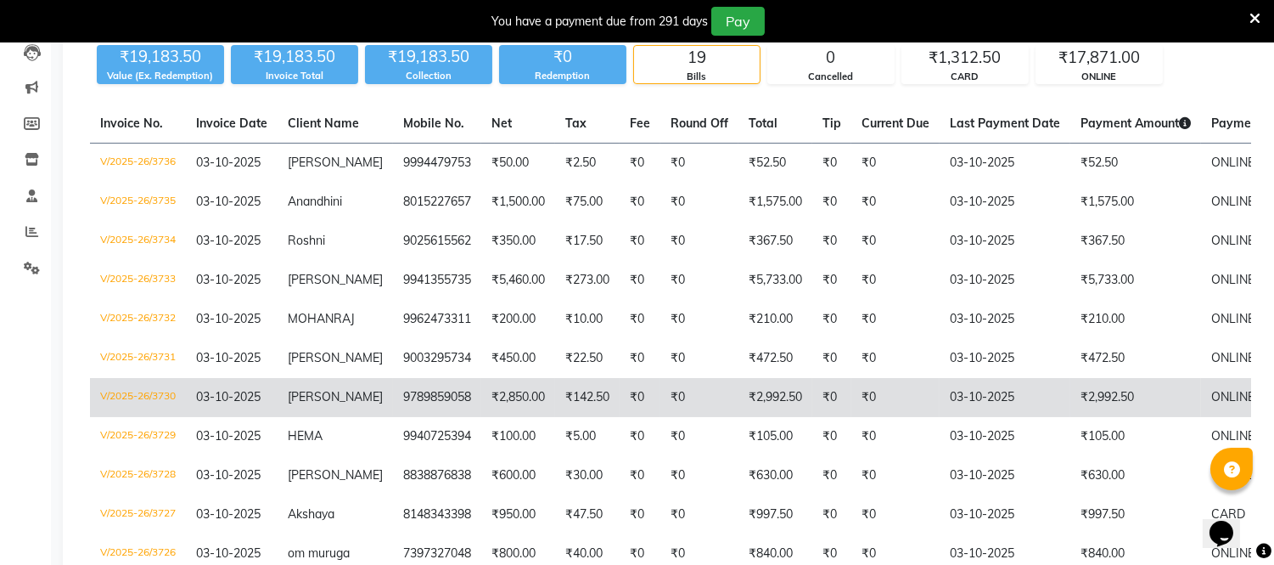
scroll to position [188, 0]
